Goal: Task Accomplishment & Management: Manage account settings

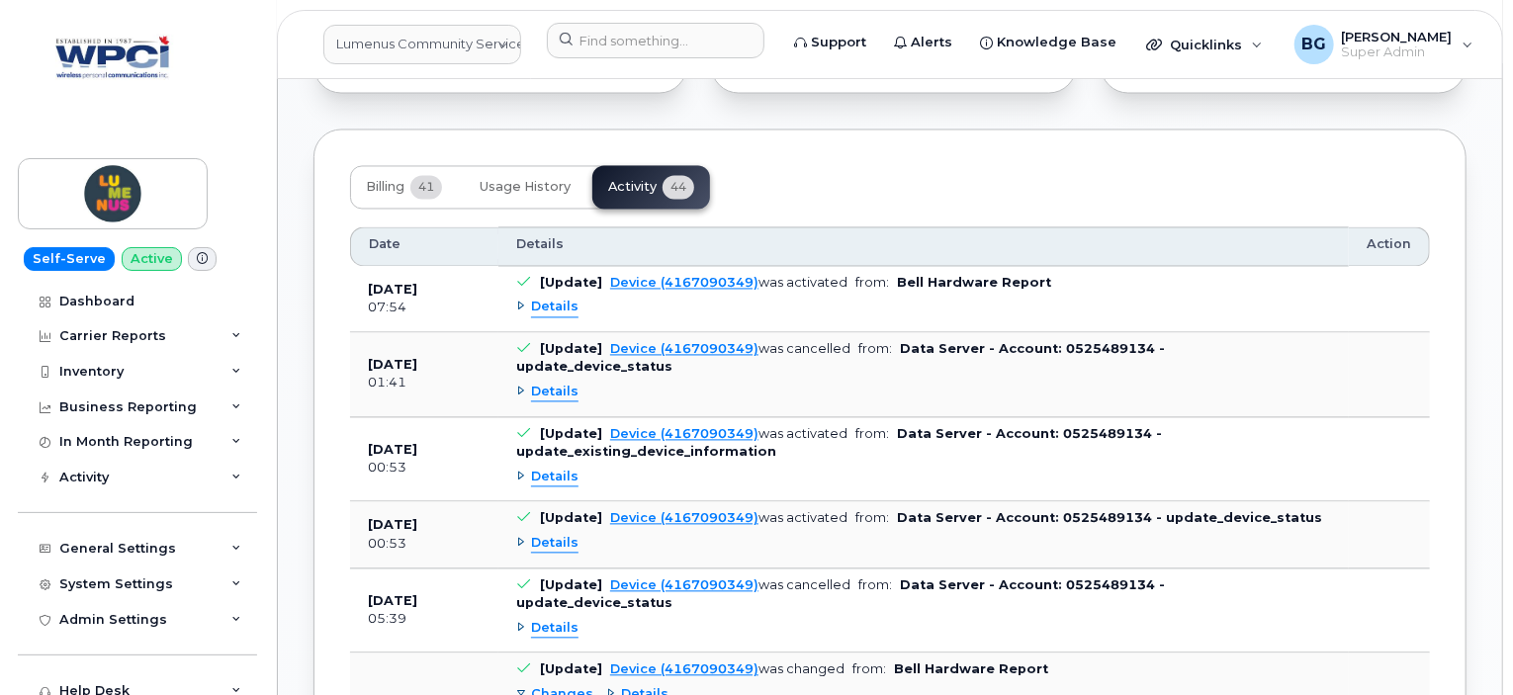
scroll to position [740, 0]
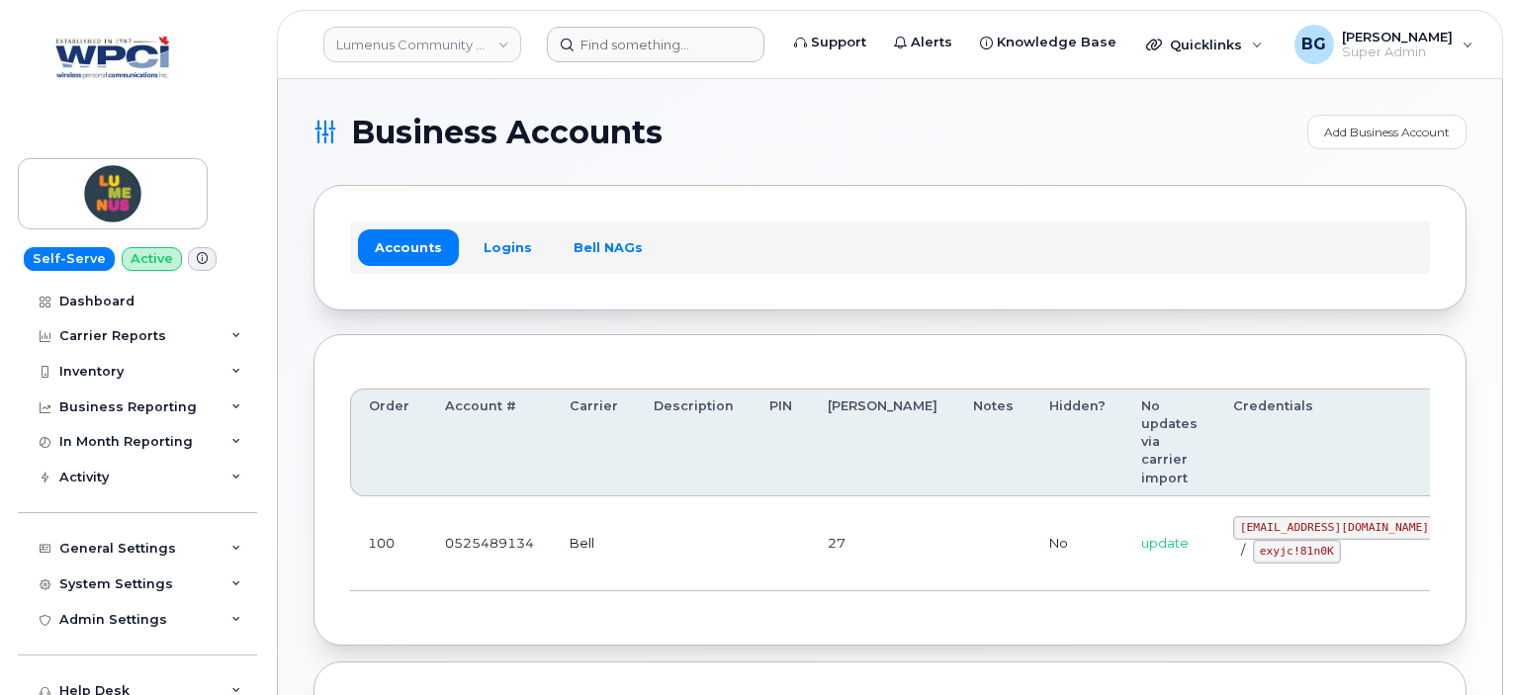
scroll to position [109, 0]
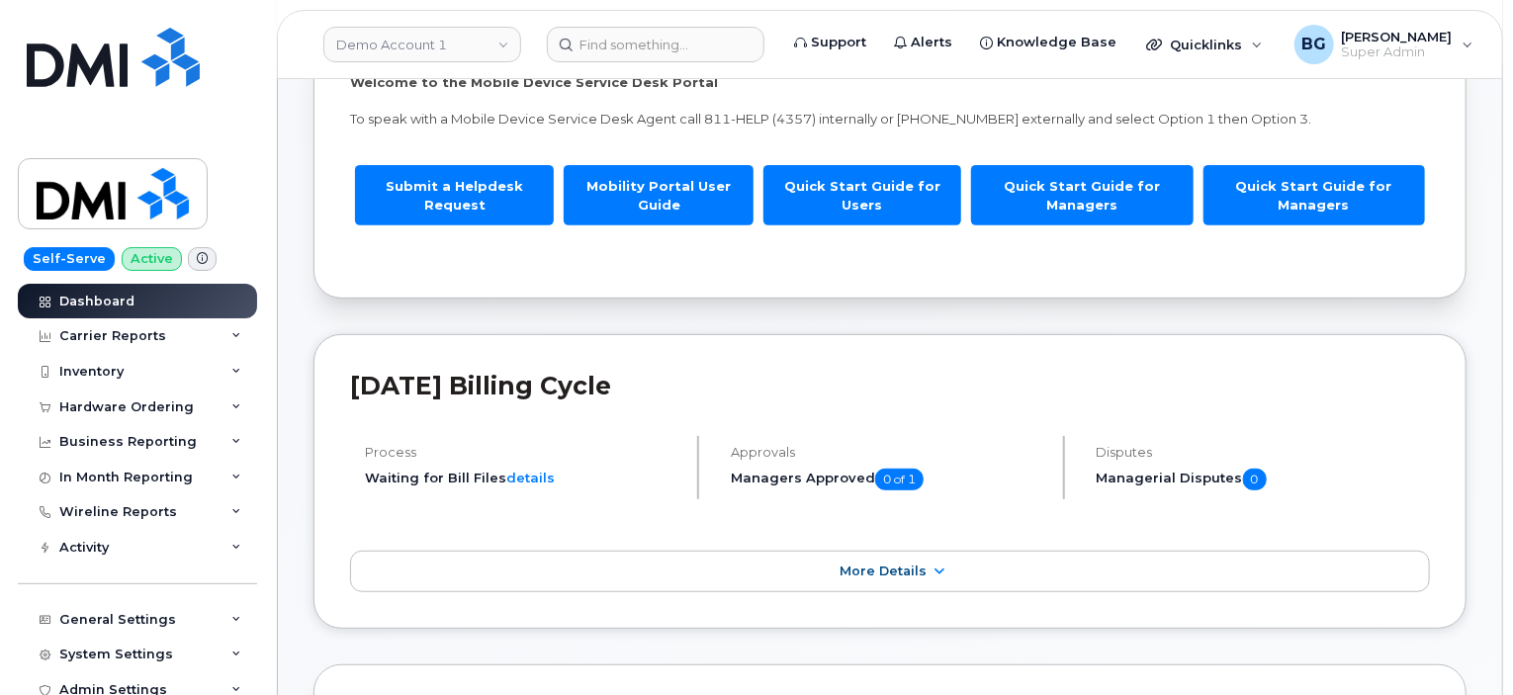
scroll to position [198, 0]
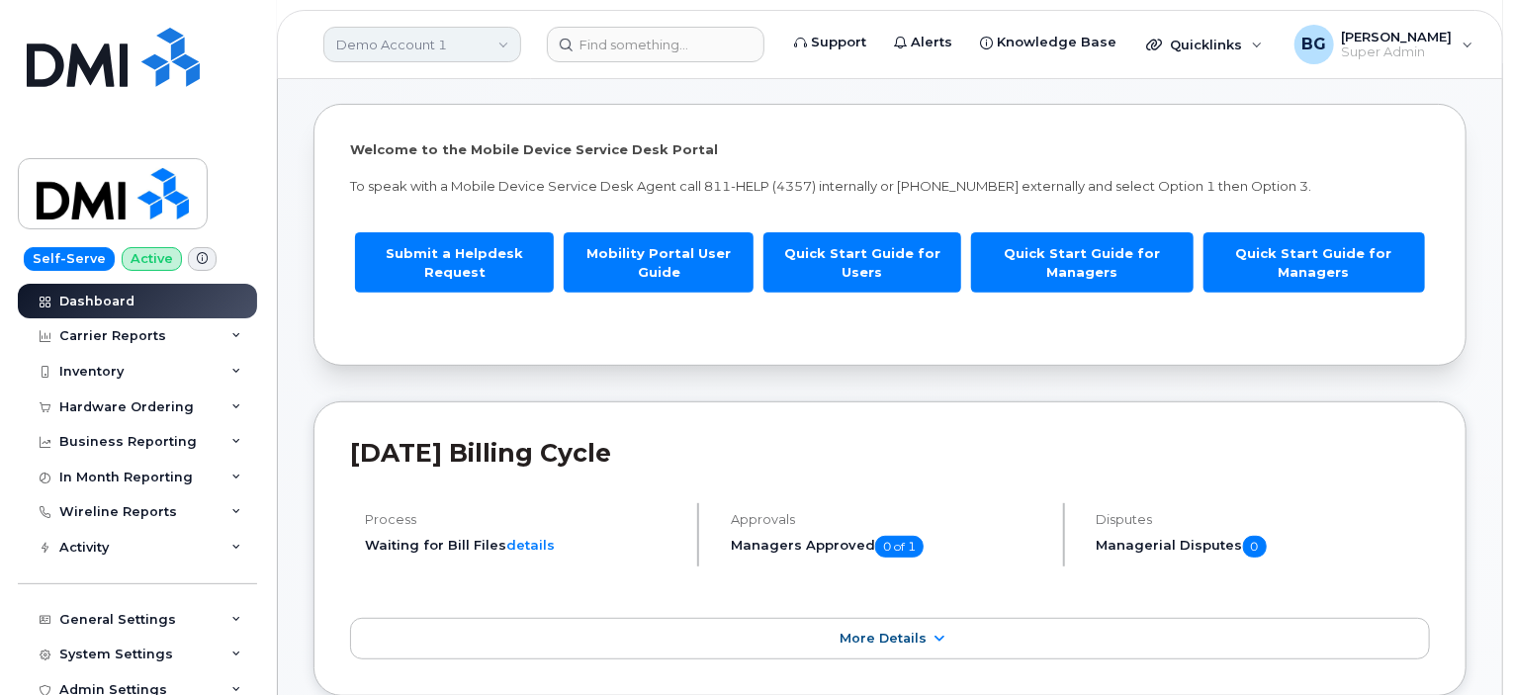
click at [447, 47] on link "Demo Account 1" at bounding box center [422, 45] width 198 height 36
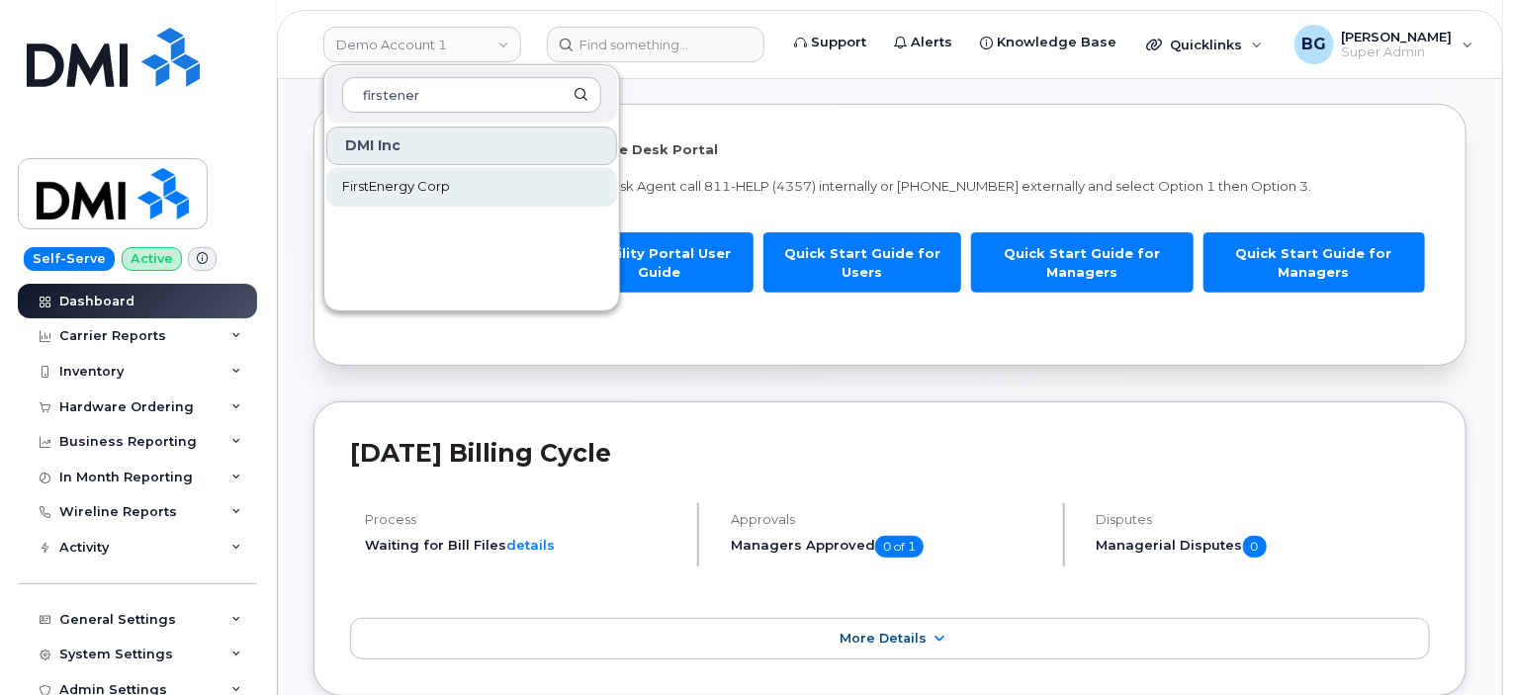
type input "firstener"
click at [380, 177] on span "FirstEnergy Corp" at bounding box center [396, 187] width 108 height 20
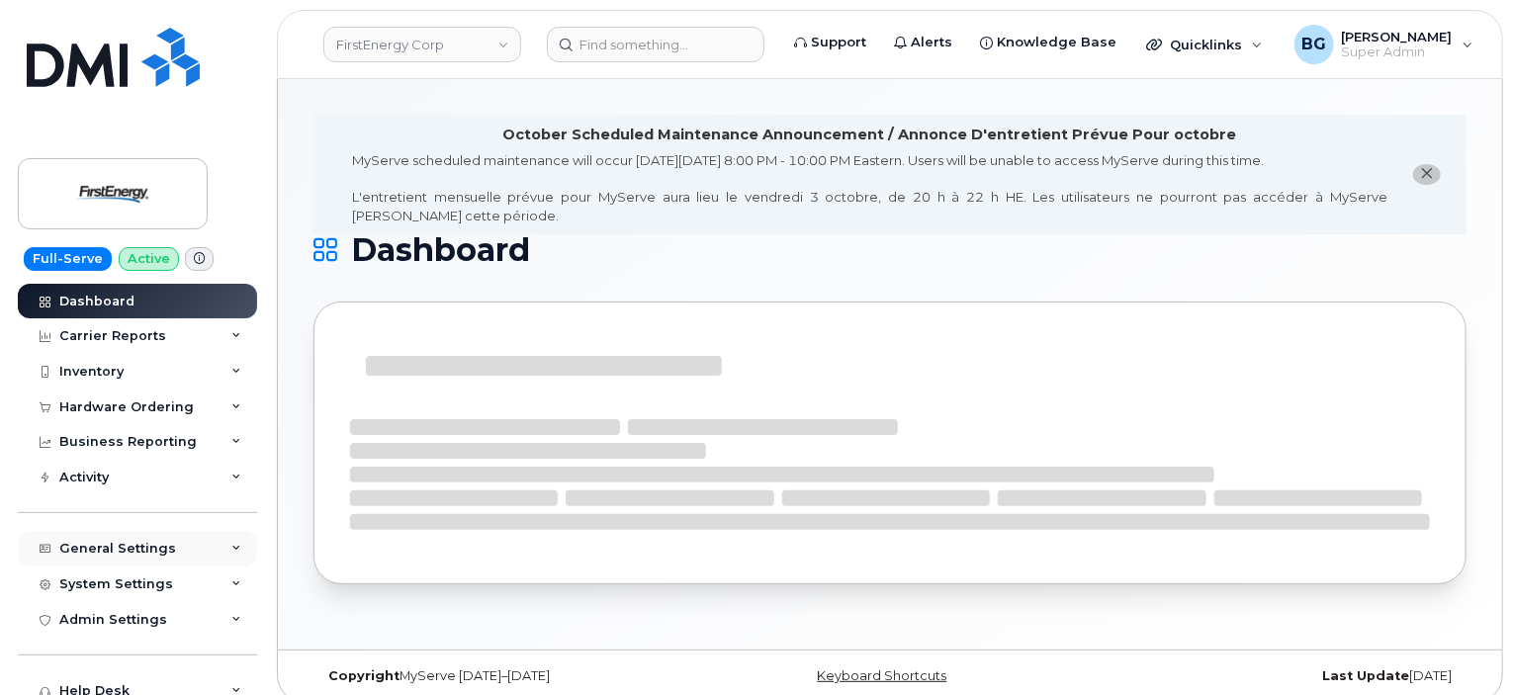
click at [95, 549] on div "General Settings" at bounding box center [117, 549] width 117 height 16
click at [98, 547] on div "General Settings" at bounding box center [117, 549] width 117 height 16
click at [104, 486] on div "Activity" at bounding box center [137, 478] width 239 height 36
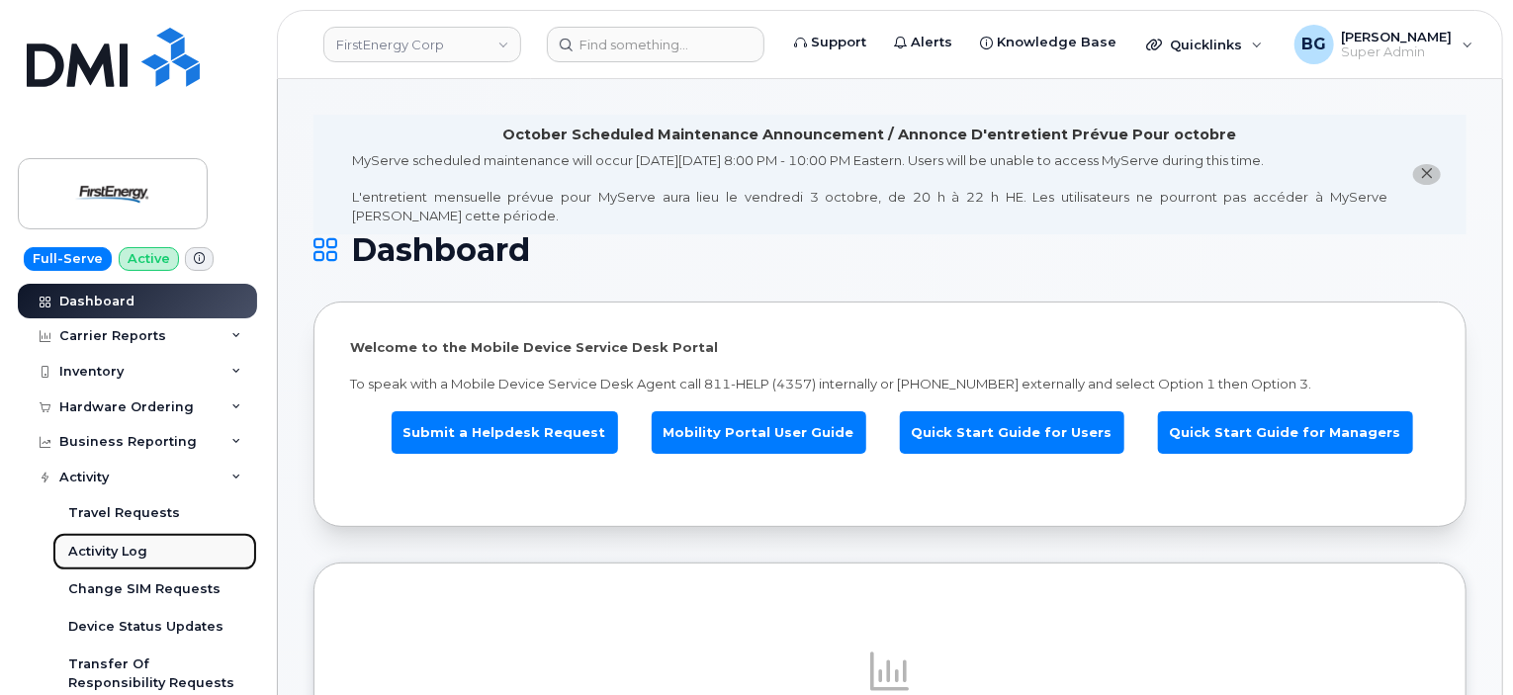
click at [110, 549] on div "Activity Log" at bounding box center [107, 552] width 79 height 18
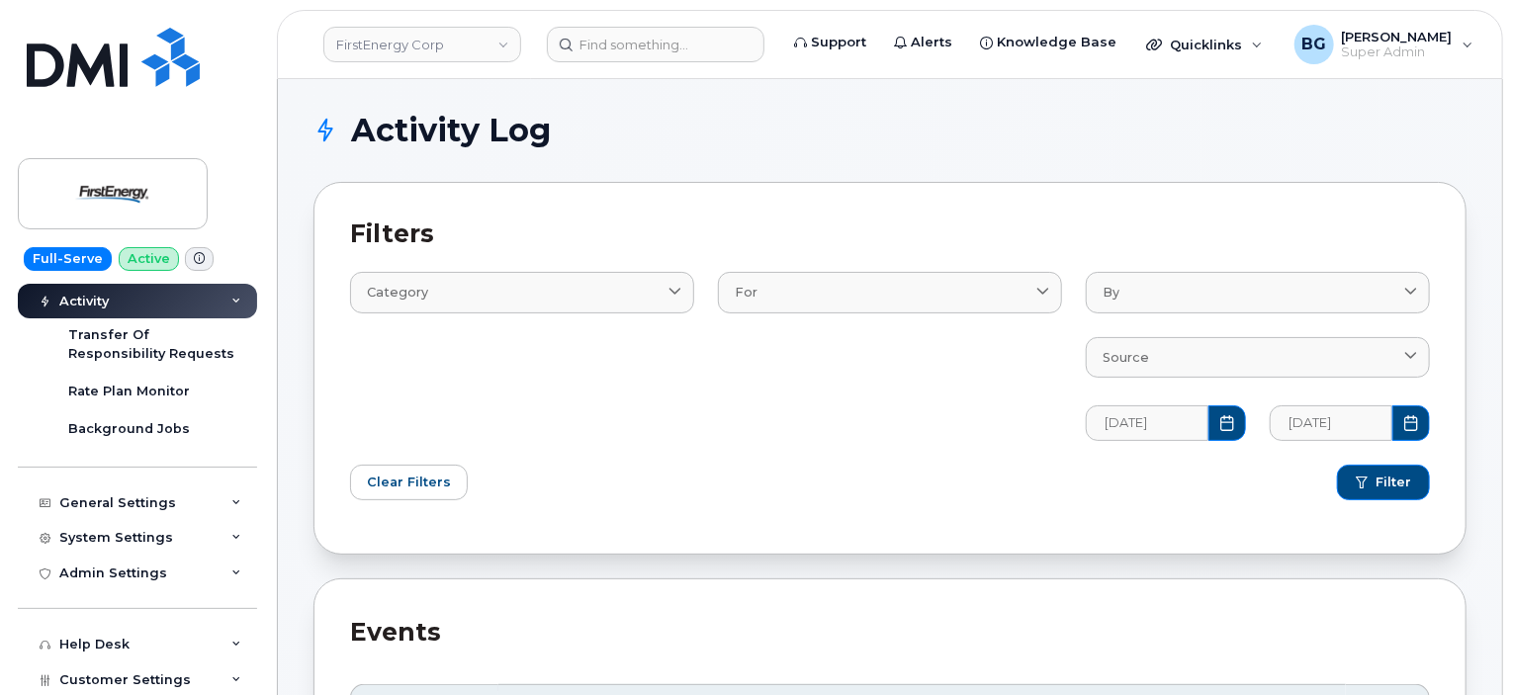
scroll to position [396, 0]
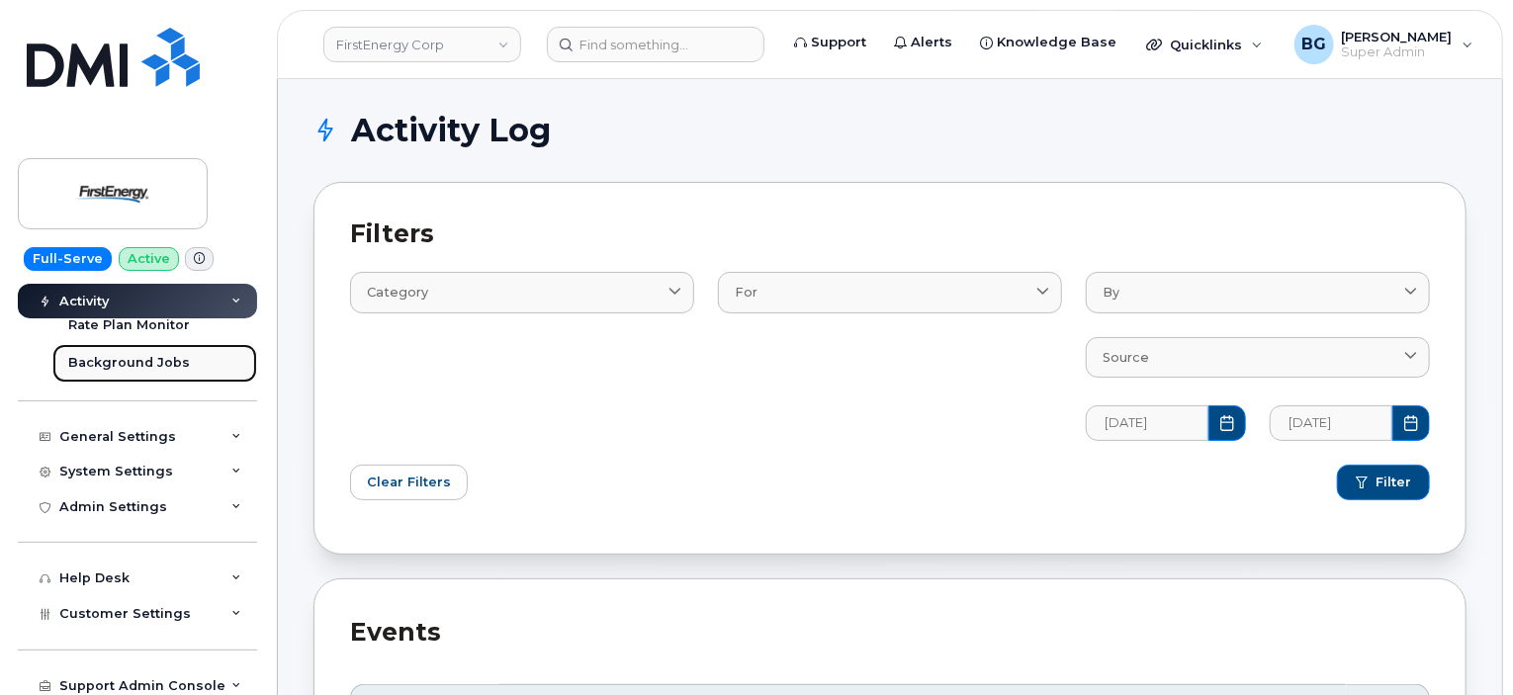
click at [112, 359] on div "Background Jobs" at bounding box center [129, 363] width 122 height 18
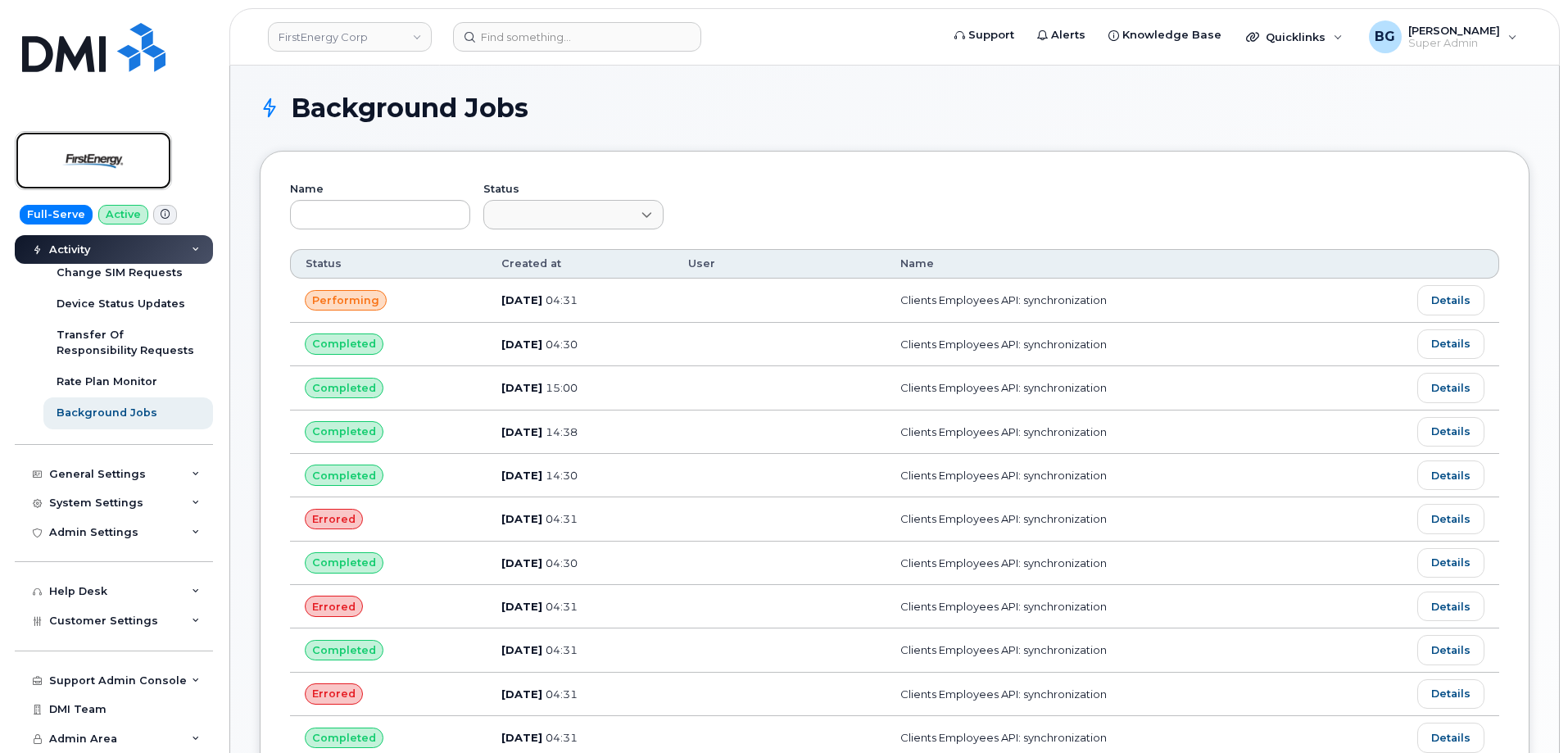
scroll to position [215, 0]
click at [110, 500] on div "System Settings" at bounding box center [96, 503] width 94 height 13
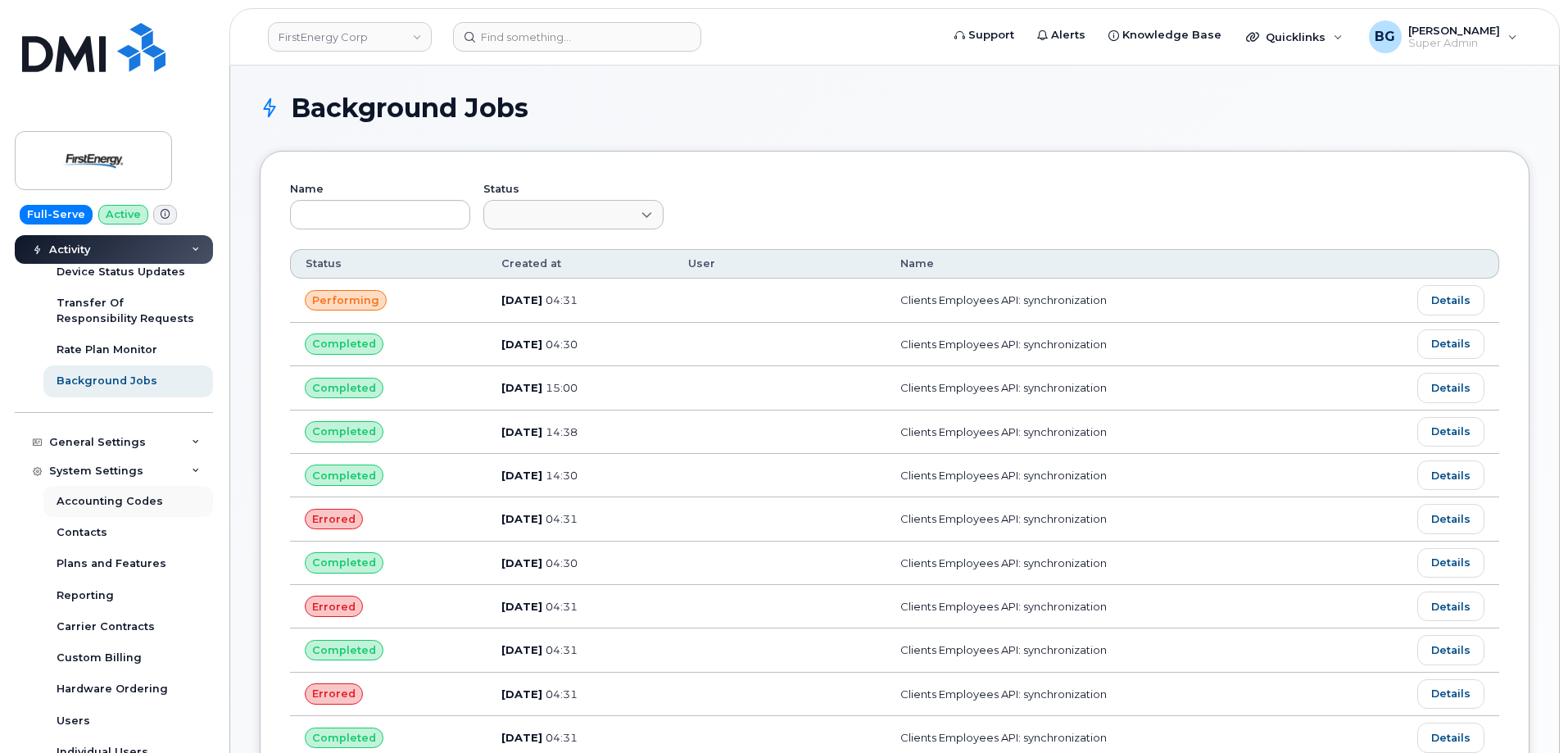
scroll to position [379, 0]
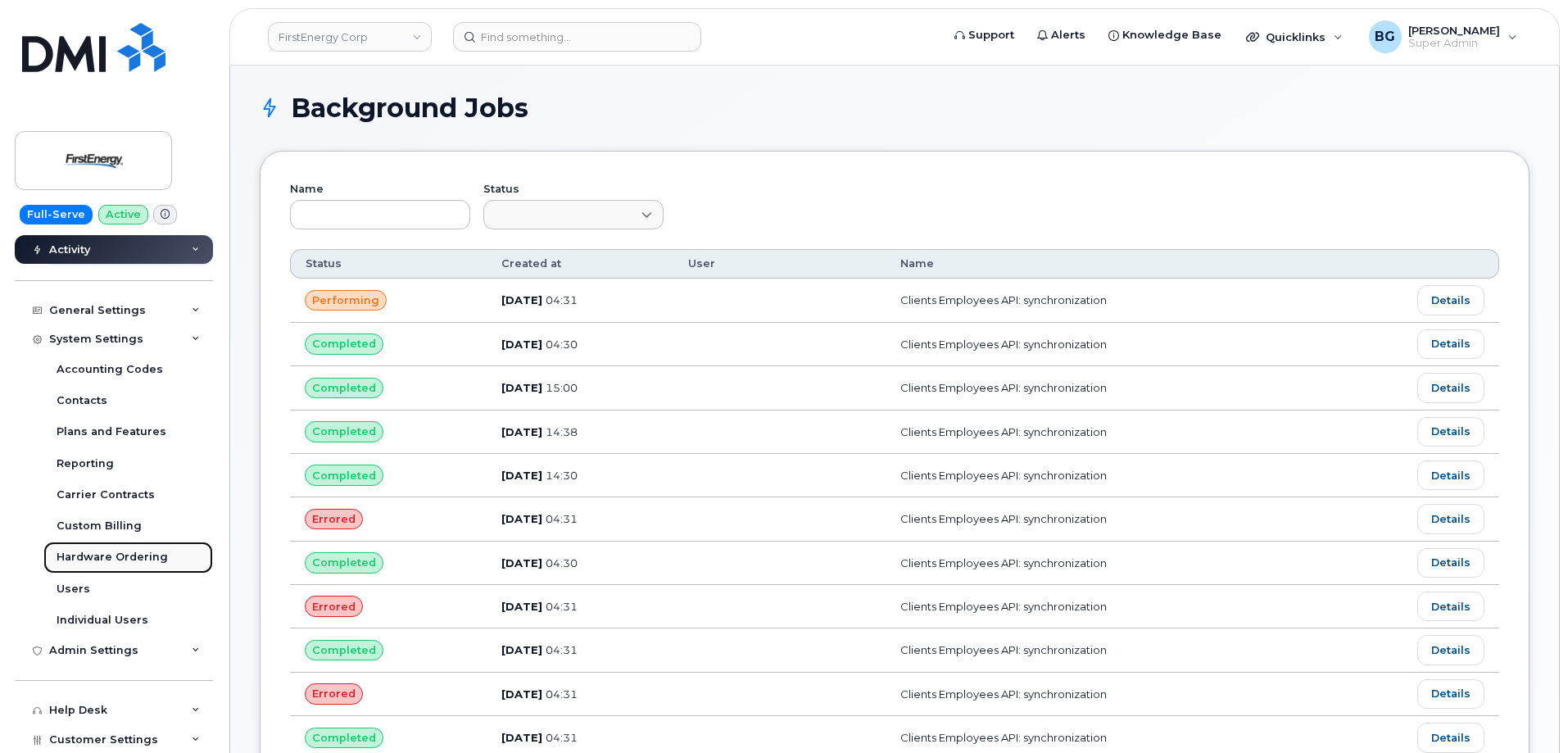
click at [104, 553] on div "Hardware Ordering" at bounding box center [112, 558] width 112 height 15
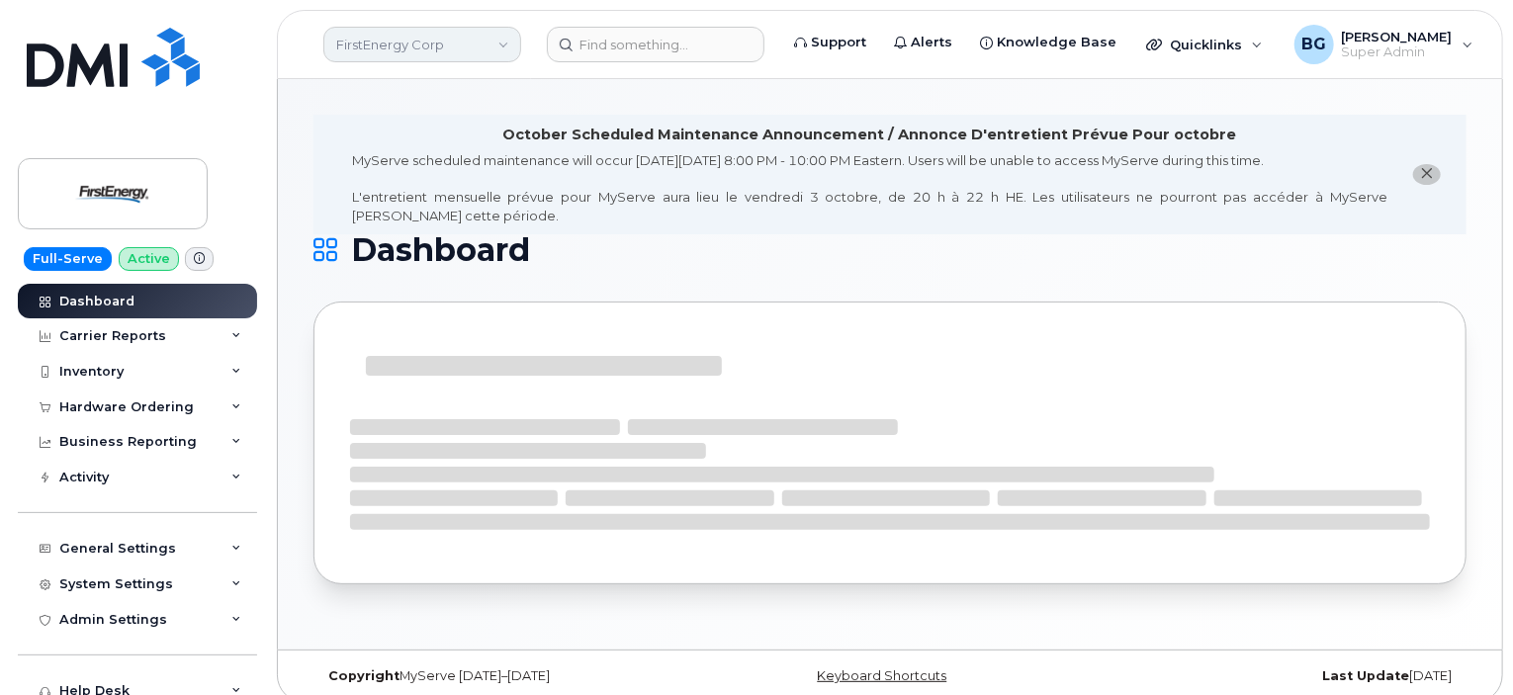
click at [378, 45] on link "FirstEnergy Corp" at bounding box center [422, 45] width 198 height 36
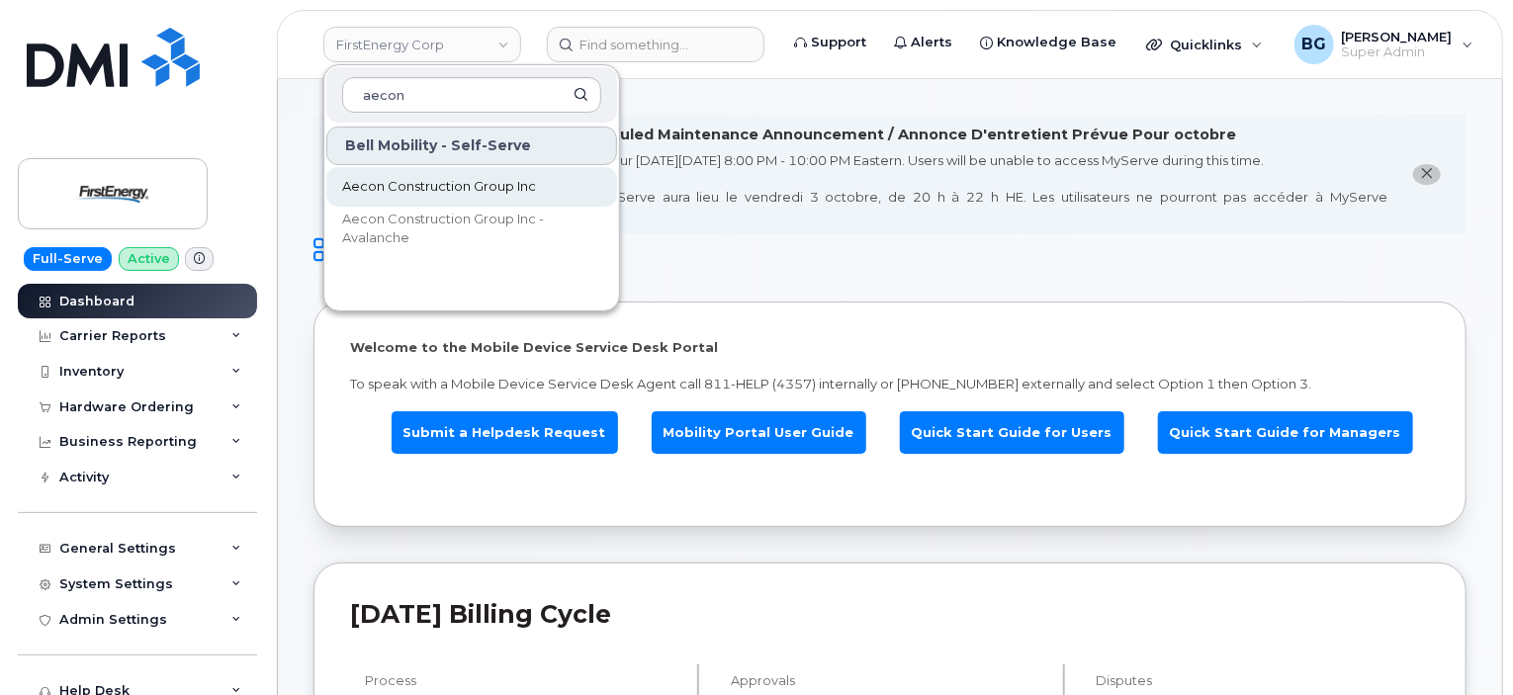
type input "aecon"
click at [391, 185] on span "Aecon Construction Group Inc" at bounding box center [439, 187] width 194 height 20
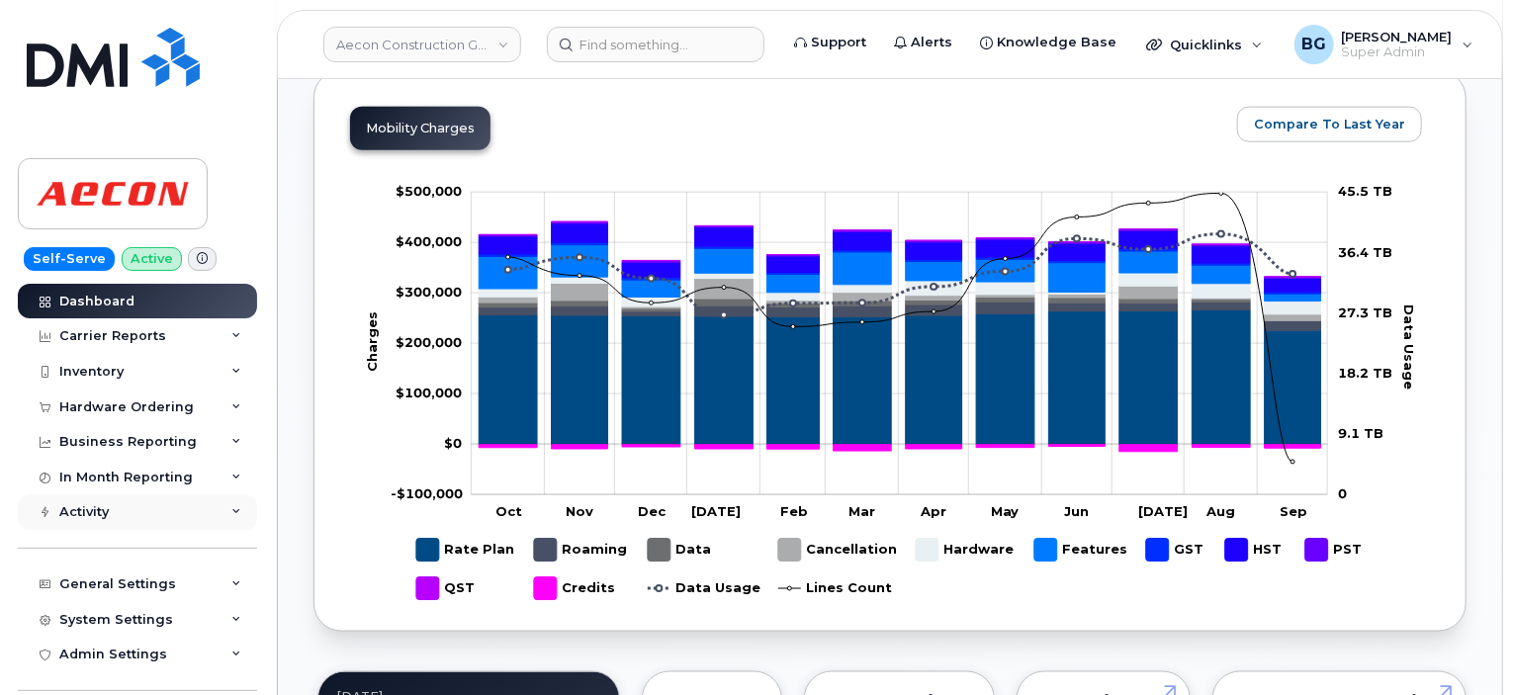
scroll to position [1187, 0]
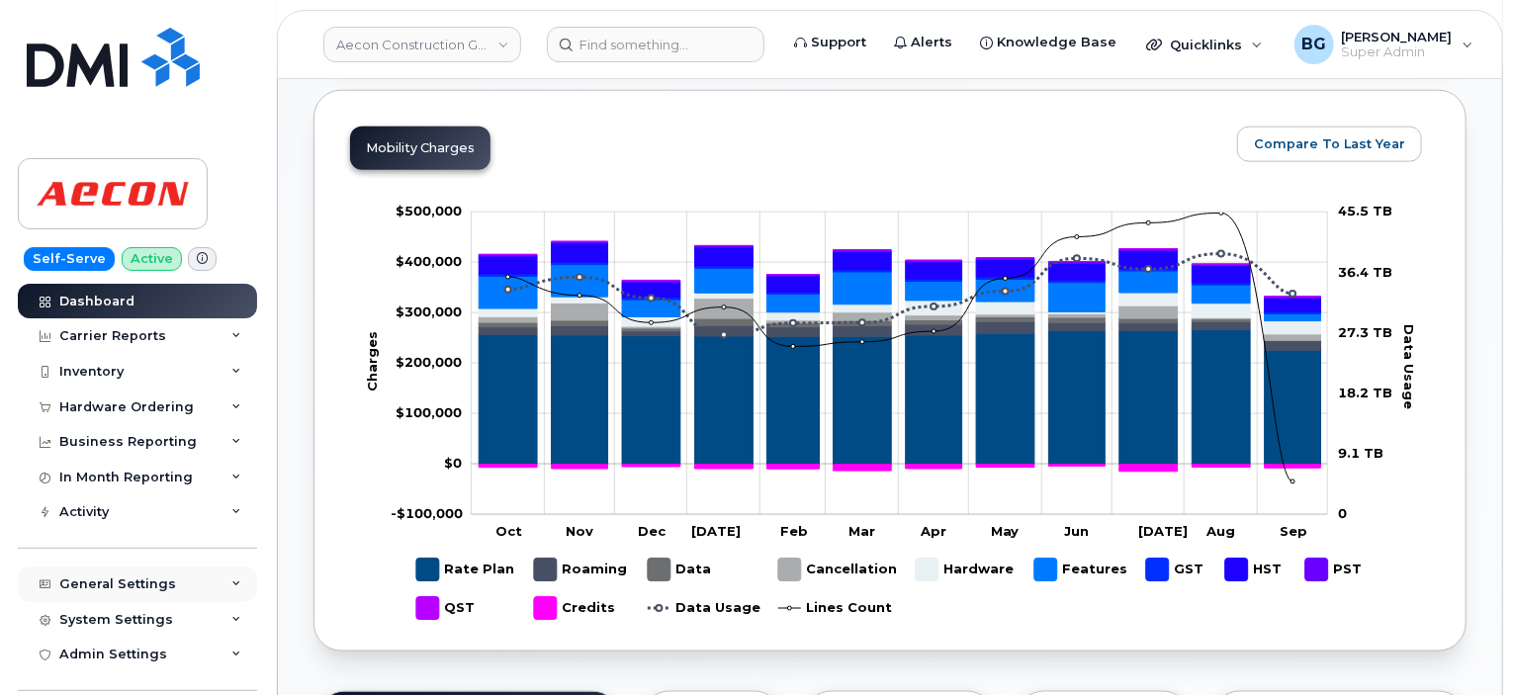
click at [113, 589] on div "General Settings" at bounding box center [117, 585] width 117 height 16
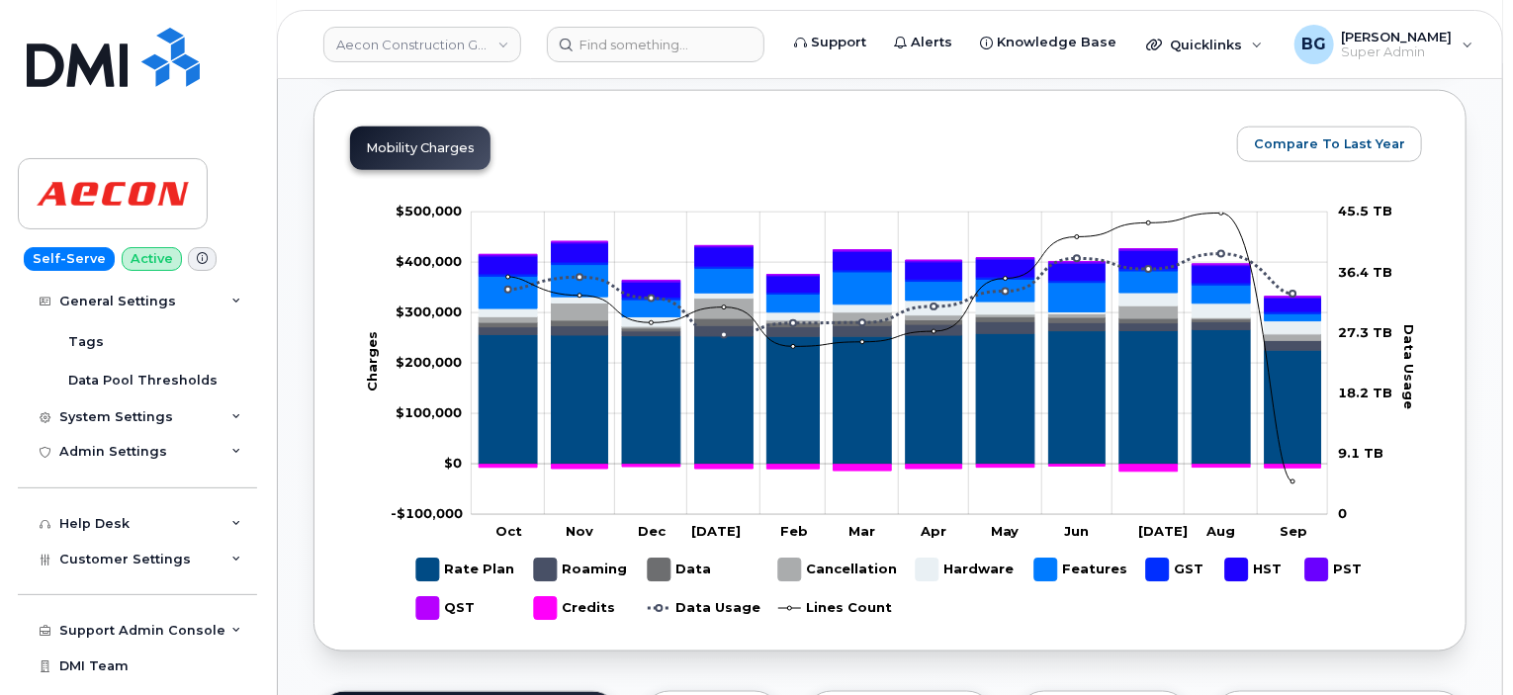
scroll to position [527, 0]
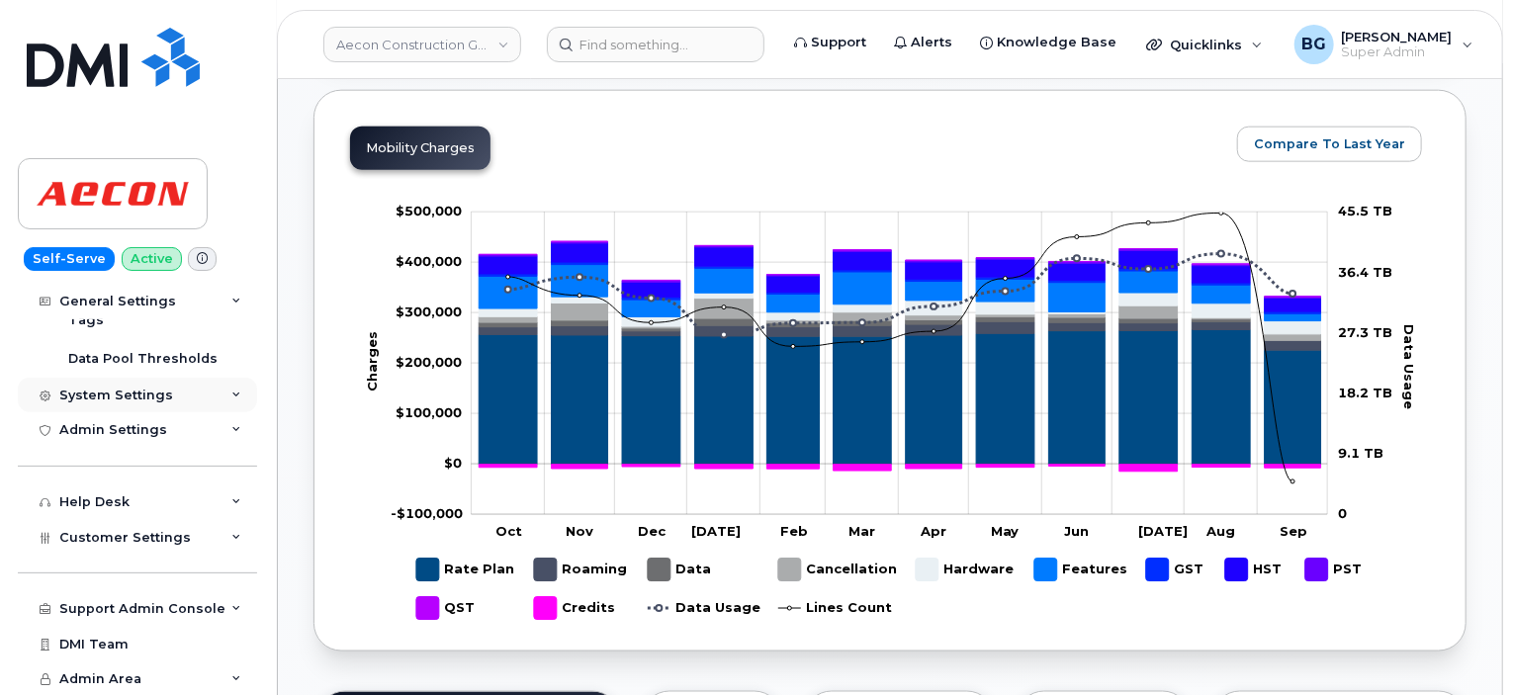
click at [111, 397] on div "System Settings" at bounding box center [116, 396] width 114 height 16
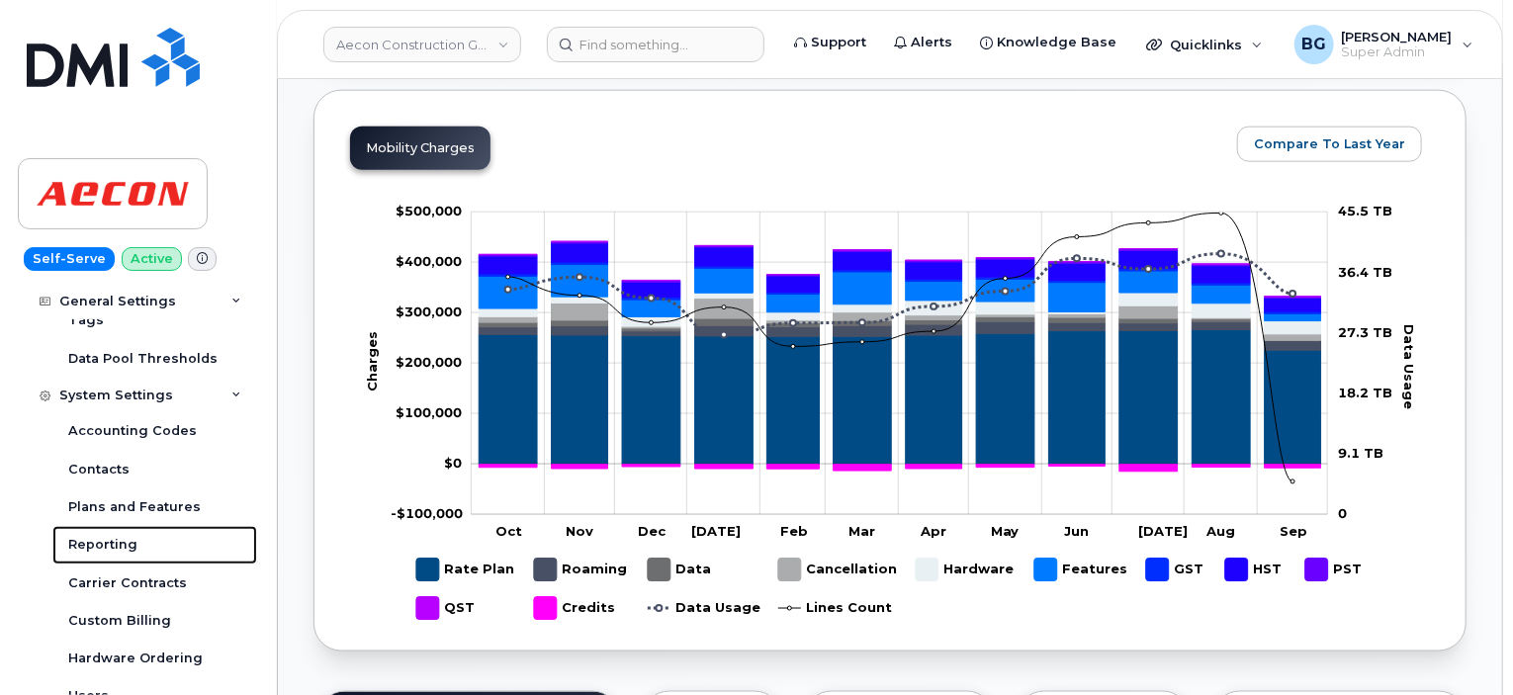
click at [91, 544] on div "Reporting" at bounding box center [102, 545] width 69 height 18
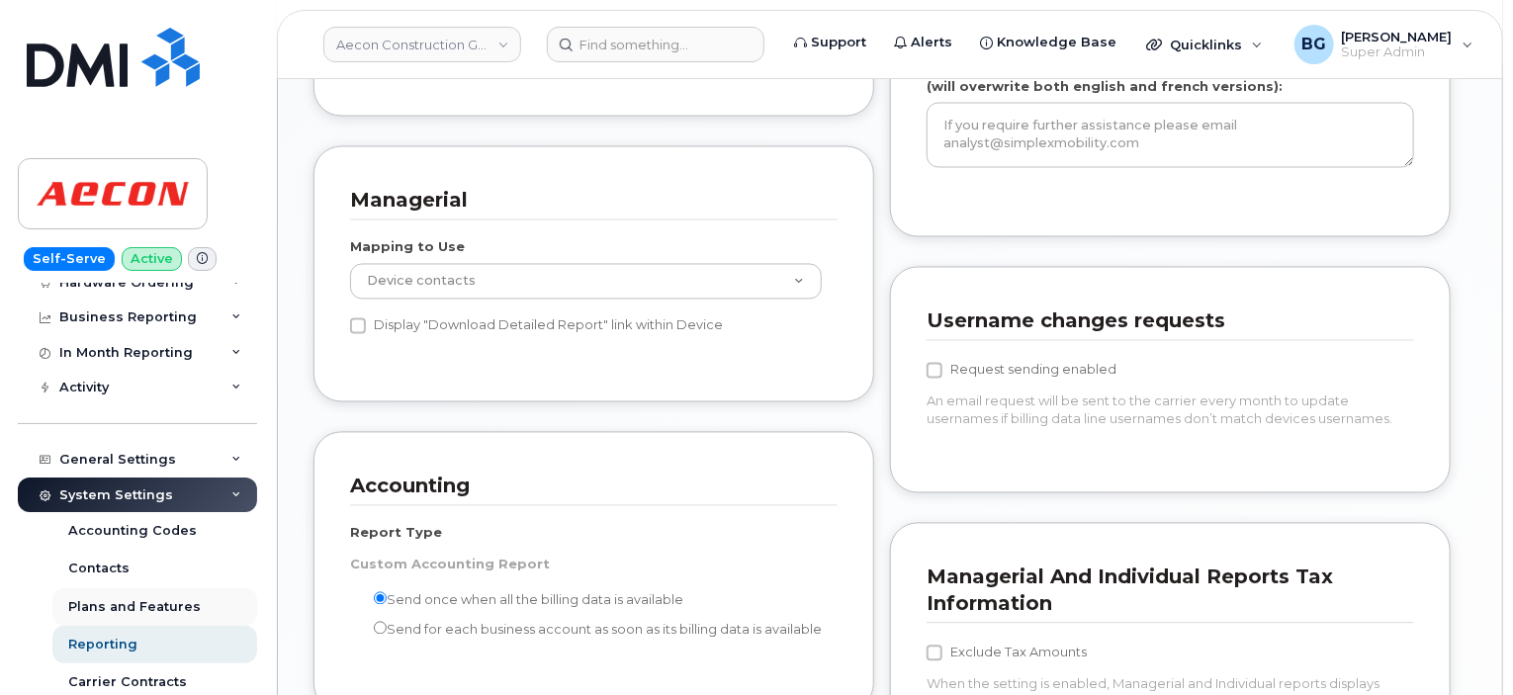
scroll to position [132, 0]
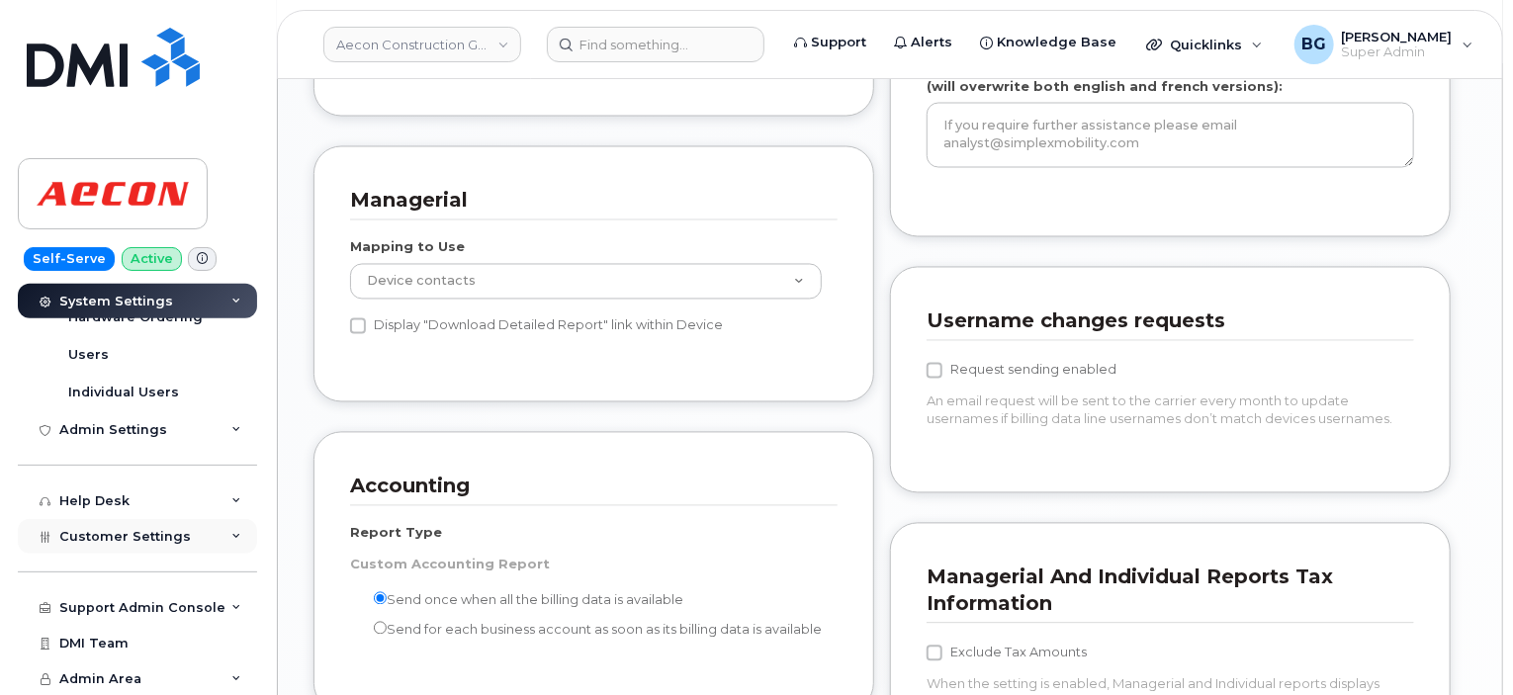
click at [108, 544] on div "Customer Settings" at bounding box center [137, 537] width 239 height 36
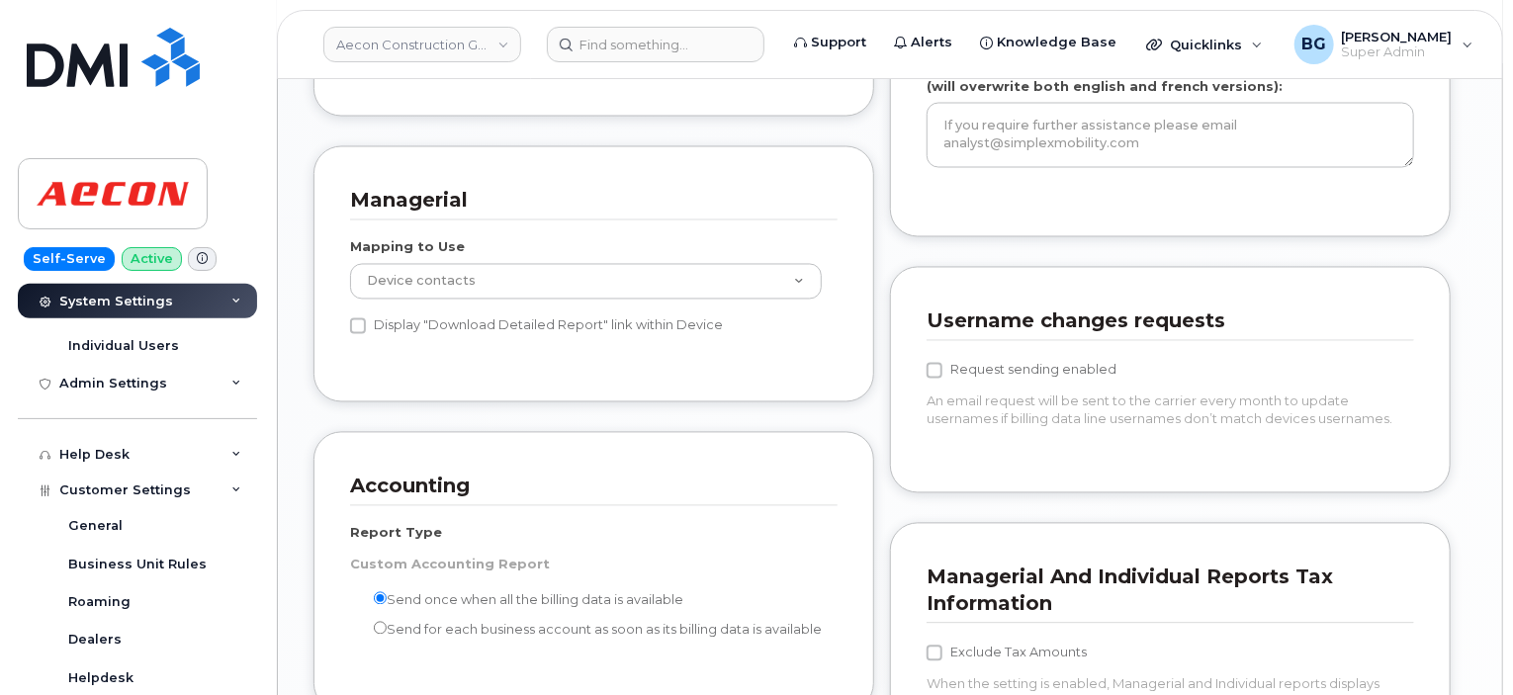
scroll to position [566, 0]
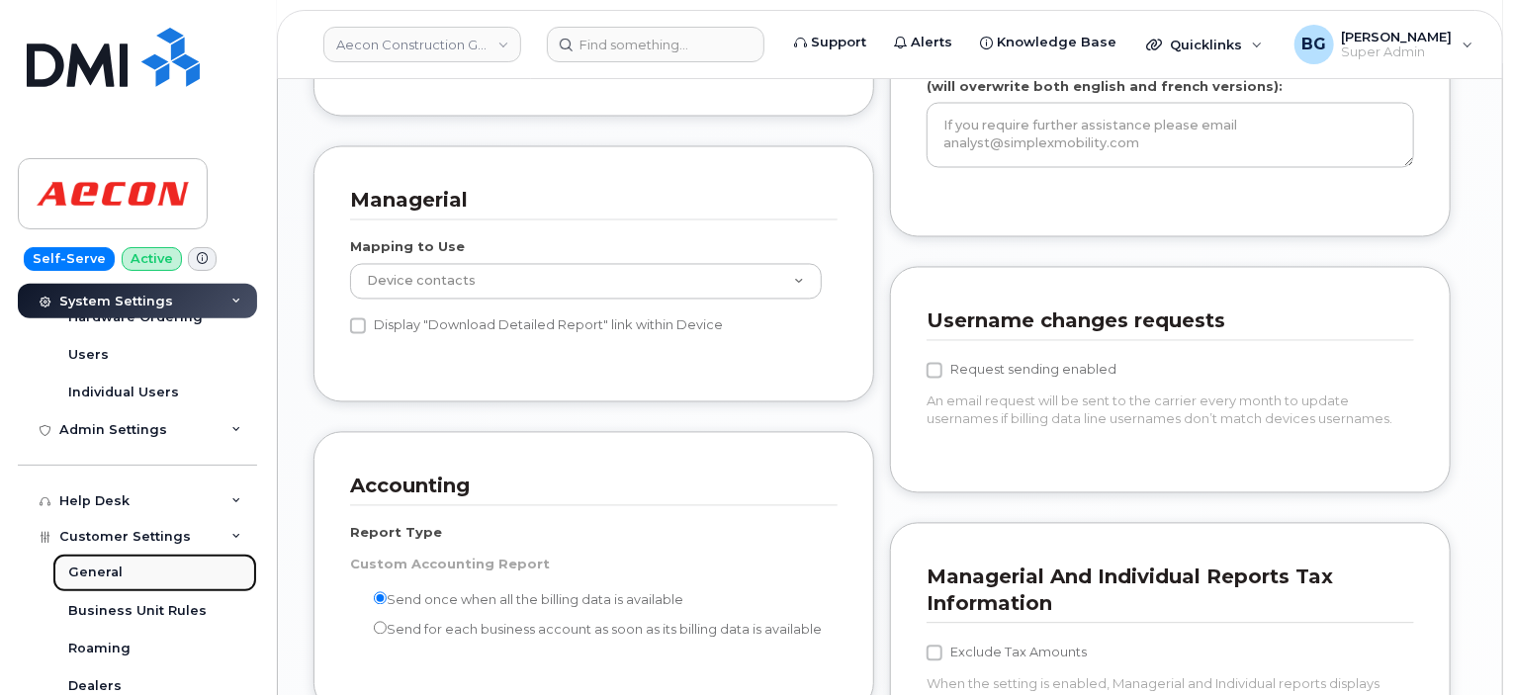
click at [92, 567] on div "General" at bounding box center [95, 573] width 54 height 18
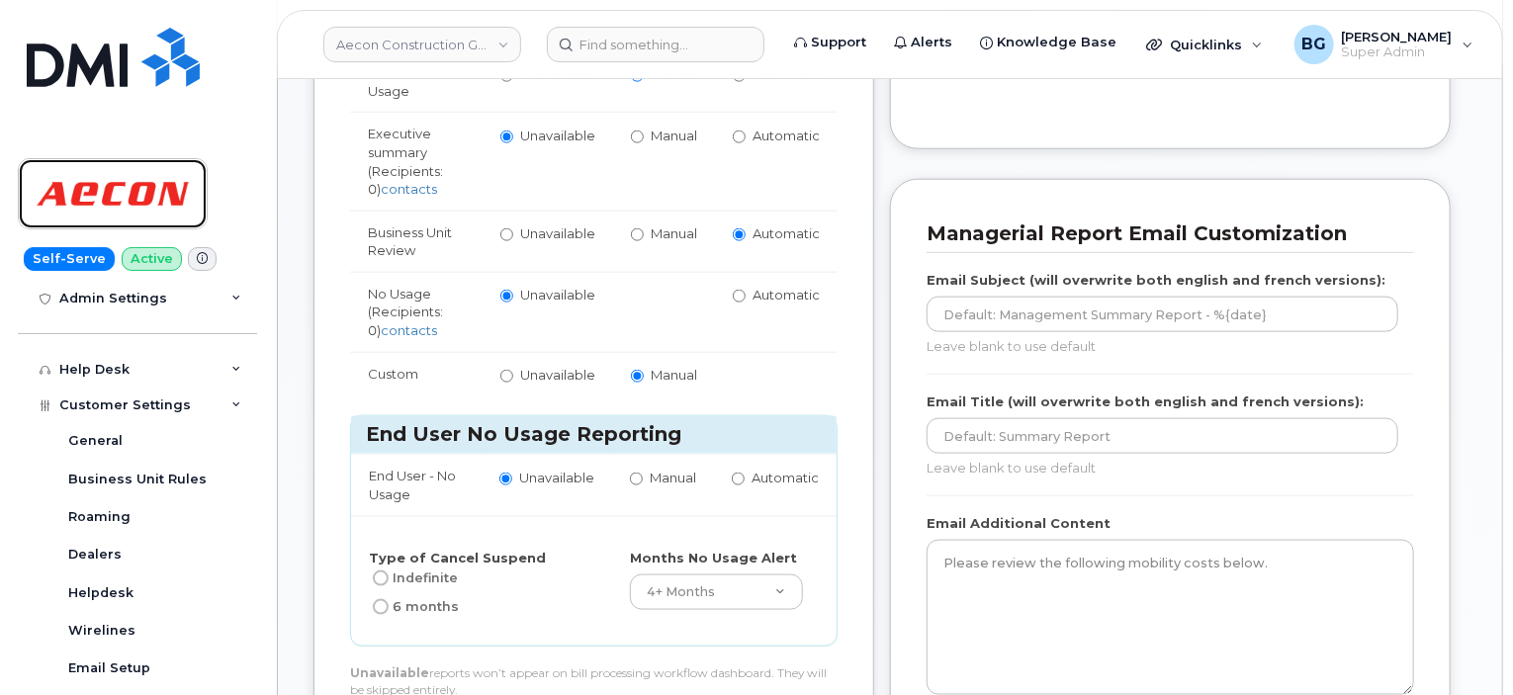
scroll to position [986, 0]
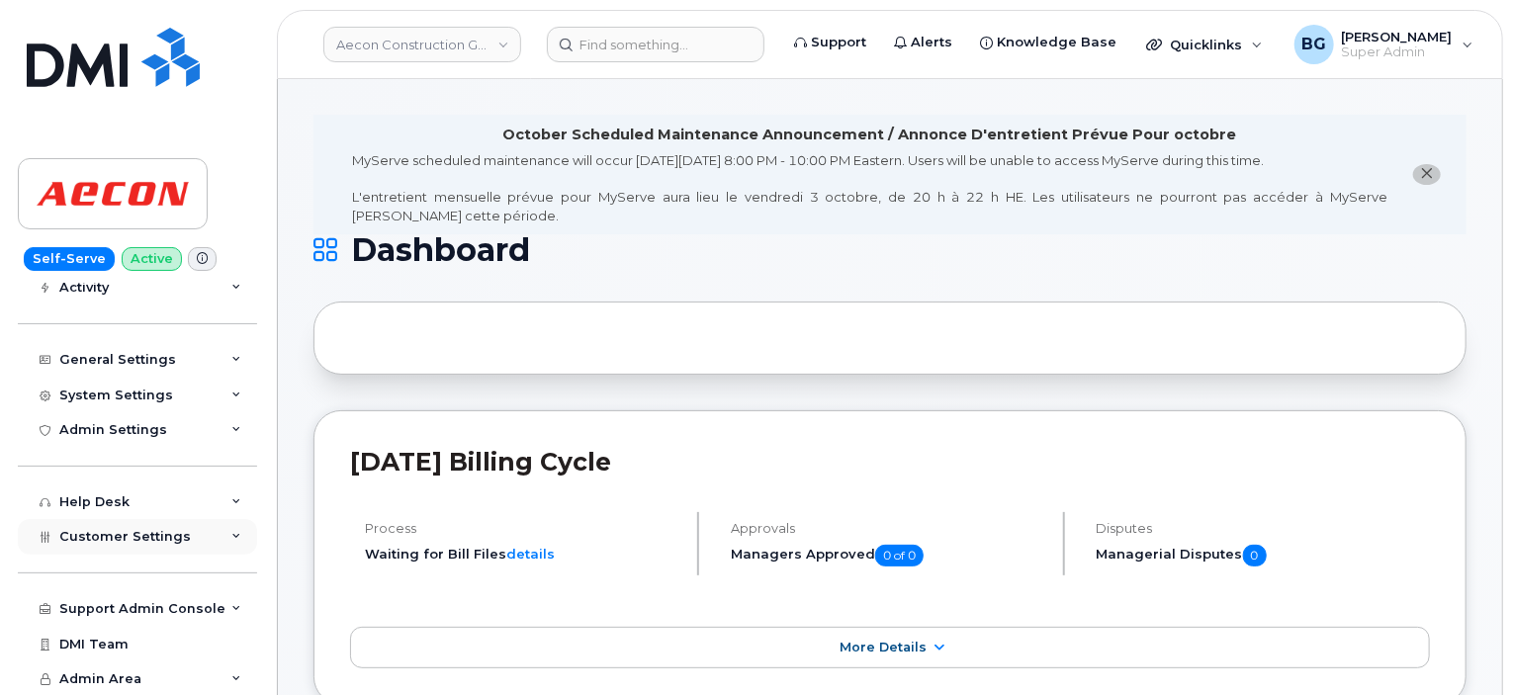
scroll to position [158, 0]
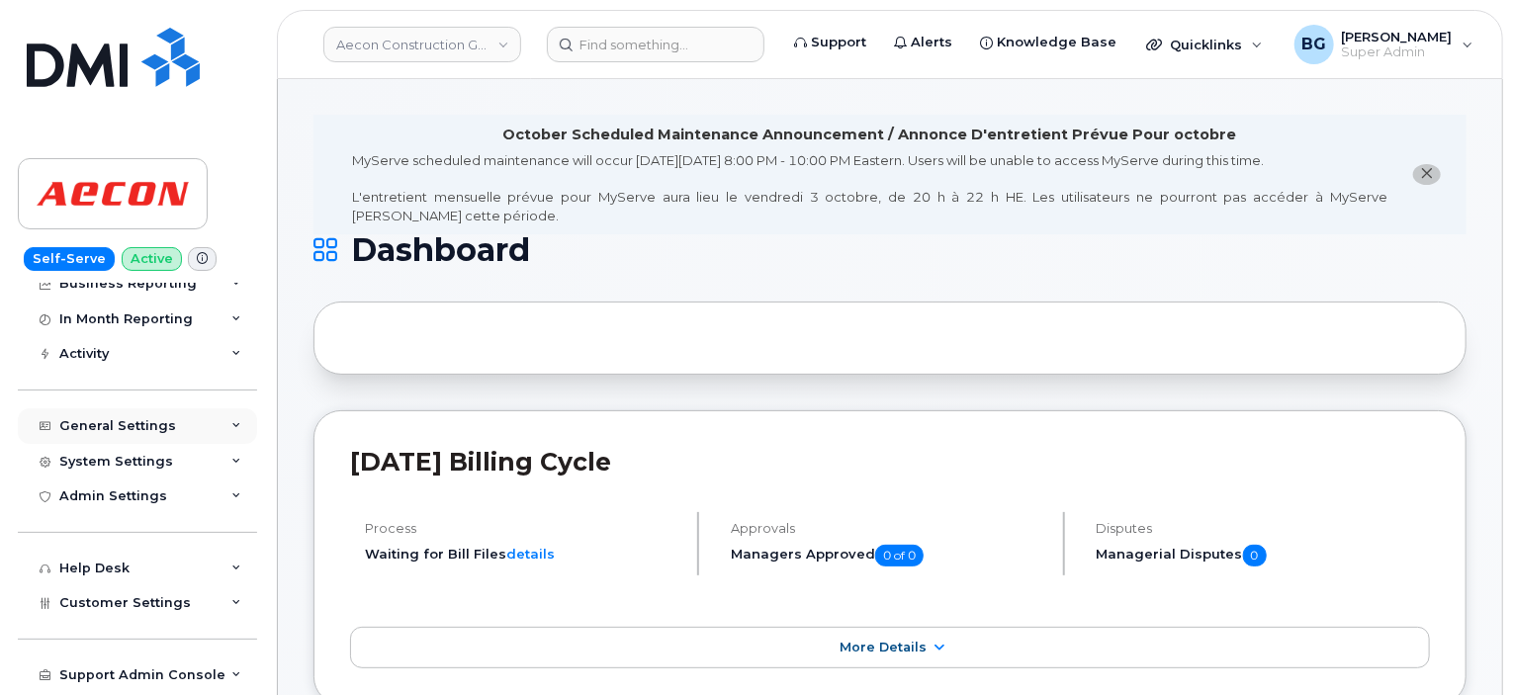
click at [130, 428] on div "General Settings" at bounding box center [117, 426] width 117 height 16
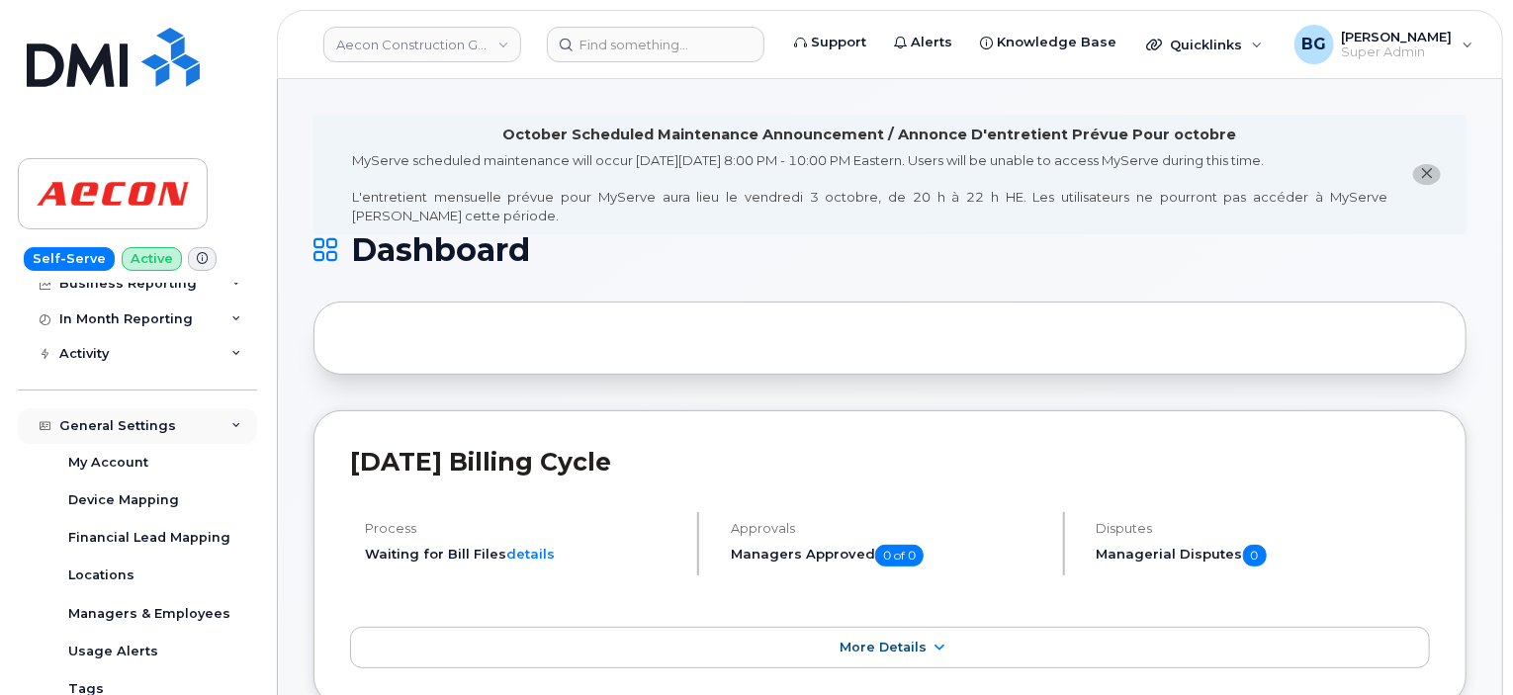
click at [131, 427] on div "General Settings" at bounding box center [117, 426] width 117 height 16
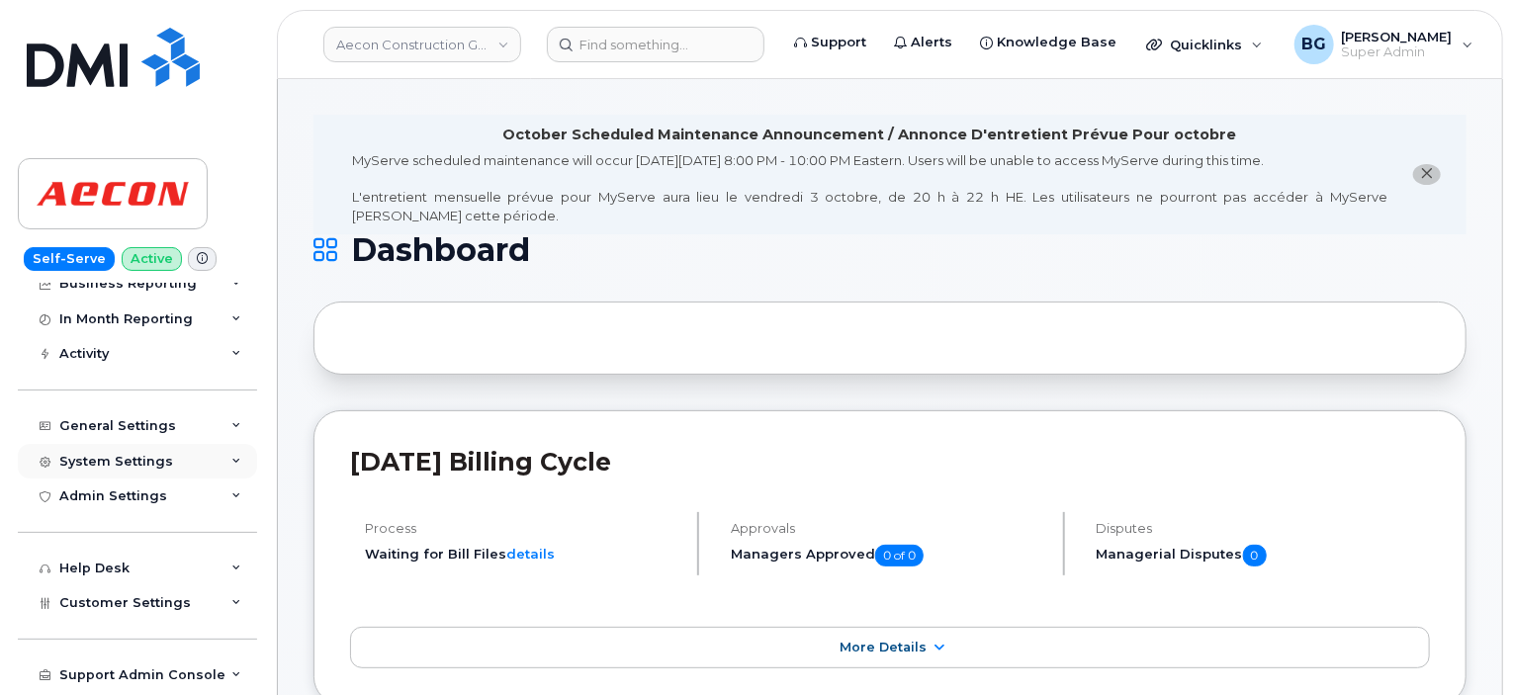
click at [123, 463] on div "System Settings" at bounding box center [116, 462] width 114 height 16
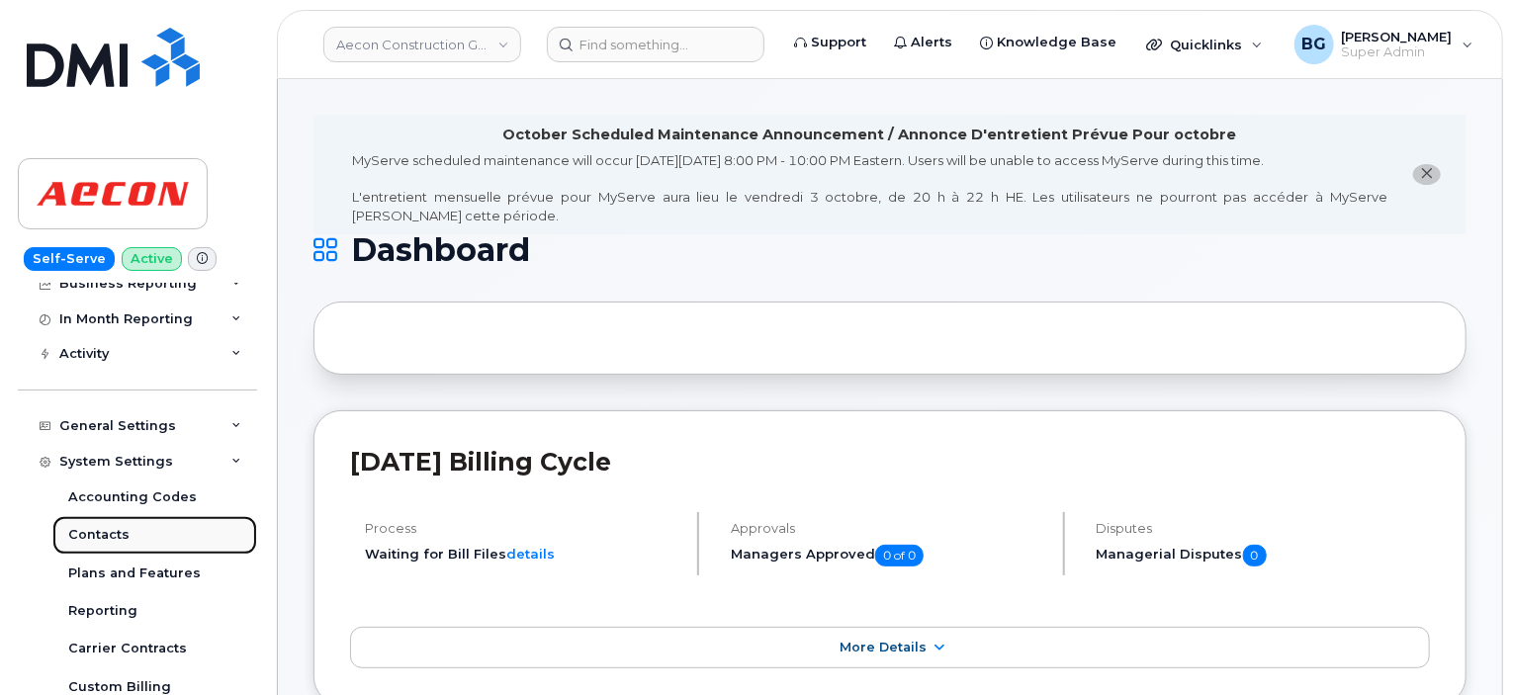
click at [103, 529] on div "Contacts" at bounding box center [98, 535] width 61 height 18
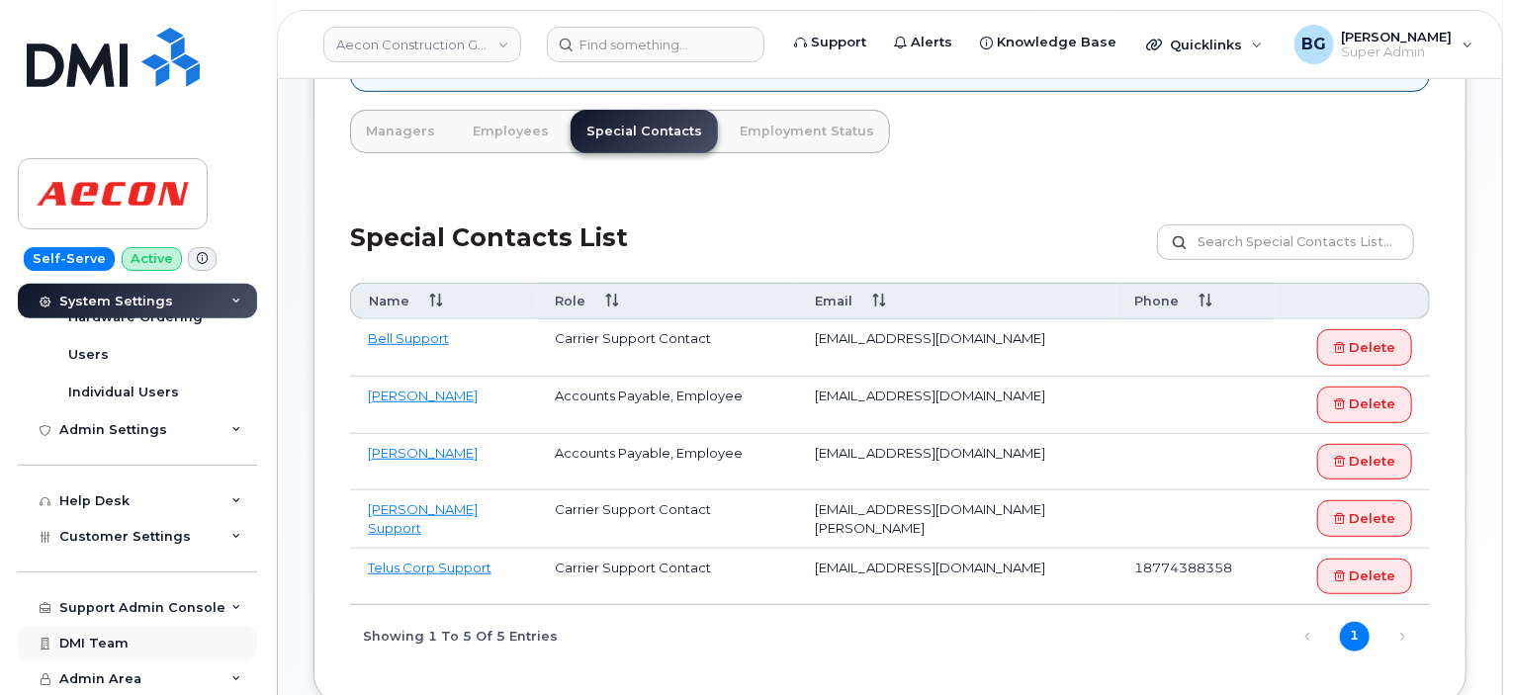
scroll to position [429, 0]
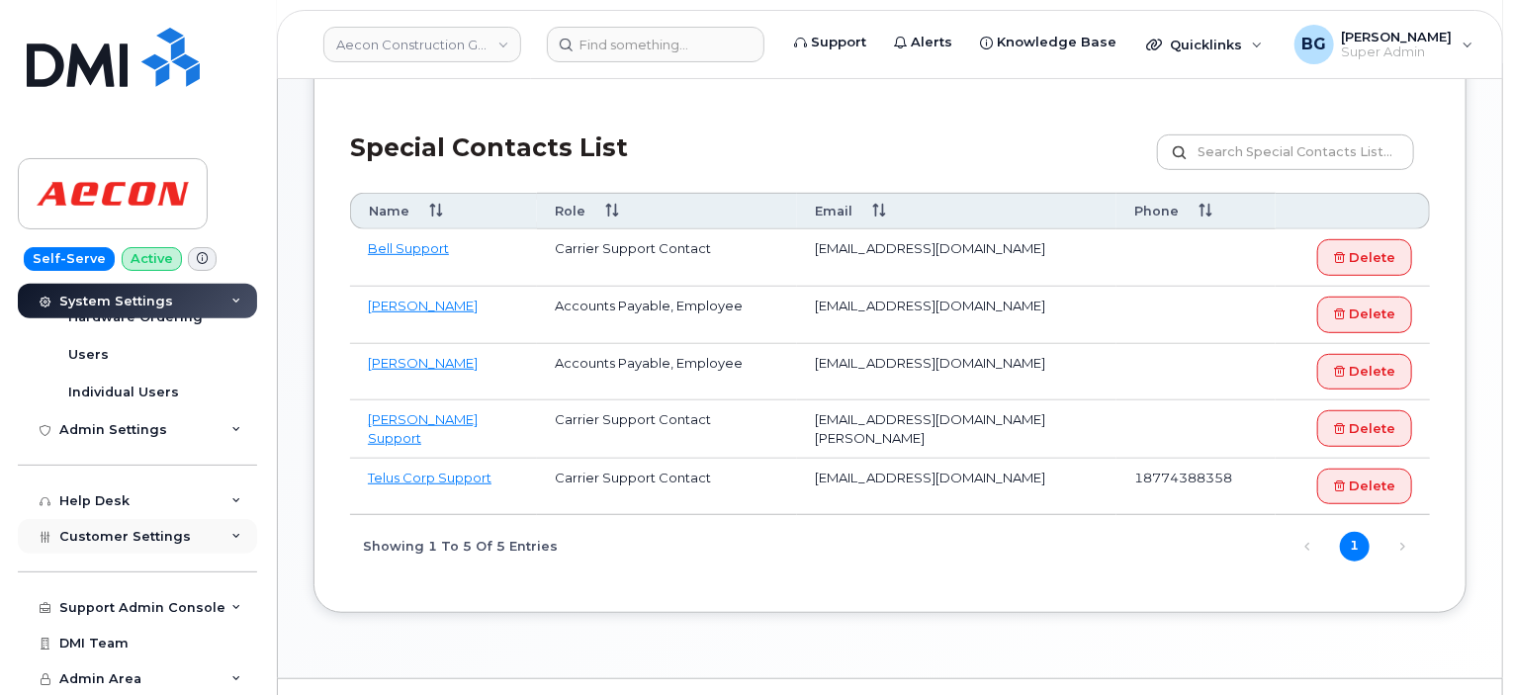
click at [112, 532] on span "Customer Settings" at bounding box center [125, 536] width 132 height 15
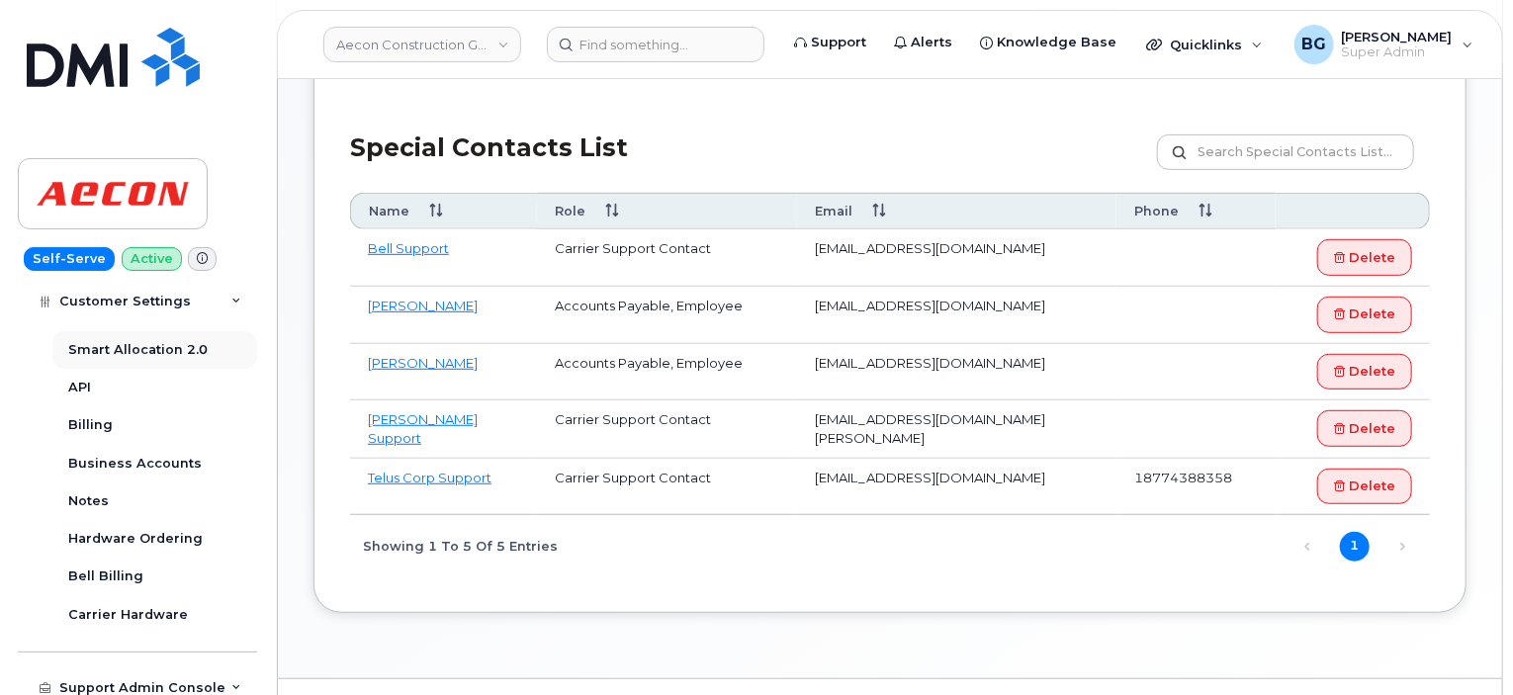
scroll to position [1093, 0]
click at [115, 536] on div "Hardware Ordering" at bounding box center [135, 538] width 135 height 18
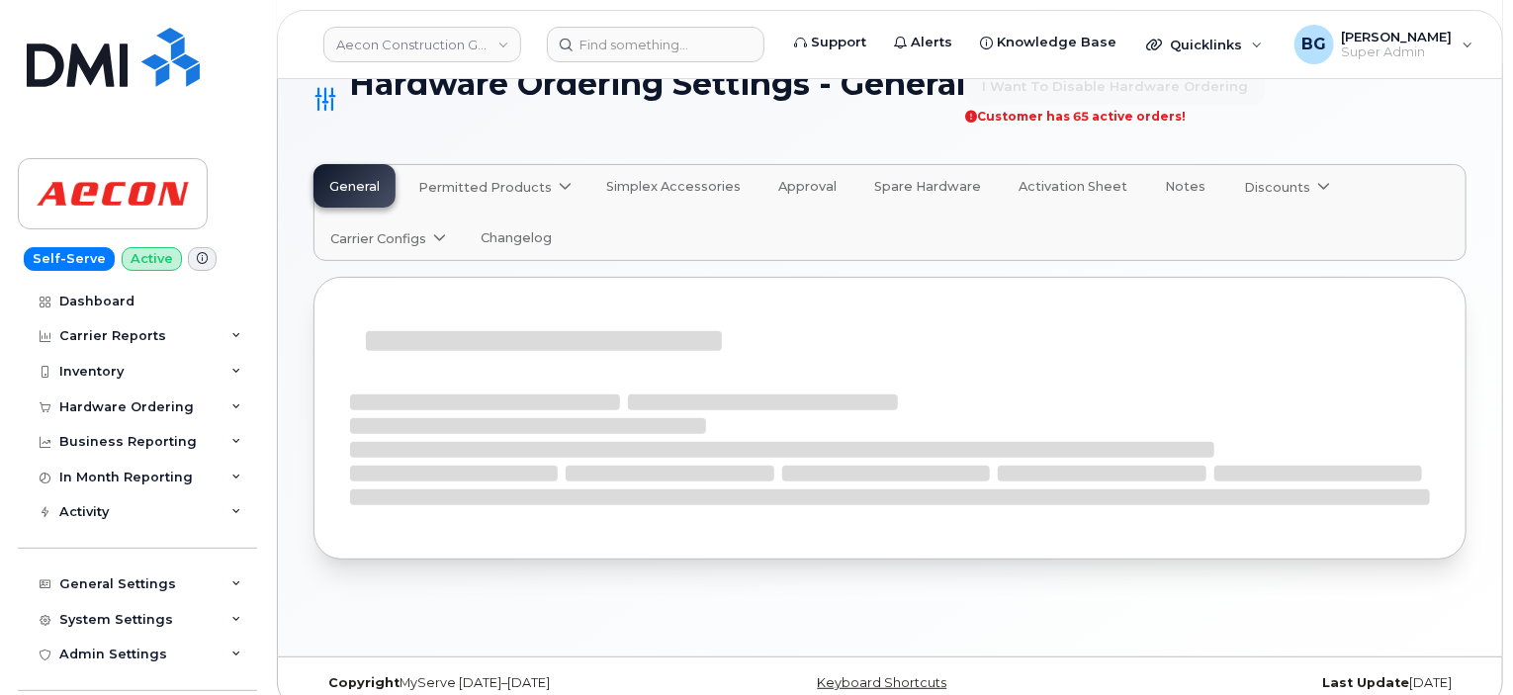
scroll to position [173, 0]
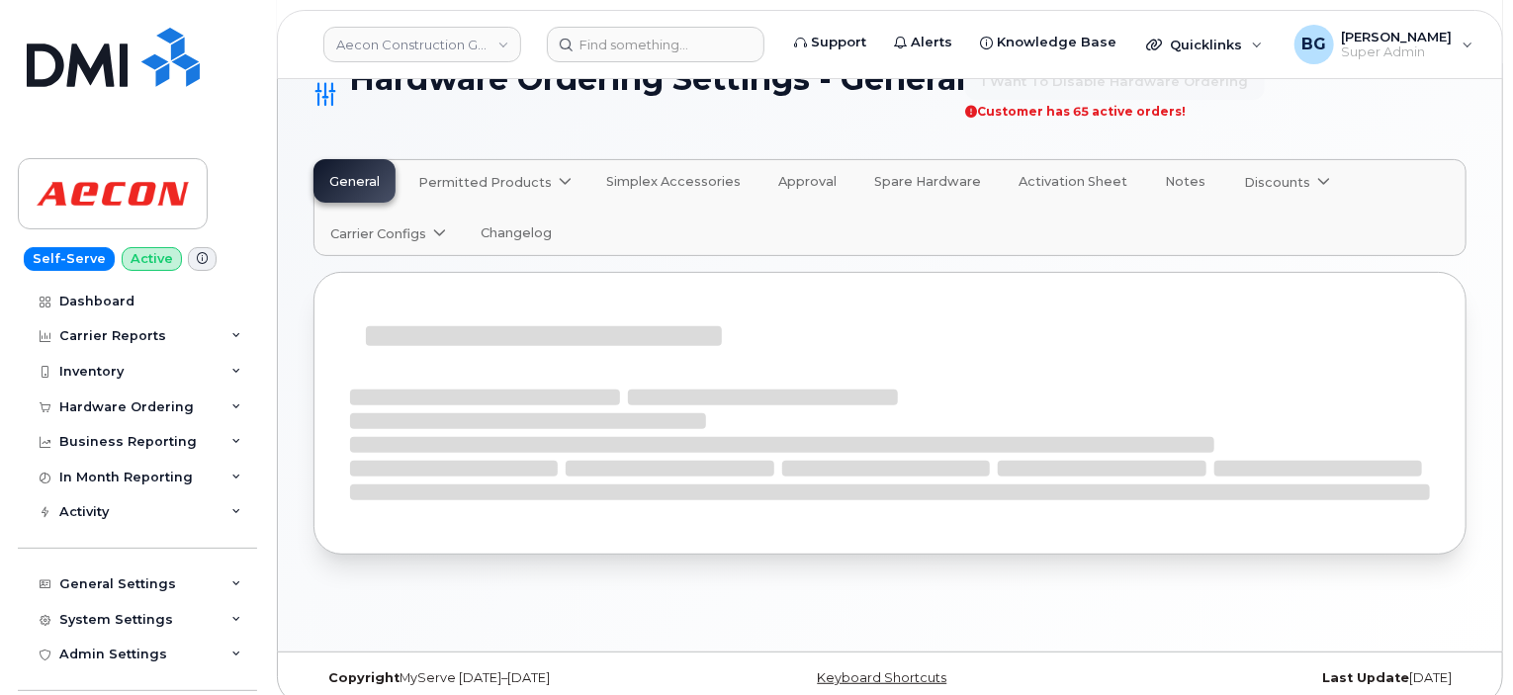
select select "admins"
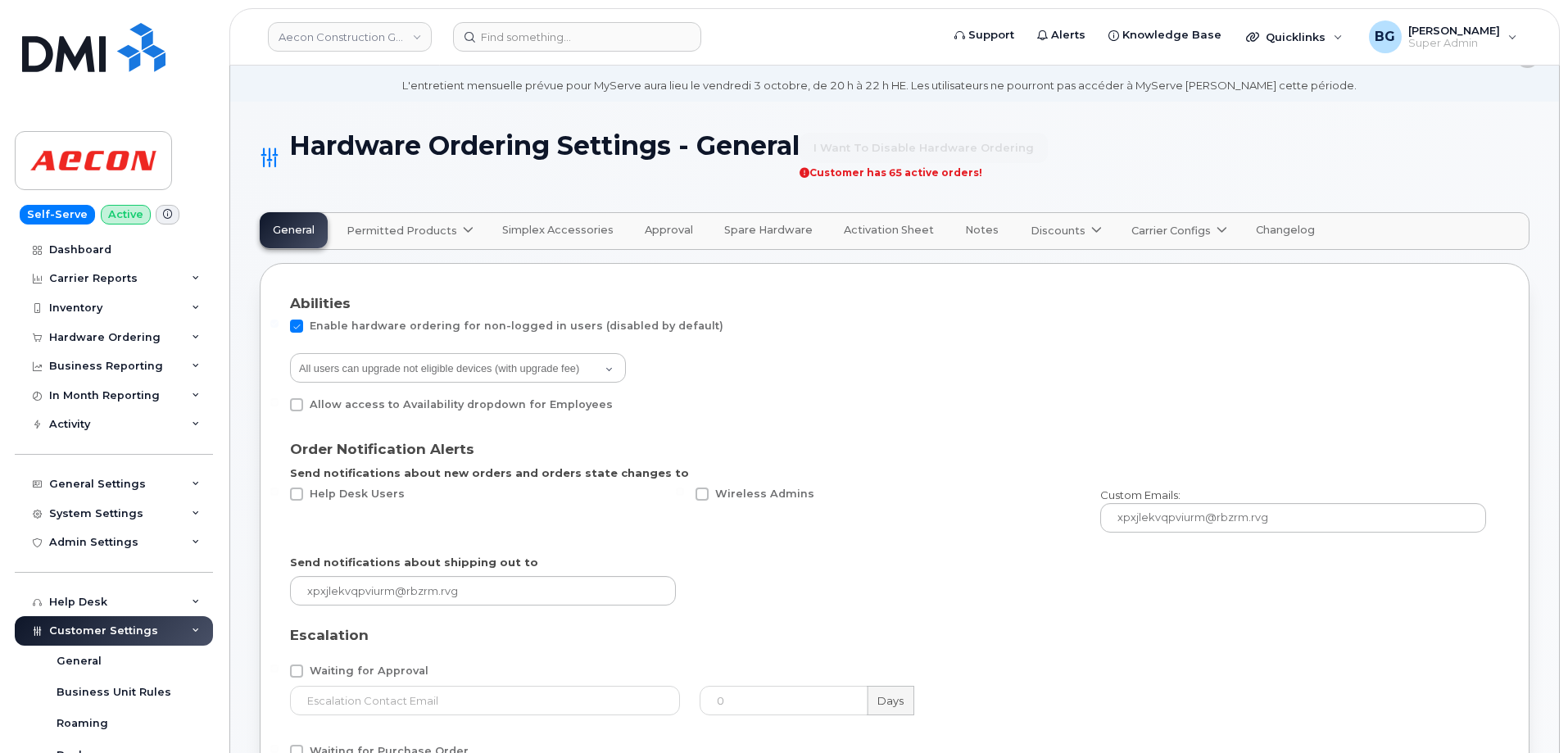
scroll to position [0, 0]
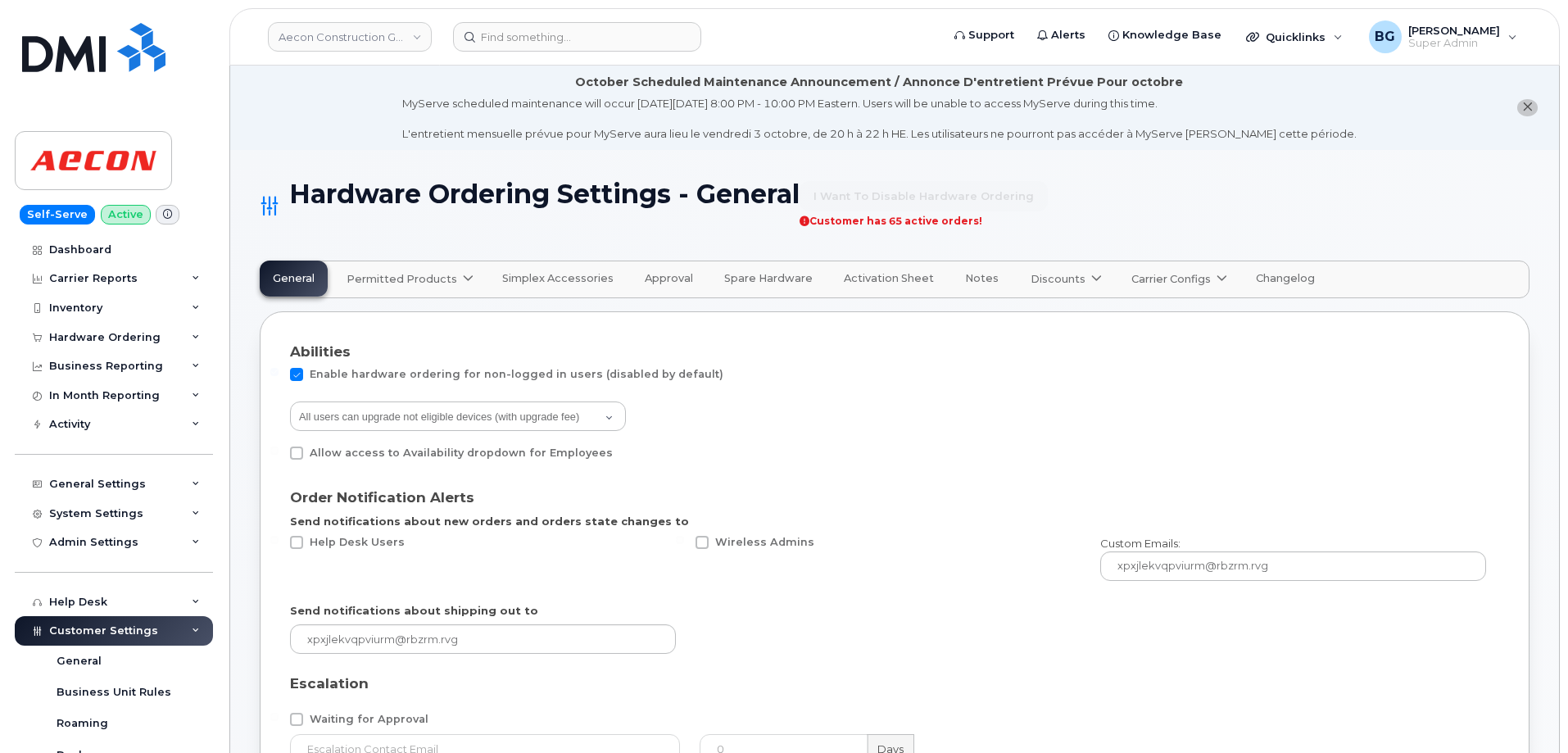
click at [1175, 272] on span "Carrier Configs" at bounding box center [1171, 278] width 80 height 16
click at [1136, 321] on span "Bell" at bounding box center [1146, 318] width 22 height 17
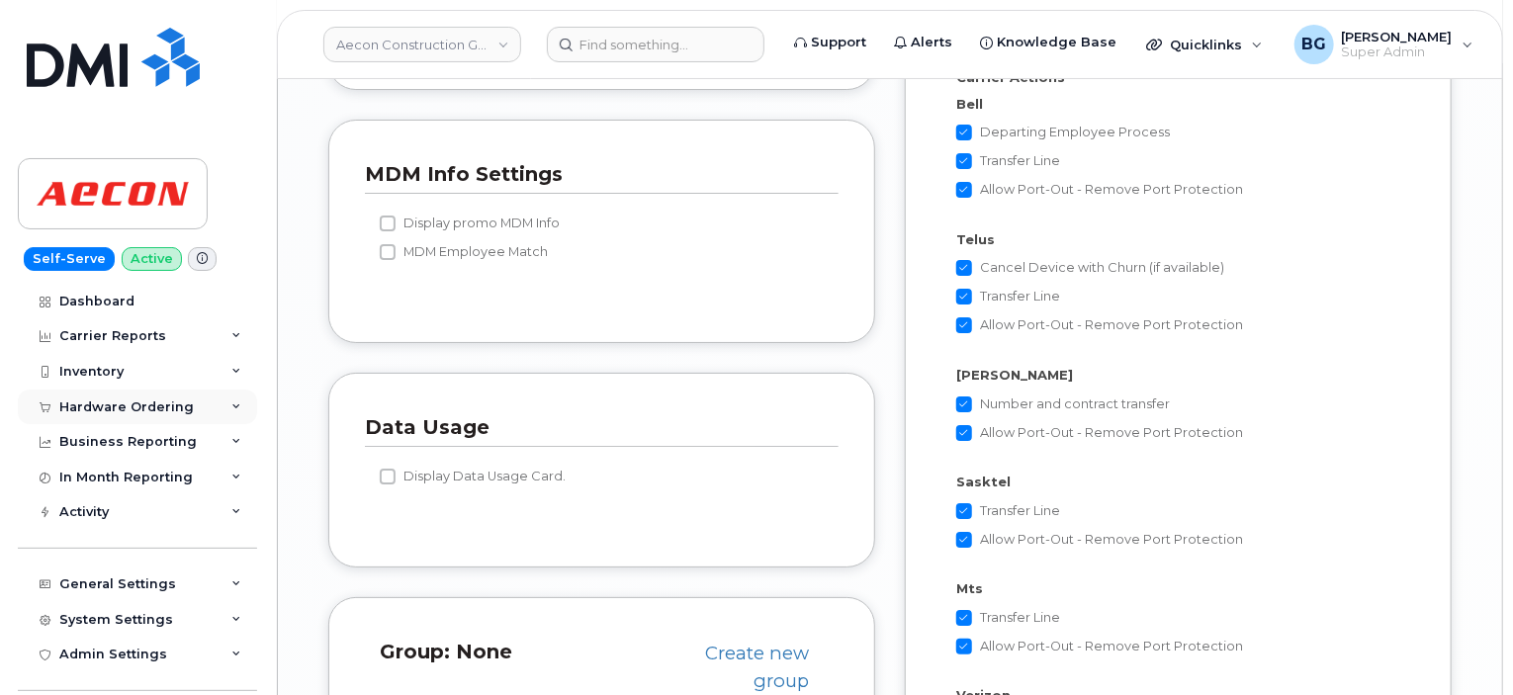
scroll to position [3591, 0]
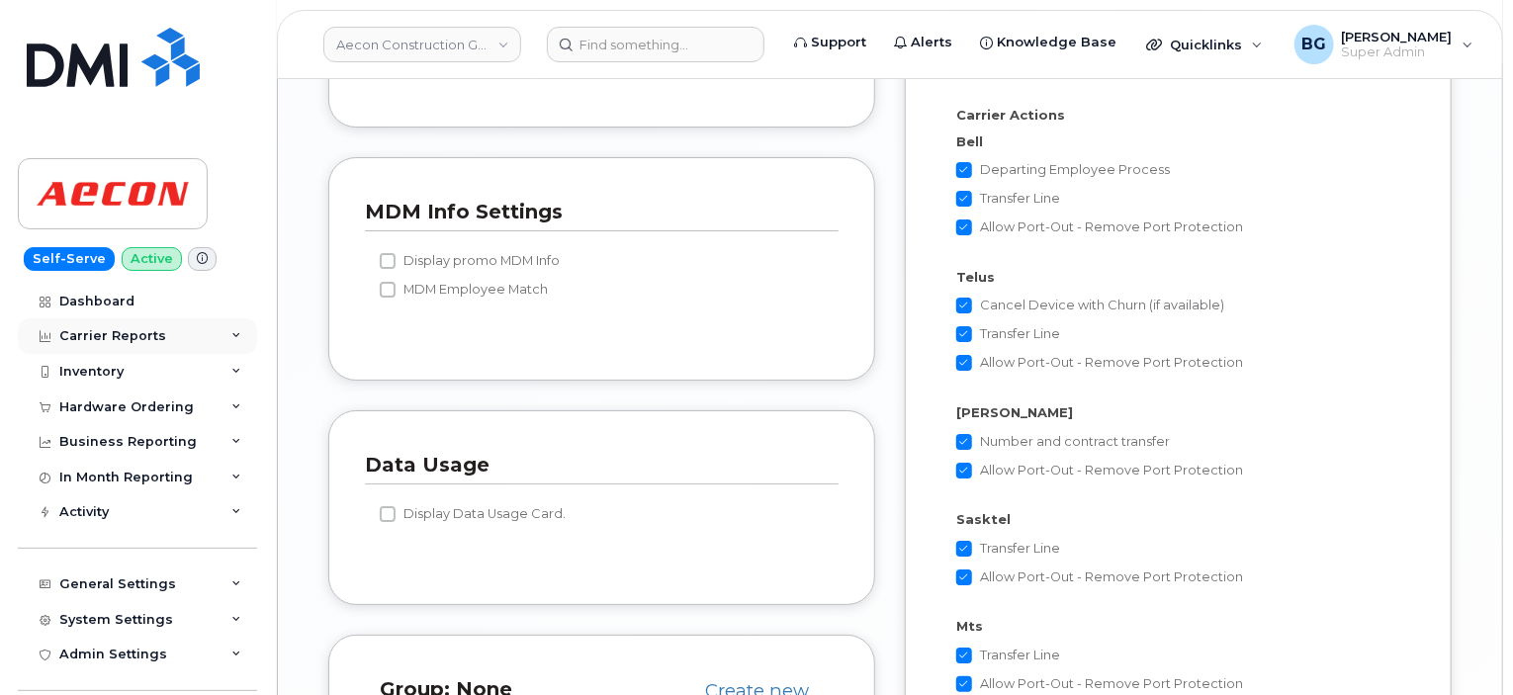
click at [116, 329] on div "Carrier Reports" at bounding box center [112, 336] width 107 height 16
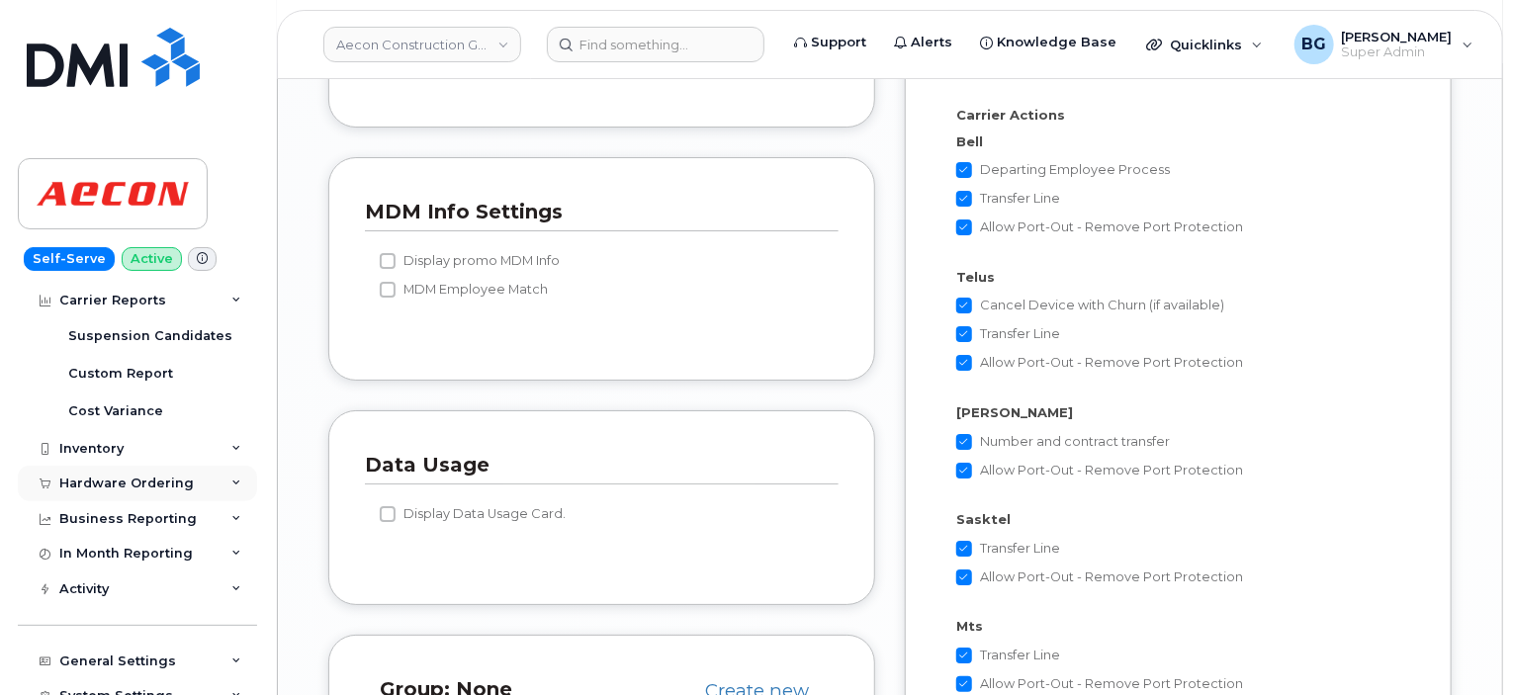
scroll to position [461, 0]
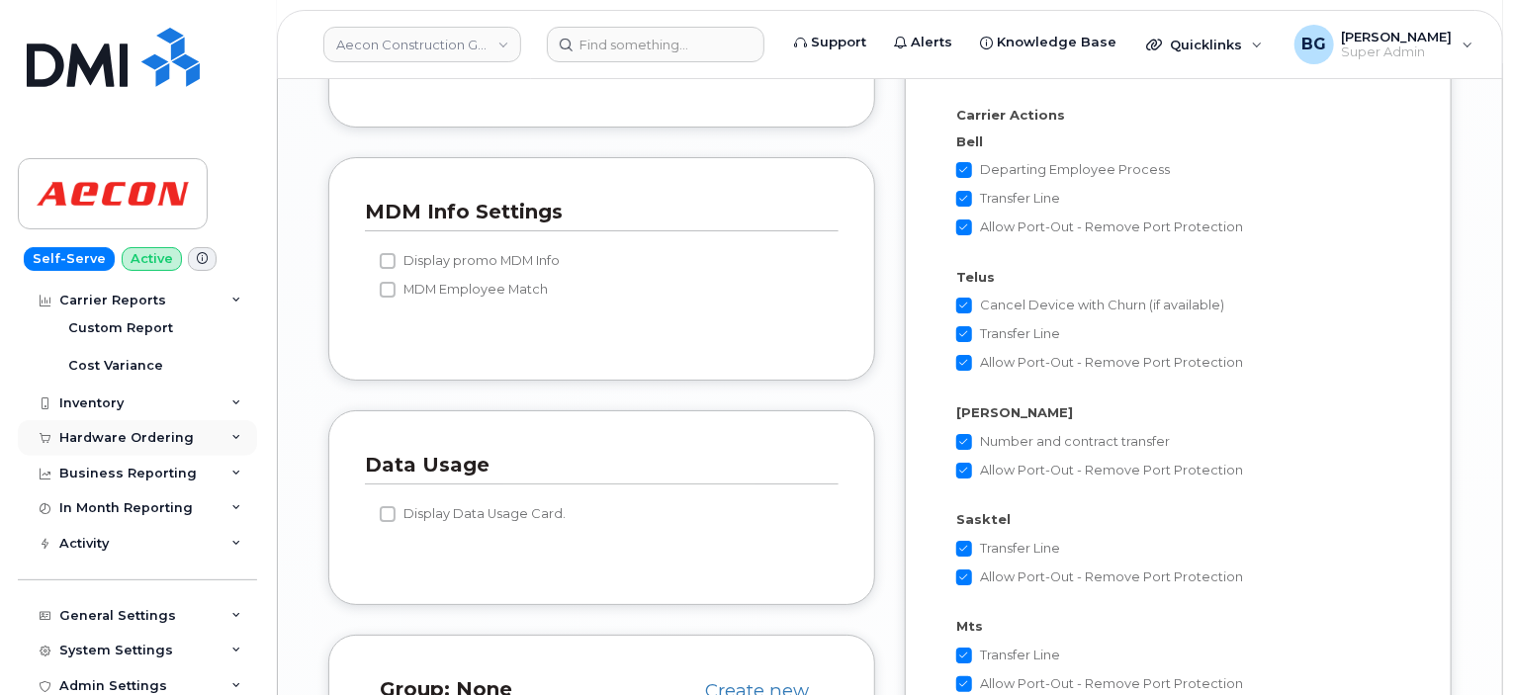
click at [233, 438] on icon at bounding box center [236, 438] width 10 height 10
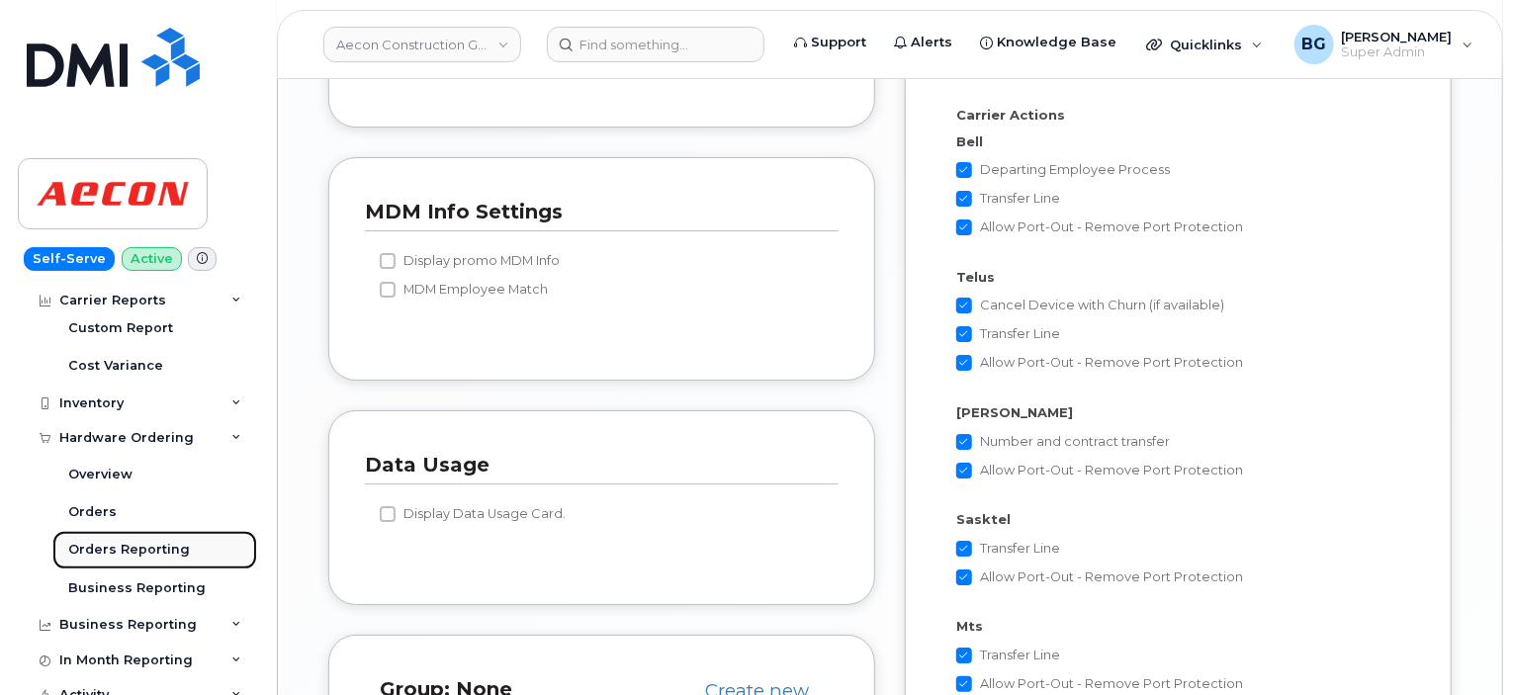
click at [128, 549] on div "Orders Reporting" at bounding box center [129, 550] width 122 height 18
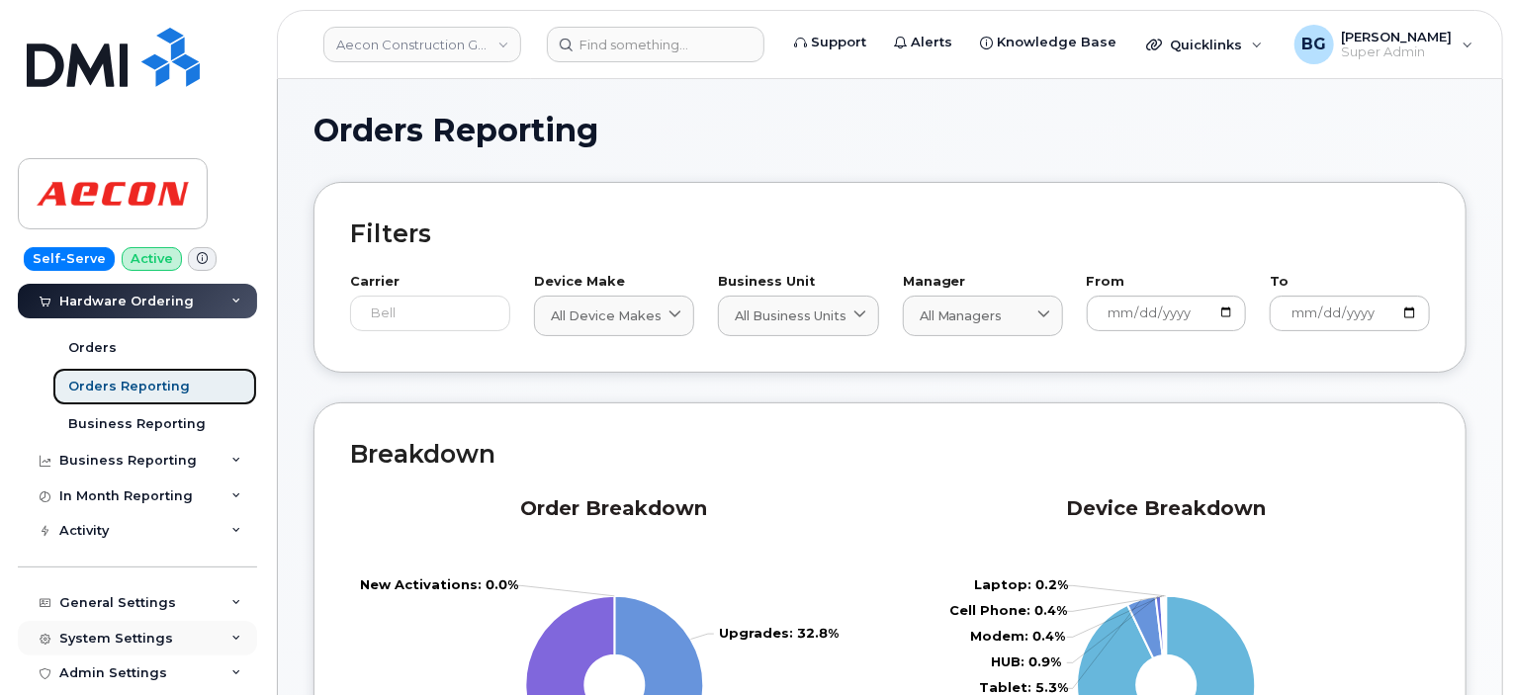
scroll to position [113, 0]
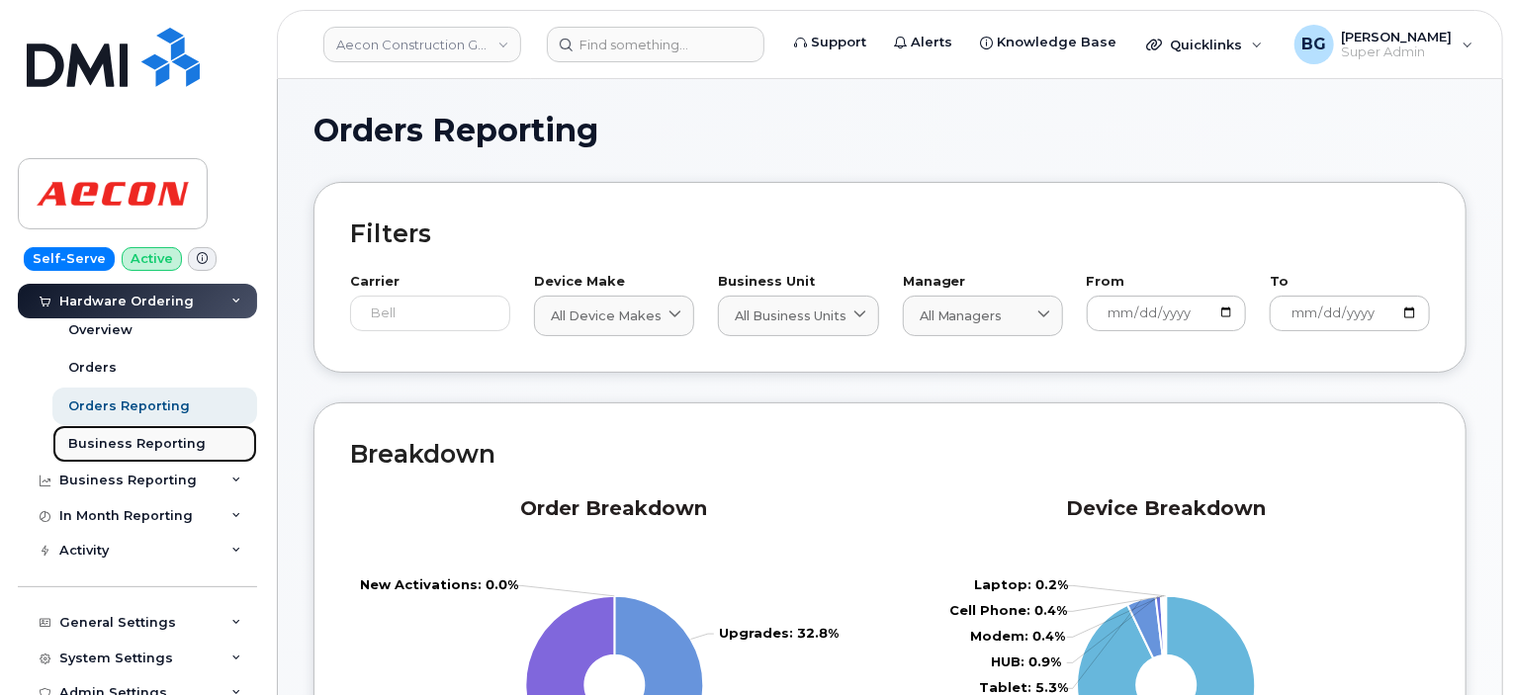
click at [134, 449] on div "Business Reporting" at bounding box center [136, 444] width 137 height 18
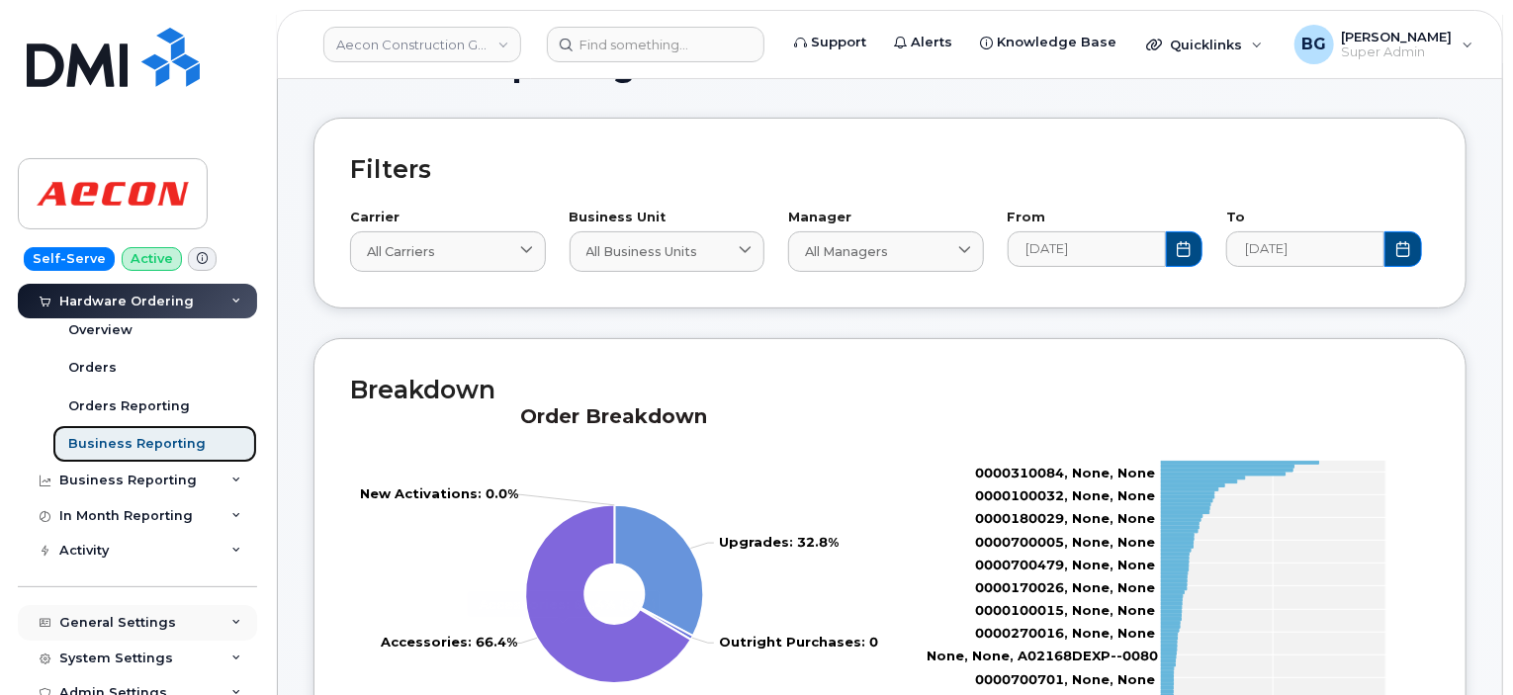
scroll to position [42, 0]
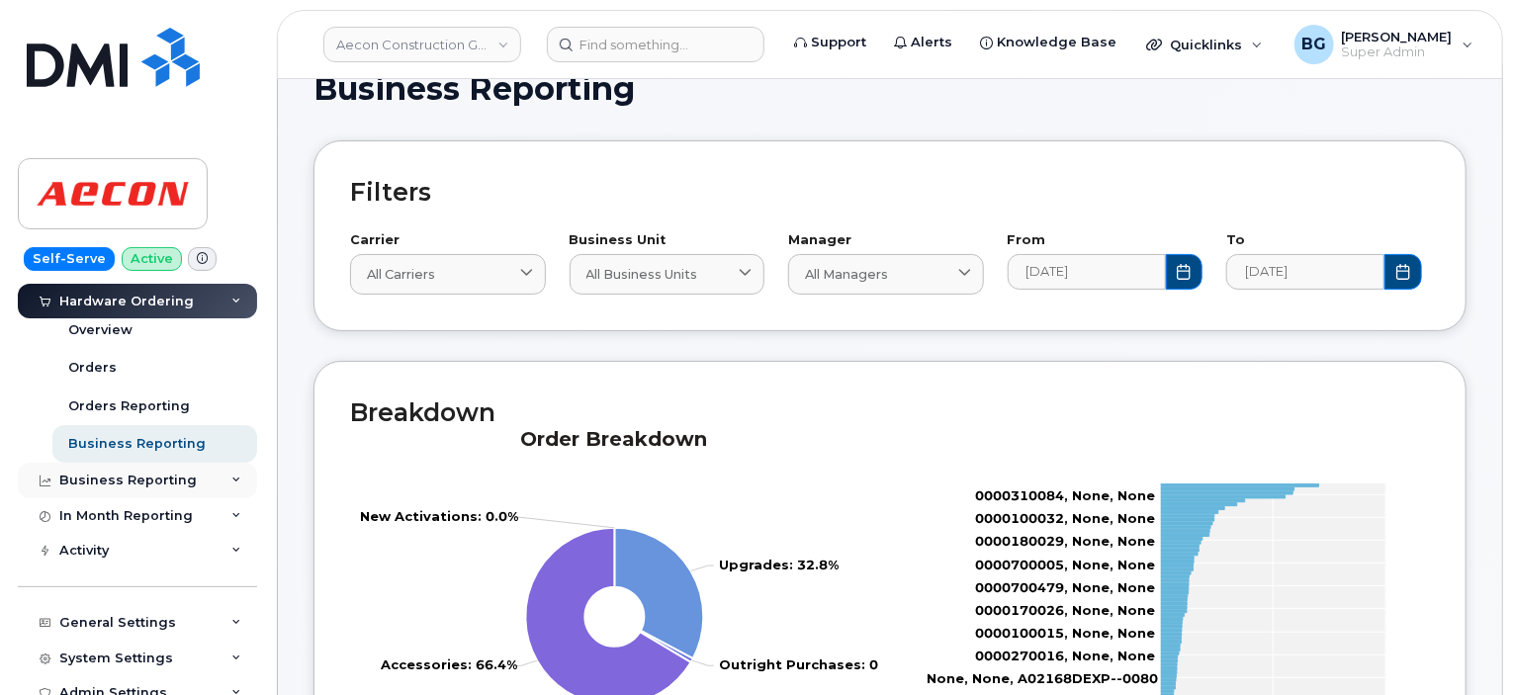
click at [204, 487] on div "Business Reporting" at bounding box center [137, 481] width 239 height 36
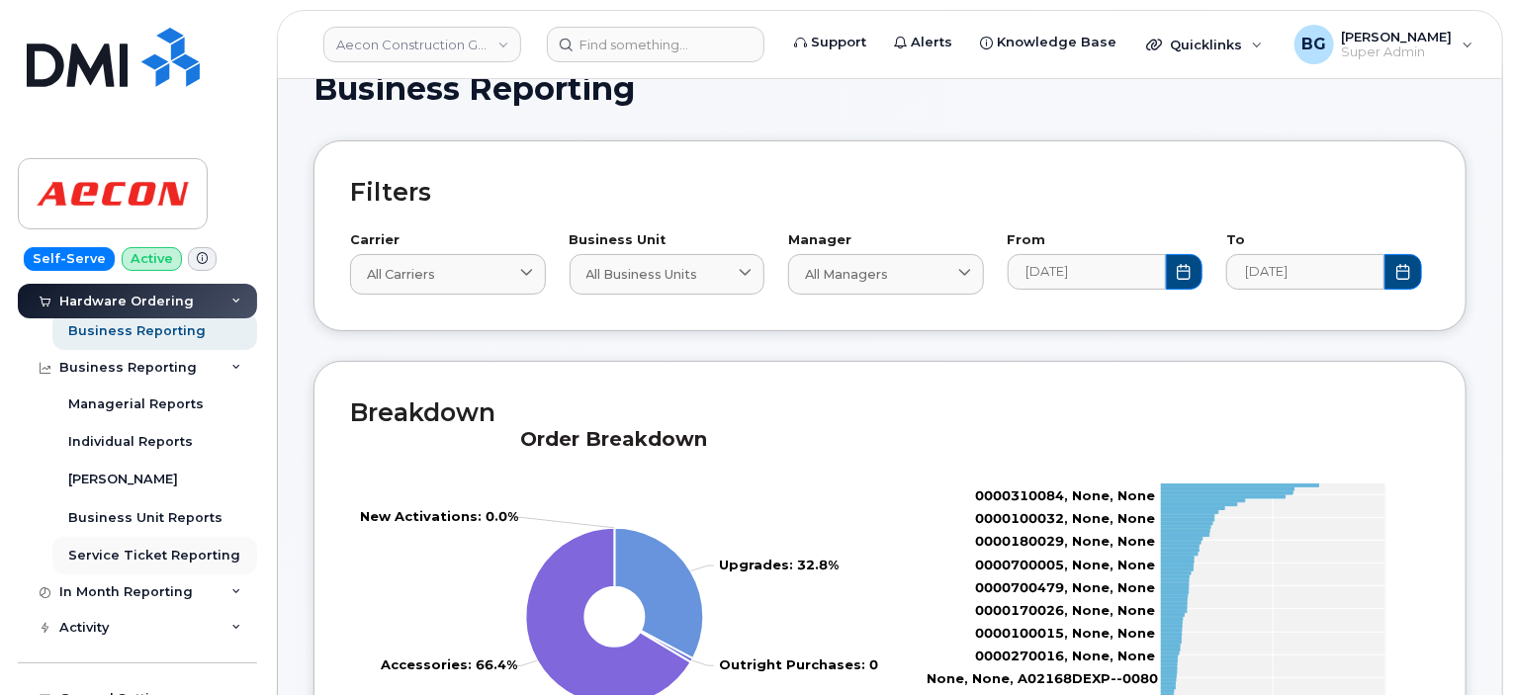
scroll to position [245, 0]
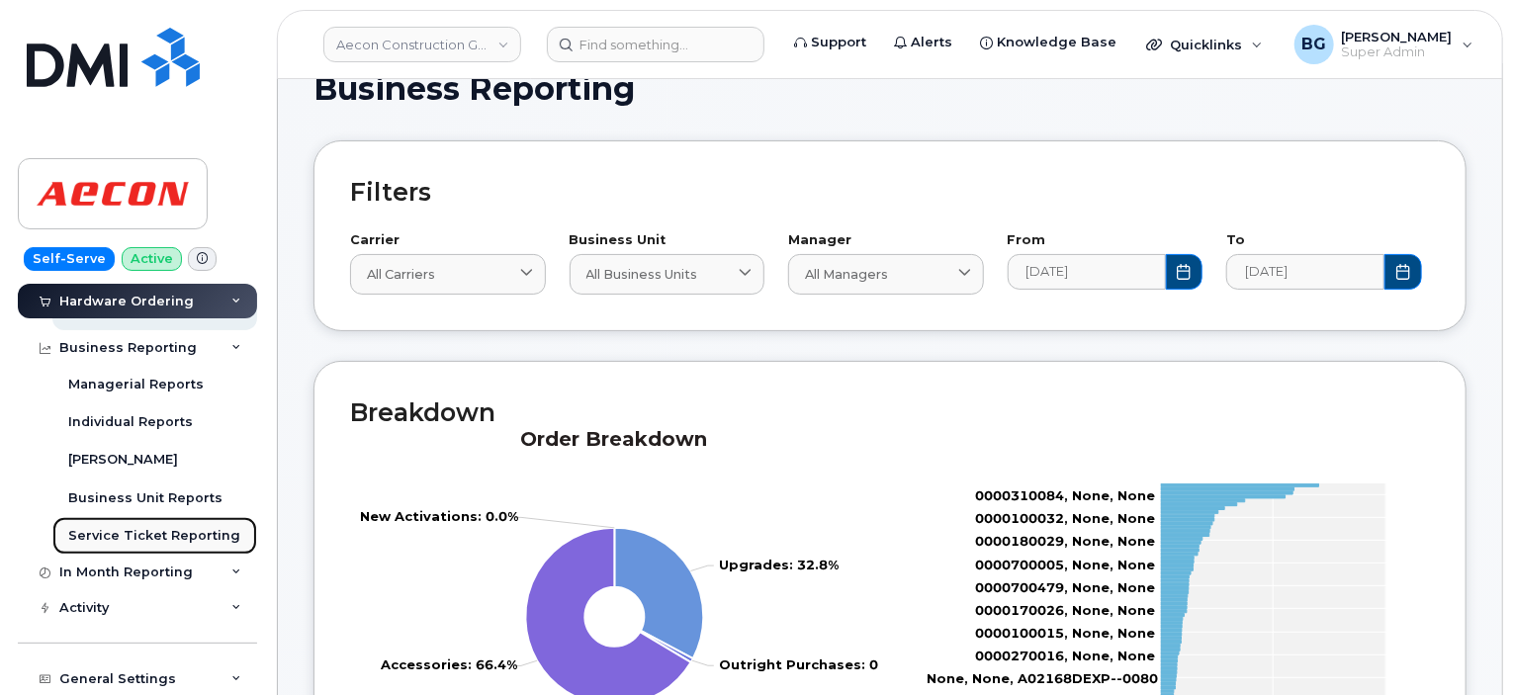
click at [150, 533] on div "Service Ticket Reporting" at bounding box center [154, 536] width 172 height 18
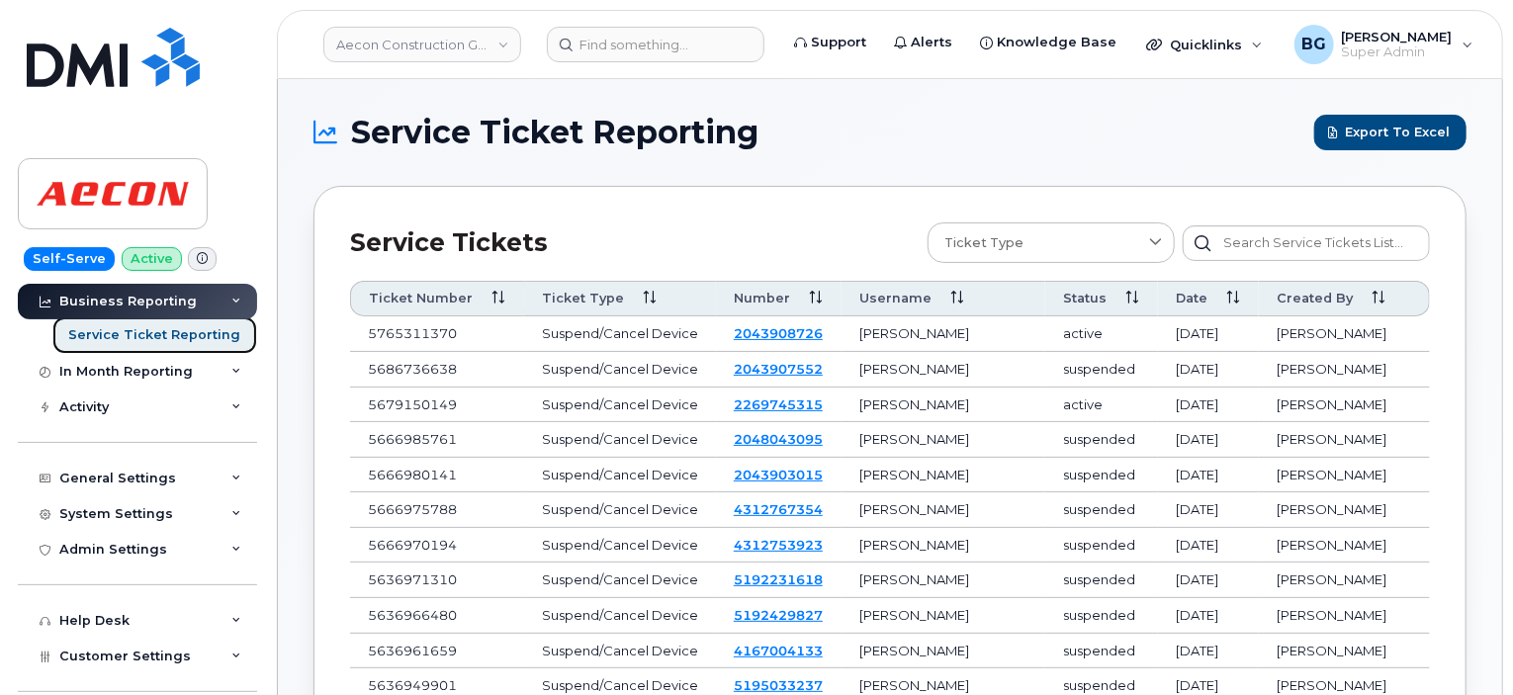
scroll to position [263, 0]
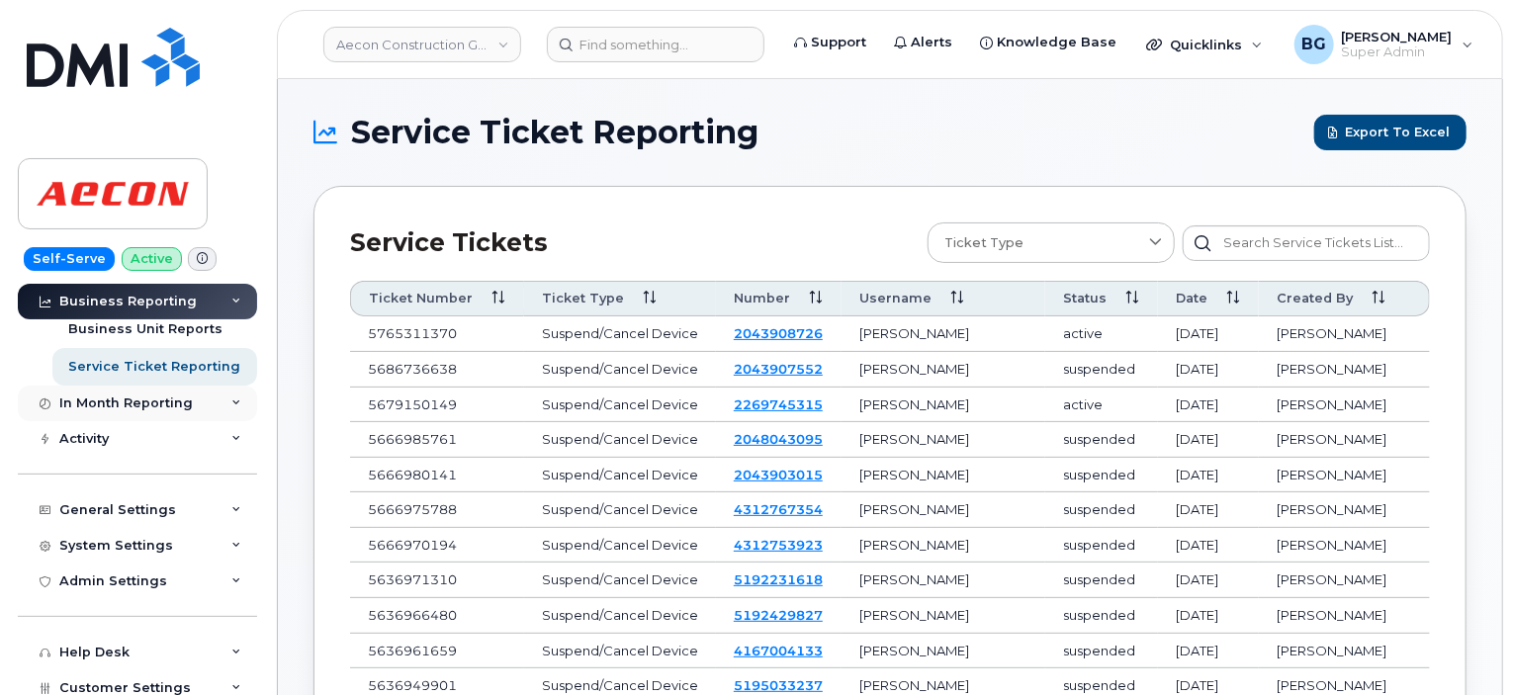
click at [231, 407] on icon at bounding box center [236, 404] width 10 height 10
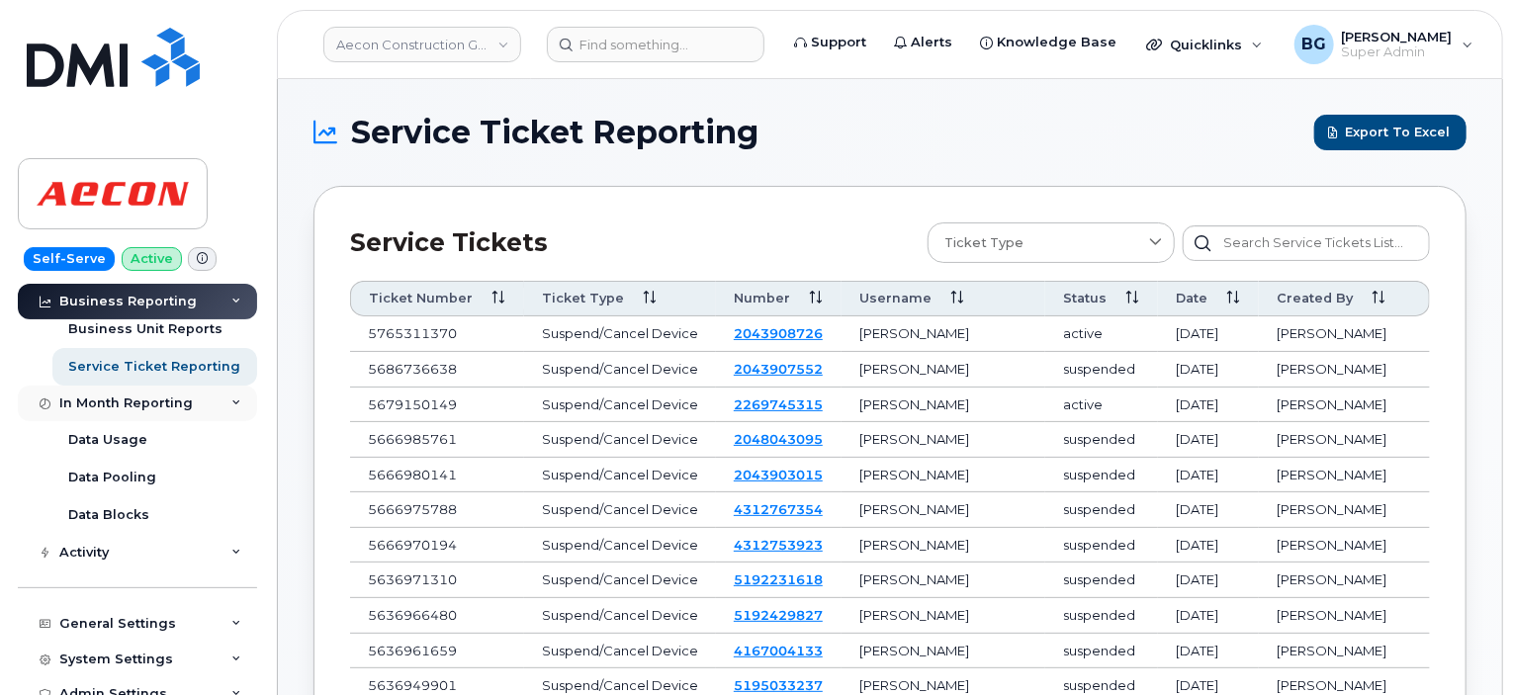
click at [231, 407] on icon at bounding box center [236, 404] width 10 height 10
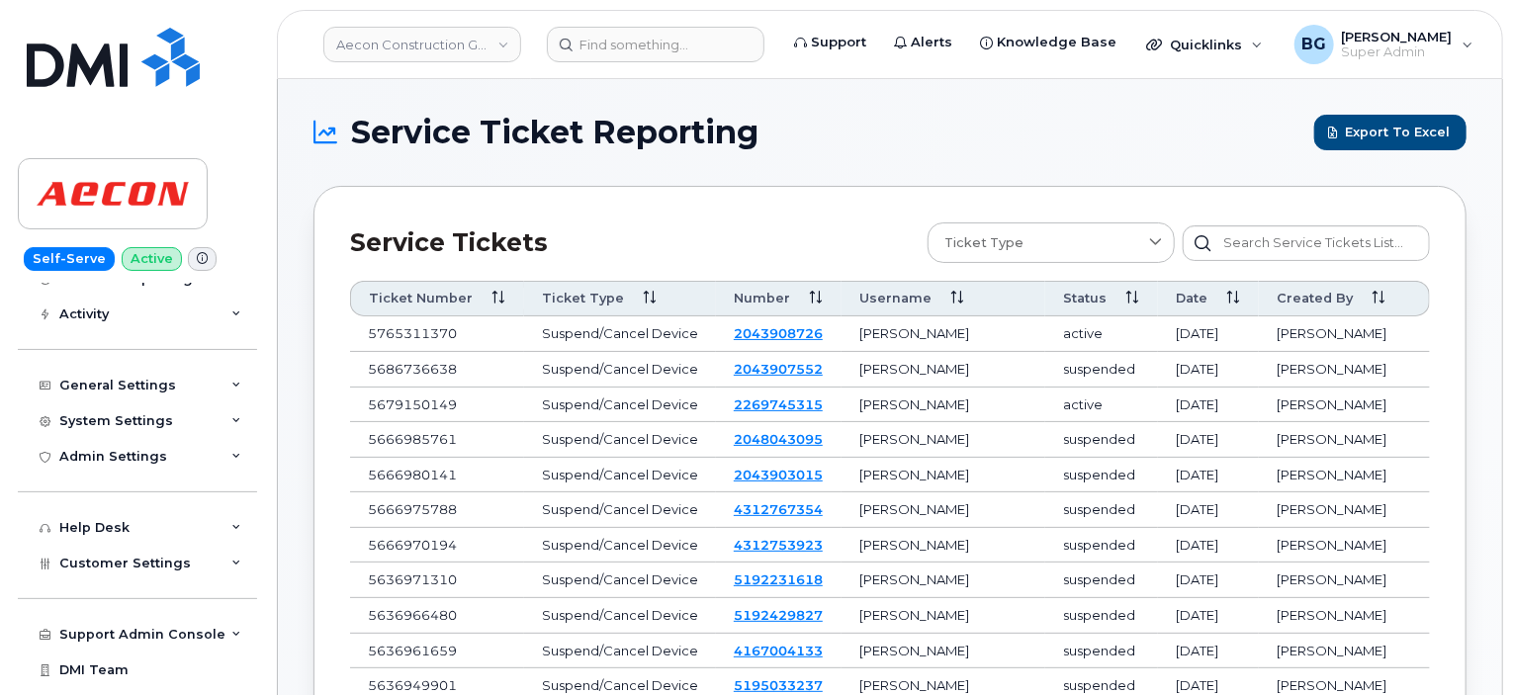
scroll to position [396, 0]
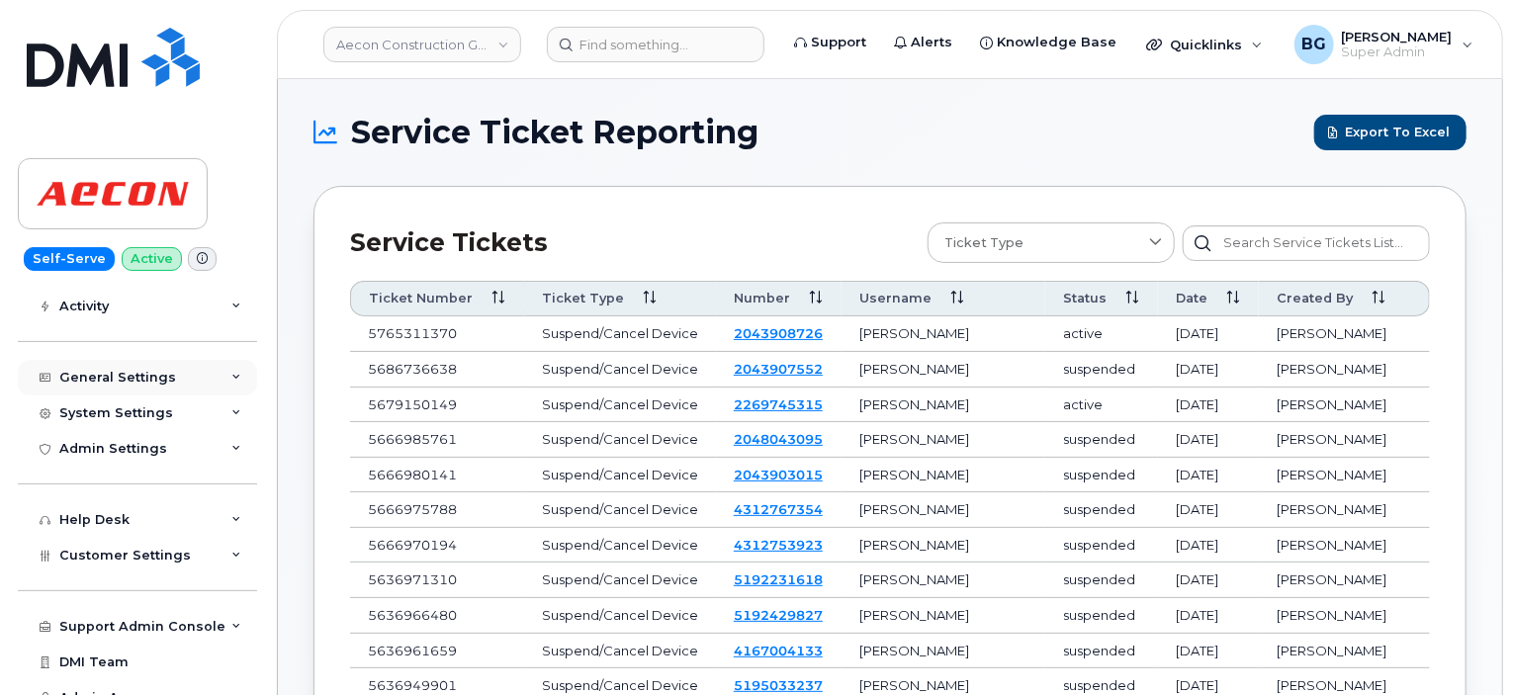
click at [229, 387] on div "General Settings" at bounding box center [137, 378] width 239 height 36
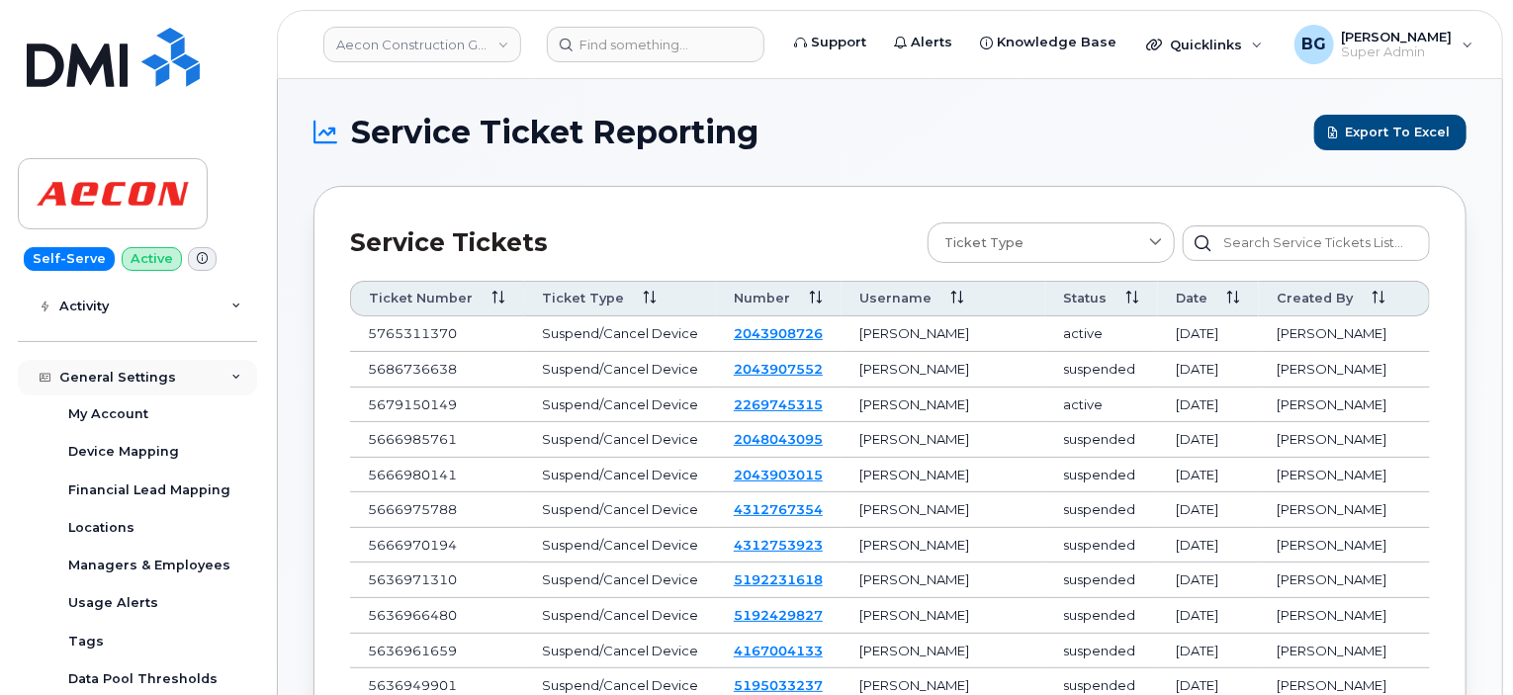
click at [229, 387] on div "General Settings" at bounding box center [137, 378] width 239 height 36
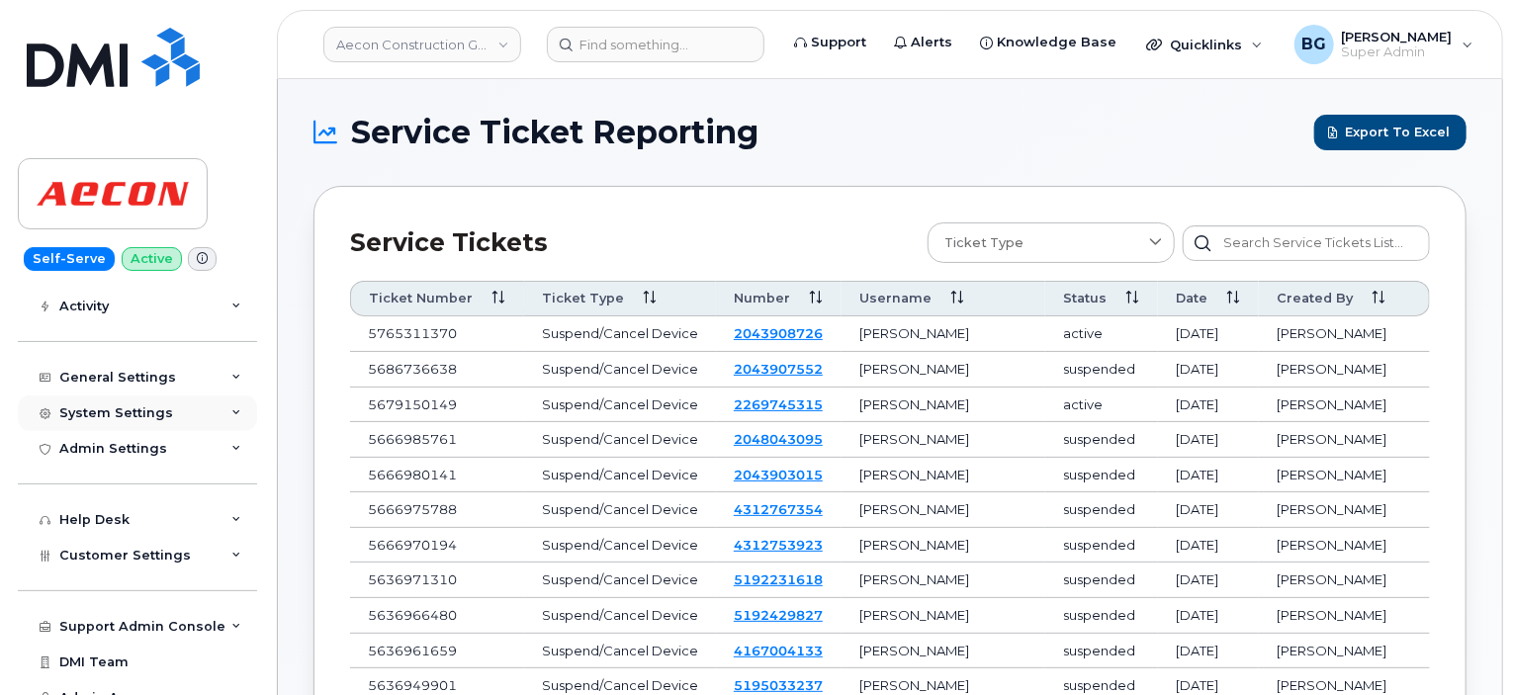
click at [231, 411] on icon at bounding box center [236, 414] width 10 height 10
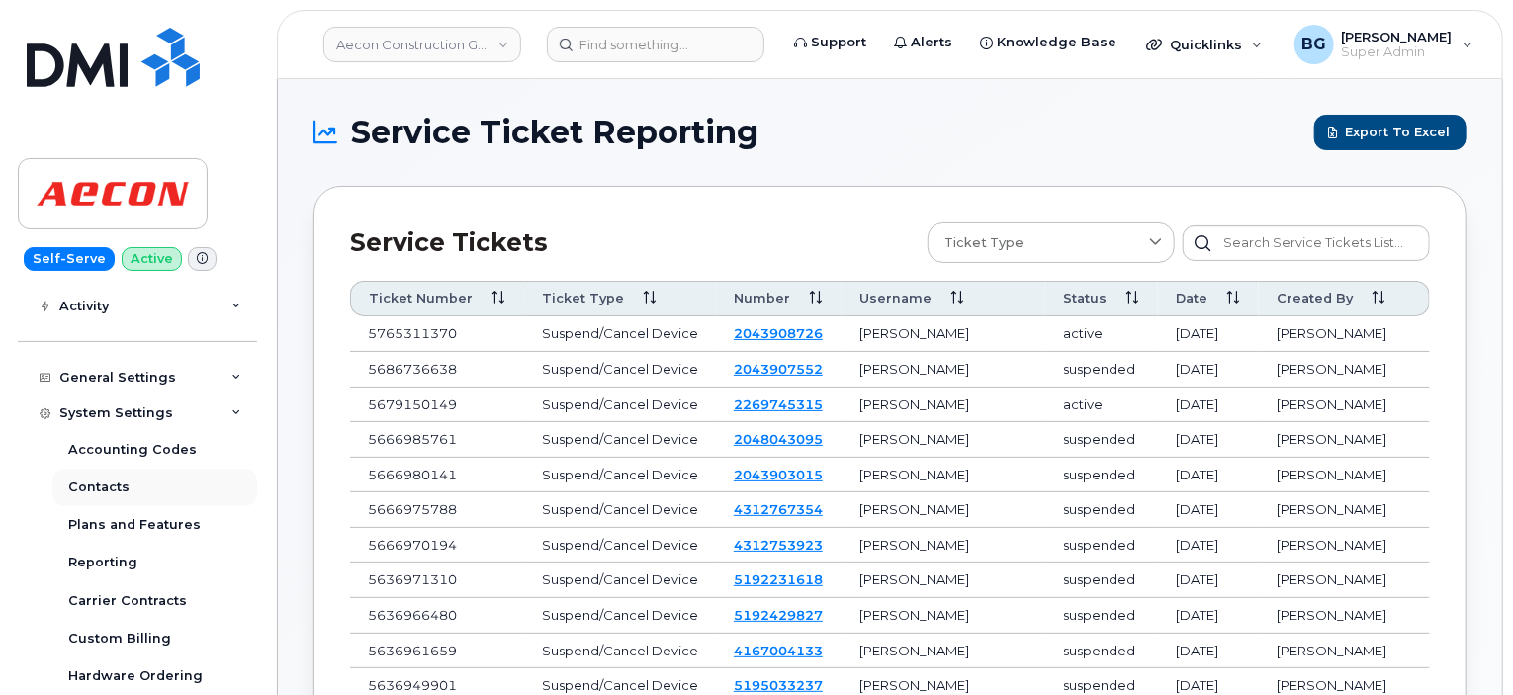
scroll to position [461, 0]
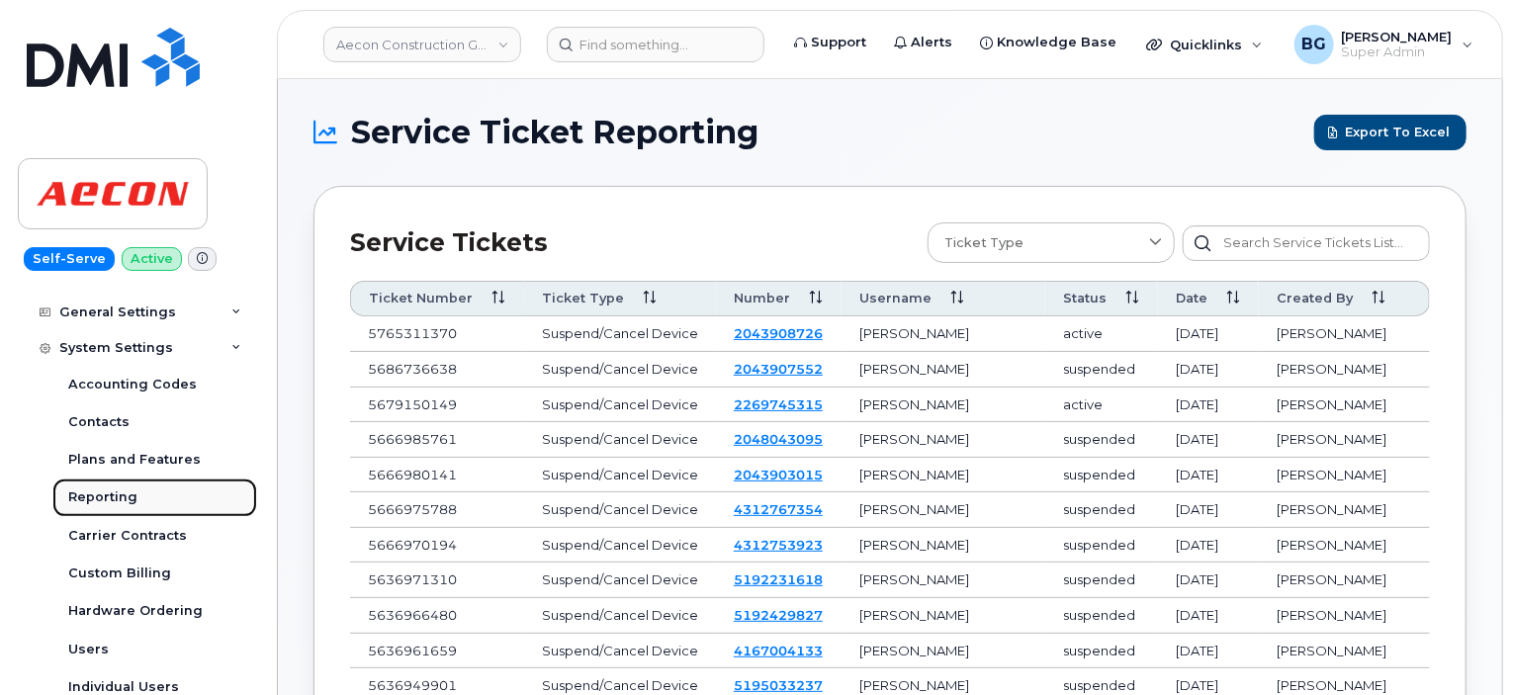
click at [119, 494] on div "Reporting" at bounding box center [102, 498] width 69 height 18
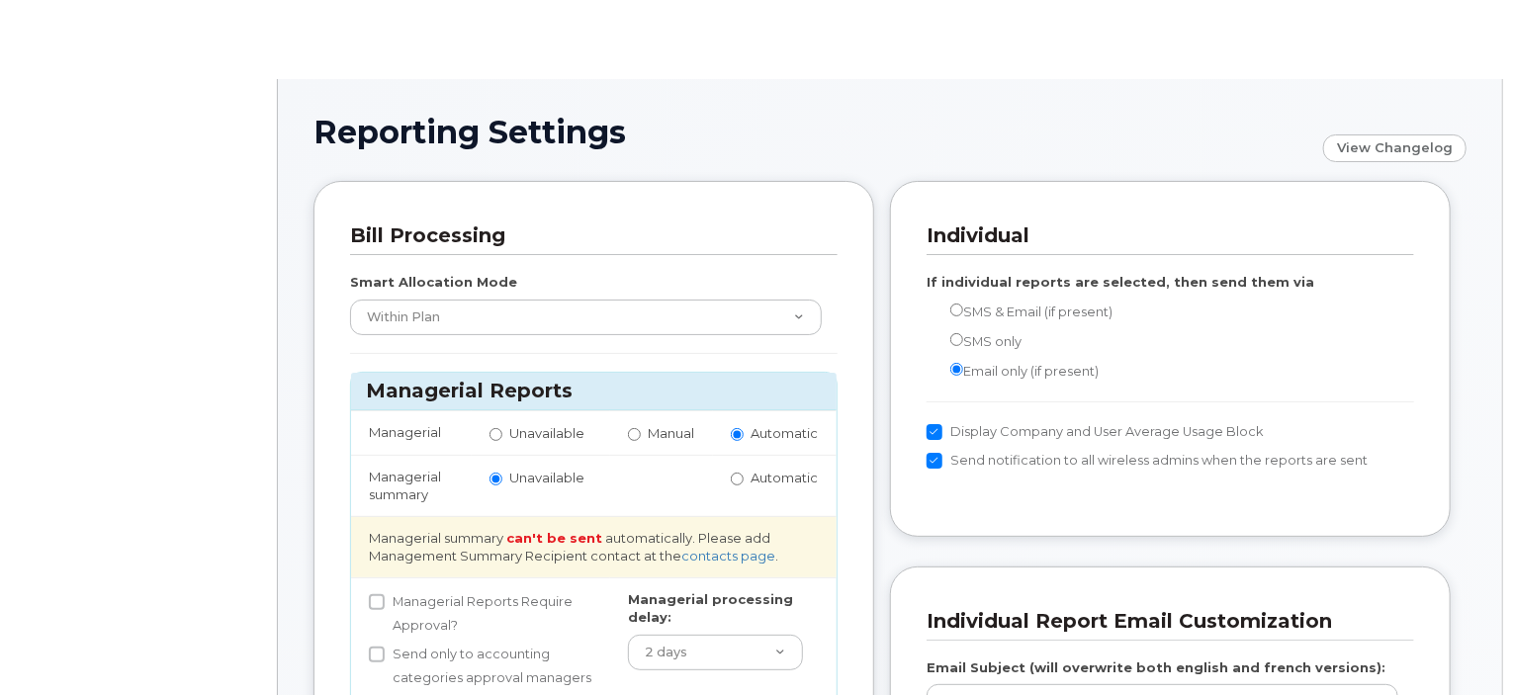
radio input "true"
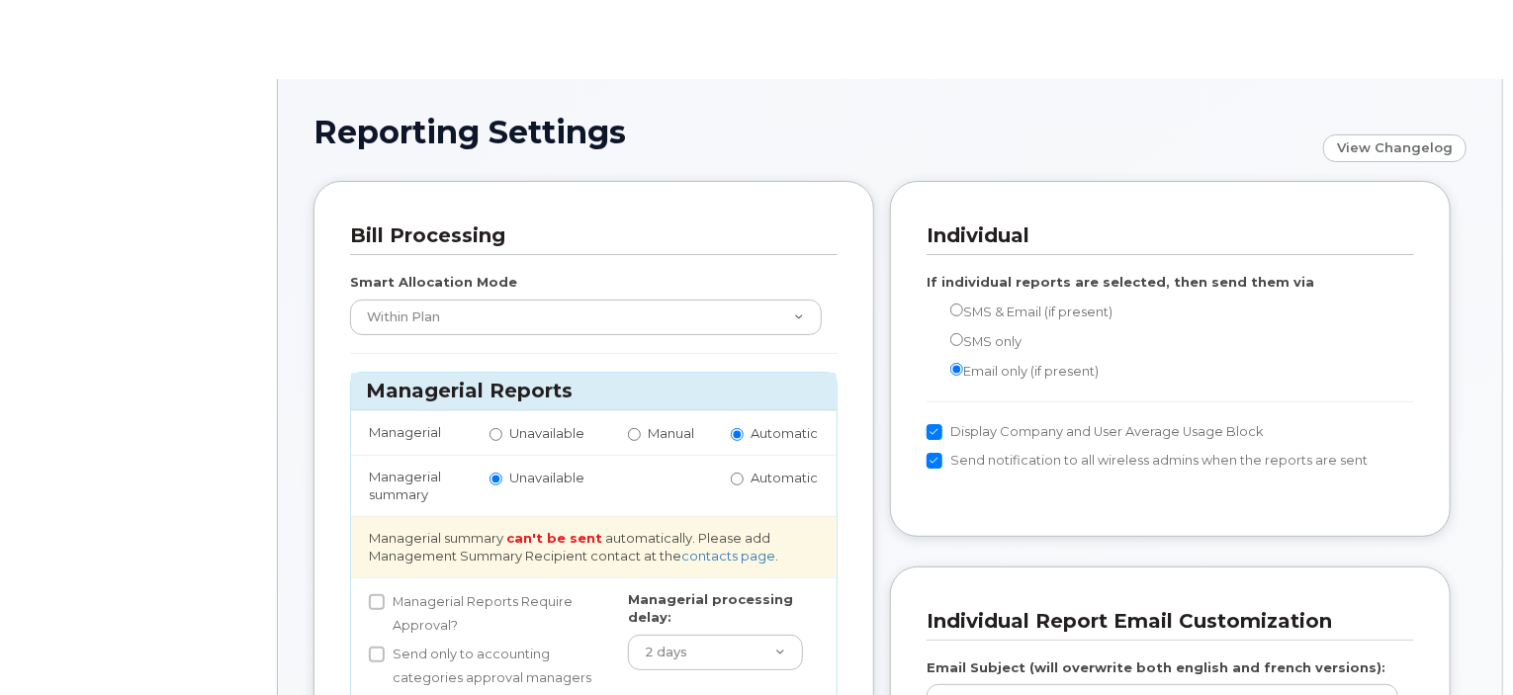
radio input "true"
radio input "false"
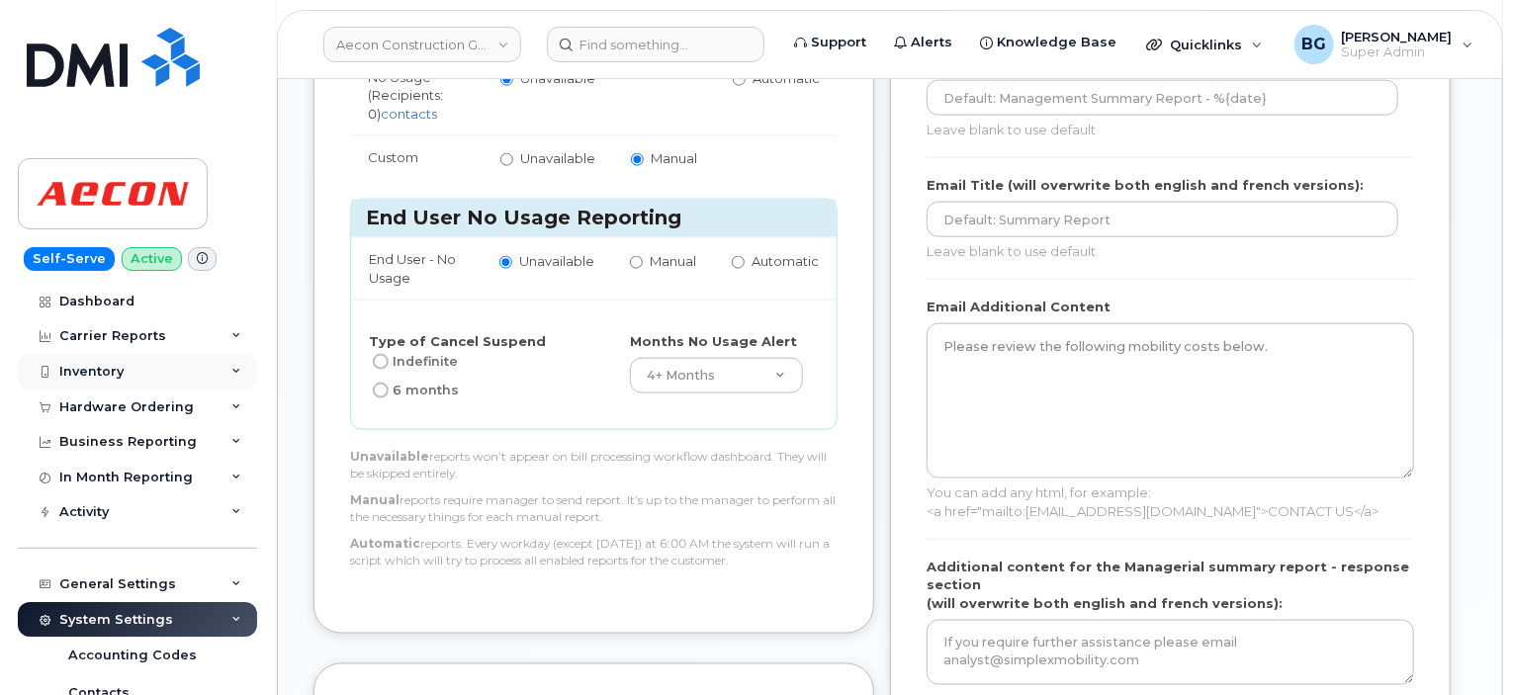
scroll to position [1250, 0]
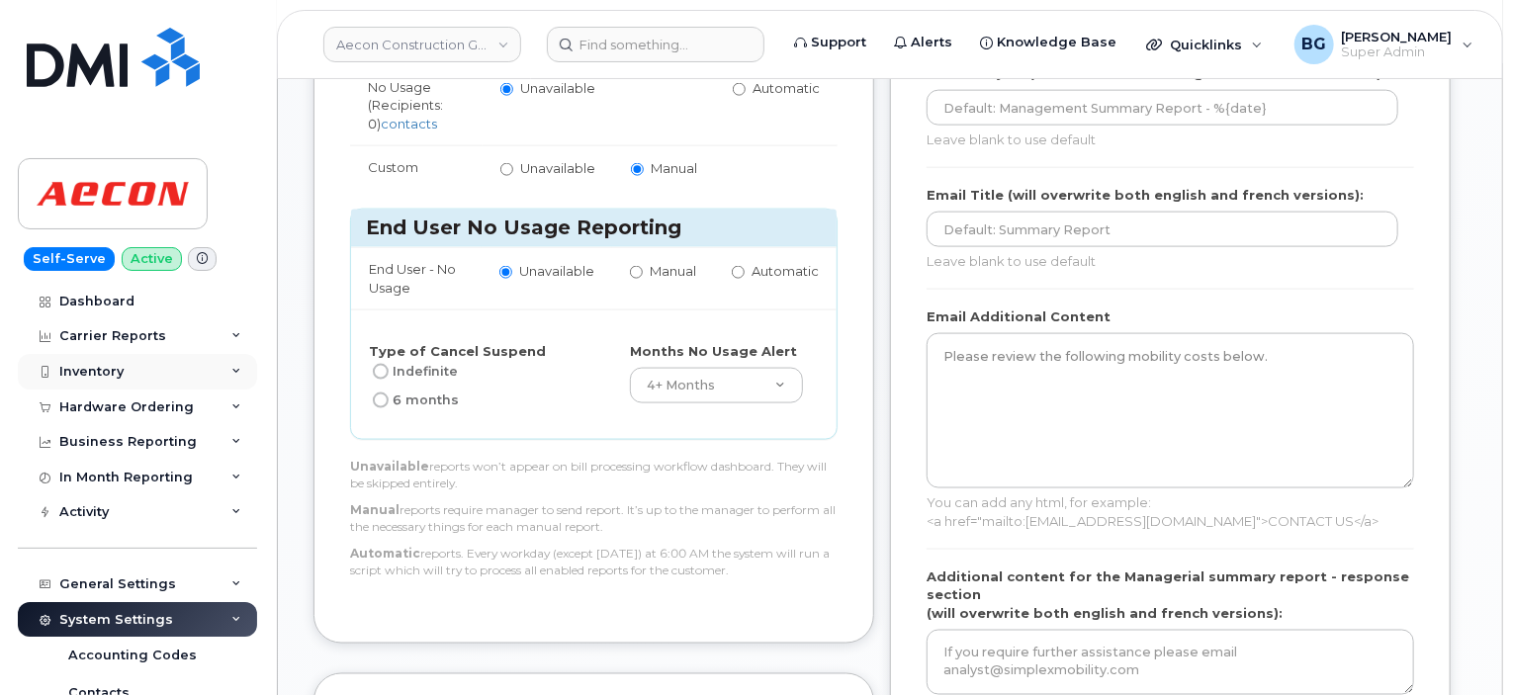
click at [105, 376] on div "Inventory" at bounding box center [91, 372] width 64 height 16
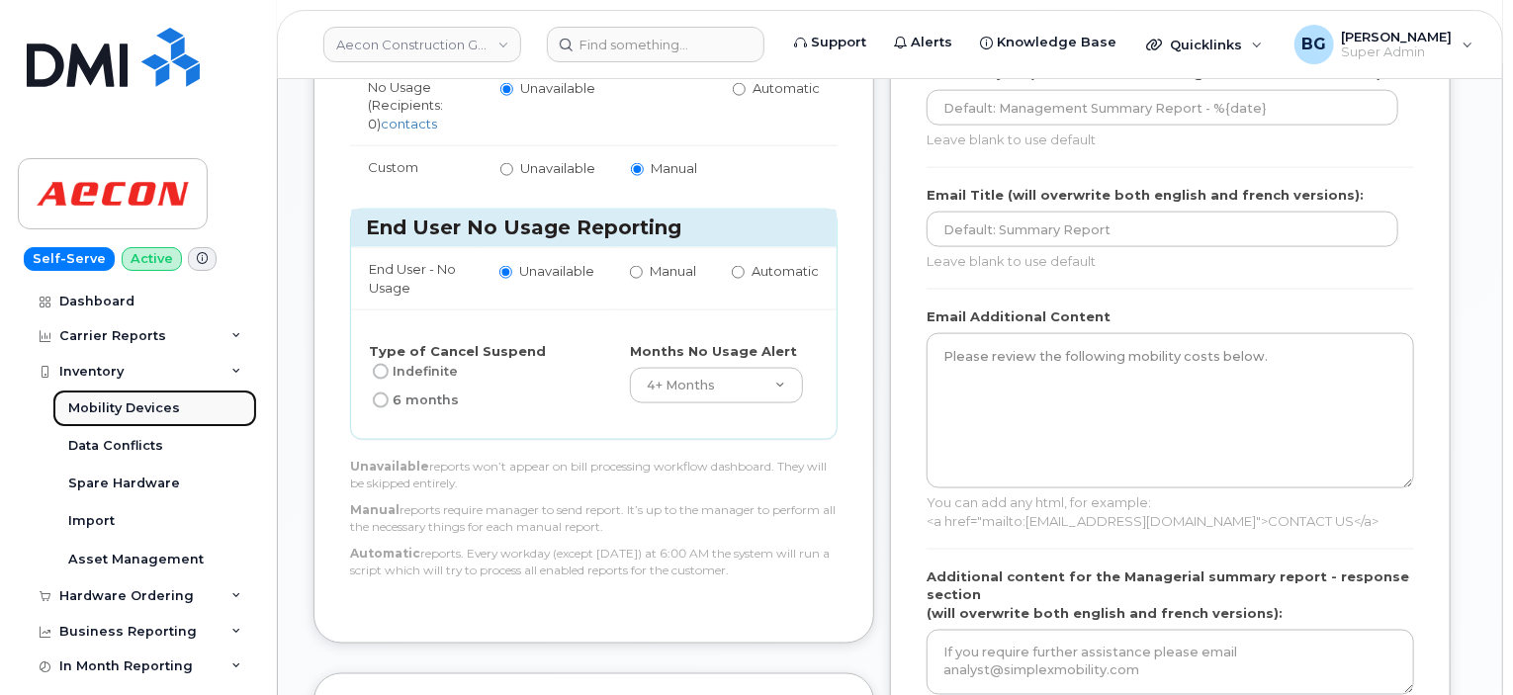
click at [94, 409] on div "Mobility Devices" at bounding box center [124, 409] width 112 height 18
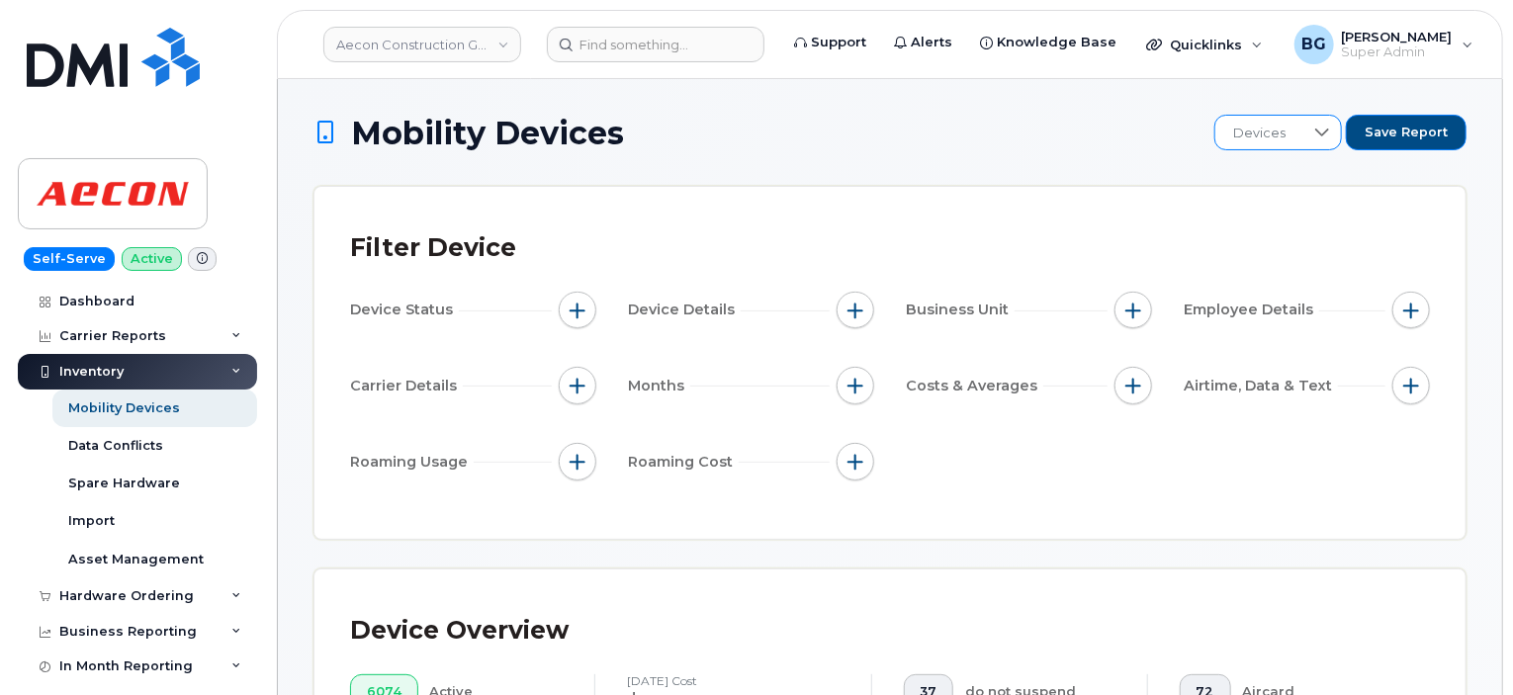
click at [1319, 134] on div at bounding box center [1323, 133] width 38 height 34
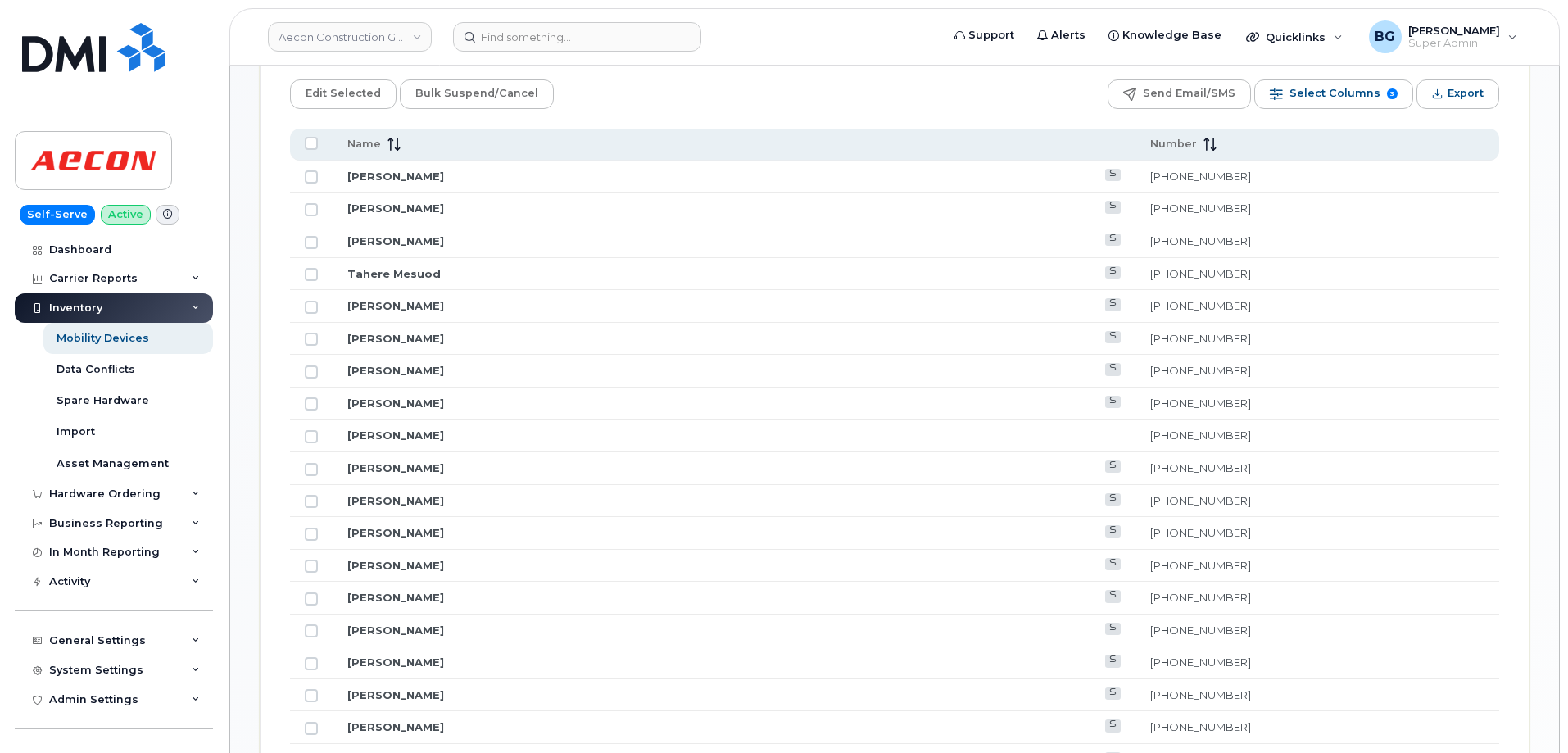
scroll to position [819, 0]
click at [1323, 90] on span "Select Columns" at bounding box center [1335, 89] width 91 height 25
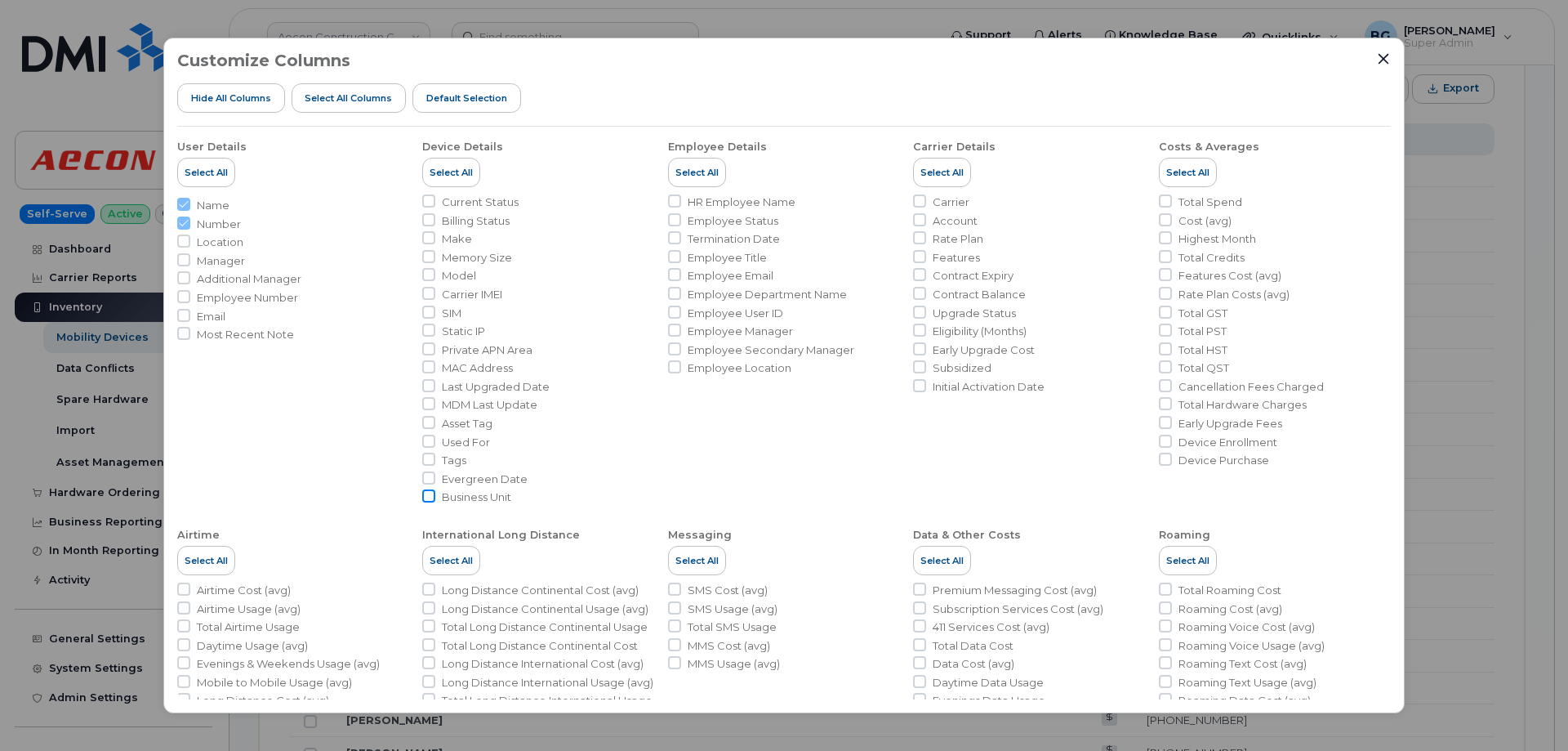
click at [425, 498] on input "Business Unit" at bounding box center [429, 497] width 13 height 13
checkbox input "true"
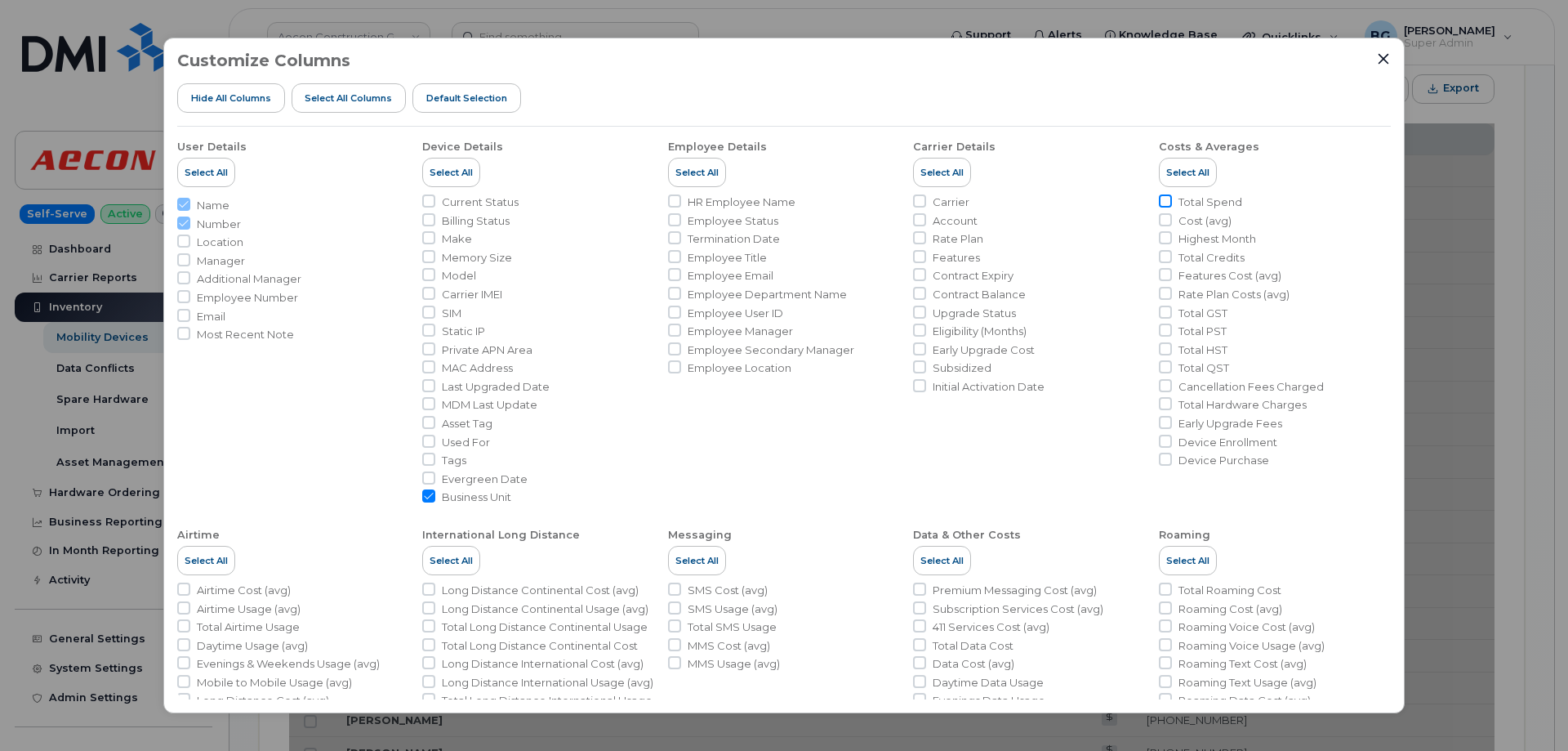
click at [1164, 202] on input "Total Spend" at bounding box center [1166, 201] width 13 height 13
checkbox input "true"
click at [1380, 56] on icon "Close" at bounding box center [1384, 59] width 13 height 13
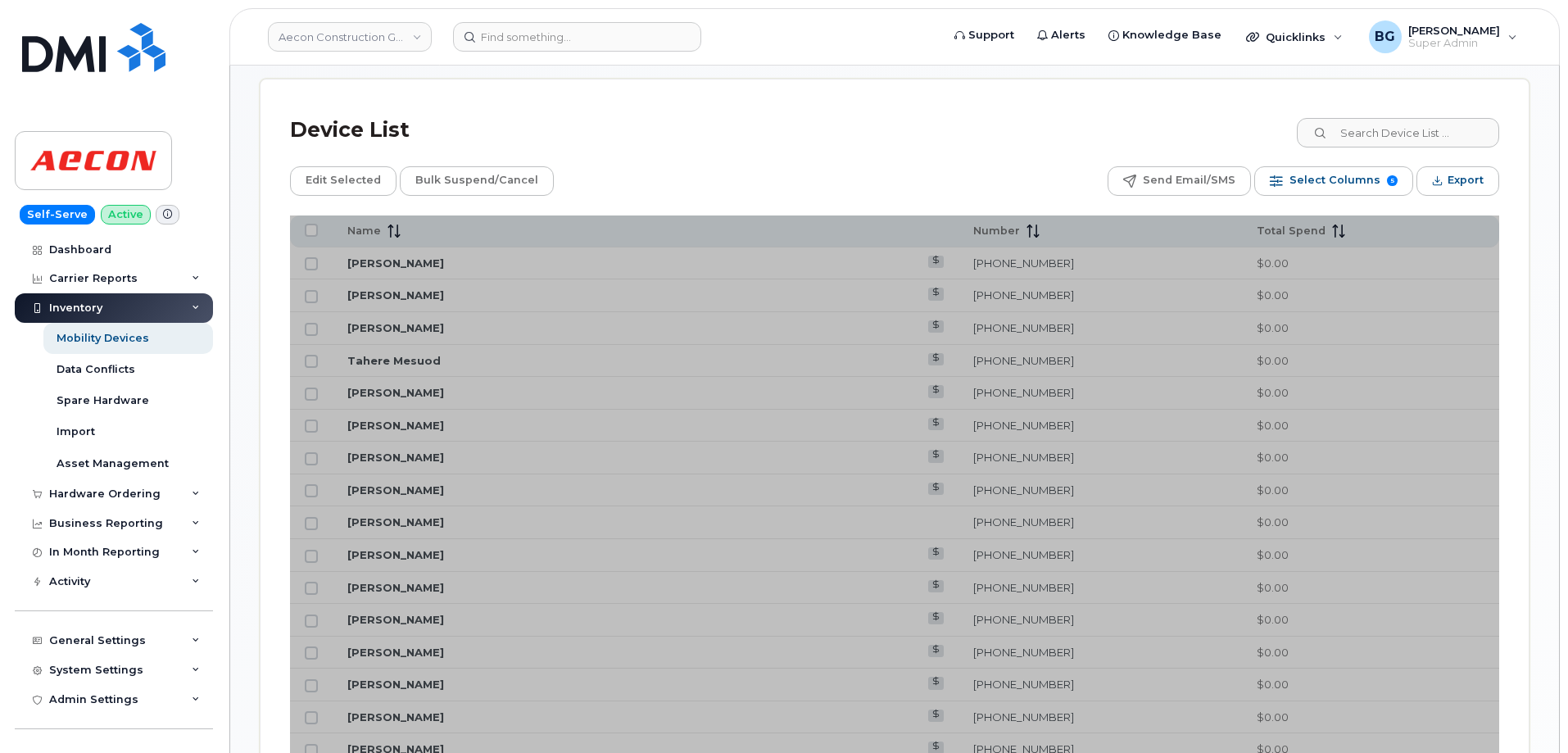
scroll to position [711, 0]
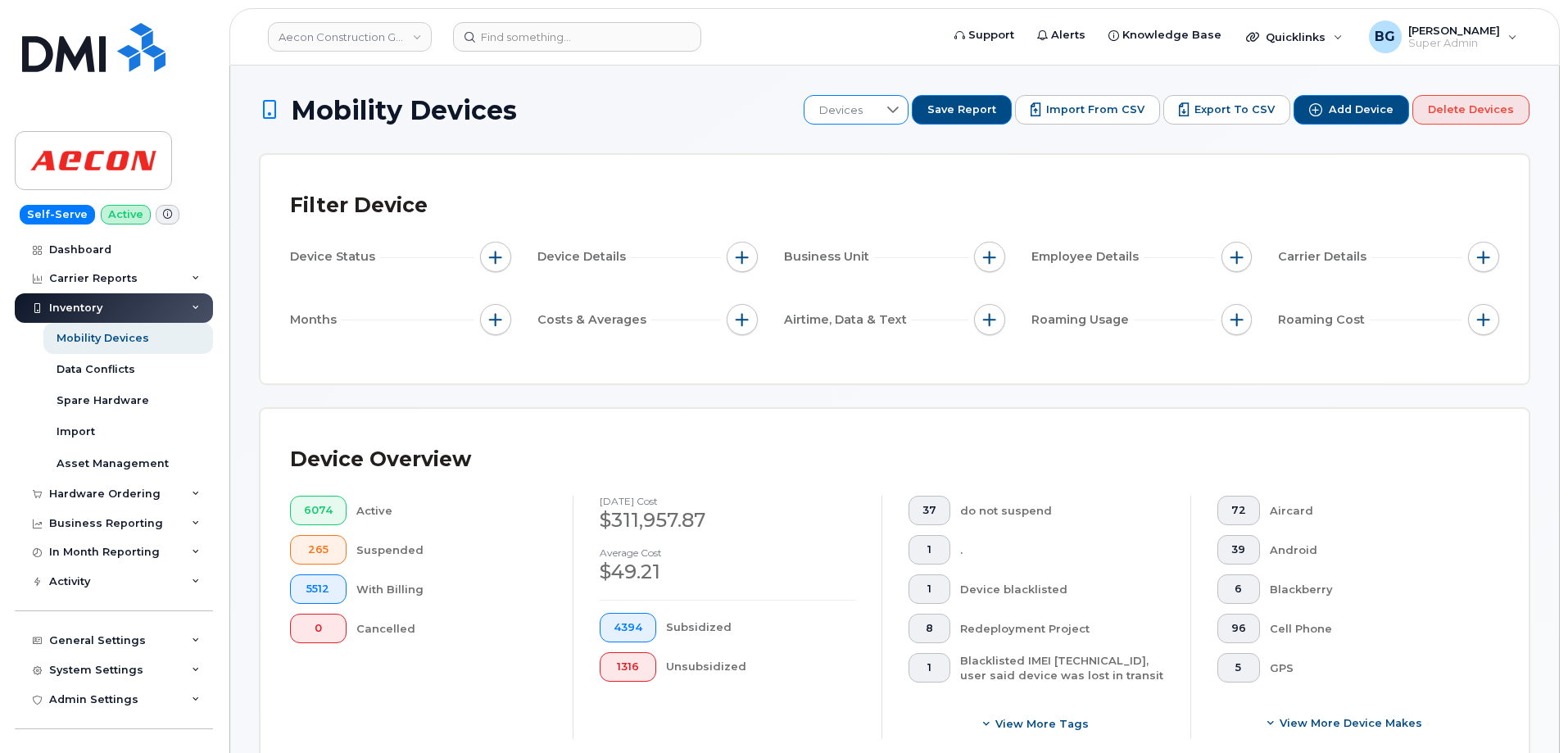
click at [899, 110] on icon at bounding box center [893, 110] width 12 height 7
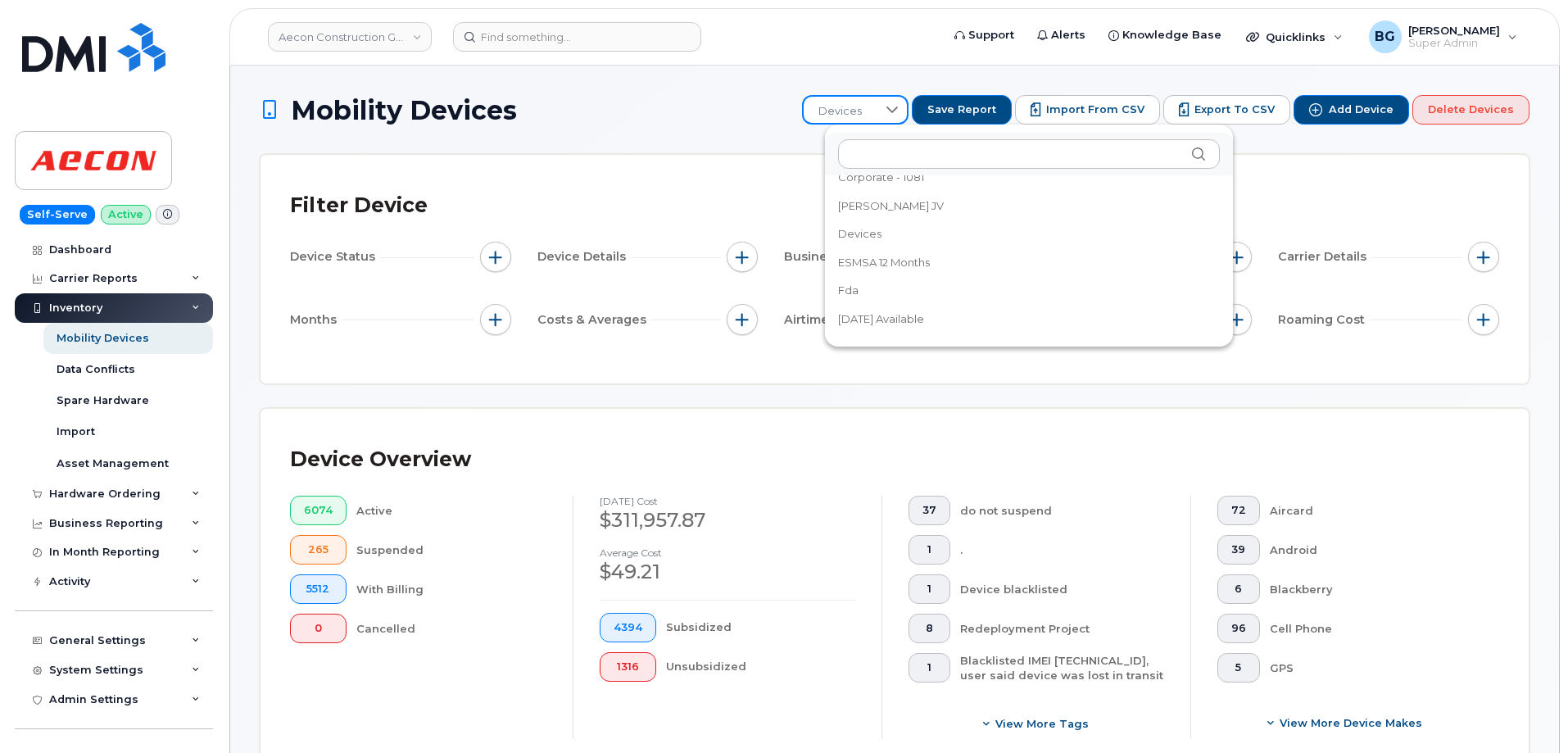
scroll to position [328, 0]
click at [859, 205] on span "Devices" at bounding box center [861, 207] width 43 height 16
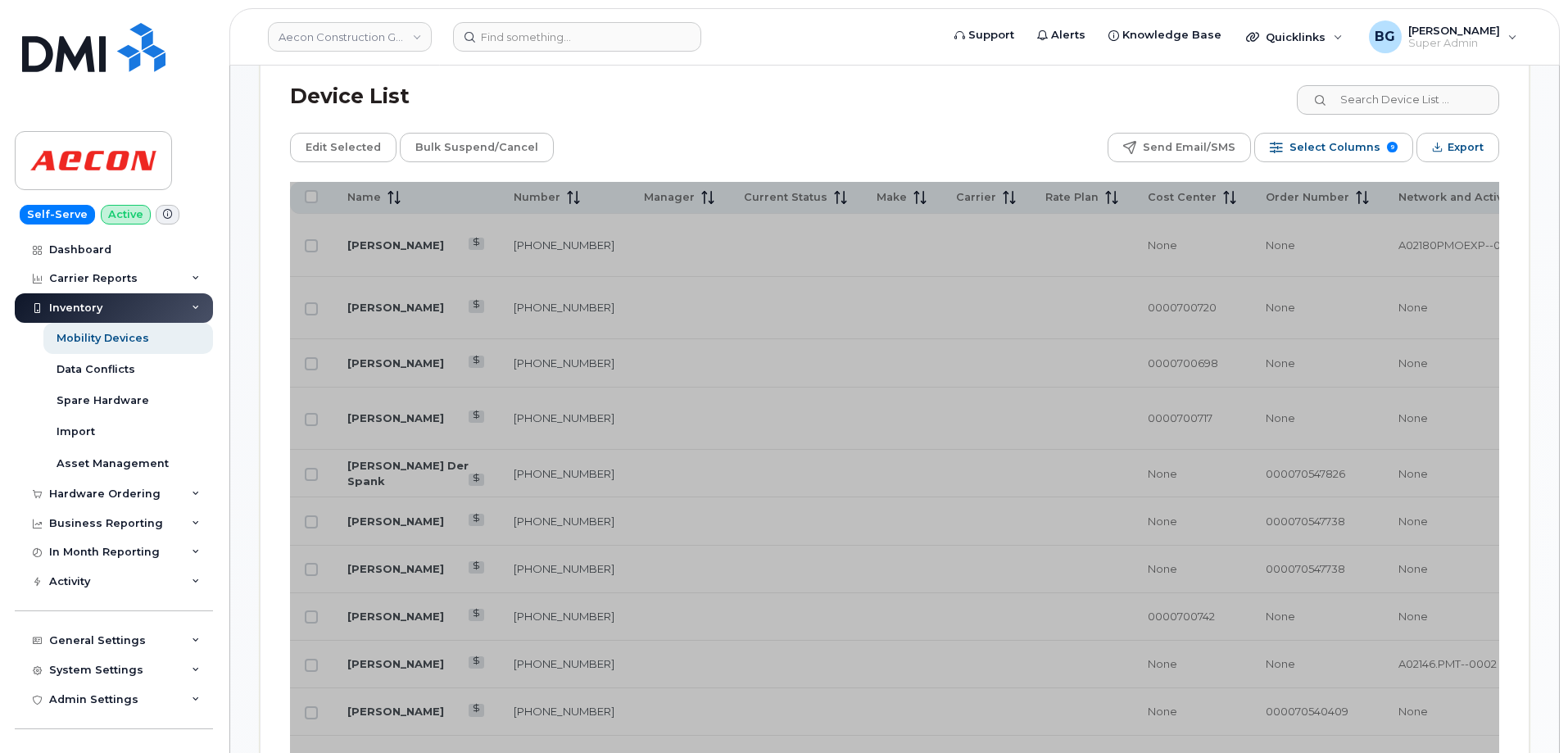
scroll to position [765, 0]
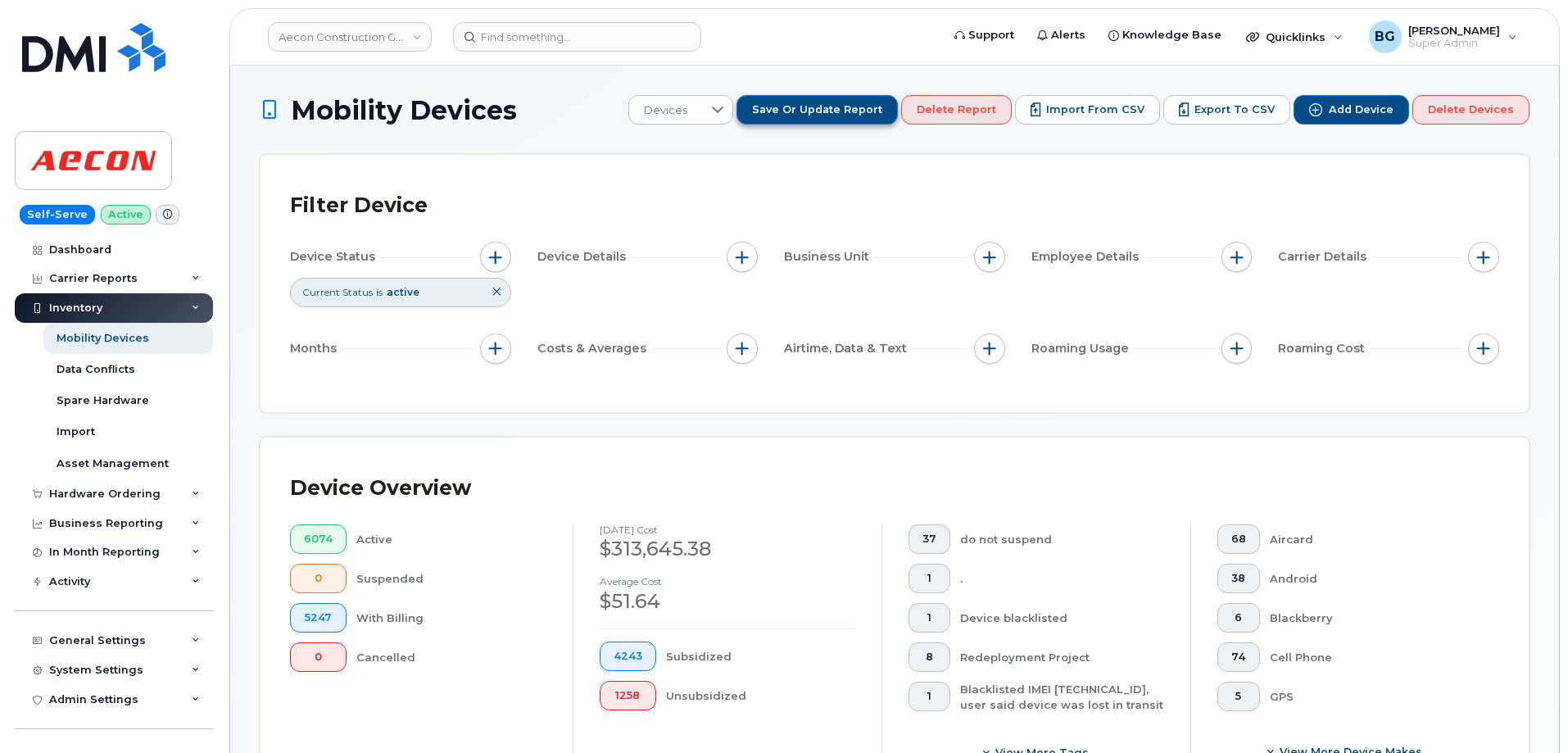
click at [846, 108] on span "Save or Update Report" at bounding box center [817, 110] width 130 height 15
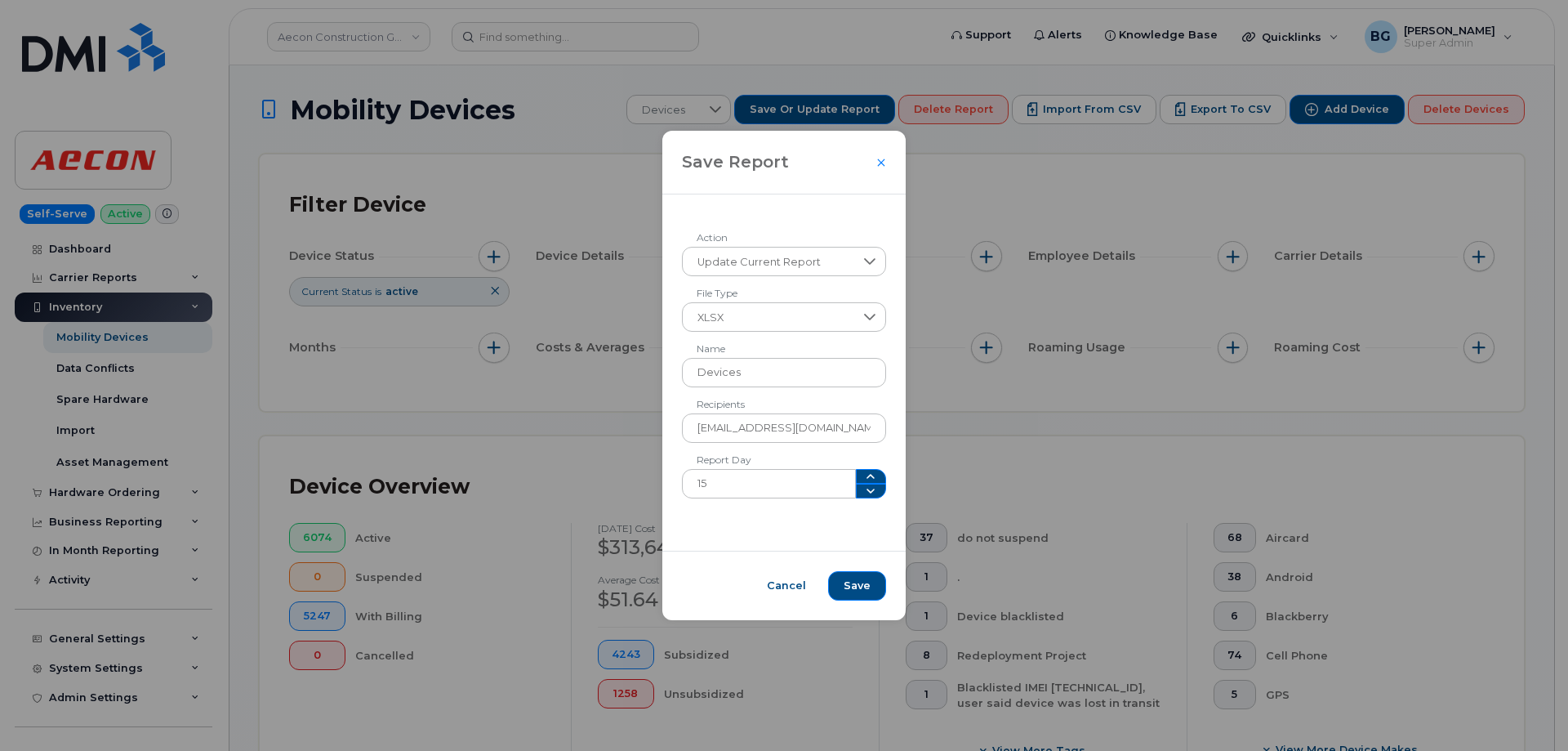
click at [550, 173] on div "Save Report Update Current Report Action XLSX File Type Devices Name vcapicotto…" at bounding box center [784, 375] width 1568 height 751
click at [876, 166] on icon "Close" at bounding box center [881, 163] width 10 height 13
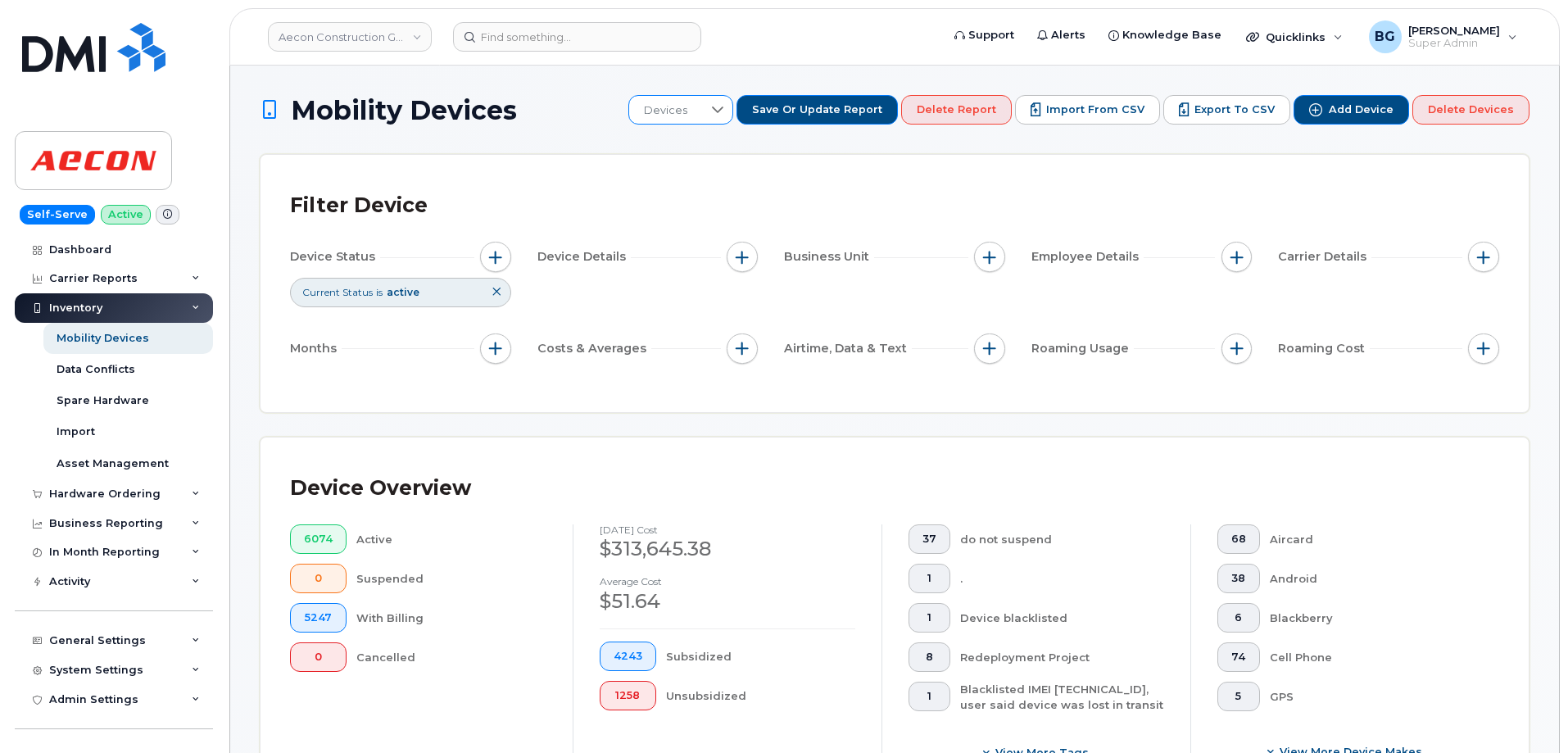
click at [732, 109] on div at bounding box center [718, 110] width 31 height 28
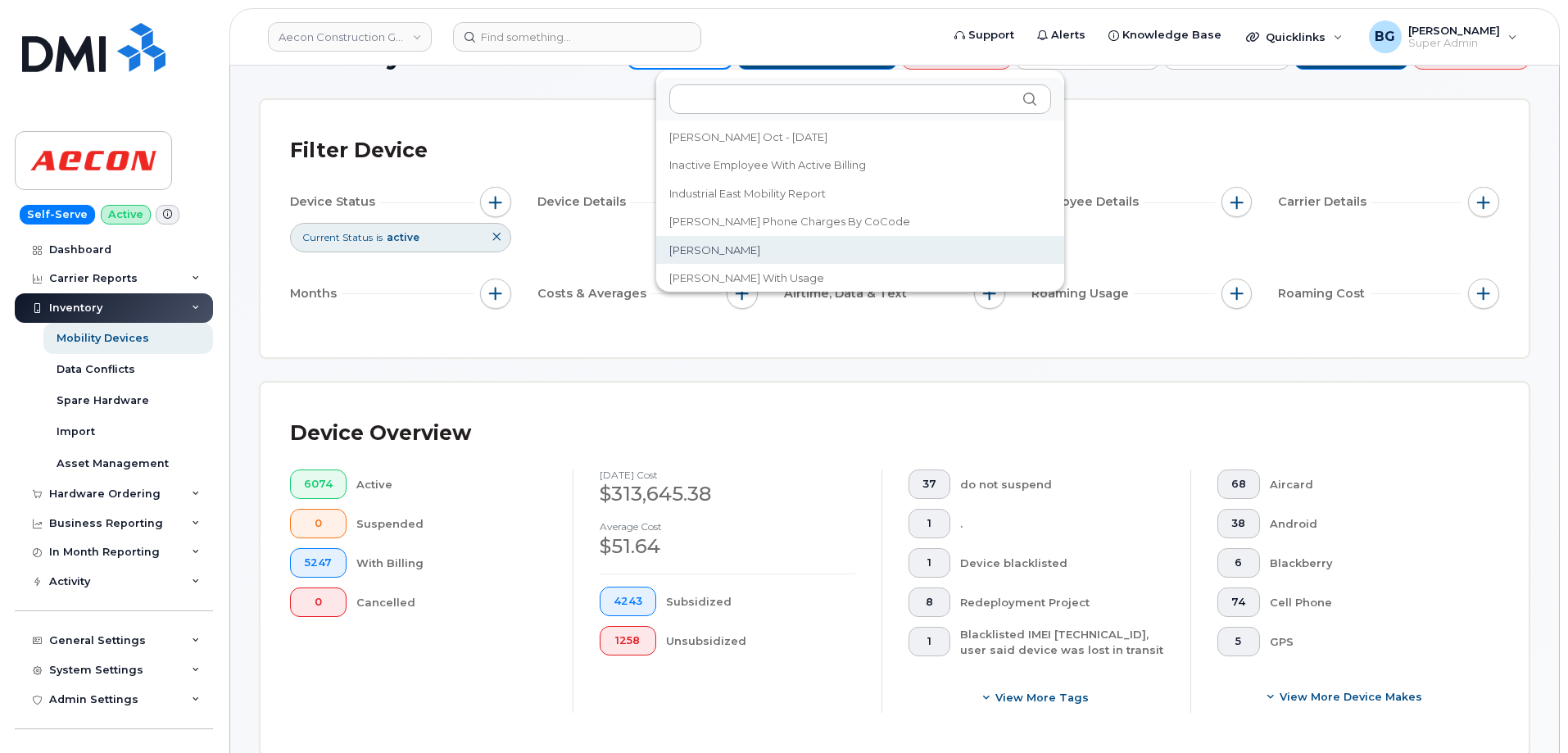
scroll to position [466, 0]
drag, startPoint x: 795, startPoint y: 351, endPoint x: 807, endPoint y: 336, distance: 19.2
click at [795, 349] on div "Filter Device Device Status Current Status is active Device Details Business Un…" at bounding box center [895, 229] width 1268 height 258
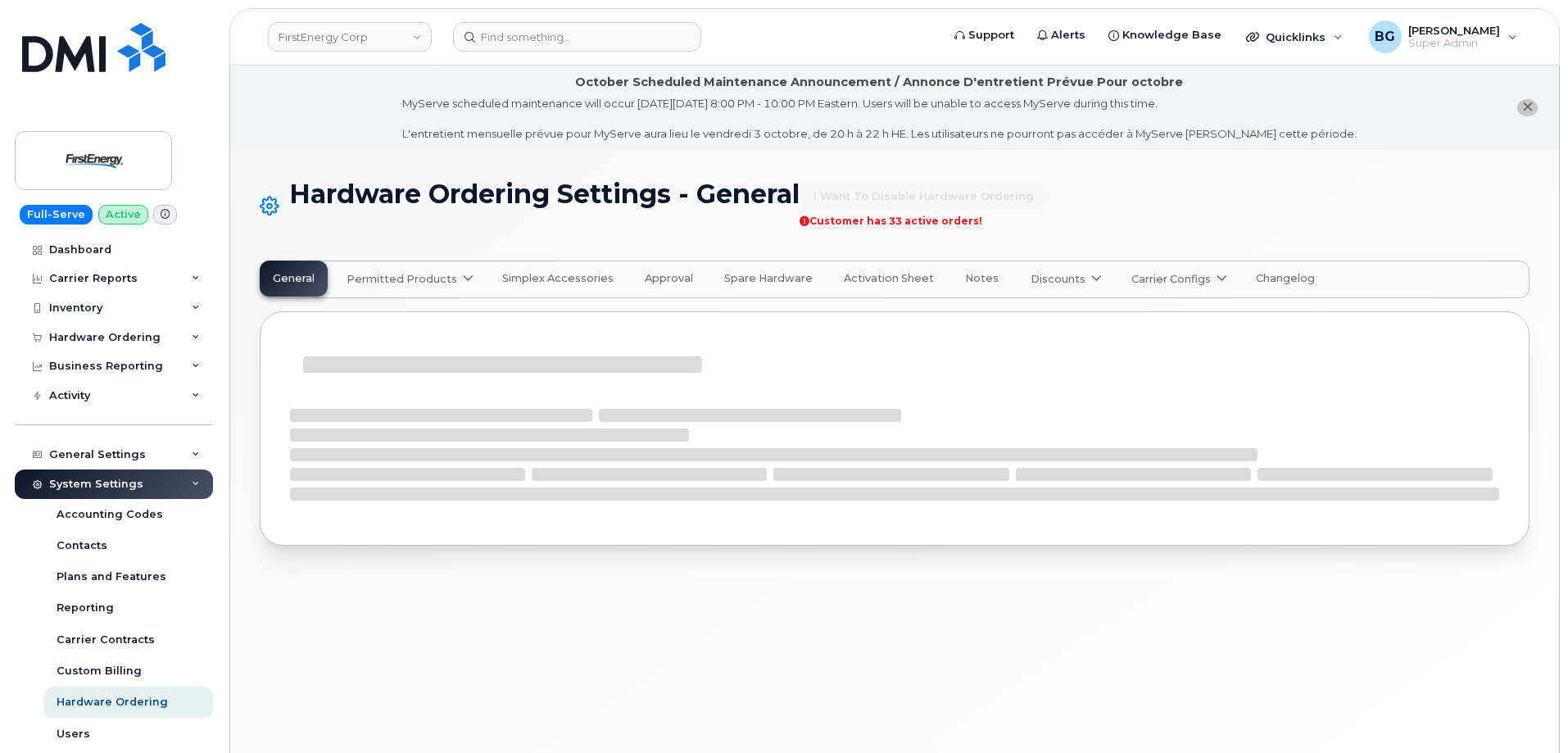
select select "admins"
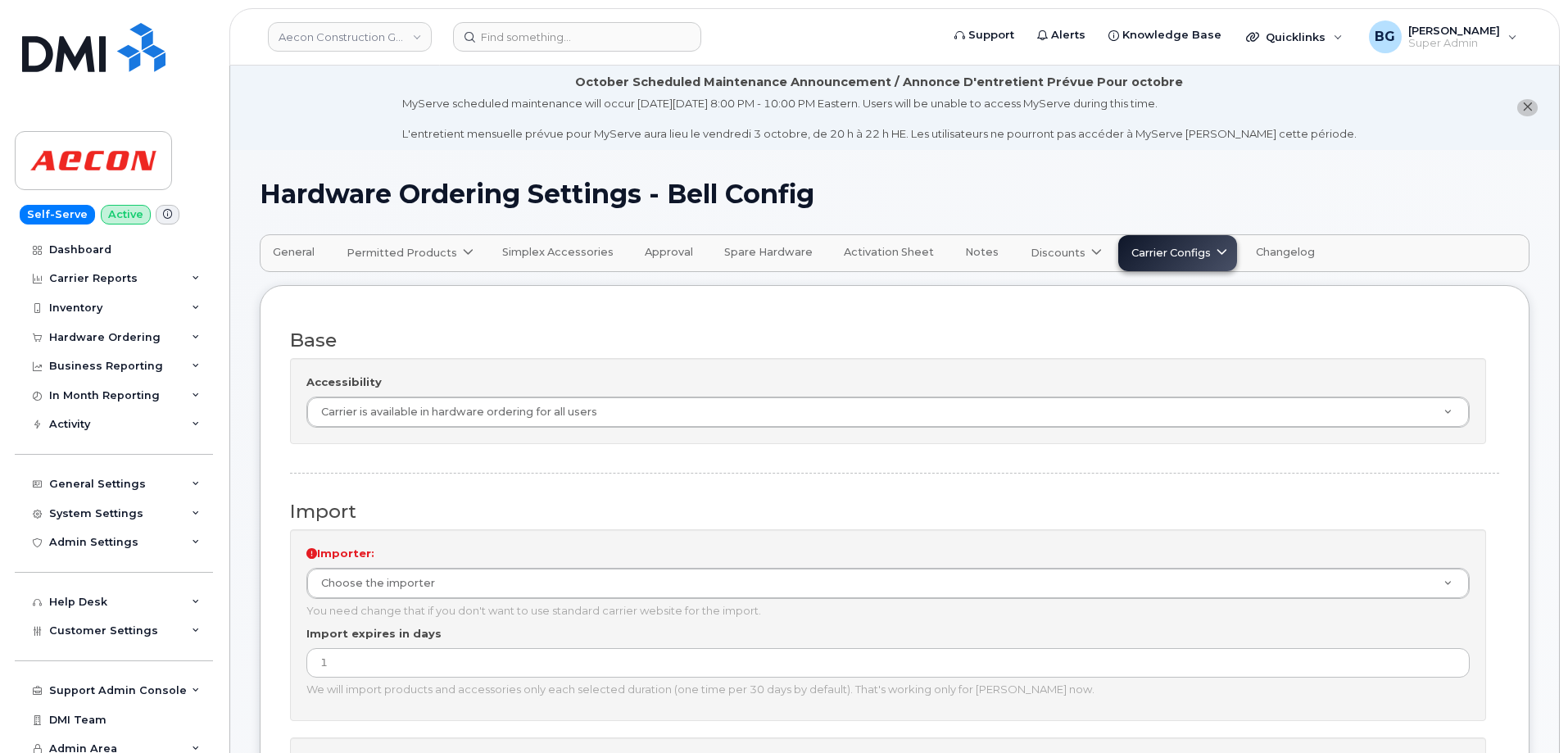
click at [1184, 252] on span "Carrier Configs" at bounding box center [1171, 253] width 80 height 16
click at [1136, 326] on span "[PERSON_NAME]" at bounding box center [1188, 324] width 105 height 17
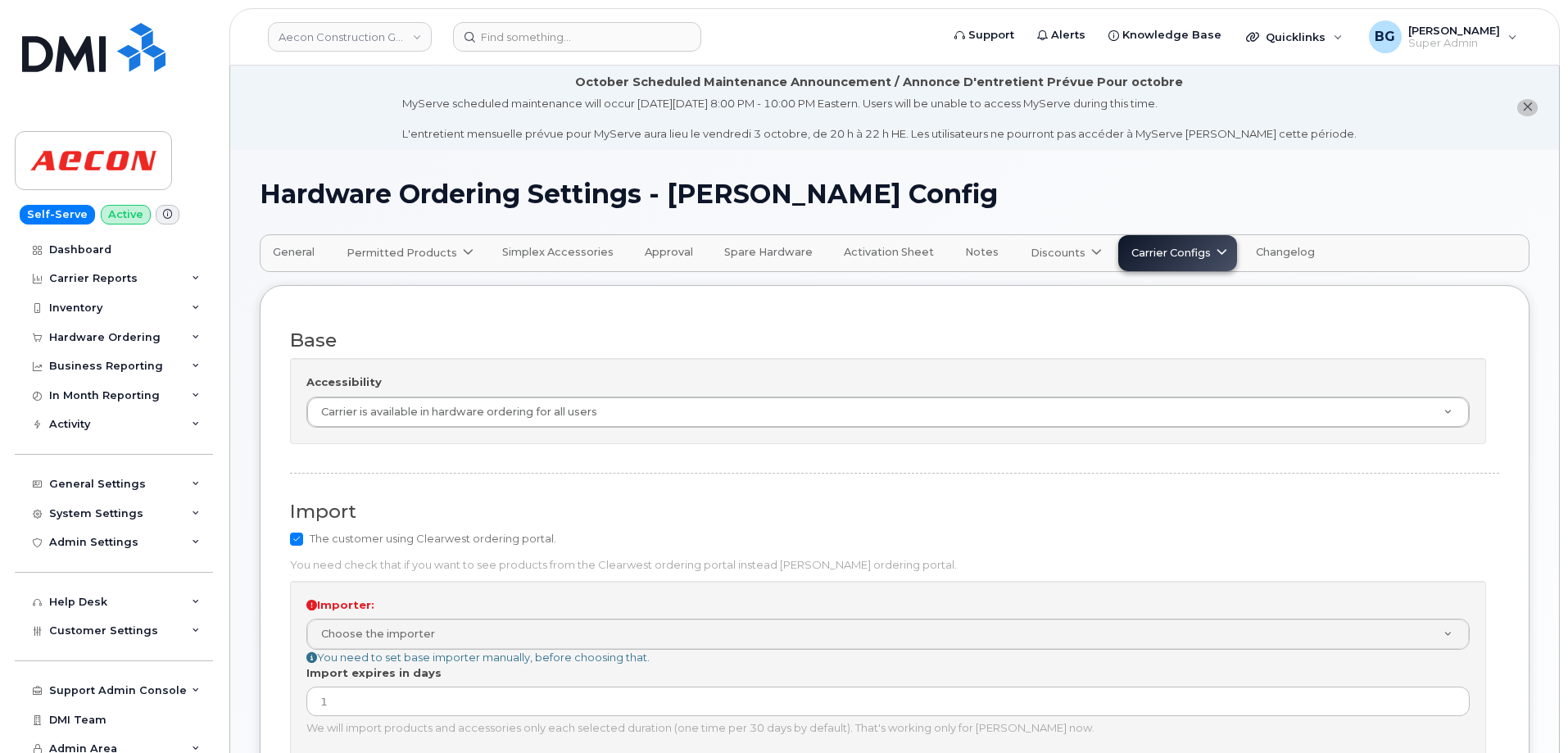
click at [1150, 252] on span "Carrier Configs" at bounding box center [1171, 253] width 80 height 16
click at [1136, 353] on span "Telus" at bounding box center [1150, 350] width 29 height 17
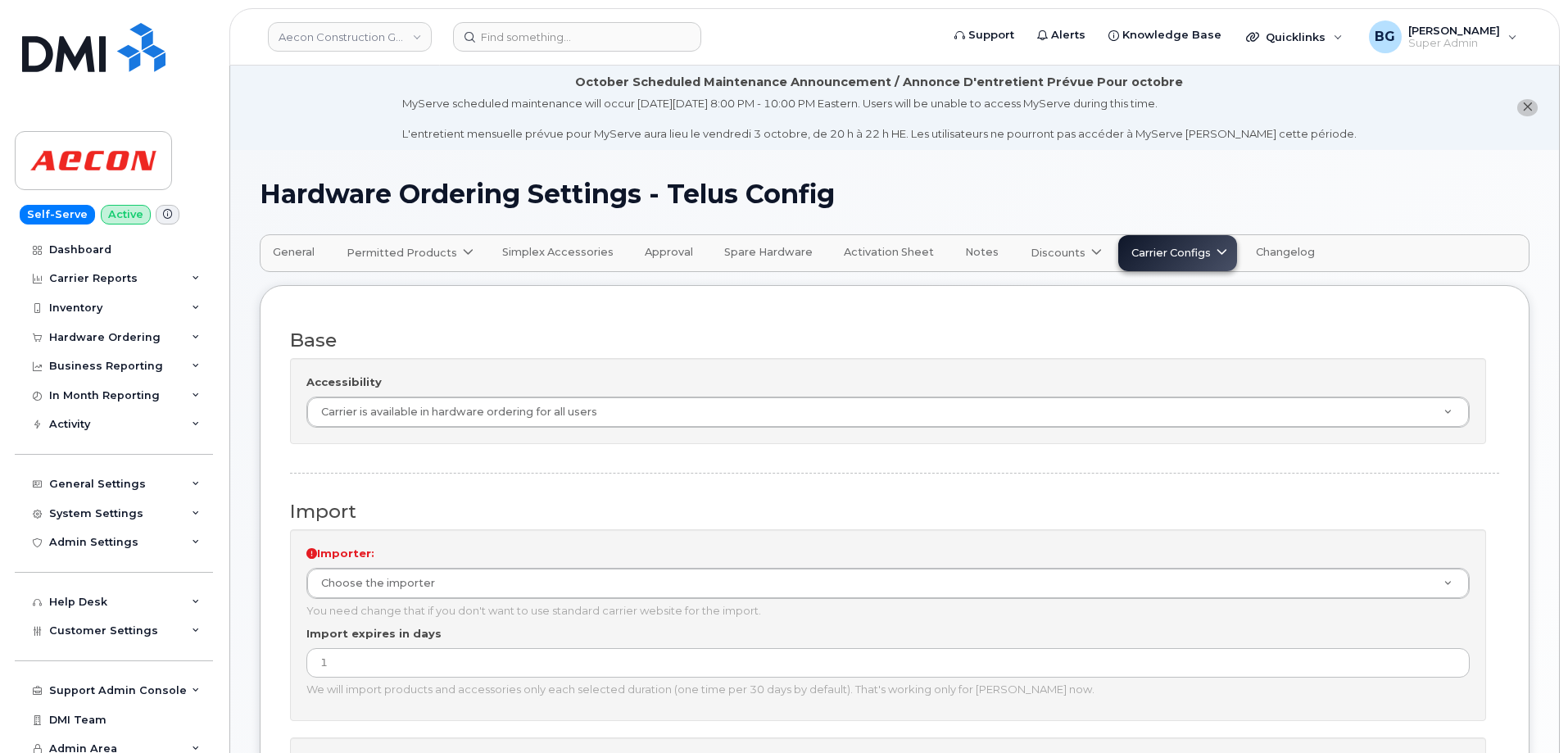
click at [424, 252] on span "Permitted Products" at bounding box center [402, 253] width 111 height 16
click at [288, 254] on span "General" at bounding box center [293, 253] width 41 height 13
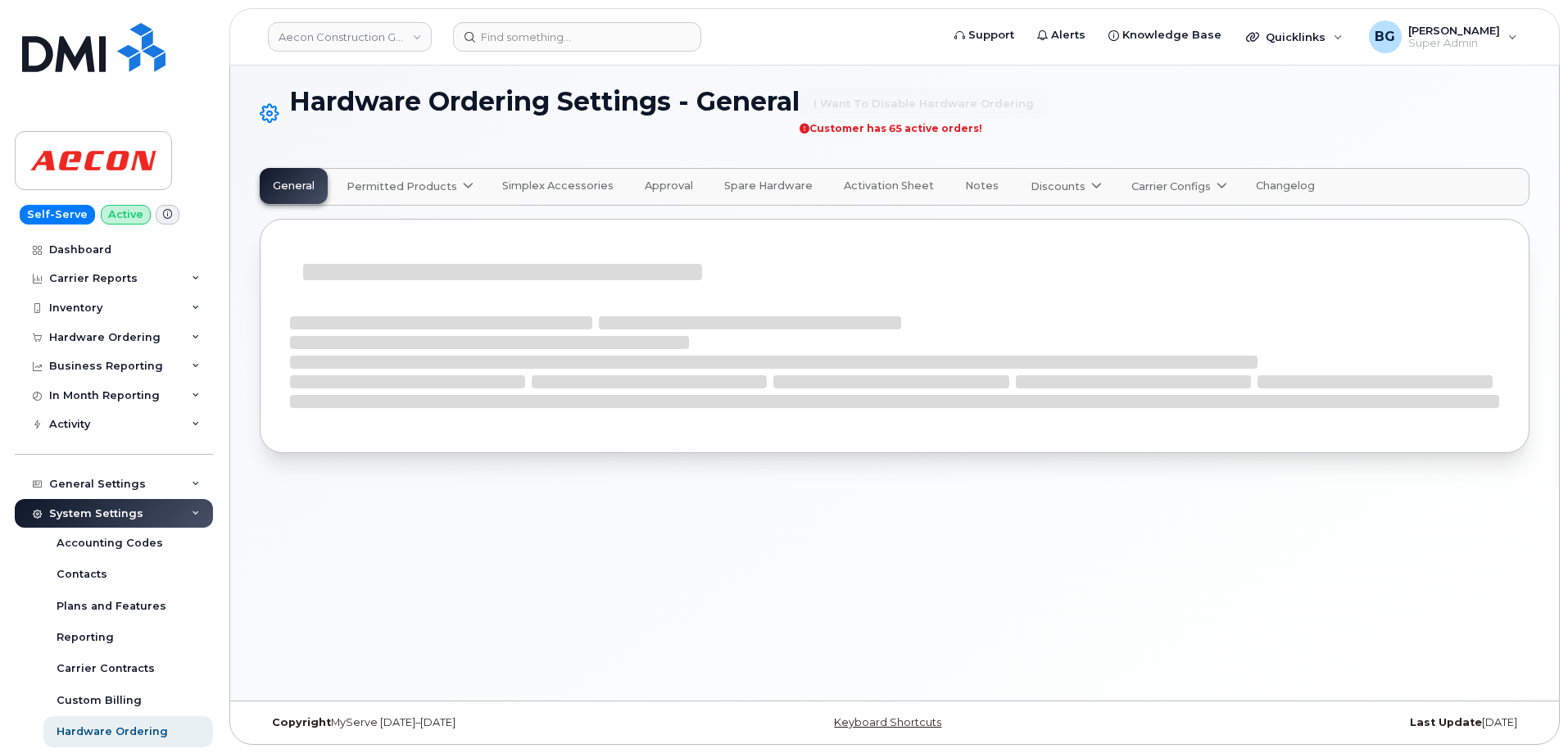
scroll to position [38, 0]
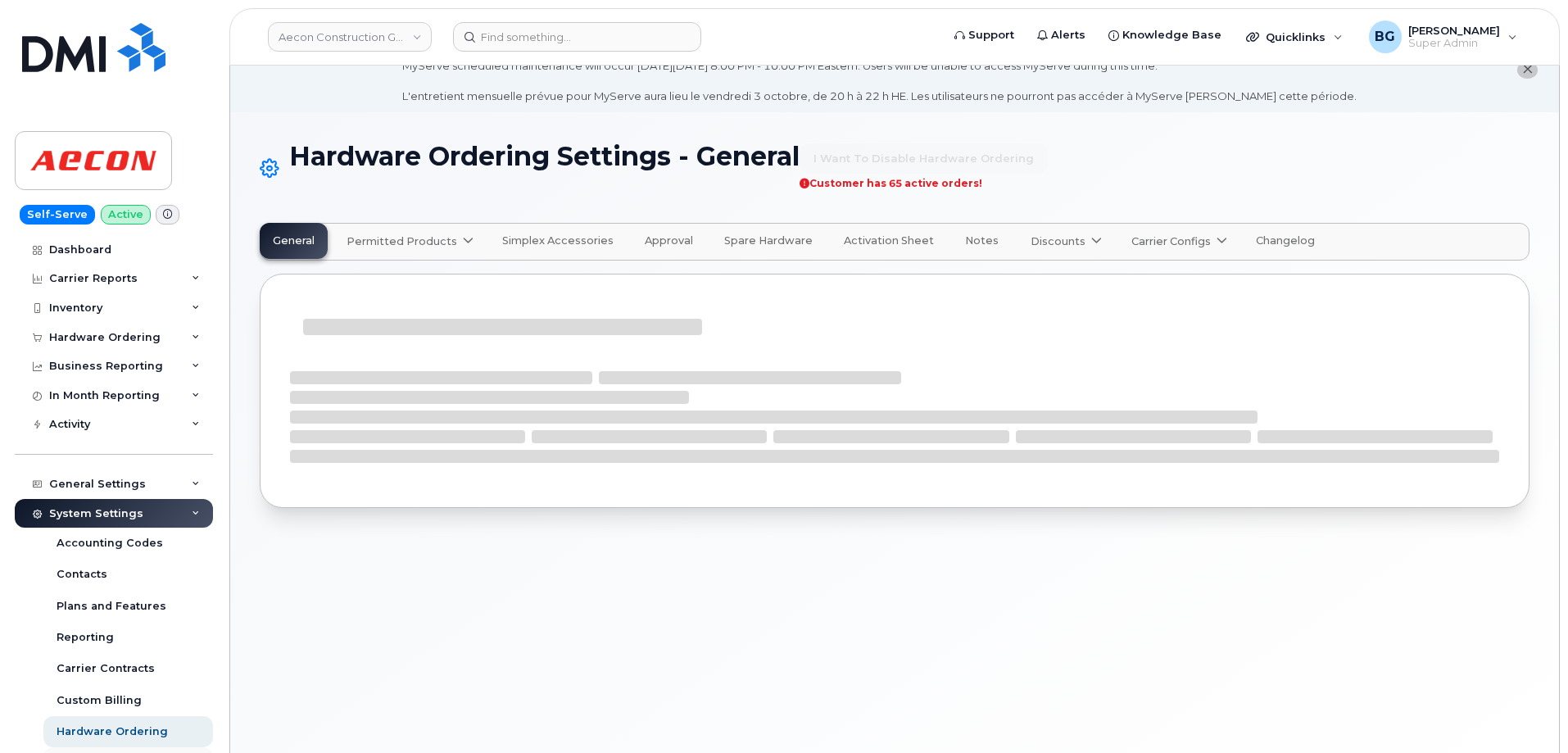
select select "admins"
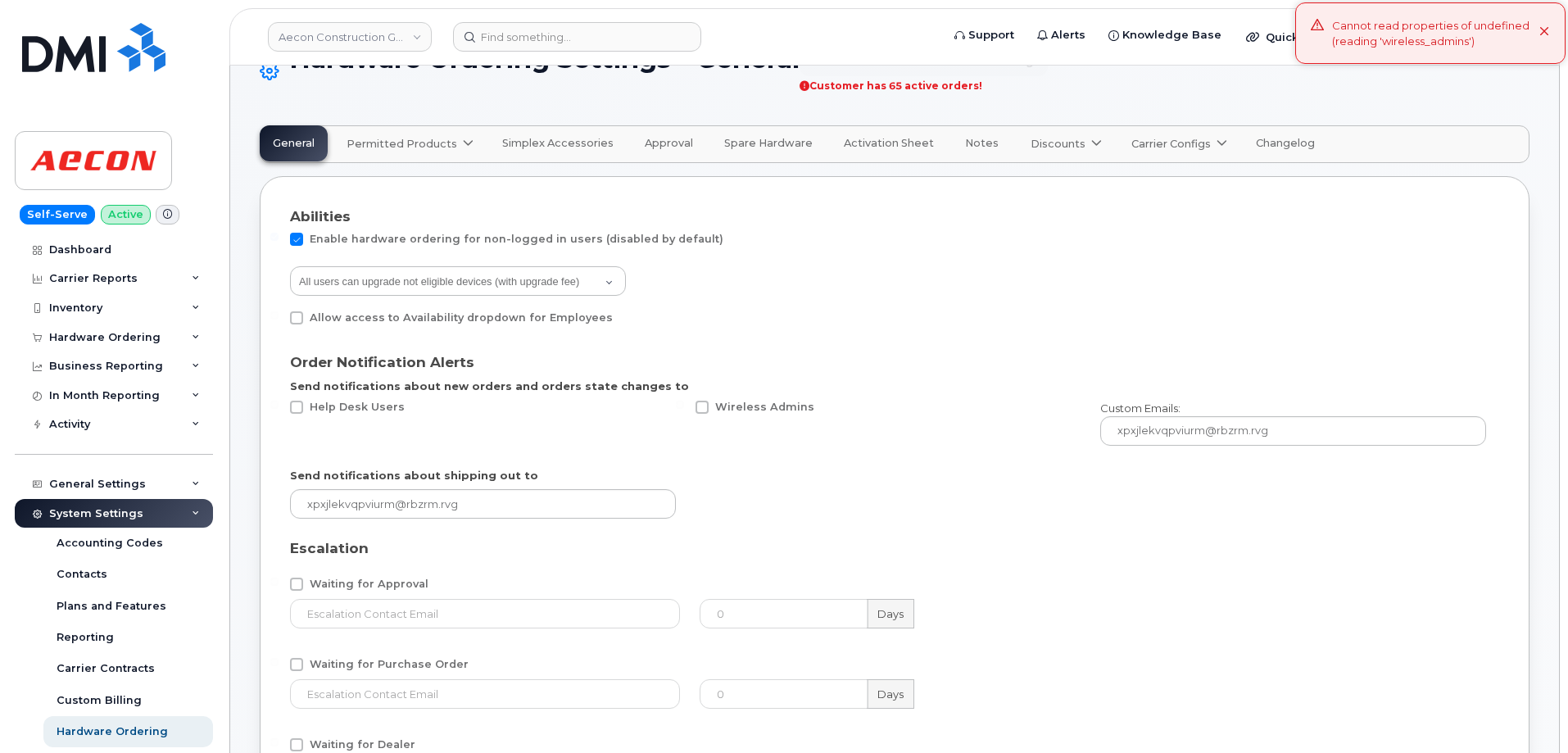
scroll to position [147, 0]
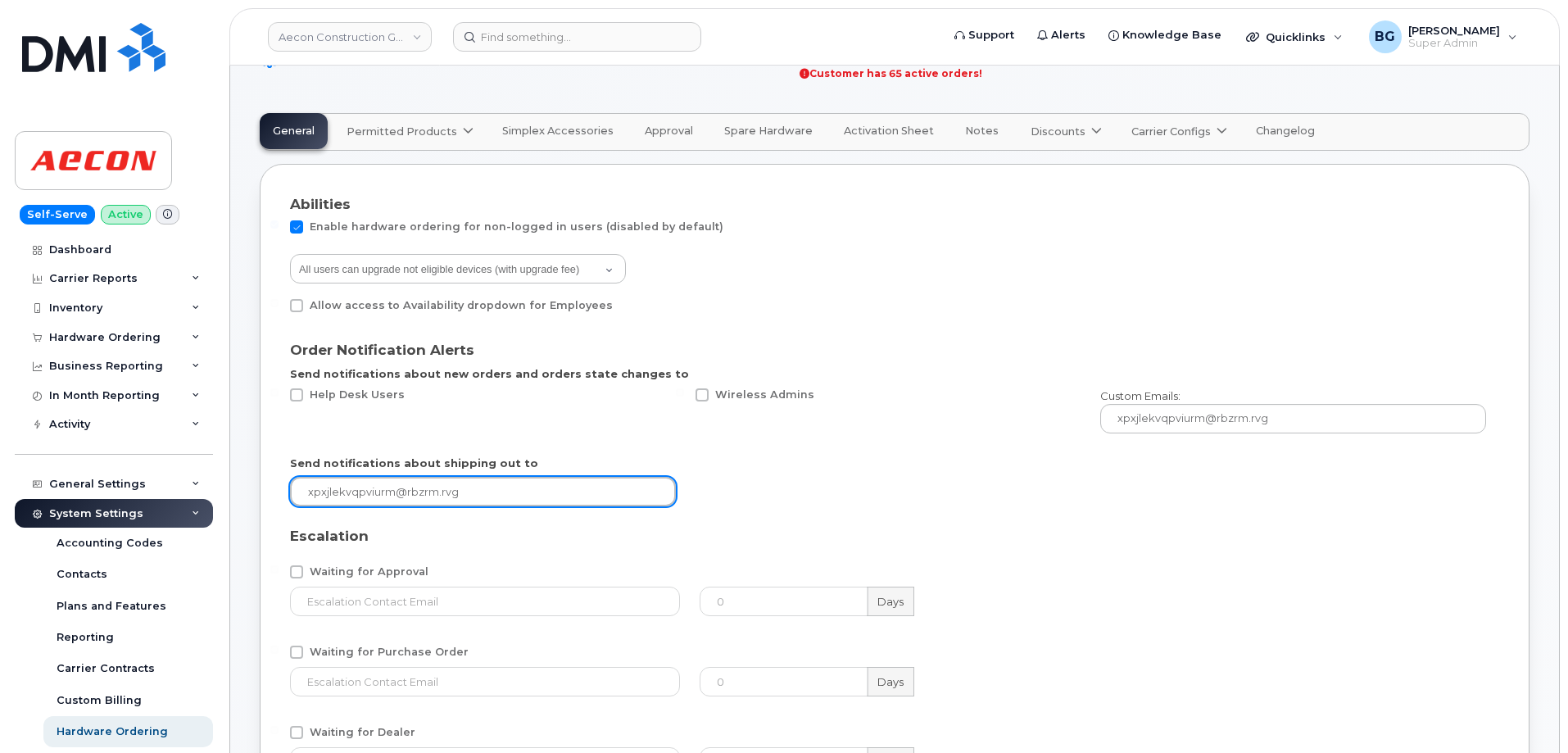
click at [432, 493] on input "email" at bounding box center [483, 492] width 386 height 30
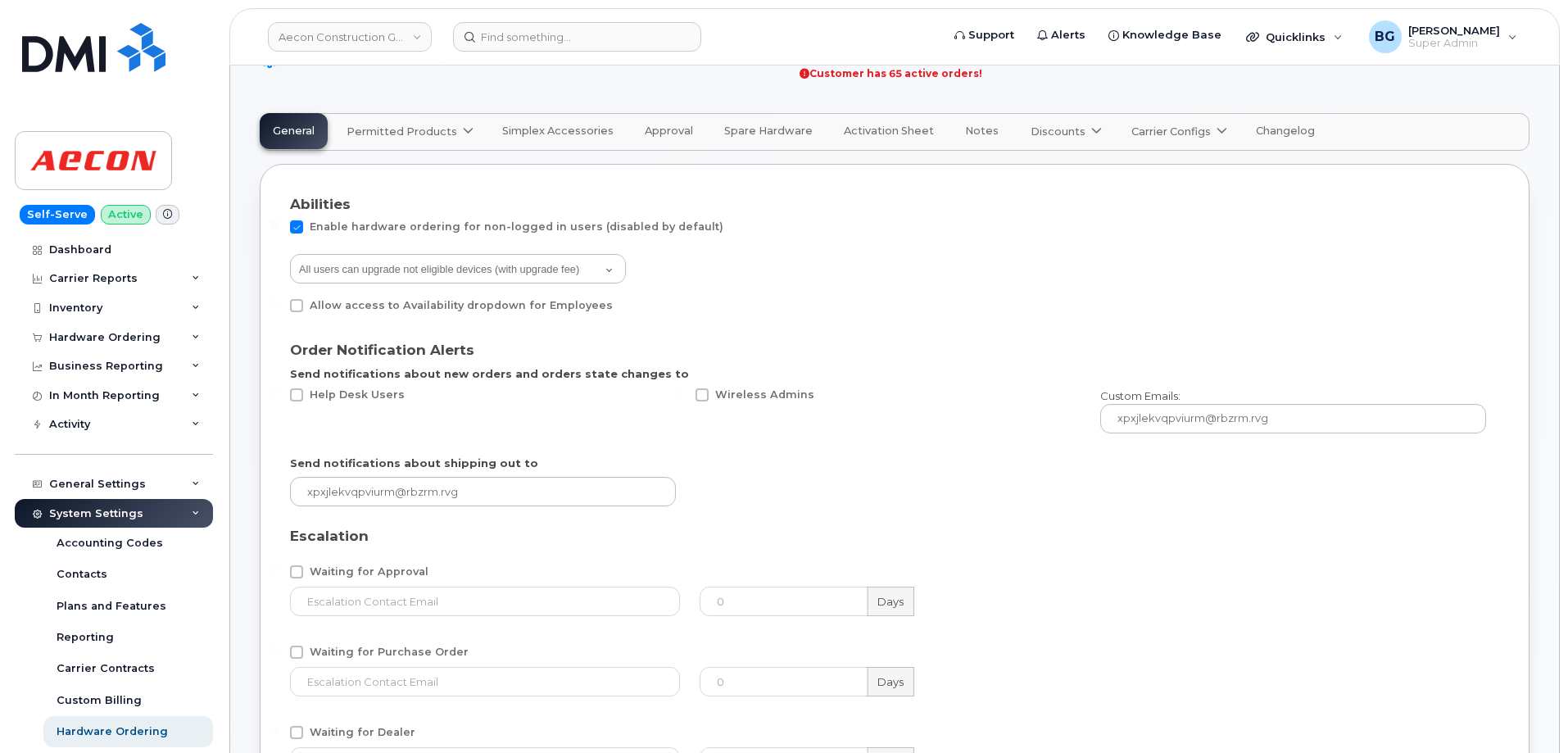
click at [920, 500] on div "Send notifications about shipping out to" at bounding box center [888, 481] width 1216 height 71
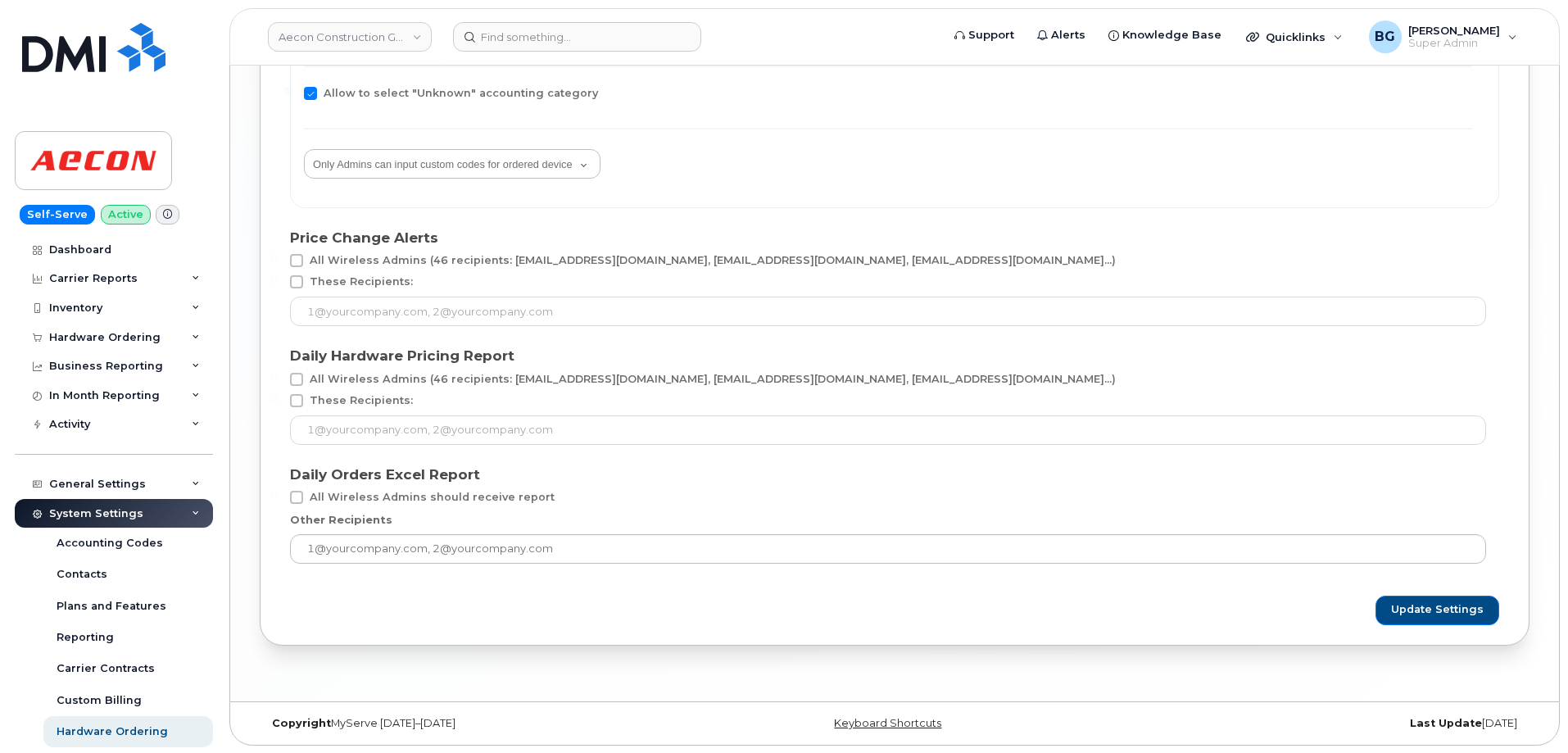
scroll to position [3193, 0]
click at [77, 572] on div "Contacts" at bounding box center [81, 575] width 51 height 15
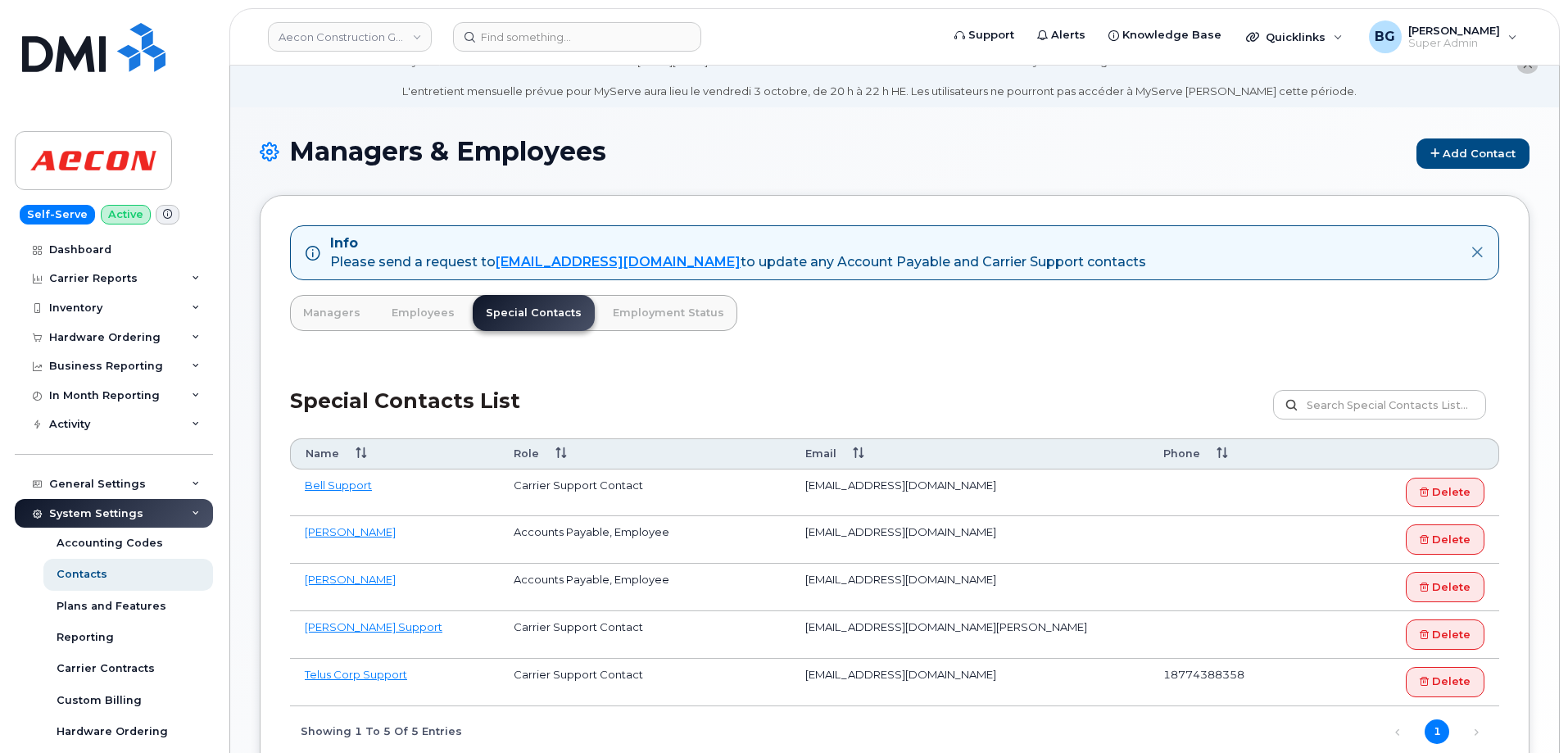
scroll to position [55, 0]
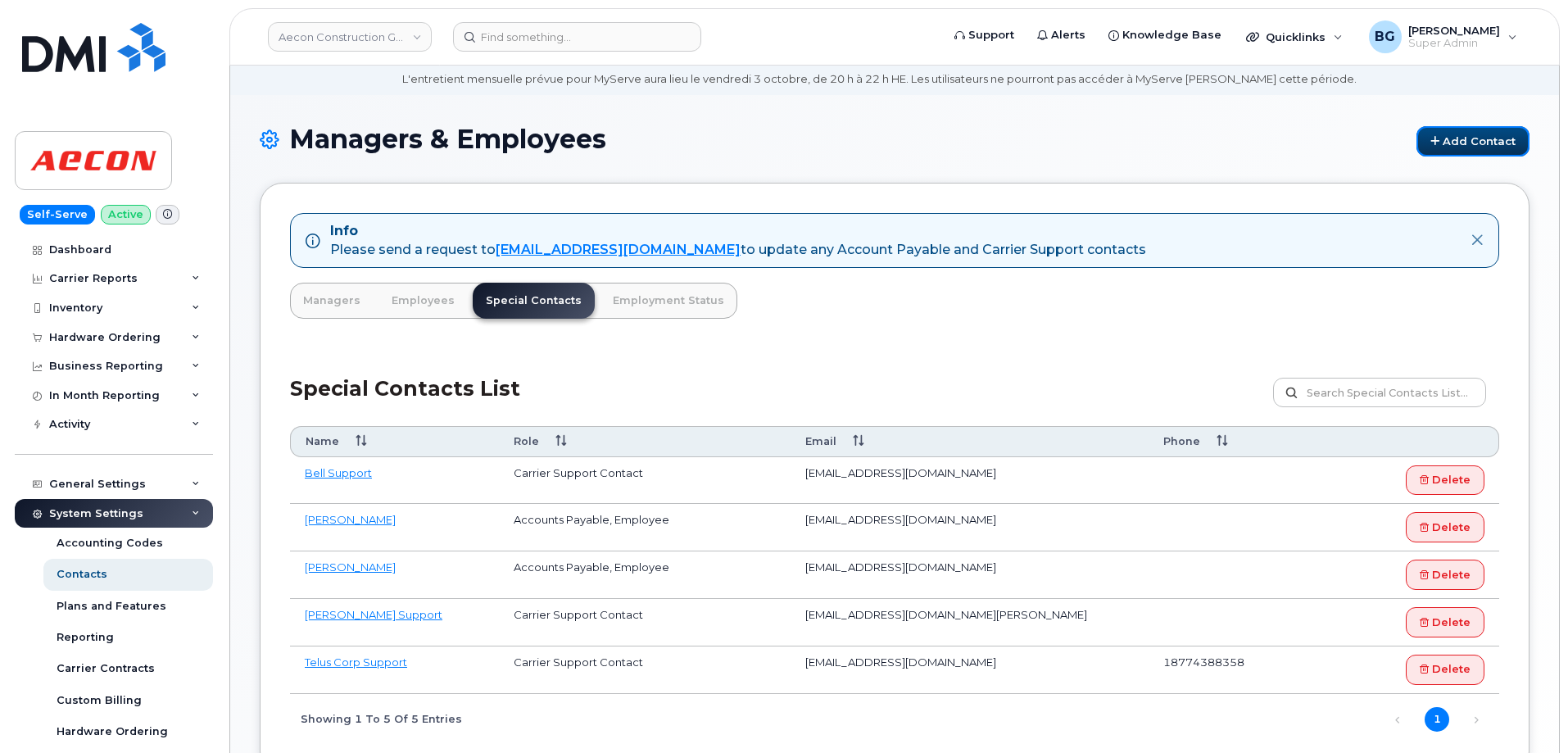
click at [1450, 143] on link "Add Contact" at bounding box center [1473, 141] width 113 height 31
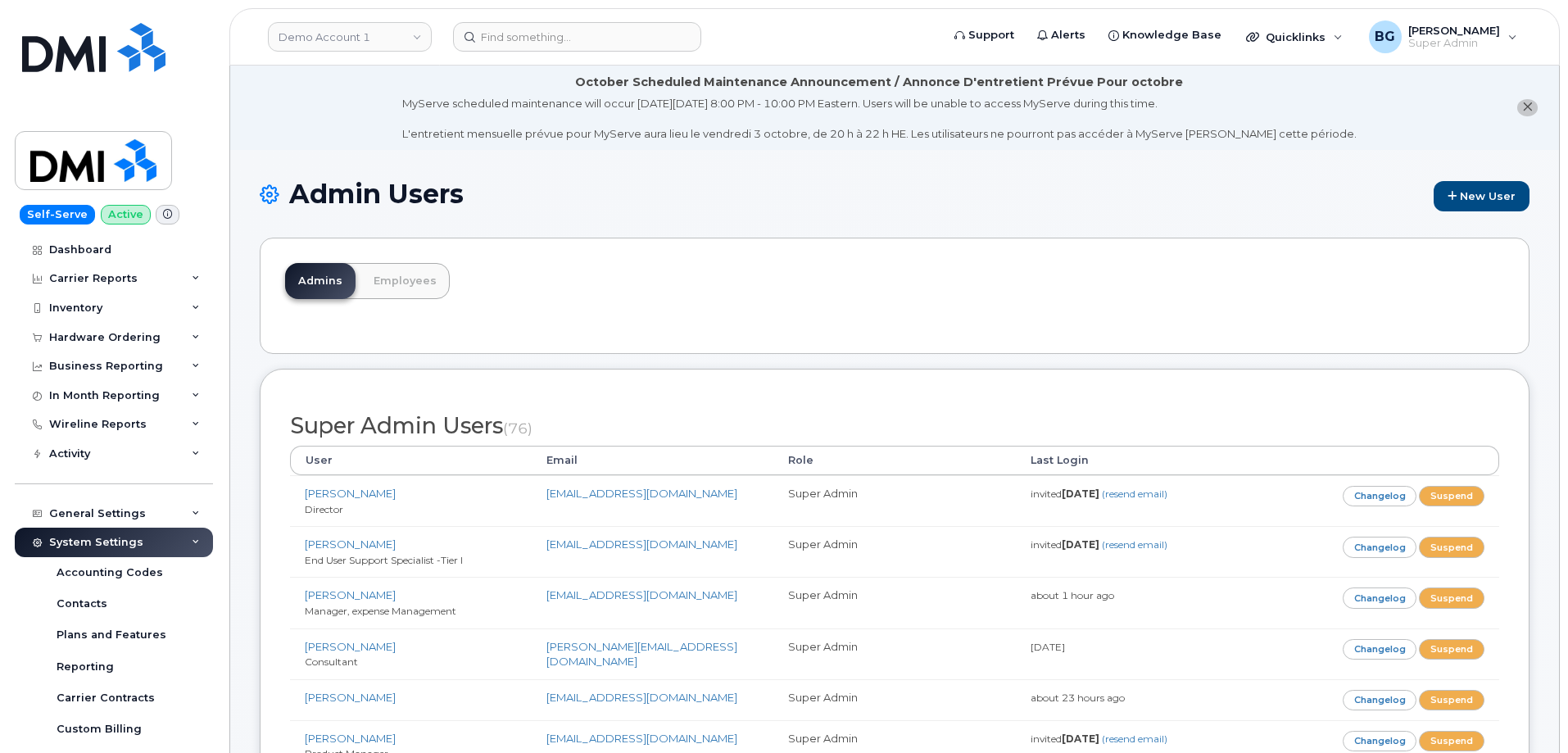
click at [589, 311] on div "Admins Employees" at bounding box center [895, 296] width 1270 height 116
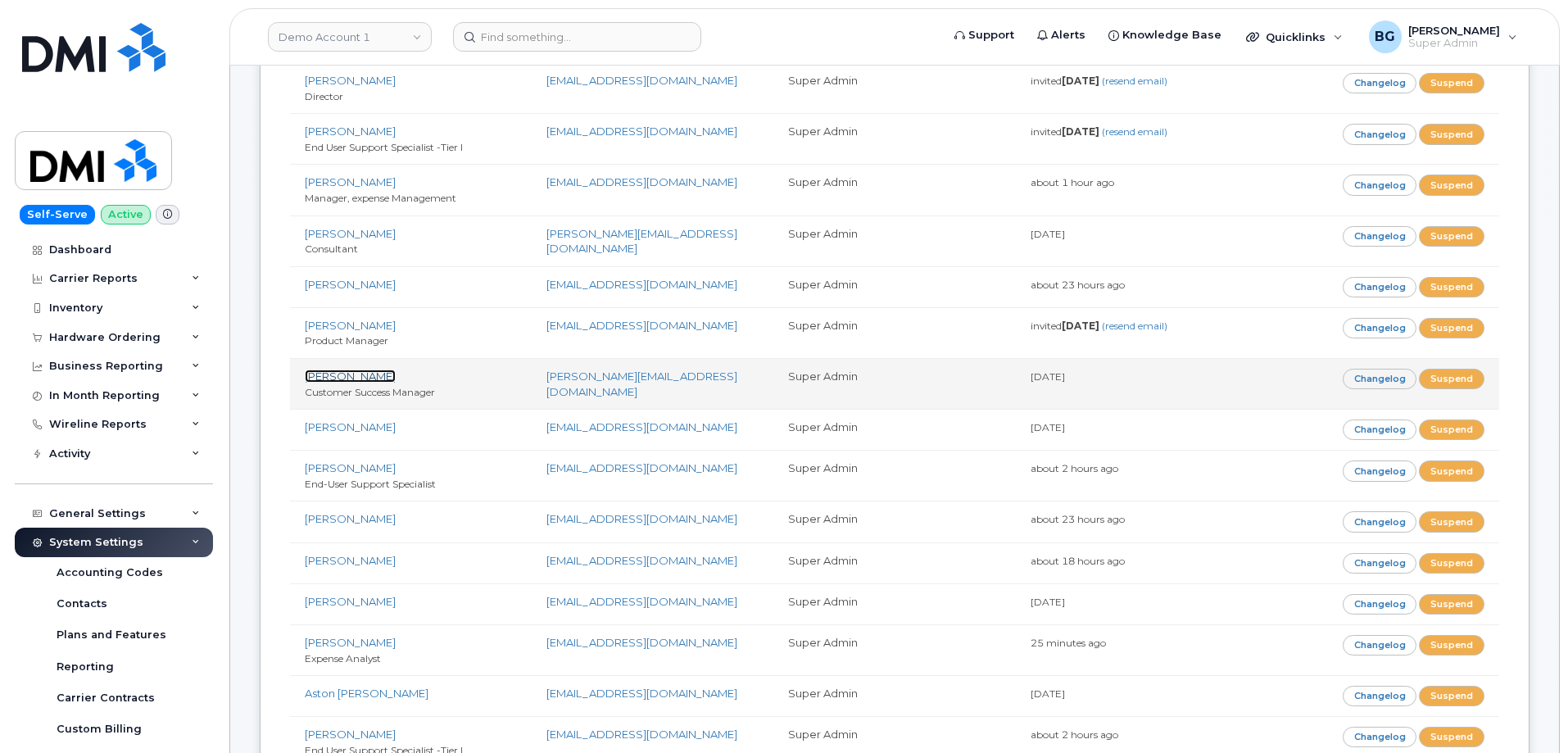
click at [350, 374] on link "[PERSON_NAME]" at bounding box center [350, 376] width 91 height 13
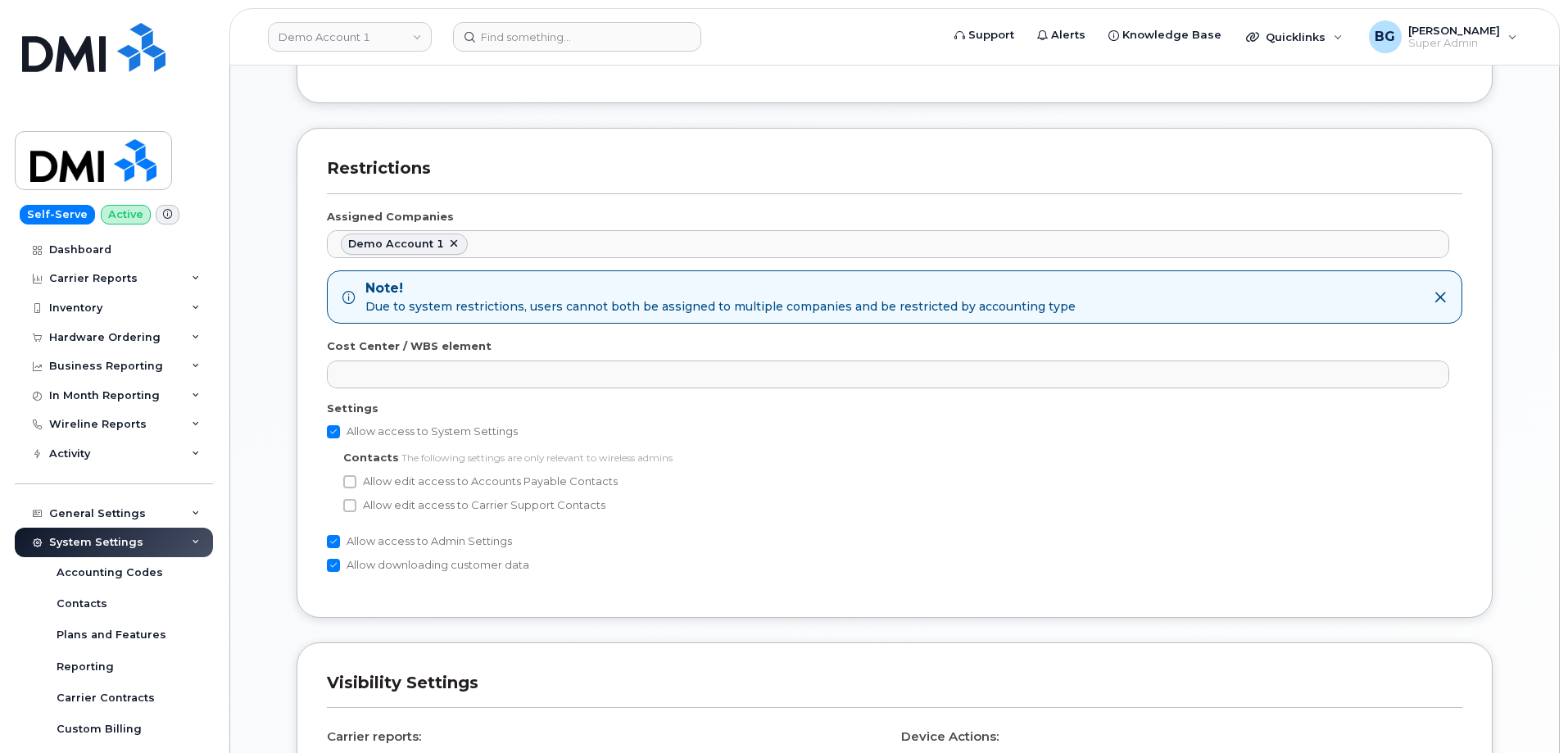
scroll to position [874, 0]
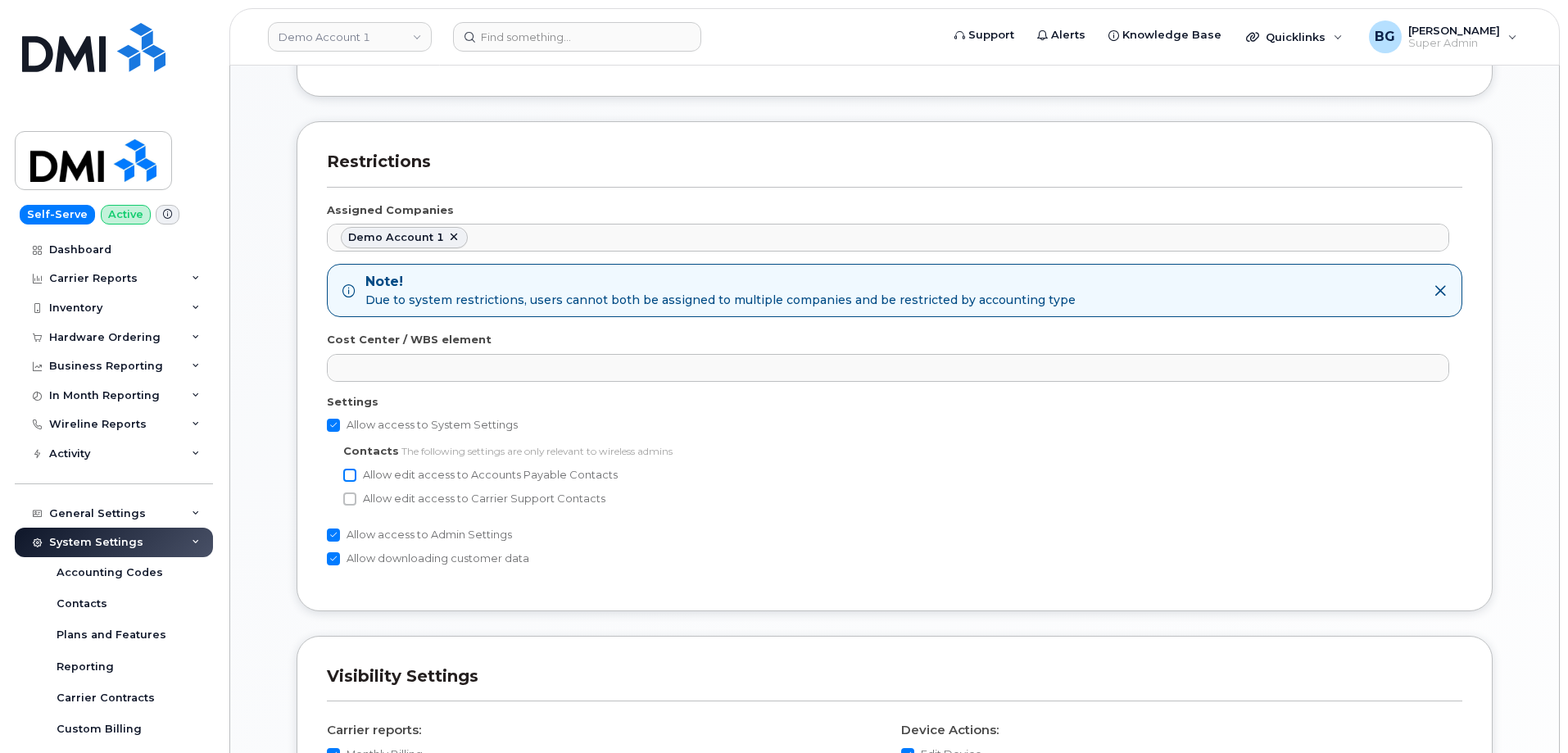
click at [351, 476] on input "Allow edit access to Accounts Payable Contacts" at bounding box center [350, 475] width 13 height 13
checkbox input "true"
click at [351, 504] on input "Allow edit access to Carrier Support Contacts" at bounding box center [350, 500] width 13 height 13
checkbox input "true"
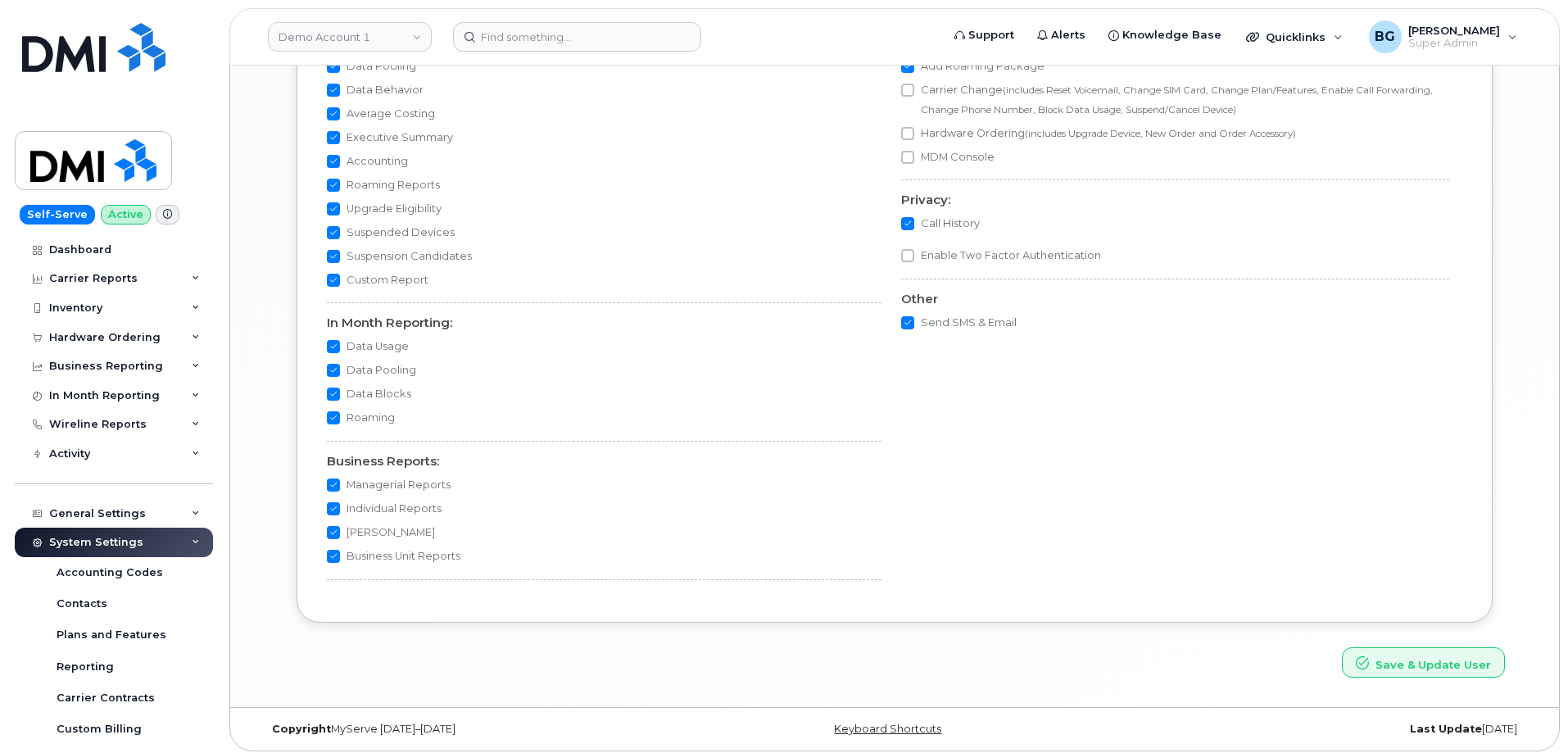
scroll to position [1593, 0]
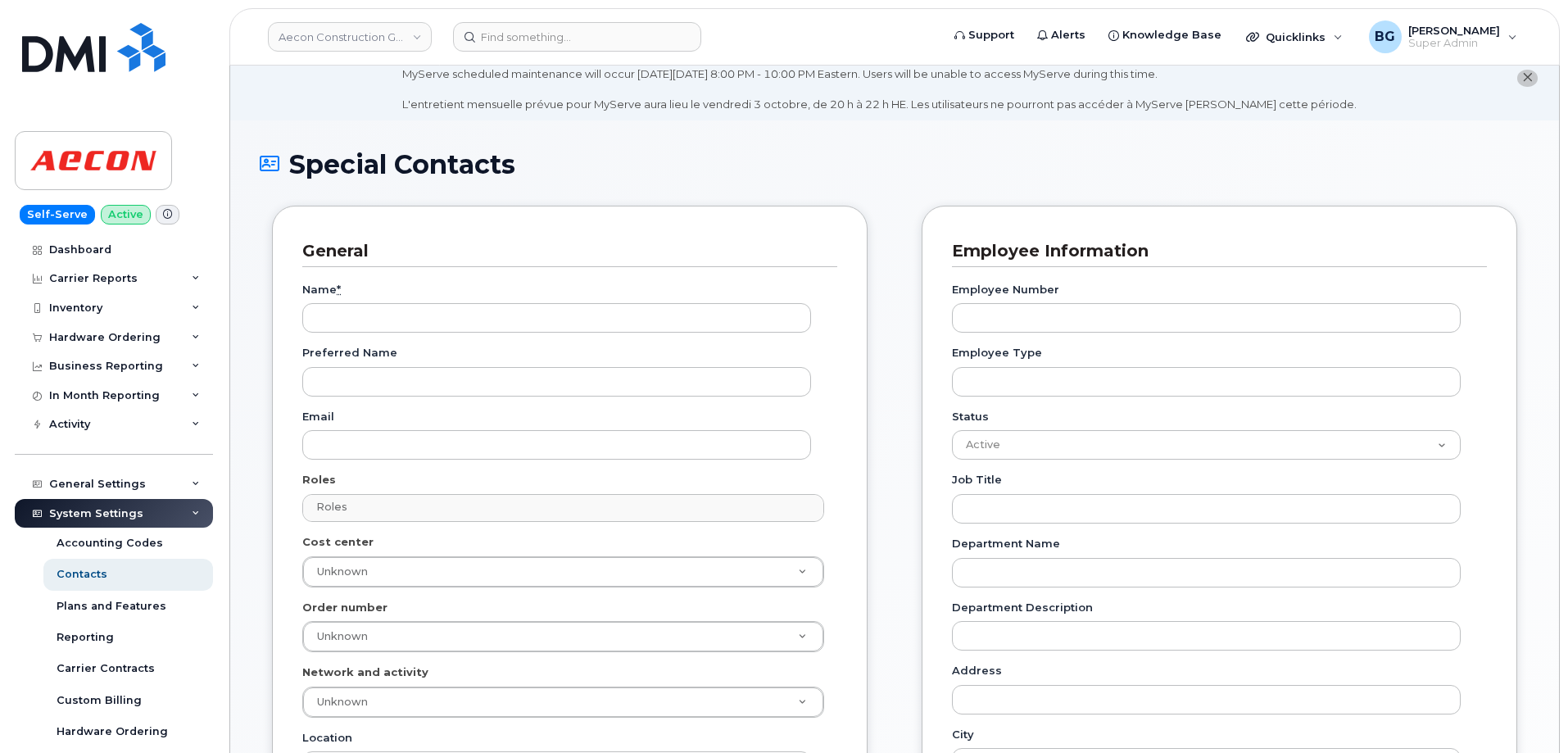
scroll to position [164, 0]
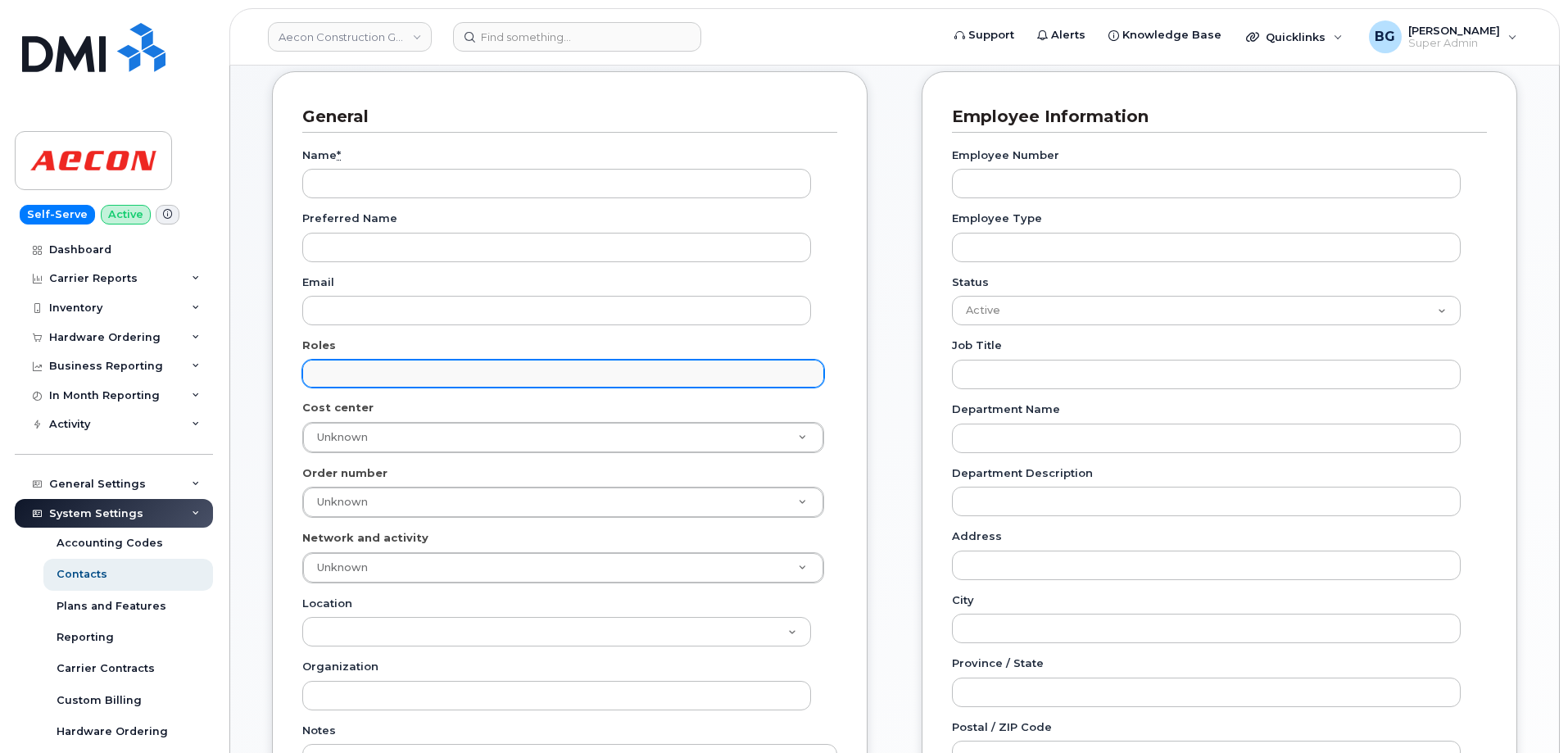
click at [485, 378] on input "text" at bounding box center [566, 373] width 507 height 23
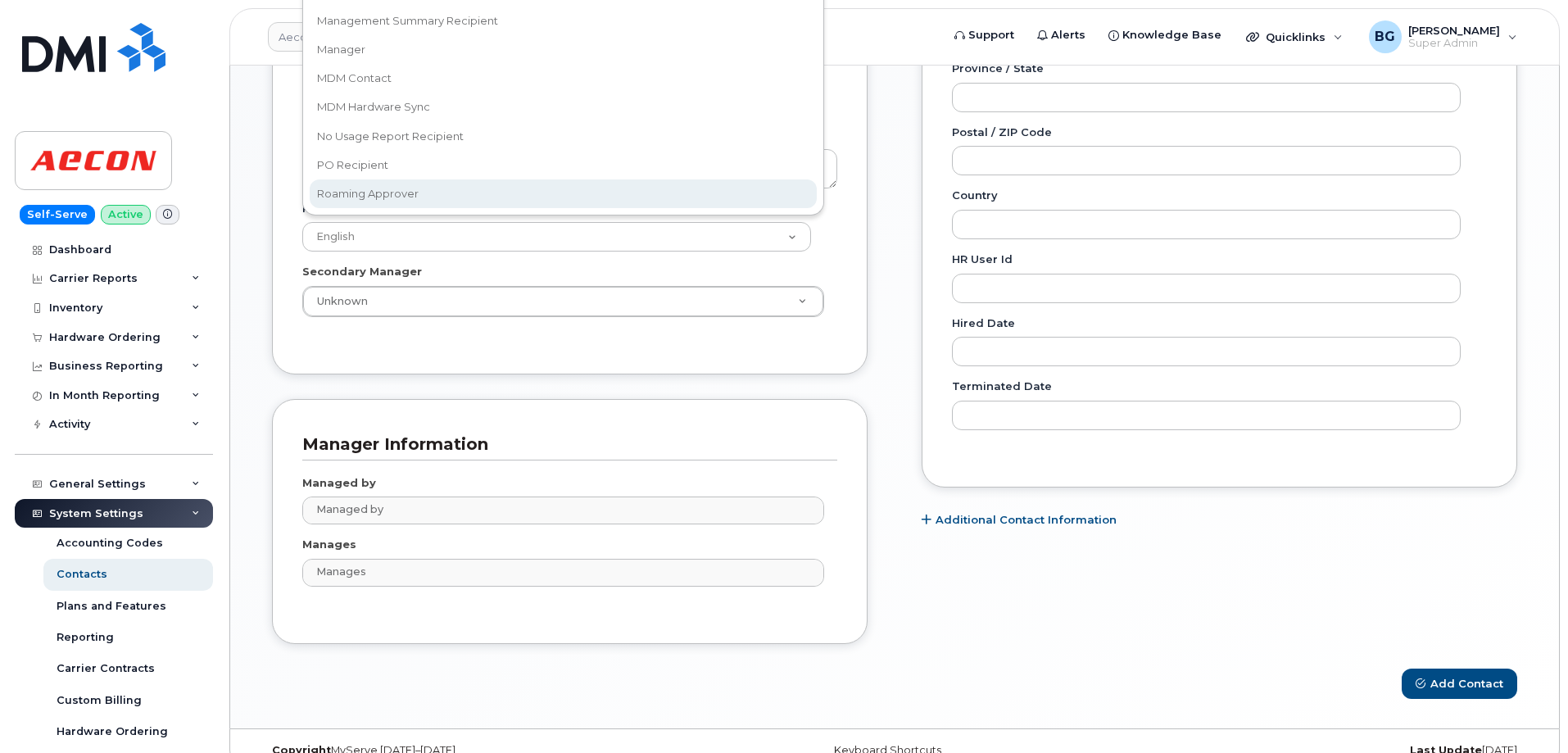
scroll to position [731, 0]
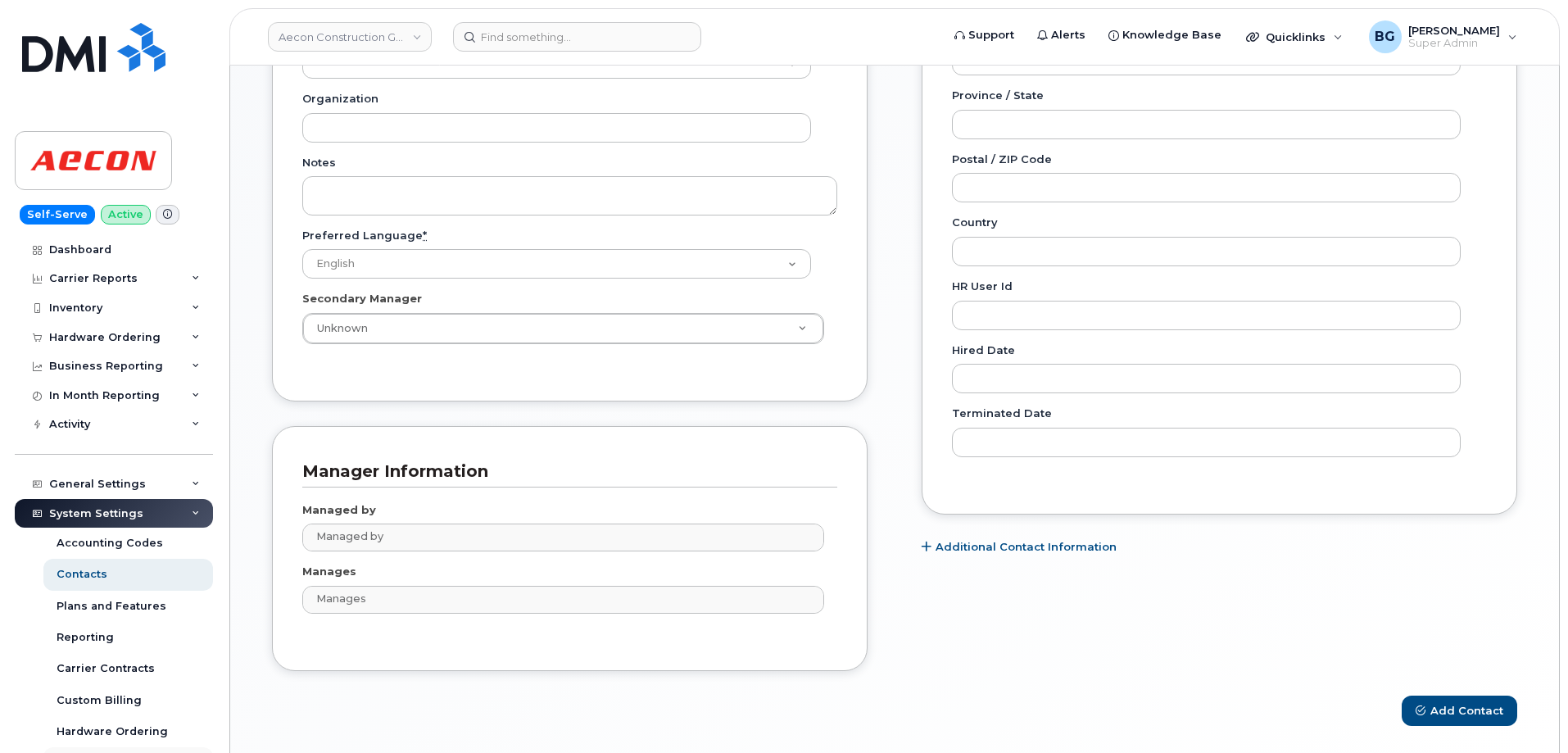
type input "Roles"
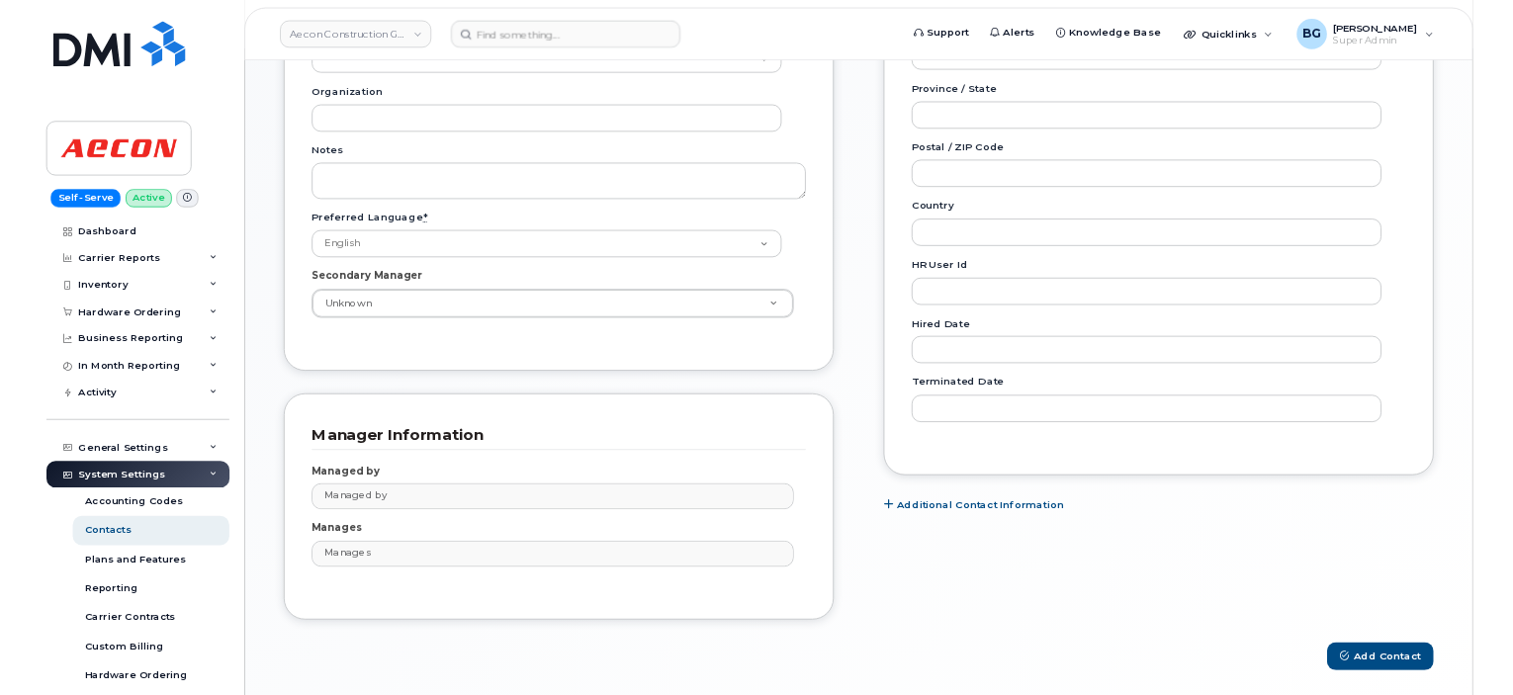
scroll to position [882, 0]
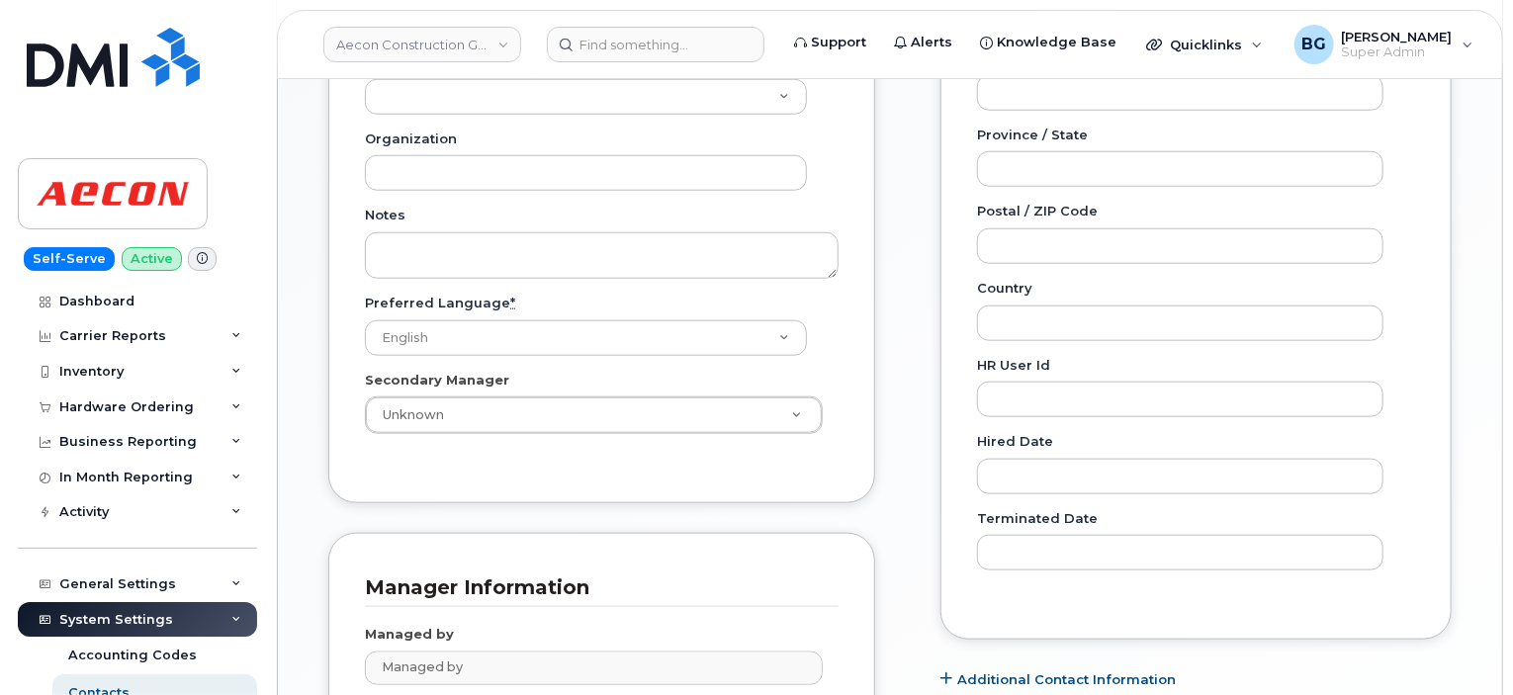
type input "Roles"
click at [305, 229] on div "Special Contacts General Name * Preferred Name Email Roles Roles Accounts Payab…" at bounding box center [890, 123] width 1225 height 1614
click at [432, 50] on link "Aecon Construction Group Inc" at bounding box center [422, 45] width 198 height 36
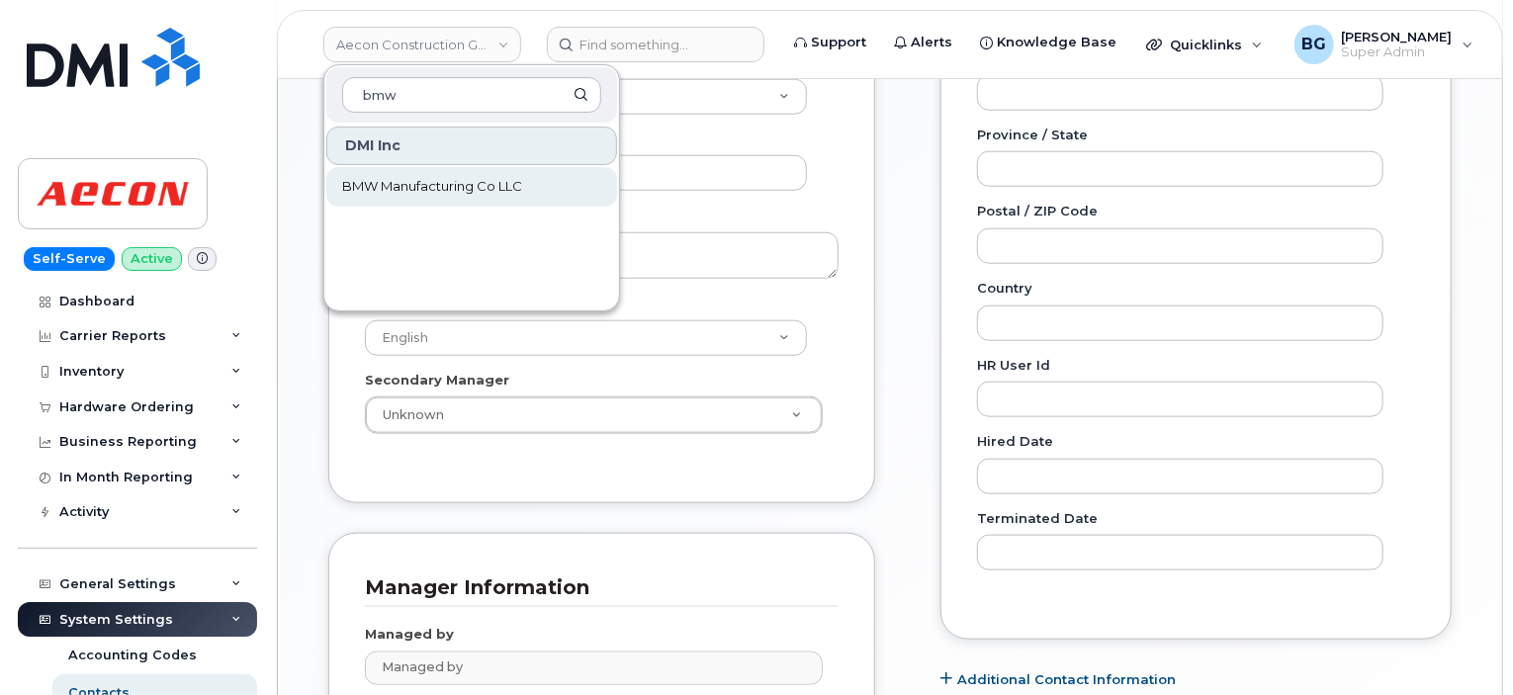
type input "bmw"
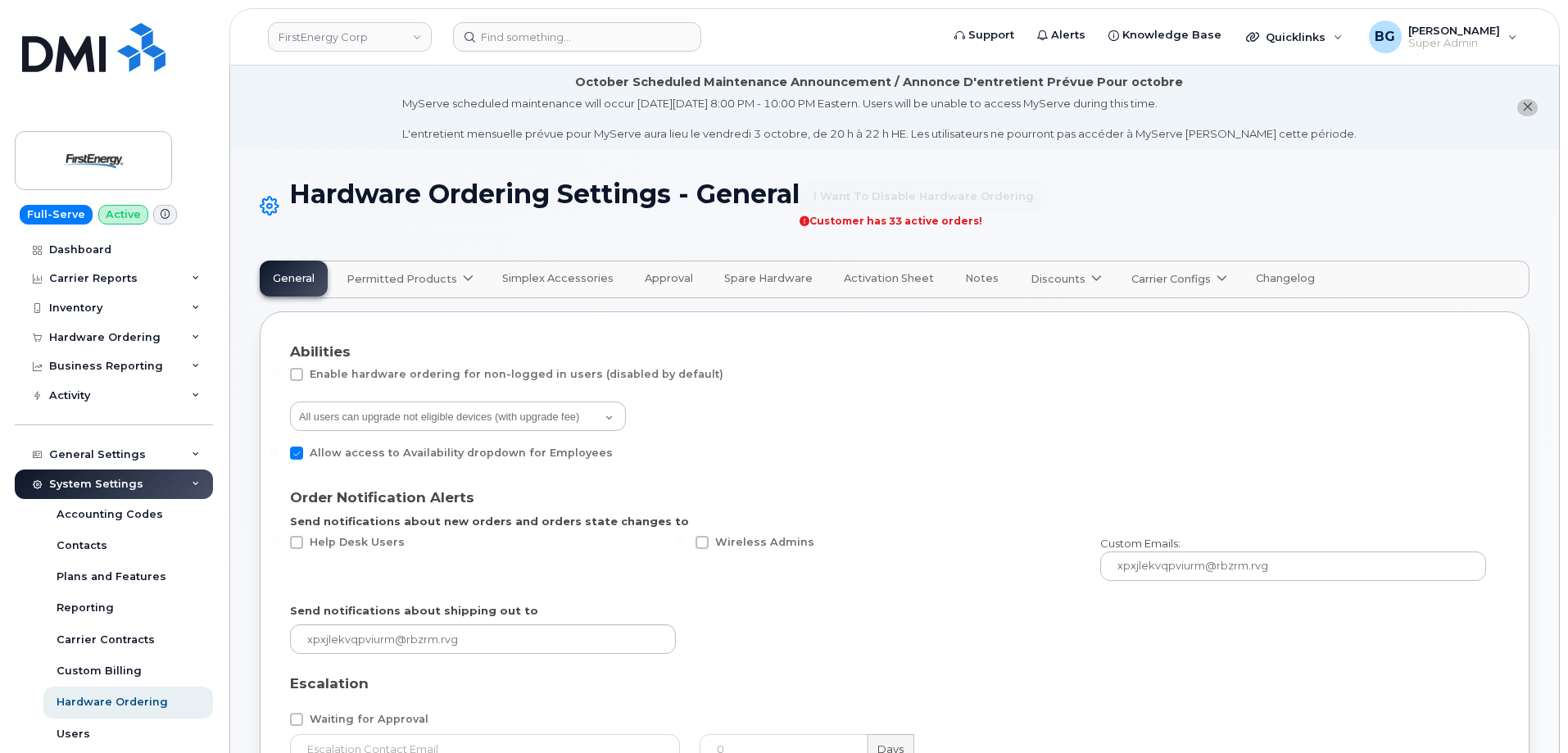
select select "admins"
click at [325, 41] on link "FirstEnergy Corp" at bounding box center [350, 37] width 164 height 30
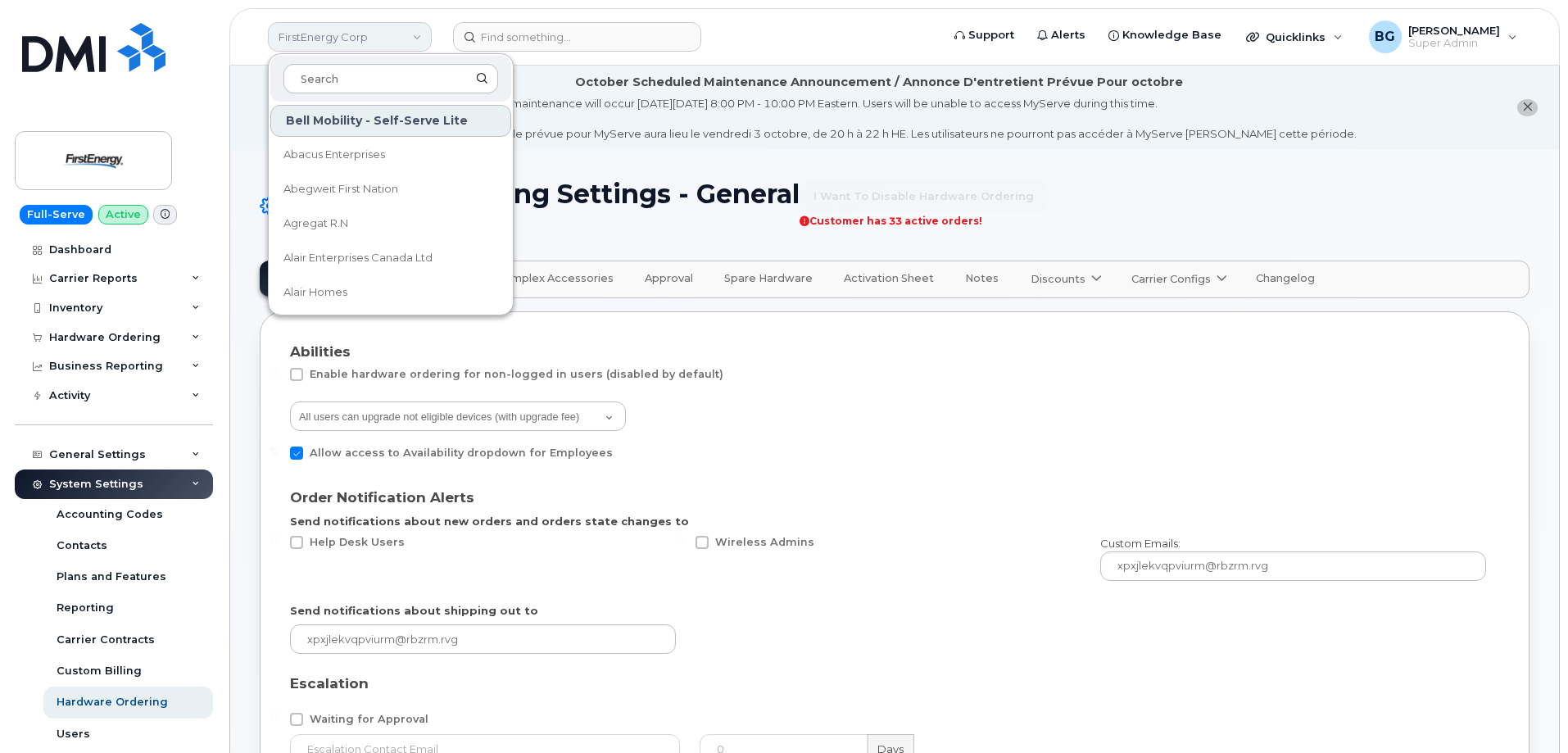
type input "s"
type input "d"
click at [323, 80] on input at bounding box center [390, 79] width 215 height 30
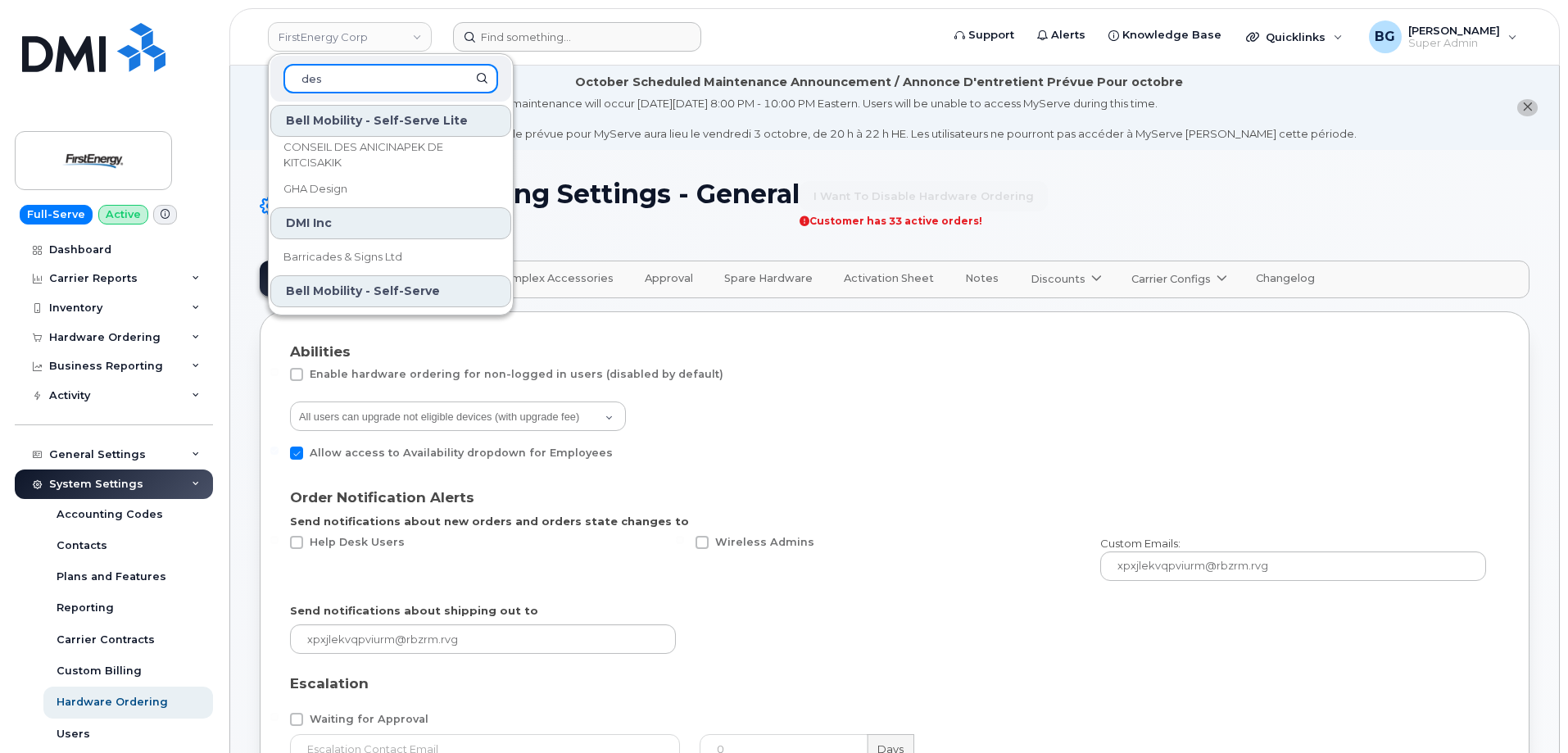
type input "des"
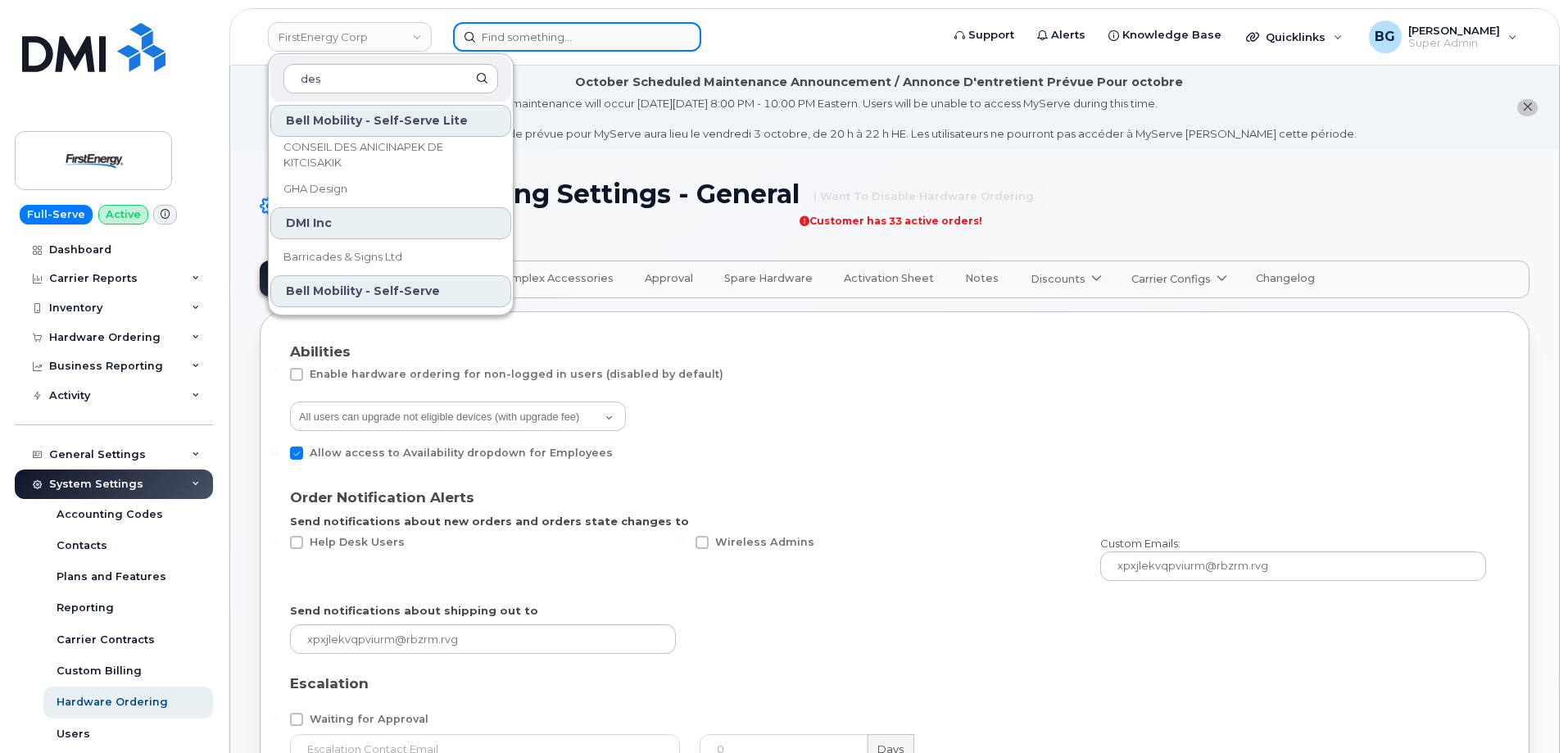
click at [547, 39] on input at bounding box center [577, 37] width 248 height 30
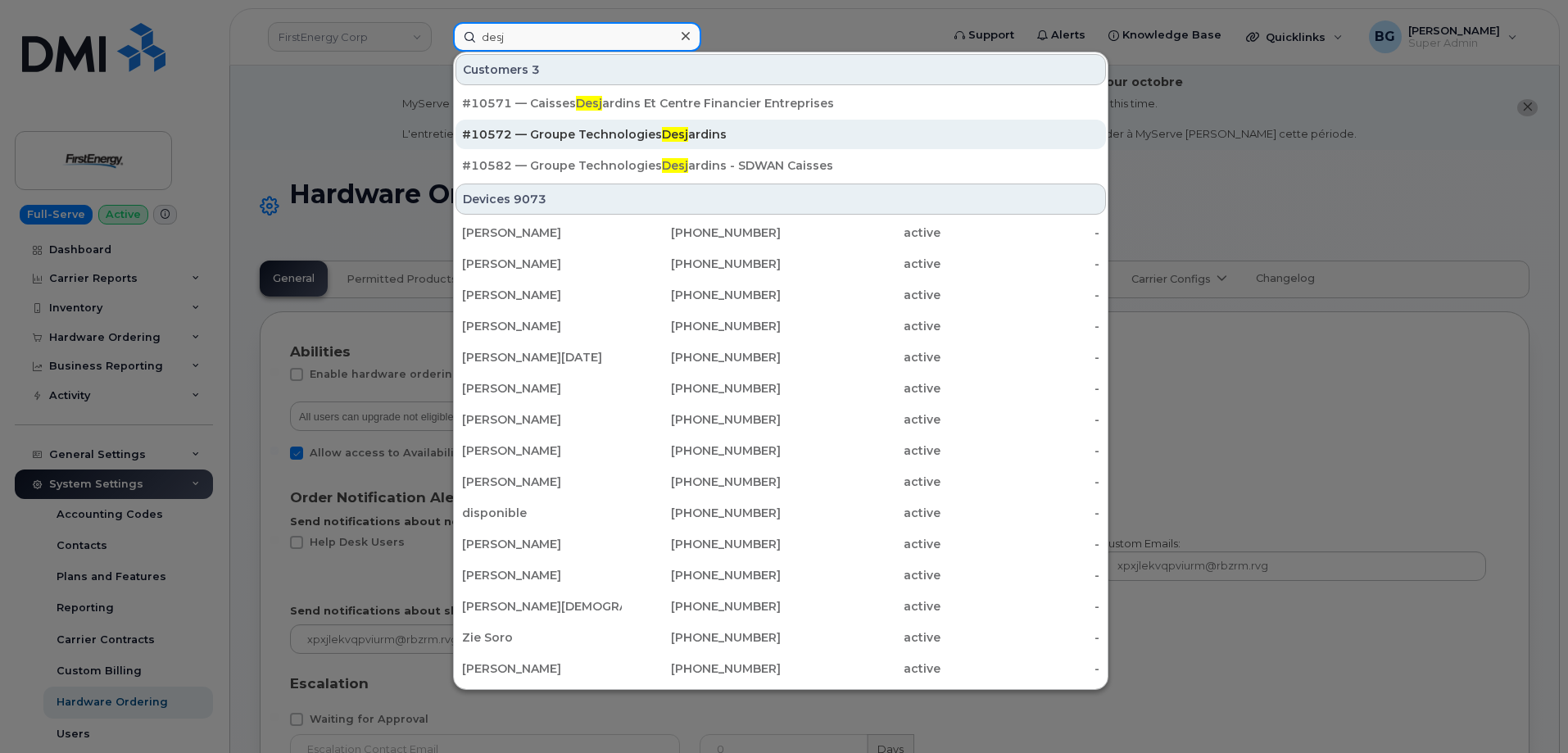
type input "desj"
click at [596, 132] on div "#10572 — Groupe Technologies Desj ardins" at bounding box center [781, 134] width 638 height 17
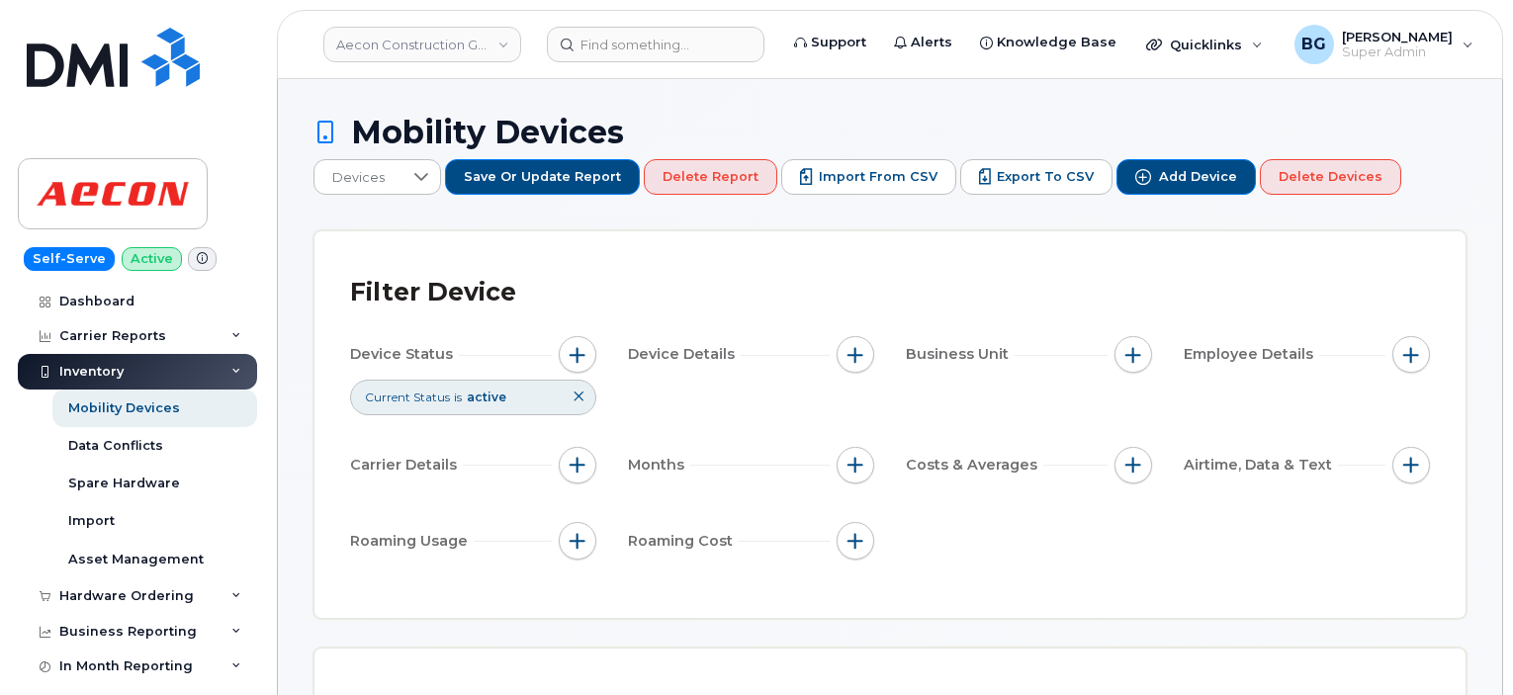
scroll to position [66, 0]
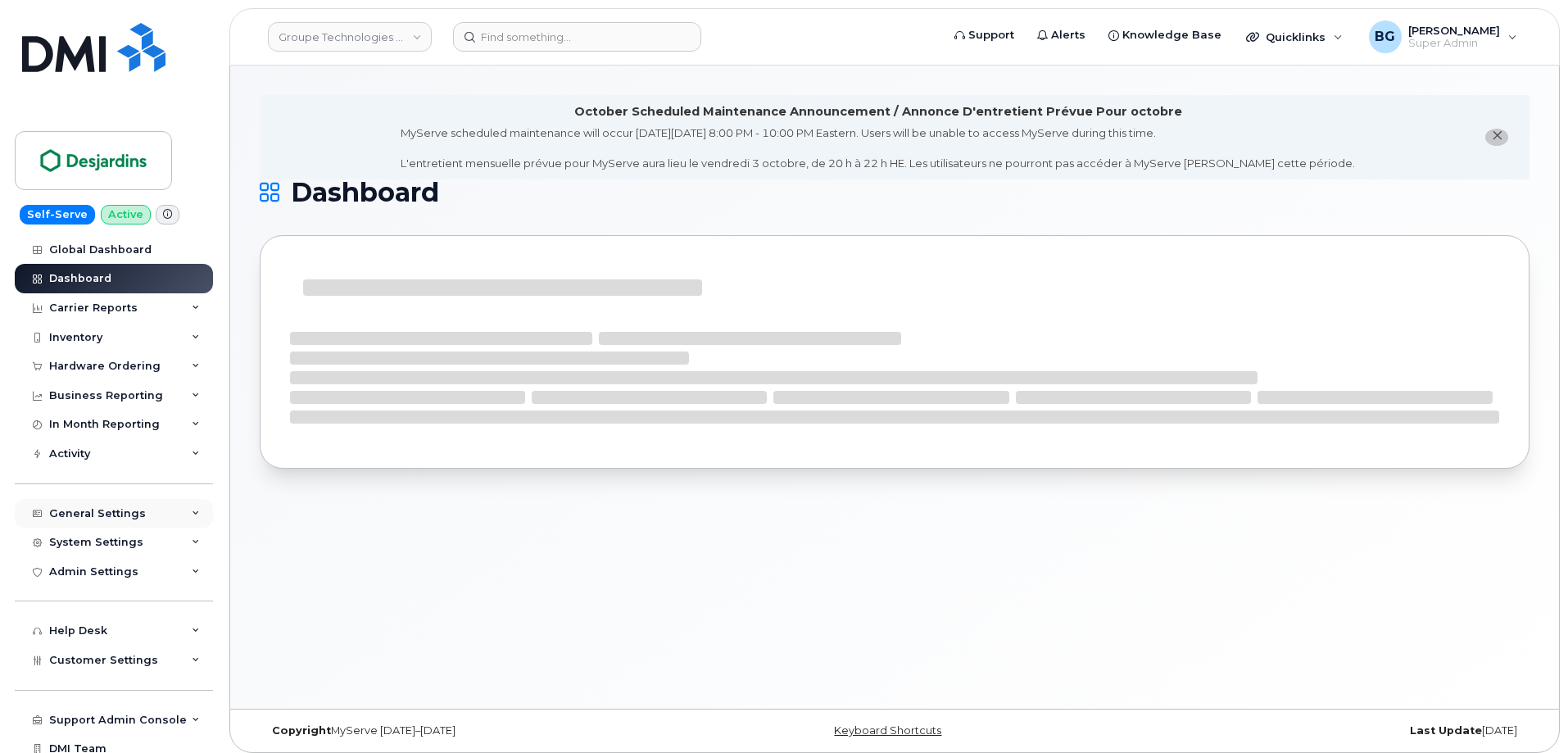
click at [109, 509] on div "General Settings" at bounding box center [97, 514] width 97 height 13
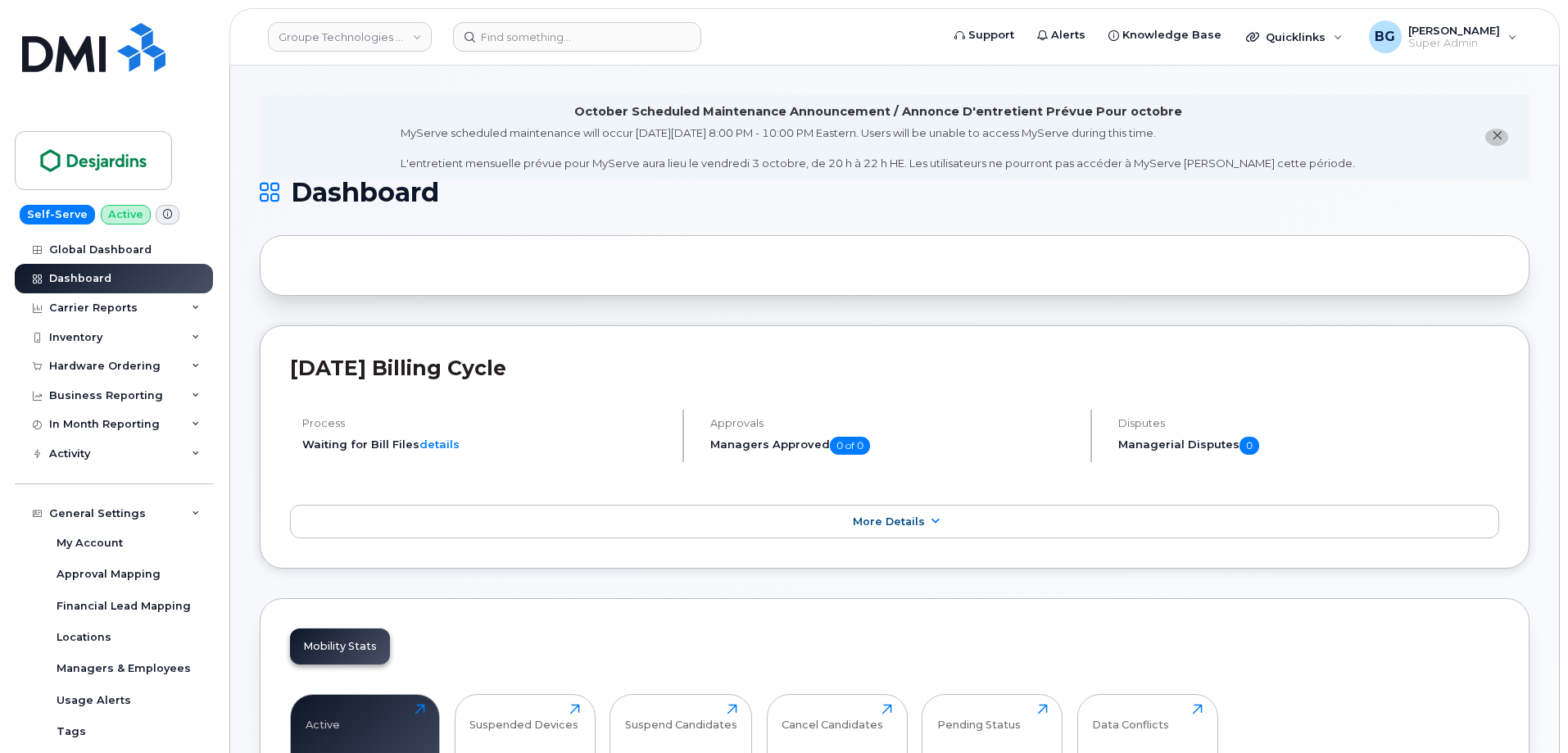
click at [495, 479] on div "August 2025 Billing Cycle Process Waiting for Bill Files details Approvals Mana…" at bounding box center [895, 447] width 1270 height 244
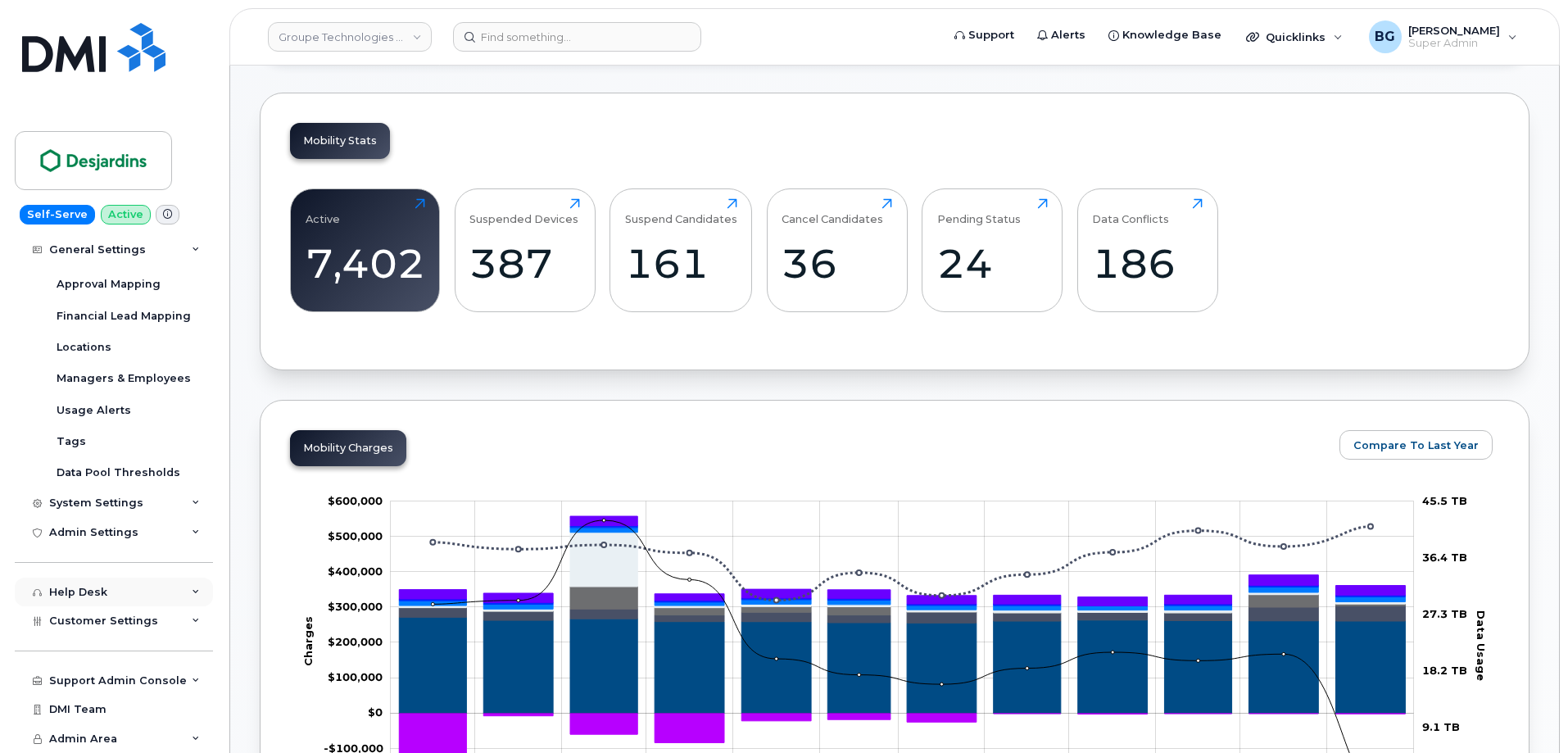
scroll to position [547, 0]
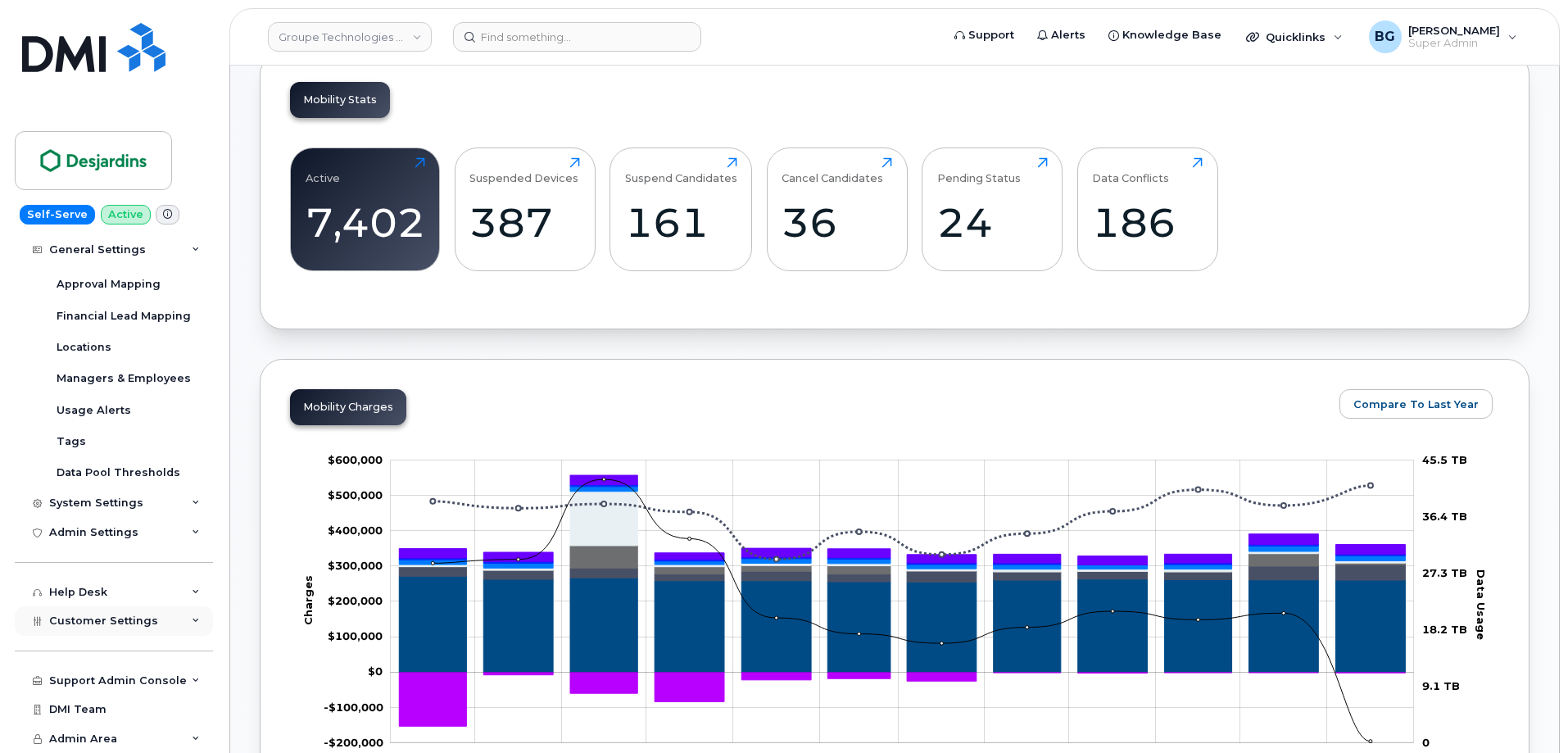
click at [102, 624] on span "Customer Settings" at bounding box center [104, 620] width 109 height 12
click at [84, 651] on div "General" at bounding box center [79, 651] width 45 height 15
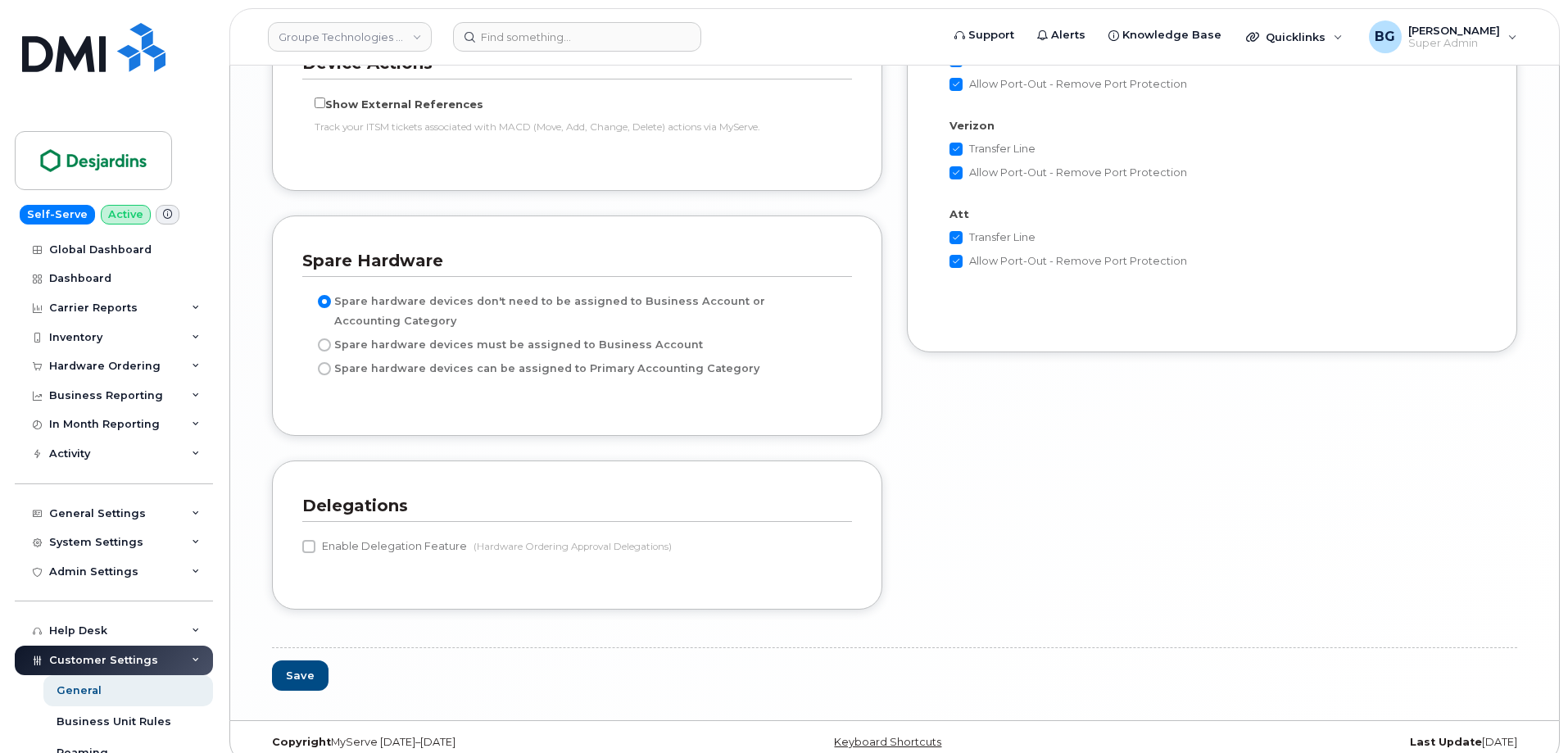
scroll to position [3432, 0]
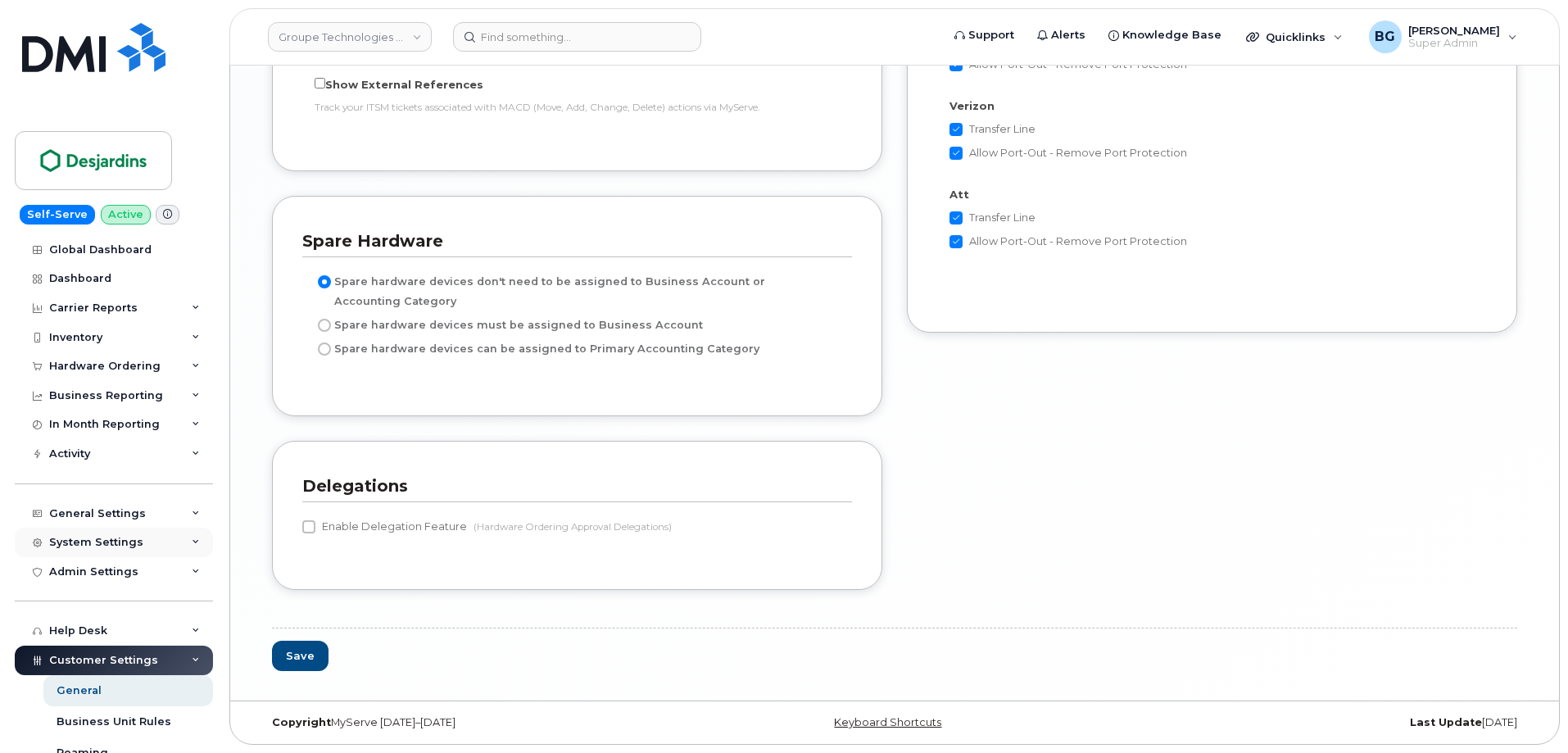
click at [111, 542] on div "System Settings" at bounding box center [96, 543] width 94 height 13
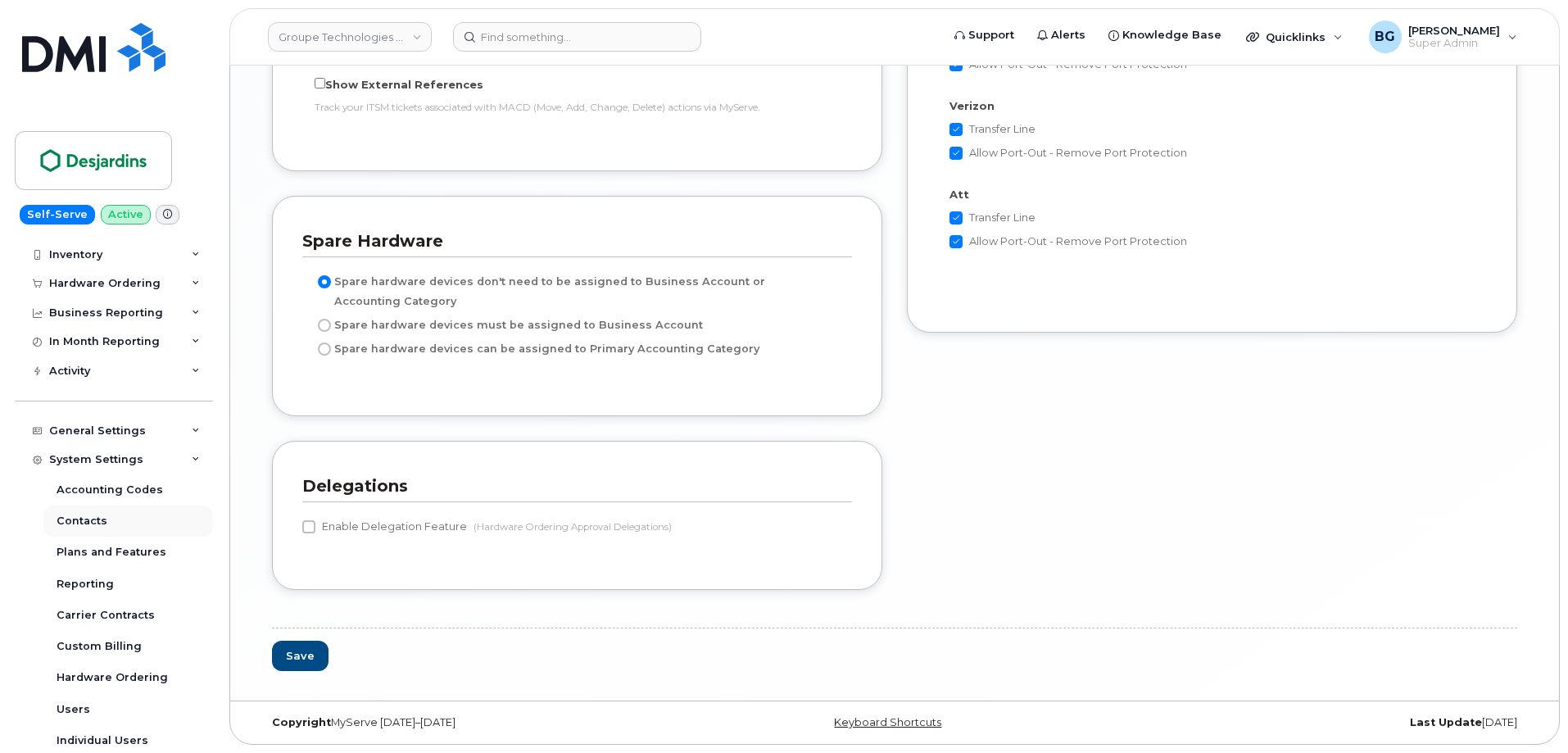
scroll to position [164, 0]
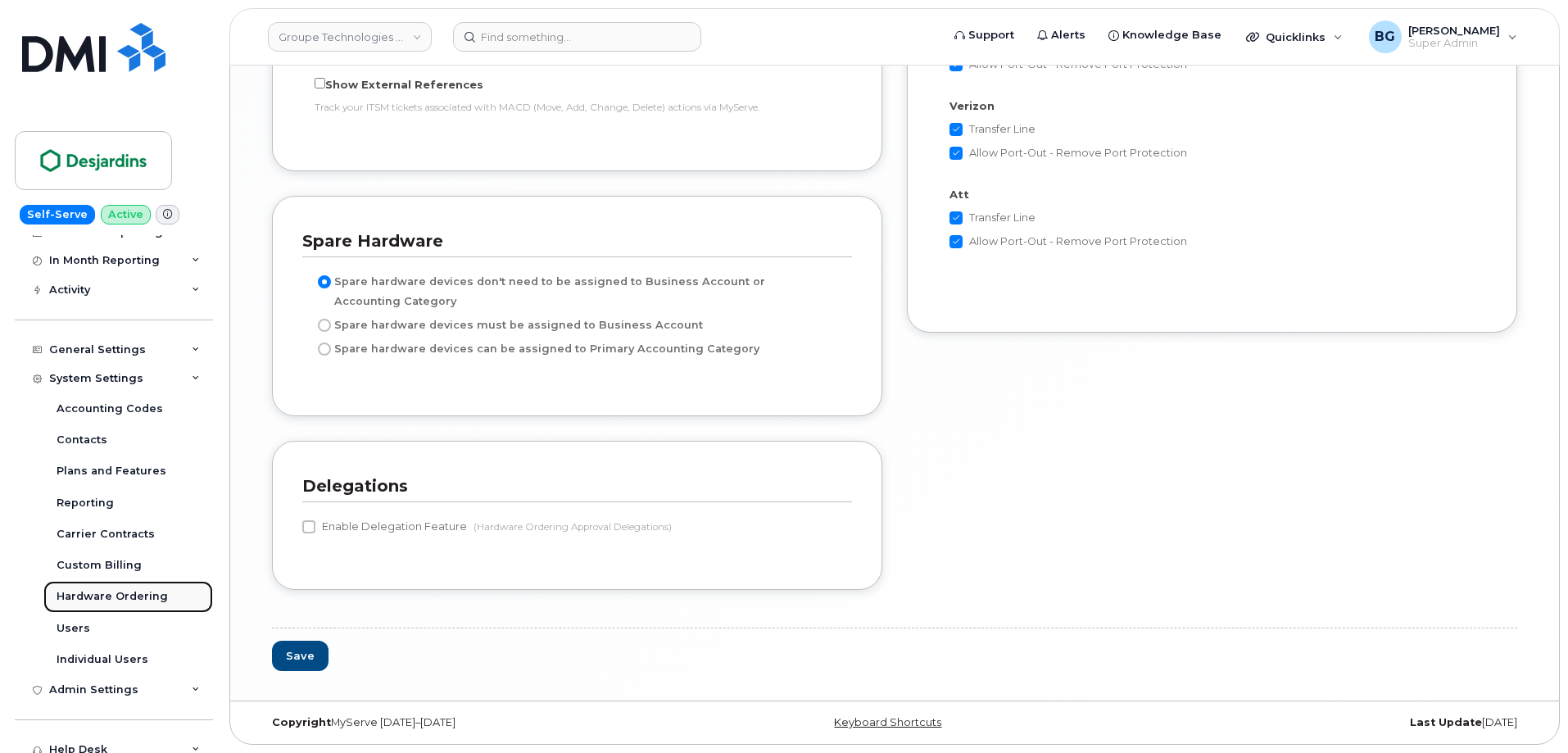
click at [97, 596] on div "Hardware Ordering" at bounding box center [112, 596] width 112 height 15
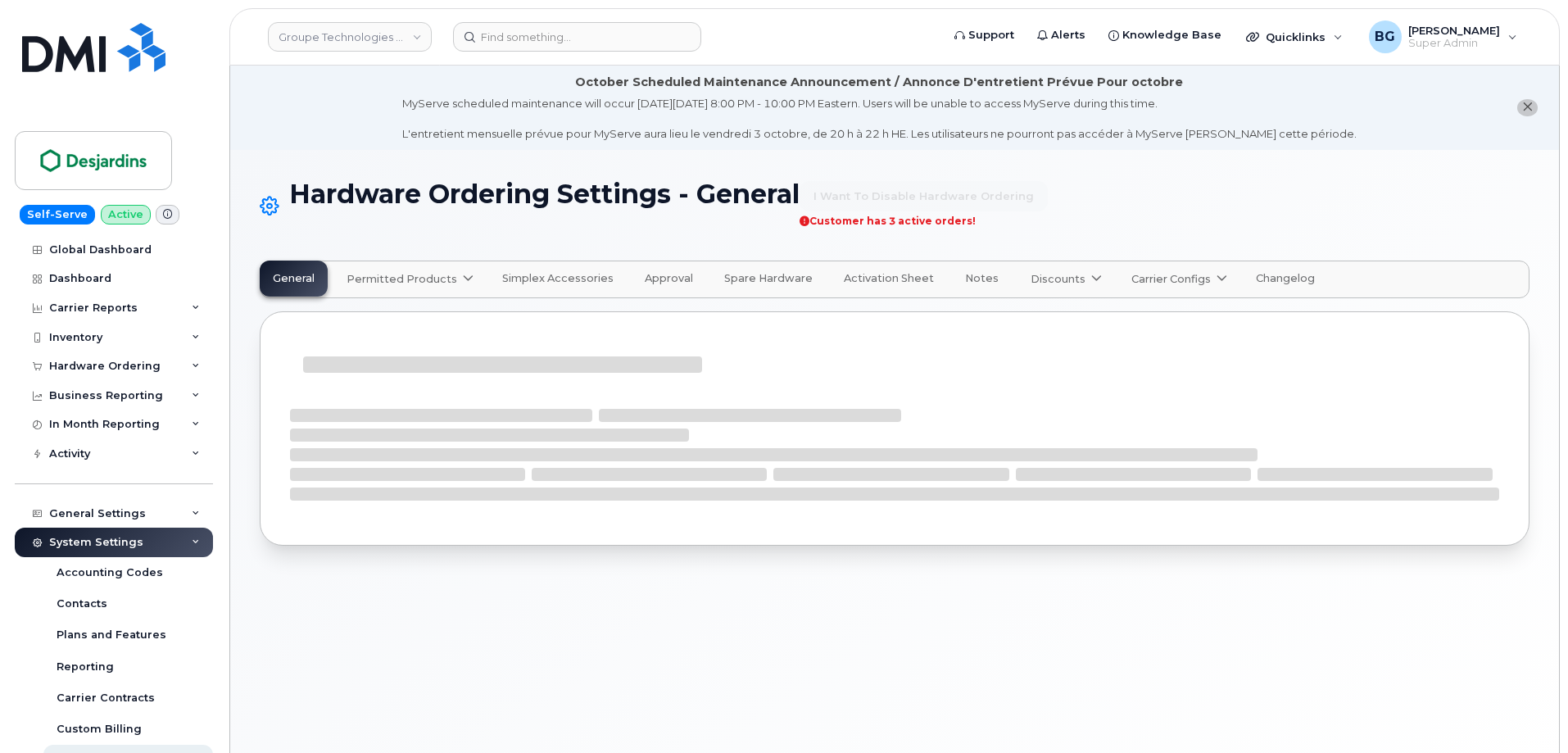
select select "admins"
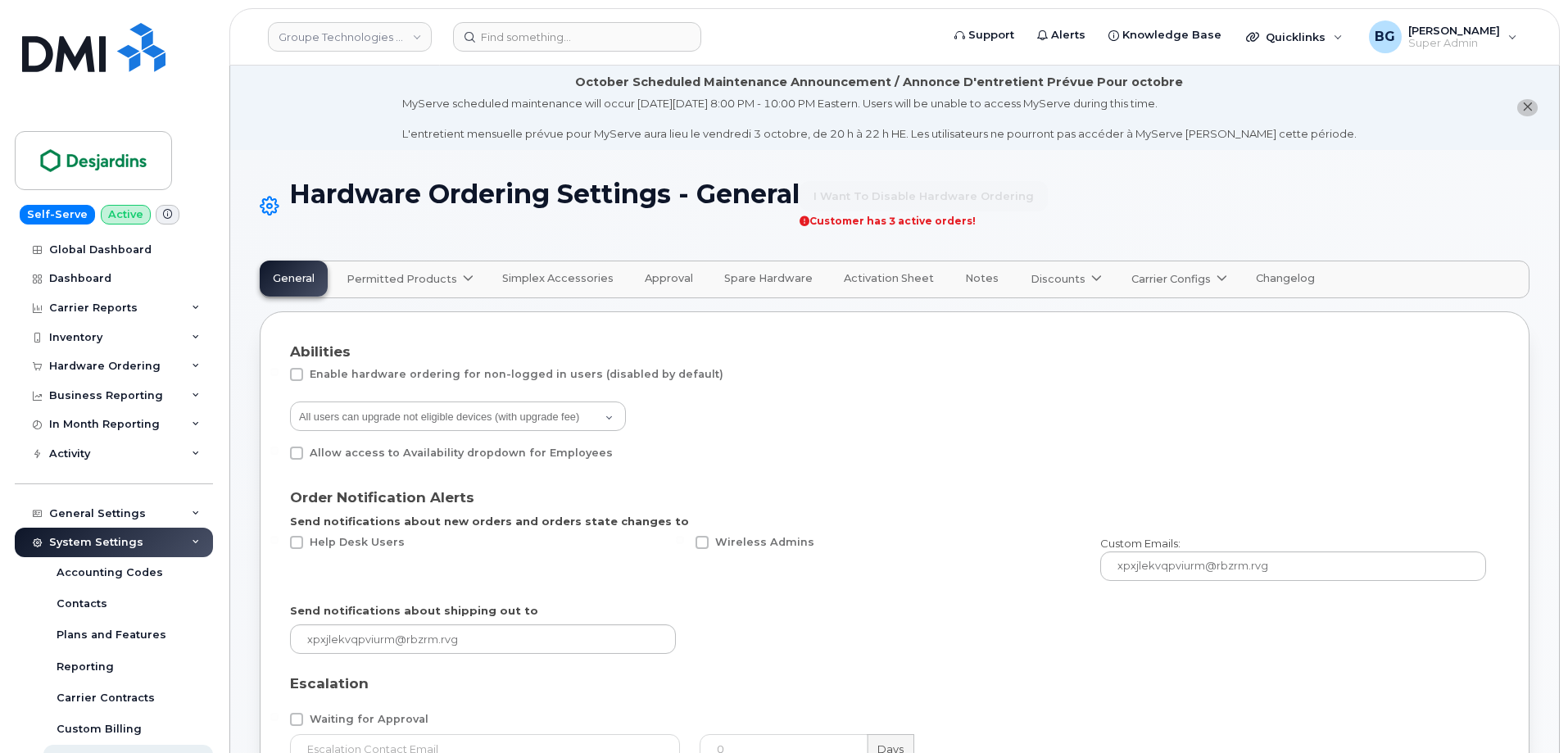
click at [765, 271] on button "Spare Hardware" at bounding box center [769, 279] width 114 height 36
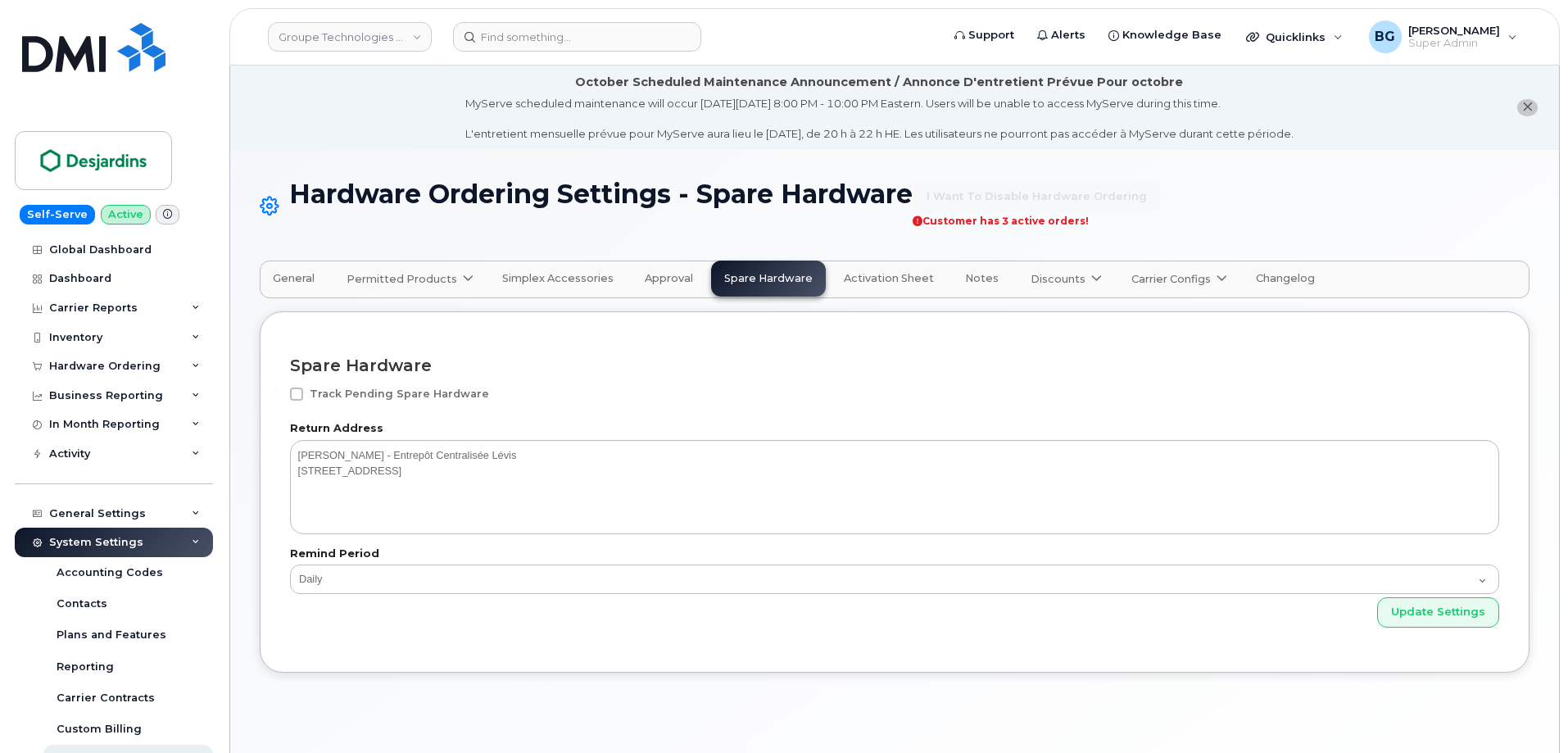
click at [547, 278] on span "Simplex Accessories" at bounding box center [557, 278] width 112 height 13
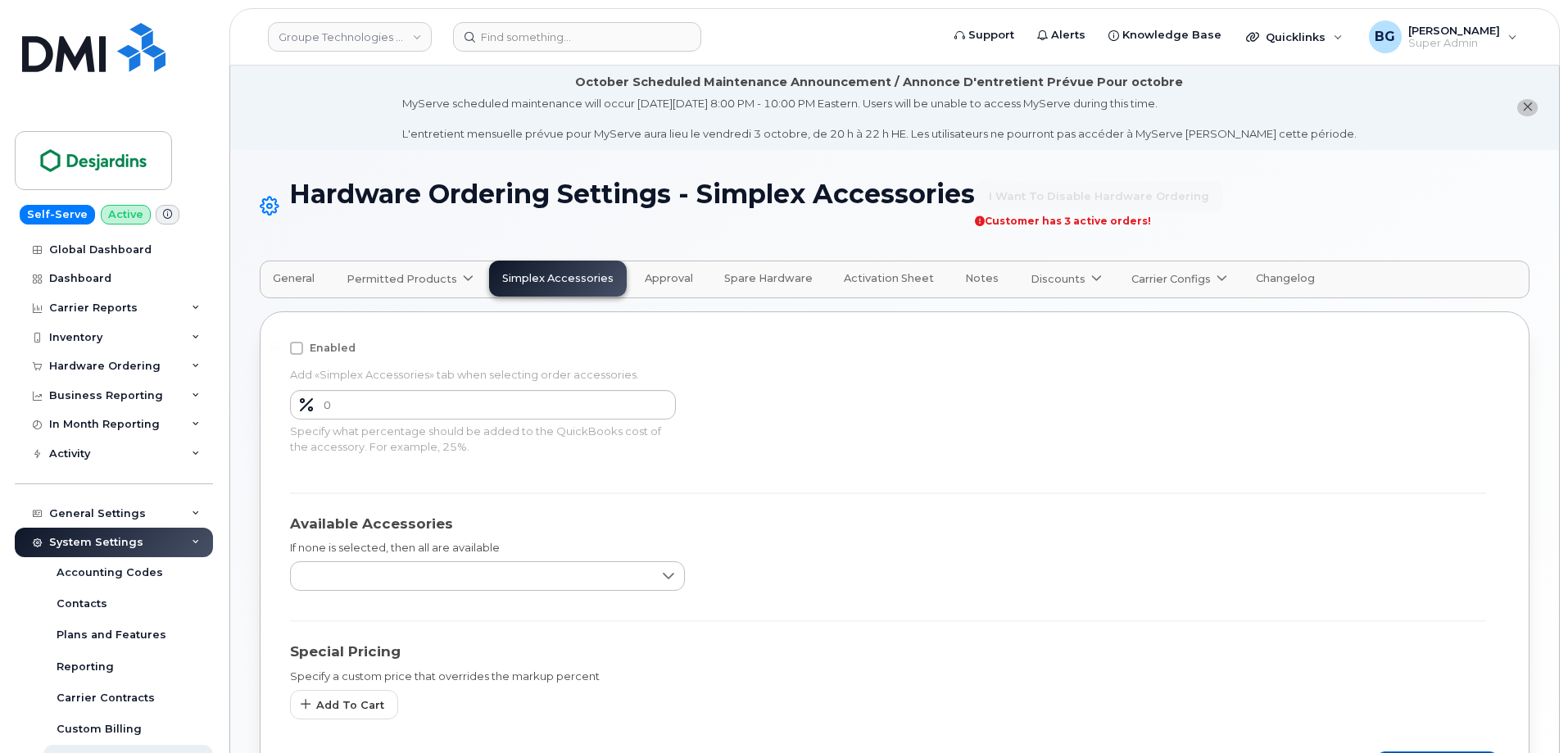
click at [299, 277] on span "General" at bounding box center [293, 278] width 41 height 13
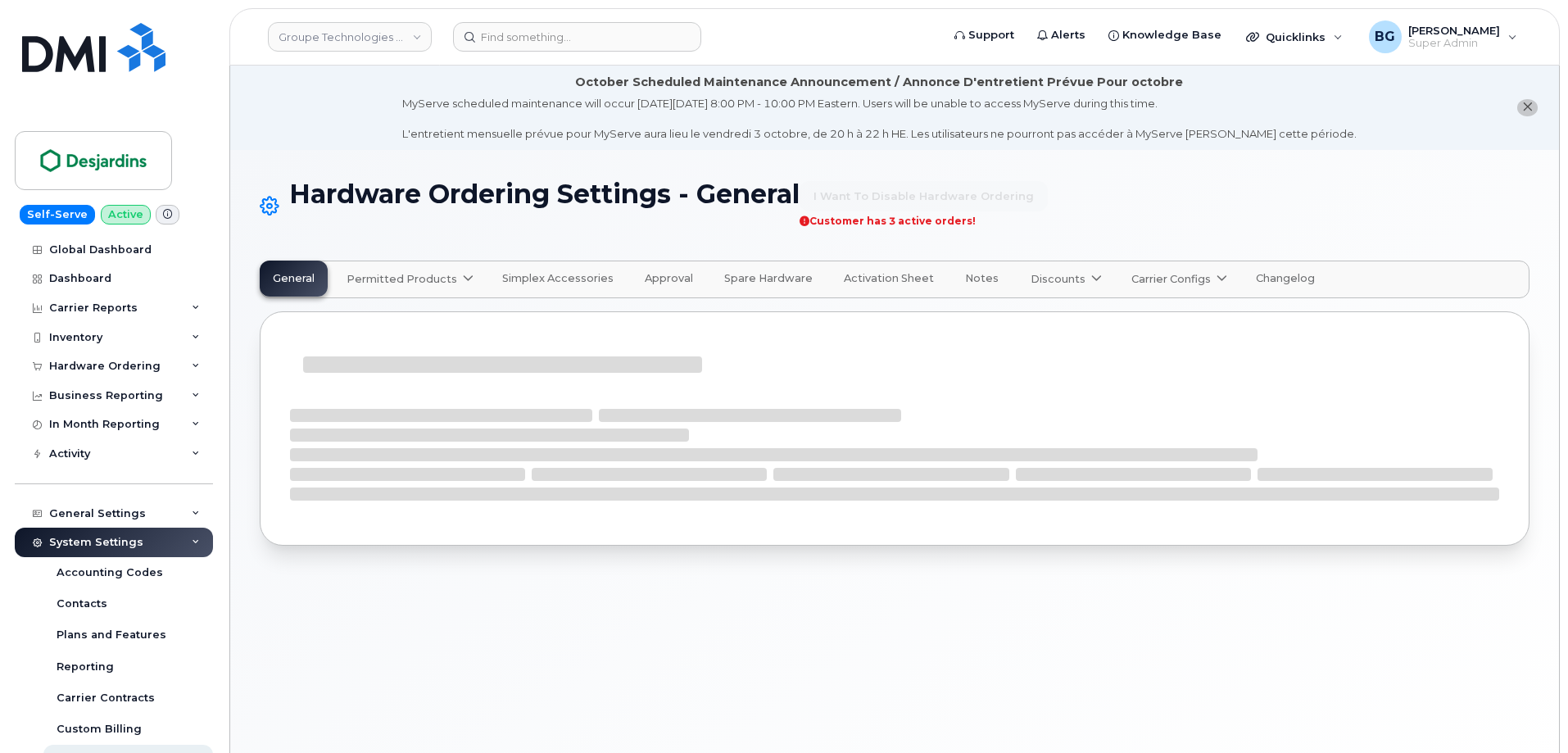
select select "admins"
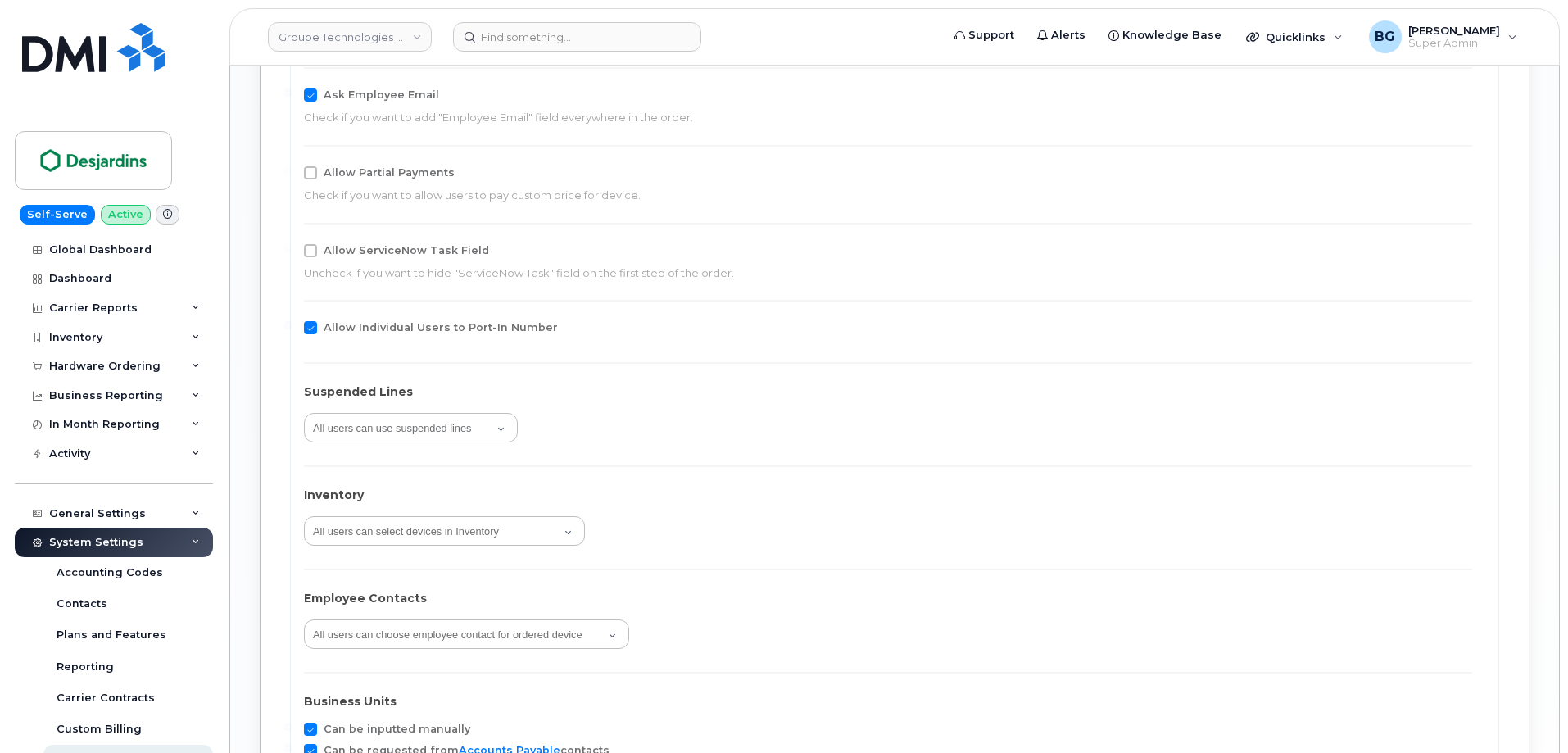
scroll to position [2349, 0]
click at [510, 538] on select "All users can select devices in Inventory Only Logged in users can select devic…" at bounding box center [444, 529] width 281 height 30
select select "none"
click at [304, 514] on select "All users can select devices in Inventory Only Logged in users can select devic…" at bounding box center [444, 529] width 281 height 30
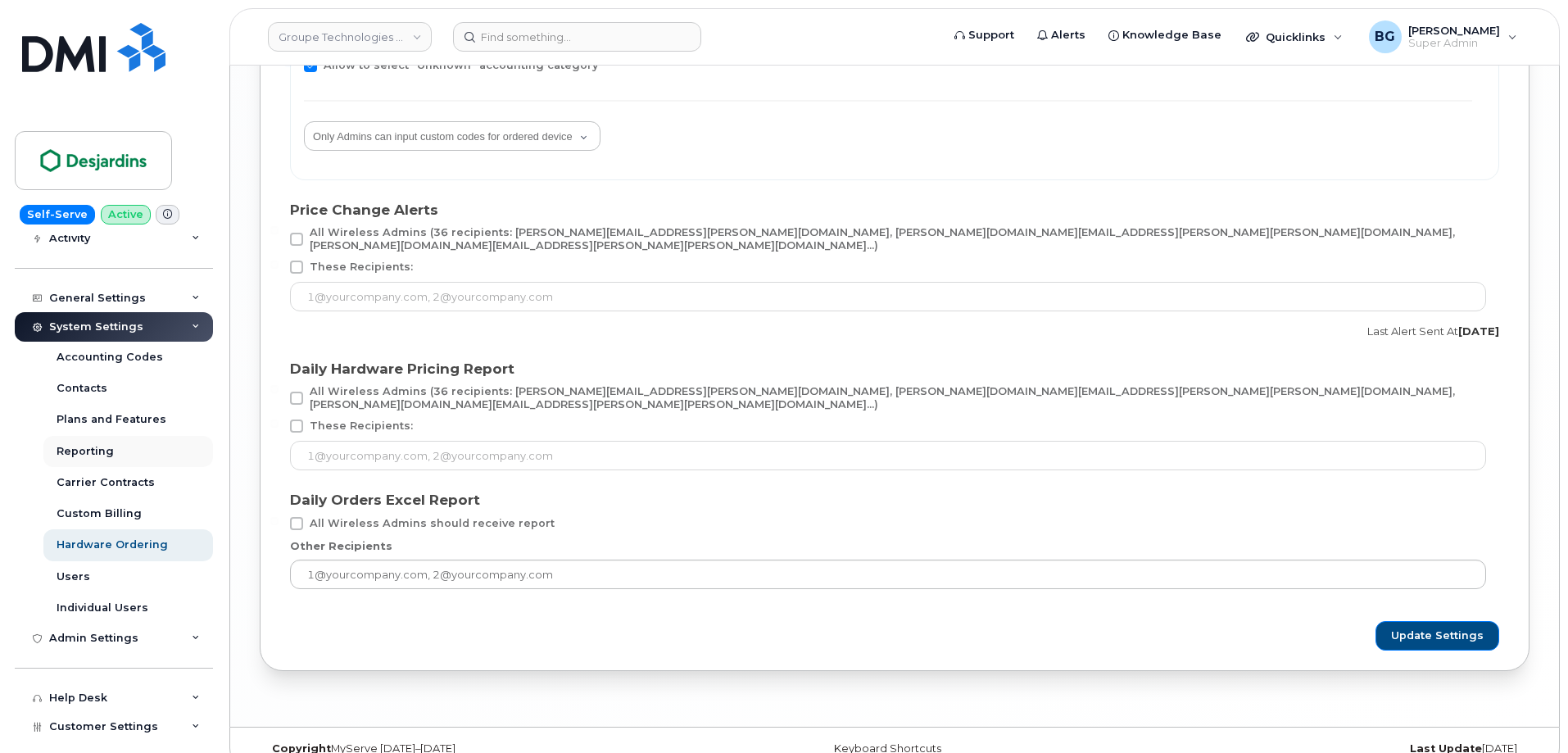
scroll to position [219, 0]
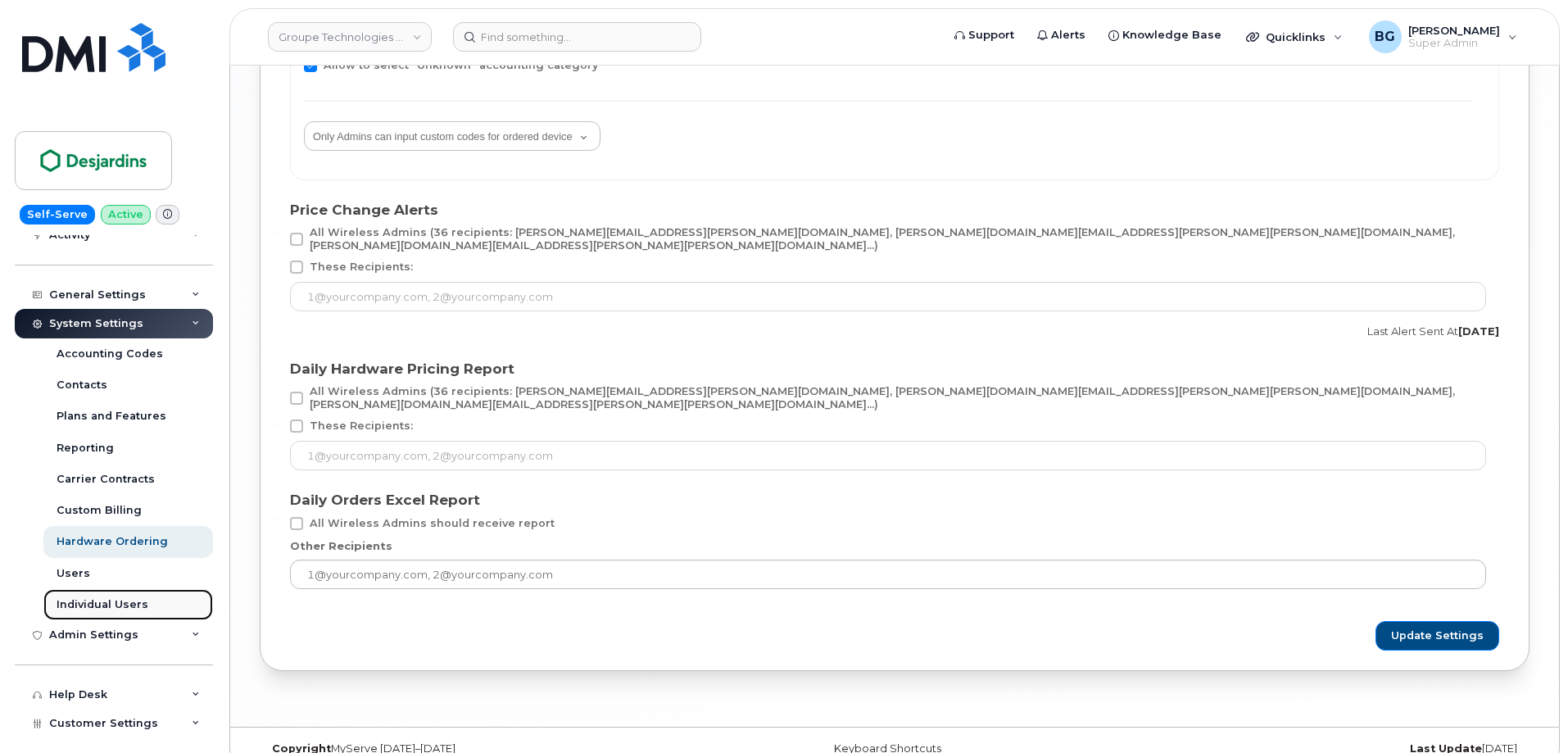
click at [74, 597] on div "Individual Users" at bounding box center [102, 605] width 92 height 15
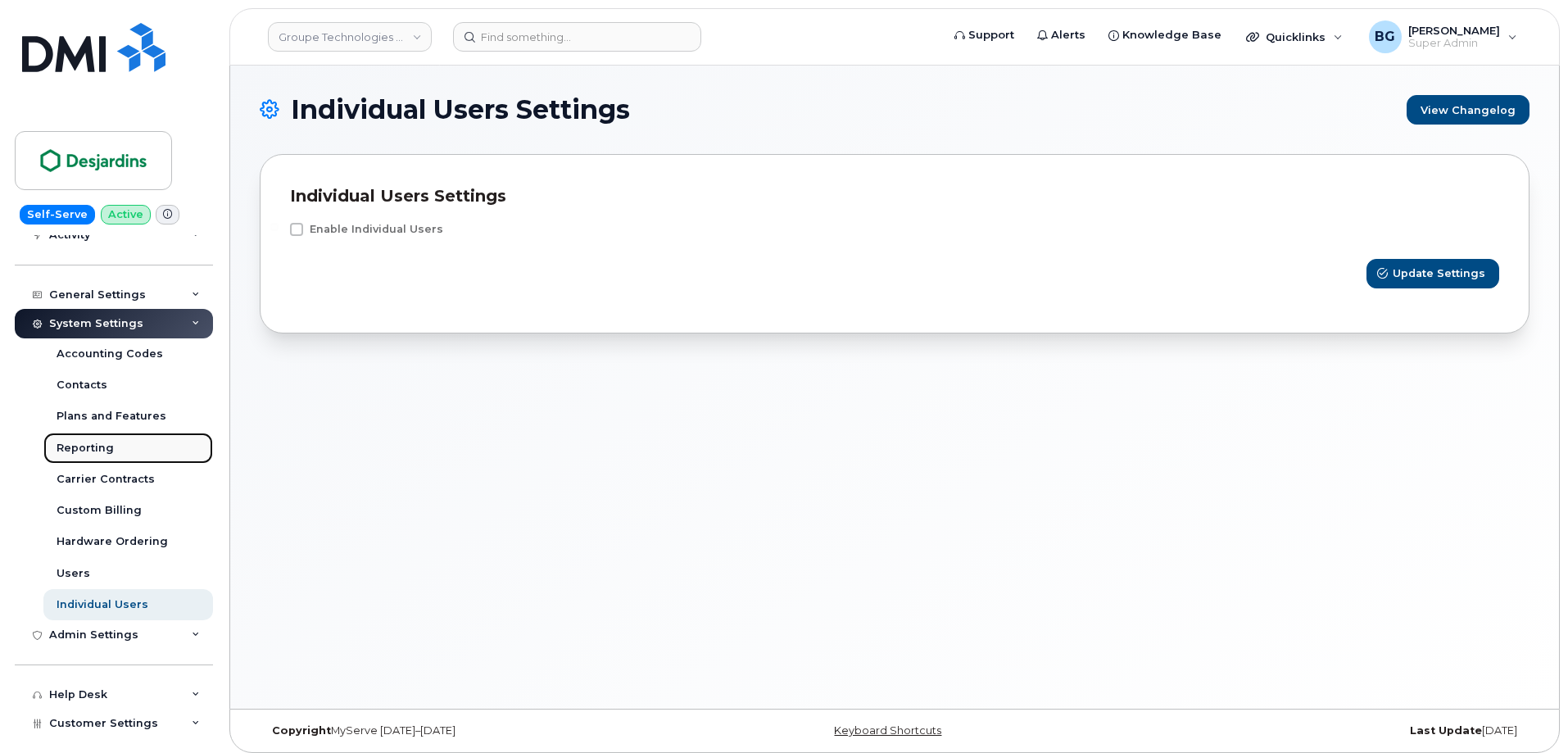
click at [74, 449] on div "Reporting" at bounding box center [84, 448] width 57 height 15
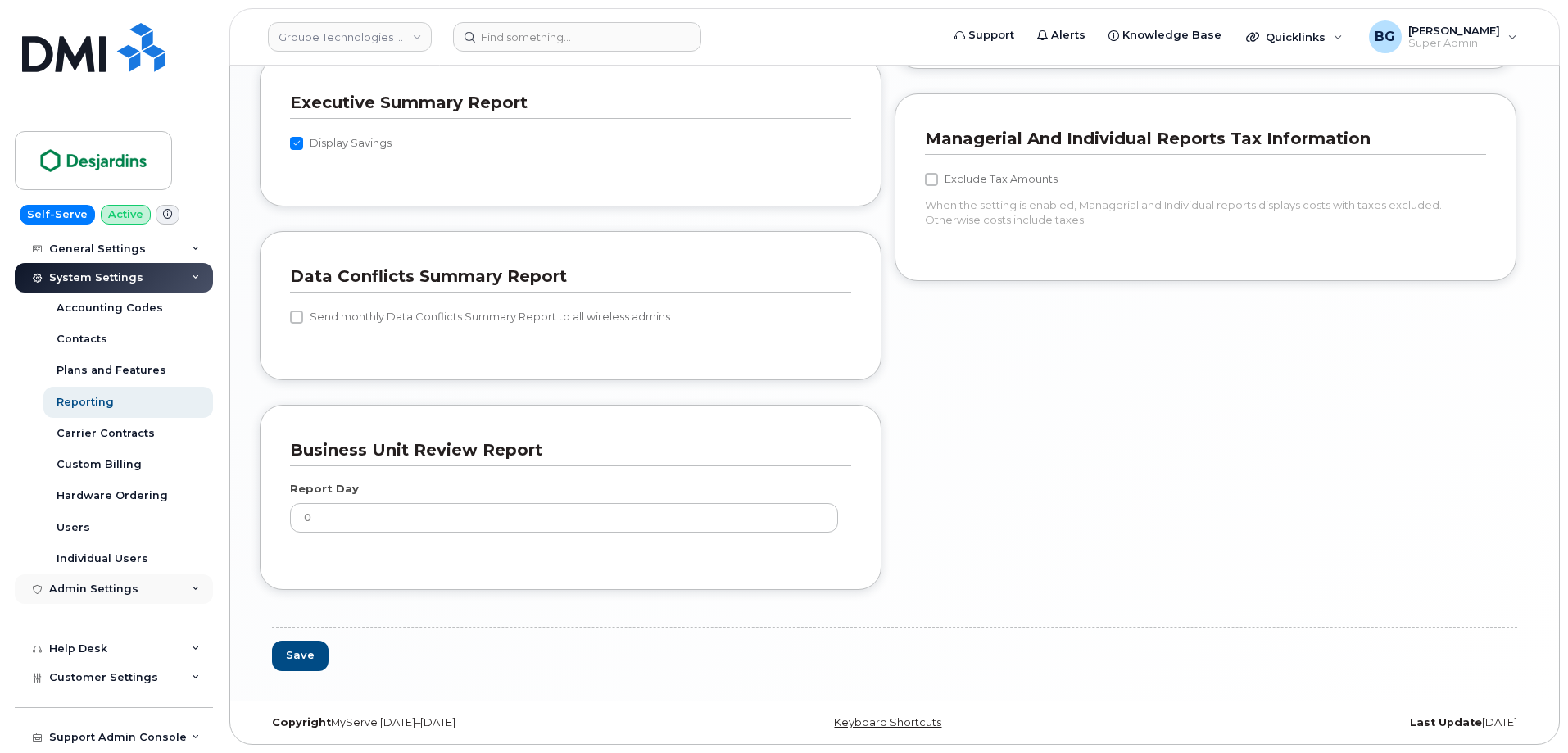
scroll to position [273, 0]
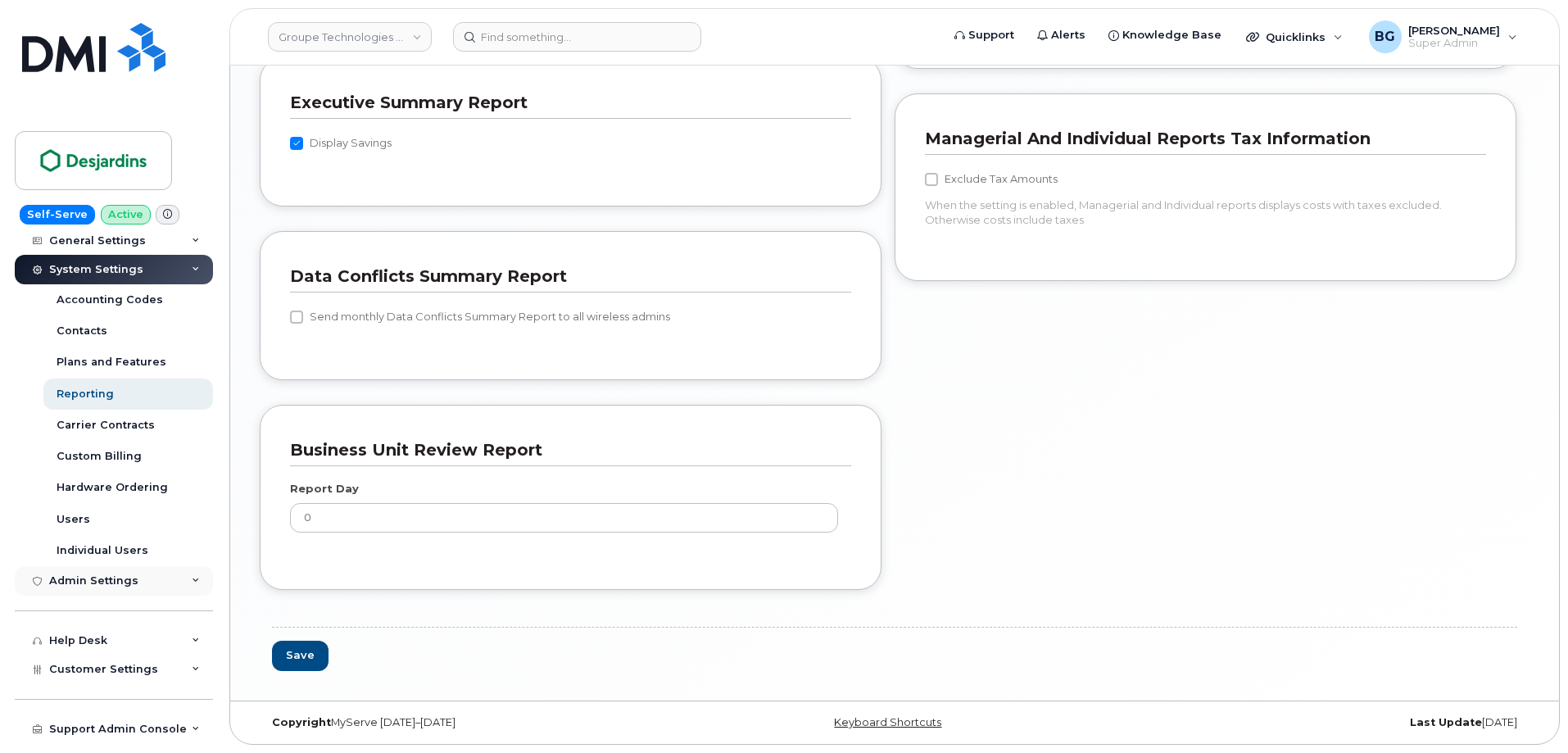
click at [93, 576] on div "Admin Settings" at bounding box center [94, 581] width 89 height 13
drag, startPoint x: 336, startPoint y: 37, endPoint x: 326, endPoint y: 41, distance: 10.8
click at [337, 37] on link "Groupe Technologies [PERSON_NAME]" at bounding box center [350, 37] width 164 height 30
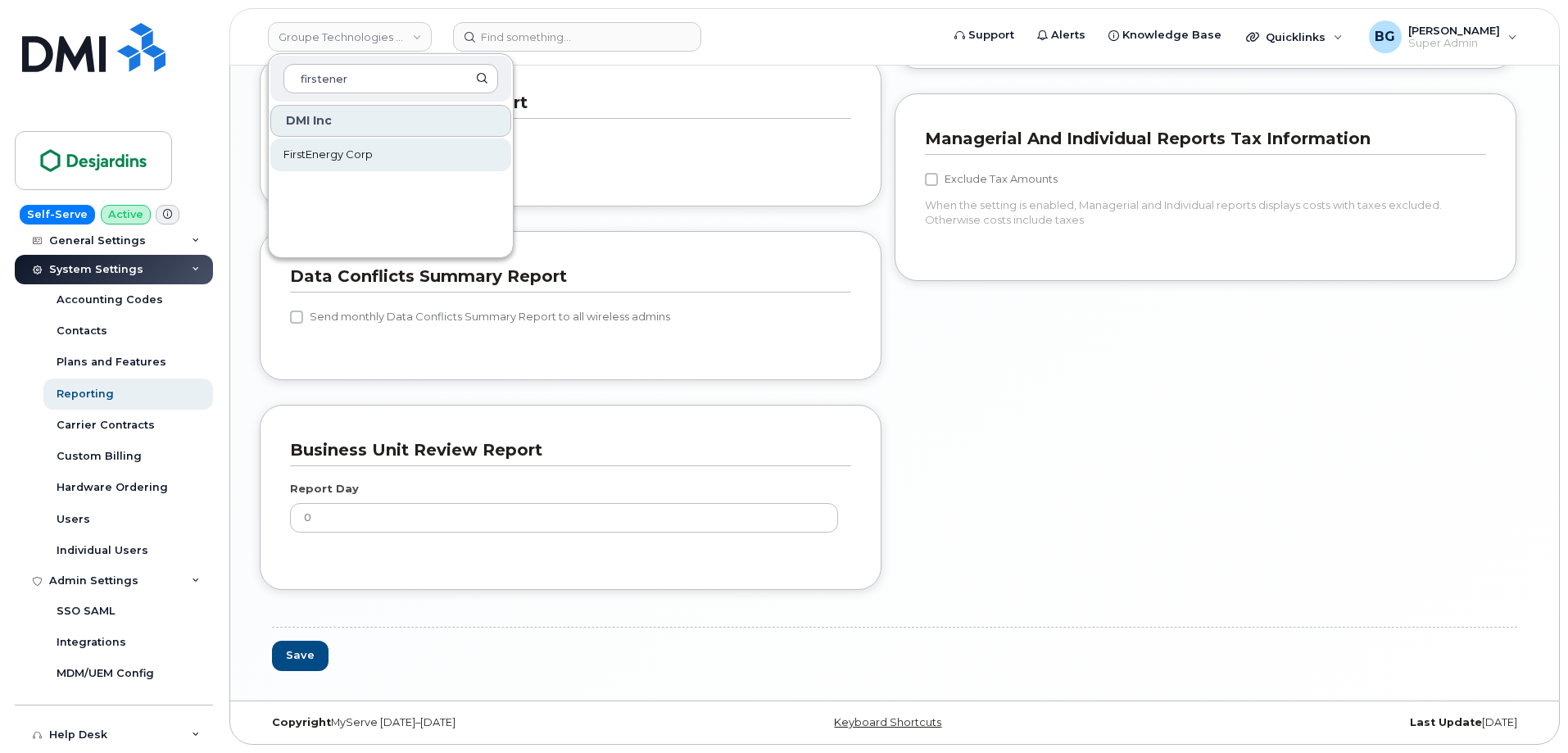
type input "firstener"
click at [324, 152] on span "FirstEnergy Corp" at bounding box center [328, 155] width 89 height 17
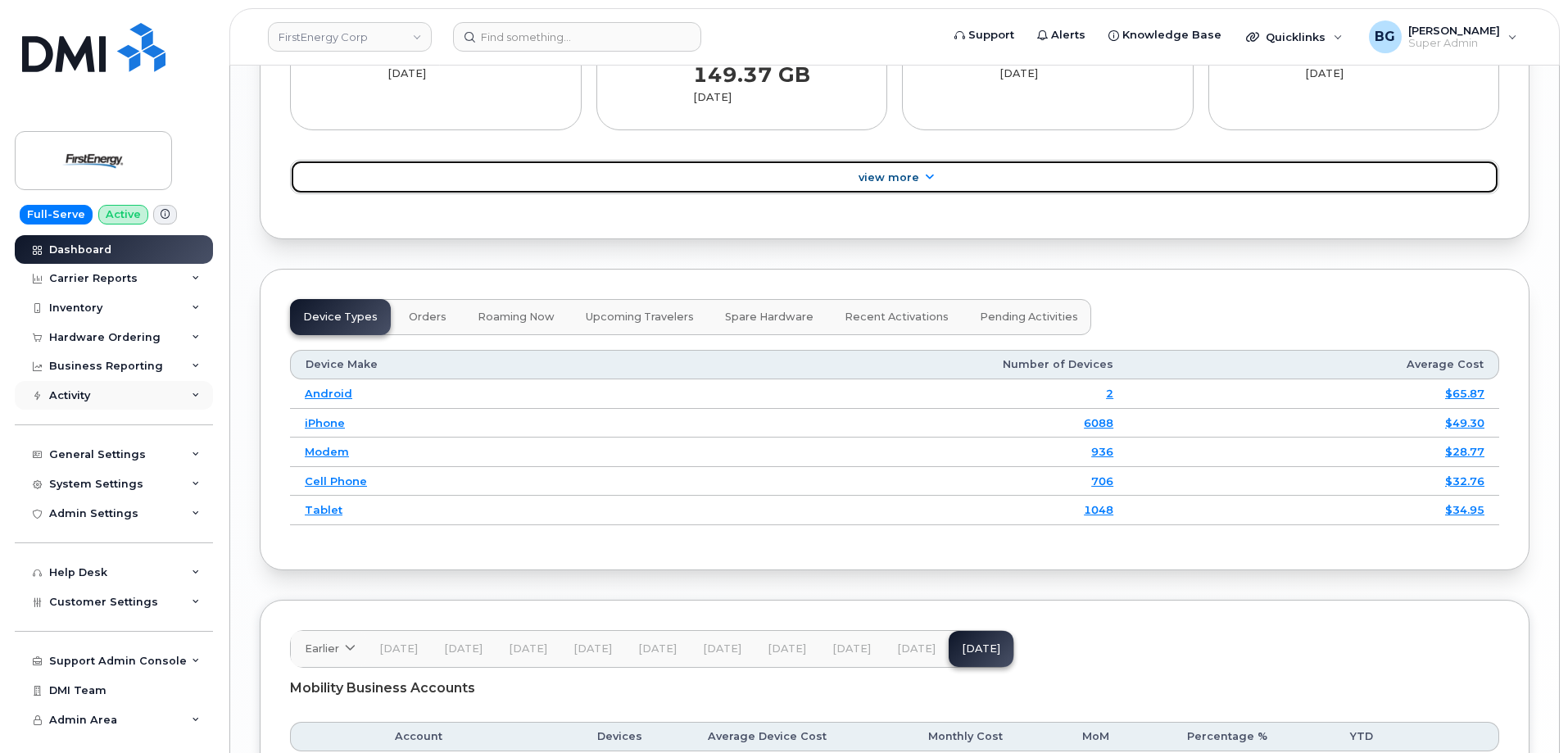
scroll to position [2055, 0]
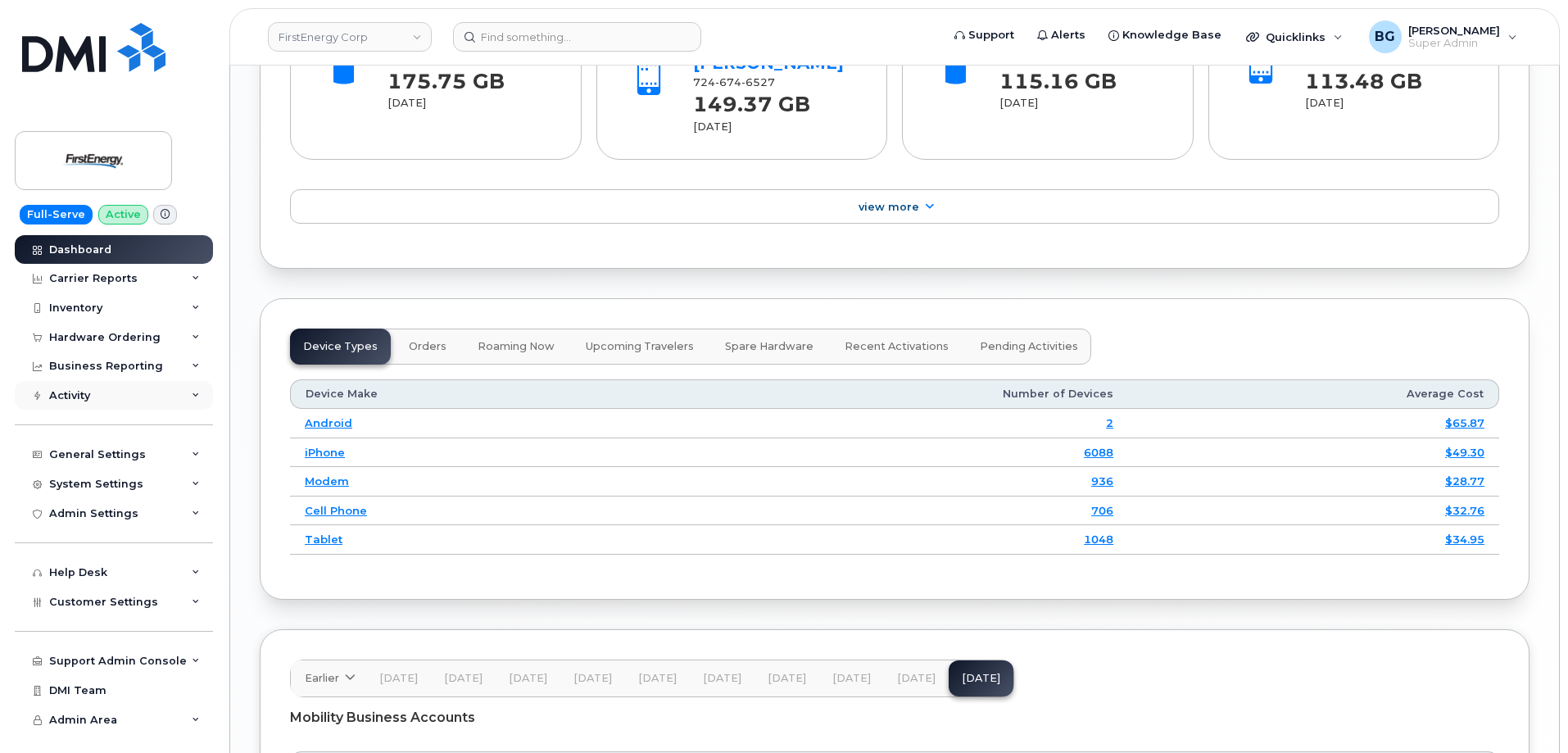
click at [73, 392] on div "Activity" at bounding box center [69, 396] width 41 height 13
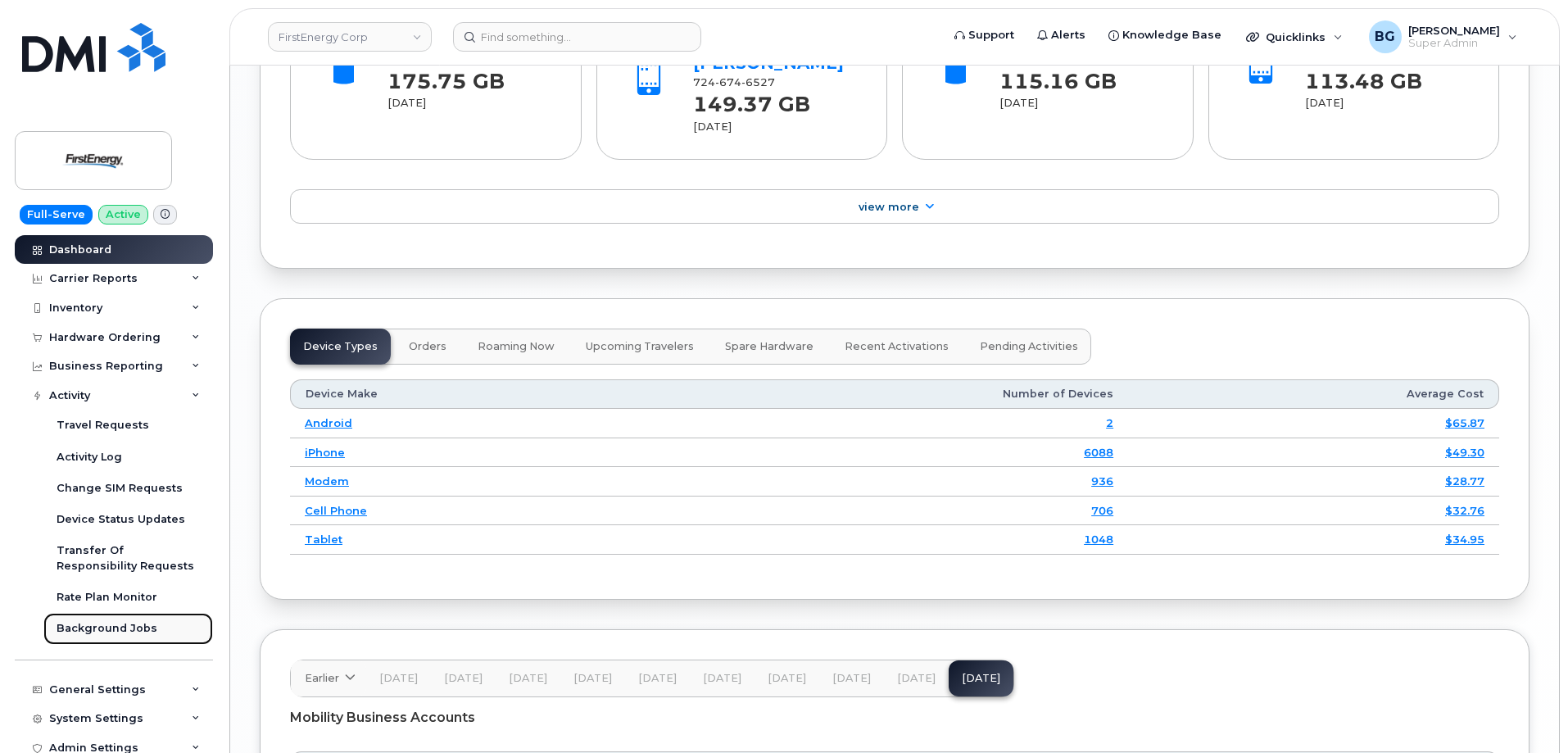
click at [85, 625] on div "Background Jobs" at bounding box center [107, 629] width 101 height 15
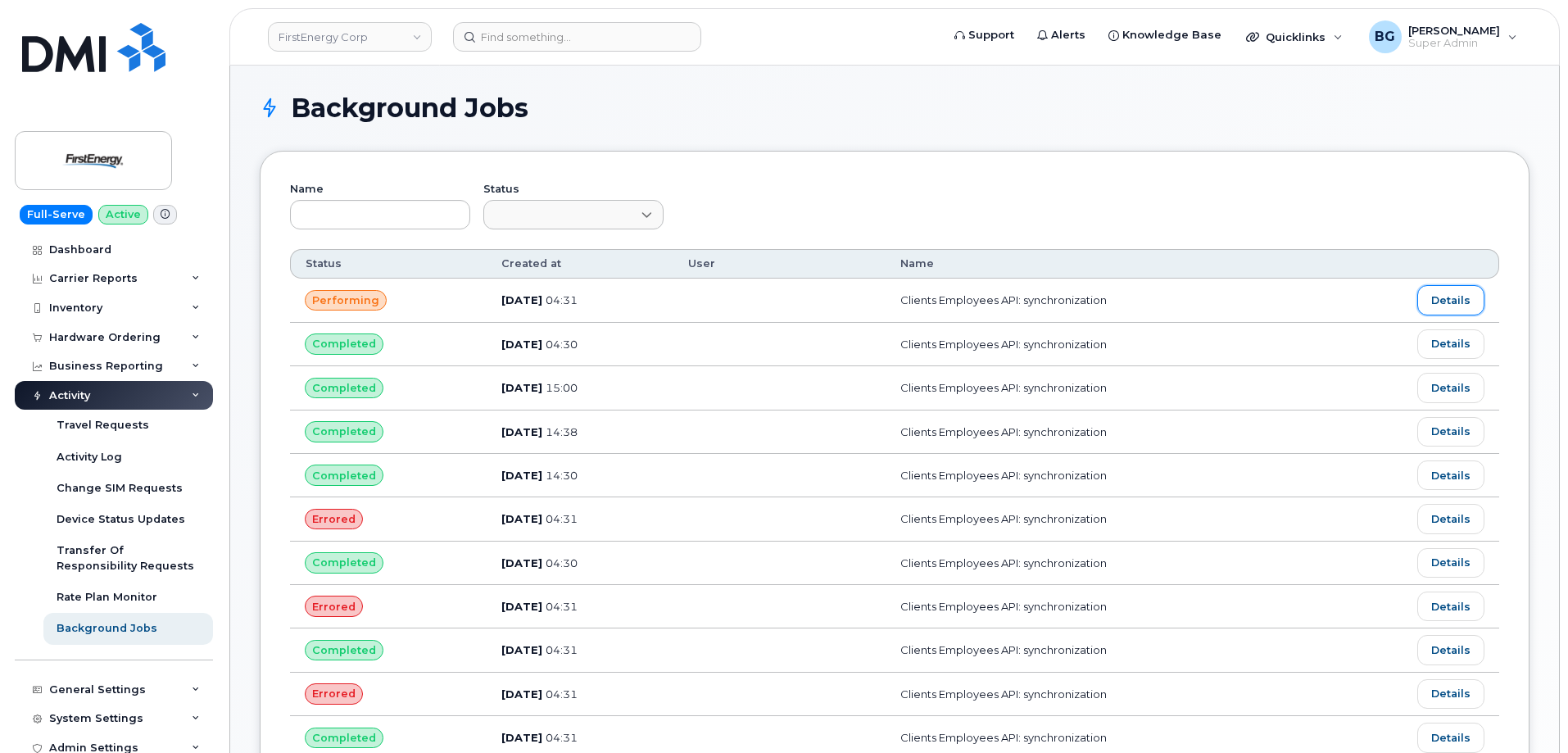
click at [1453, 307] on link "Details" at bounding box center [1450, 300] width 67 height 30
click at [1446, 389] on link "Details" at bounding box center [1450, 388] width 67 height 30
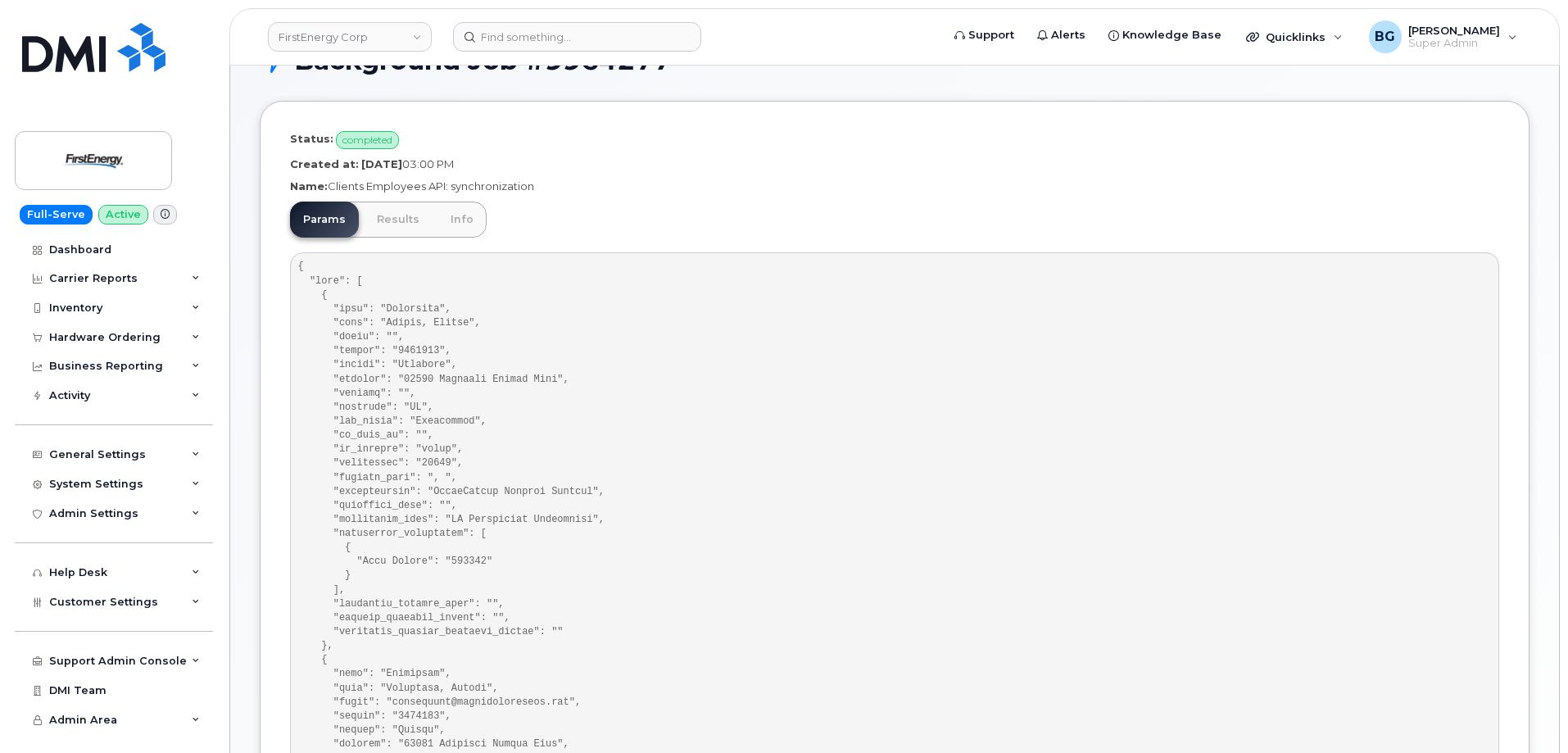
scroll to position [115, 0]
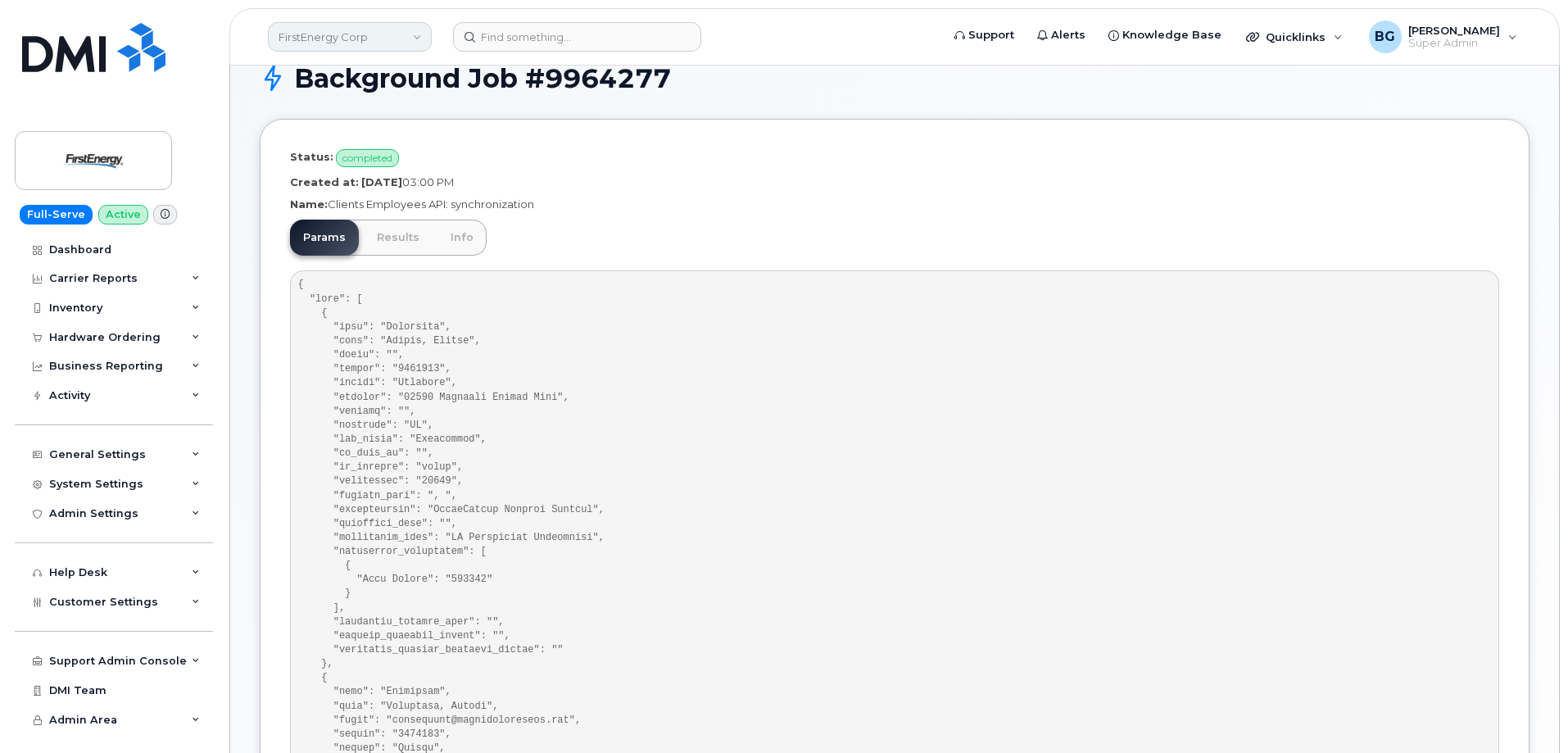
click at [345, 37] on link "FirstEnergy Corp" at bounding box center [350, 37] width 164 height 30
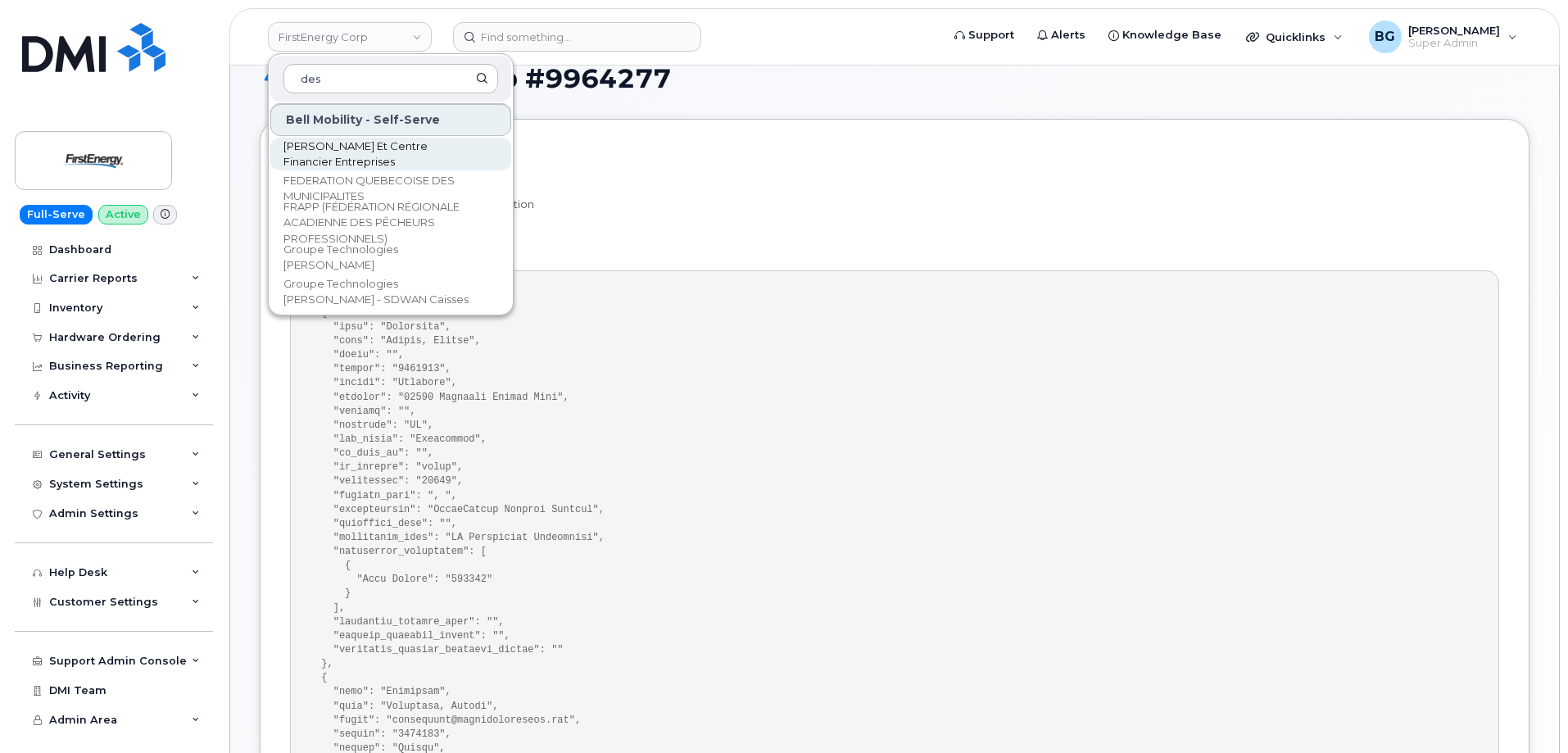
scroll to position [173, 0]
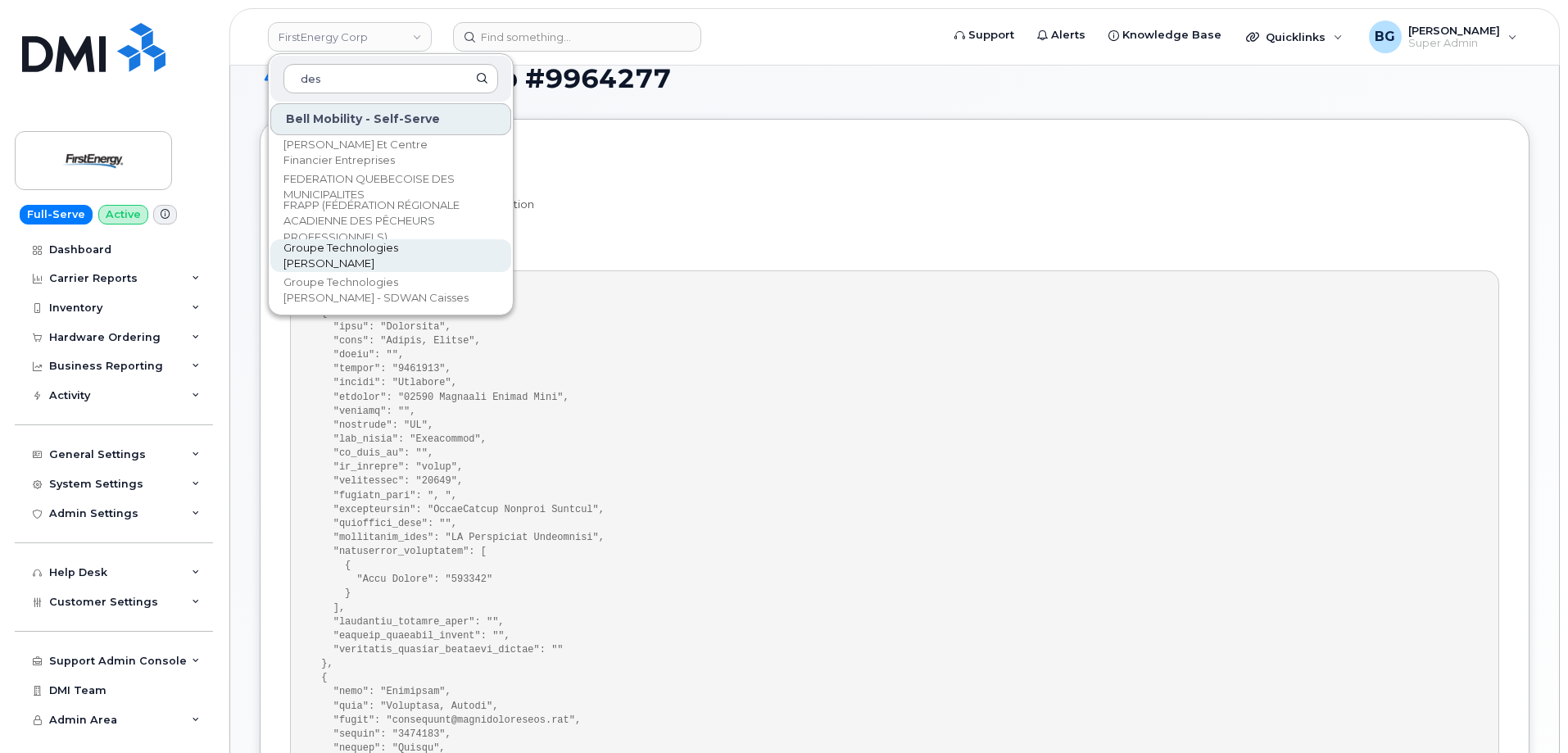
type input "des"
click at [345, 253] on span "Groupe Technologies Desjardins" at bounding box center [378, 256] width 189 height 32
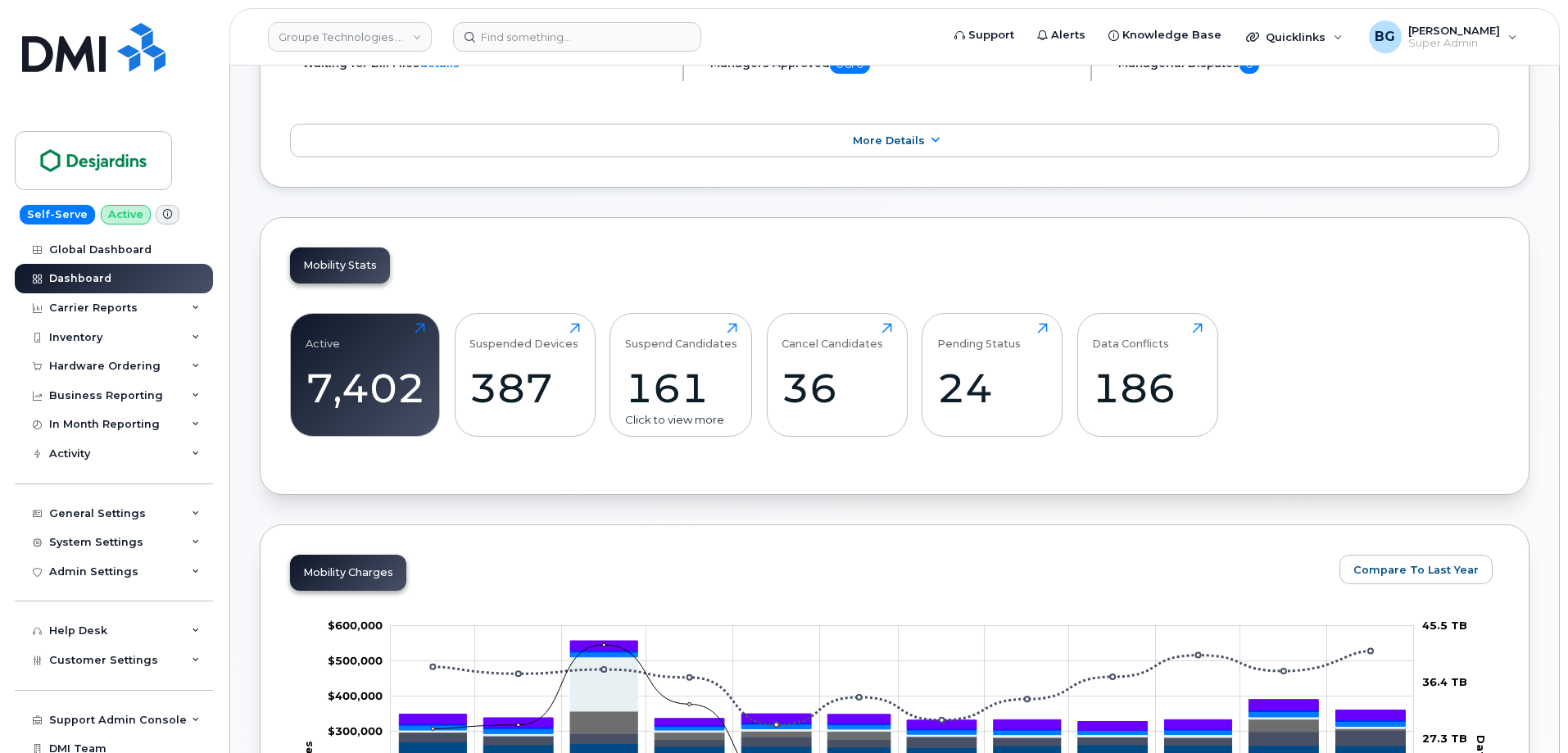
scroll to position [328, 0]
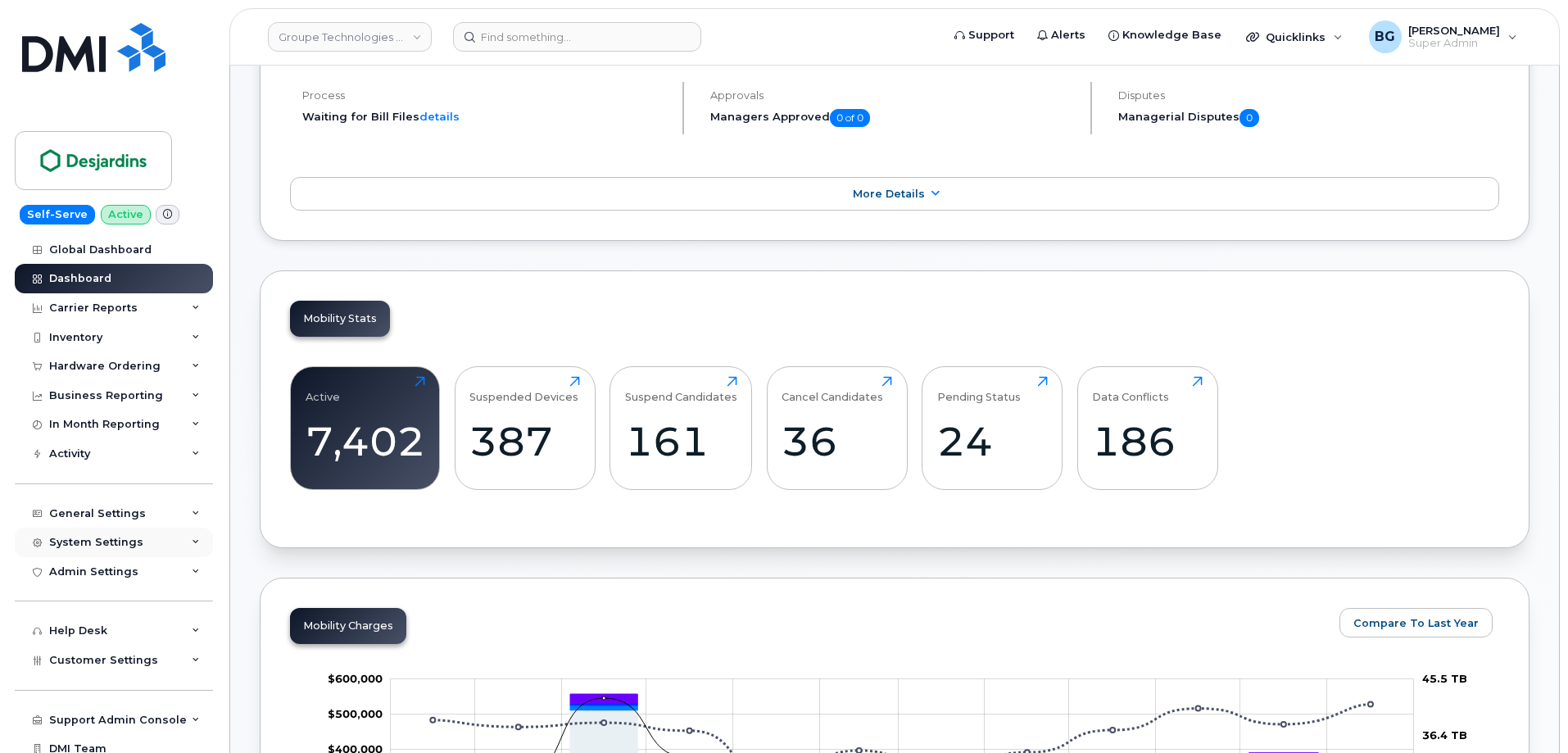
click at [84, 541] on div "System Settings" at bounding box center [96, 543] width 94 height 13
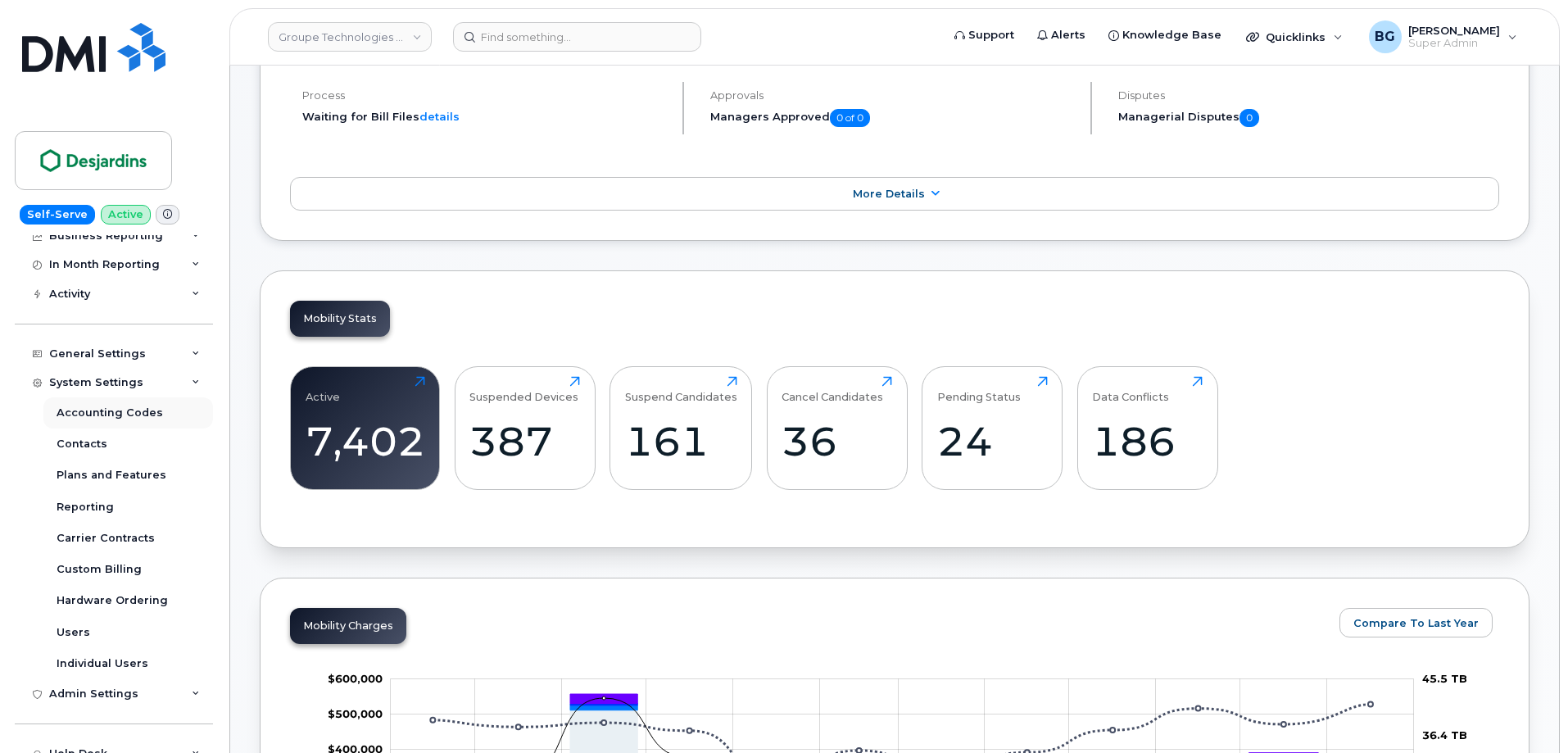
scroll to position [164, 0]
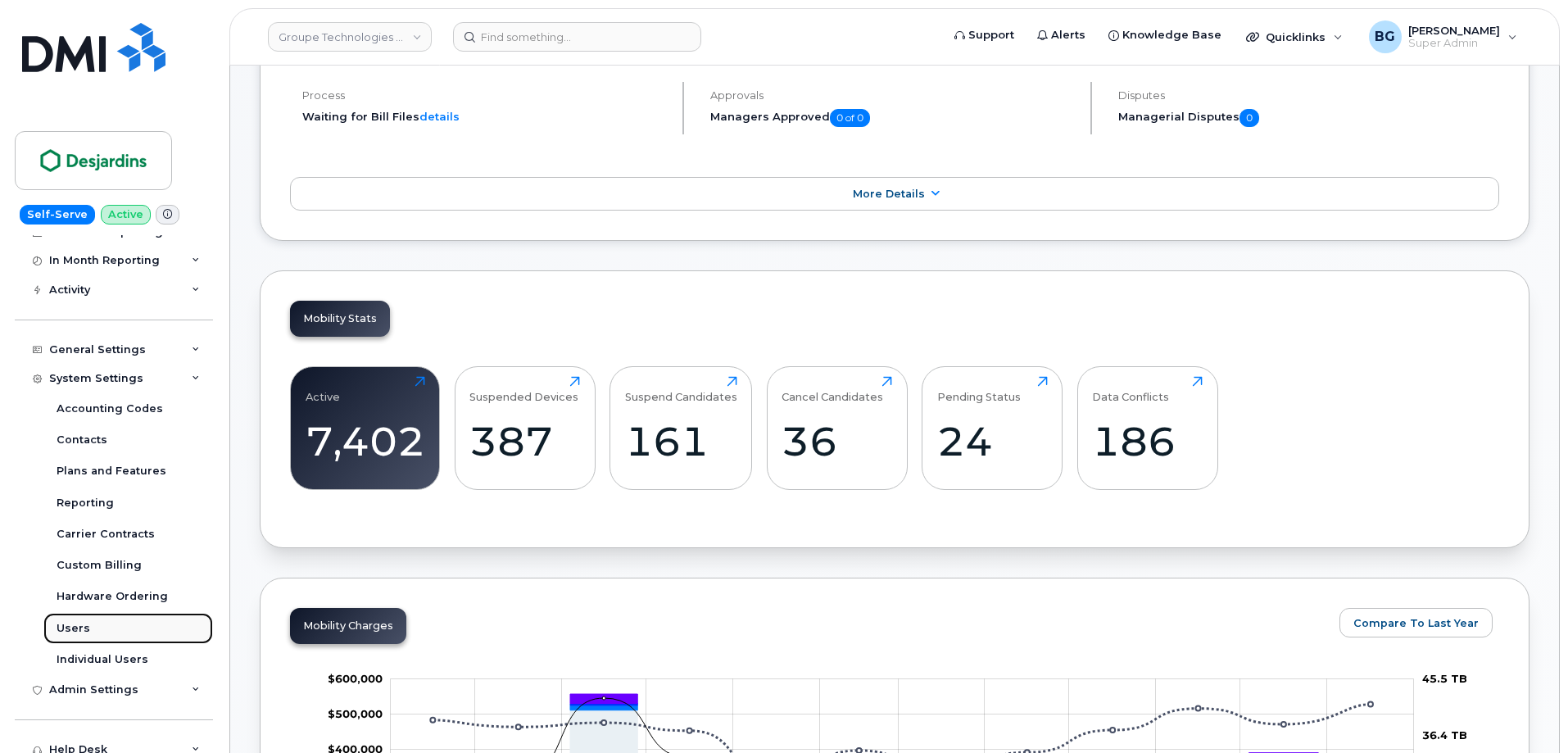
click at [67, 630] on div "Users" at bounding box center [73, 629] width 34 height 15
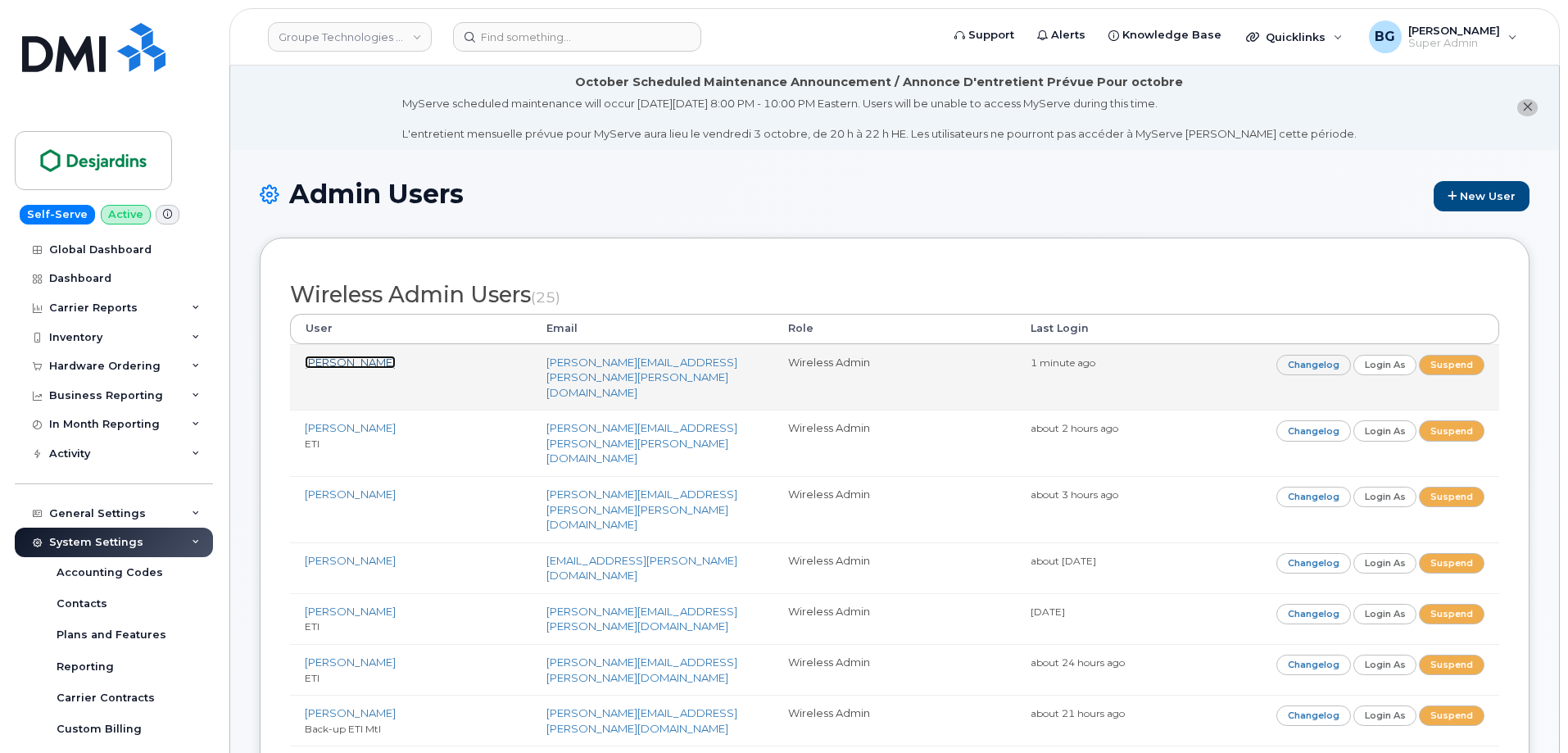
click at [316, 363] on link "[PERSON_NAME]" at bounding box center [350, 362] width 91 height 13
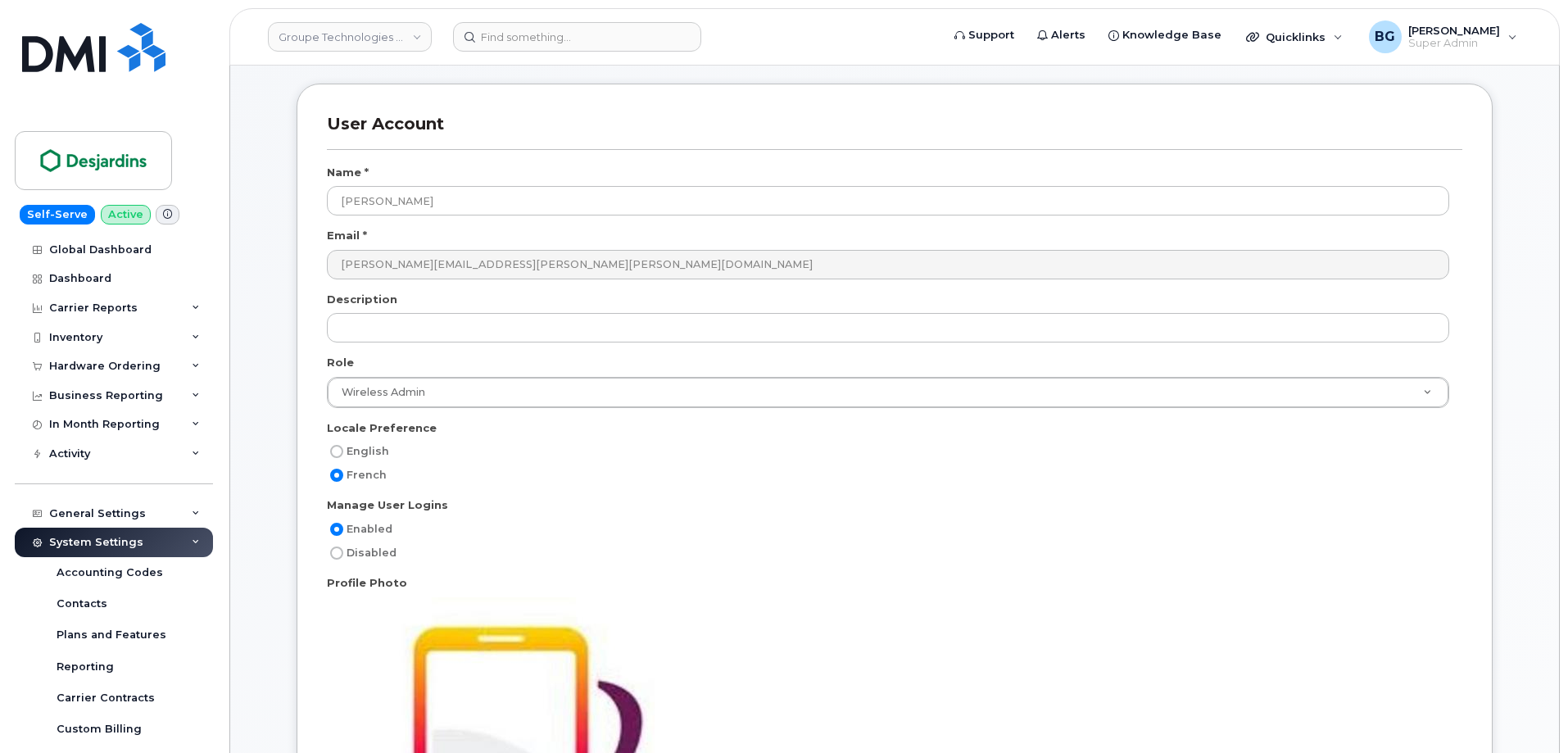
scroll to position [55, 0]
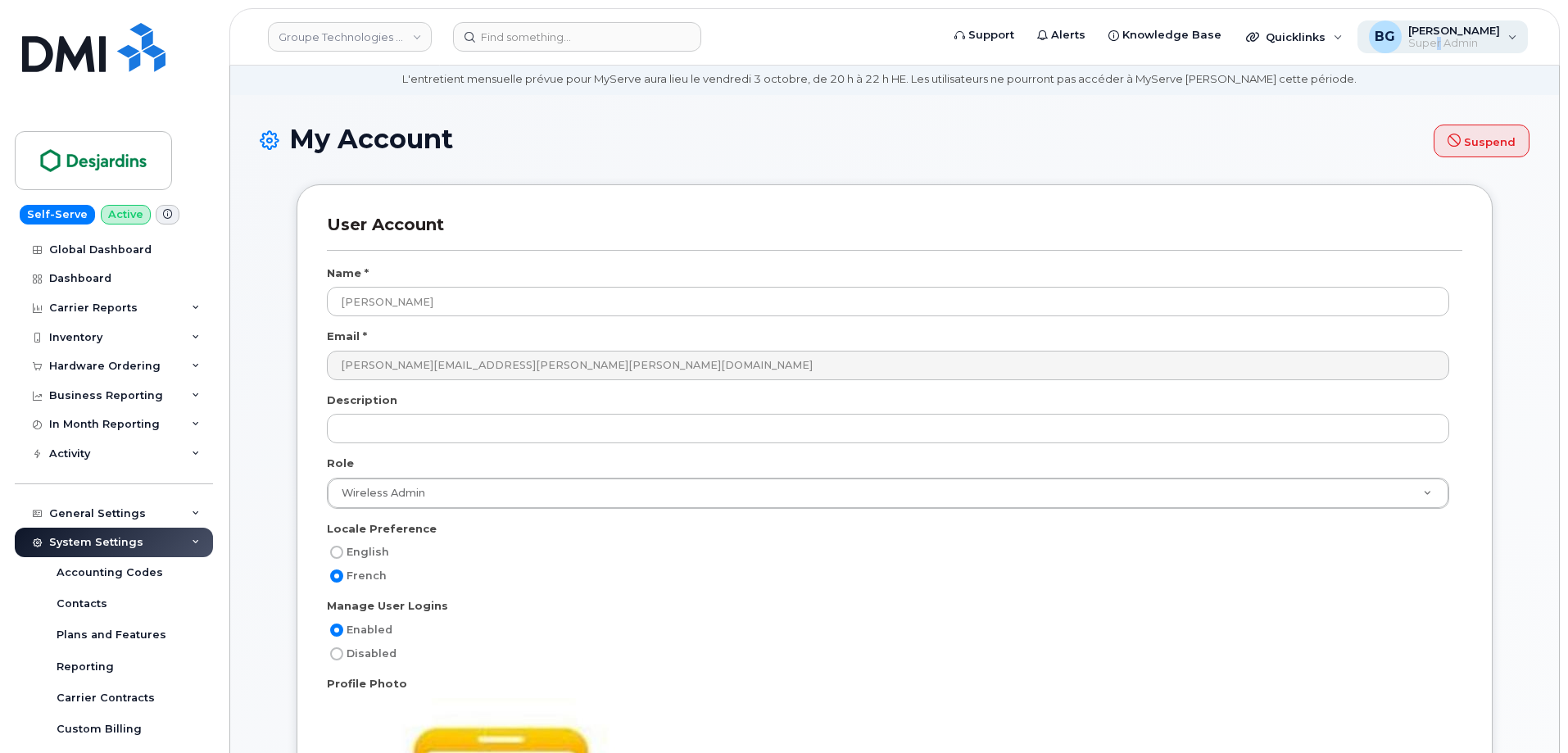
click at [1461, 42] on span "Super Admin" at bounding box center [1454, 44] width 92 height 13
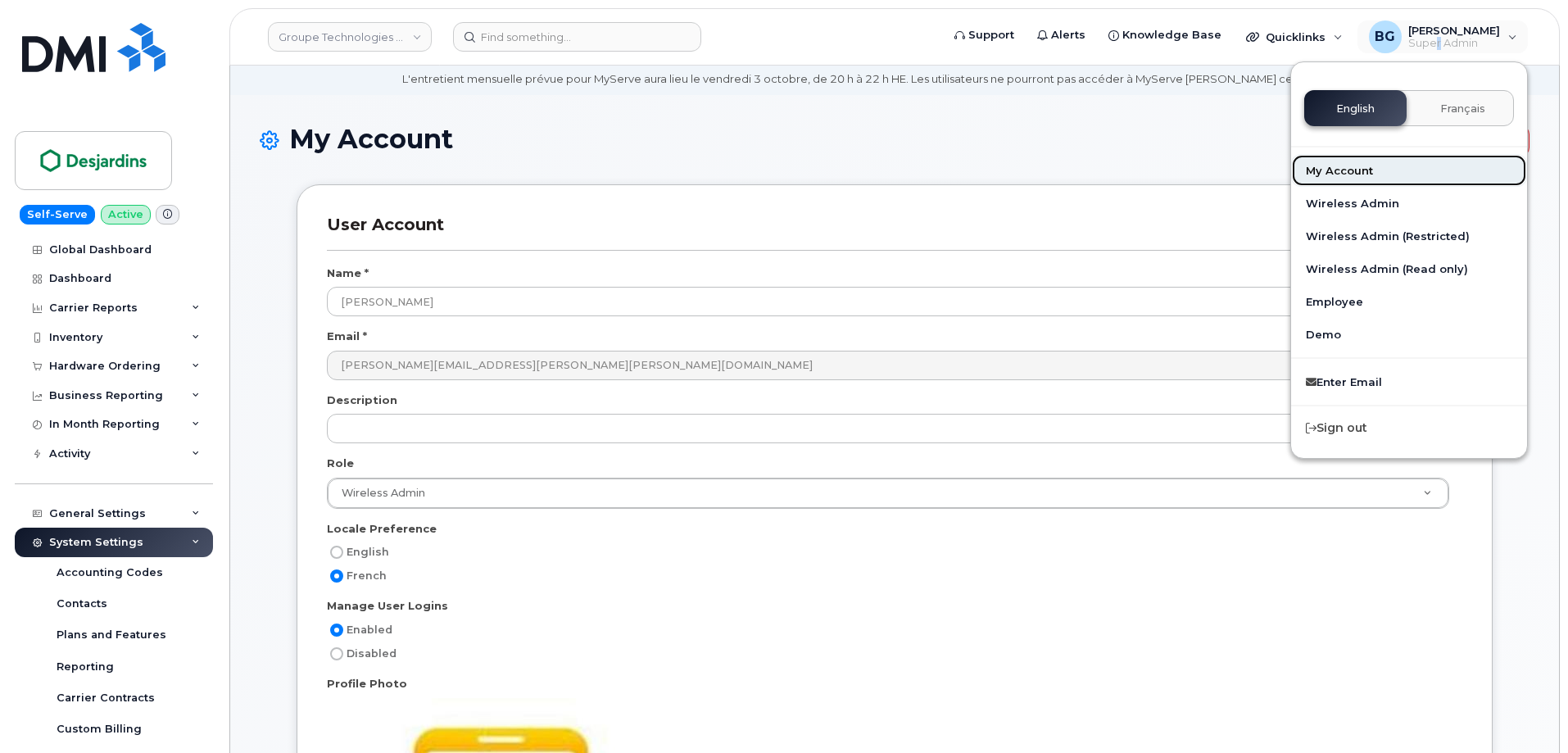
click at [1345, 166] on link "My Account" at bounding box center [1409, 171] width 236 height 33
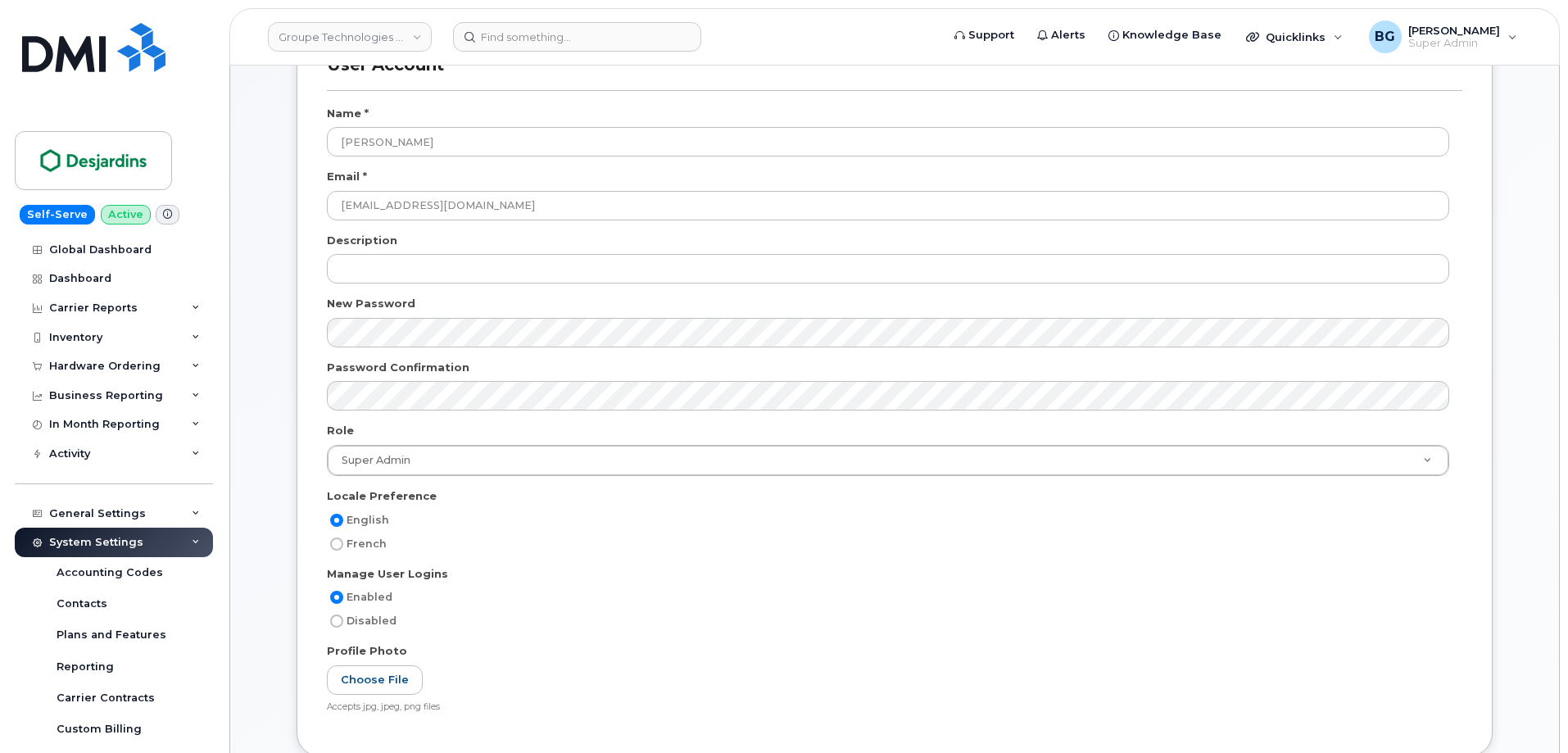
scroll to position [273, 0]
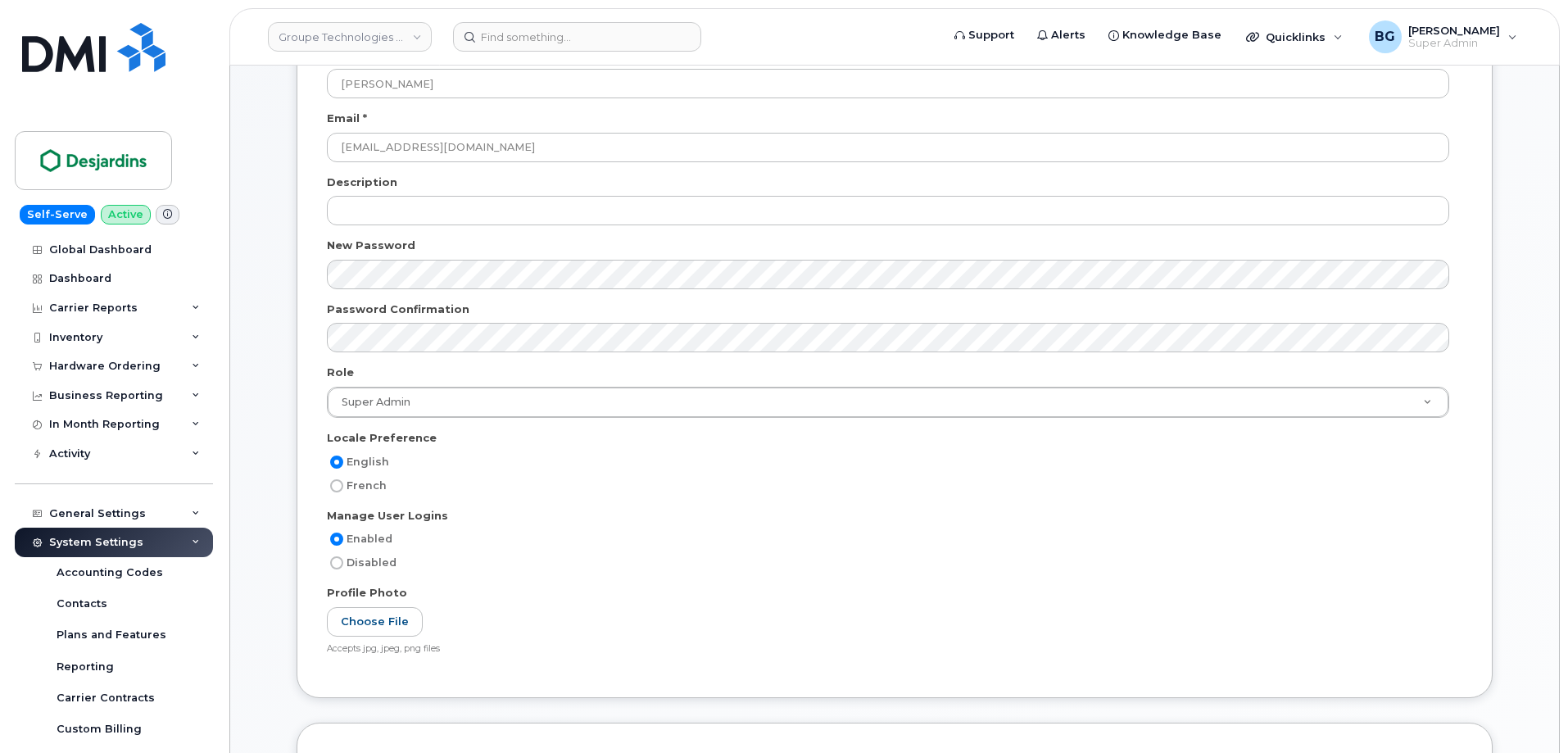
click at [341, 490] on input "French" at bounding box center [337, 486] width 13 height 13
radio input "true"
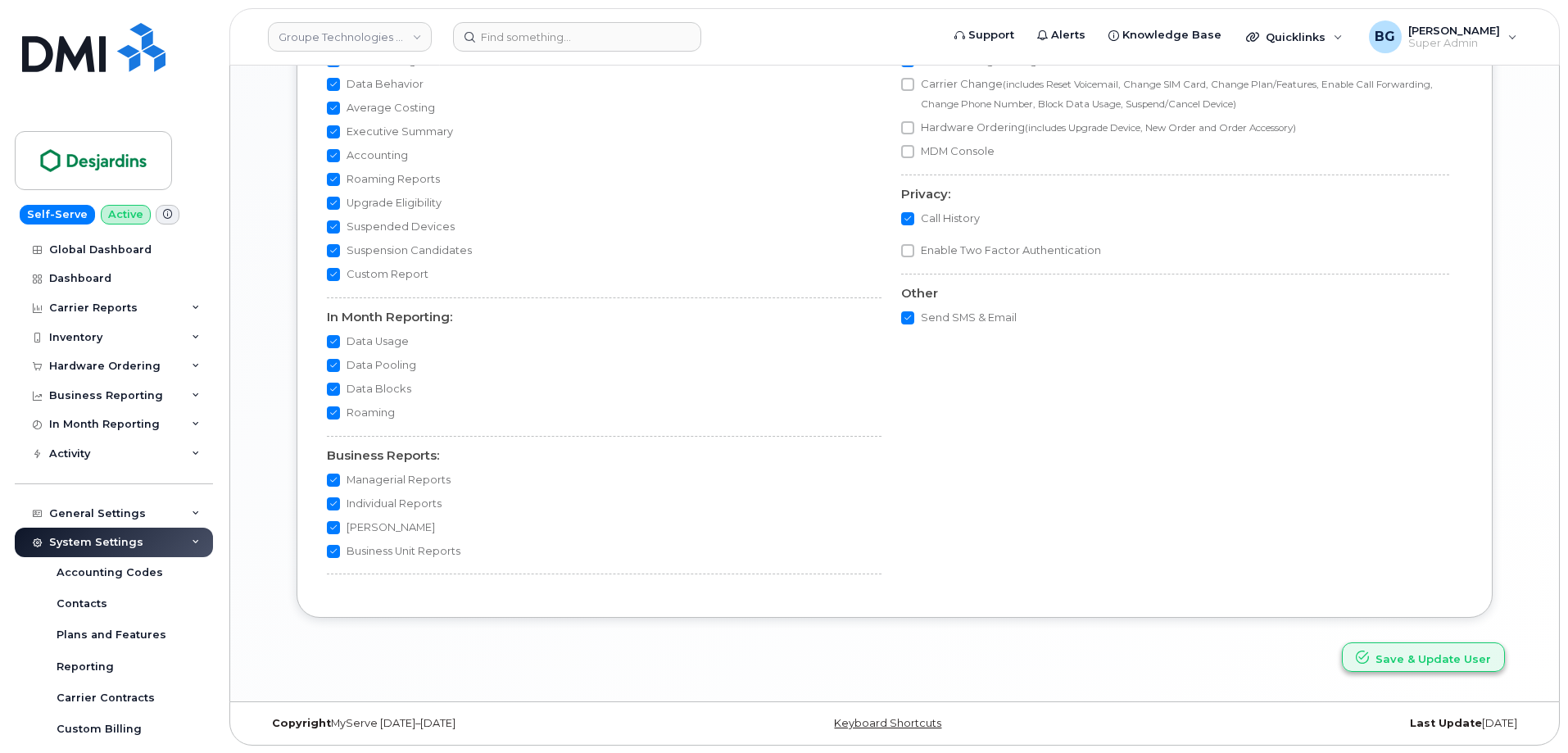
scroll to position [1463, 0]
click at [1421, 655] on button "Save & Update User" at bounding box center [1423, 657] width 163 height 31
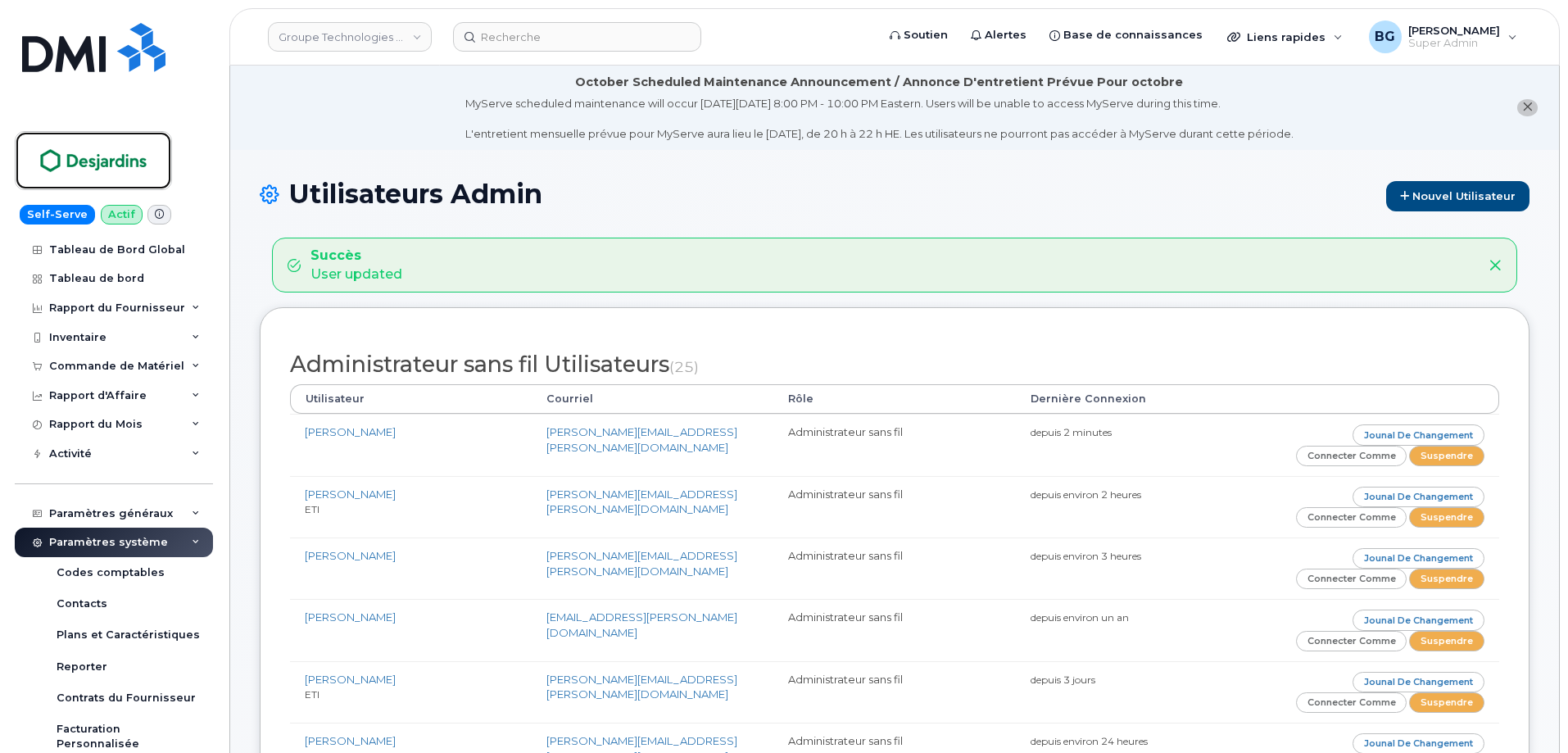
drag, startPoint x: 76, startPoint y: 162, endPoint x: 218, endPoint y: 194, distance: 145.6
click at [76, 162] on img at bounding box center [94, 160] width 126 height 47
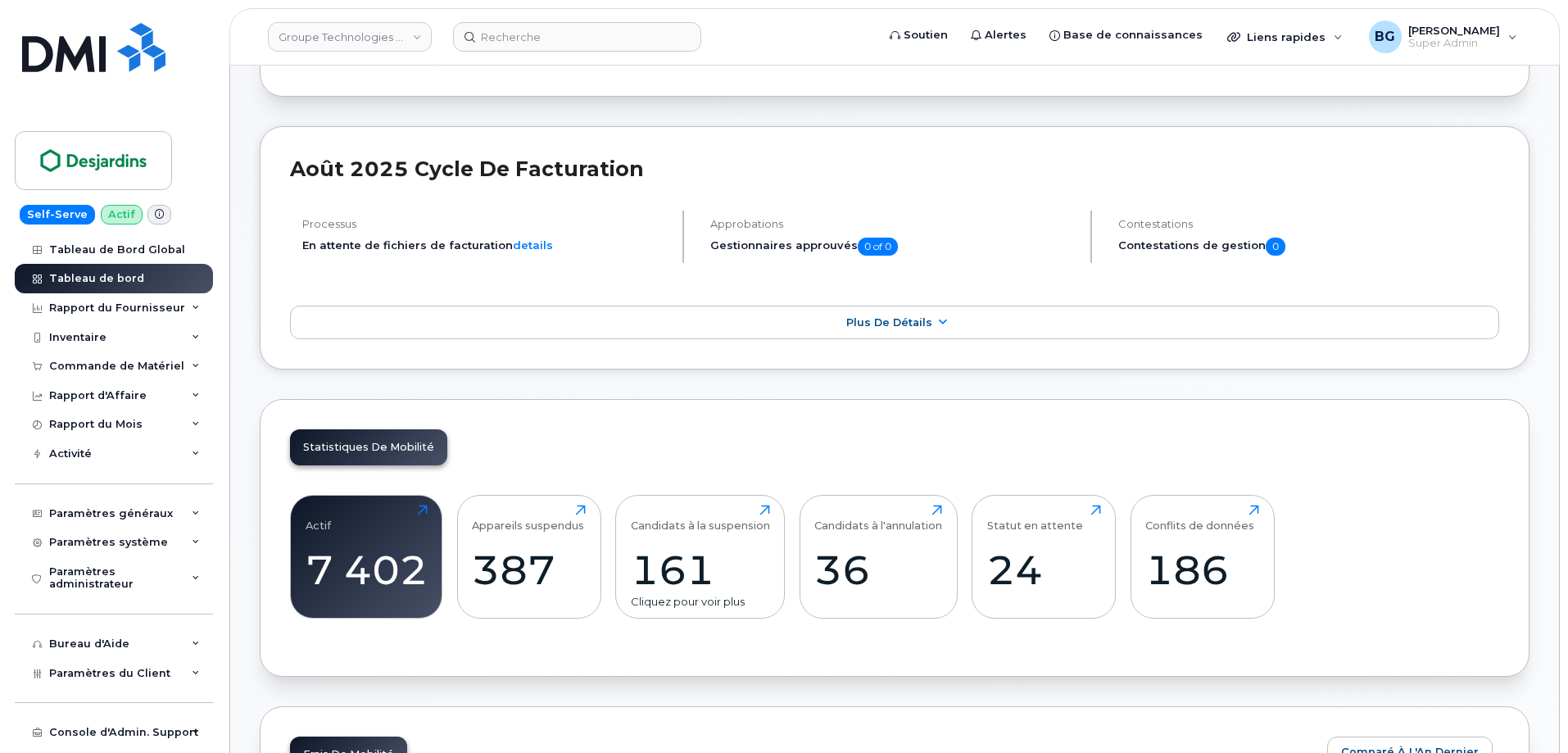
scroll to position [328, 0]
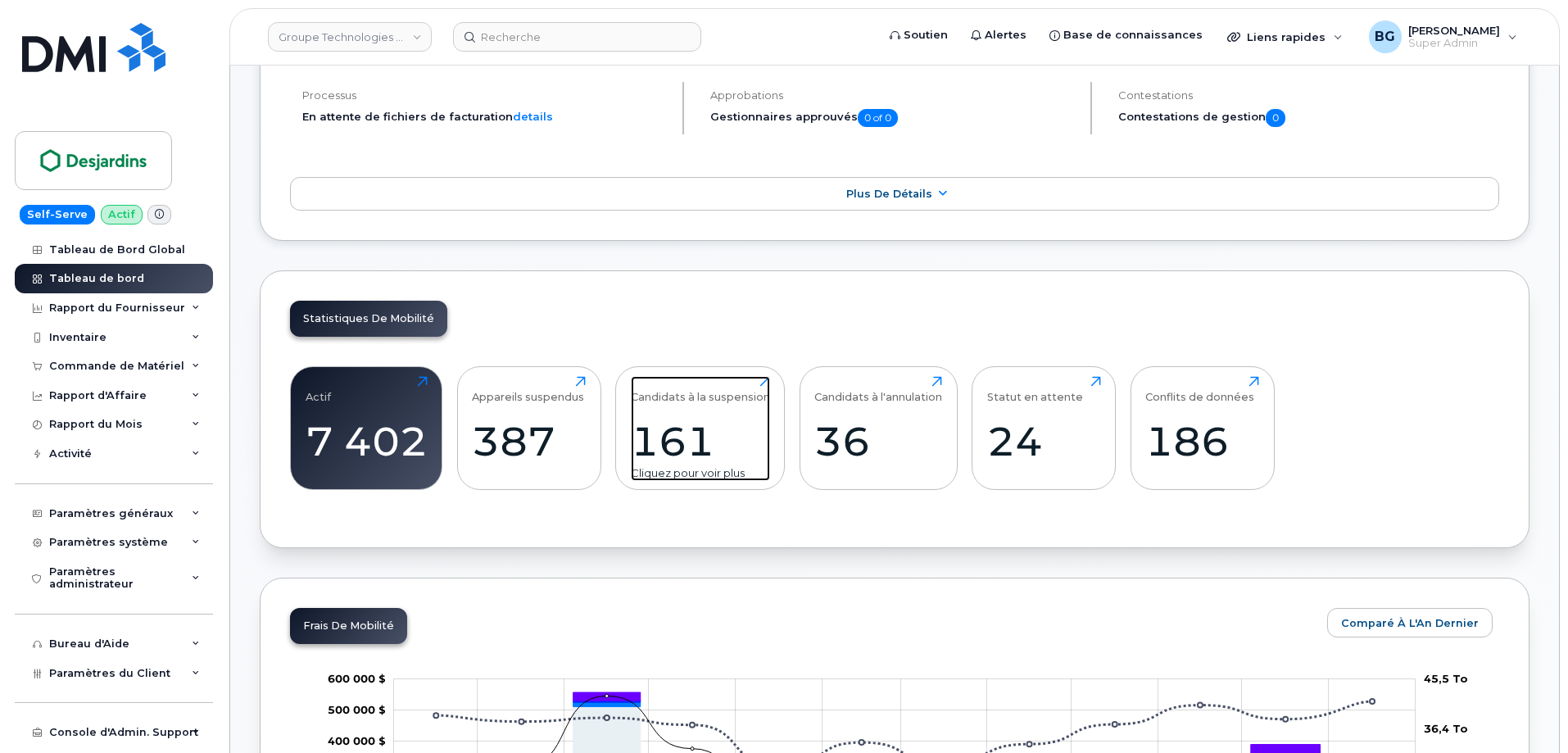
click at [715, 429] on div "161" at bounding box center [701, 441] width 139 height 48
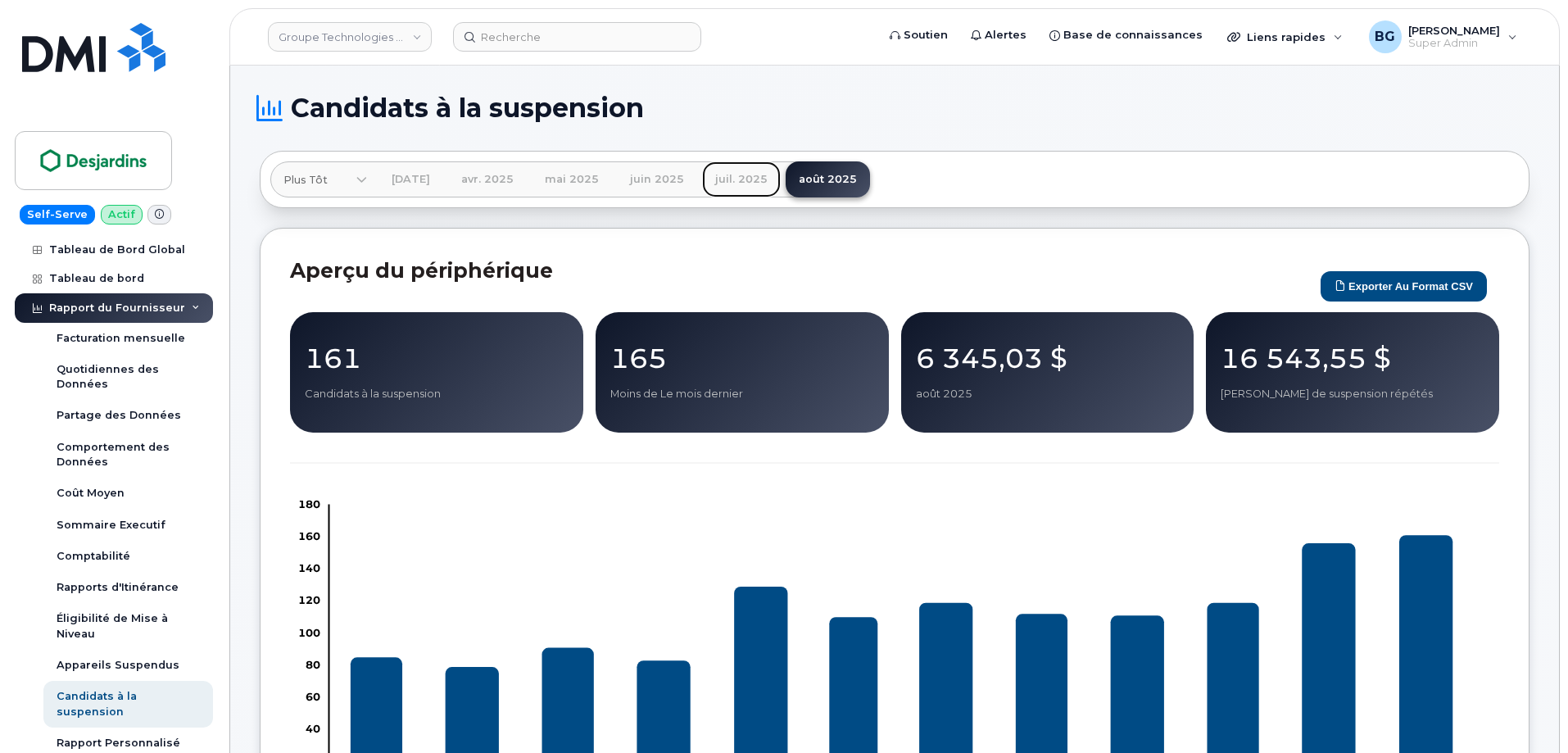
click at [748, 179] on link "juil. 2025" at bounding box center [741, 180] width 79 height 36
click at [834, 173] on link "août 2025" at bounding box center [828, 180] width 84 height 36
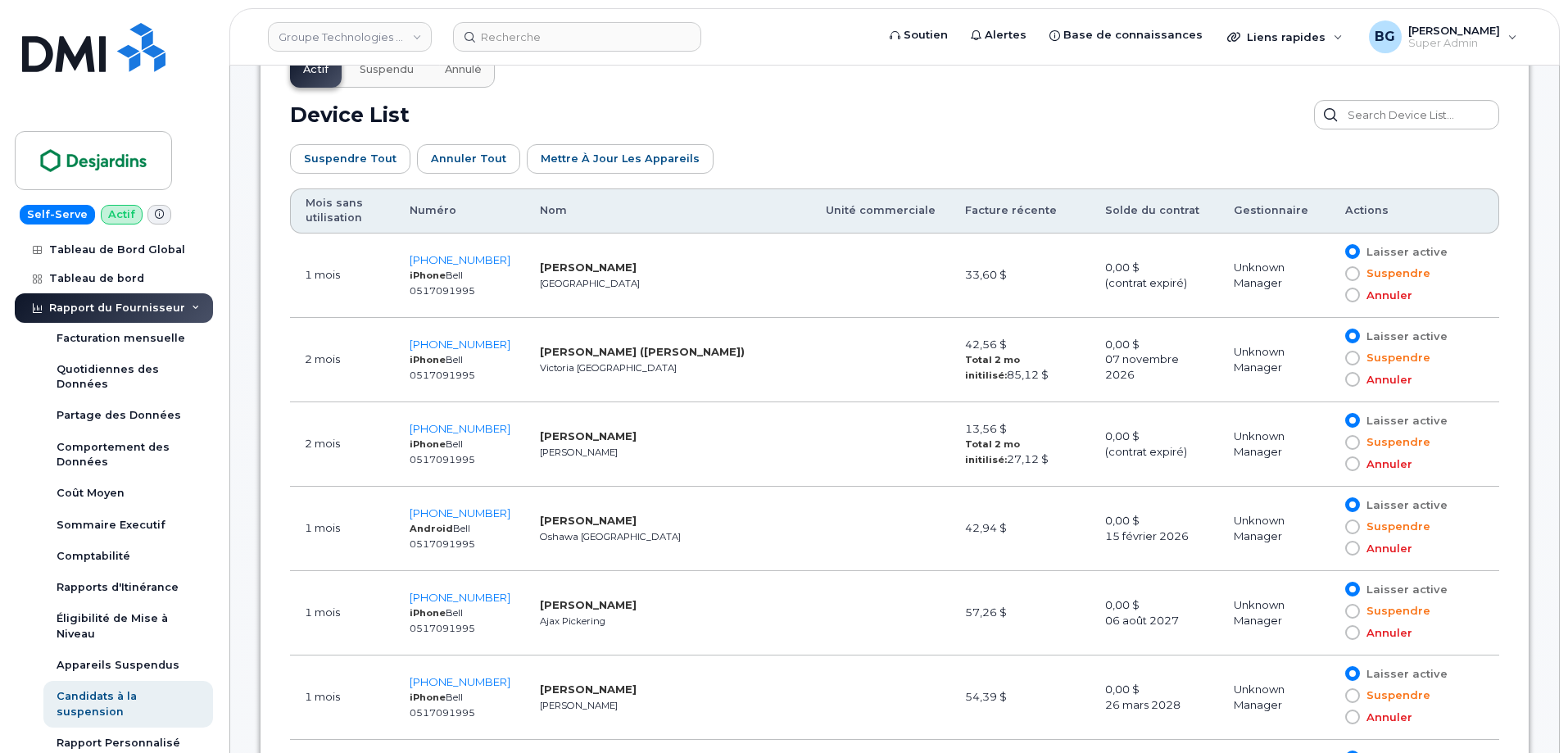
scroll to position [874, 0]
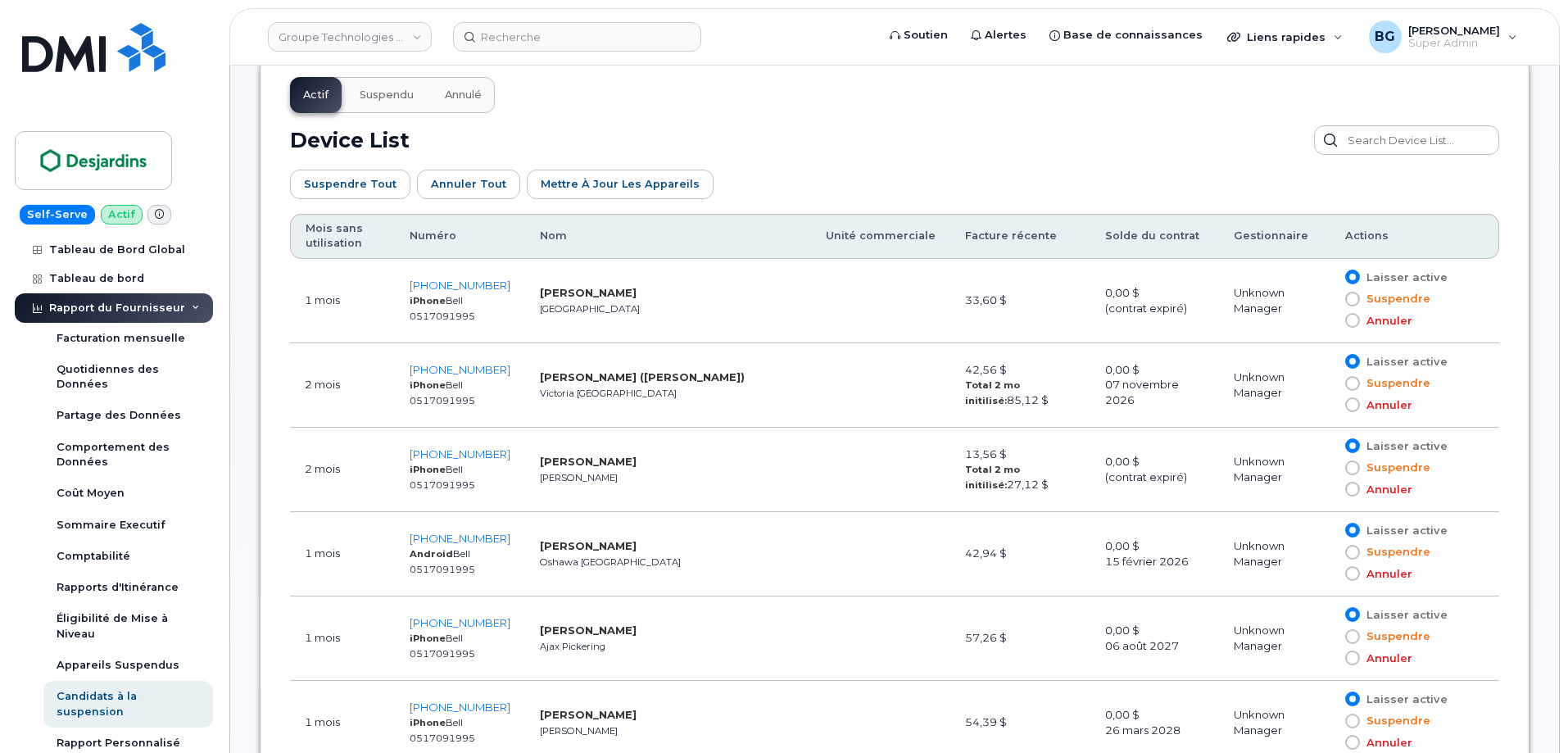
click at [342, 238] on th "Mois sans utilisation" at bounding box center [342, 236] width 105 height 45
click at [405, 234] on th "Numéro" at bounding box center [460, 236] width 130 height 45
click at [489, 232] on th "Numéro" at bounding box center [460, 236] width 130 height 45
click at [419, 236] on th "Numéro" at bounding box center [460, 236] width 130 height 45
click at [475, 236] on th "Numéro" at bounding box center [460, 236] width 130 height 45
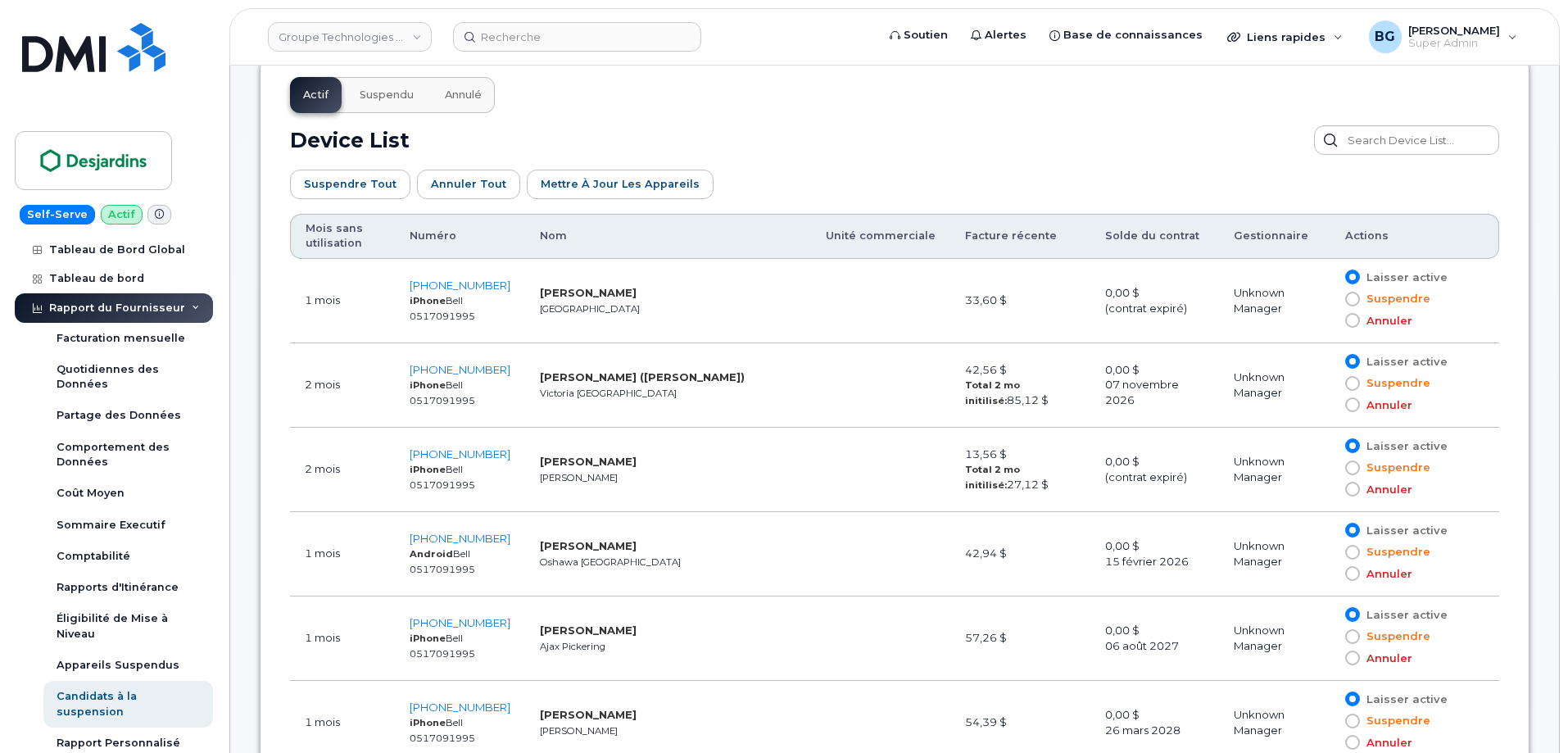
click at [551, 227] on th "Nom" at bounding box center [668, 236] width 286 height 45
click at [779, 225] on th "Nom" at bounding box center [668, 236] width 286 height 45
click at [933, 226] on th "Unité commerciale" at bounding box center [880, 236] width 139 height 45
drag, startPoint x: 1054, startPoint y: 233, endPoint x: 1122, endPoint y: 222, distance: 68.9
click at [1055, 234] on th "Facture récente" at bounding box center [1020, 236] width 140 height 45
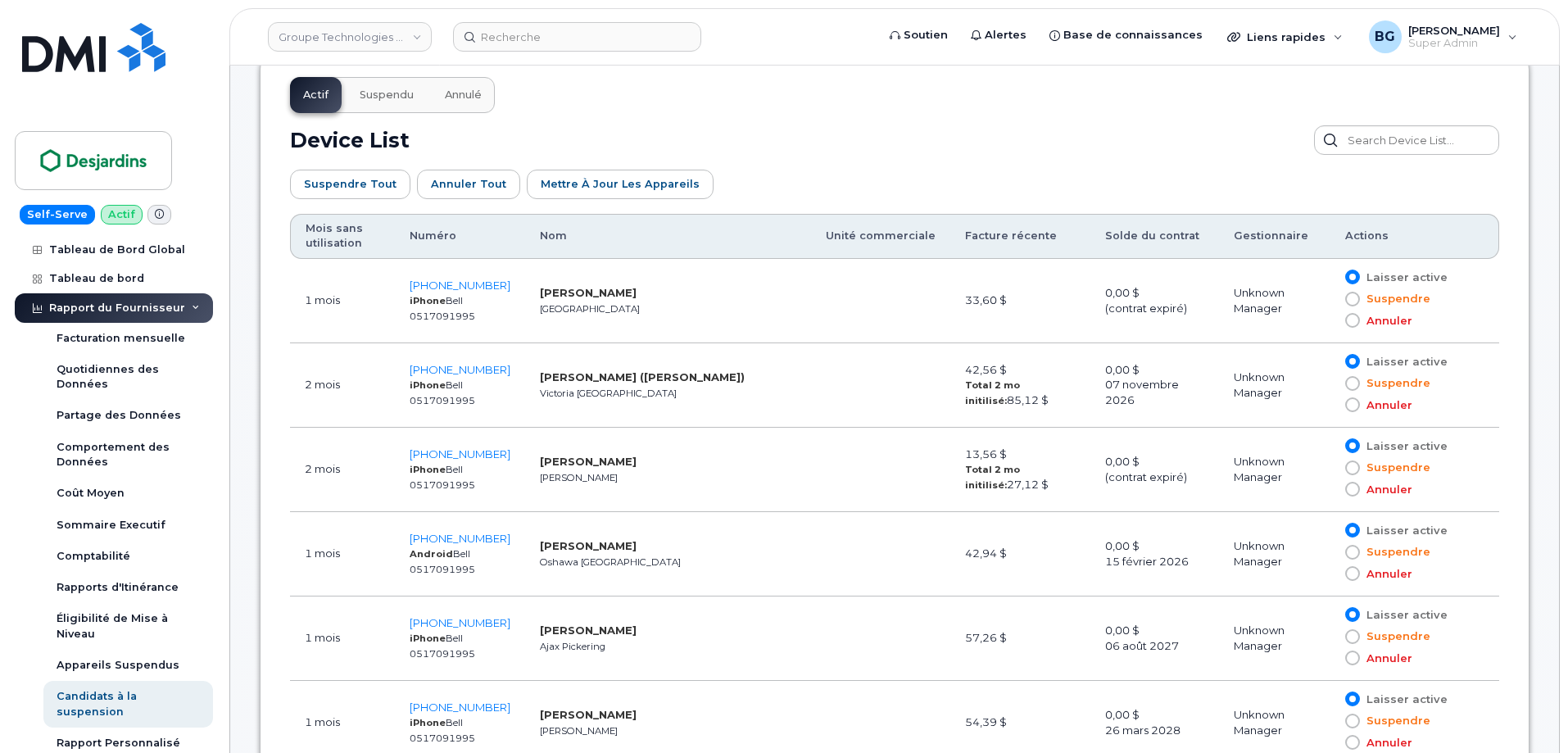
drag, startPoint x: 1250, startPoint y: 198, endPoint x: 1271, endPoint y: 205, distance: 22.1
click at [1254, 203] on div "Suspendre tout Annuler tout Mettre à jour les appareils Customize Filter Refres…" at bounding box center [895, 184] width 1209 height 59
drag, startPoint x: 1313, startPoint y: 210, endPoint x: 1327, endPoint y: 217, distance: 15.7
click at [1471, 212] on div "Suspendre tout Annuler tout Mettre à jour les appareils Customize Filter Refres…" at bounding box center [895, 184] width 1209 height 59
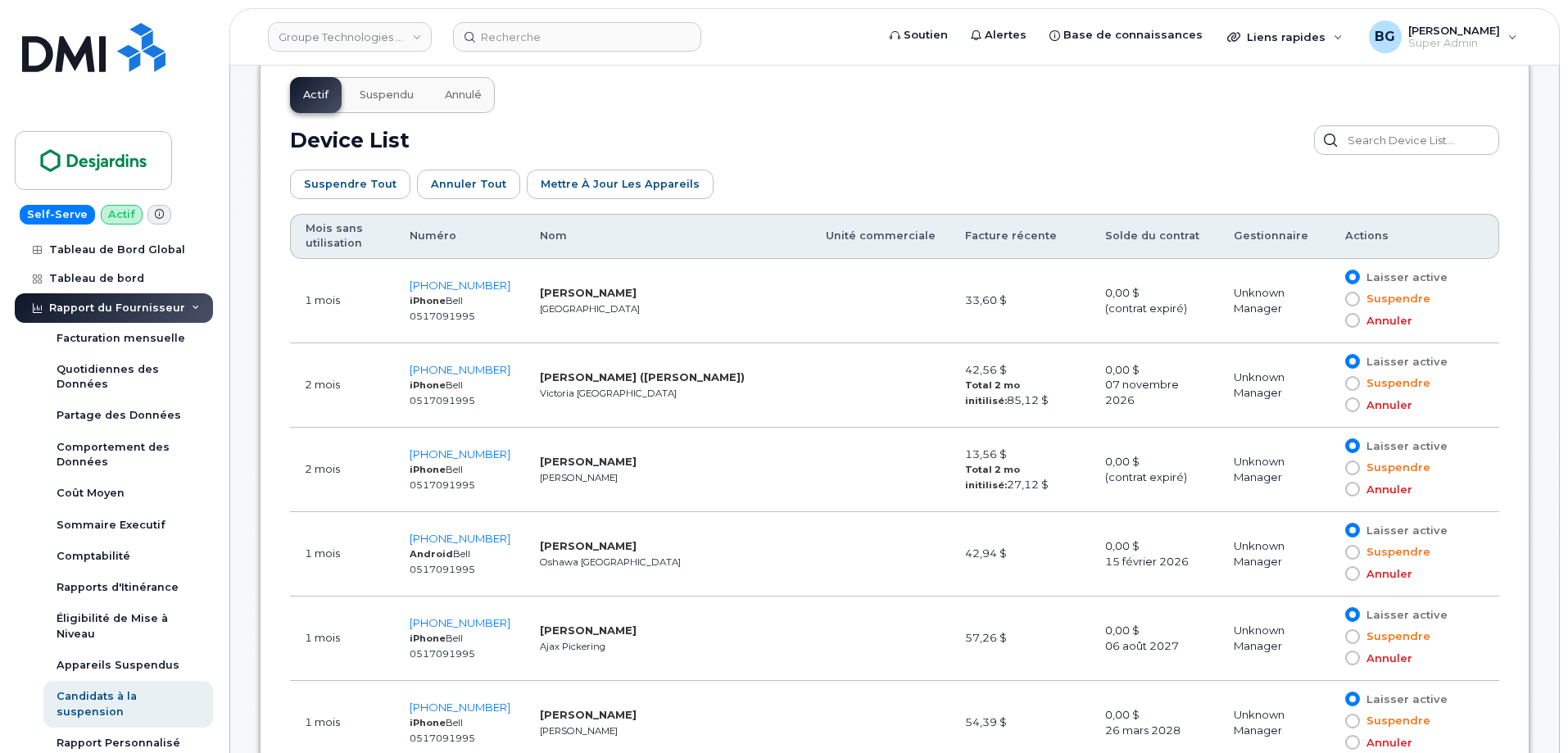
click at [1434, 239] on th "Actions" at bounding box center [1415, 236] width 169 height 45
drag, startPoint x: 767, startPoint y: 303, endPoint x: 750, endPoint y: 303, distance: 17.0
click at [765, 303] on td "Bryson Georgas Vancouver" at bounding box center [668, 302] width 286 height 84
click at [497, 219] on th "Numéro" at bounding box center [460, 236] width 130 height 45
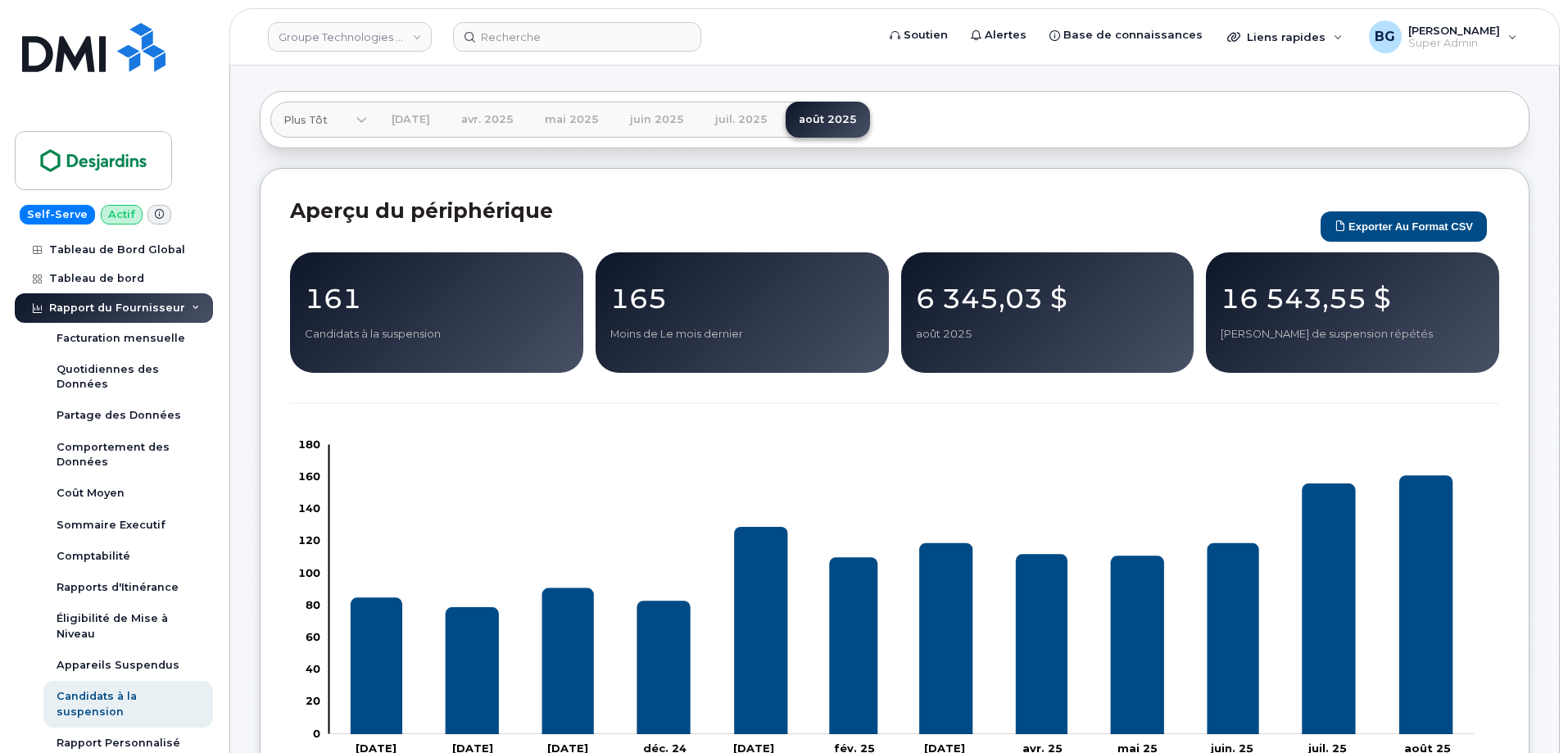
scroll to position [0, 0]
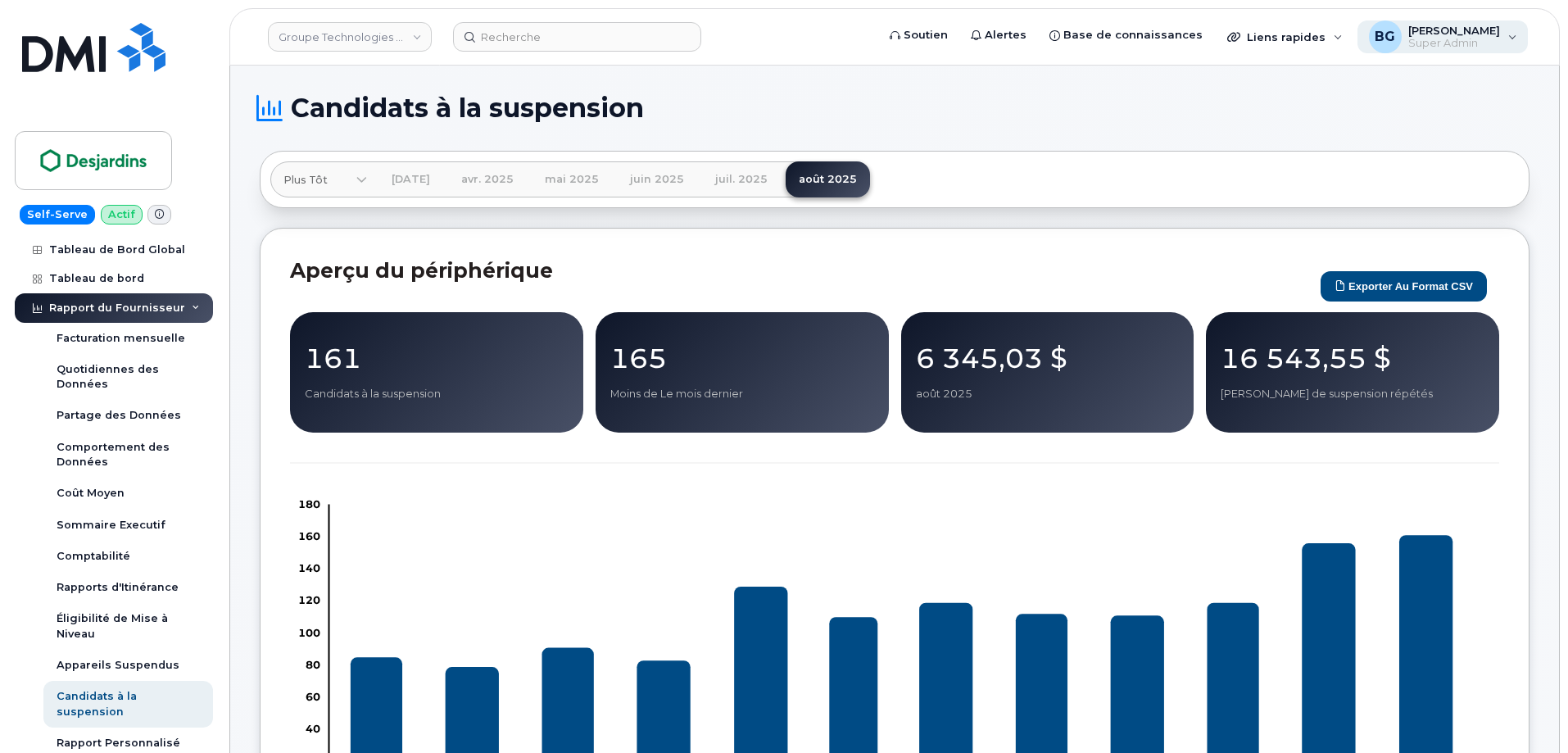
click at [1461, 36] on span "[PERSON_NAME]" at bounding box center [1454, 31] width 92 height 13
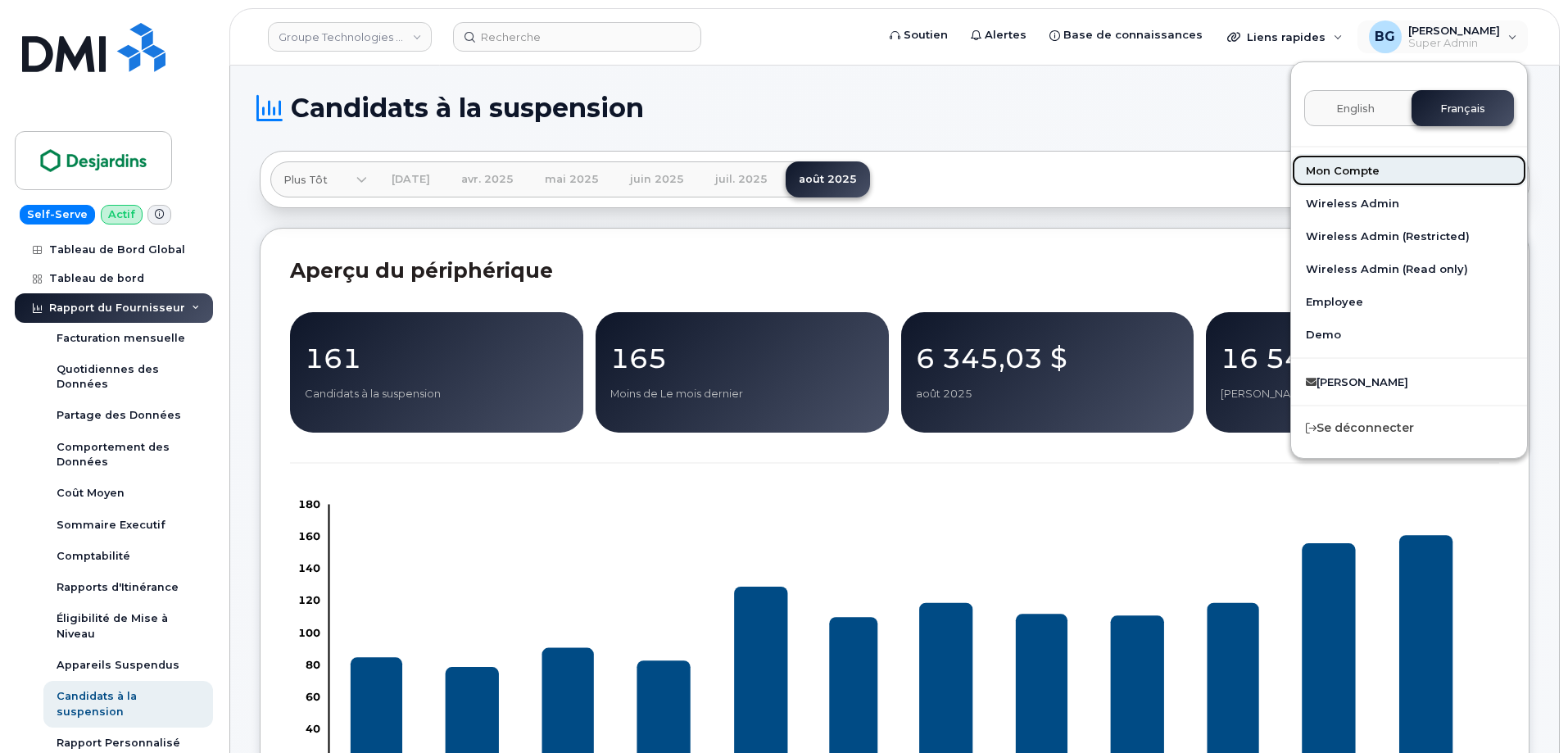
click at [1339, 169] on link "Mon Compte" at bounding box center [1409, 171] width 236 height 33
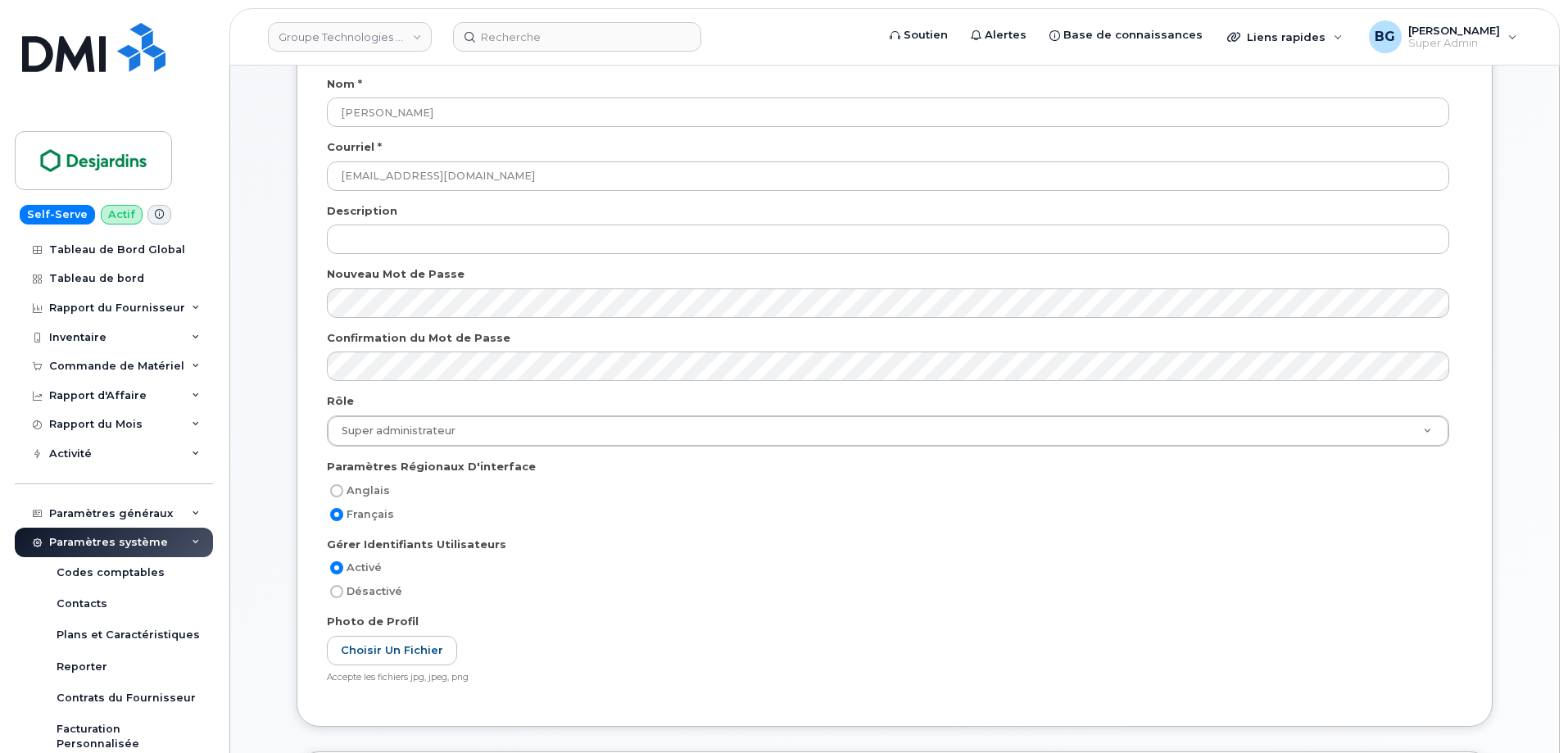
scroll to position [273, 0]
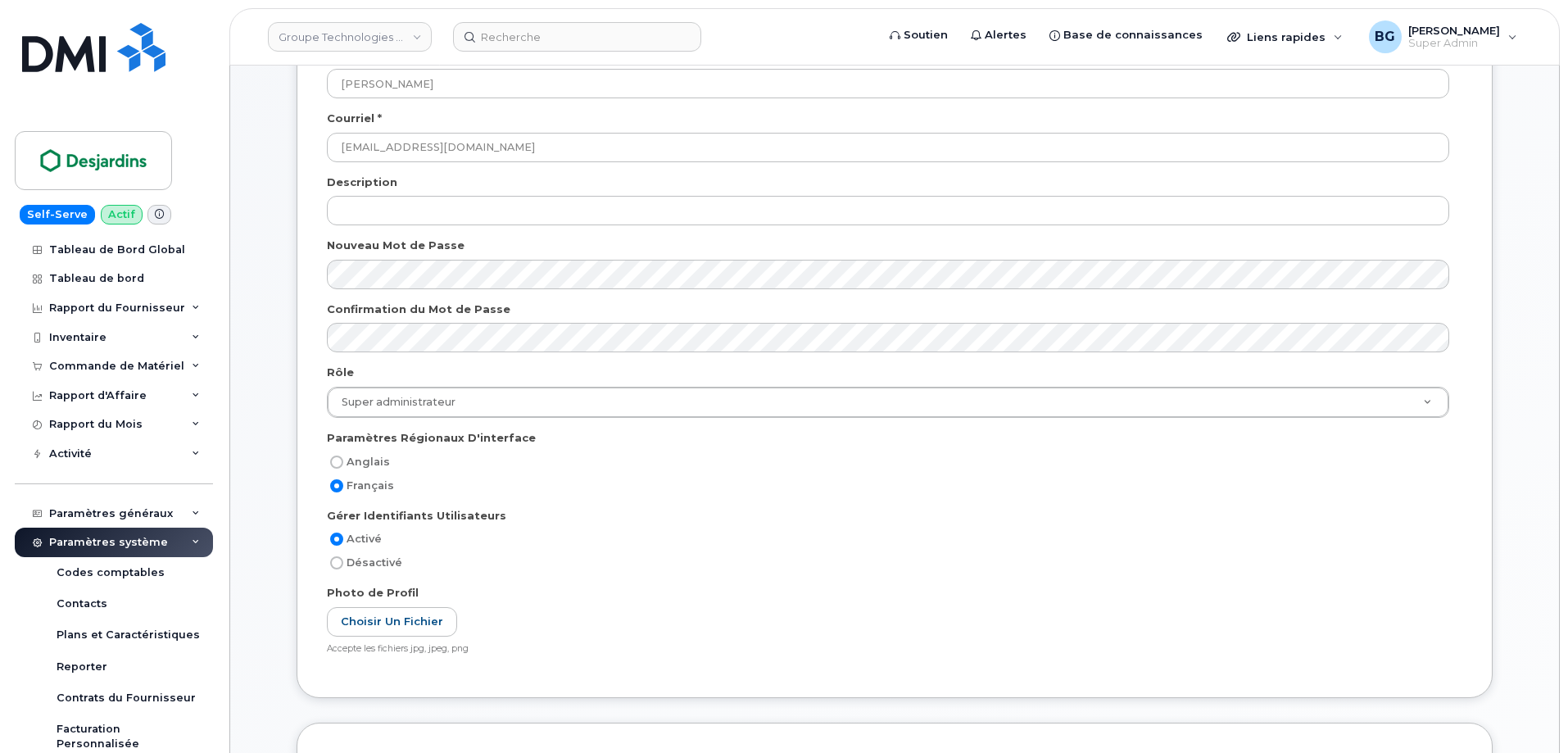
click at [342, 459] on input "Anglais" at bounding box center [337, 462] width 13 height 13
radio input "true"
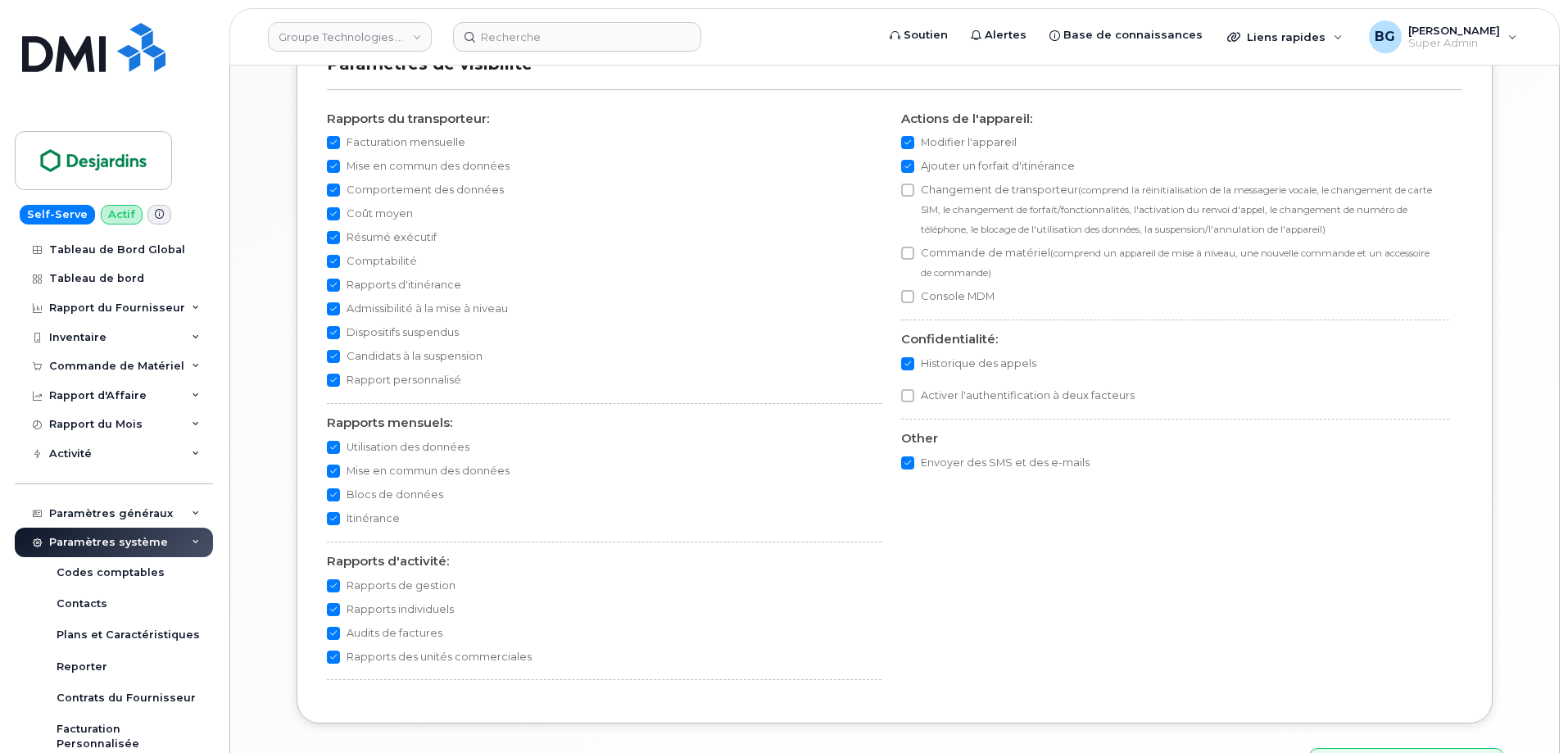
scroll to position [1463, 0]
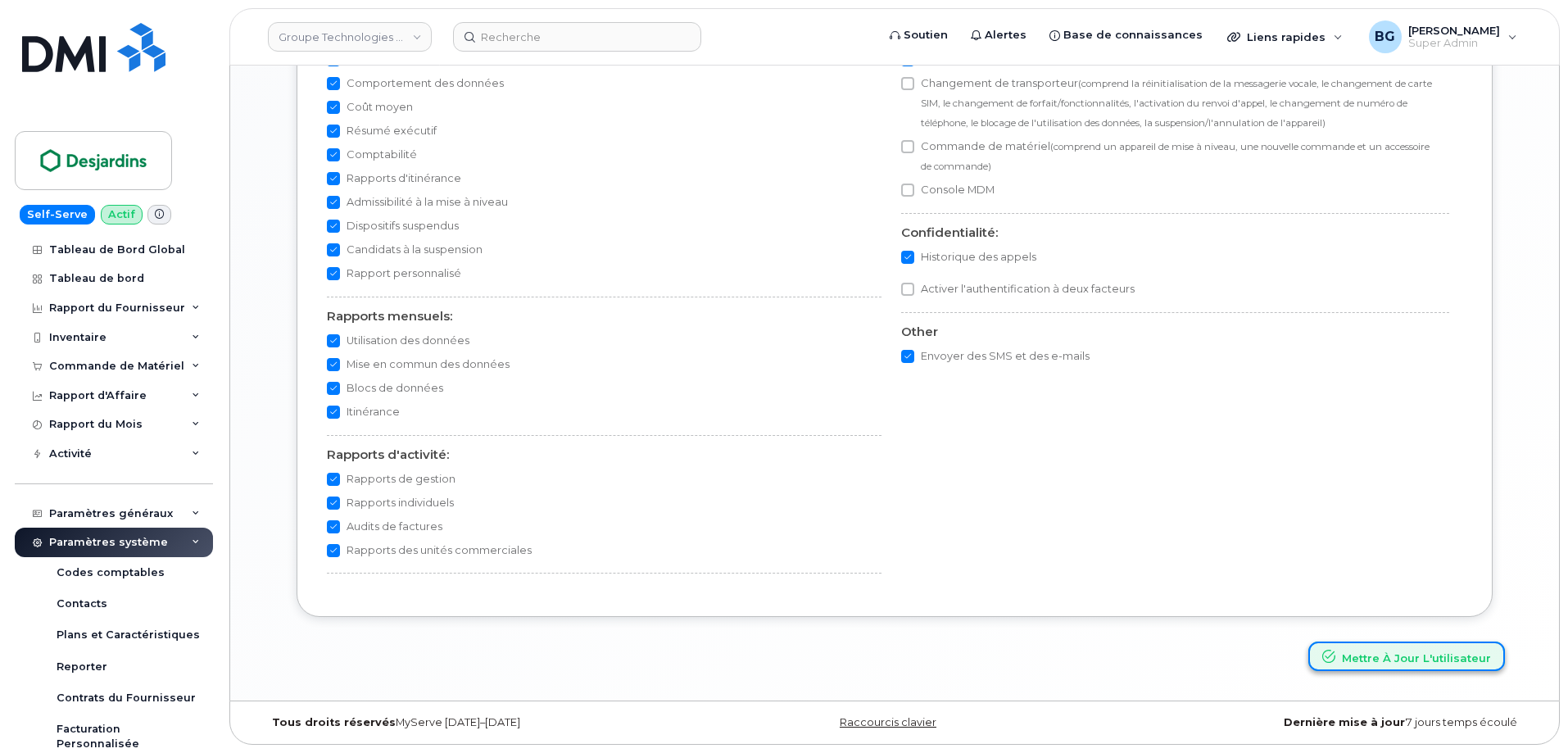
click at [1387, 656] on button "Mettre à jour l'utilisateur" at bounding box center [1406, 657] width 196 height 31
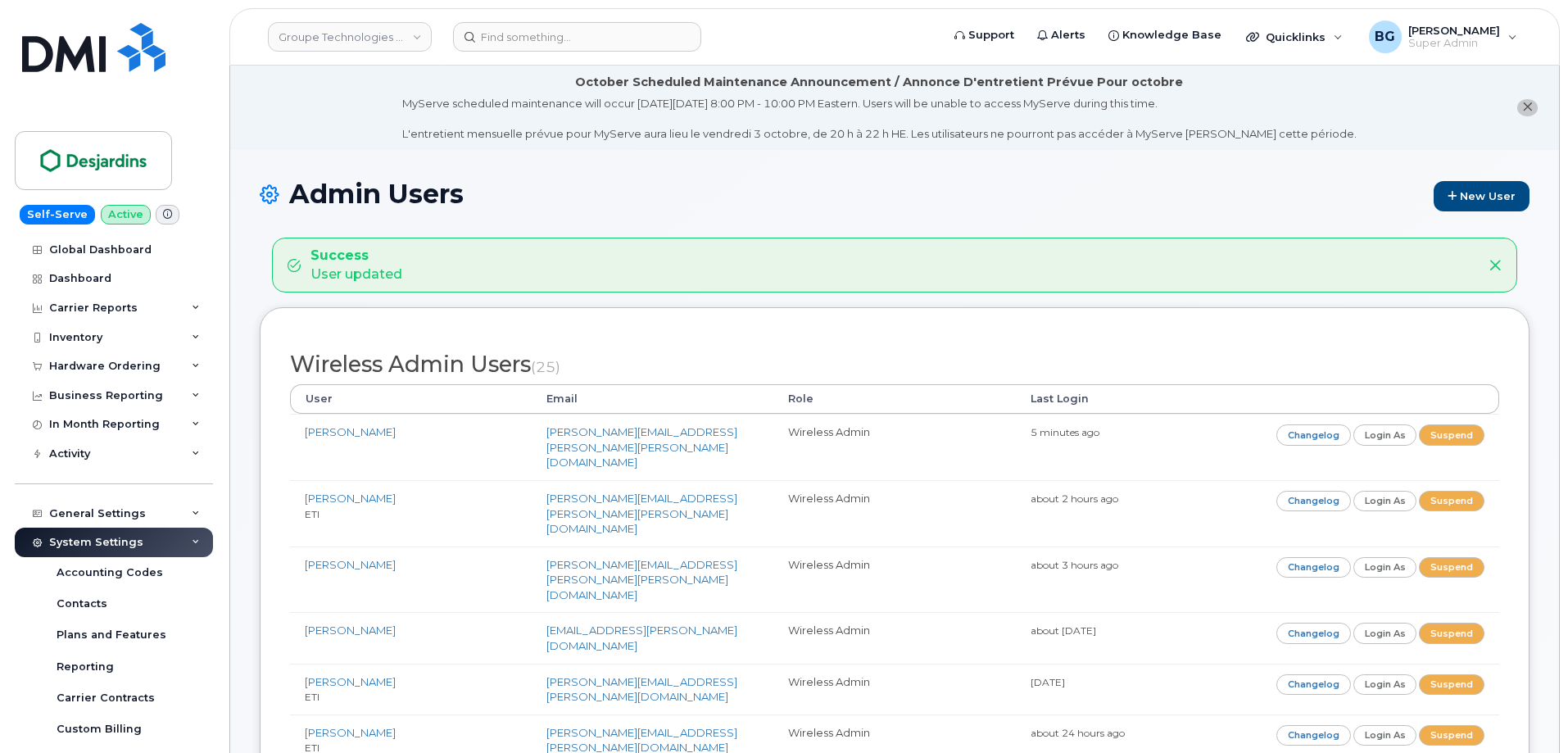
click at [269, 122] on li "October Scheduled Maintenance Announcement / Annonce D'entretient Prévue Pour o…" at bounding box center [895, 108] width 1329 height 84
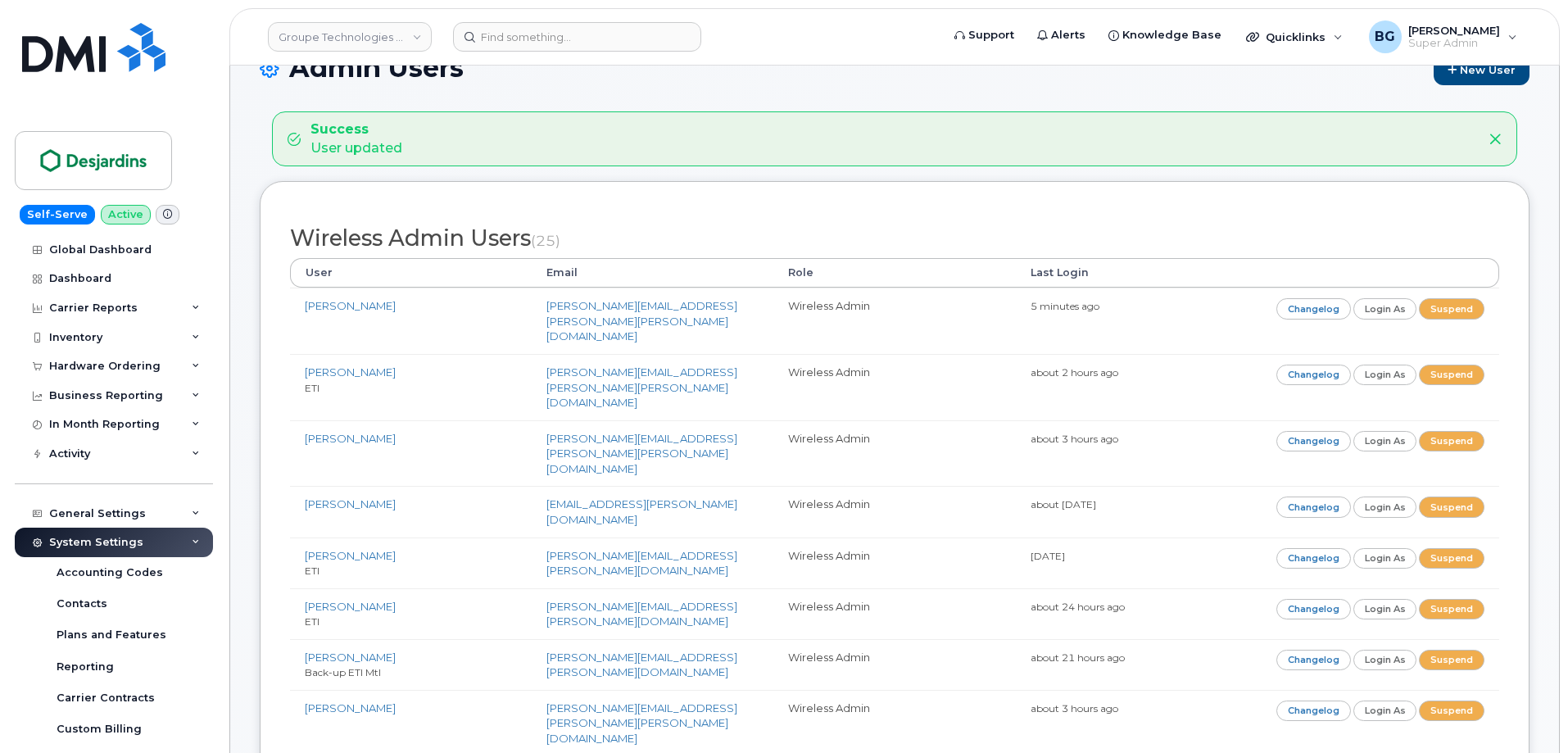
scroll to position [109, 0]
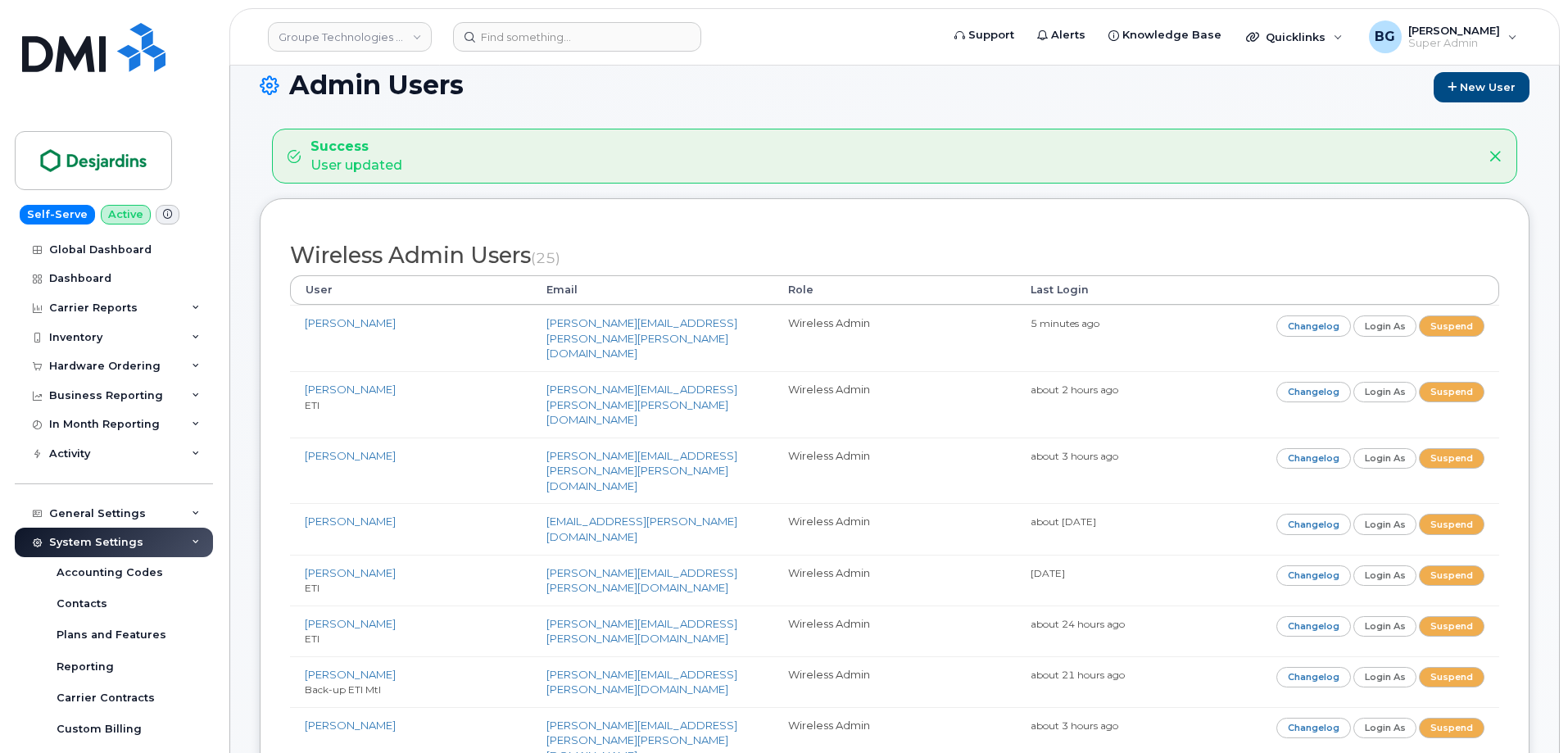
click at [337, 41] on link "Groupe Technologies [PERSON_NAME]" at bounding box center [350, 37] width 164 height 30
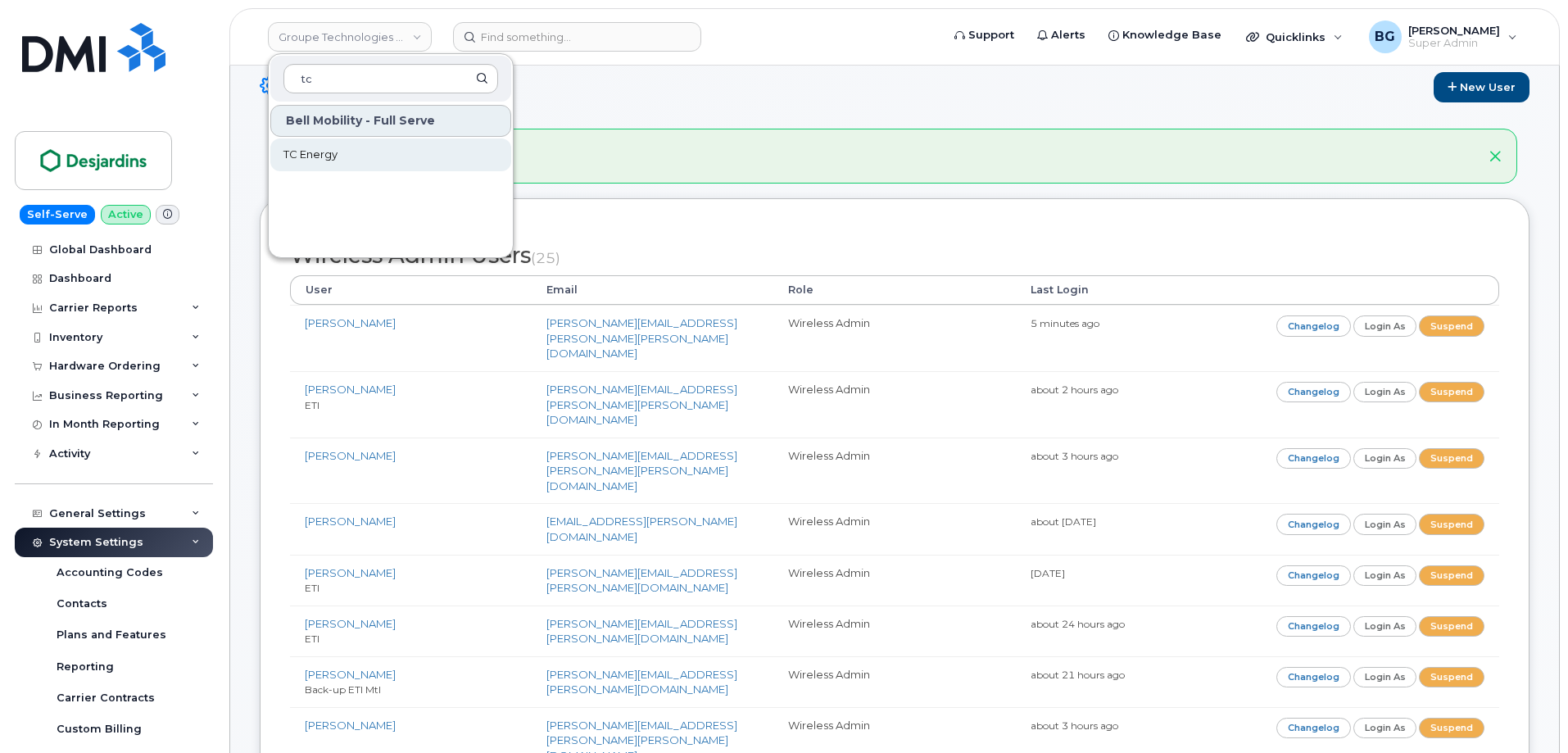
type input "tc"
click at [301, 145] on link "TC Energy" at bounding box center [390, 155] width 241 height 33
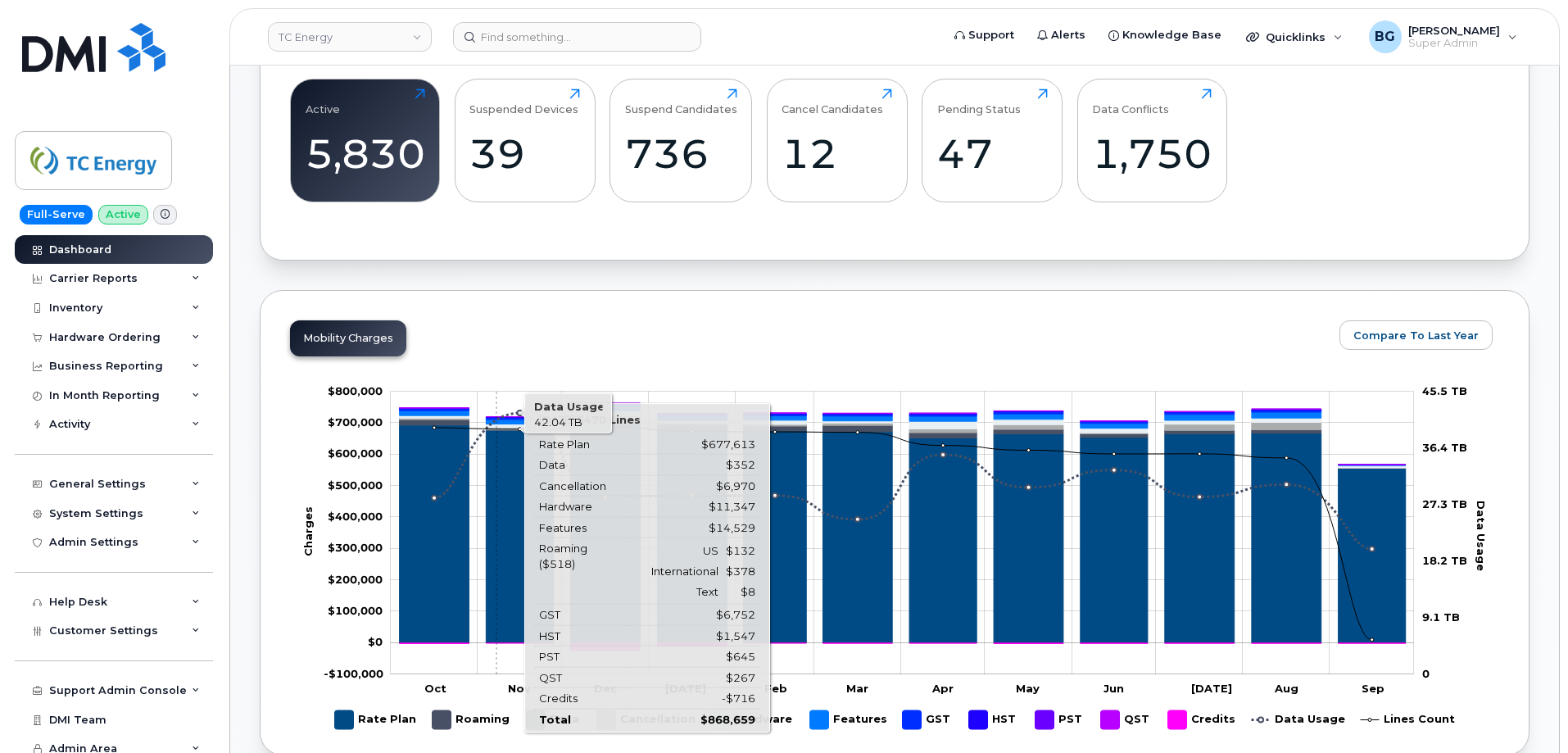
scroll to position [655, 0]
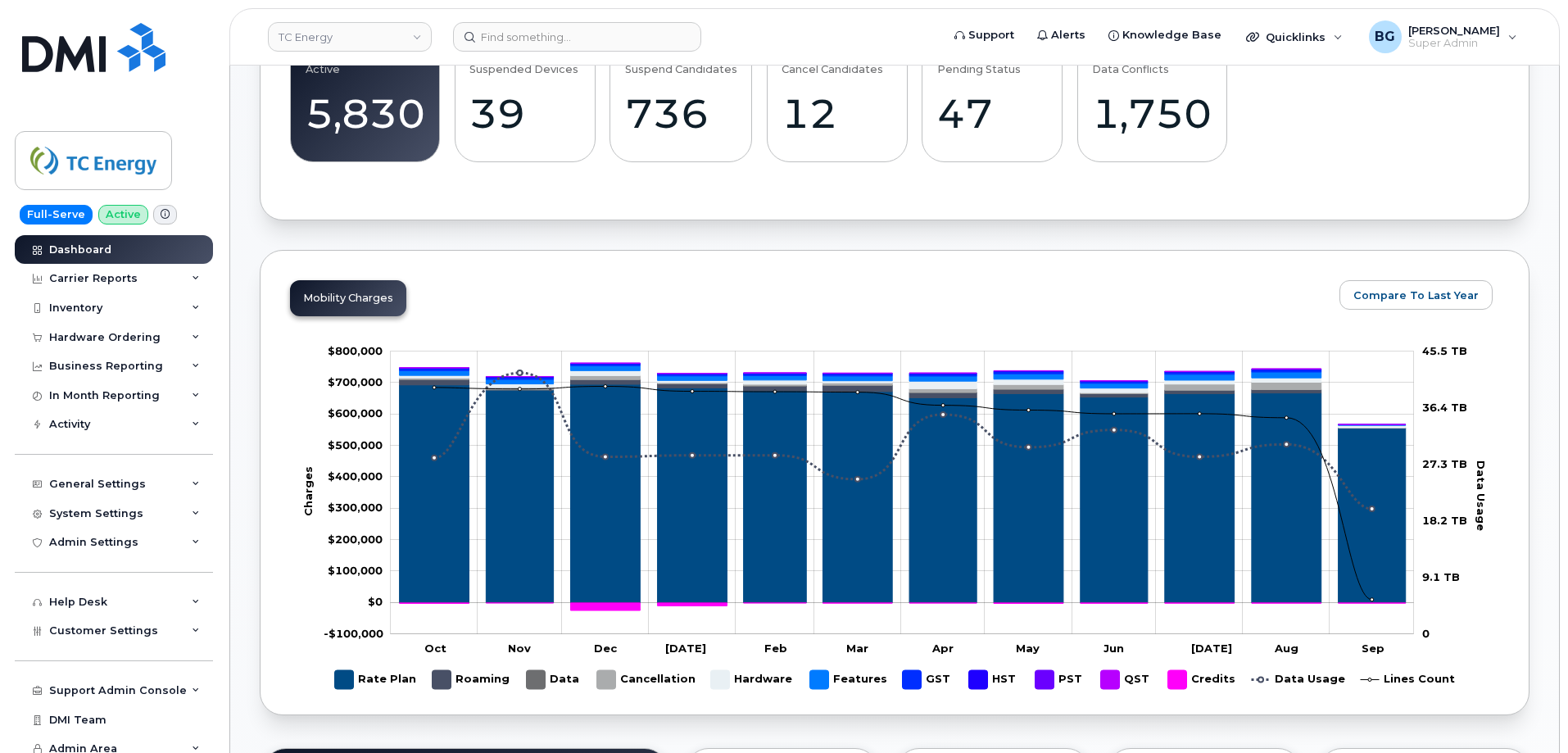
click at [292, 582] on rect at bounding box center [895, 524] width 1209 height 369
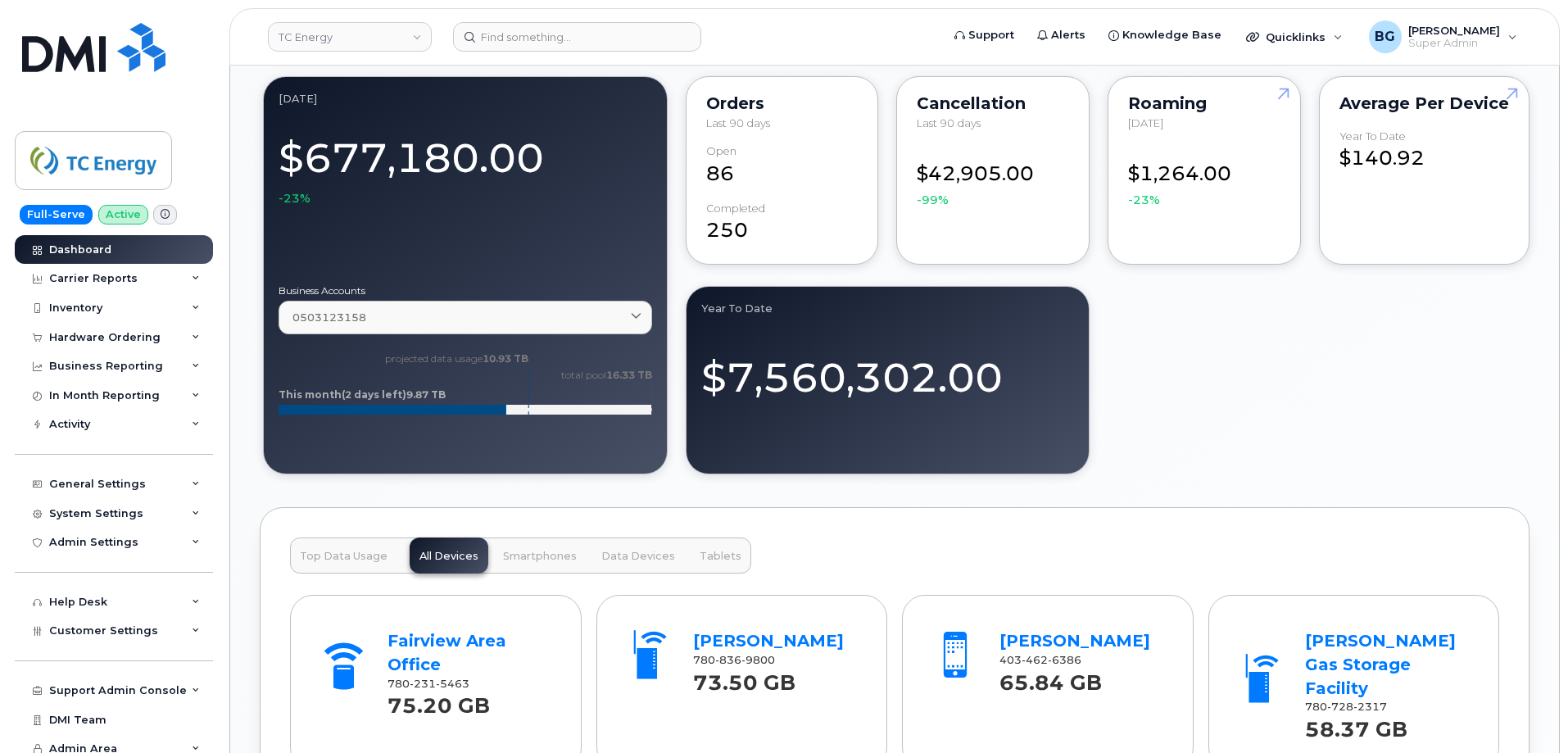
scroll to position [1311, 0]
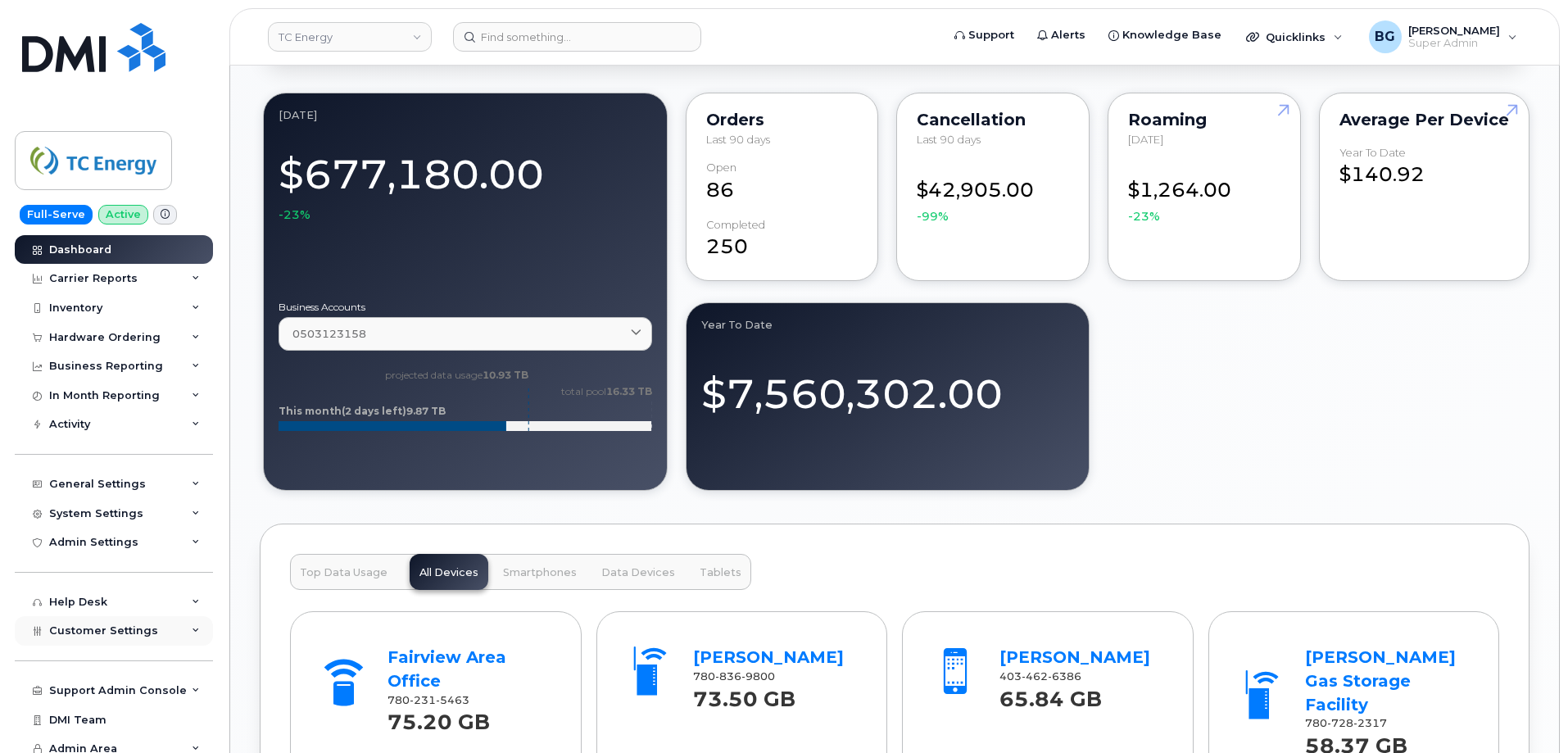
click at [111, 630] on span "Customer Settings" at bounding box center [104, 630] width 109 height 12
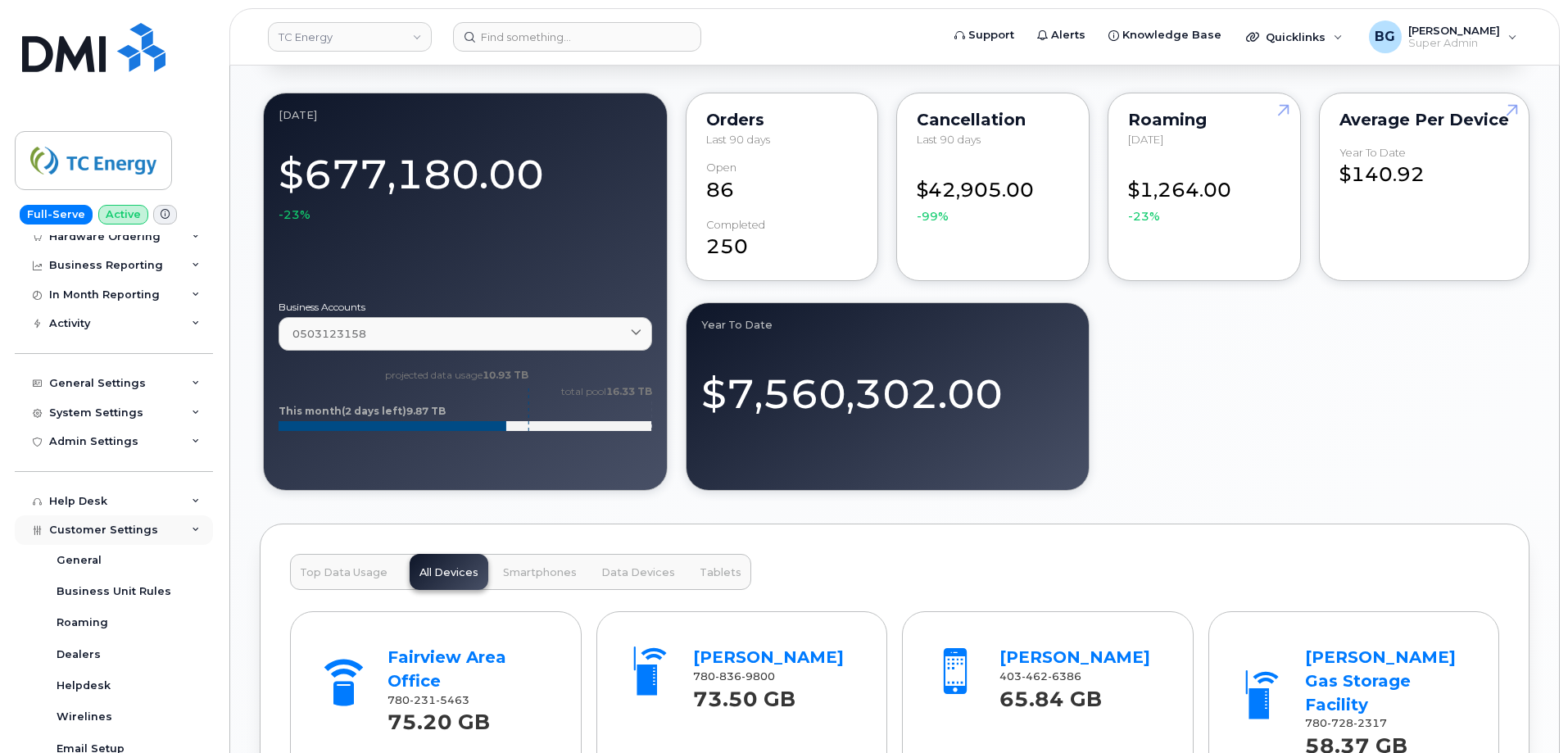
scroll to position [164, 0]
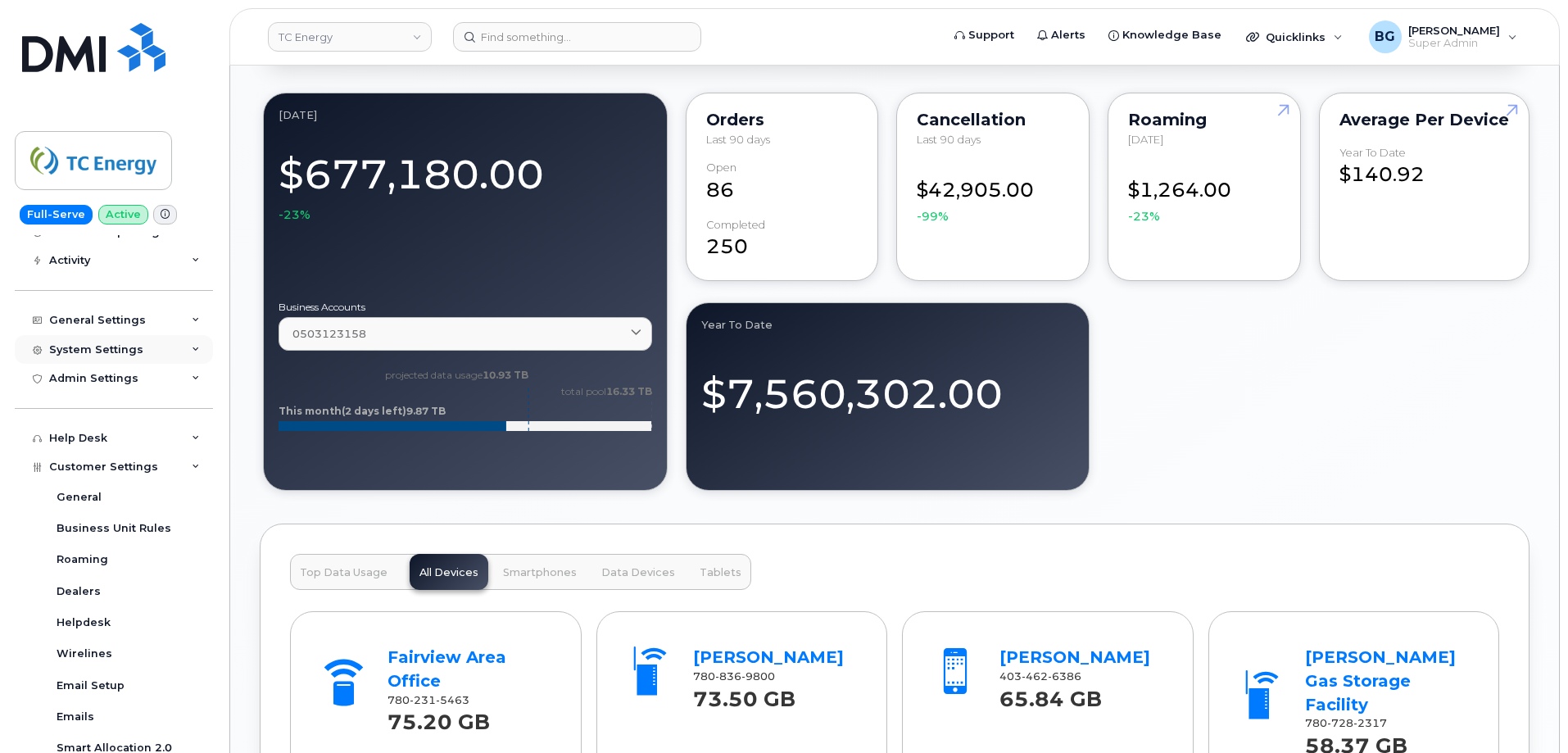
click at [96, 344] on div "System Settings" at bounding box center [96, 350] width 94 height 13
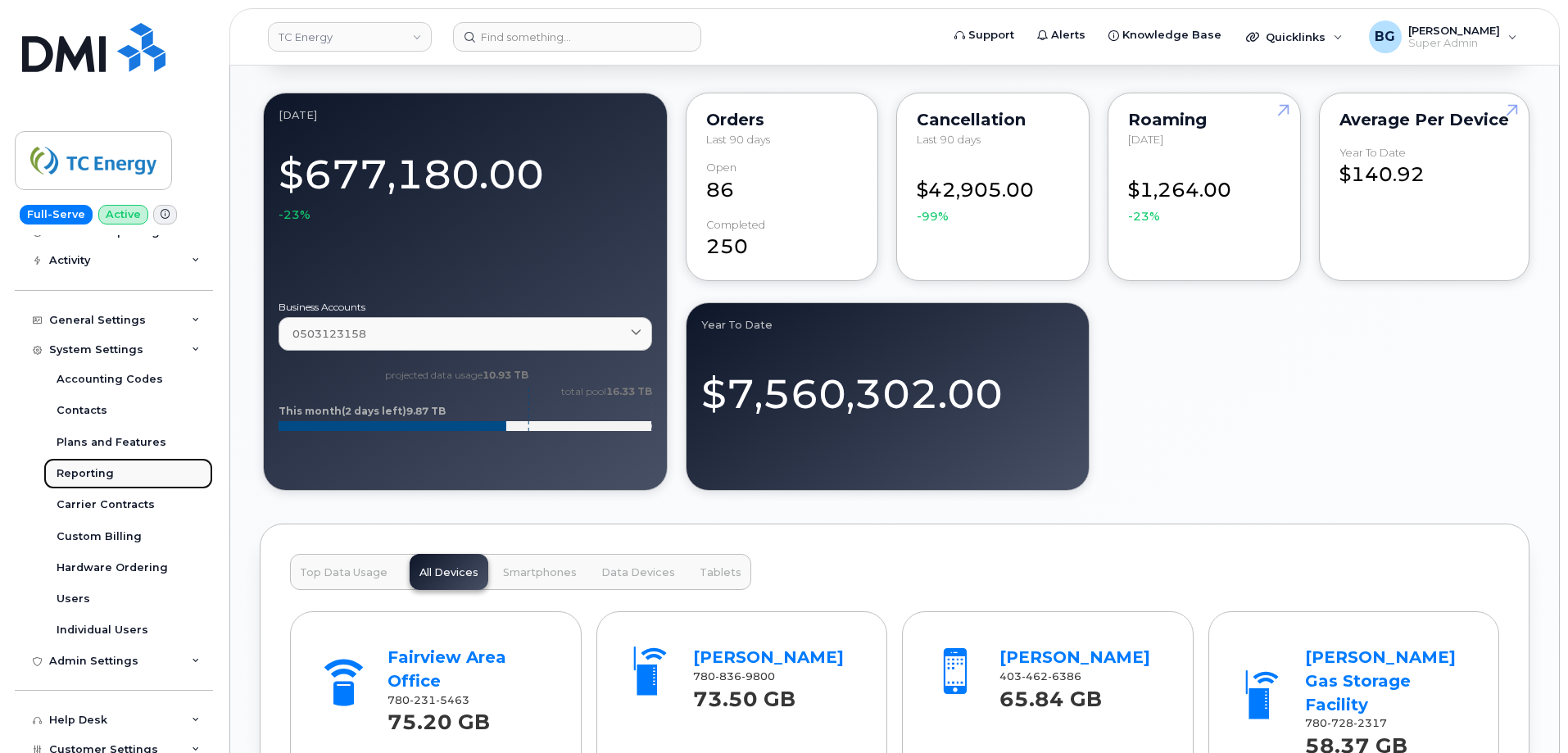
click at [86, 470] on div "Reporting" at bounding box center [84, 474] width 57 height 15
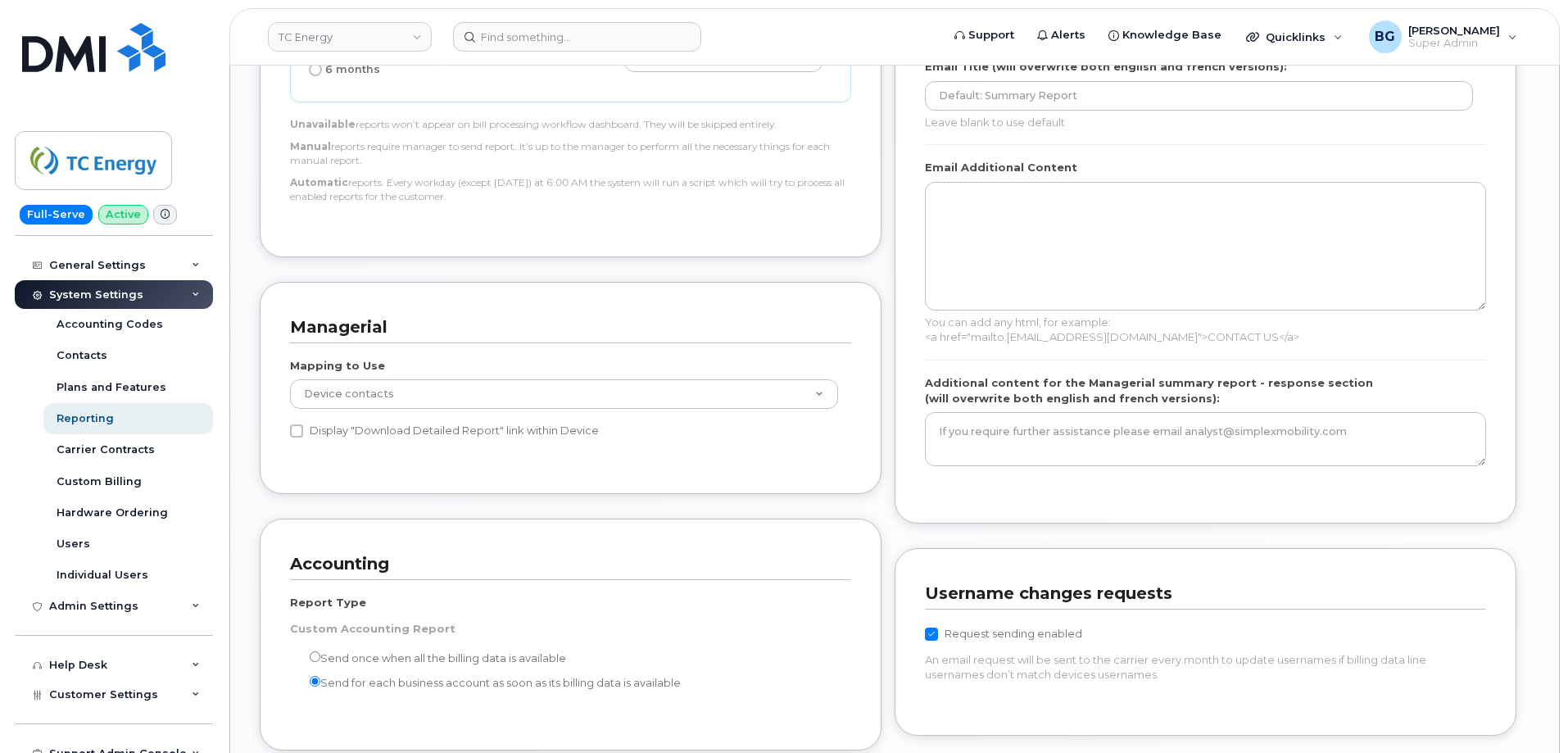
scroll to position [1147, 0]
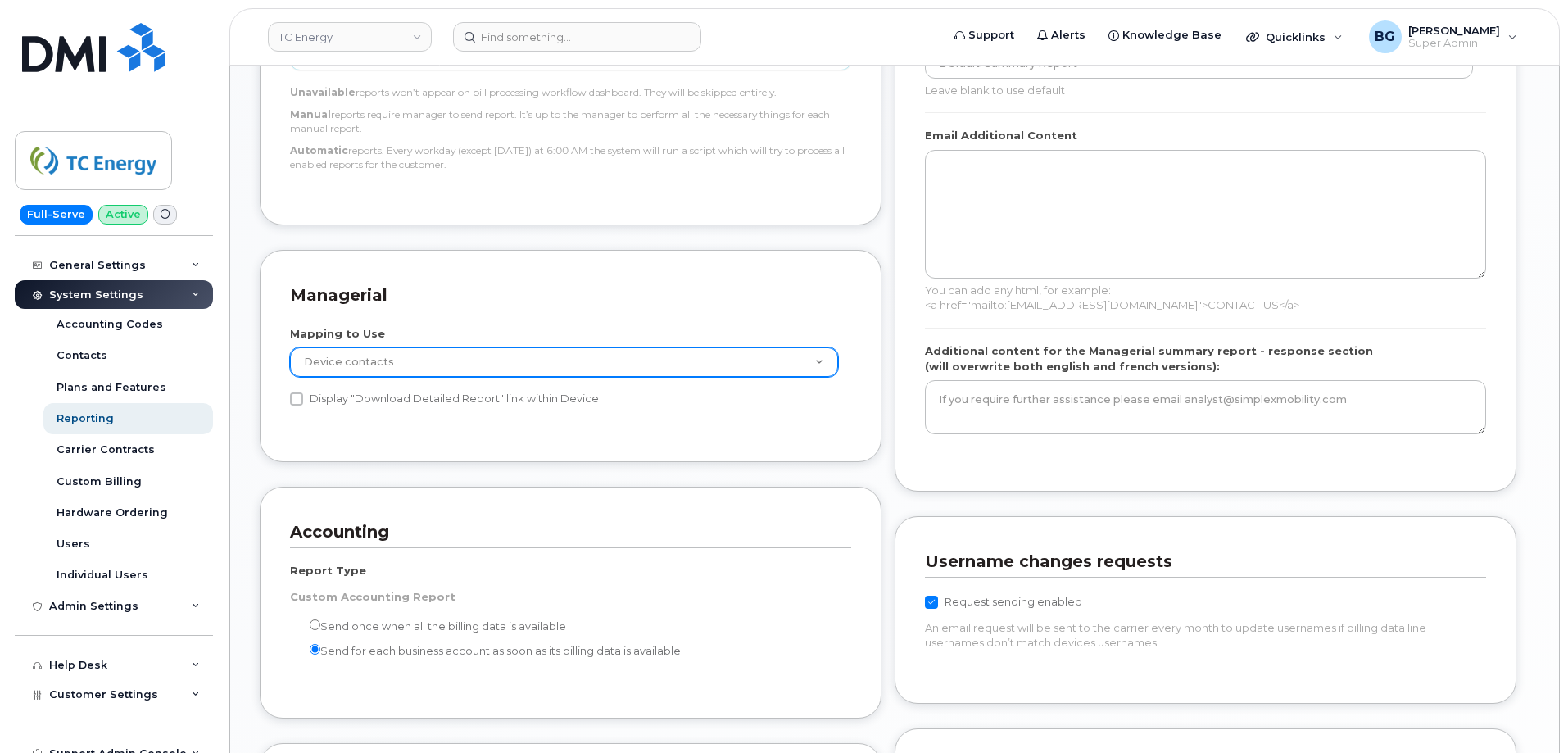
click at [471, 361] on select "GL Sub Accounts Device contacts" at bounding box center [564, 362] width 548 height 30
click at [475, 361] on select "GL Sub Accounts Device contacts" at bounding box center [564, 362] width 548 height 30
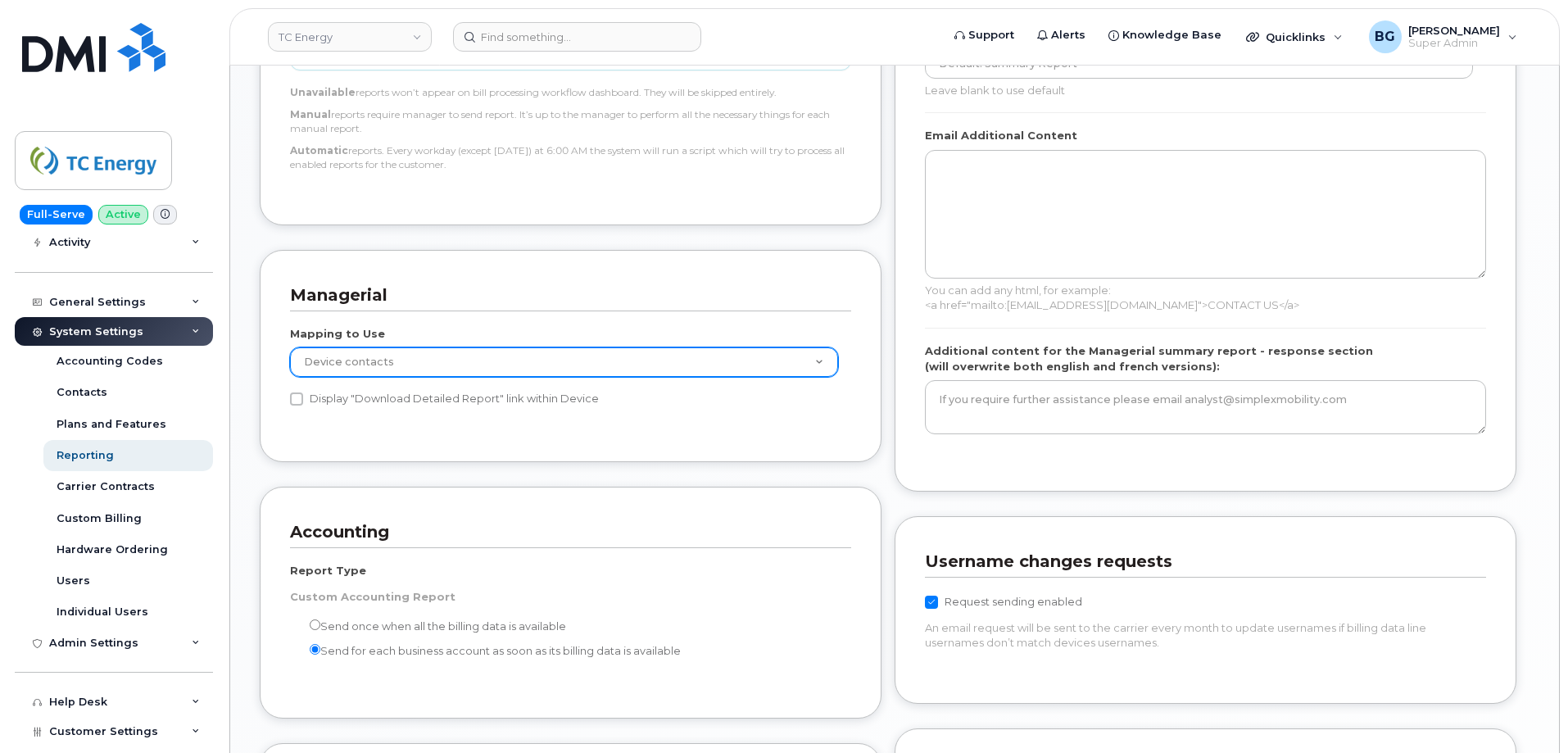
scroll to position [219, 0]
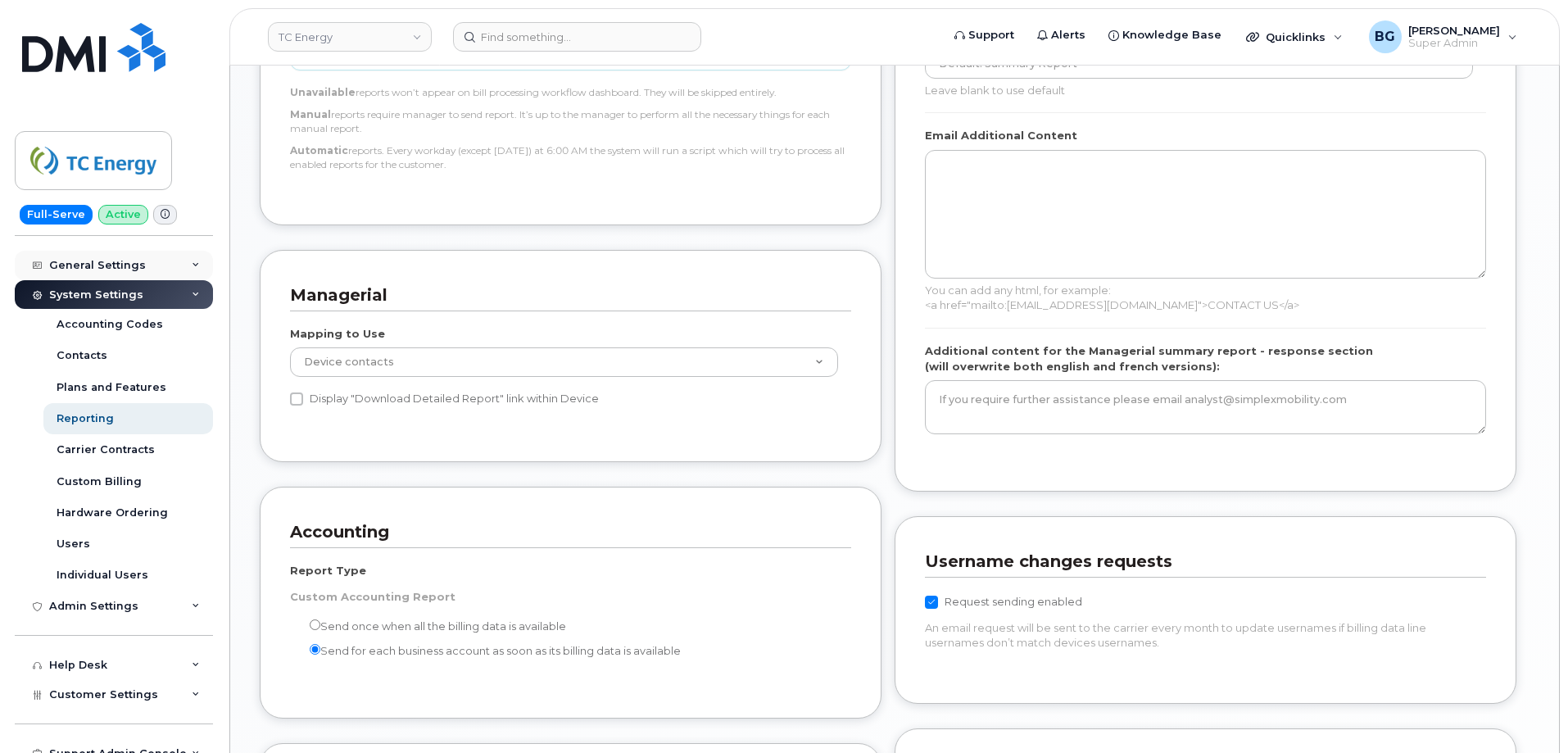
click at [83, 264] on div "General Settings" at bounding box center [97, 266] width 97 height 13
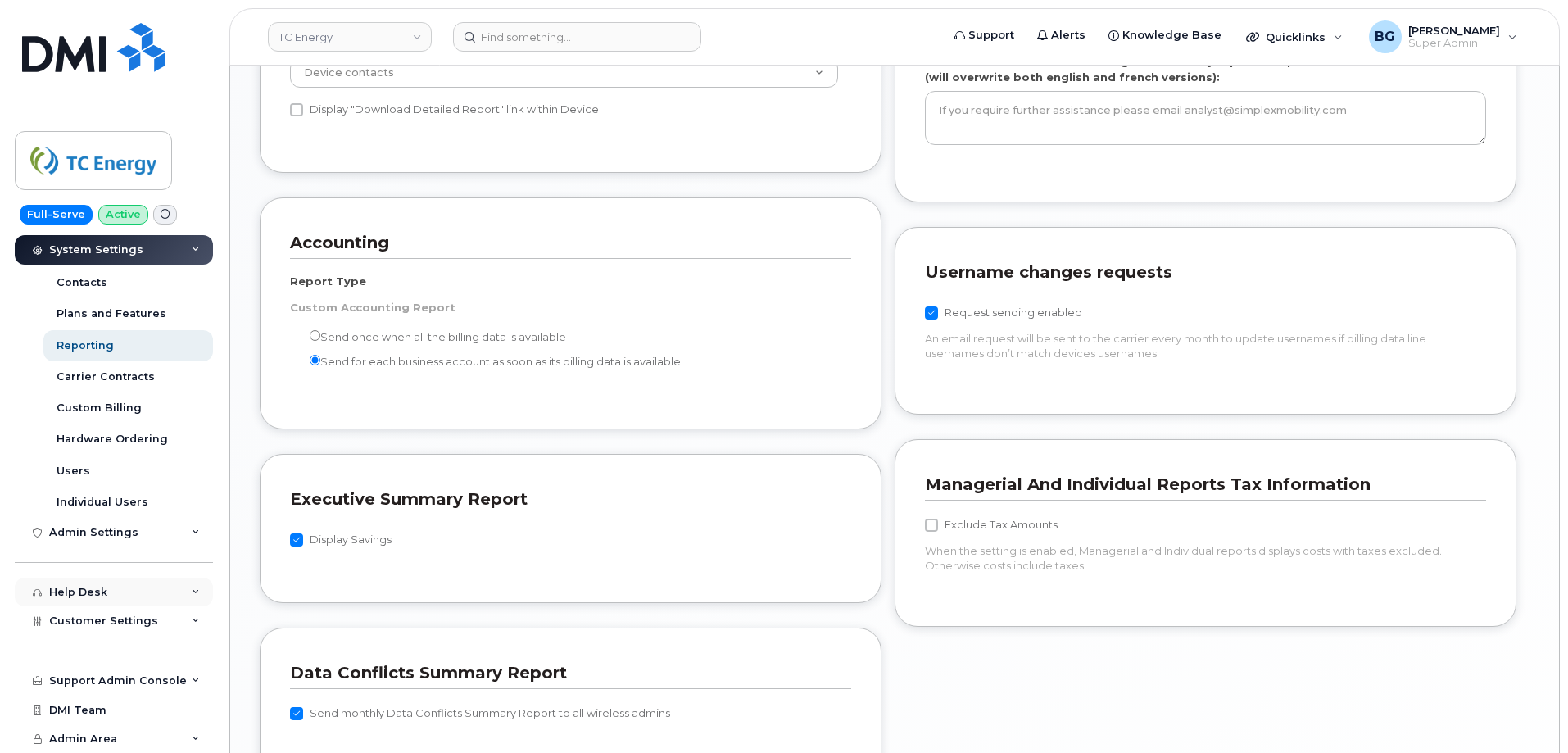
scroll to position [1475, 0]
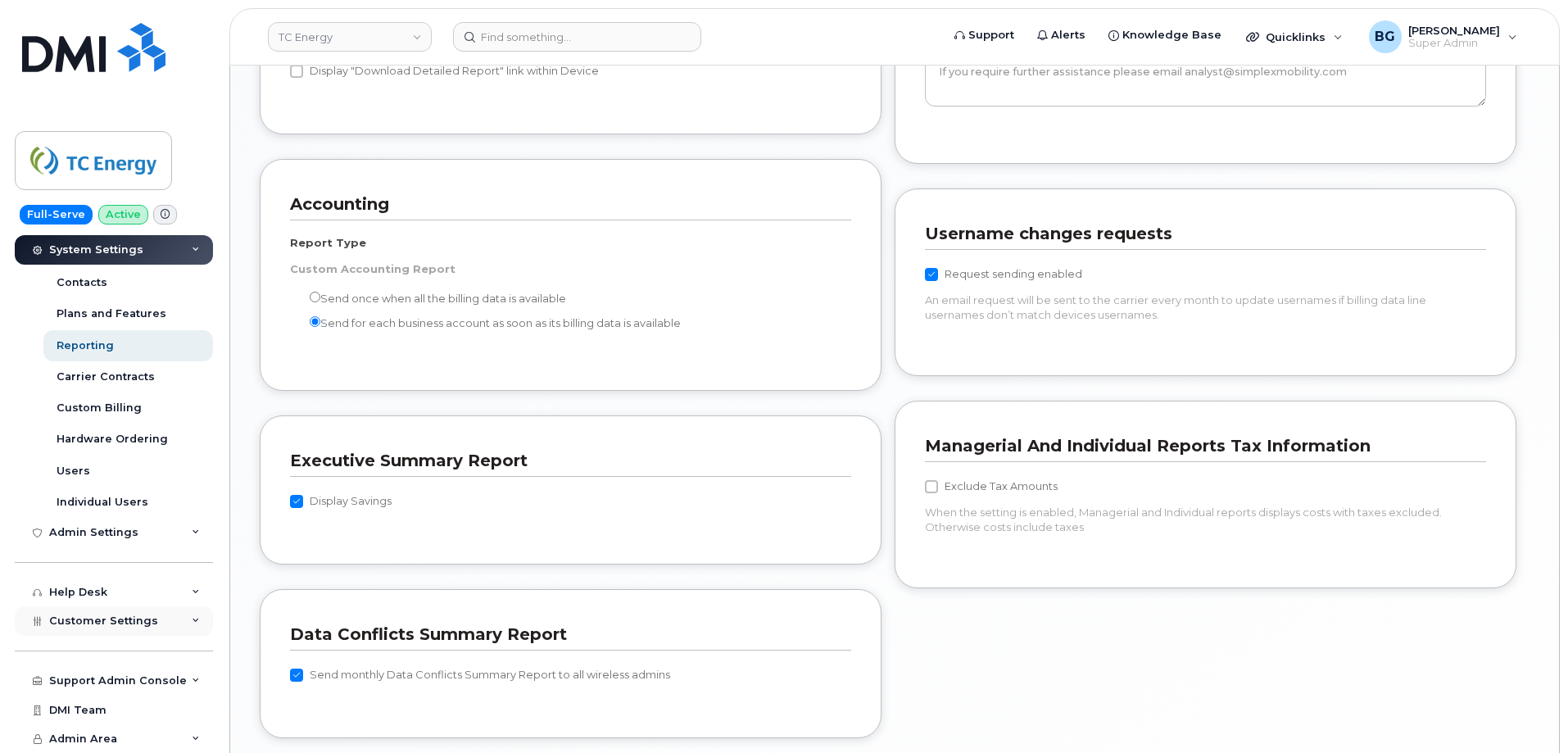
click at [90, 619] on span "Customer Settings" at bounding box center [104, 620] width 109 height 12
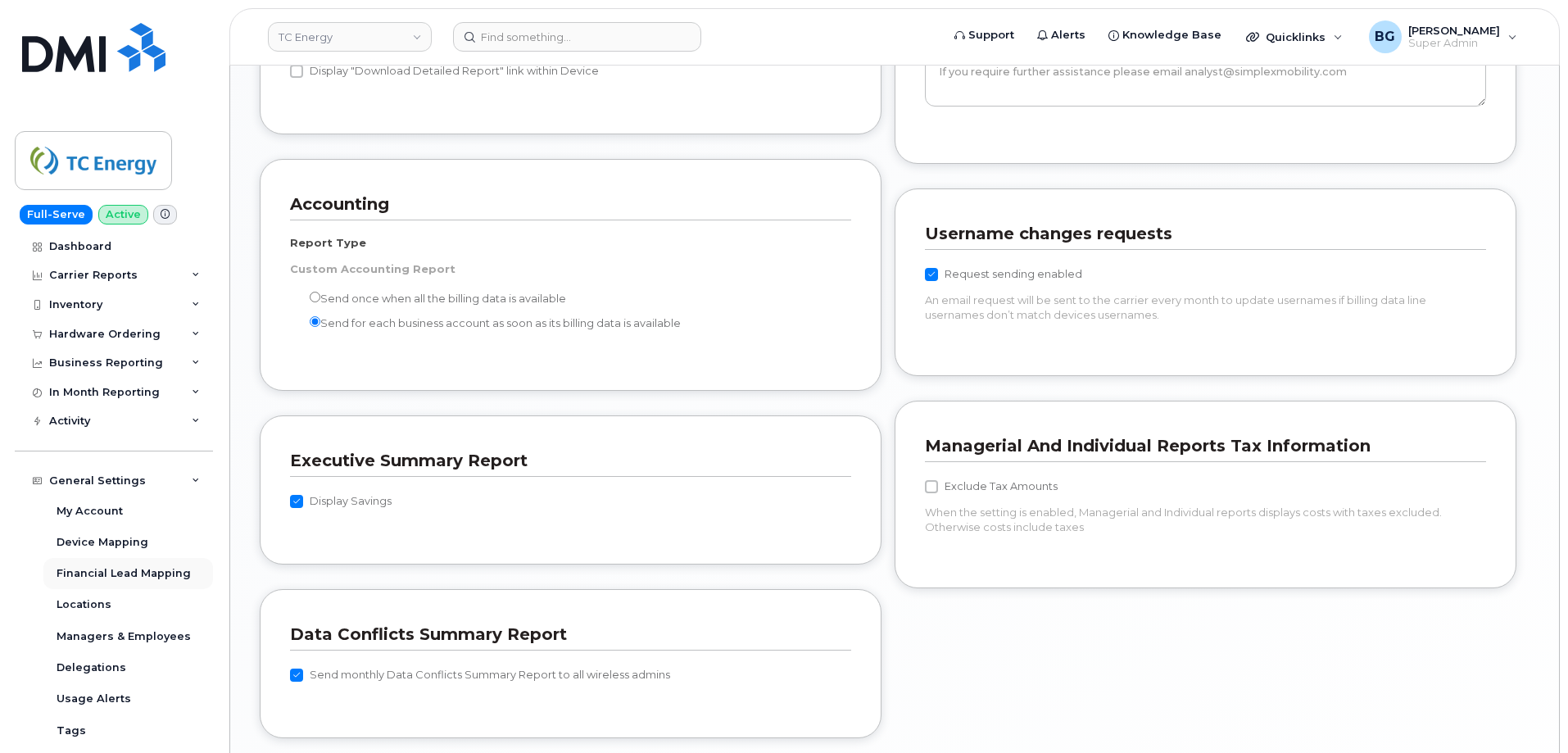
scroll to position [0, 0]
click at [191, 393] on icon at bounding box center [195, 396] width 8 height 8
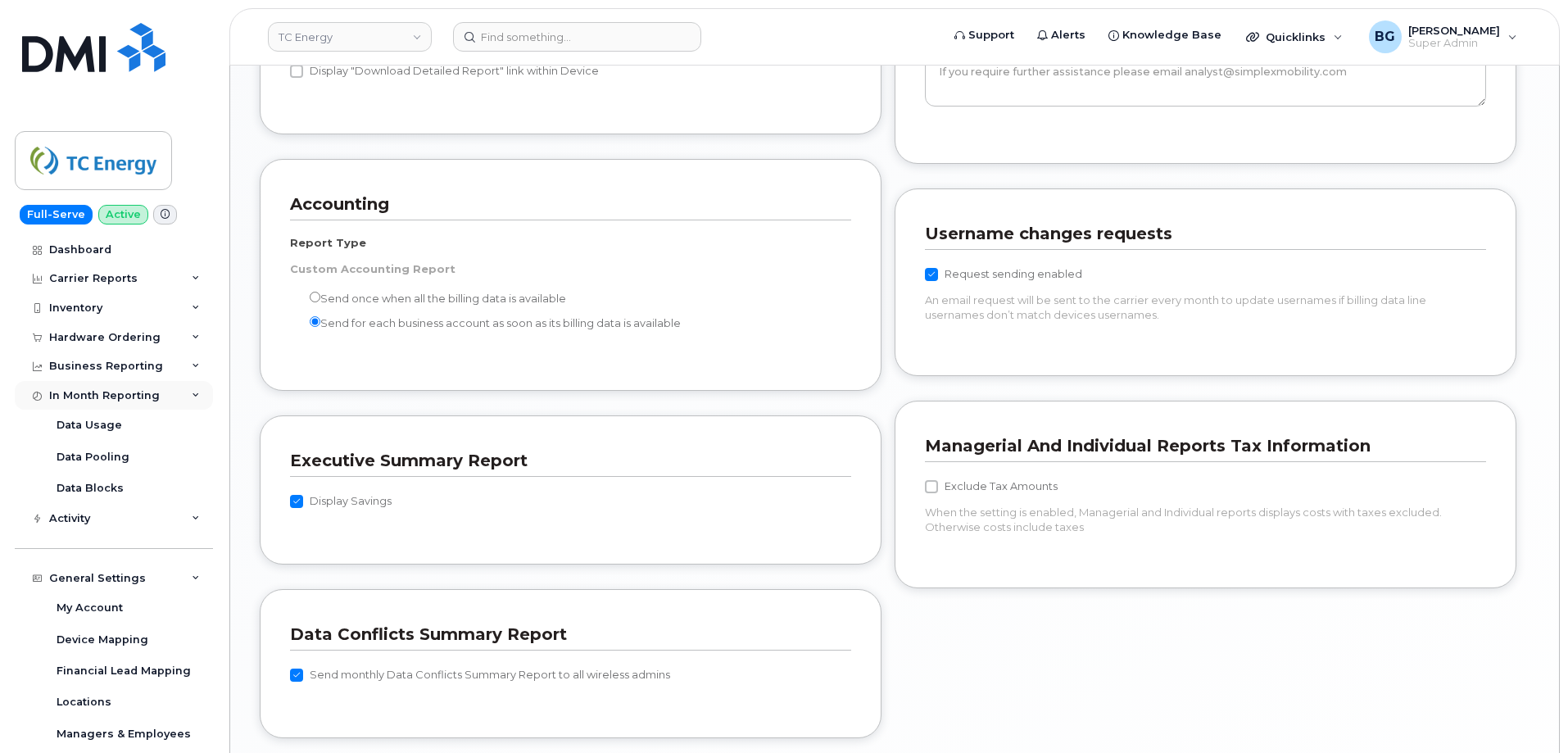
click at [191, 393] on icon at bounding box center [195, 396] width 8 height 8
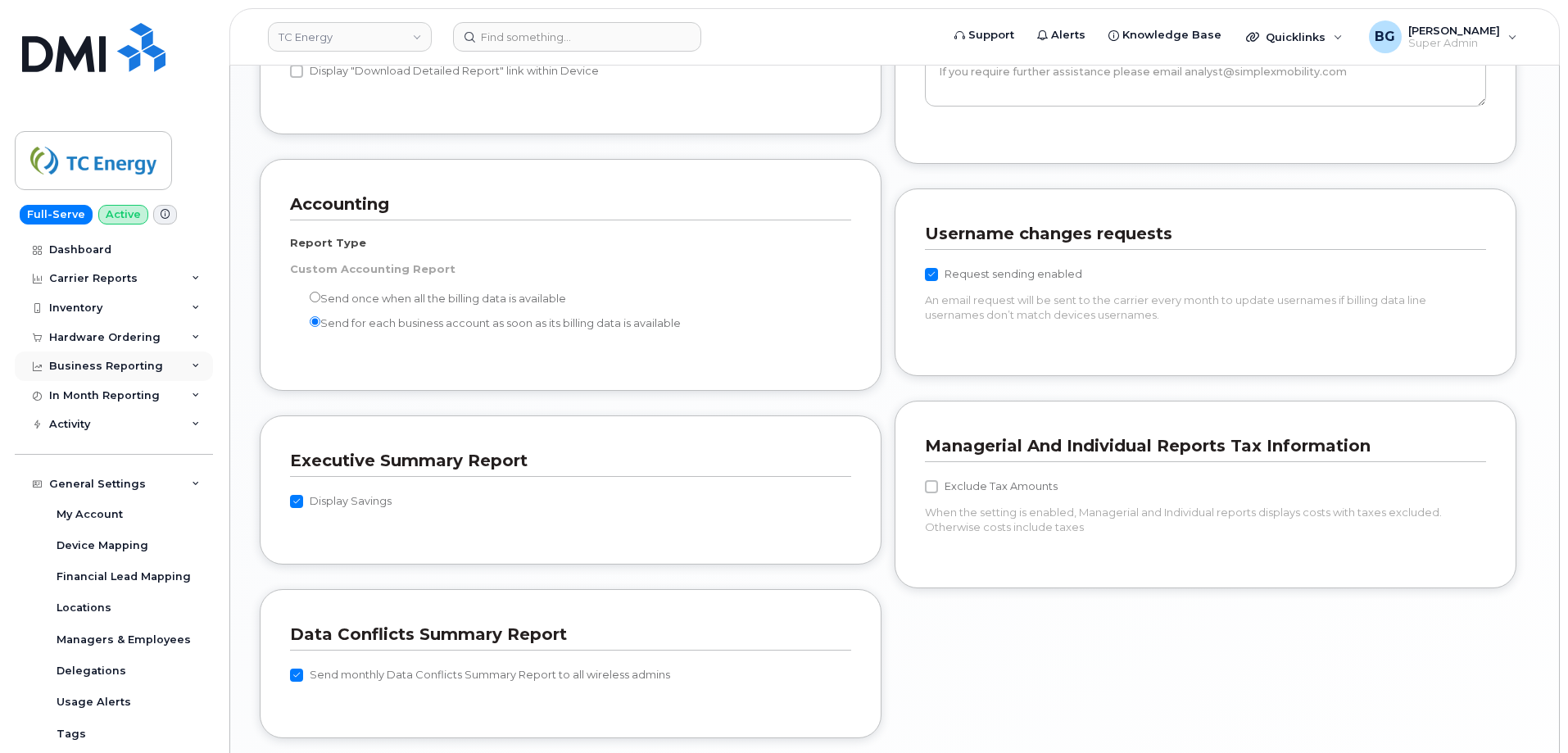
click at [193, 364] on icon at bounding box center [195, 366] width 8 height 8
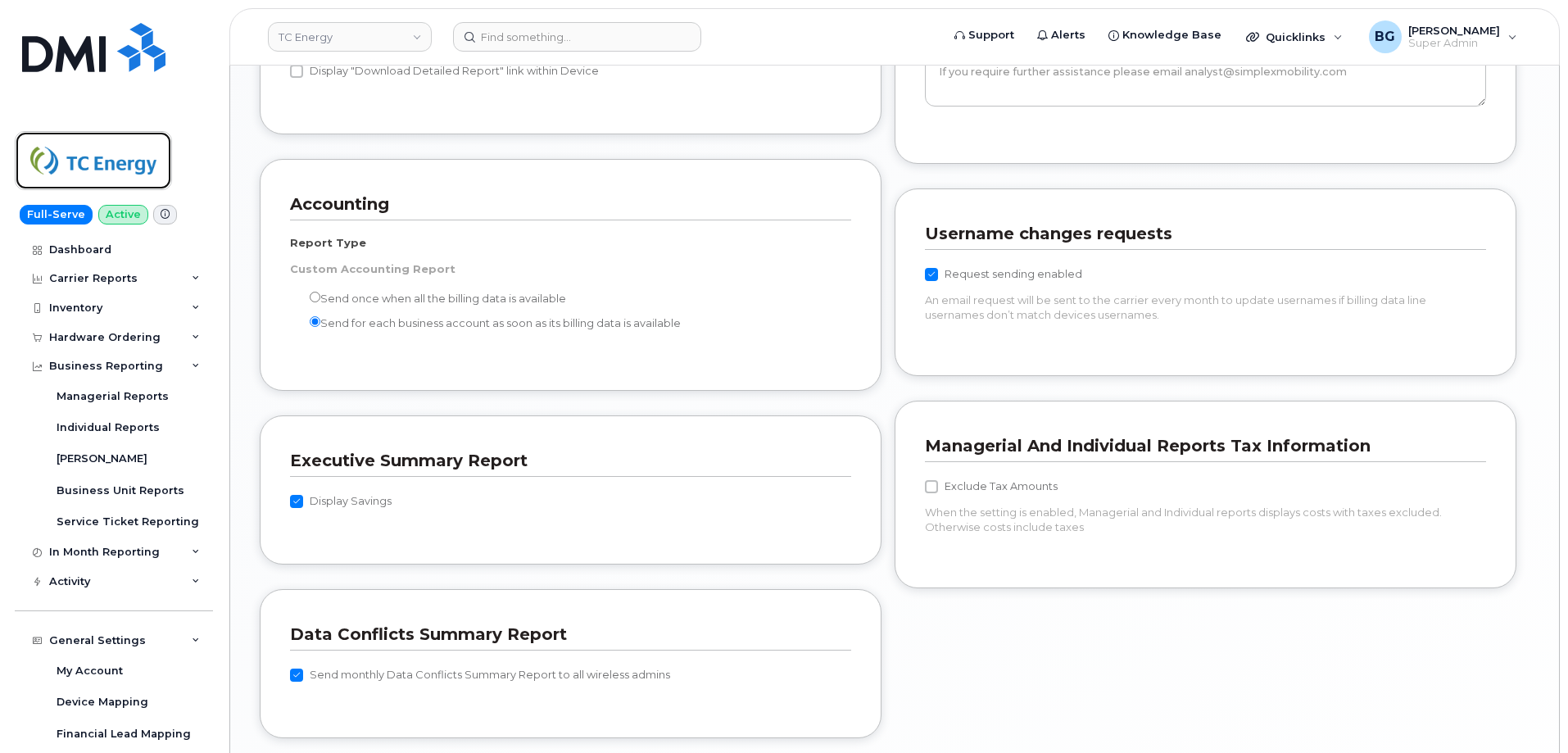
click at [87, 164] on img at bounding box center [94, 160] width 126 height 47
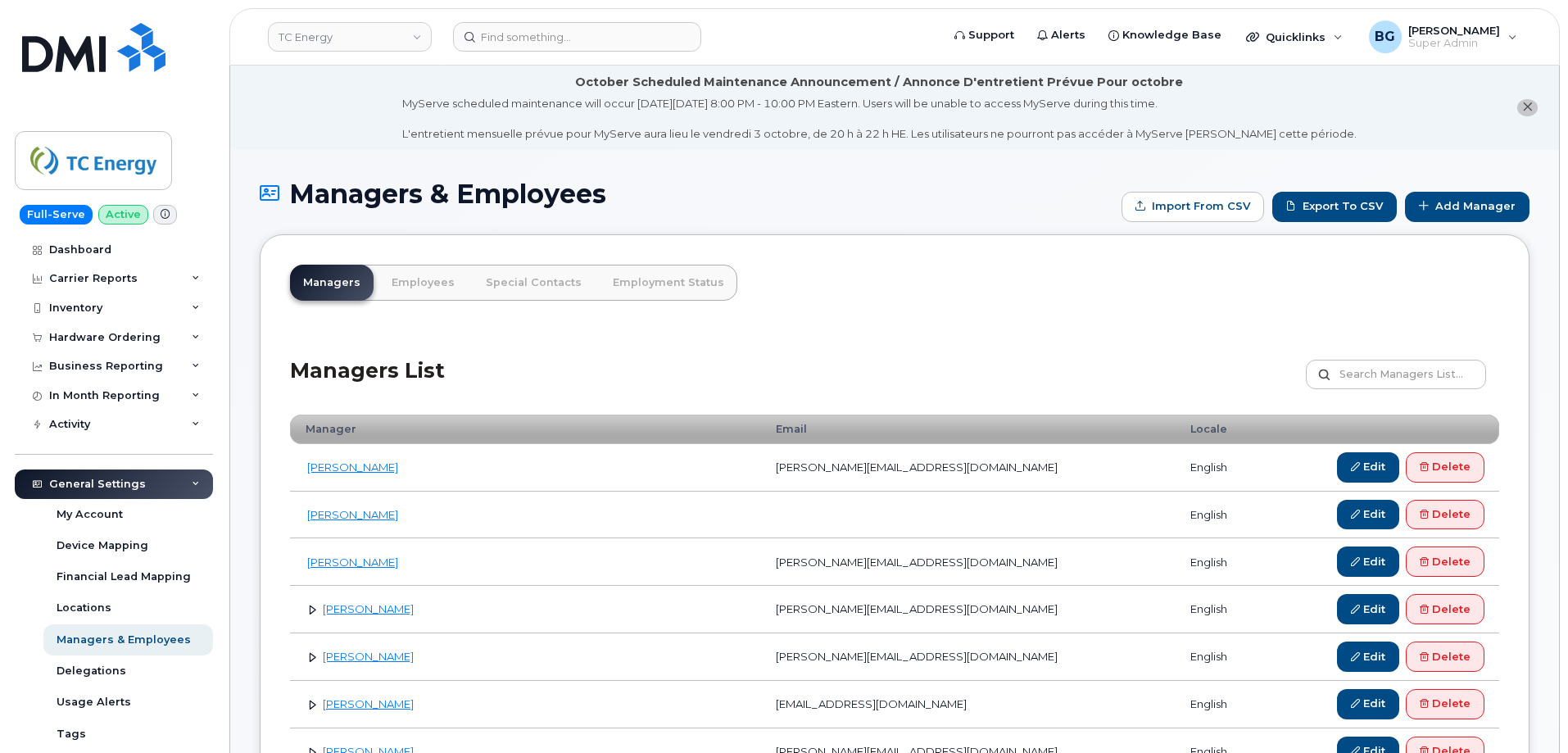
click at [893, 345] on div "Managers List Customize Filter Refresh Export" at bounding box center [895, 369] width 1209 height 78
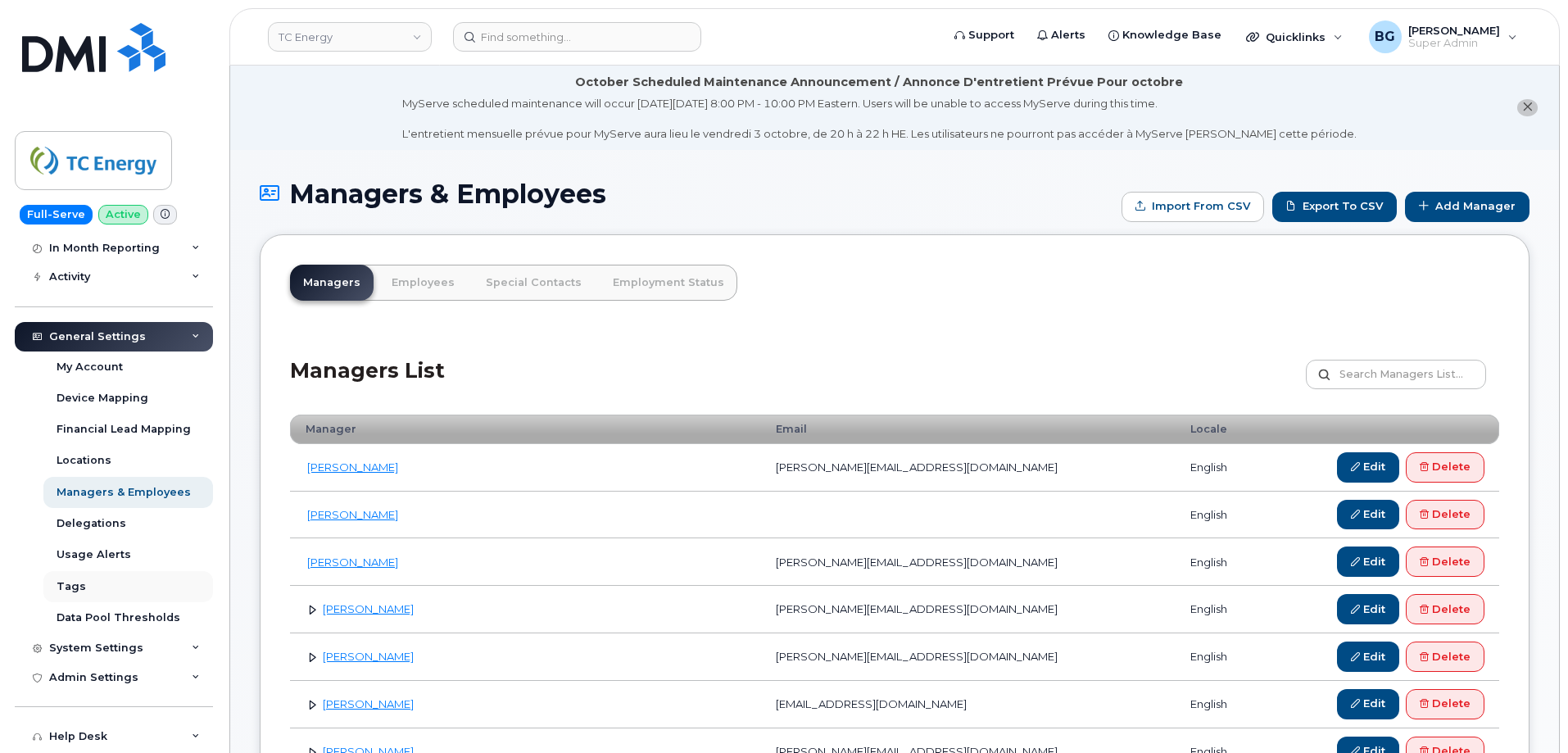
scroll to position [164, 0]
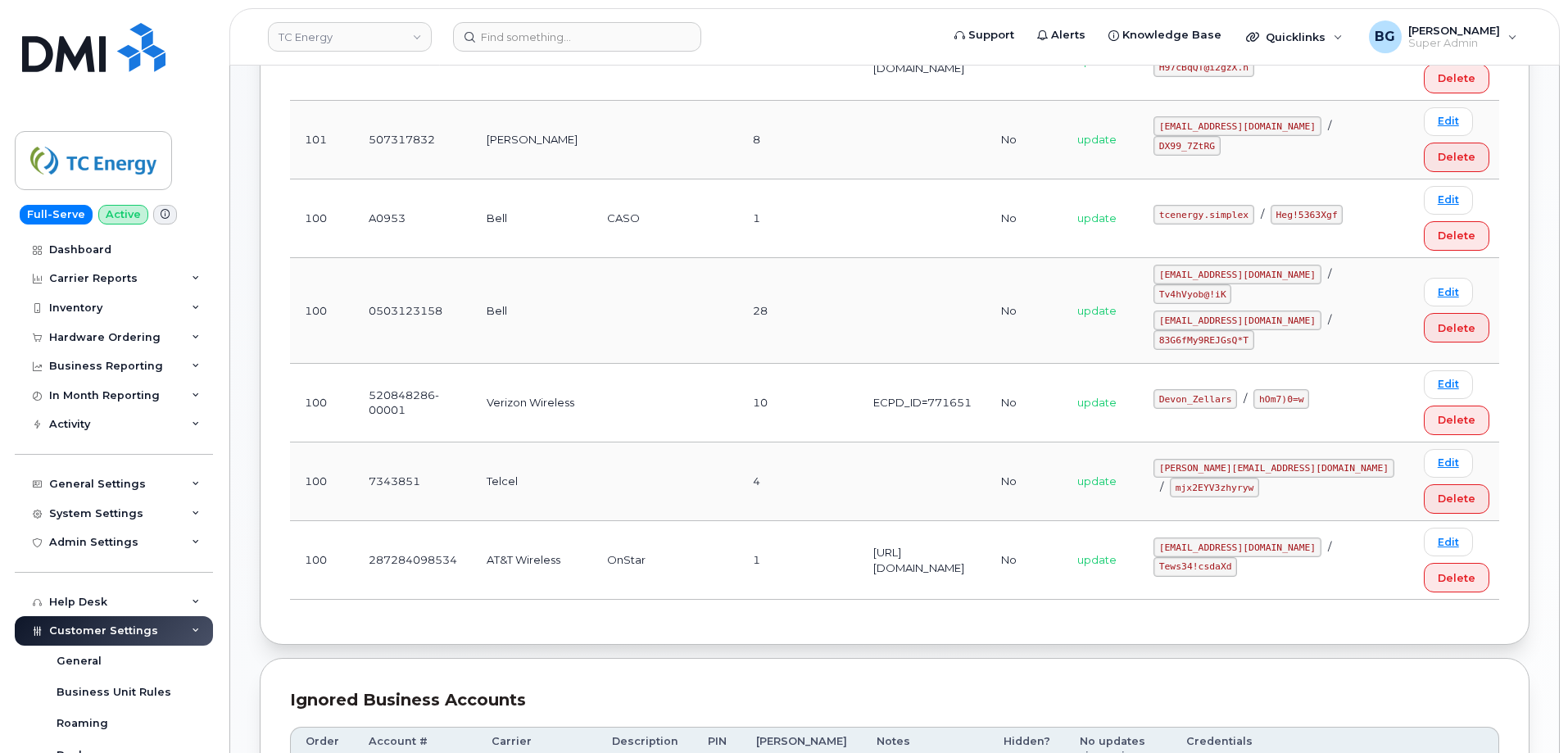
scroll to position [547, 0]
click at [113, 495] on div "General Settings" at bounding box center [113, 485] width 198 height 30
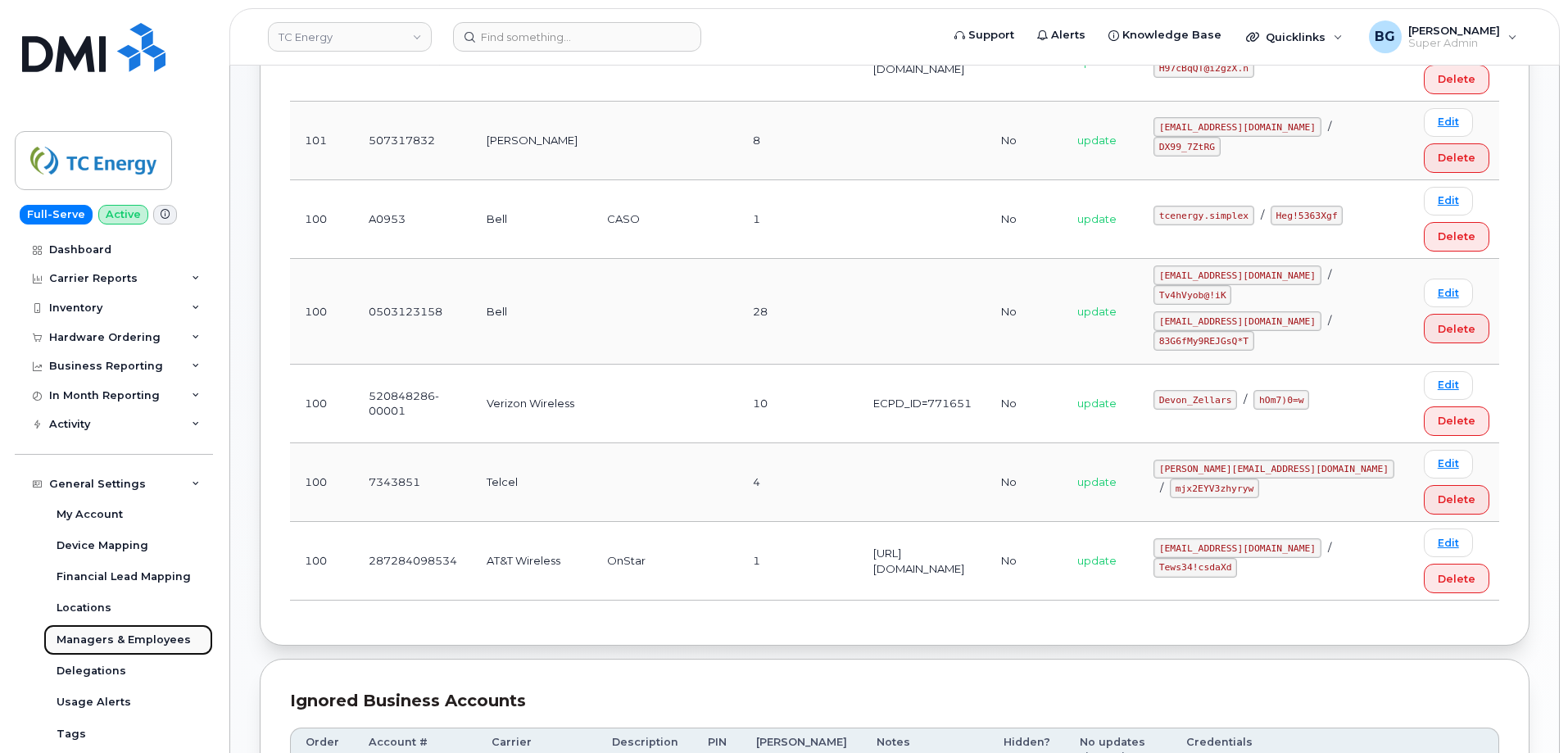
click at [112, 642] on div "Managers & Employees" at bounding box center [123, 640] width 134 height 15
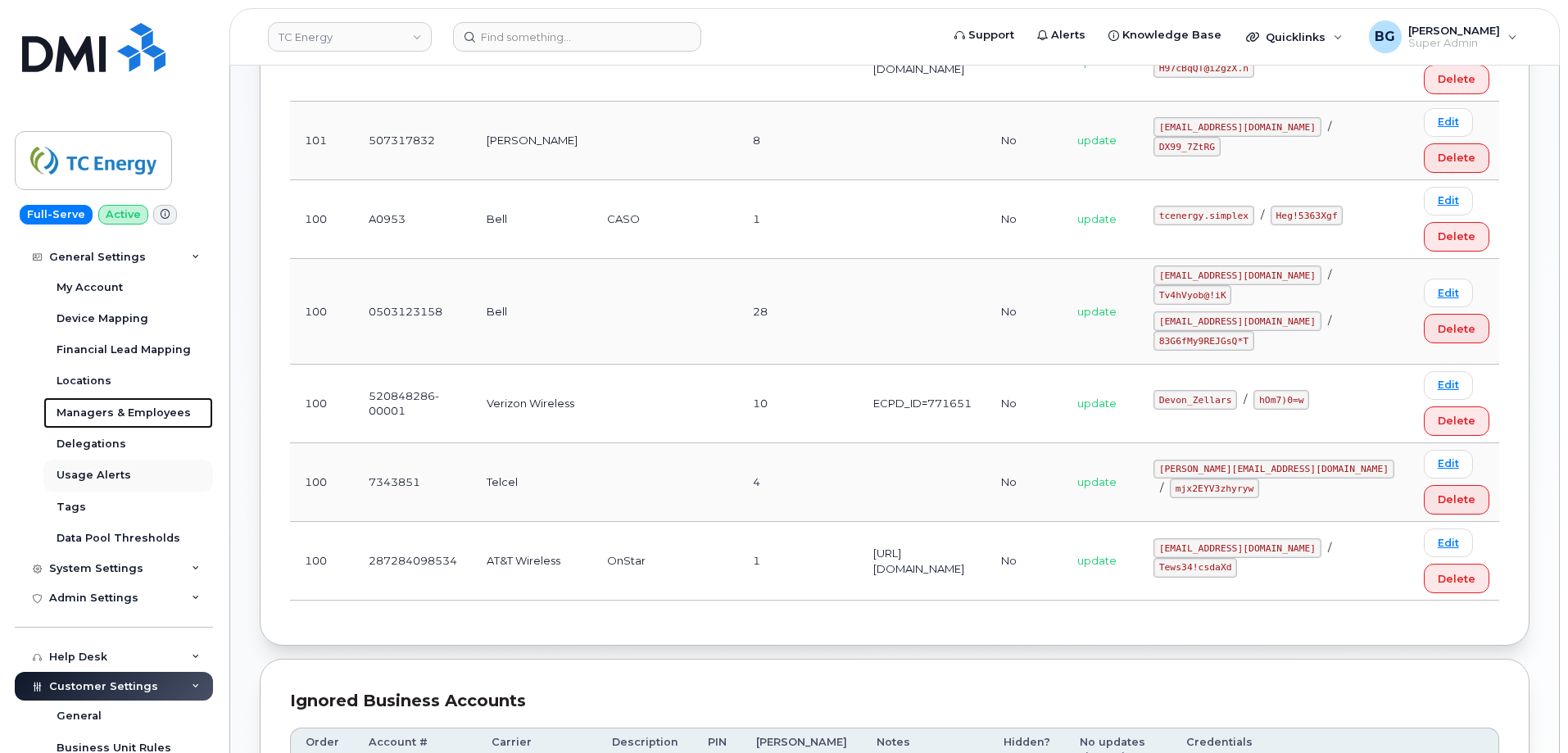
scroll to position [116, 0]
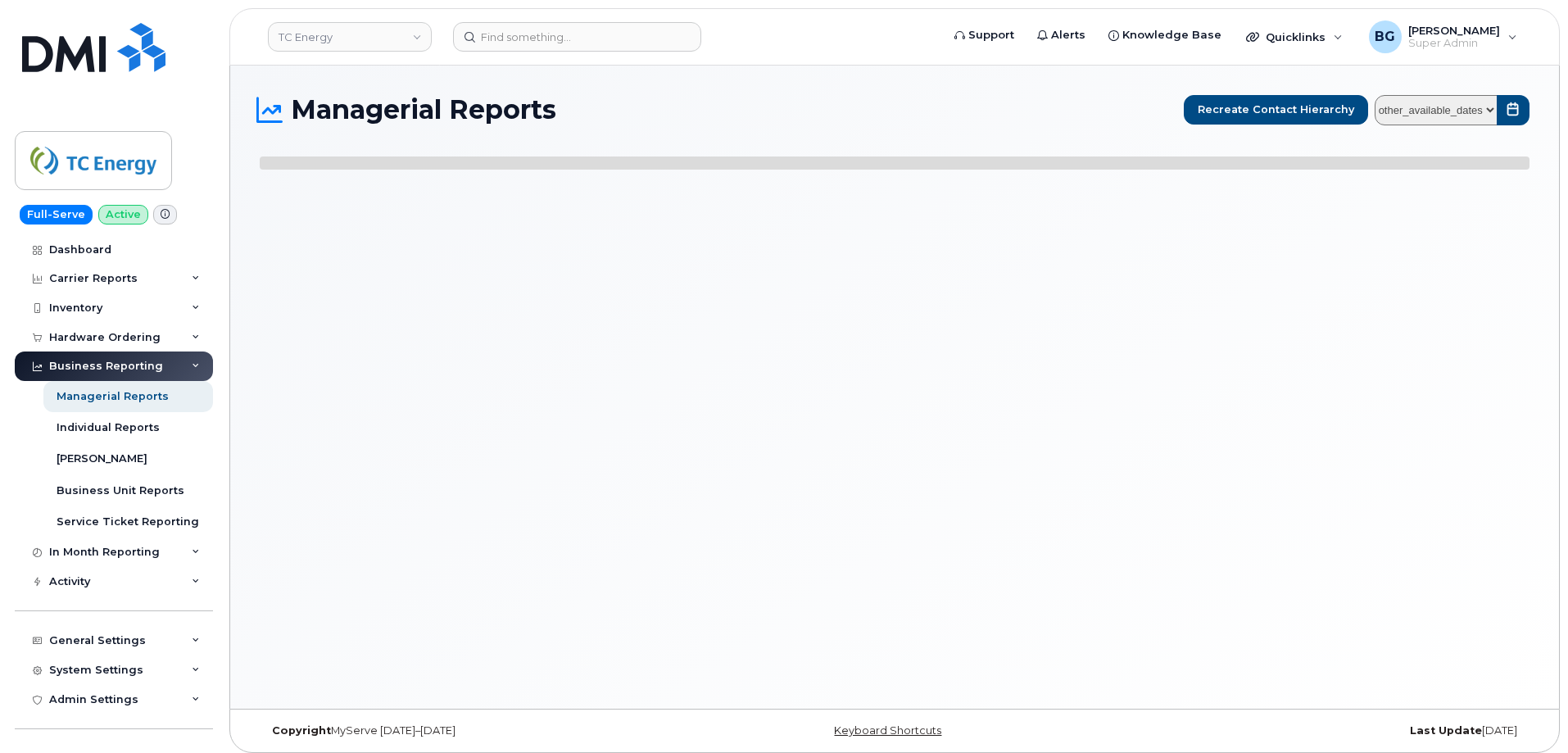
select select
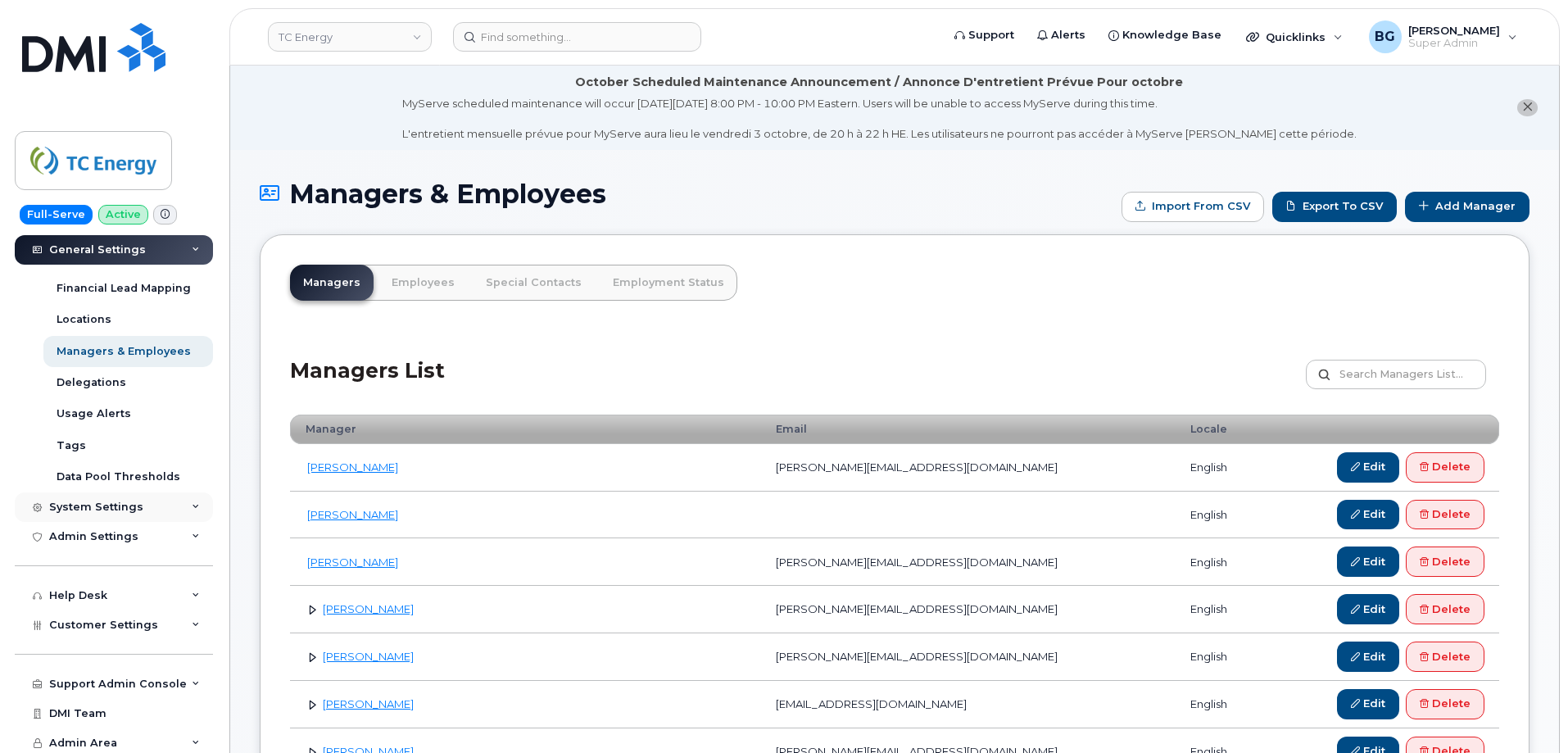
scroll to position [292, 0]
click at [84, 498] on div "System Settings" at bounding box center [96, 504] width 94 height 13
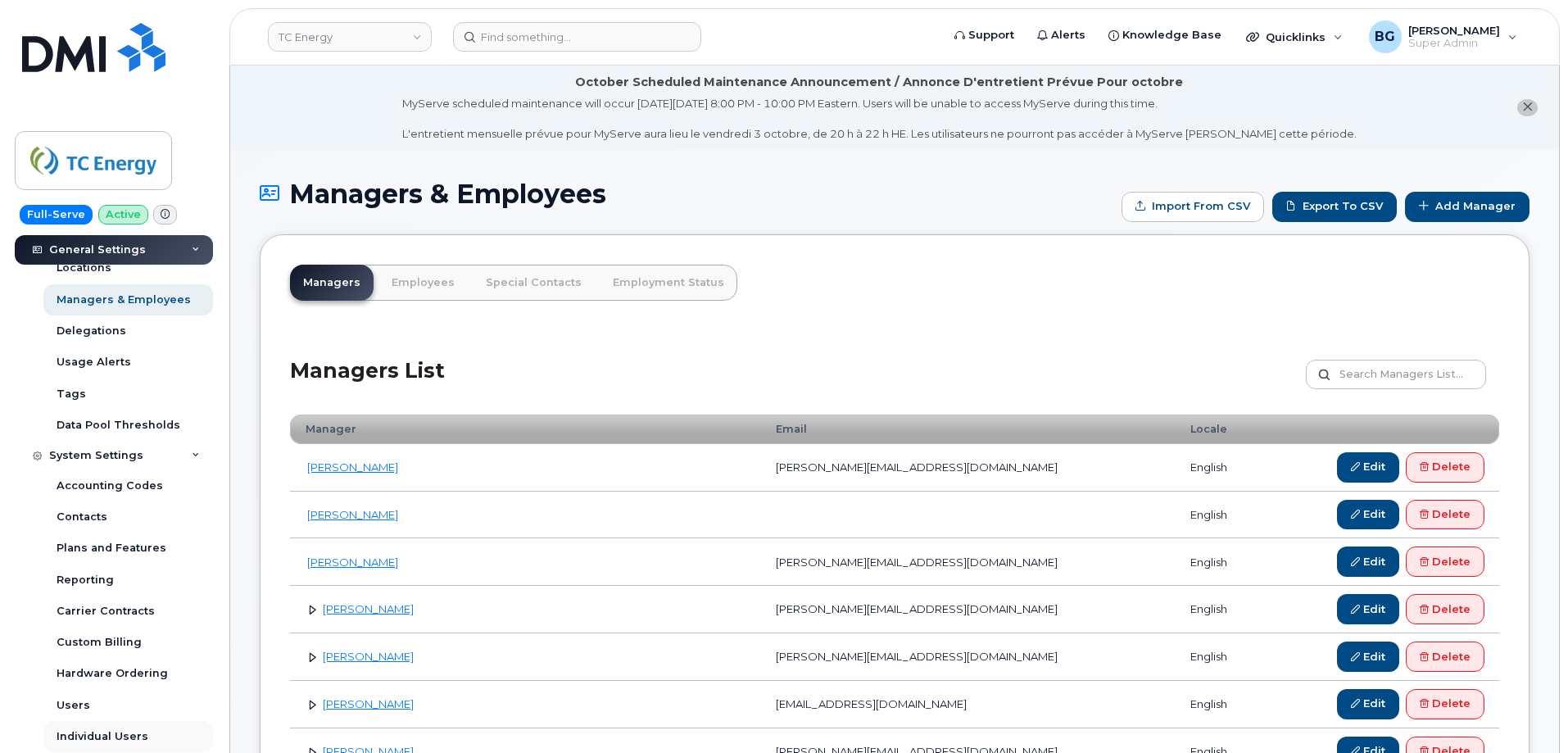
scroll to position [401, 0]
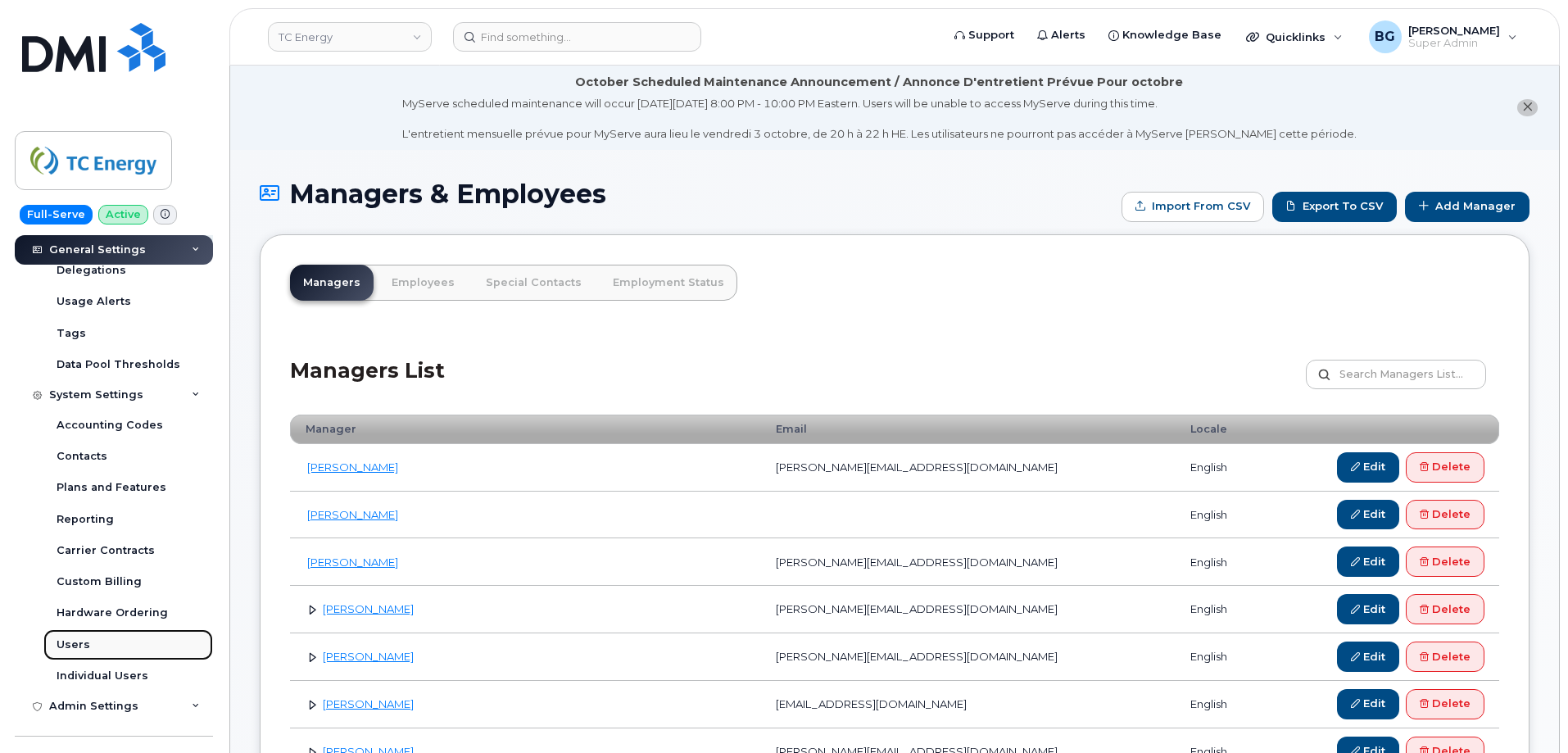
click at [75, 648] on div "Users" at bounding box center [73, 645] width 34 height 15
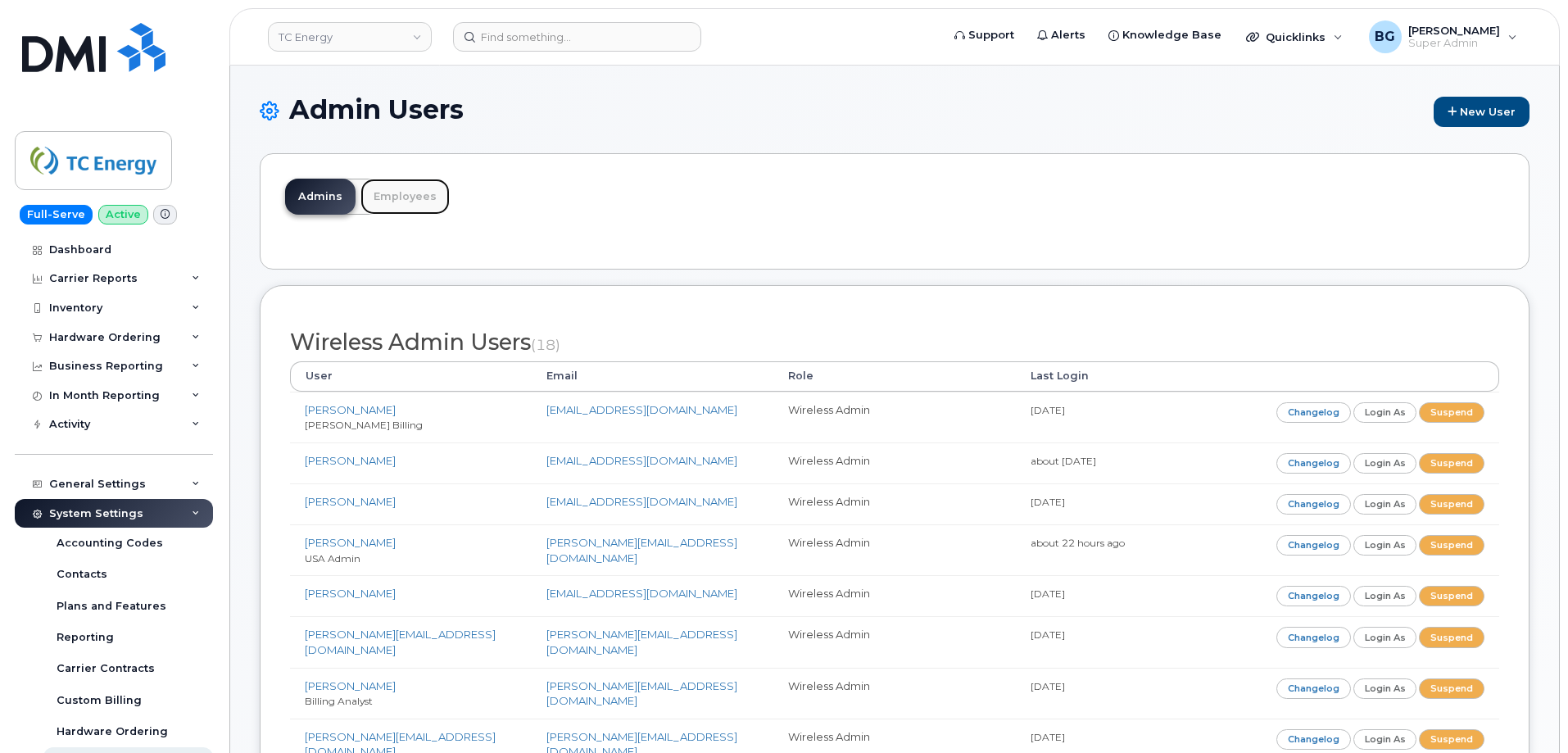
click at [399, 201] on link "Employees" at bounding box center [405, 197] width 89 height 36
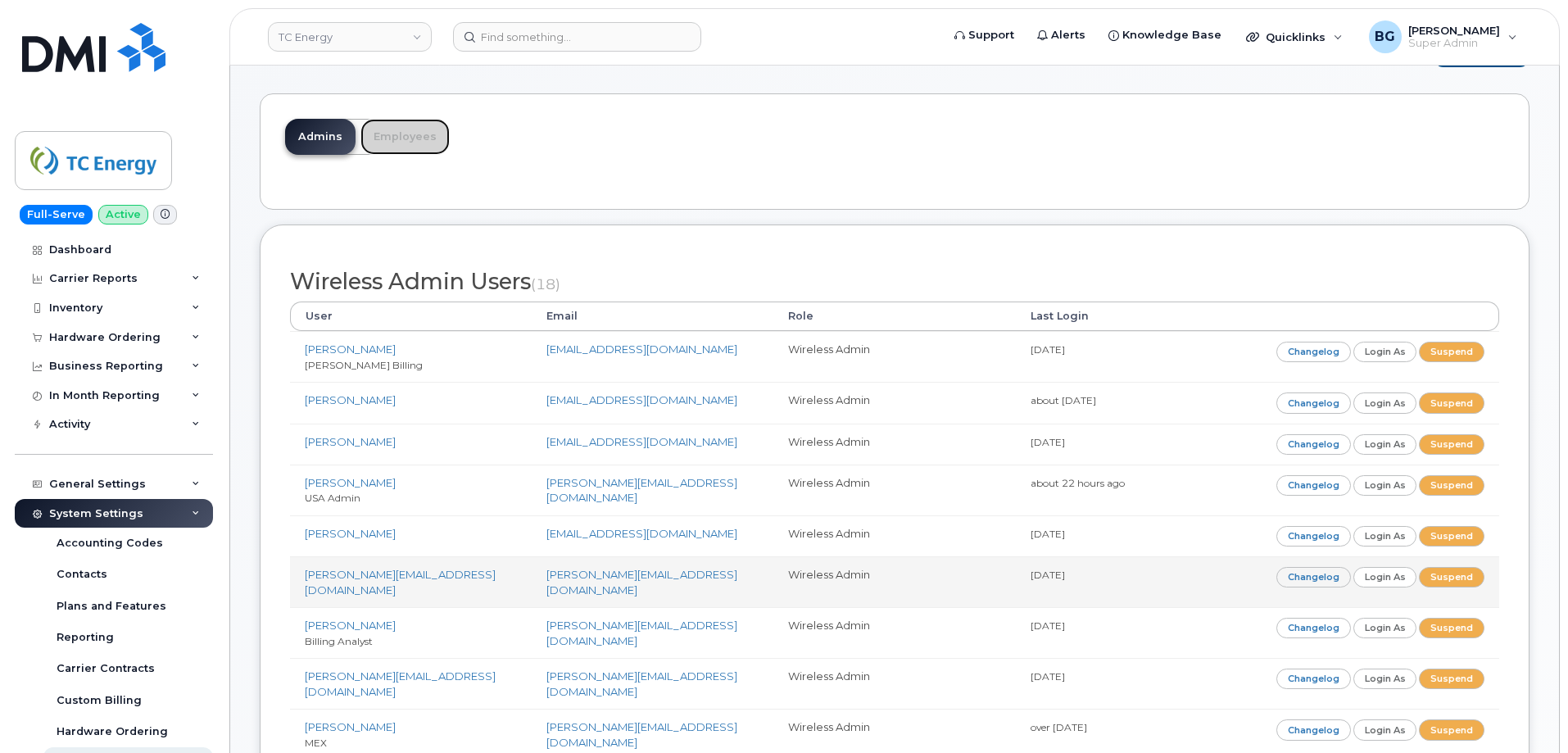
scroll to position [164, 0]
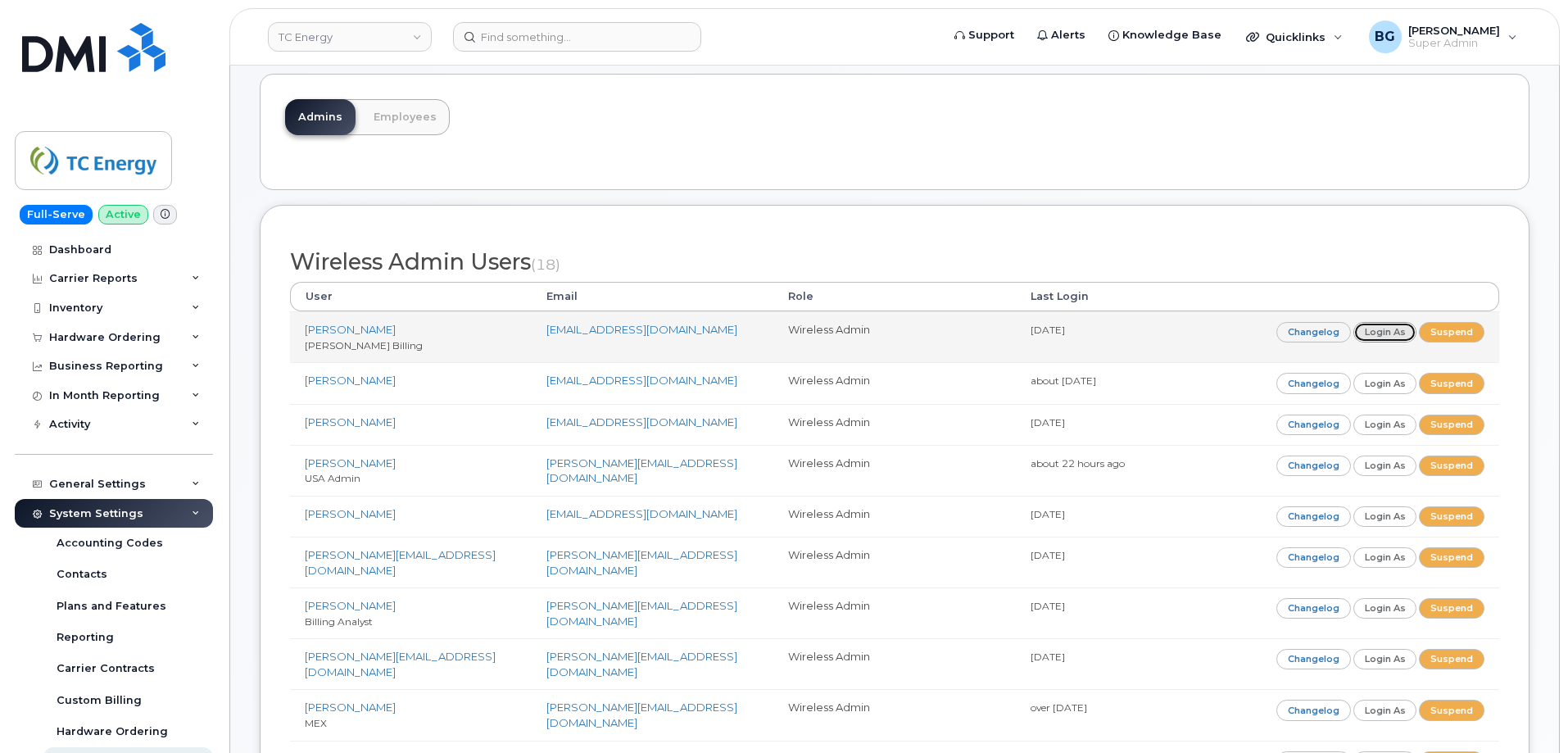
click at [1402, 325] on link "Login as" at bounding box center [1385, 332] width 64 height 21
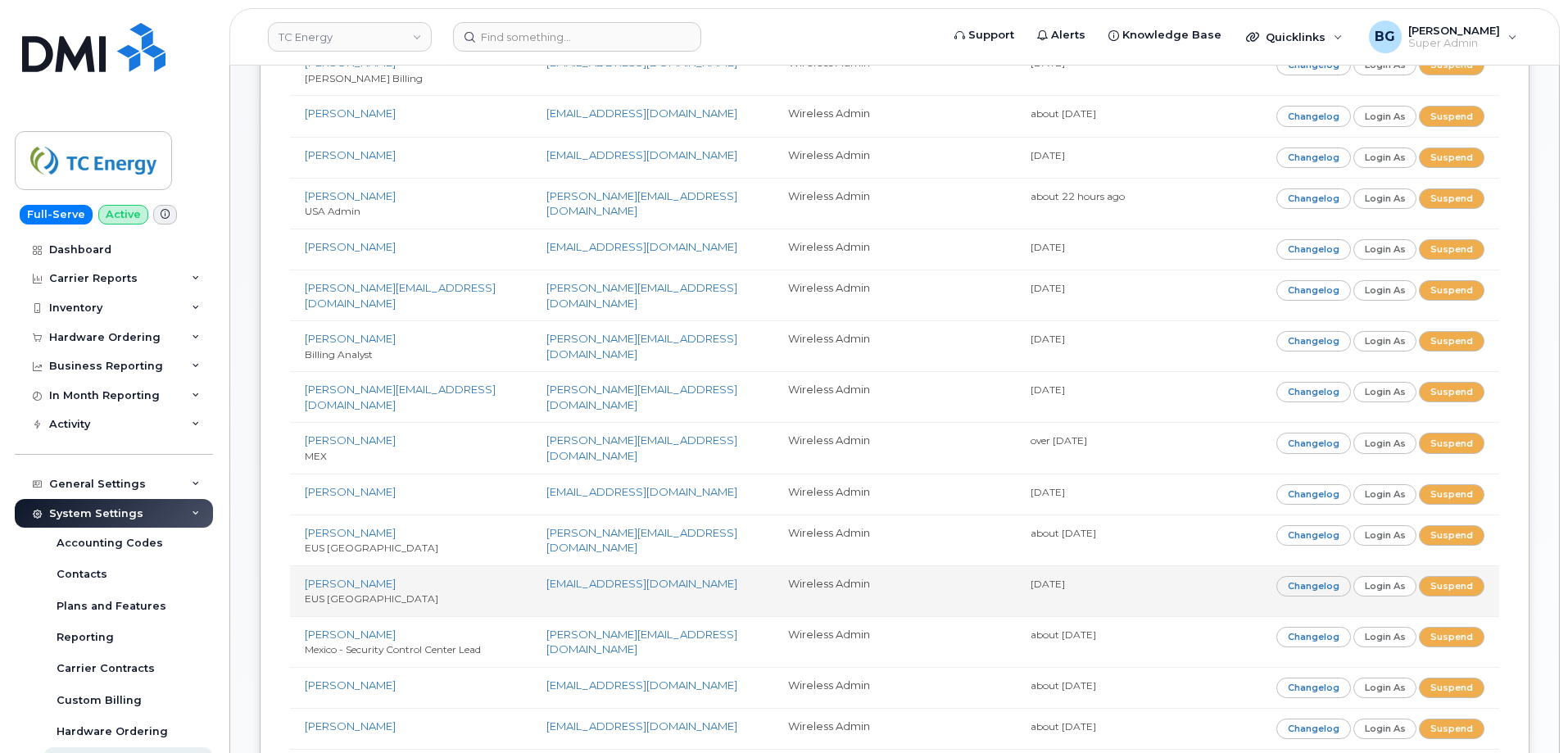
scroll to position [437, 0]
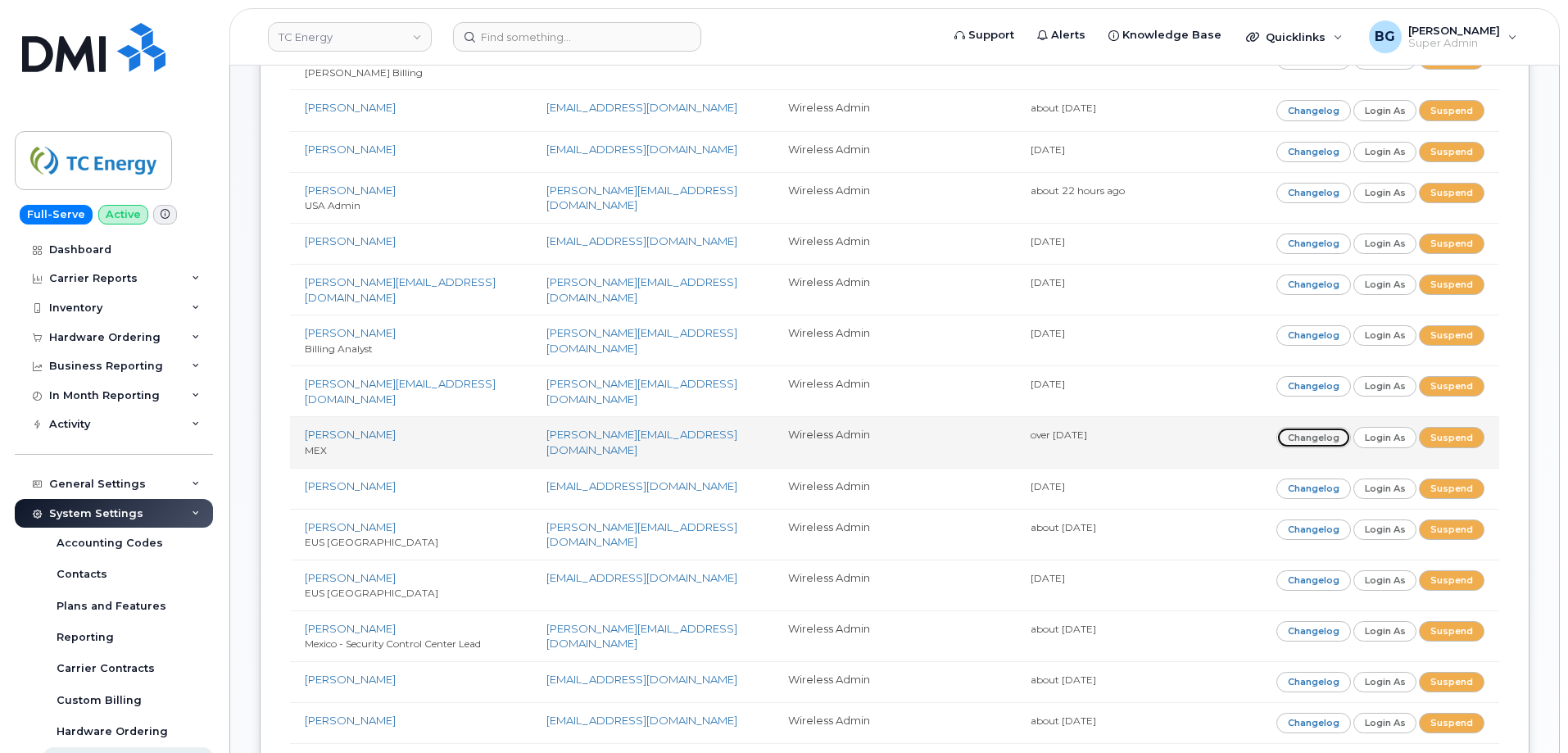
click at [1317, 427] on link "Changelog" at bounding box center [1314, 437] width 75 height 21
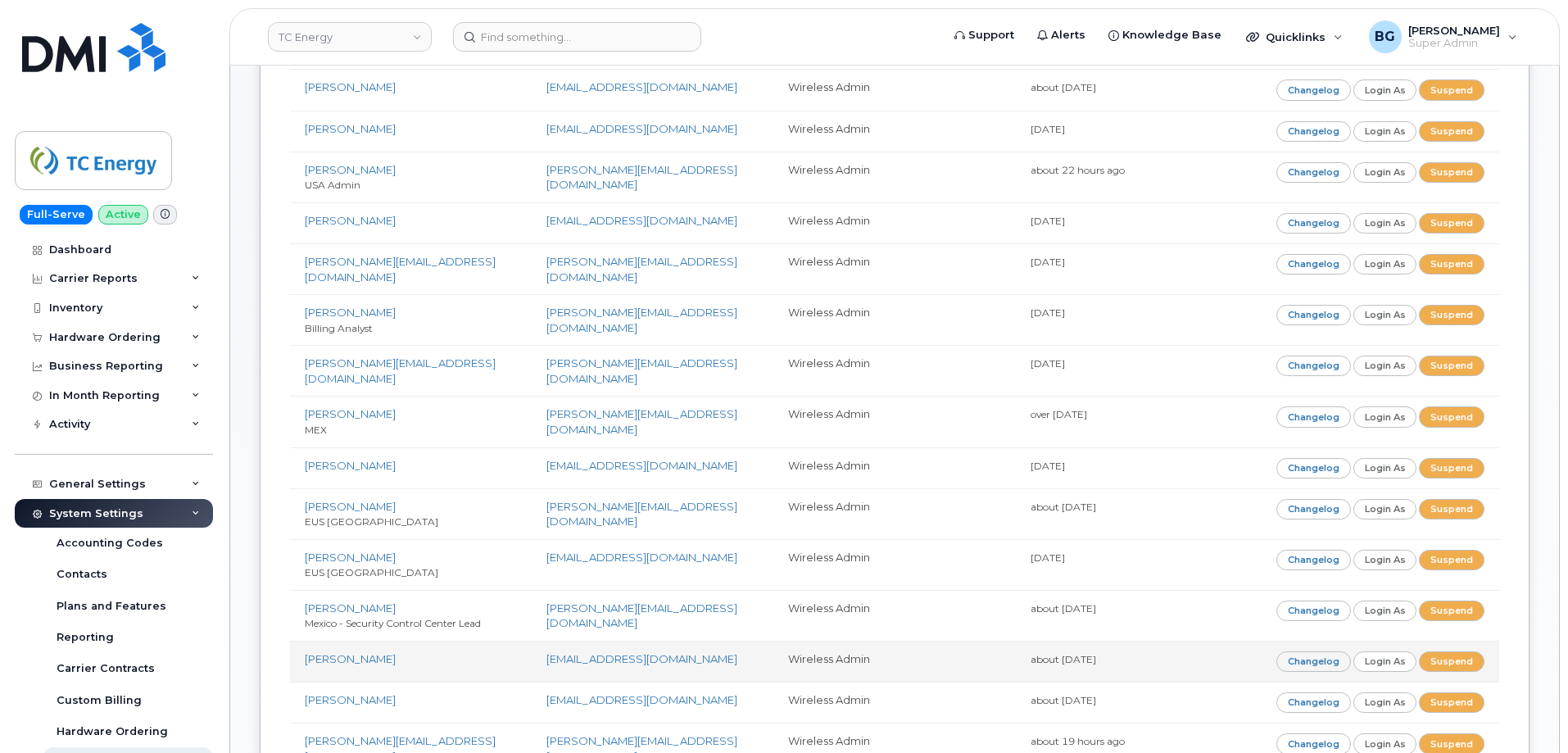
scroll to position [492, 0]
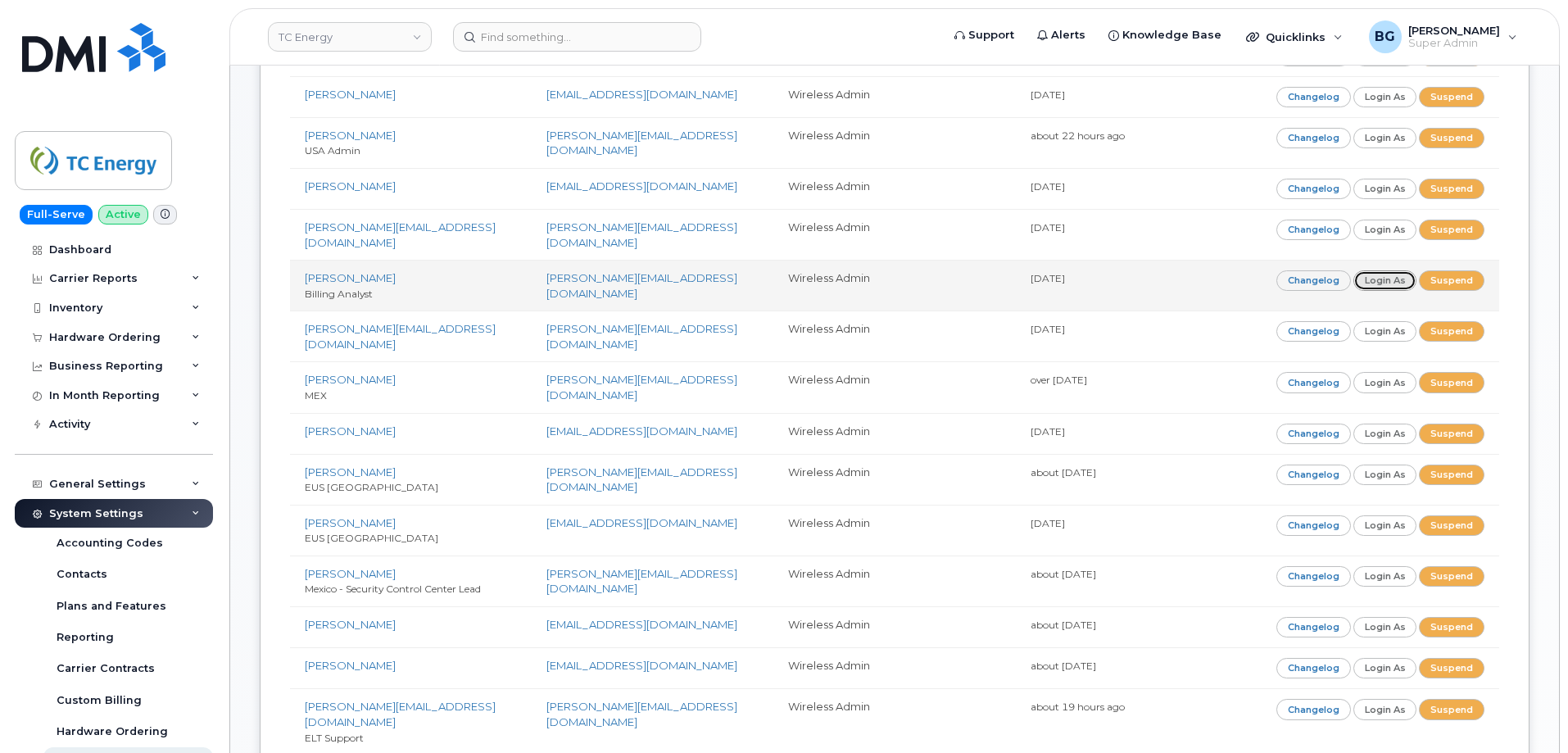
click at [1392, 273] on link "Login as" at bounding box center [1385, 280] width 64 height 21
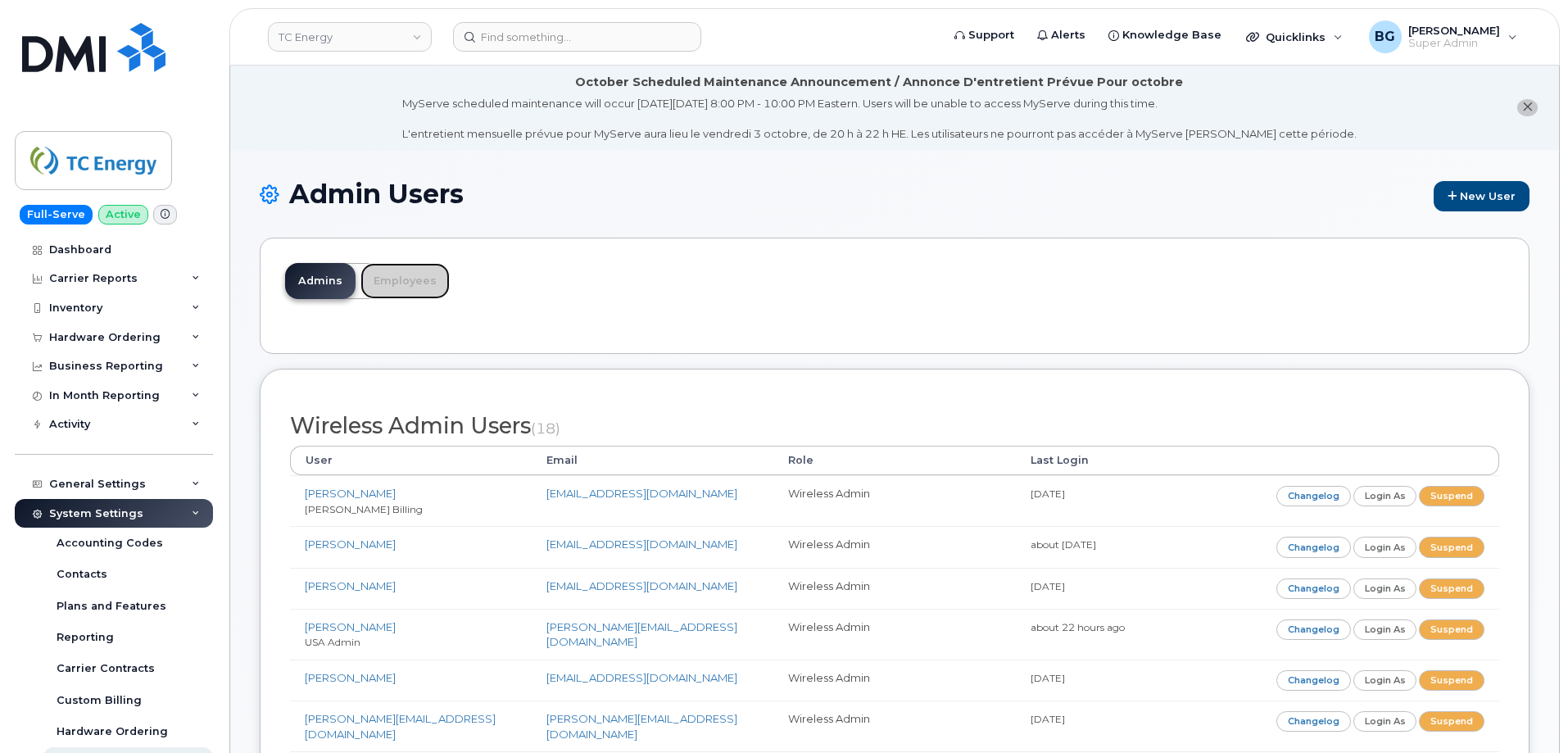
click at [397, 283] on link "Employees" at bounding box center [405, 282] width 89 height 36
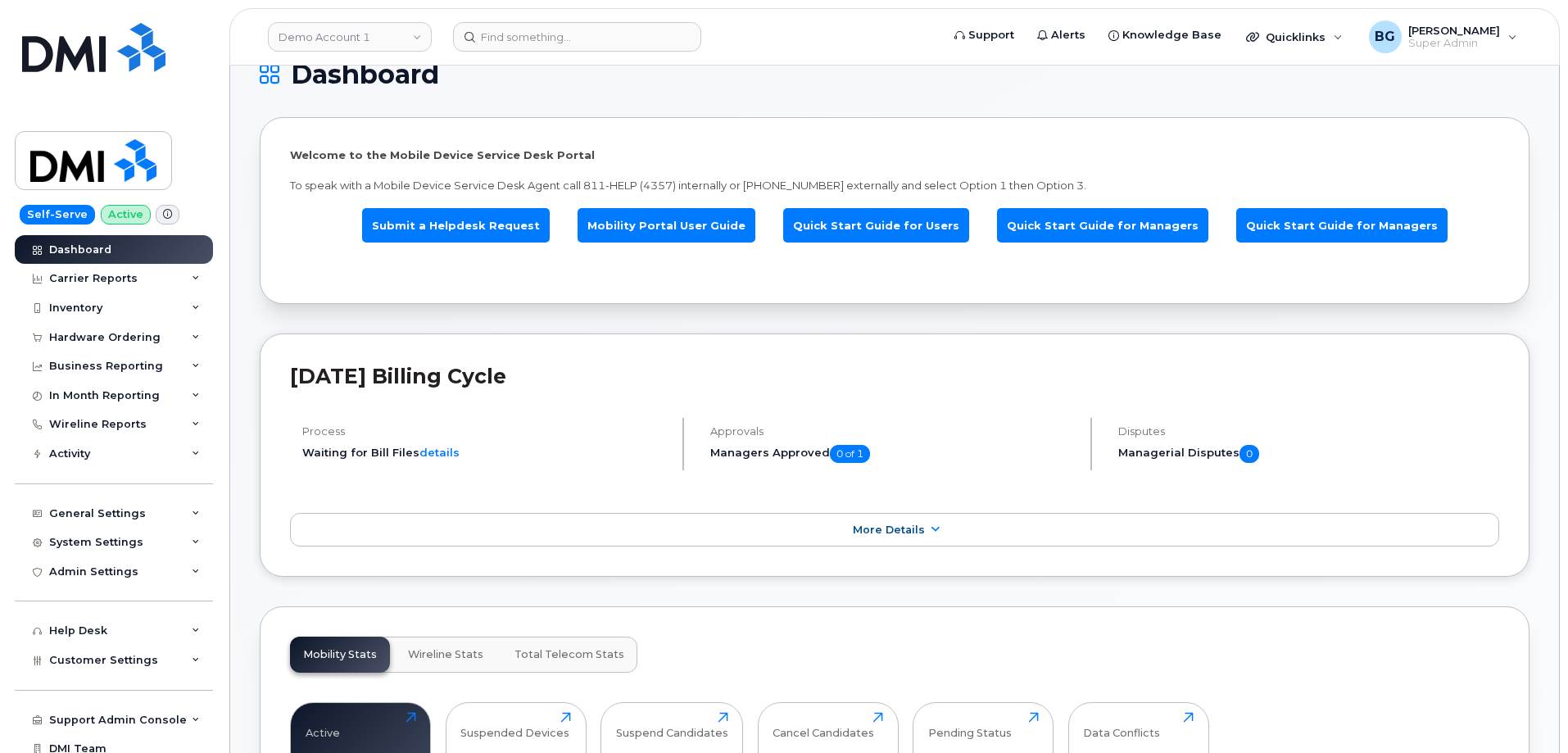
scroll to position [164, 0]
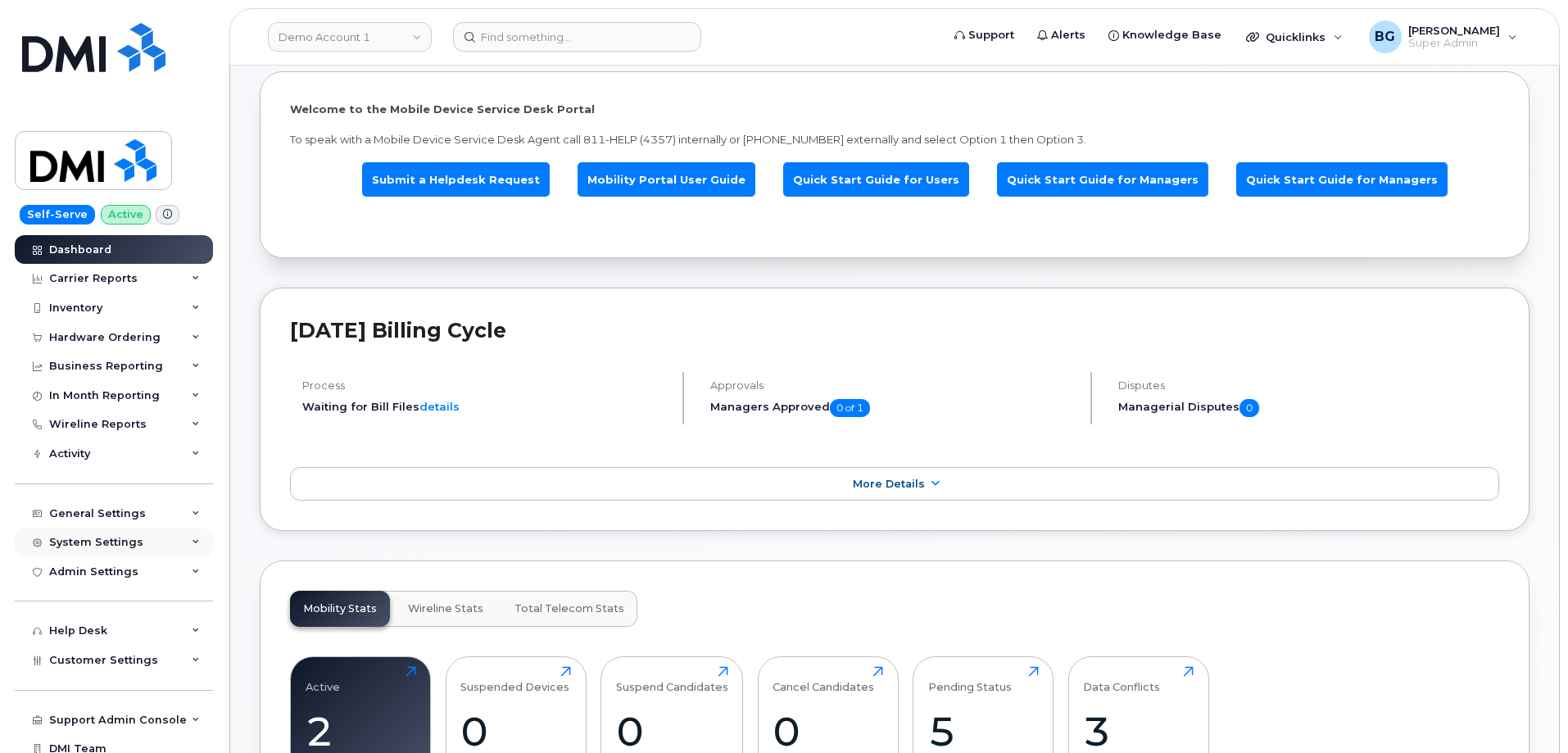
click at [81, 544] on div "System Settings" at bounding box center [96, 543] width 94 height 13
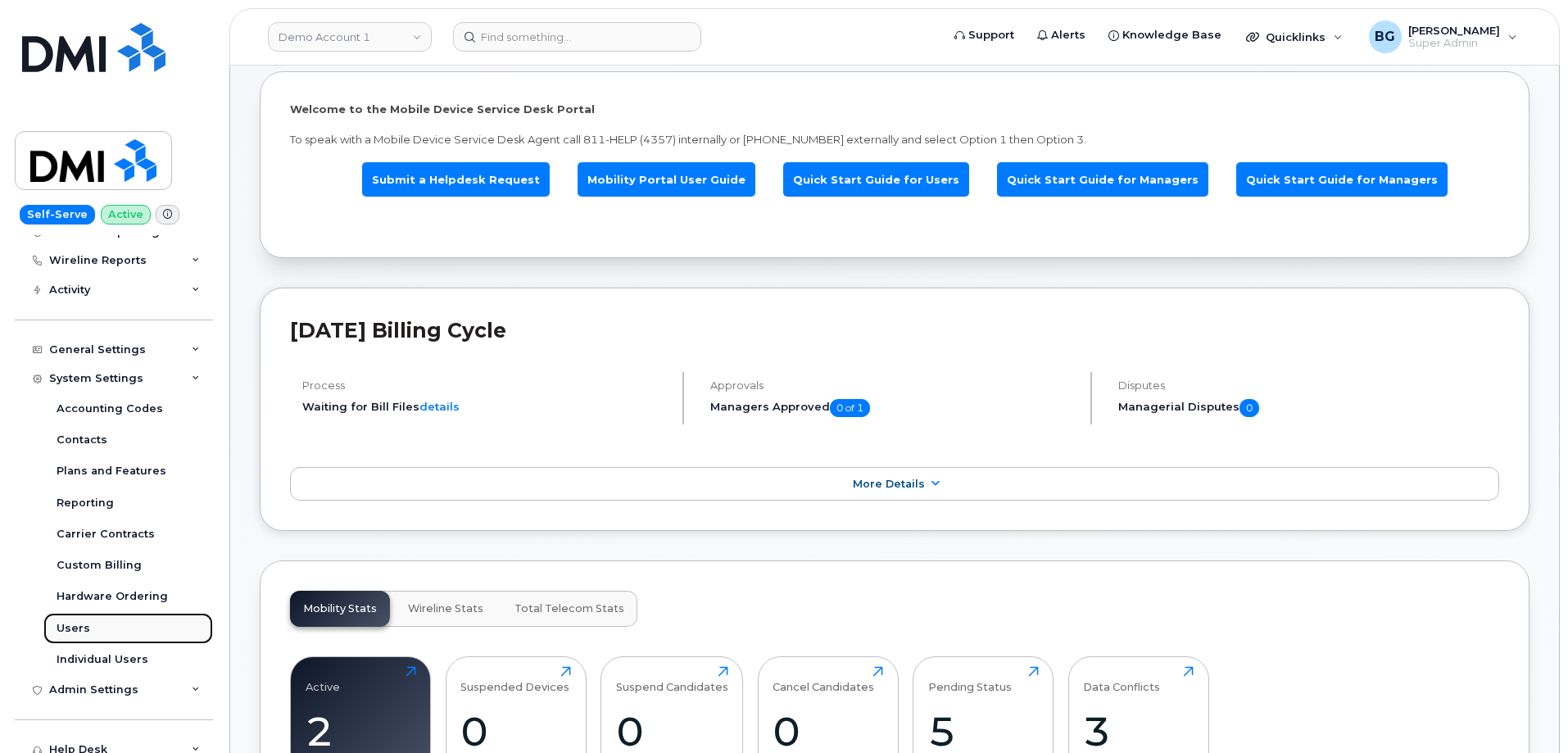
click at [74, 625] on div "Users" at bounding box center [73, 629] width 34 height 15
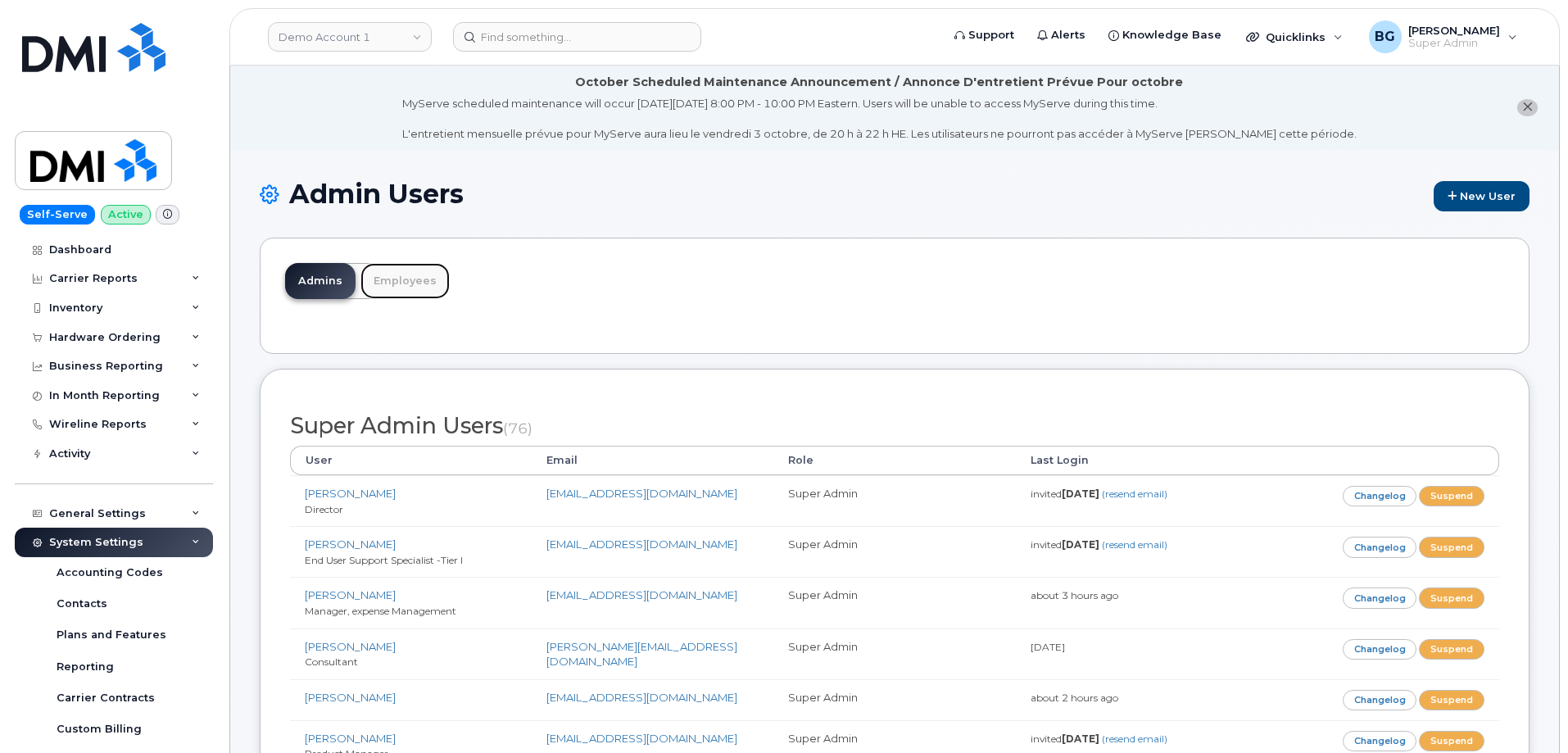
scroll to position [84, 0]
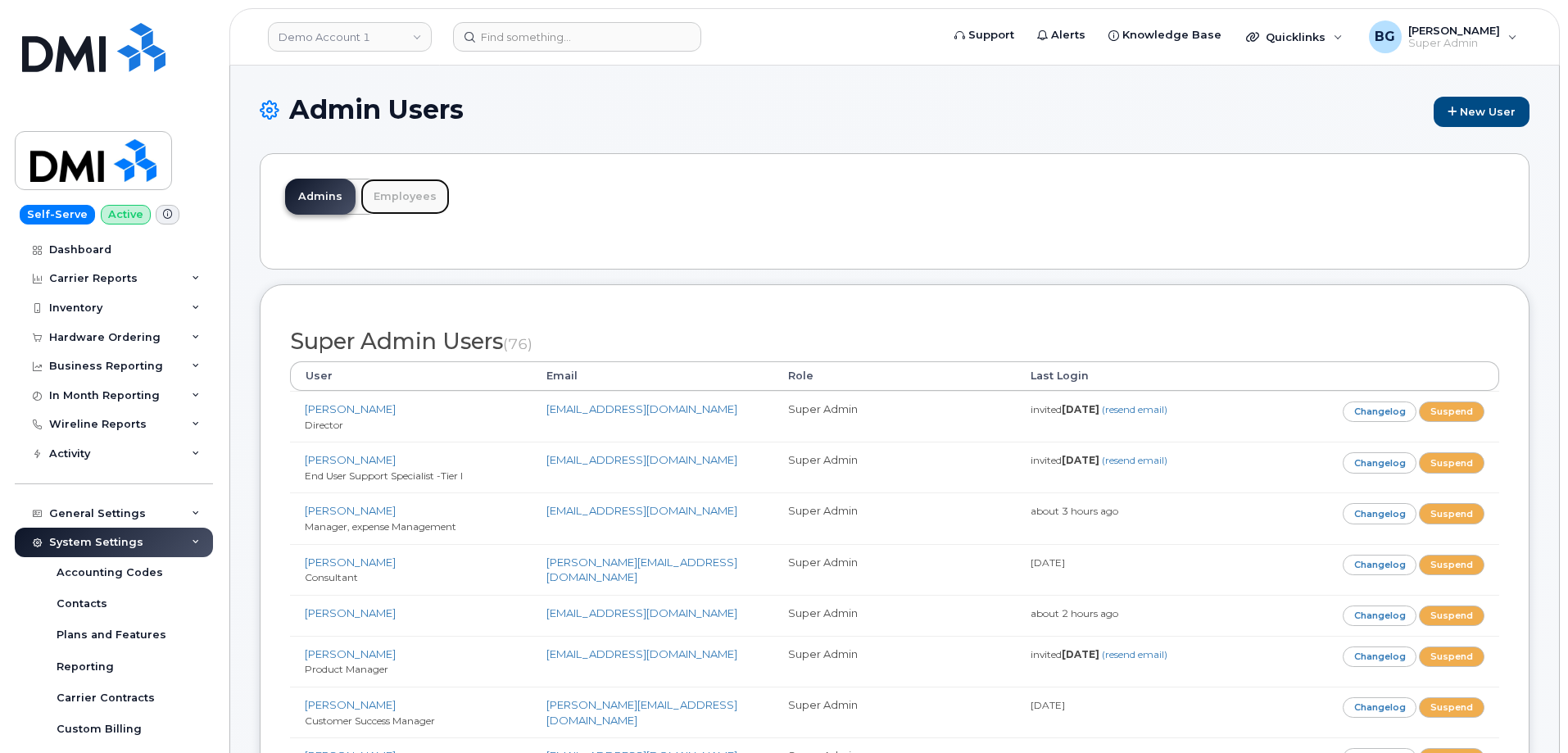
click at [404, 210] on link "Employees" at bounding box center [405, 197] width 89 height 36
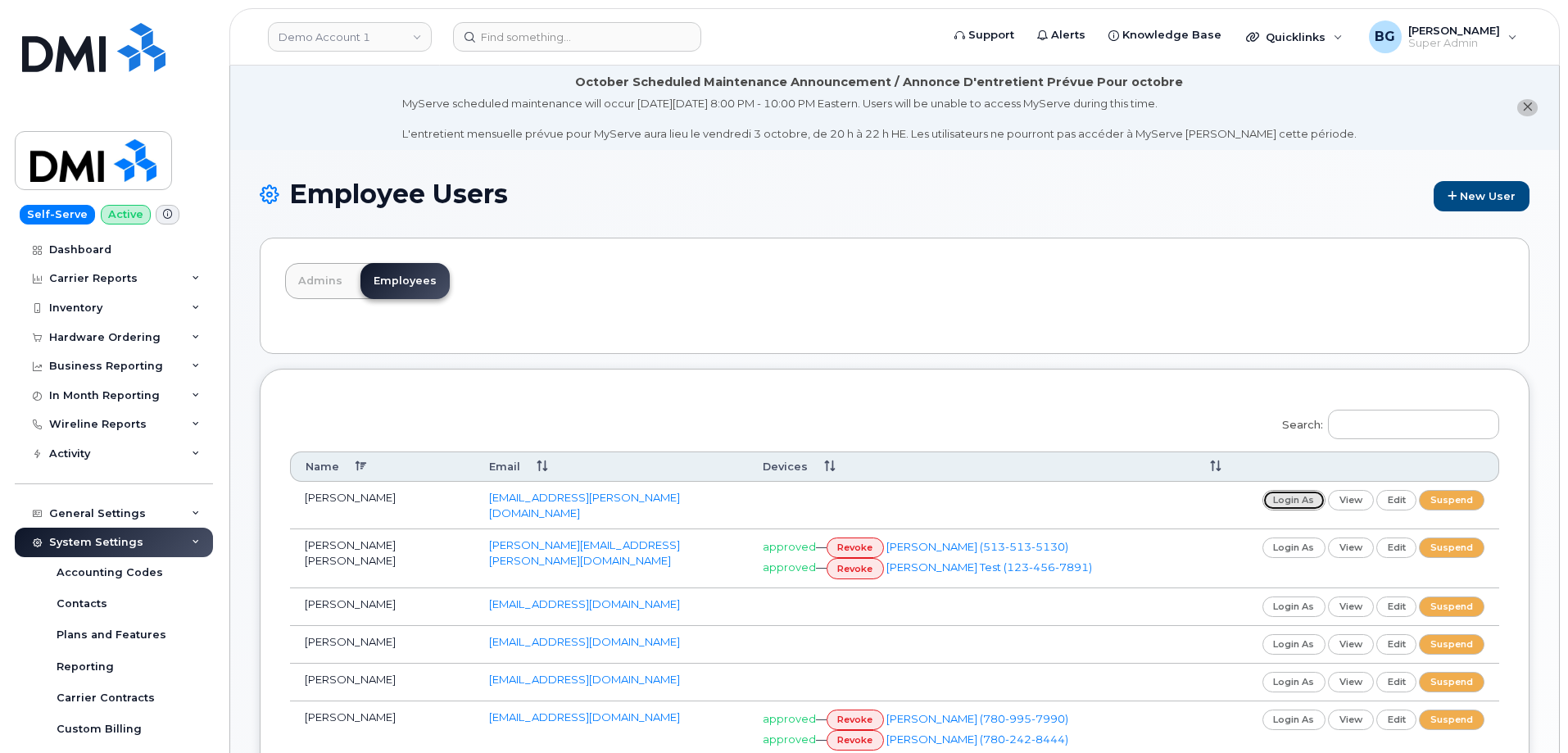
click at [1290, 496] on link "login as" at bounding box center [1294, 500] width 64 height 21
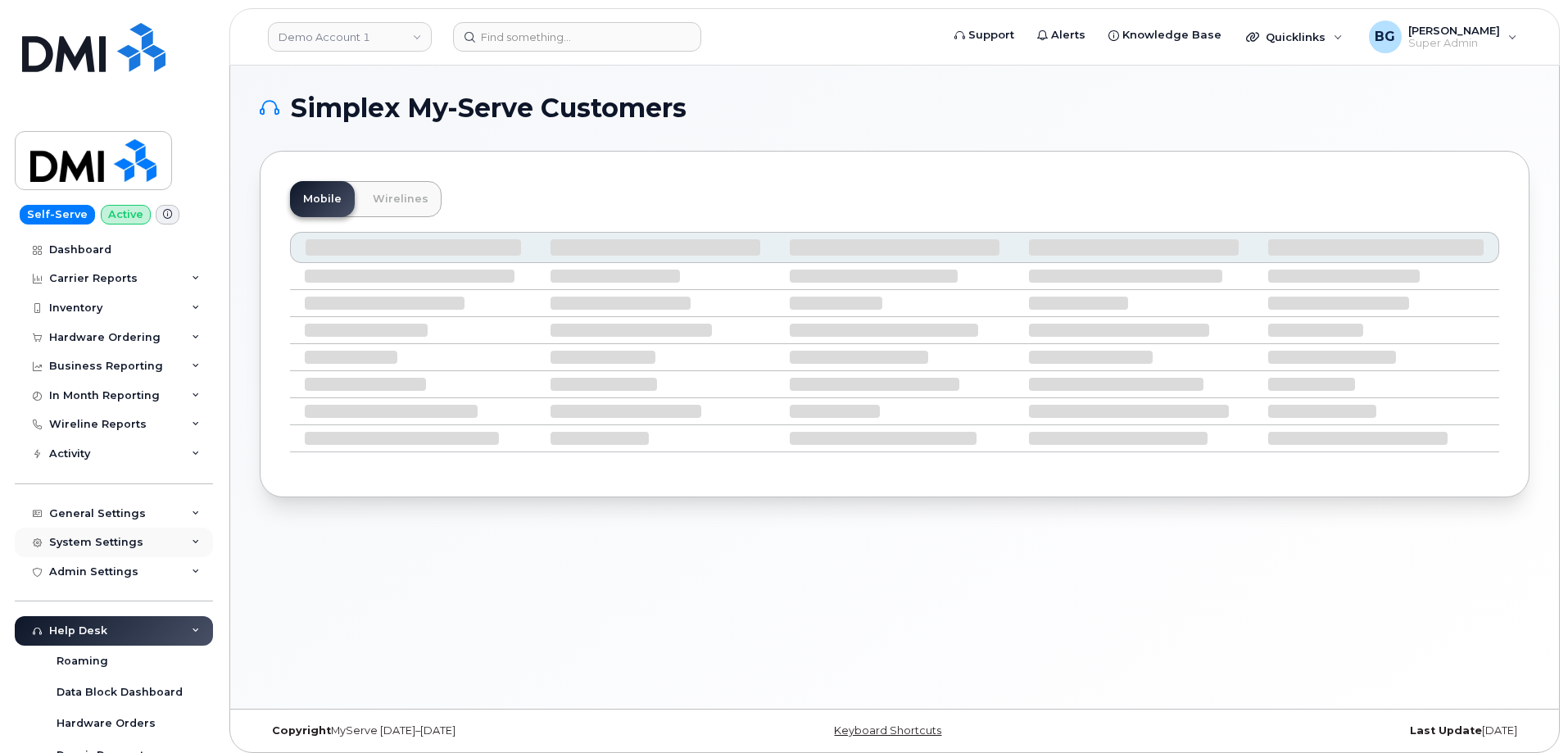
click at [80, 538] on div "System Settings" at bounding box center [96, 543] width 94 height 13
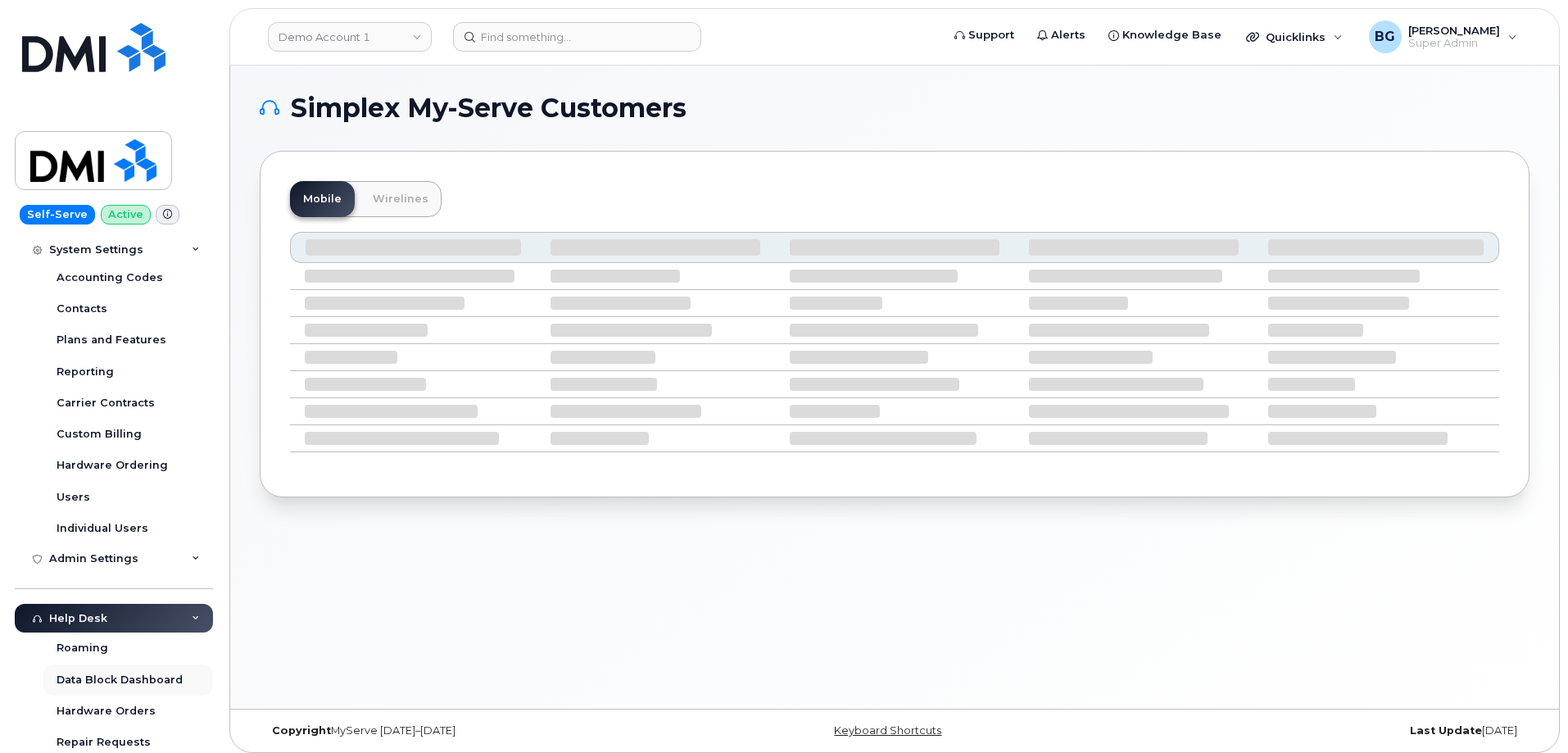
scroll to position [328, 0]
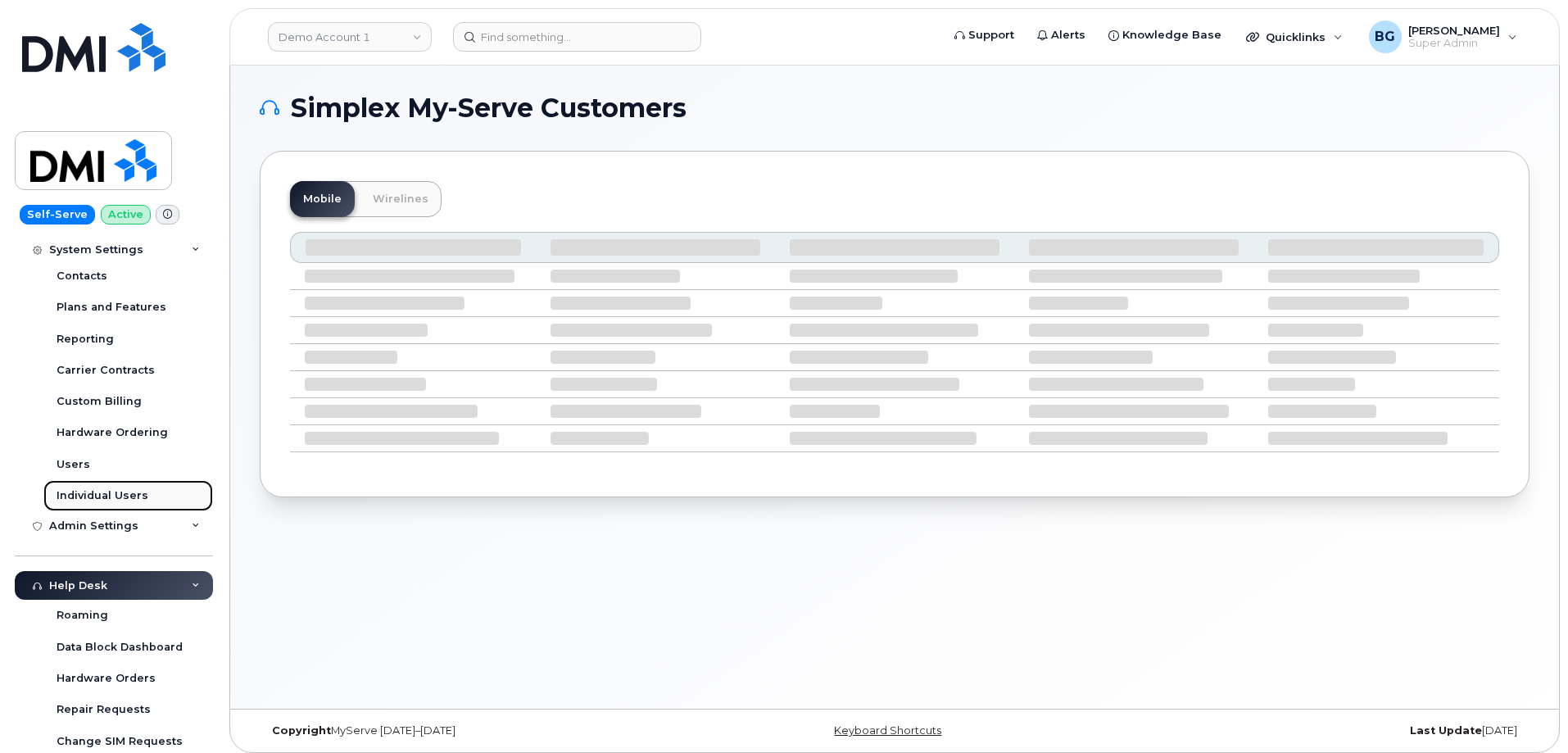
click at [86, 493] on div "Individual Users" at bounding box center [102, 496] width 92 height 15
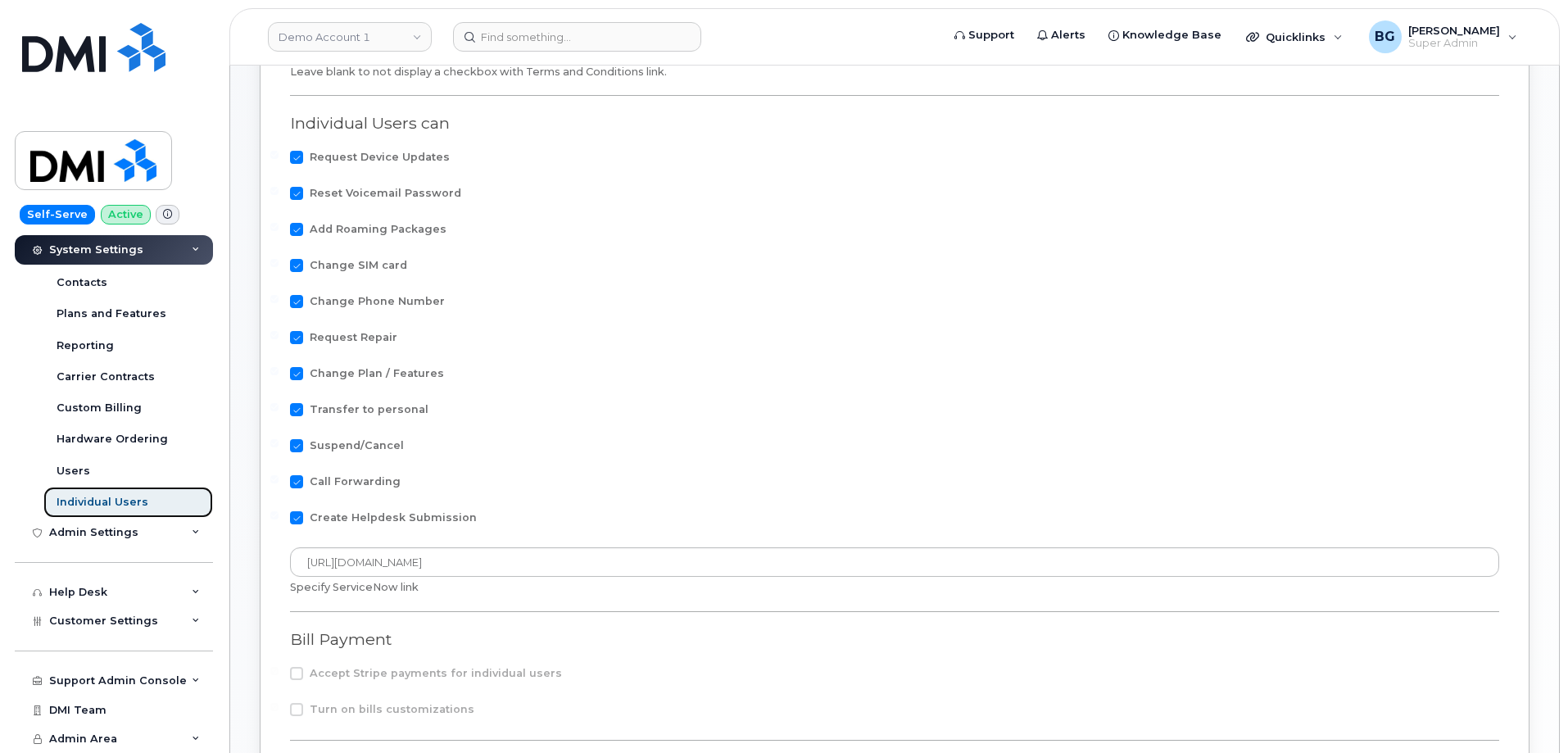
scroll to position [328, 0]
click at [335, 332] on span "Request Repair" at bounding box center [354, 335] width 88 height 12
click at [278, 332] on input "Request Repair" at bounding box center [274, 334] width 8 height 8
checkbox input "false"
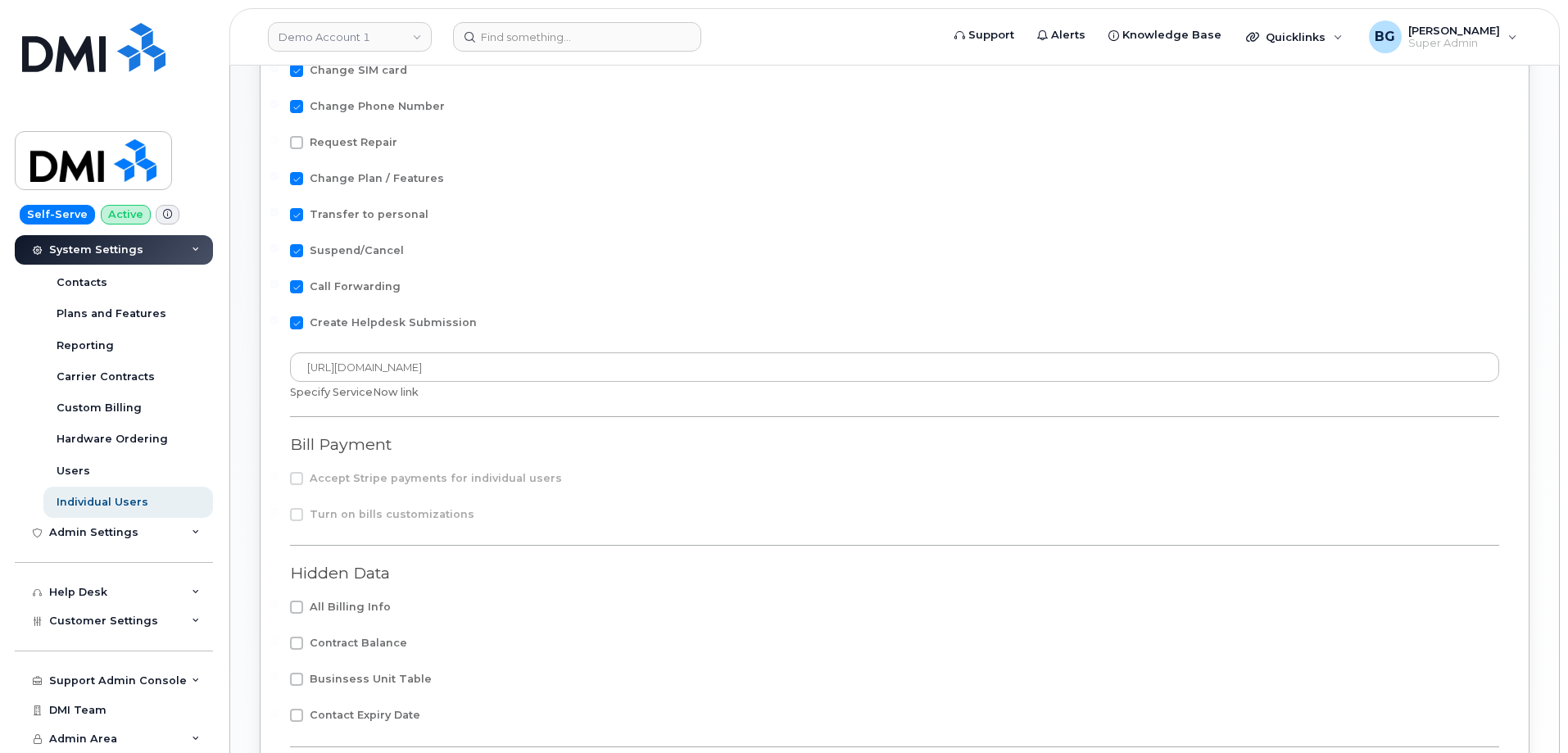
scroll to position [804, 0]
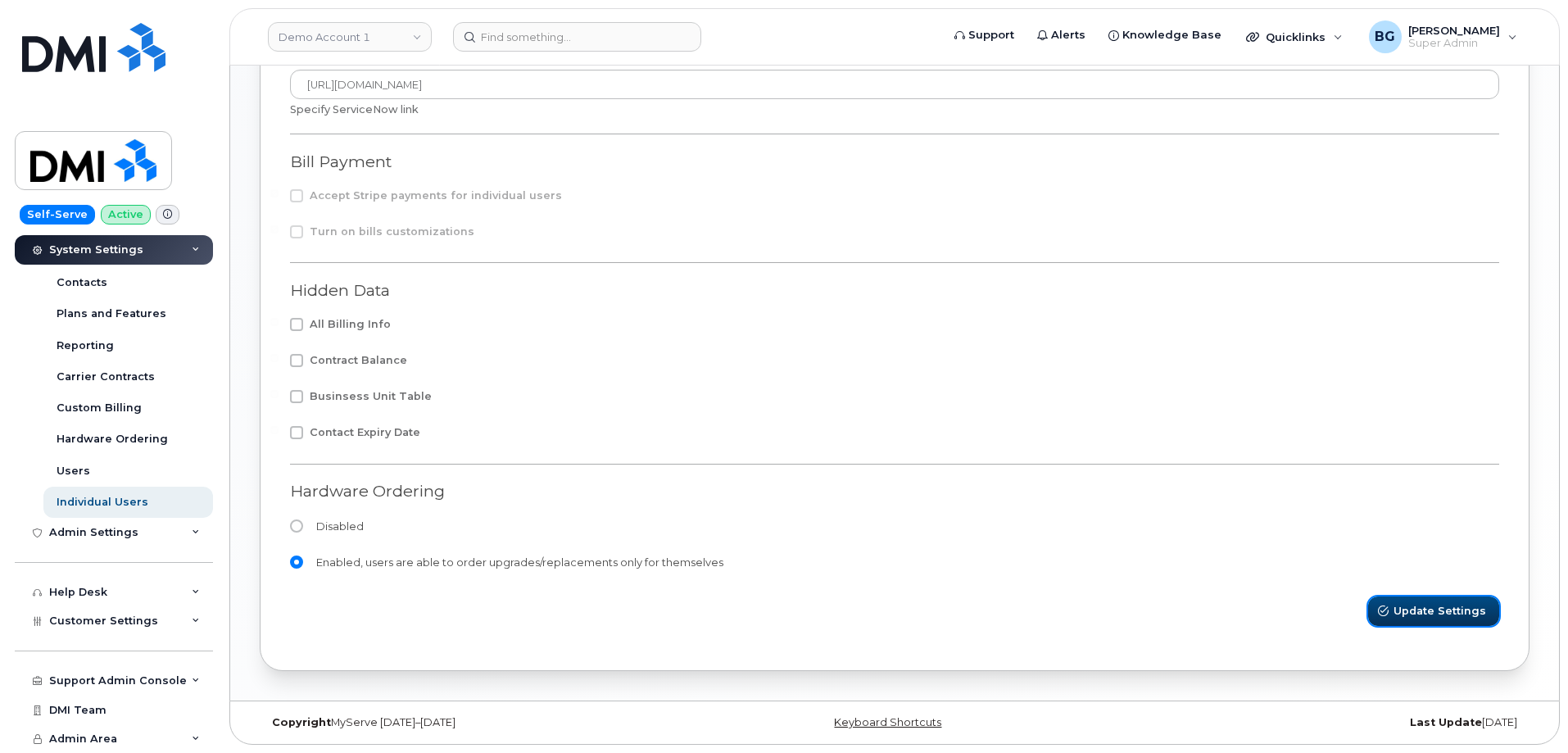
click at [1445, 611] on span "Update Settings" at bounding box center [1440, 611] width 93 height 16
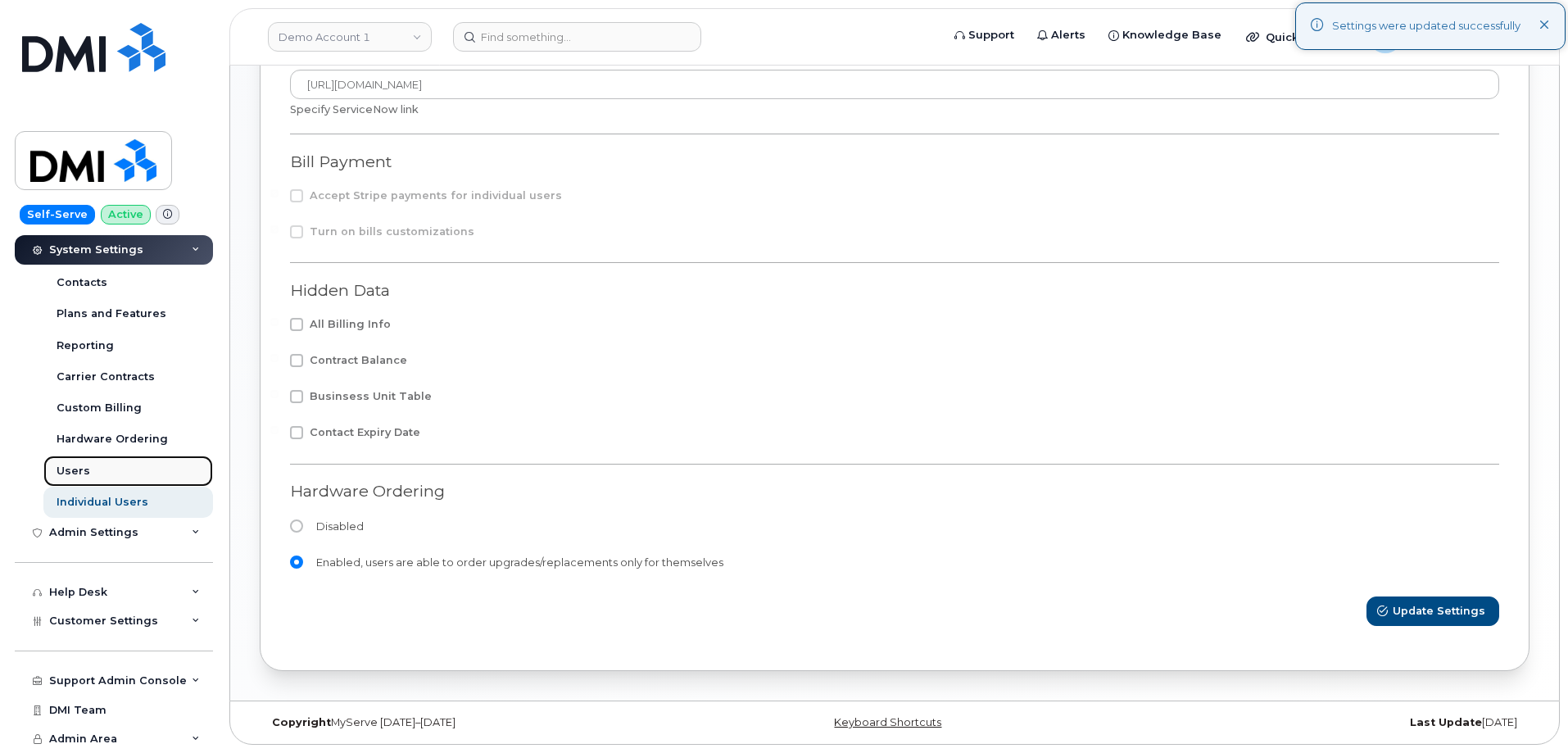
click at [73, 469] on div "Users" at bounding box center [73, 471] width 34 height 15
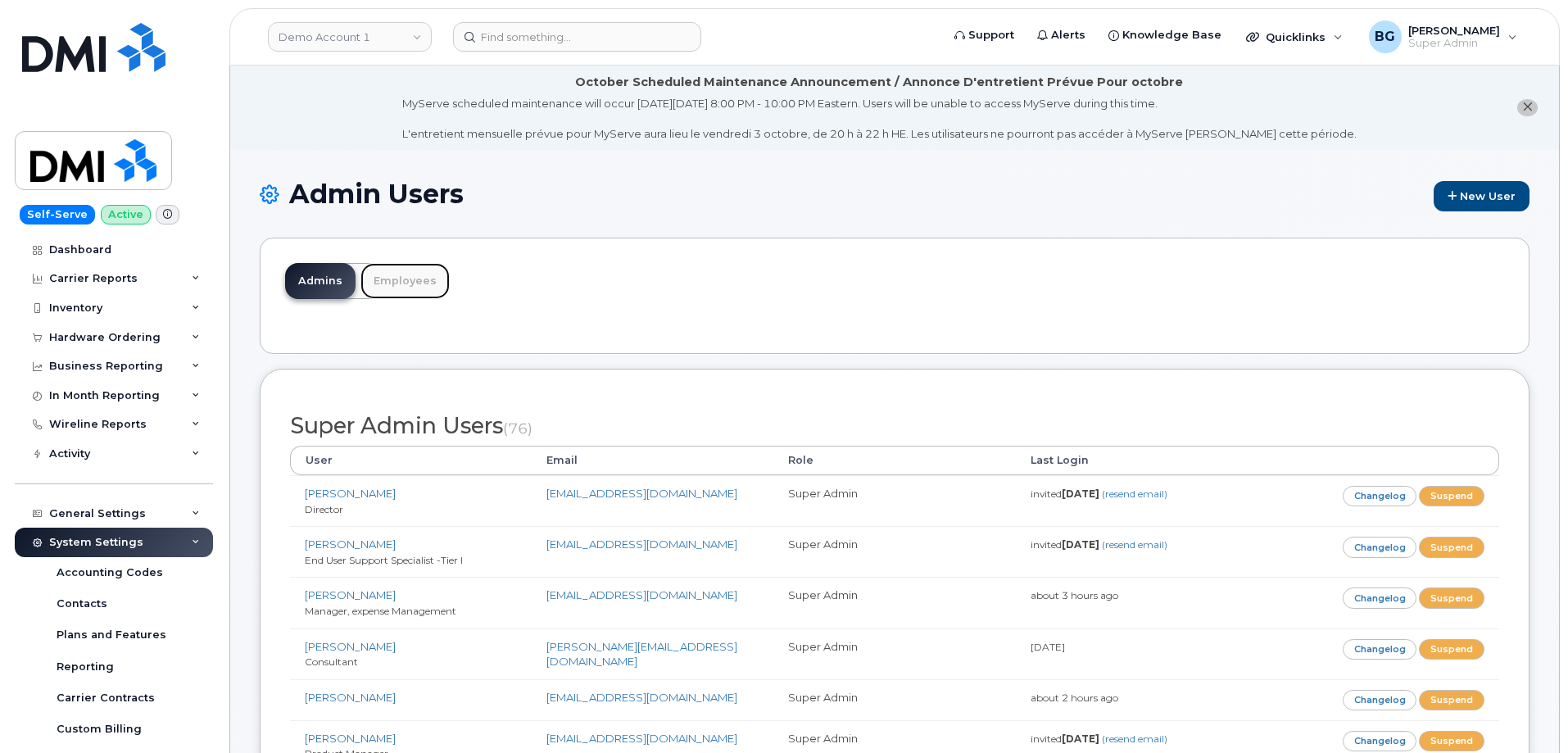
click at [409, 278] on link "Employees" at bounding box center [405, 282] width 89 height 36
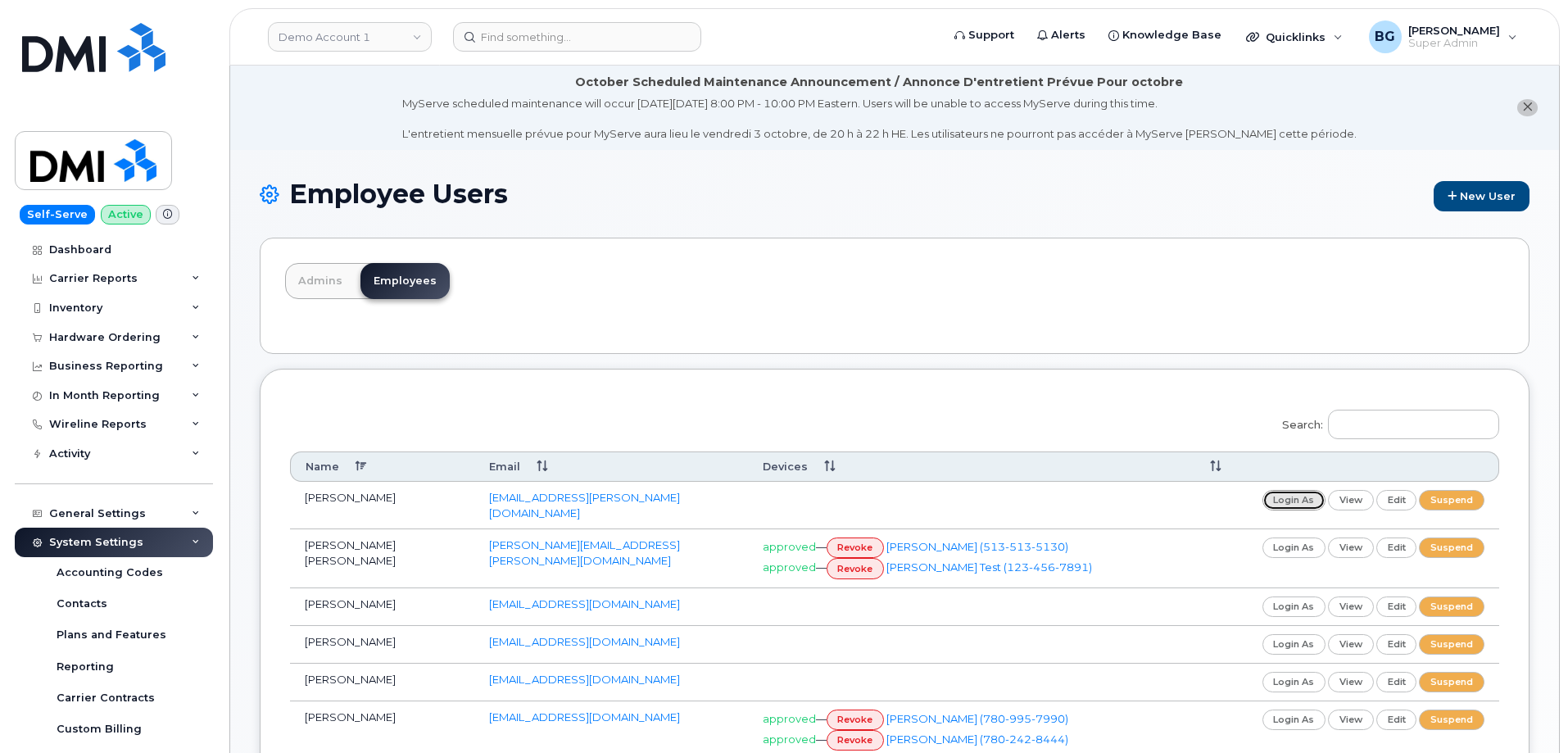
click at [1284, 496] on link "login as" at bounding box center [1294, 500] width 64 height 21
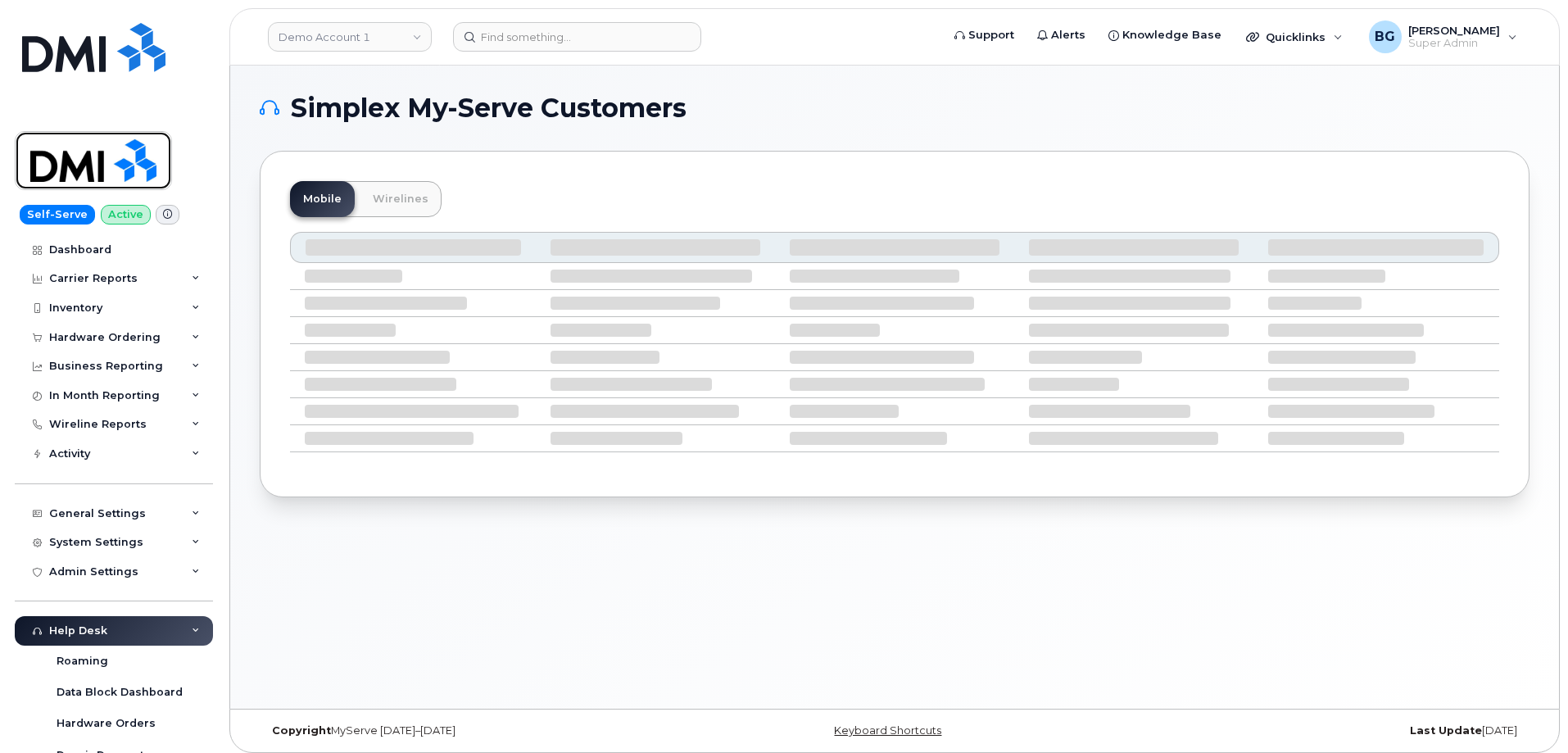
click at [67, 165] on img at bounding box center [94, 160] width 126 height 47
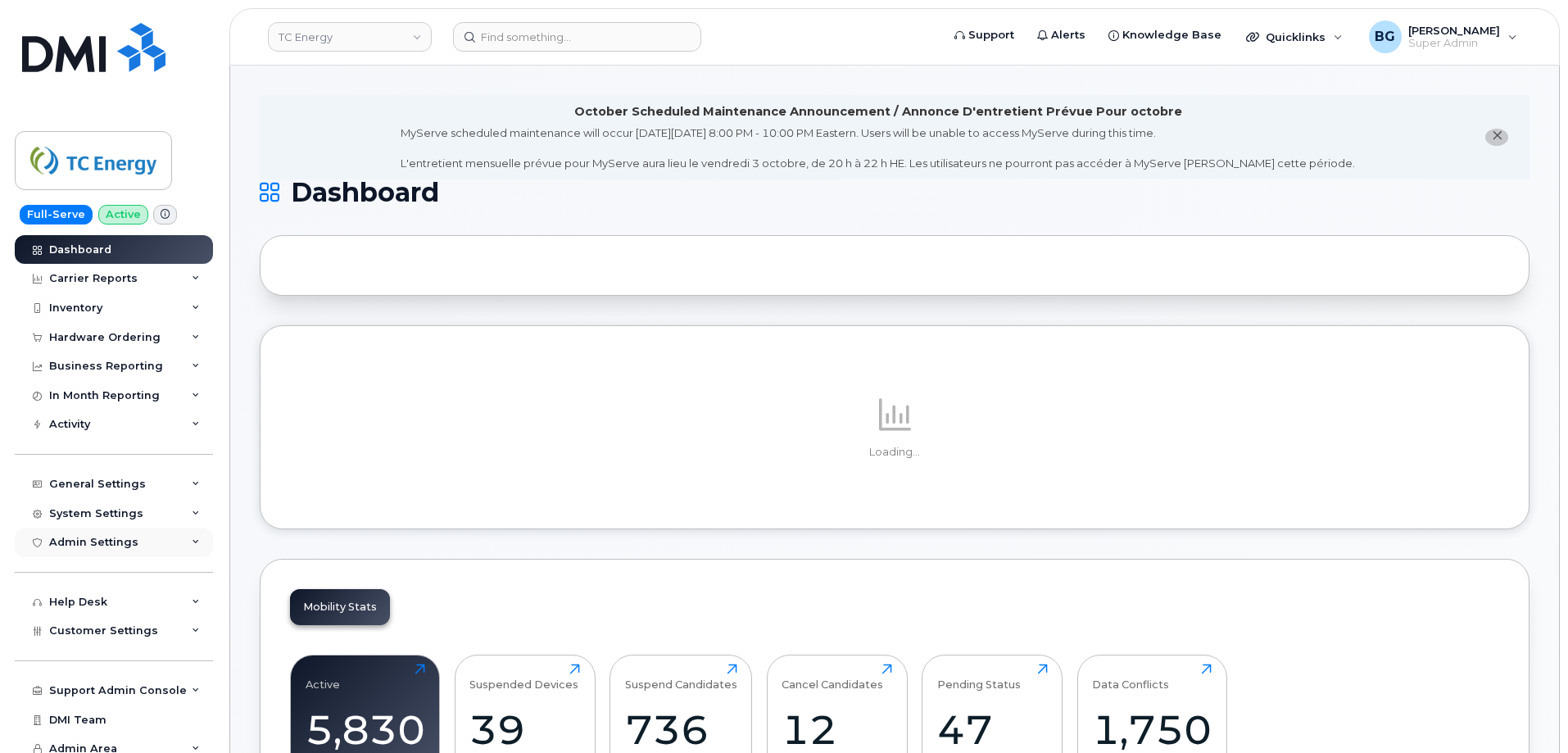
click at [110, 542] on div "Admin Settings" at bounding box center [94, 543] width 89 height 13
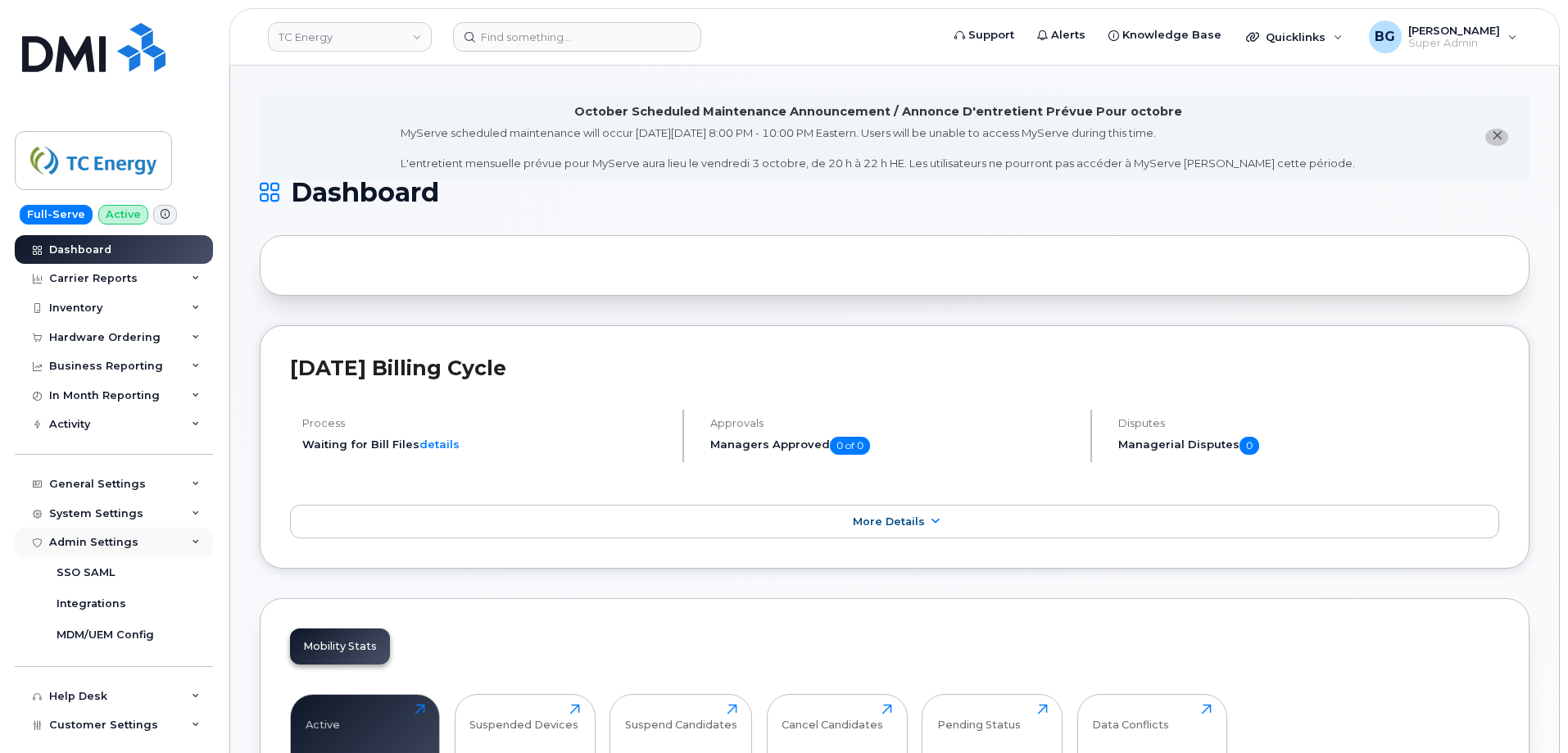
click at [113, 533] on div "Admin Settings" at bounding box center [113, 543] width 198 height 30
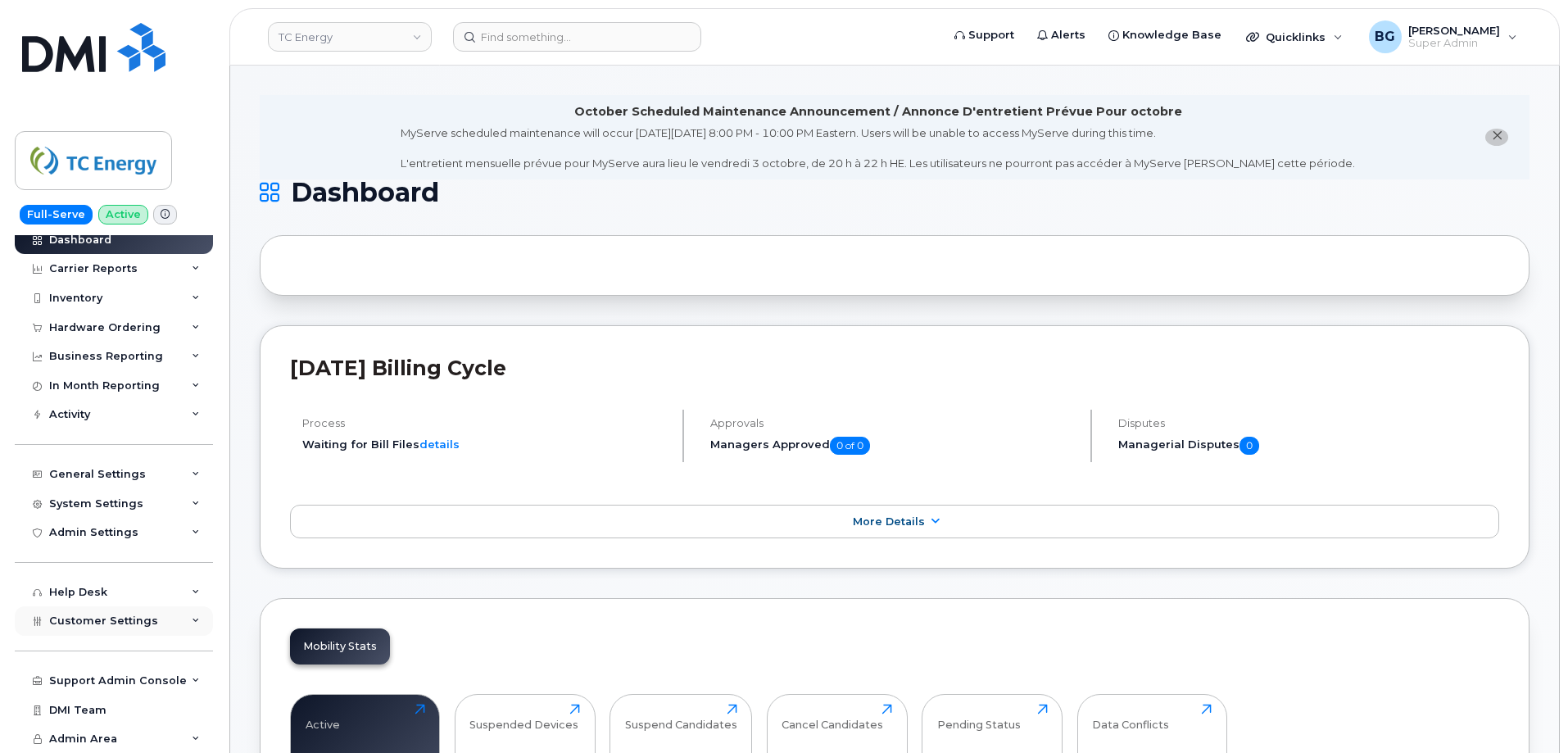
click at [88, 618] on span "Customer Settings" at bounding box center [104, 620] width 109 height 12
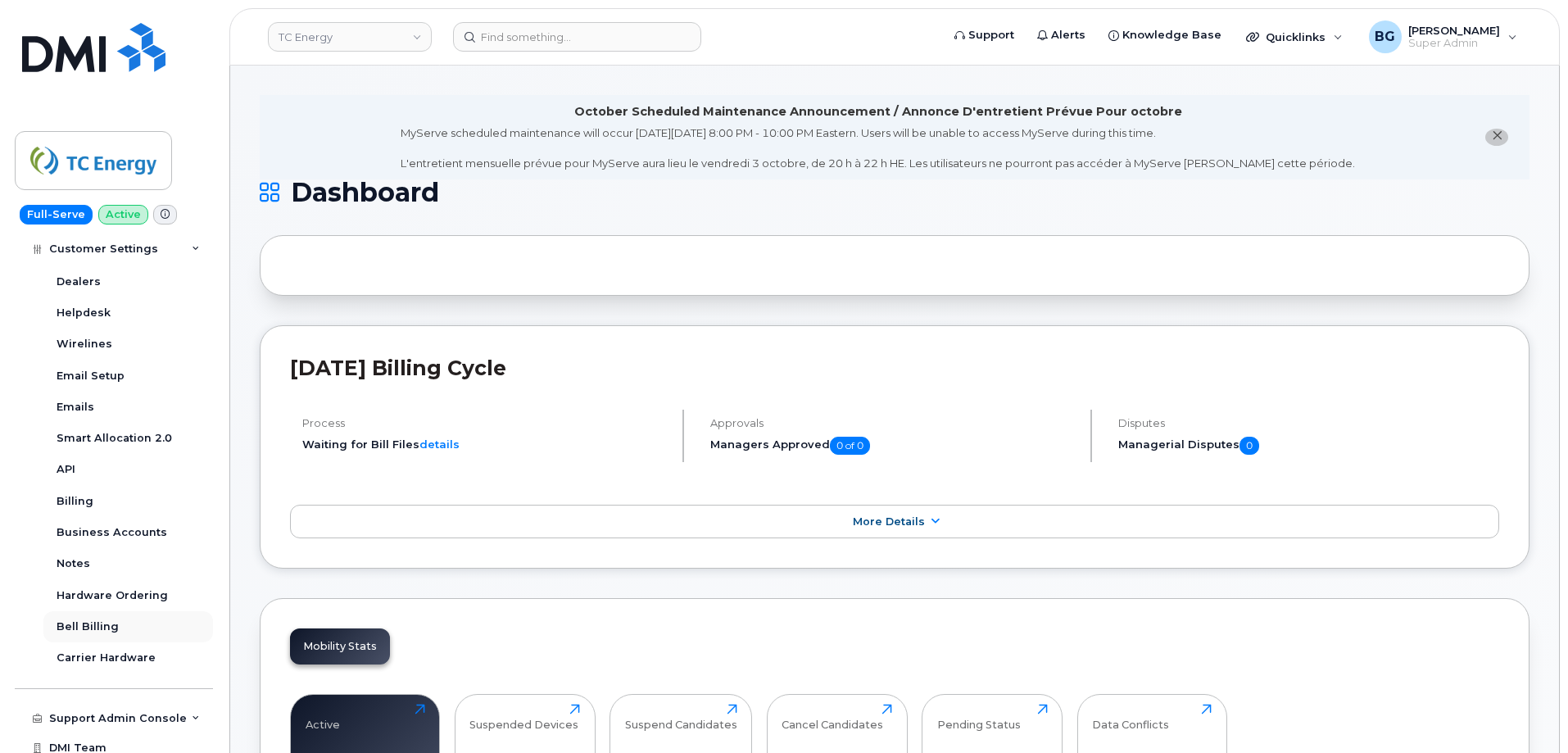
scroll to position [456, 0]
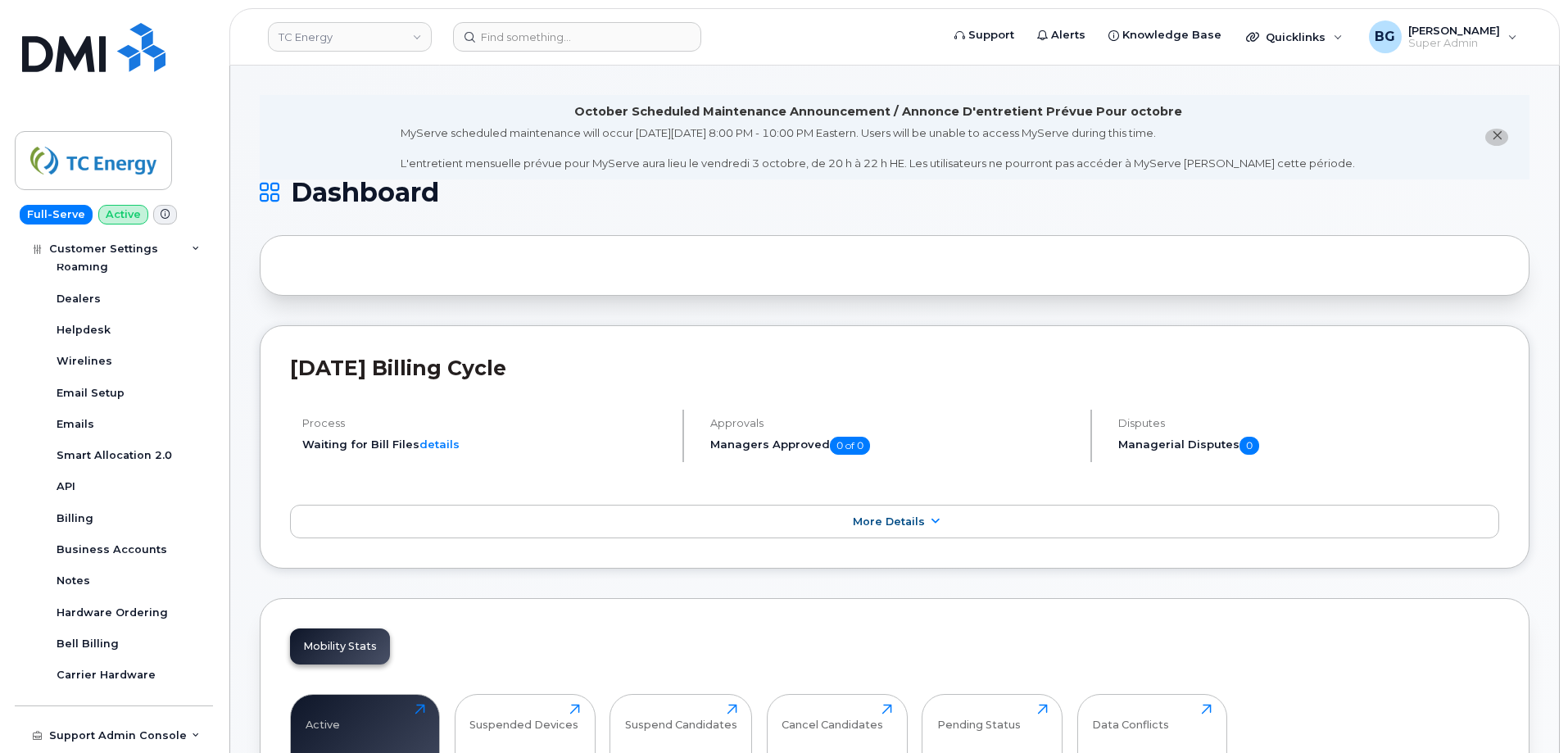
click at [118, 244] on span "Customer Settings" at bounding box center [104, 249] width 109 height 12
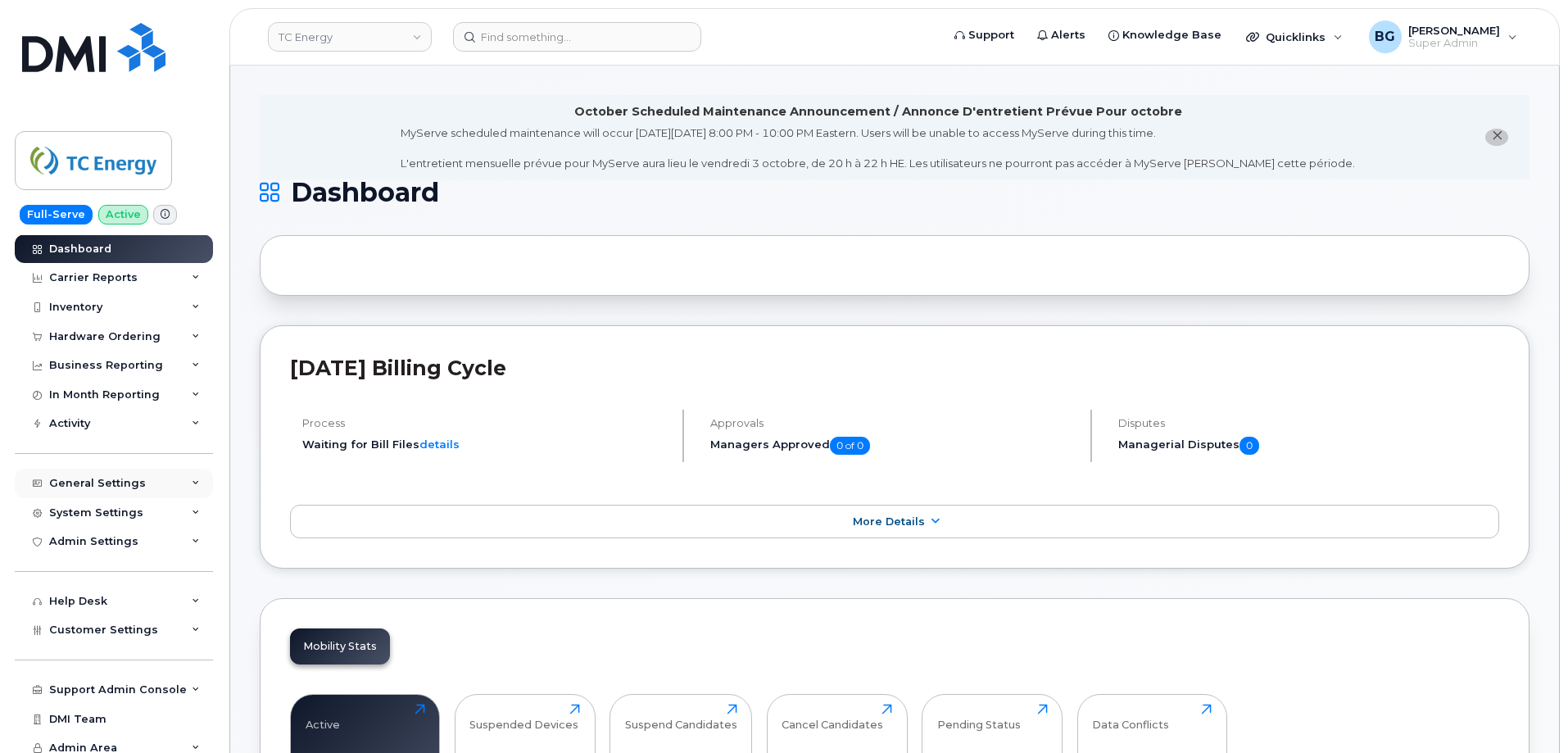
scroll to position [0, 0]
click at [104, 513] on div "System Settings" at bounding box center [96, 514] width 94 height 13
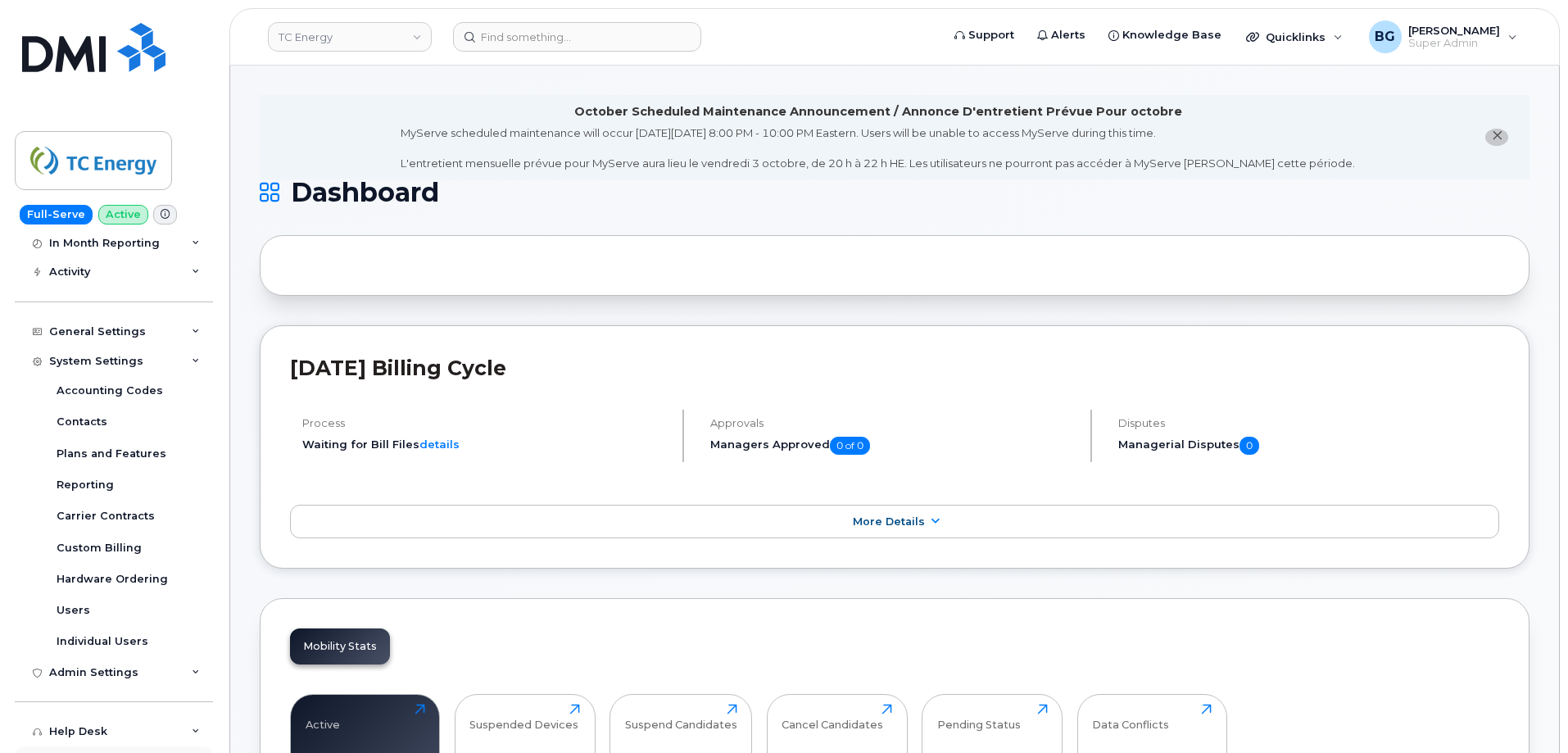
scroll to position [219, 0]
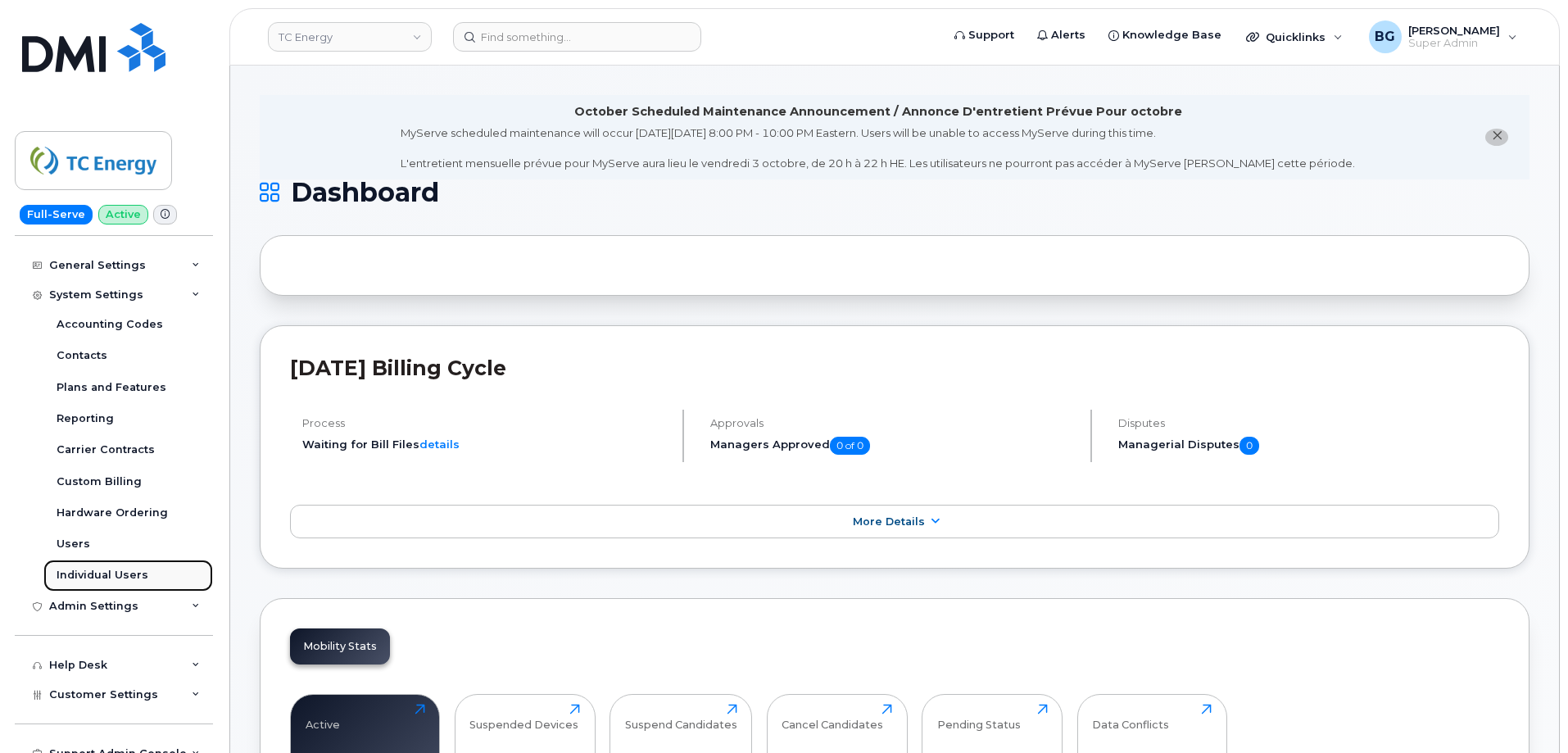
click at [85, 574] on div "Individual Users" at bounding box center [102, 576] width 92 height 15
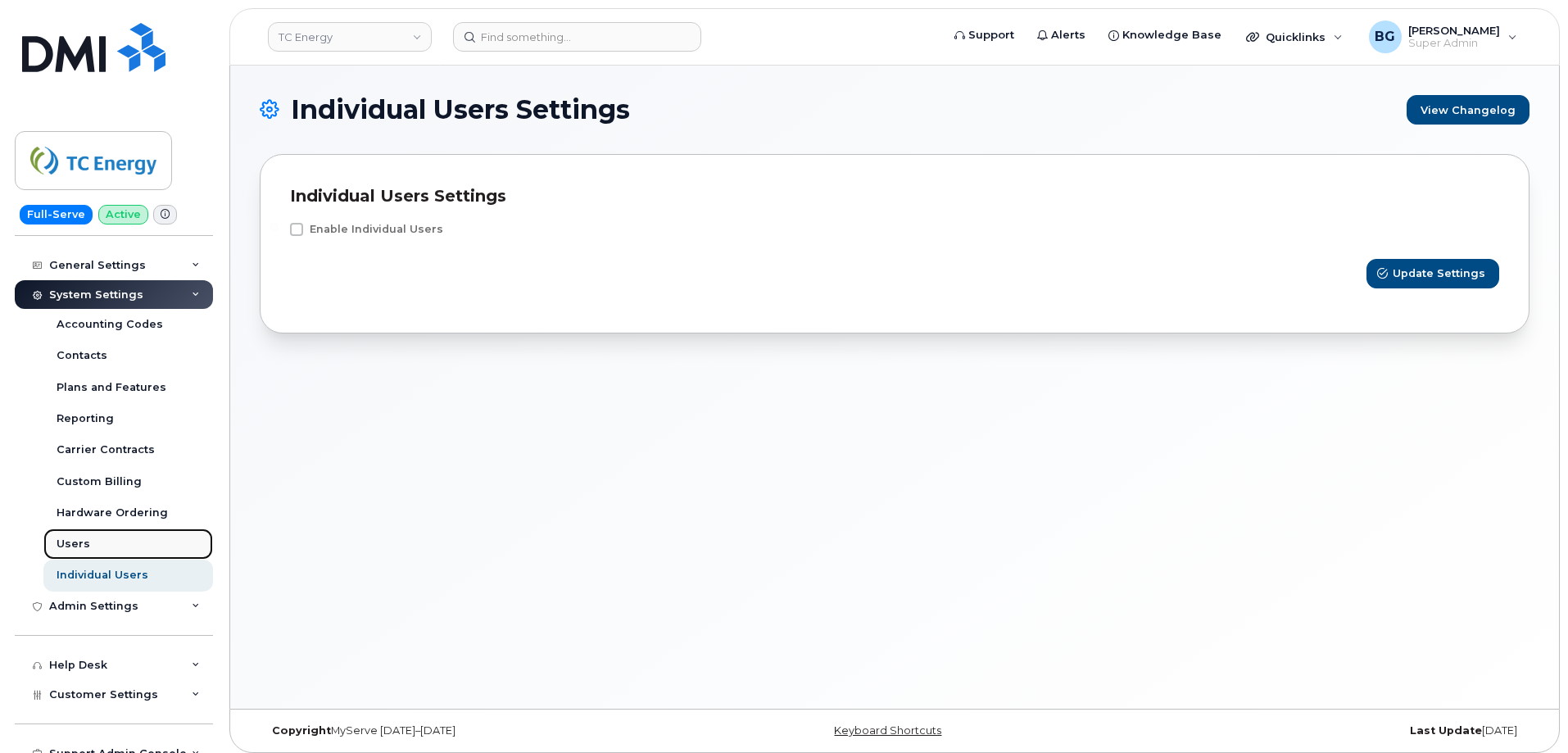
click at [72, 547] on div "Users" at bounding box center [73, 544] width 34 height 15
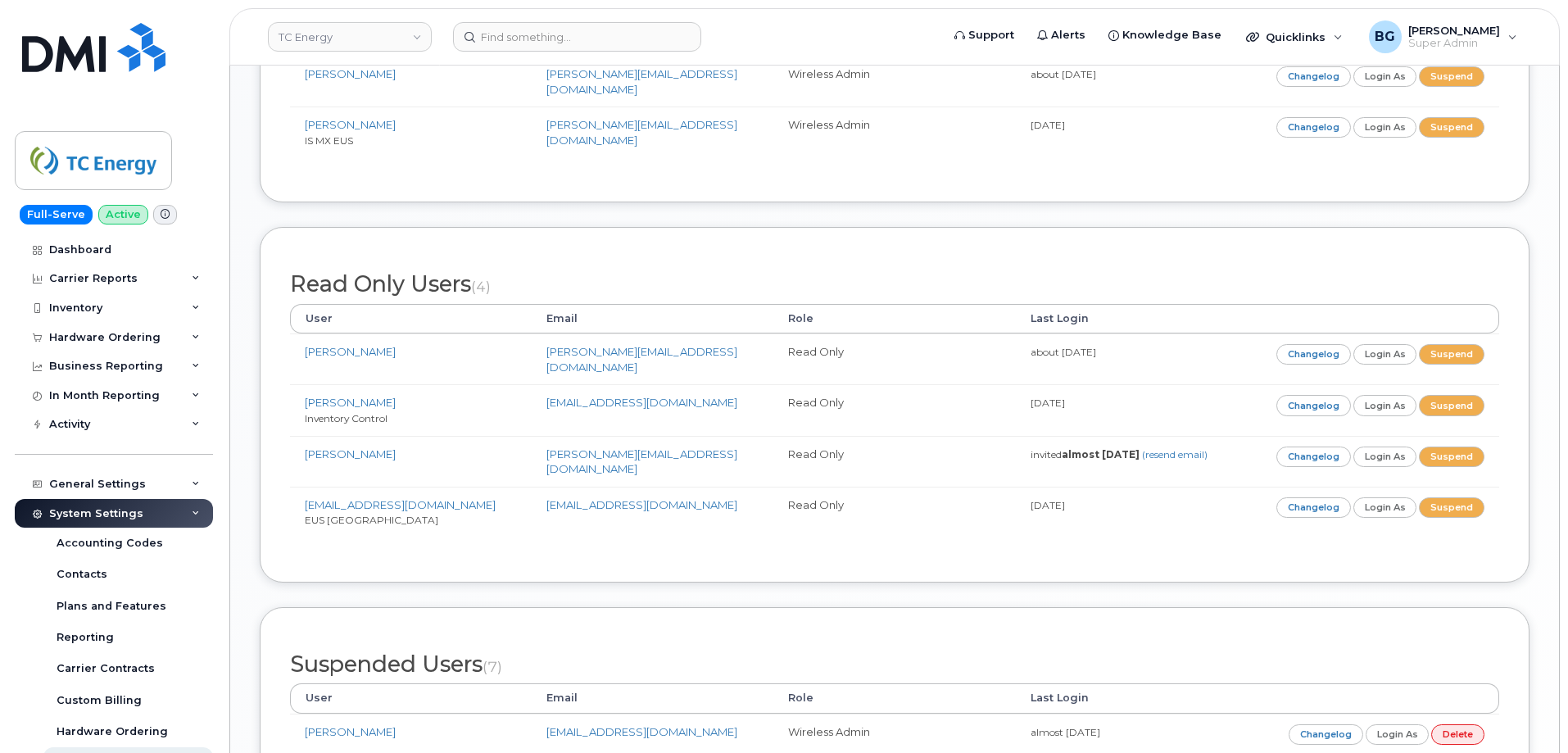
scroll to position [1202, 0]
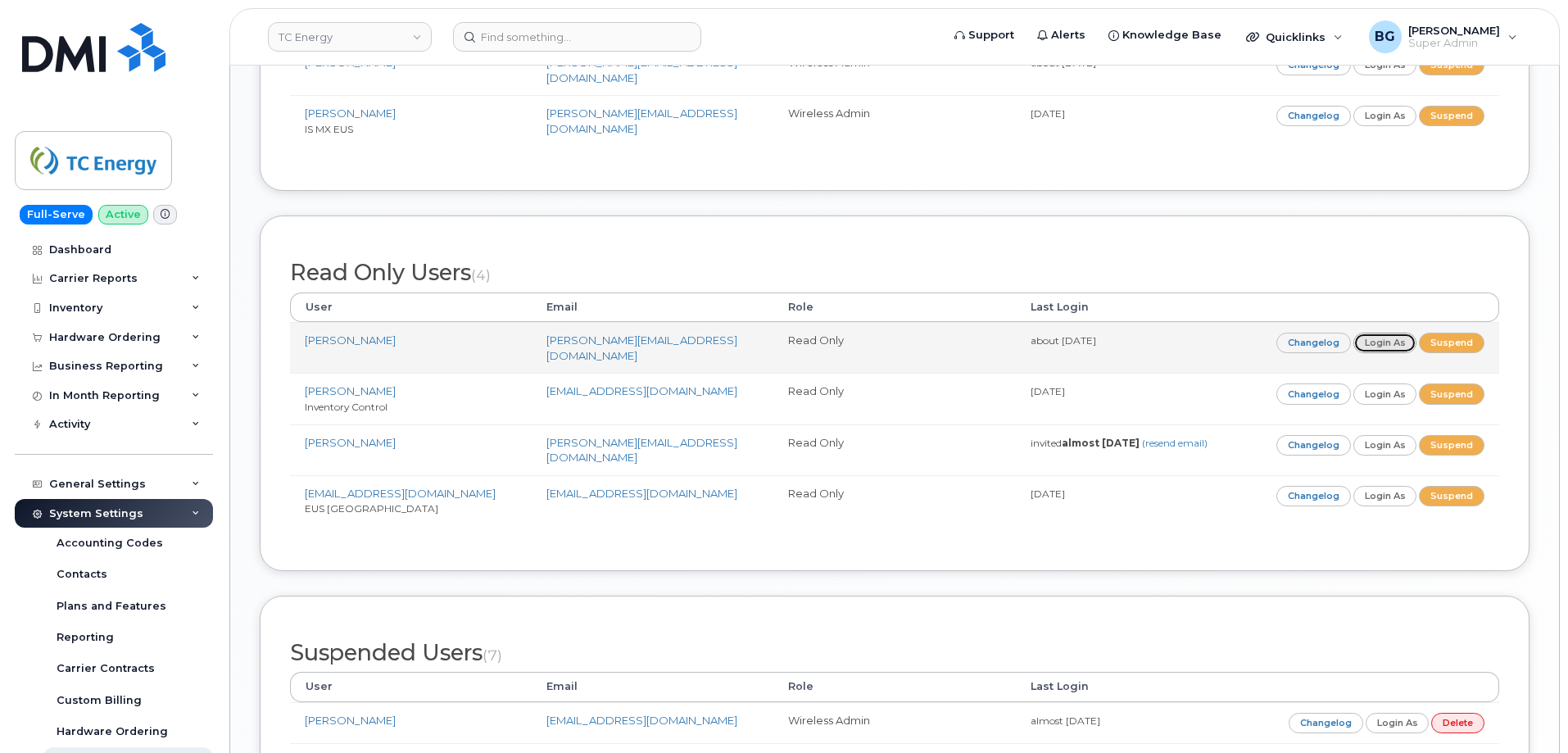
click at [1385, 333] on link "Login as" at bounding box center [1385, 343] width 64 height 21
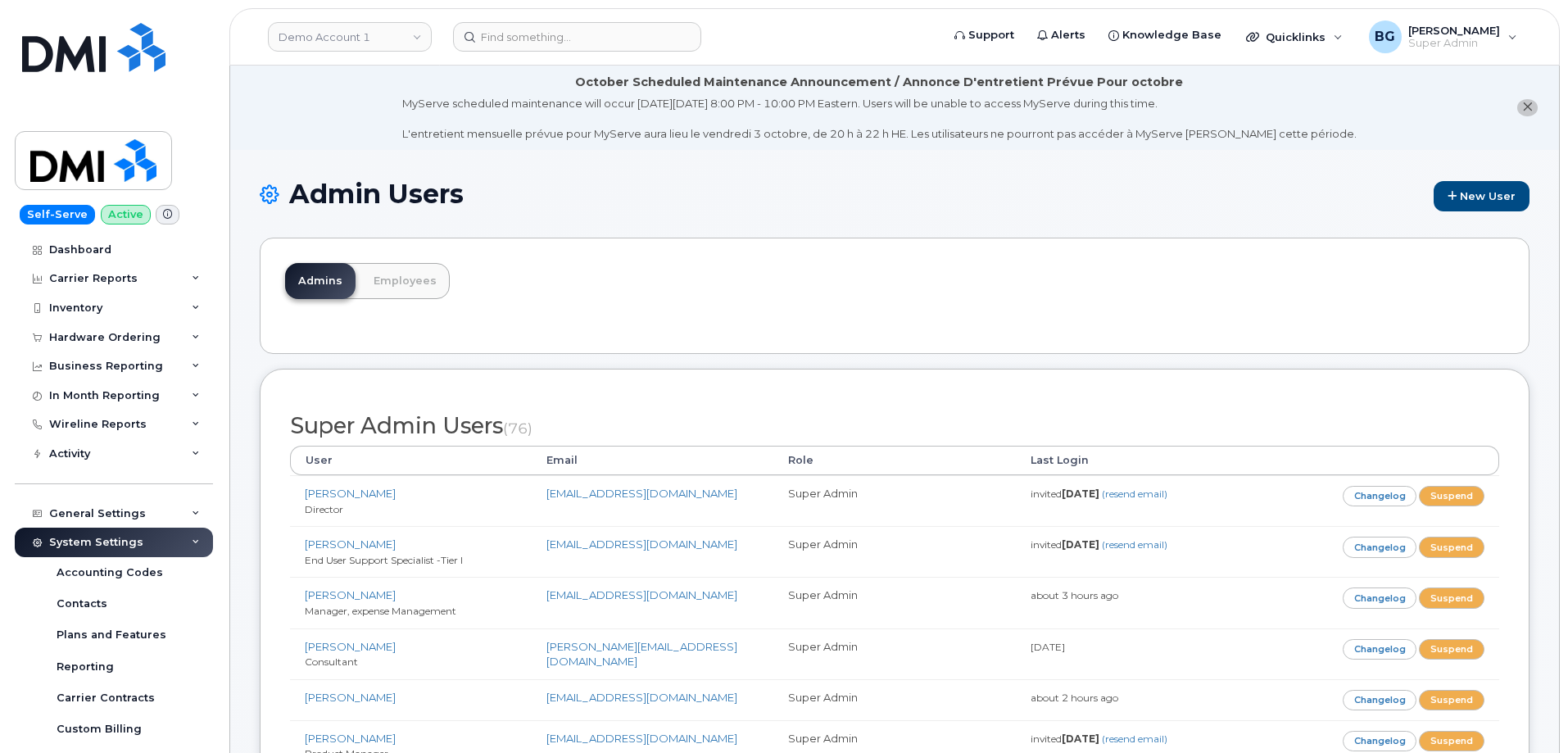
drag, startPoint x: 963, startPoint y: 214, endPoint x: 971, endPoint y: 223, distance: 12.0
click at [967, 214] on div "Admin Users New User" at bounding box center [895, 209] width 1270 height 58
drag, startPoint x: 1484, startPoint y: 195, endPoint x: 1469, endPoint y: 209, distance: 20.5
click at [1483, 195] on link "New User" at bounding box center [1482, 196] width 96 height 31
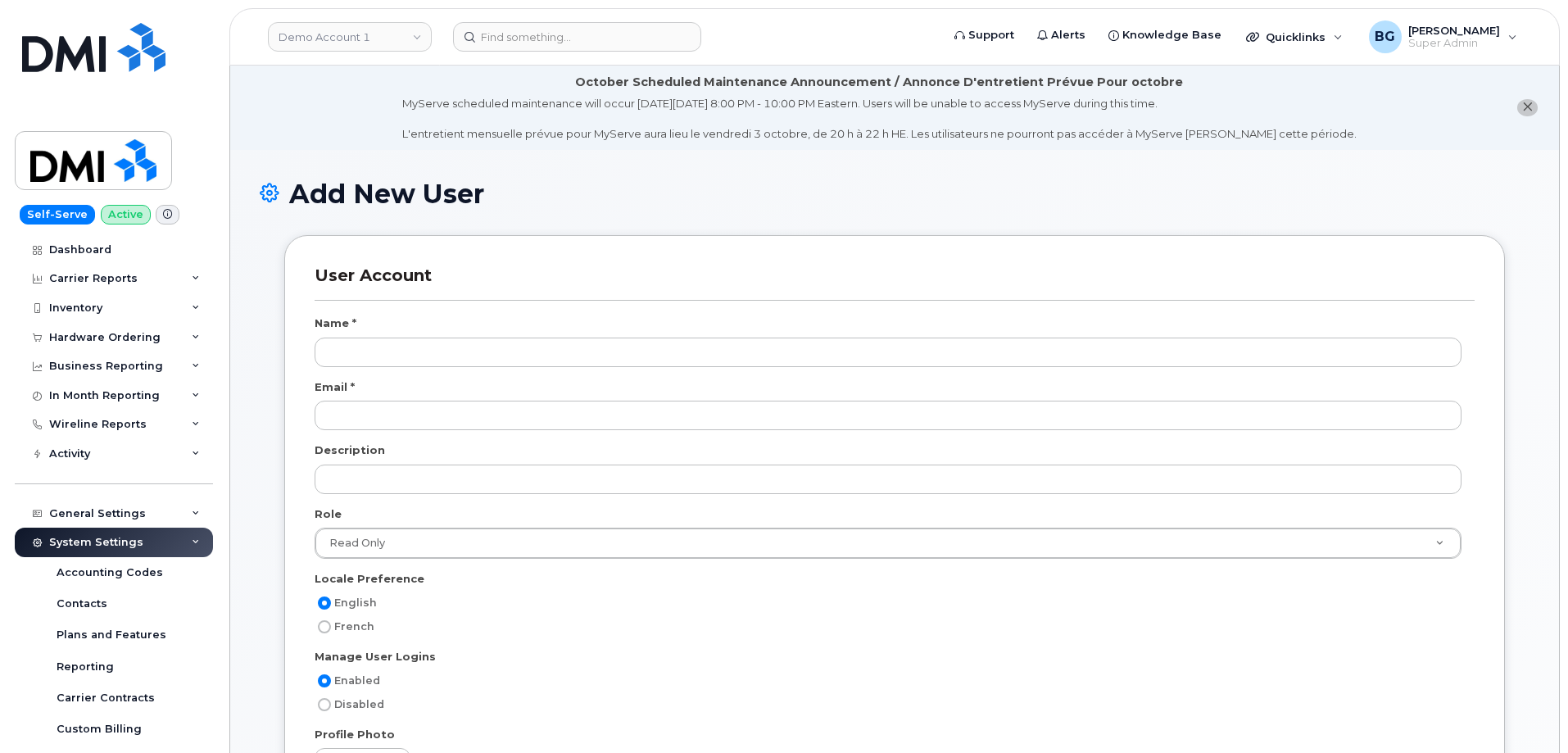
scroll to position [2566, 0]
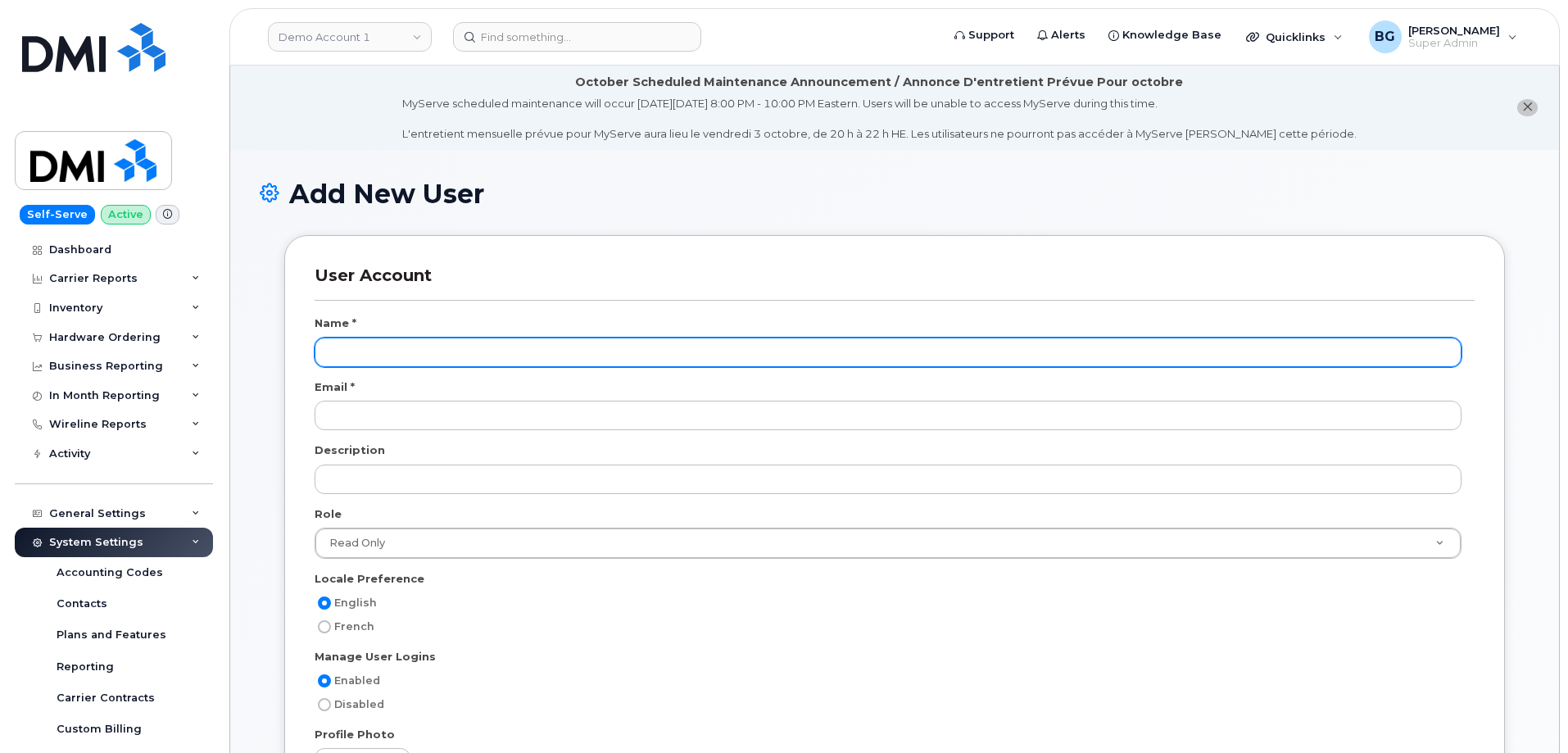
click at [359, 360] on input "text" at bounding box center [888, 353] width 1147 height 30
paste input "[PERSON_NAME]"
type input "[PERSON_NAME]"
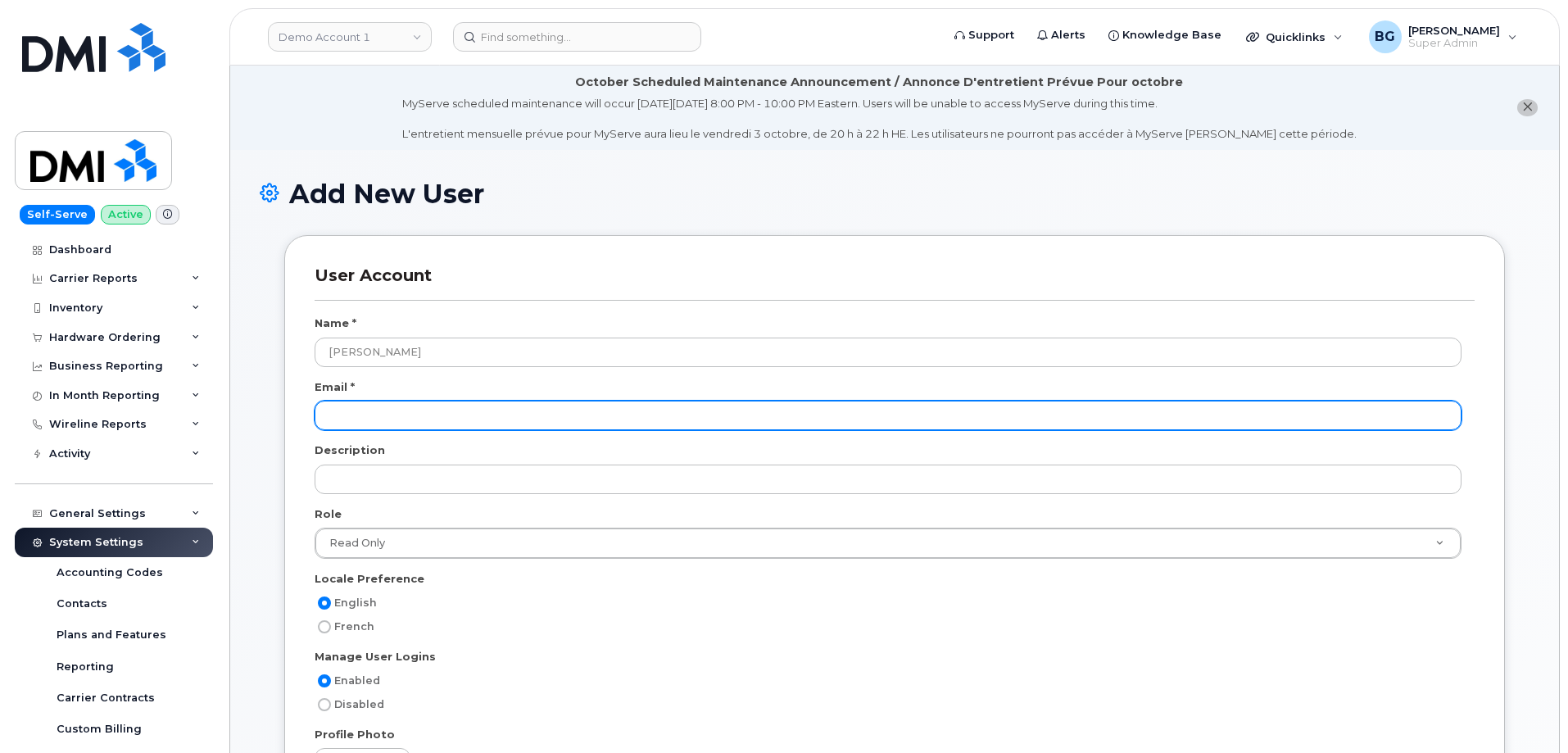
click at [413, 424] on input "email" at bounding box center [888, 416] width 1147 height 30
paste input "[PERSON_NAME]"
type input "[PERSON_NAME]"
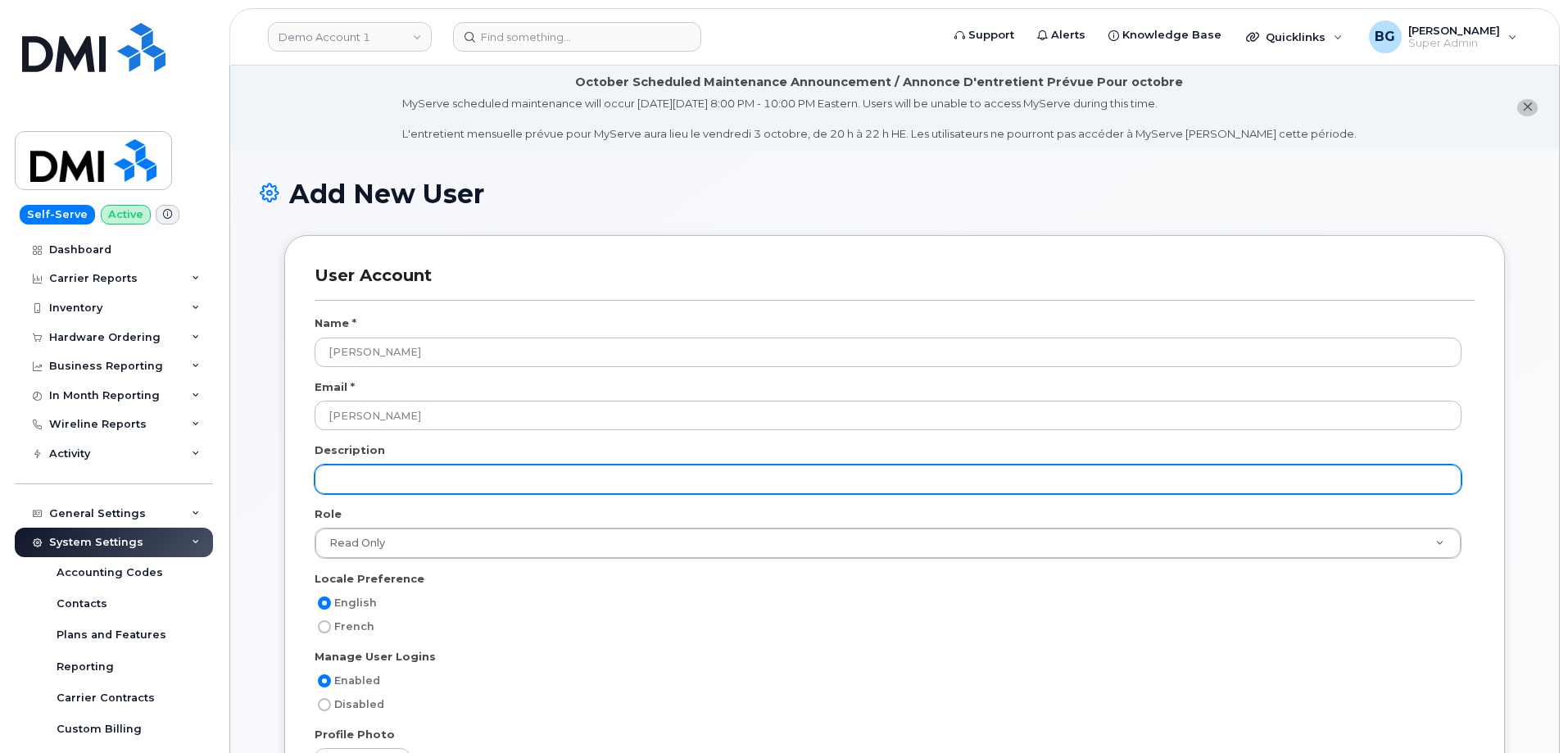
click at [384, 474] on input "text" at bounding box center [888, 480] width 1147 height 30
paste input "DSS - Tier I"
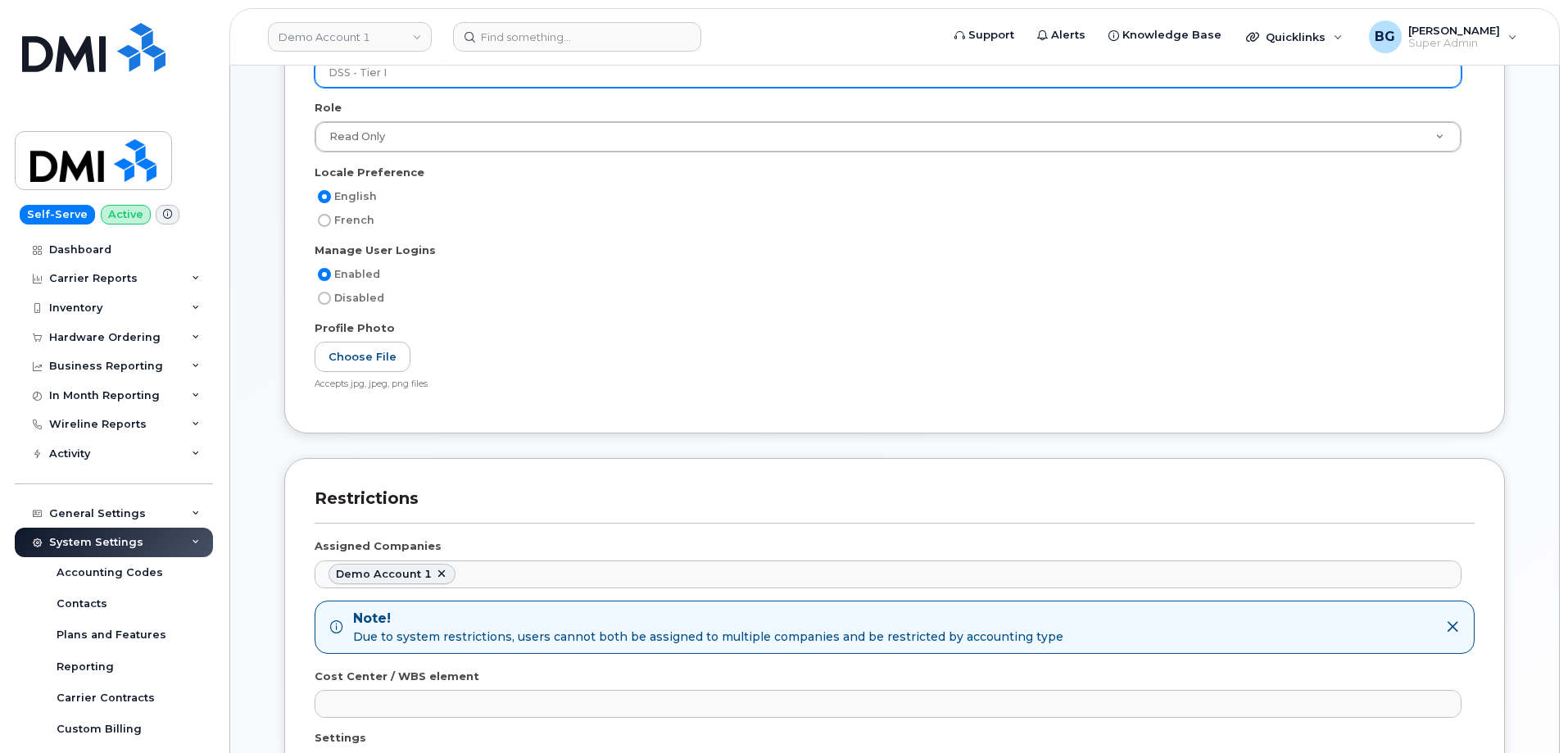
scroll to position [437, 0]
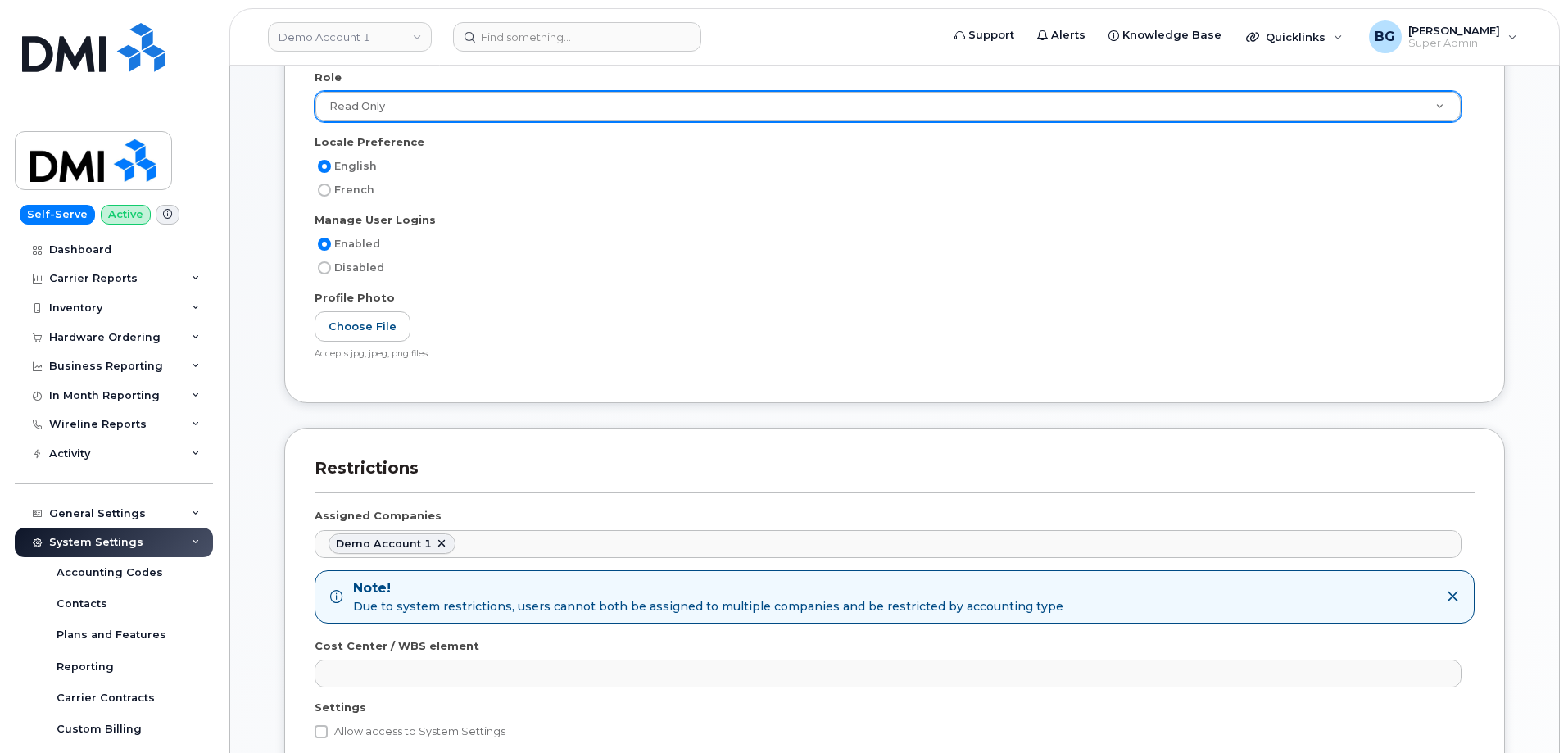
type input "DSS - Tier I"
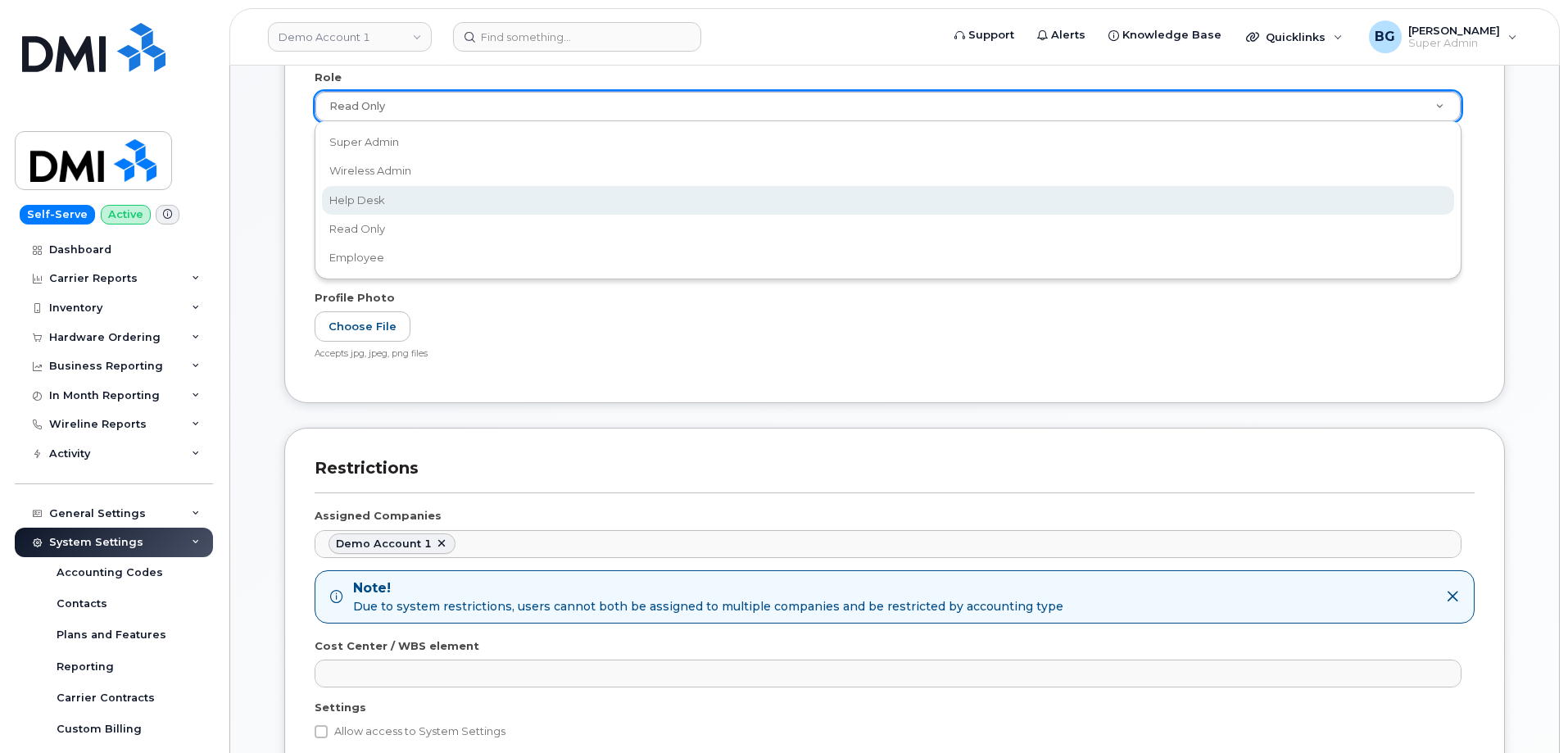
select select "help_desk"
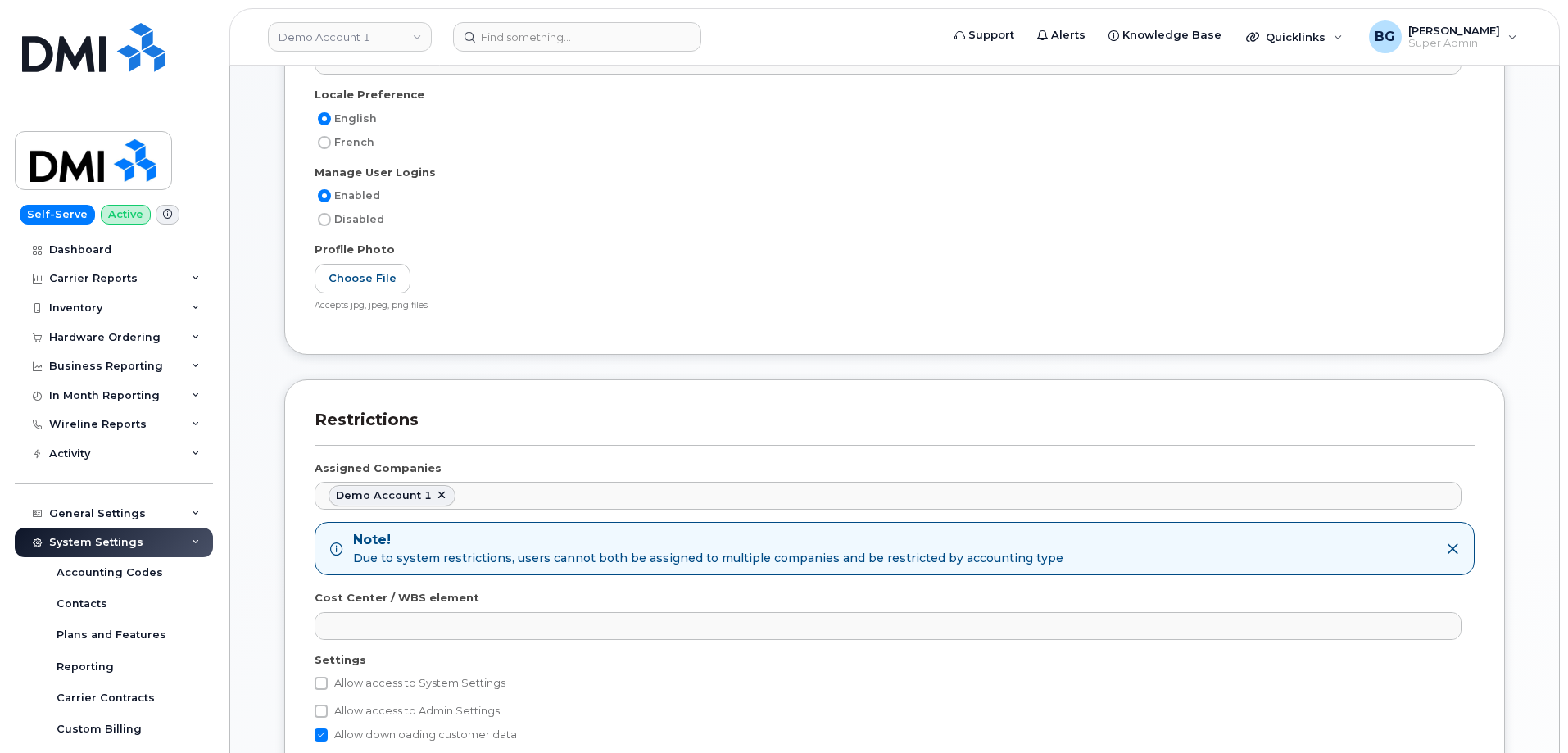
scroll to position [492, 0]
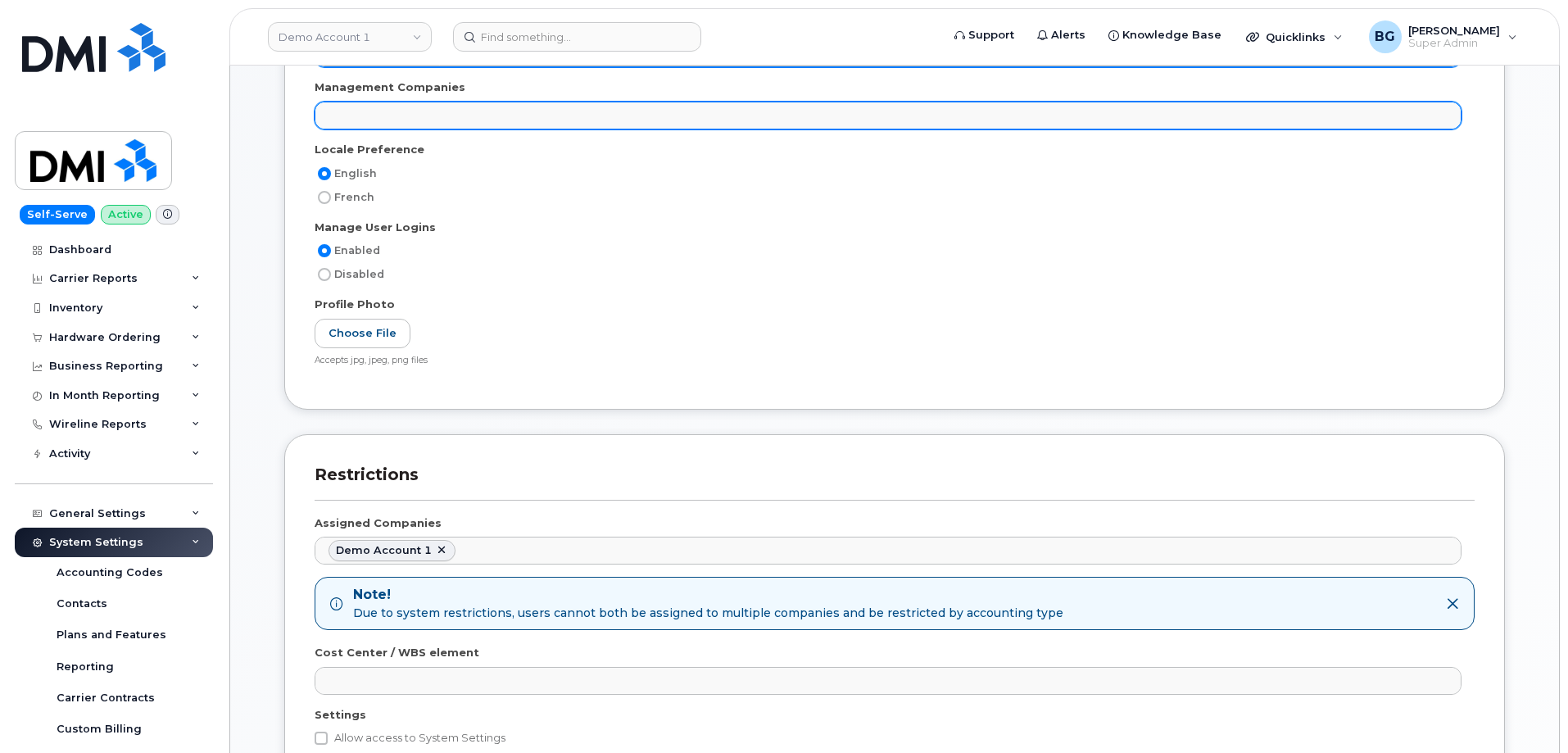
click at [333, 114] on input "text" at bounding box center [333, 115] width 17 height 23
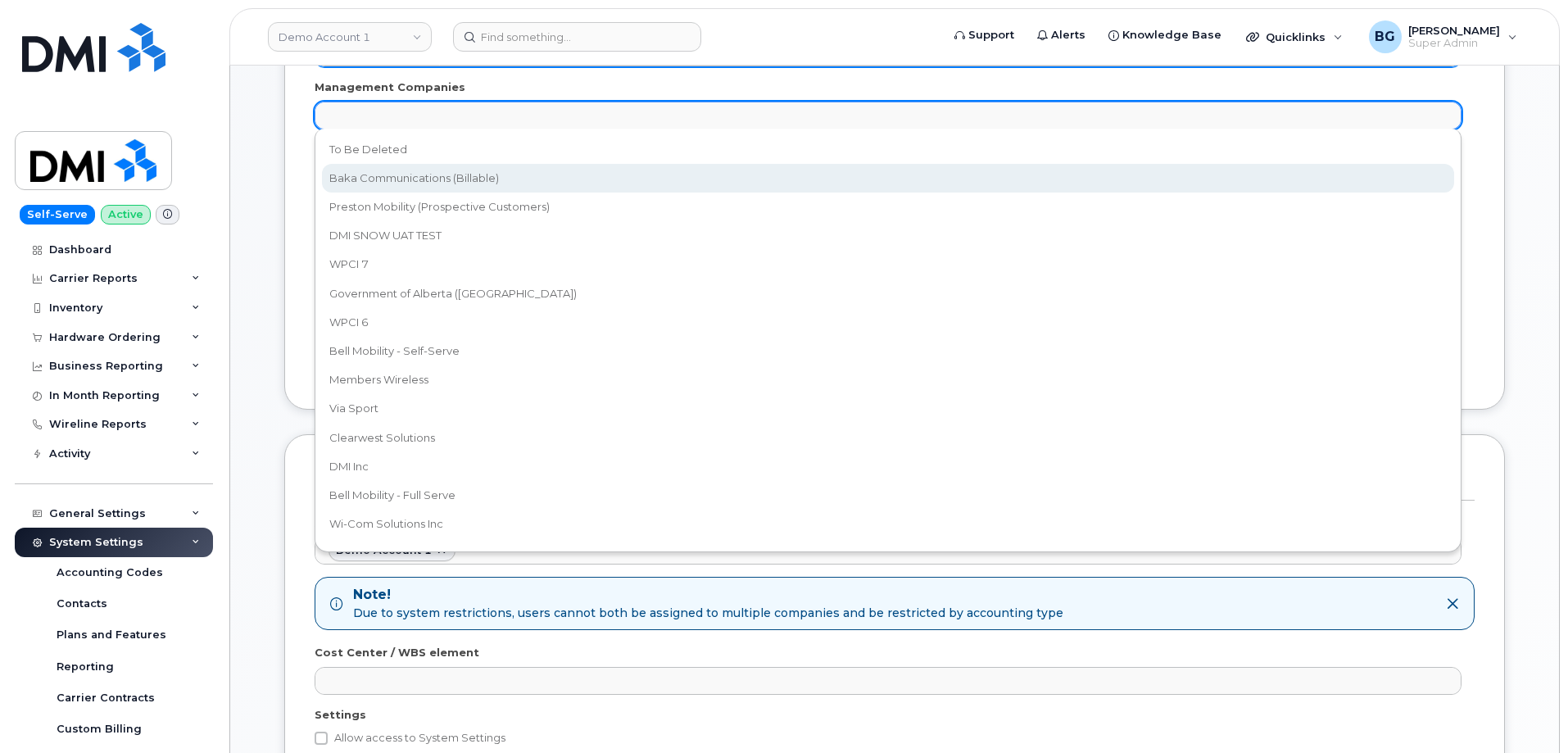
select select "15"
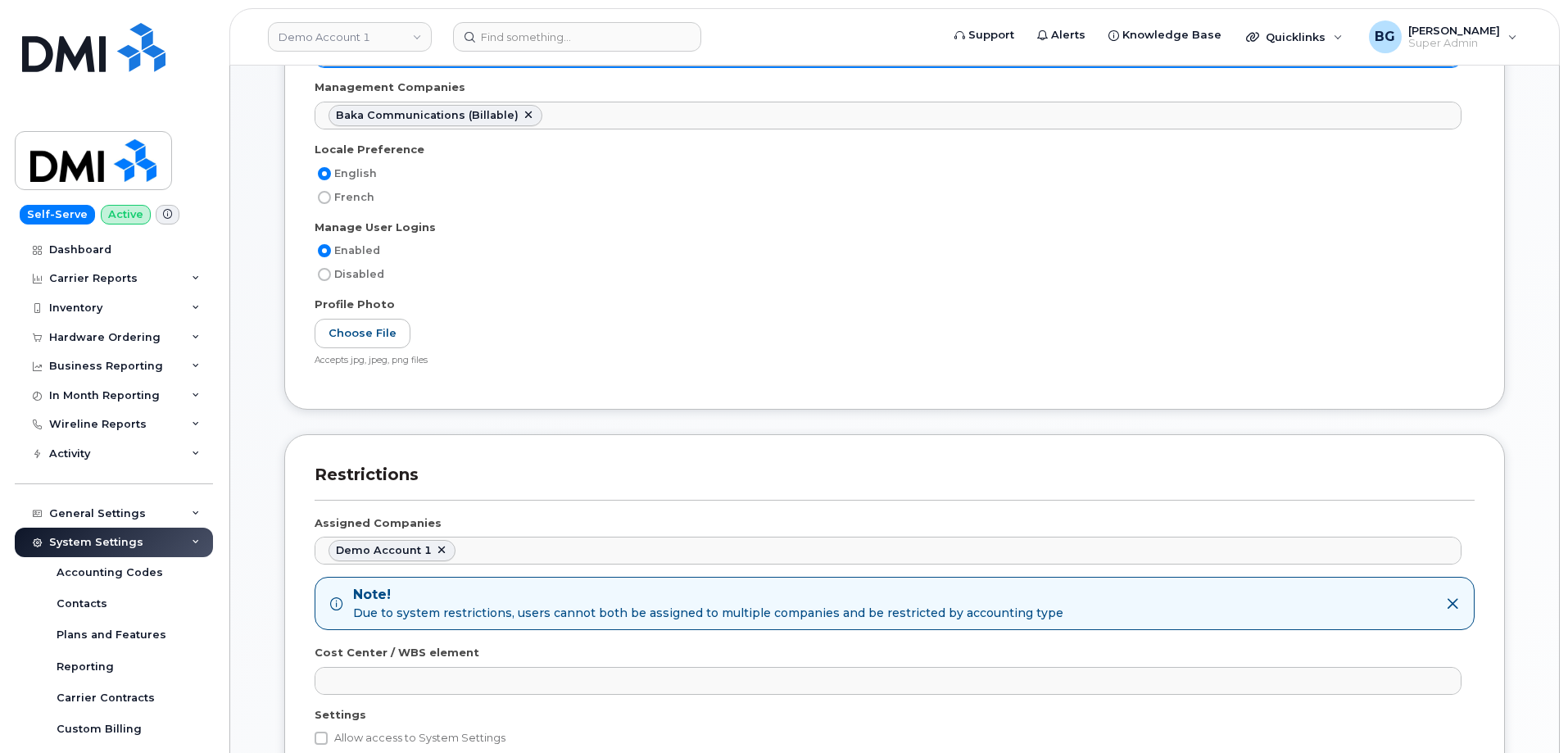
scroll to position [13, 0]
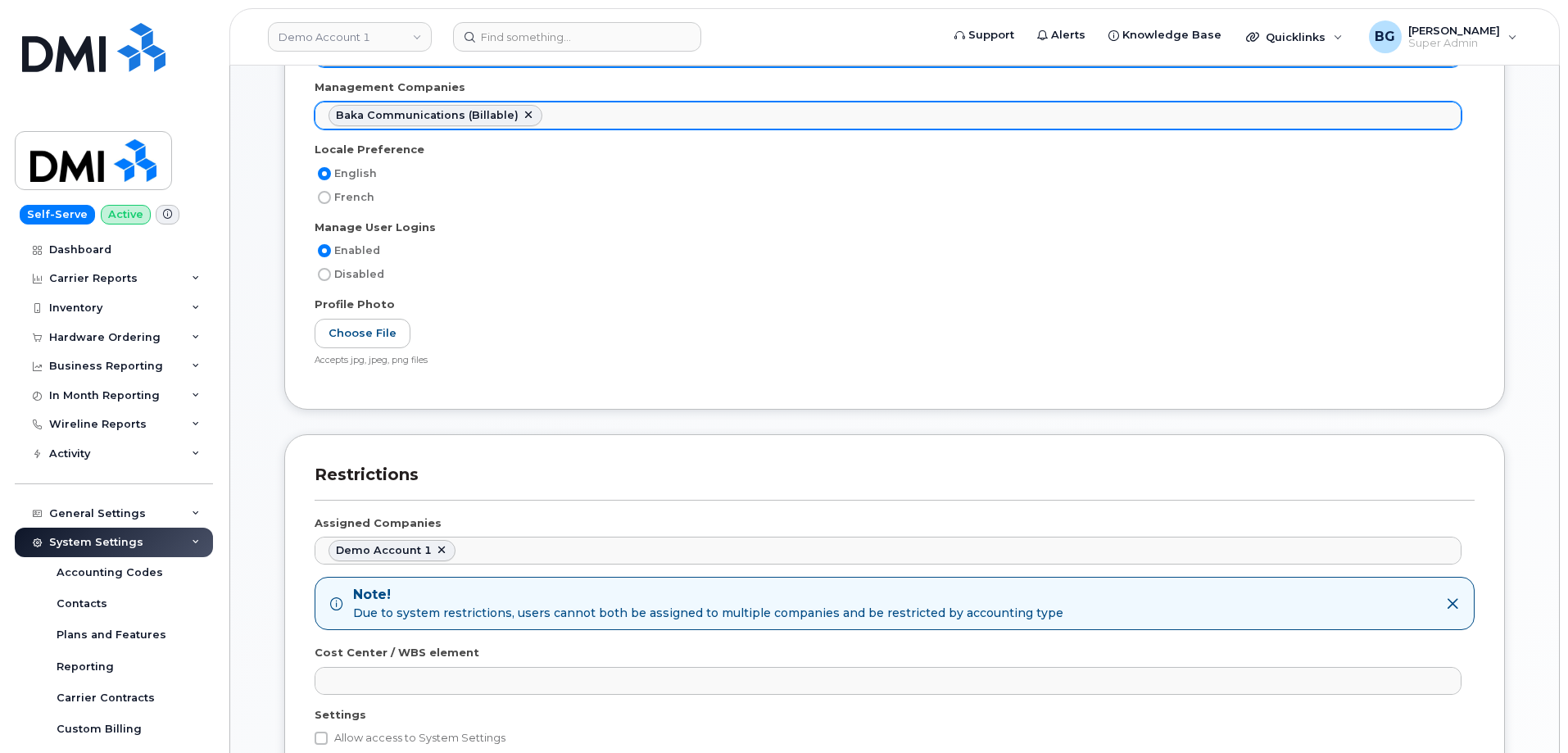
click at [1412, 119] on ul "Baka Communications (Billable)" at bounding box center [888, 116] width 1146 height 27
click at [795, 114] on link at bounding box center [802, 116] width 13 height 13
click at [1412, 118] on ul "Baka Communications (Billable)" at bounding box center [888, 116] width 1146 height 27
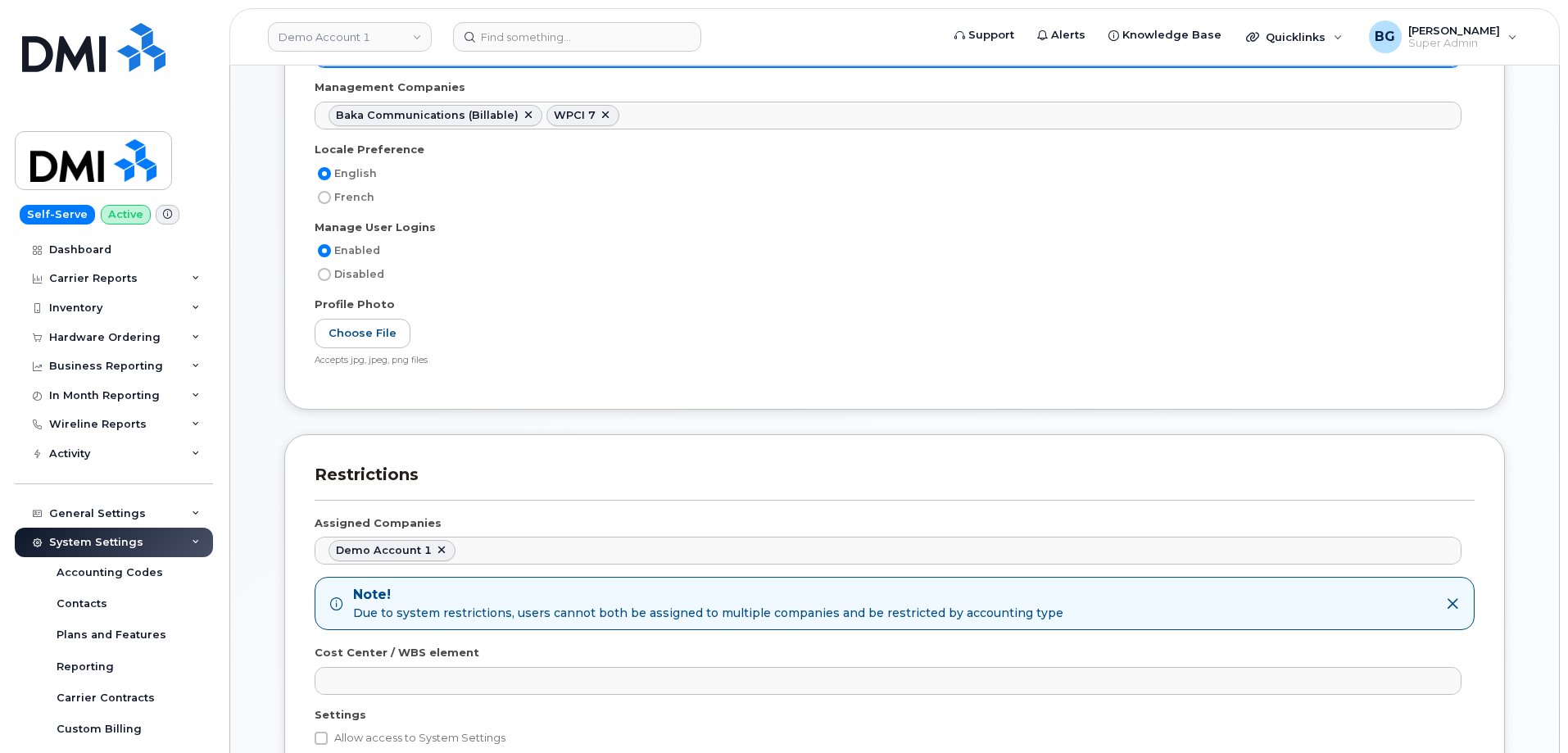
click at [1354, 122] on ul "Baka Communications (Billable) WPCI 7" at bounding box center [888, 116] width 1146 height 27
click at [1360, 118] on ul "Baka Communications (Billable) WPCI 7 Government of Alberta ([GEOGRAPHIC_DATA])" at bounding box center [888, 116] width 1146 height 27
click at [1372, 115] on ul "Baka Communications (Billable) WPCI 7 Government of Alberta ([GEOGRAPHIC_DATA])…" at bounding box center [888, 116] width 1146 height 27
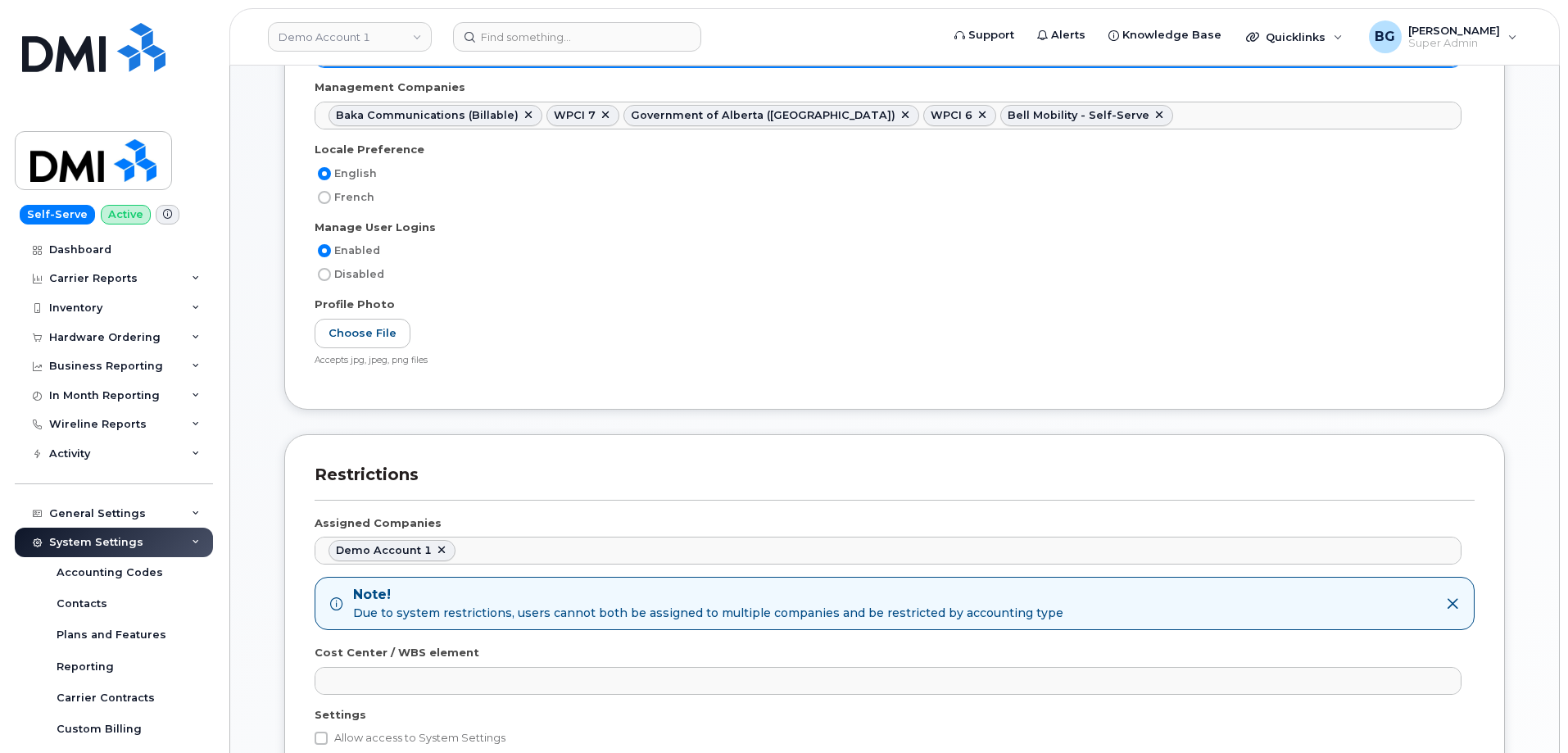
click at [1348, 119] on ul "Baka Communications (Billable) WPCI 7 Government of Alberta ([GEOGRAPHIC_DATA])…" at bounding box center [888, 116] width 1146 height 27
drag, startPoint x: 1362, startPoint y: 124, endPoint x: 1361, endPoint y: 133, distance: 9.1
click at [1362, 125] on ul "Baka Communications (Billable) WPCI 7 Government of Alberta ([GEOGRAPHIC_DATA])…" at bounding box center [888, 116] width 1146 height 27
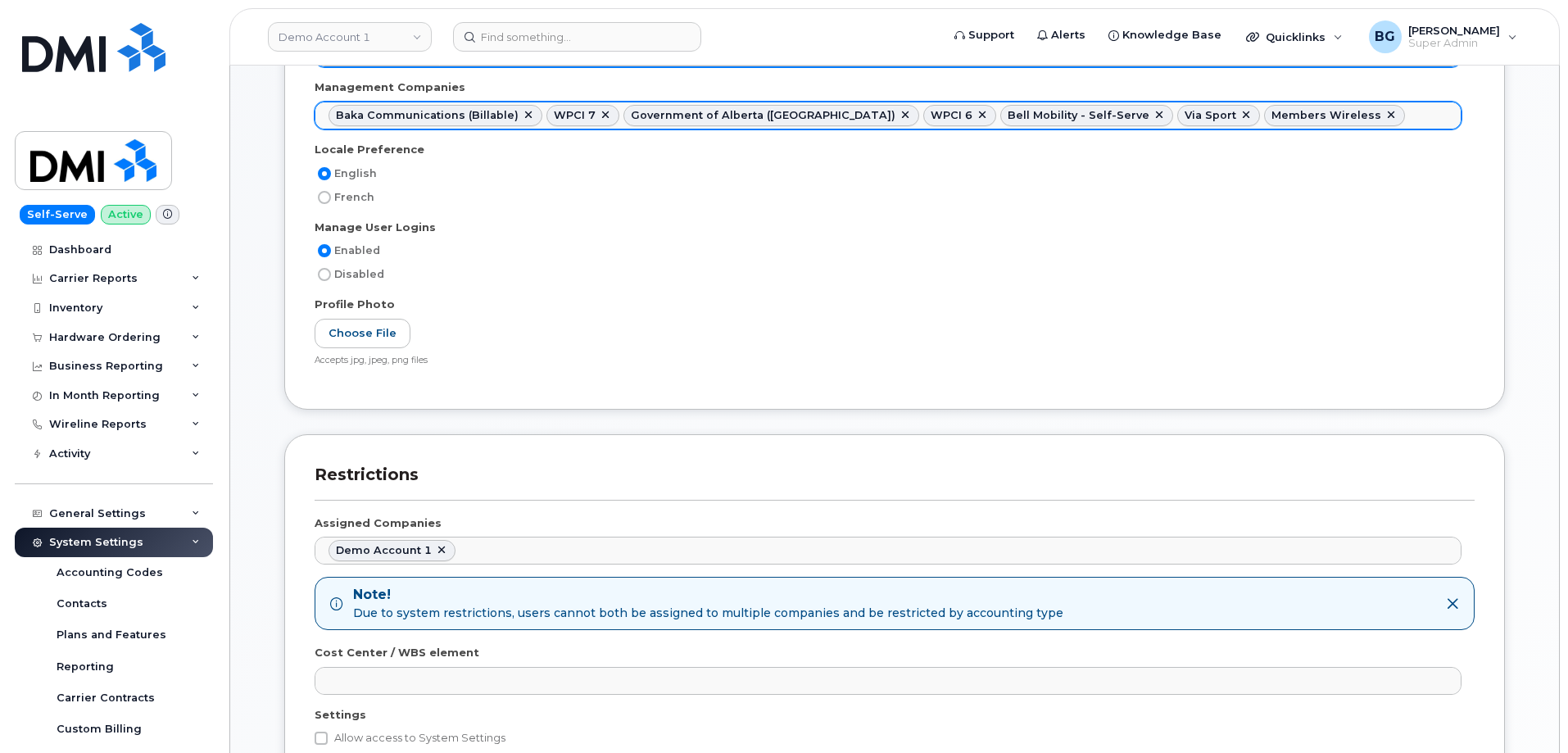
click at [1346, 121] on ul "Baka Communications (Billable) WPCI 7 Government of Alberta ([GEOGRAPHIC_DATA])…" at bounding box center [888, 116] width 1146 height 27
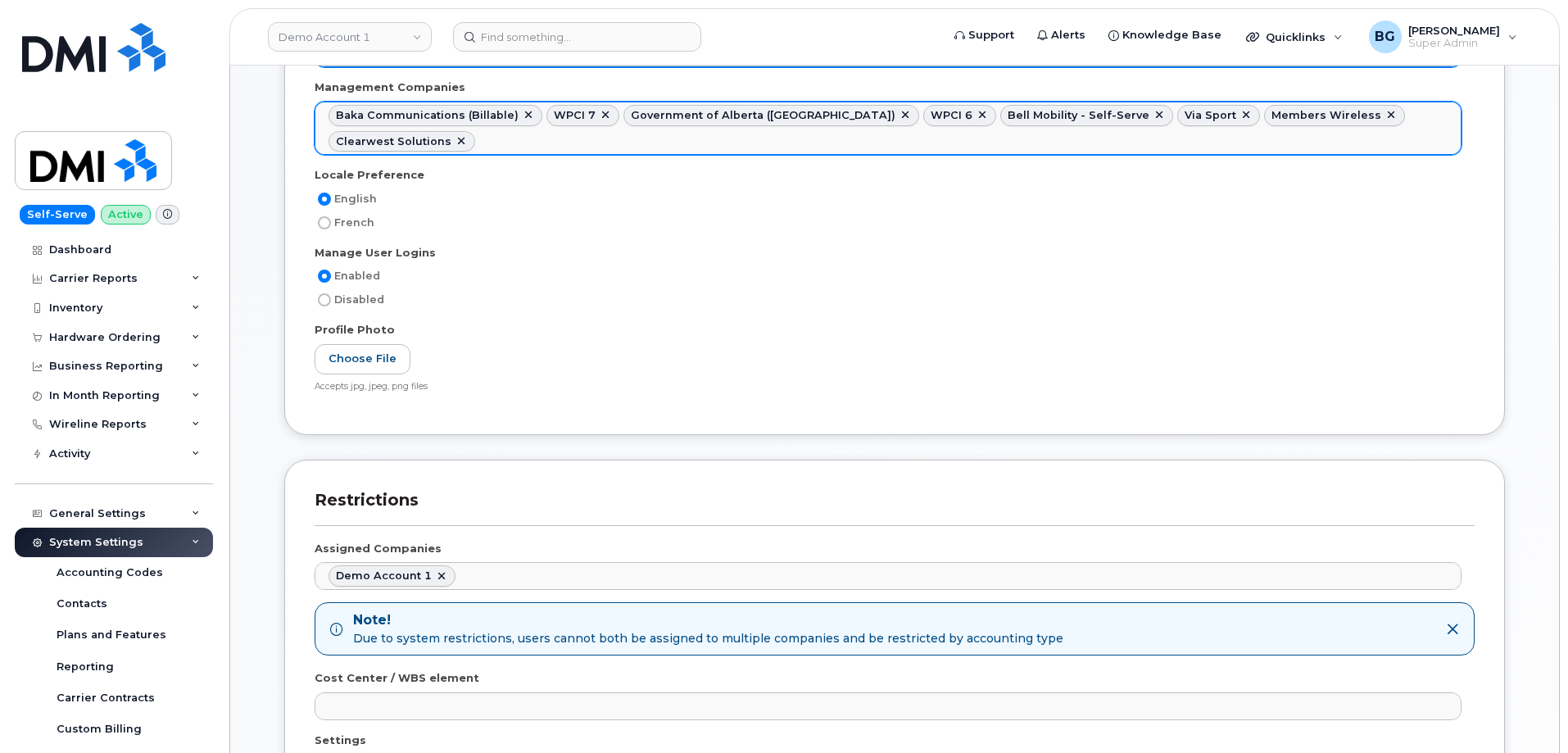
click at [492, 129] on input "text" at bounding box center [484, 141] width 17 height 23
click at [1415, 140] on ul "Baka Communications (Billable) WPCI 7 Government of Alberta ([GEOGRAPHIC_DATA])…" at bounding box center [888, 128] width 1146 height 51
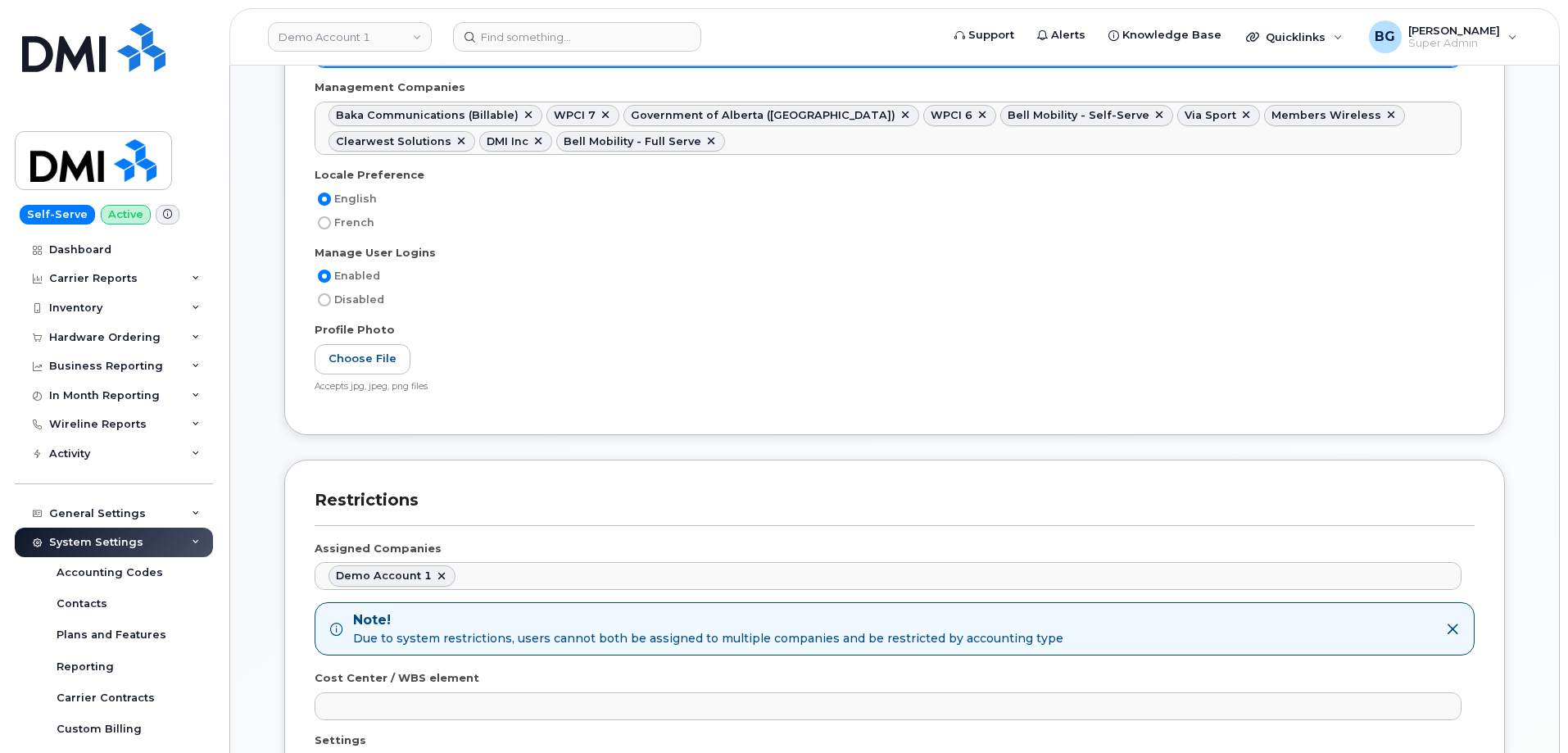
click at [1398, 142] on ul "Baka Communications (Billable) WPCI 7 Government of Alberta ([GEOGRAPHIC_DATA])…" at bounding box center [888, 128] width 1146 height 51
click at [1405, 141] on ul "Baka Communications (Billable) WPCI 7 Government of Alberta ([GEOGRAPHIC_DATA])…" at bounding box center [888, 128] width 1146 height 51
click at [1409, 136] on ul "Baka Communications (Billable) WPCI 7 Government of Alberta ([GEOGRAPHIC_DATA])…" at bounding box center [888, 128] width 1146 height 51
click at [1413, 149] on ul "Baka Communications (Billable) WPCI 7 Government of Alberta ([GEOGRAPHIC_DATA])…" at bounding box center [888, 128] width 1146 height 51
click at [1415, 146] on ul "Baka Communications (Billable) WPCI 7 Government of Alberta ([GEOGRAPHIC_DATA])…" at bounding box center [888, 128] width 1146 height 51
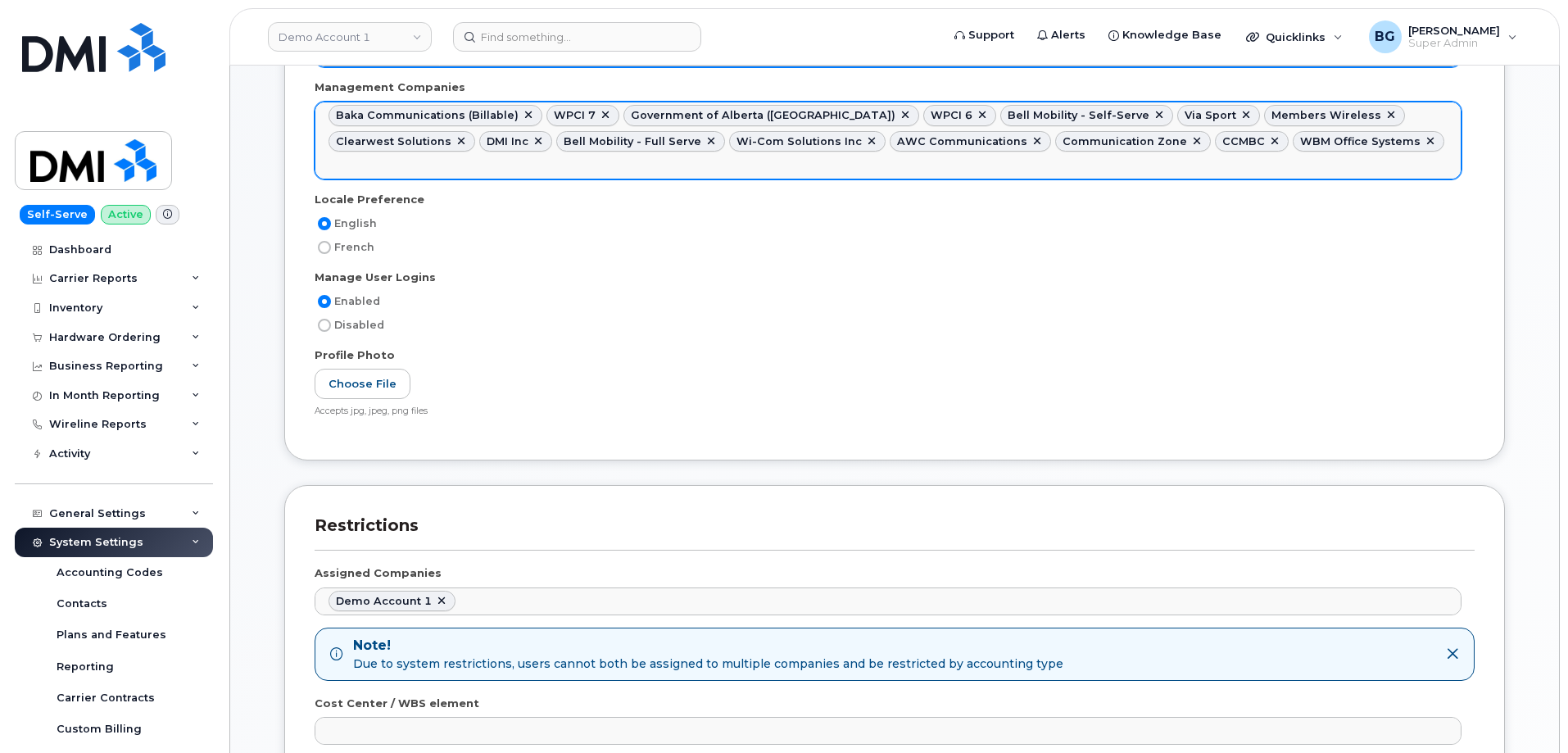
click at [1404, 142] on ul "Baka Communications (Billable) WPCI 7 Government of Alberta ([GEOGRAPHIC_DATA])…" at bounding box center [888, 141] width 1146 height 76
click at [1435, 134] on ul "Baka Communications (Billable) WPCI 7 Government of Alberta ([GEOGRAPHIC_DATA])…" at bounding box center [888, 142] width 1146 height 78
click at [1364, 169] on ul "Baka Communications (Billable) WPCI 7 Government of Alberta ([GEOGRAPHIC_DATA])…" at bounding box center [888, 142] width 1146 height 78
click at [1339, 172] on ul "Baka Communications (Billable) WPCI 7 Government of Alberta ([GEOGRAPHIC_DATA])…" at bounding box center [888, 142] width 1146 height 78
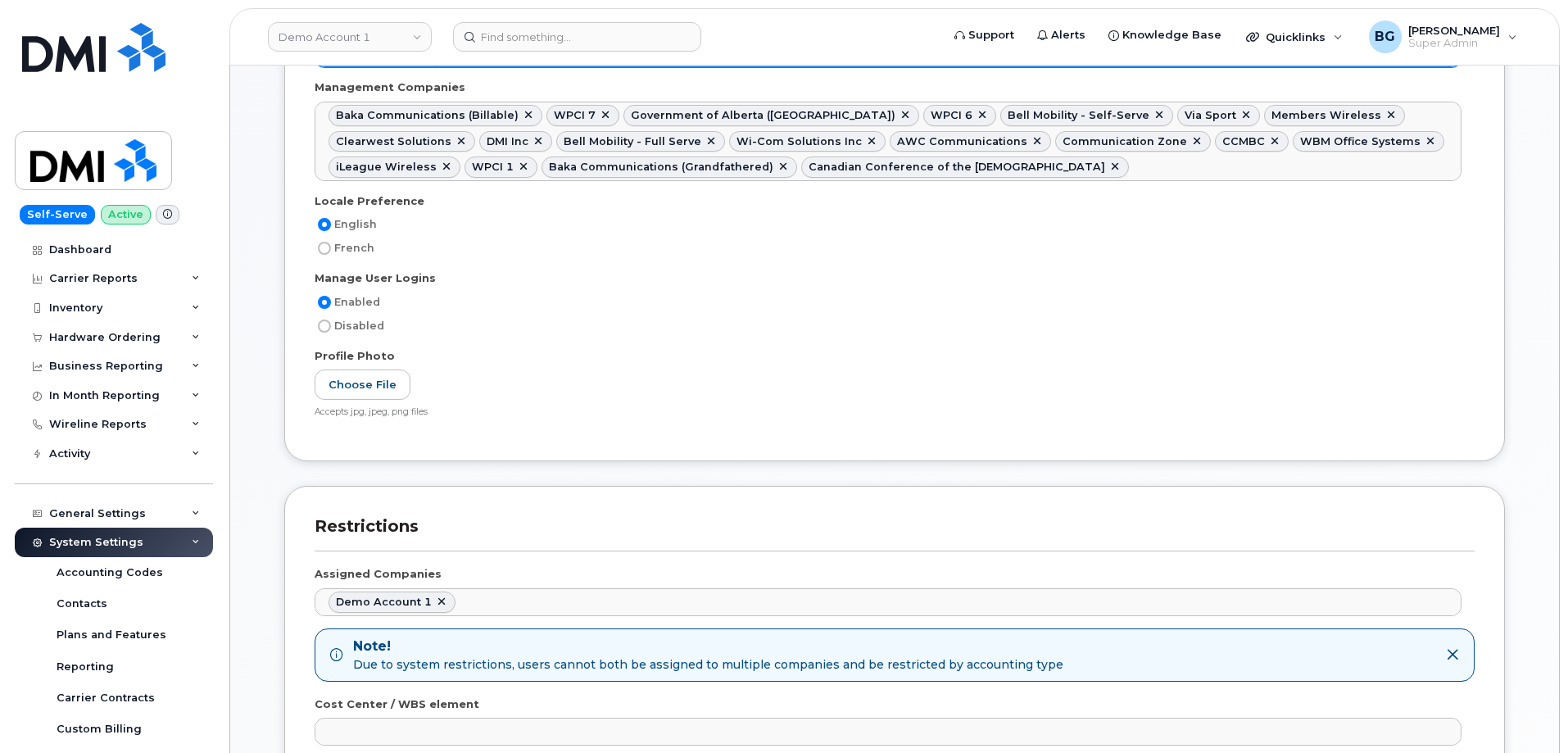
click at [1385, 161] on ul "Baka Communications (Billable) WPCI 7 Government of Alberta ([GEOGRAPHIC_DATA])…" at bounding box center [888, 142] width 1146 height 78
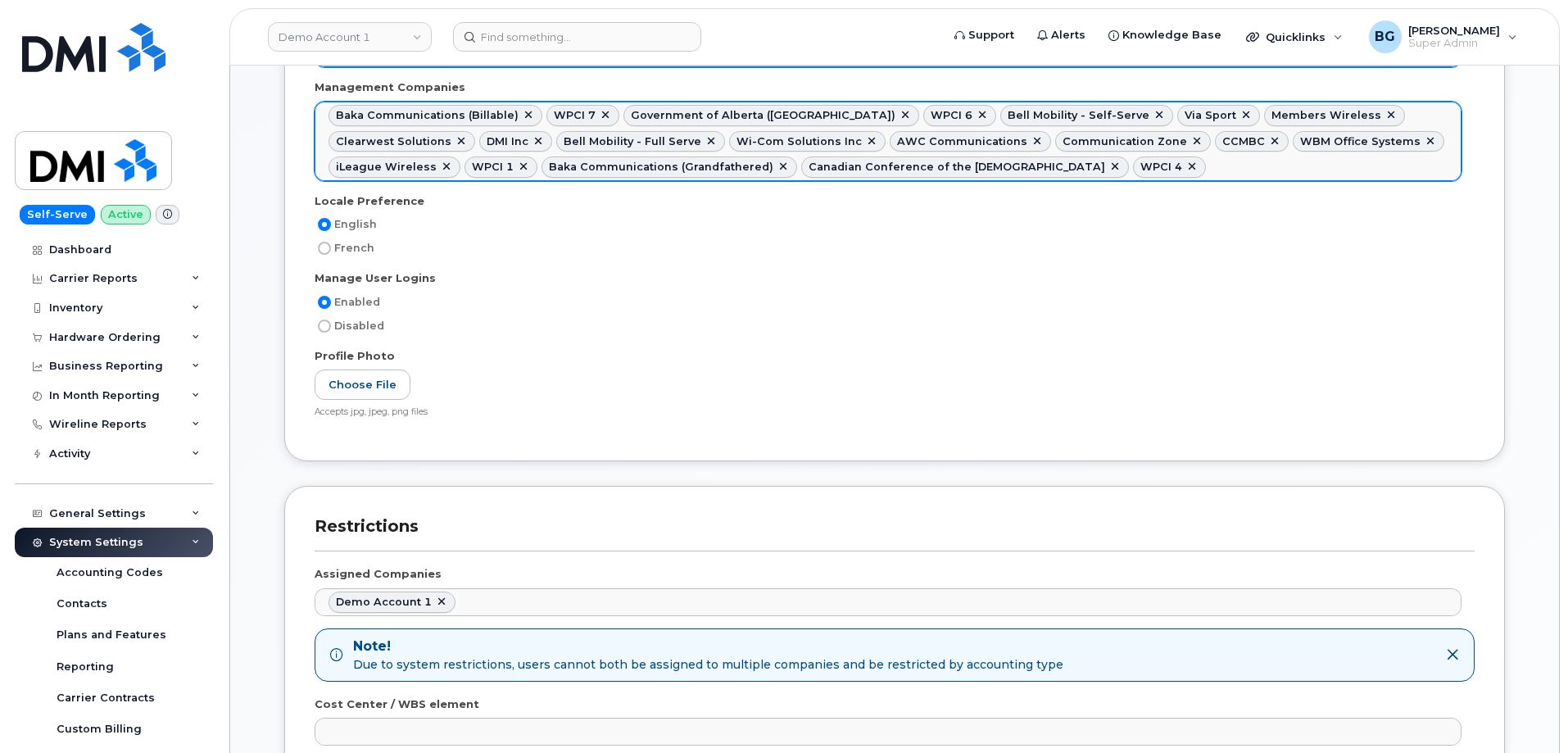
click at [1352, 167] on ul "Baka Communications (Billable) WPCI 7 Government of Alberta ([GEOGRAPHIC_DATA])…" at bounding box center [888, 142] width 1146 height 78
click at [1365, 174] on ul "Baka Communications (Billable) WPCI 7 Government of Alberta ([GEOGRAPHIC_DATA])…" at bounding box center [888, 142] width 1146 height 78
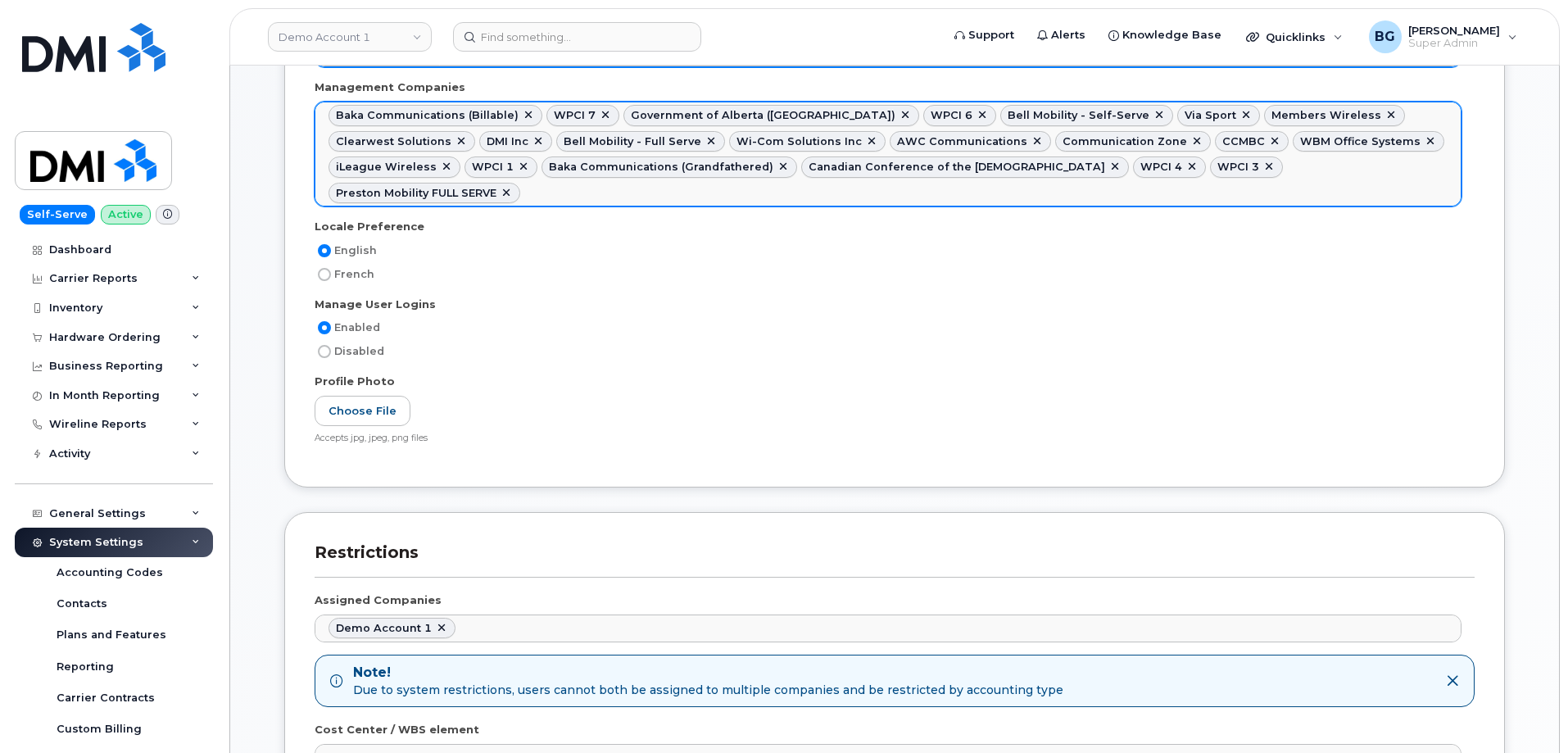
click at [1340, 163] on ul "Baka Communications (Billable) WPCI 7 Government of Alberta ([GEOGRAPHIC_DATA])…" at bounding box center [888, 154] width 1146 height 104
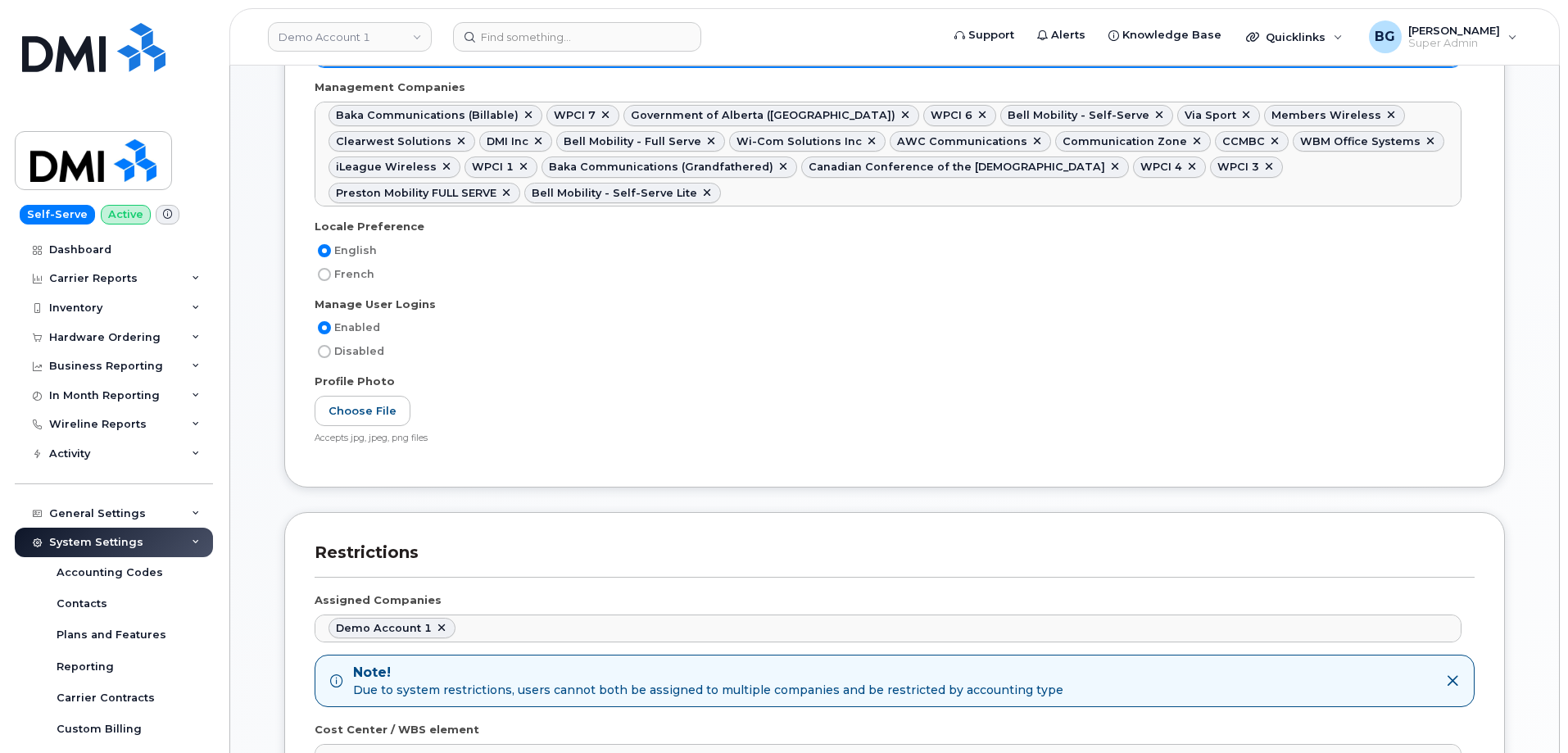
drag, startPoint x: 1430, startPoint y: 176, endPoint x: 1402, endPoint y: 207, distance: 41.8
click at [1430, 176] on ul "Baka Communications (Billable) WPCI 7 Government of Alberta ([GEOGRAPHIC_DATA])…" at bounding box center [888, 154] width 1146 height 104
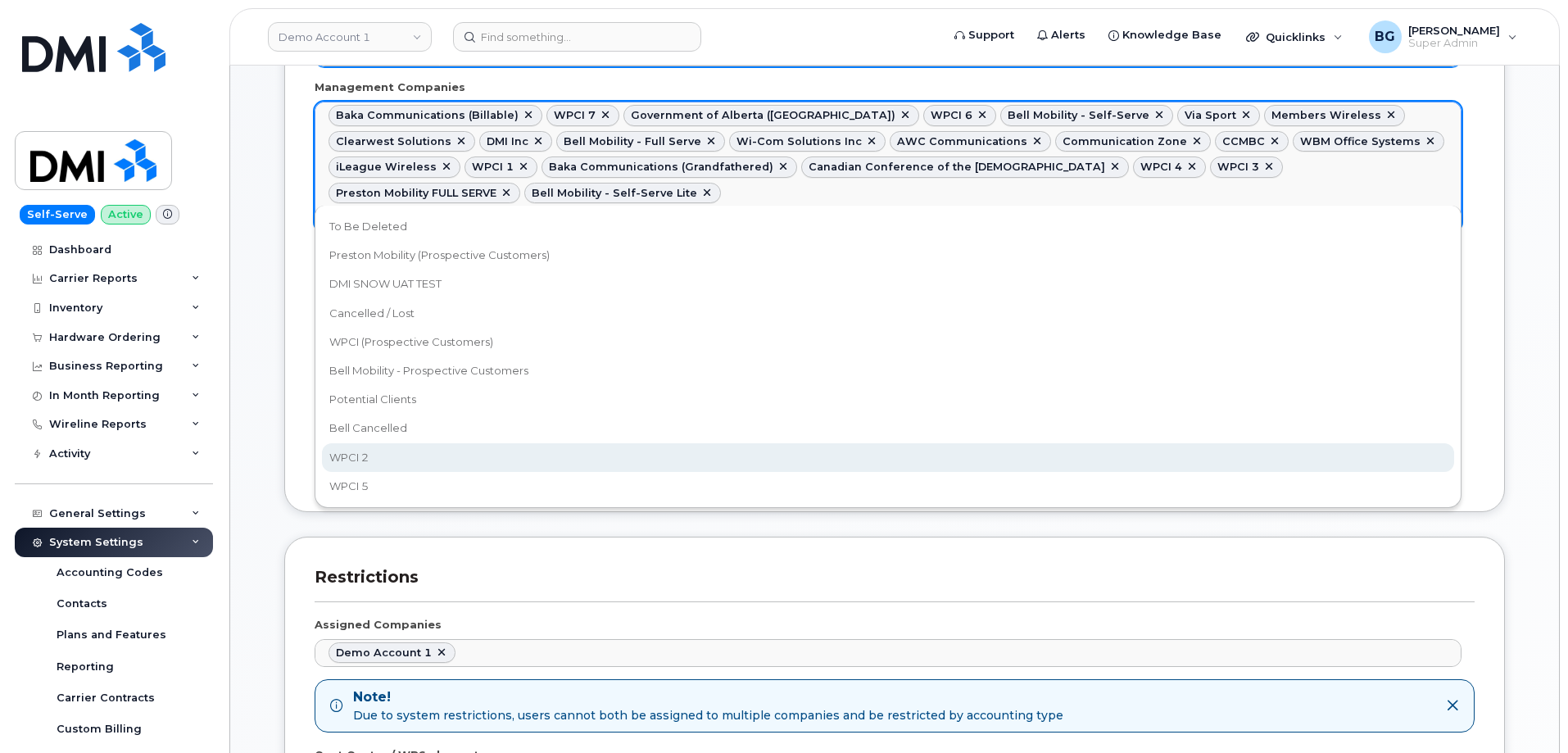
drag, startPoint x: 1311, startPoint y: 466, endPoint x: 1320, endPoint y: 441, distance: 26.6
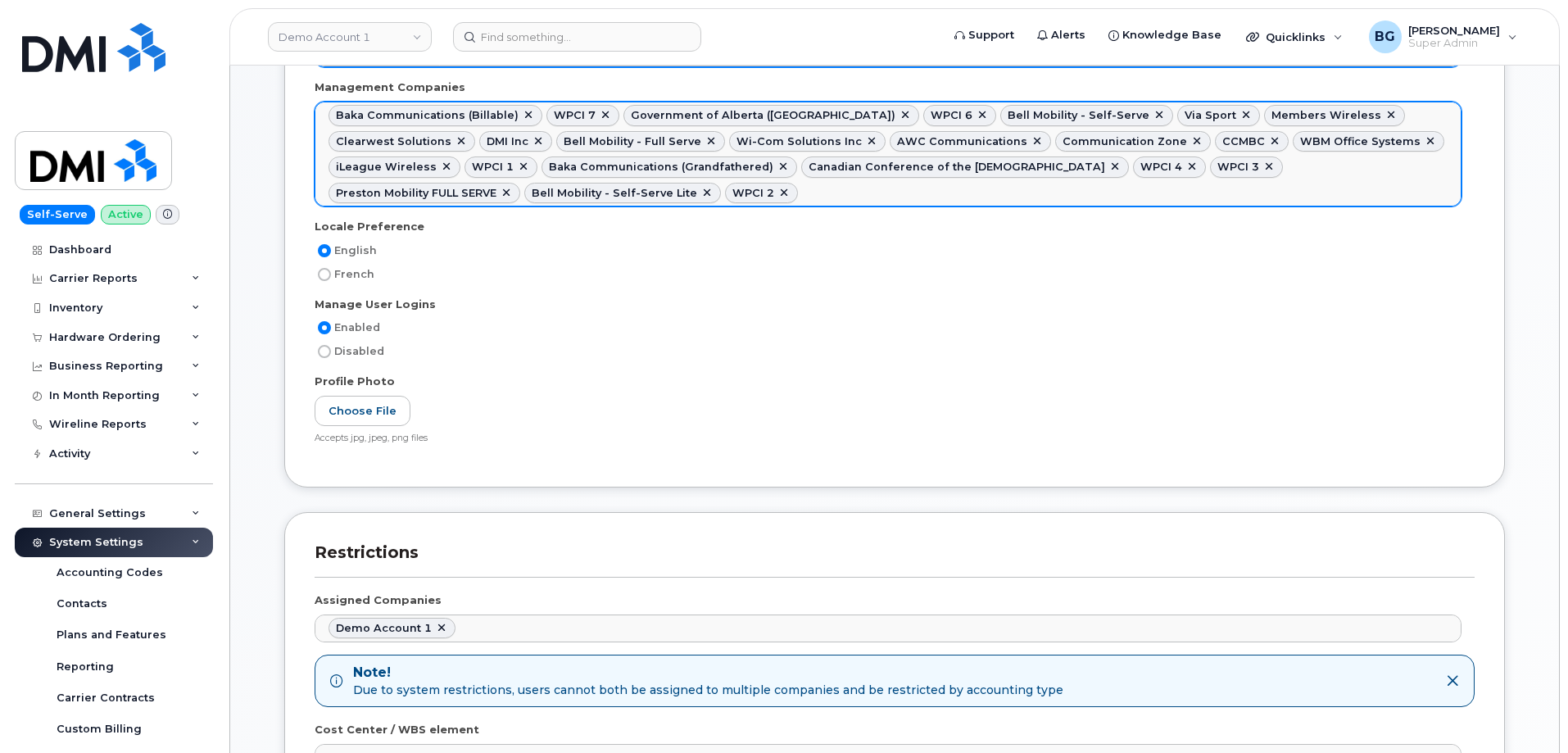
click at [1390, 189] on ul "Baka Communications (Billable) WPCI 7 Government of Alberta ([GEOGRAPHIC_DATA])…" at bounding box center [888, 154] width 1146 height 104
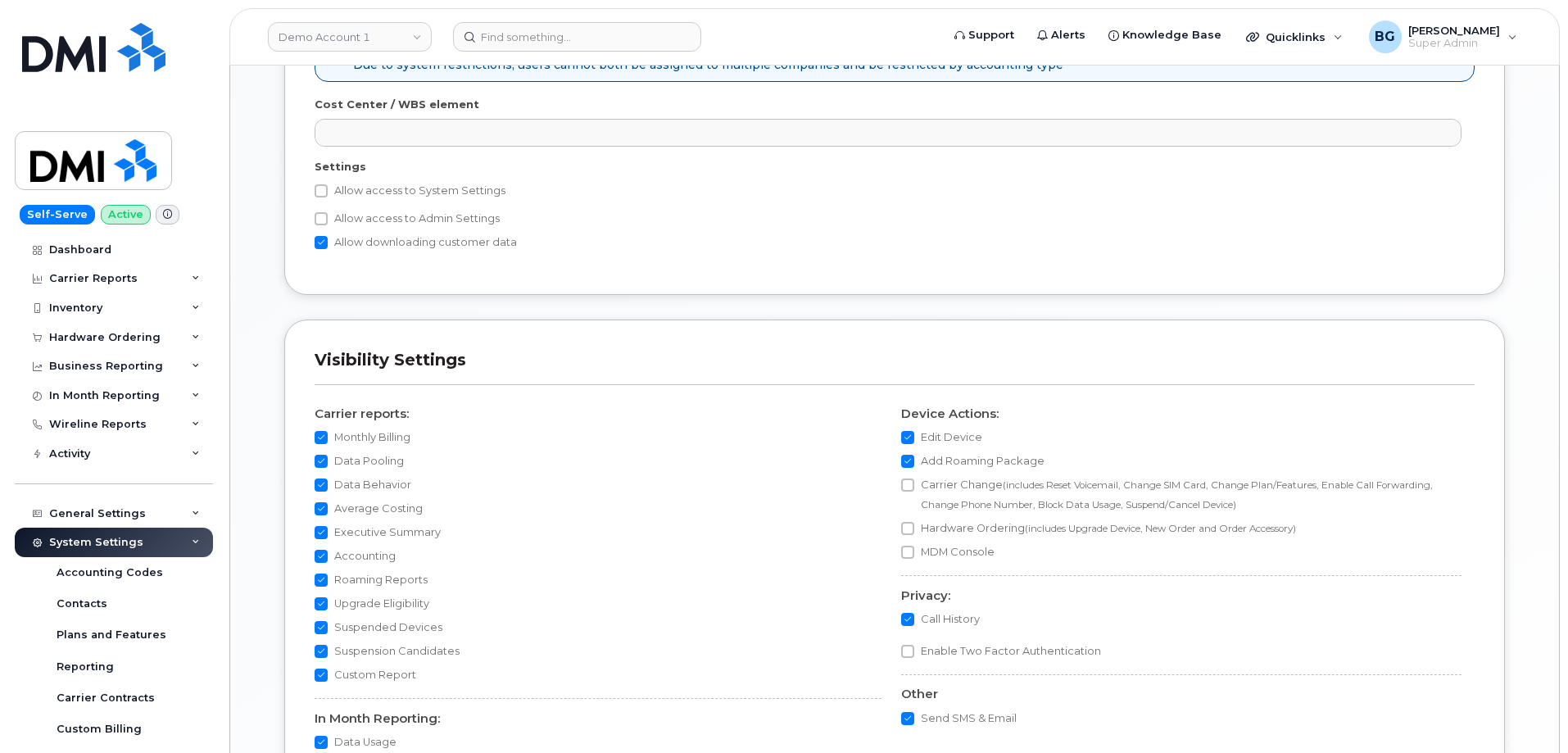
scroll to position [1083, 0]
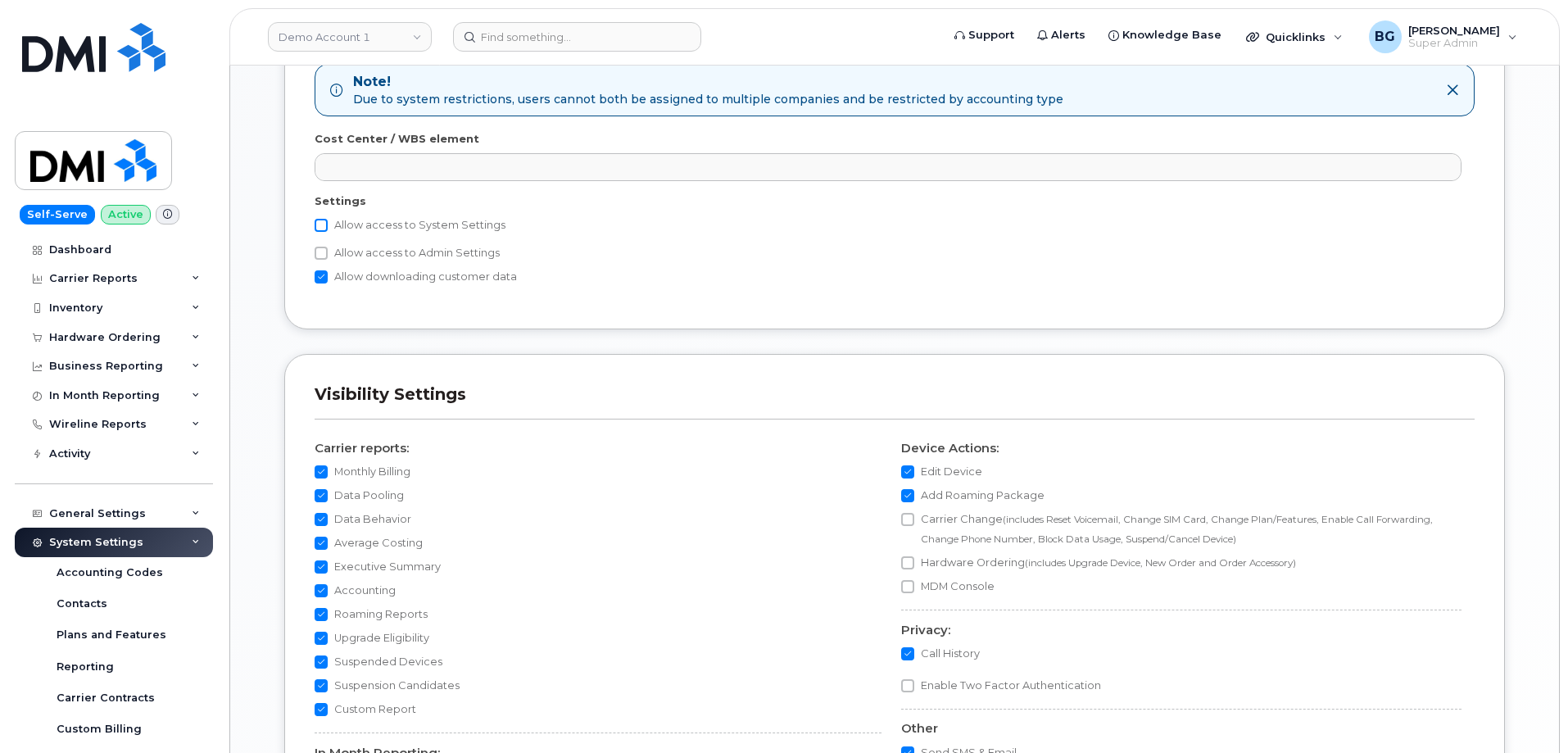
drag, startPoint x: 323, startPoint y: 221, endPoint x: 325, endPoint y: 231, distance: 10.2
click at [323, 223] on input "Allow access to System Settings" at bounding box center [321, 225] width 13 height 13
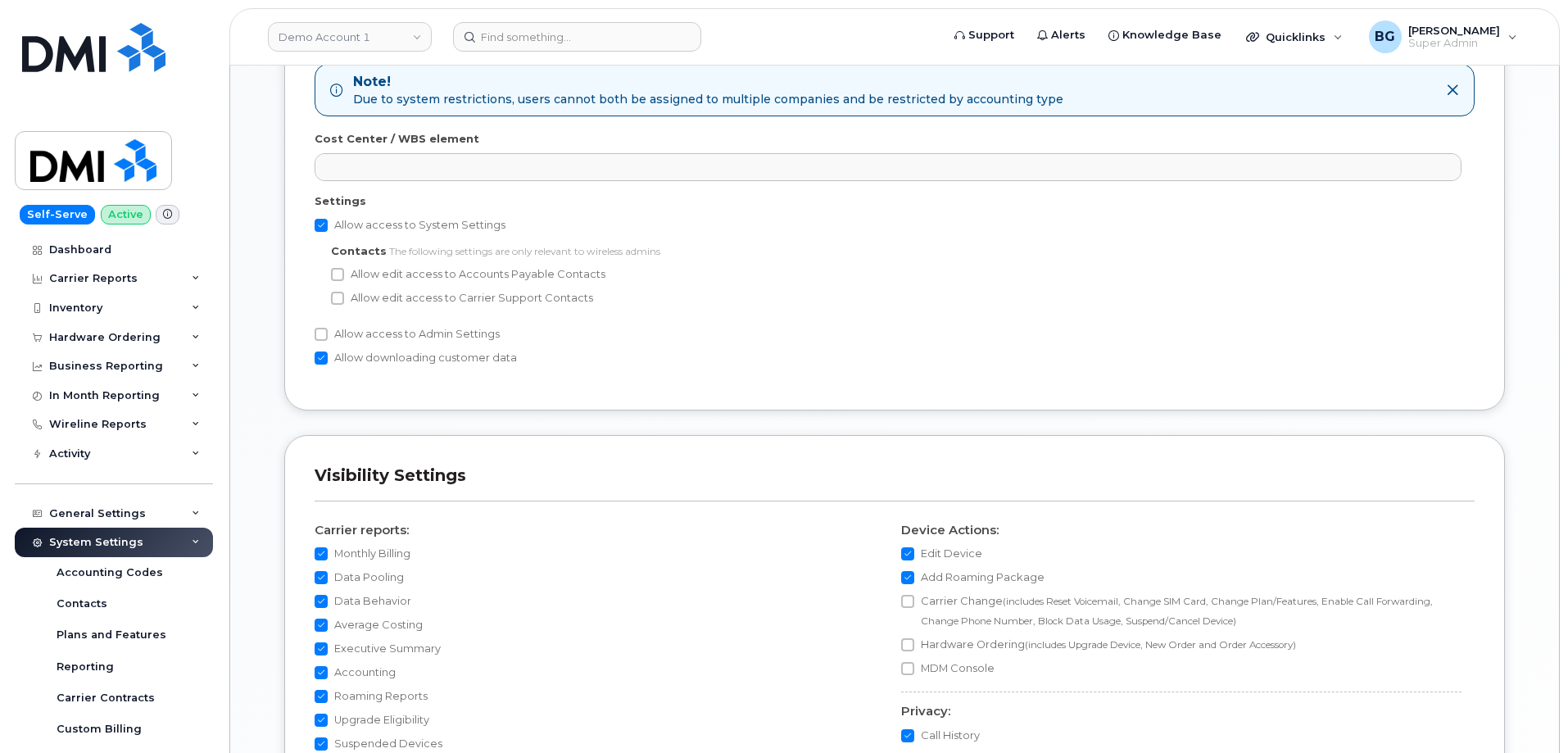
click at [324, 224] on input "Allow access to System Settings" at bounding box center [321, 225] width 13 height 13
checkbox input "false"
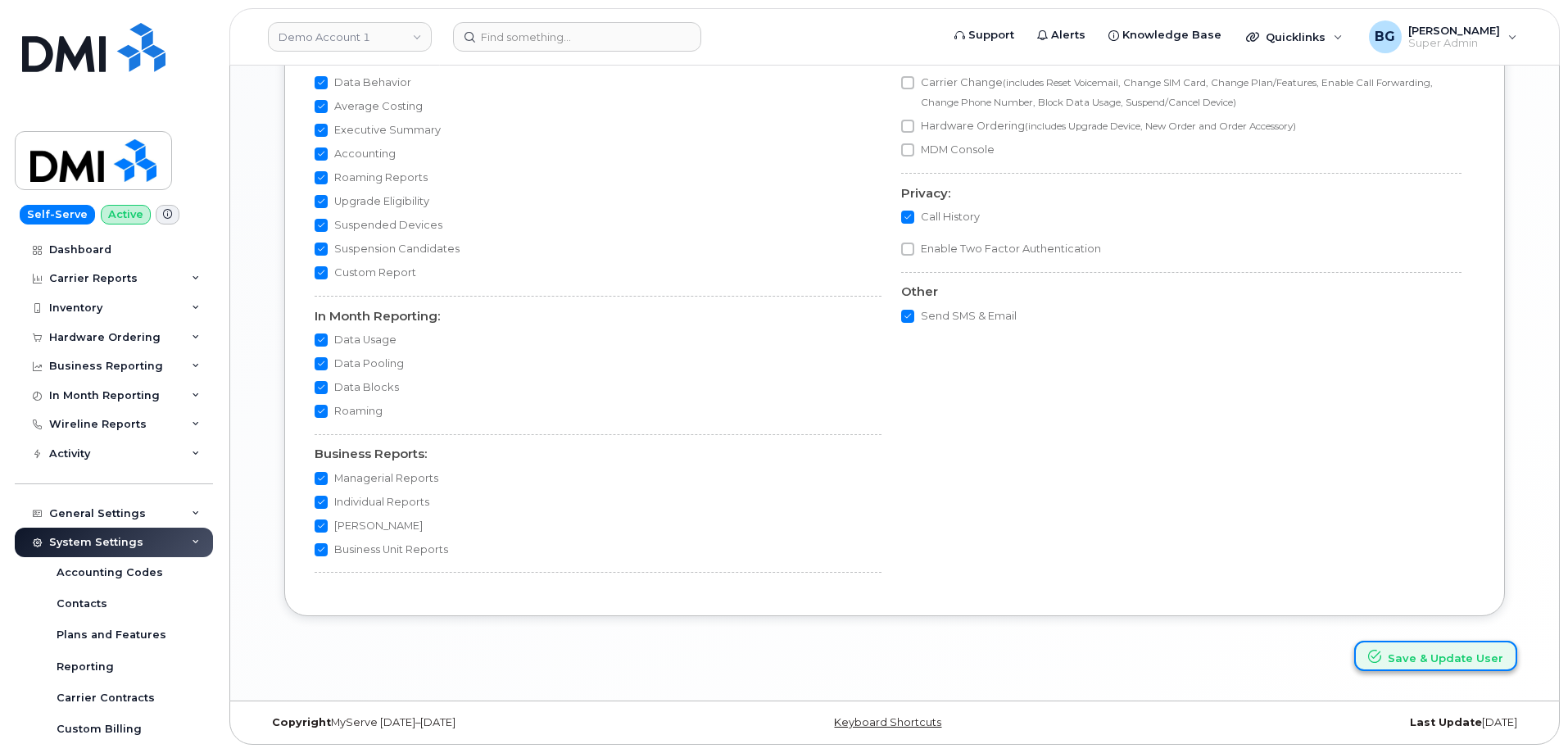
click at [1441, 658] on button "Save & Update User" at bounding box center [1435, 656] width 163 height 31
